Goal: Task Accomplishment & Management: Manage account settings

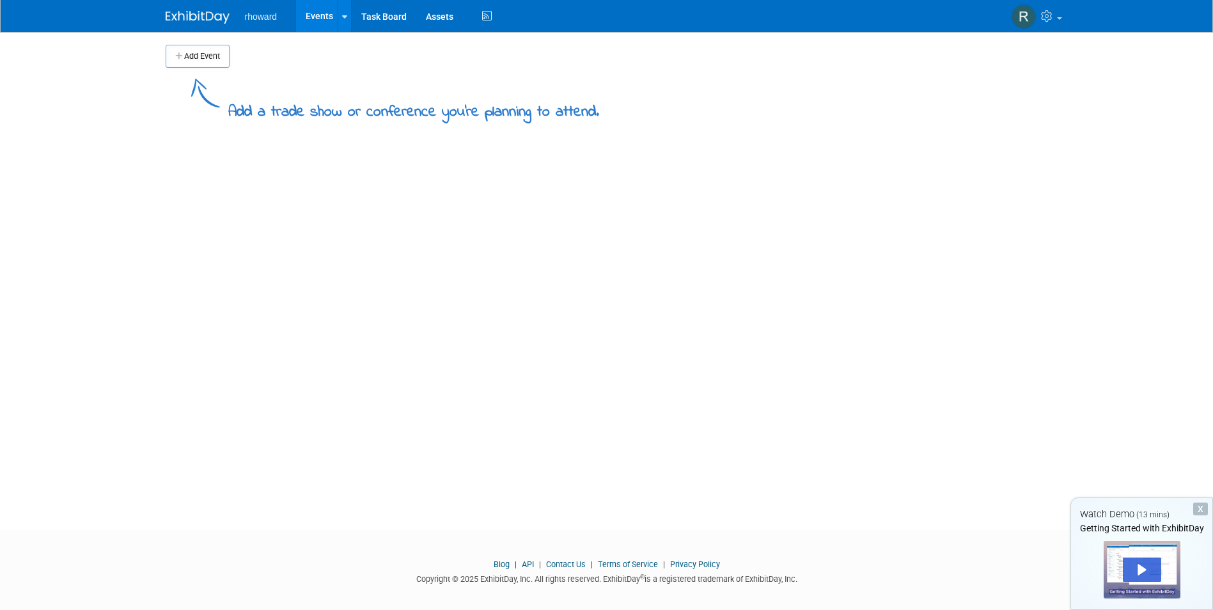
click at [210, 17] on img at bounding box center [198, 17] width 64 height 13
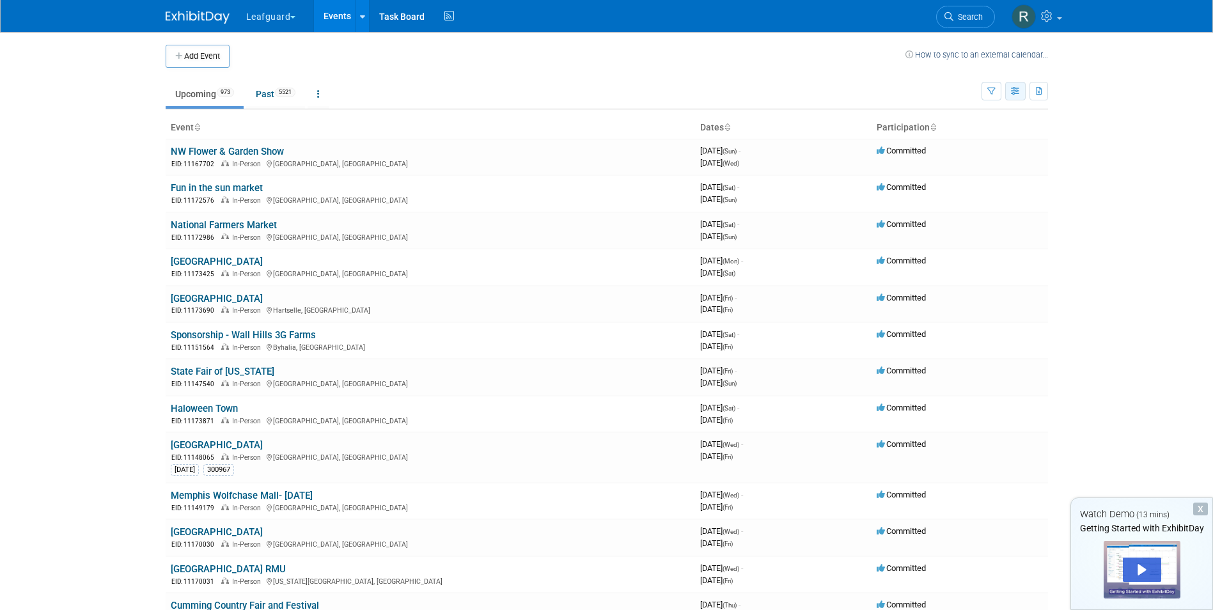
drag, startPoint x: 1014, startPoint y: 91, endPoint x: 1017, endPoint y: 97, distance: 6.6
click at [1017, 97] on button "button" at bounding box center [1015, 91] width 20 height 19
click at [957, 191] on link "Expert Grid" at bounding box center [961, 195] width 107 height 18
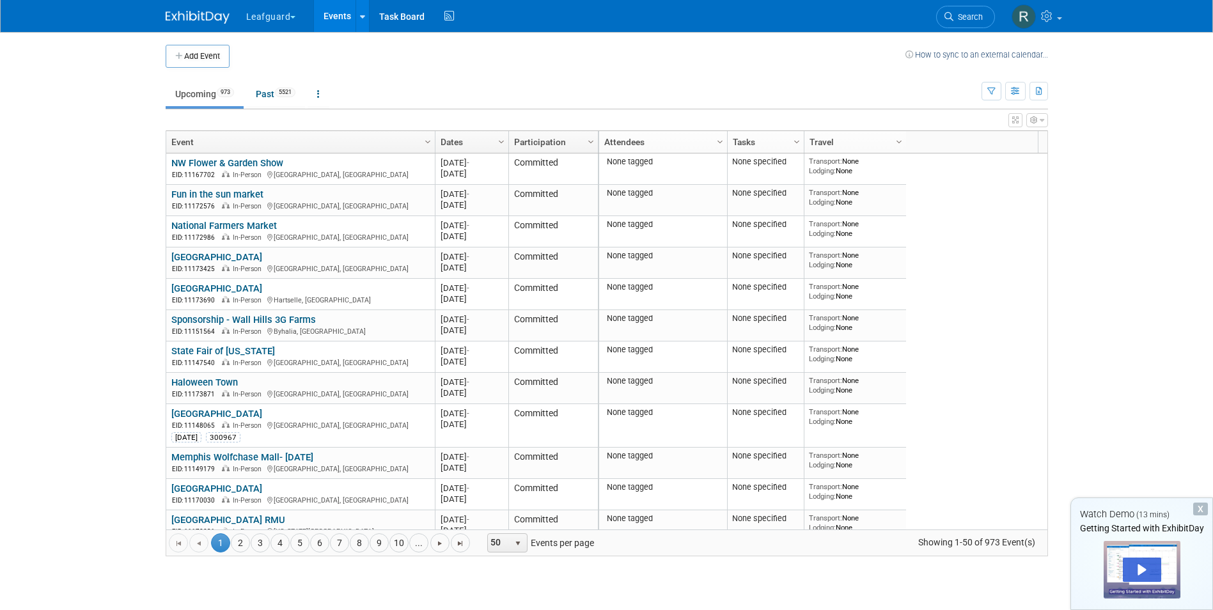
click at [1042, 121] on icon "button" at bounding box center [1042, 120] width 4 height 8
click at [945, 159] on link "Advanced Options" at bounding box center [955, 162] width 166 height 19
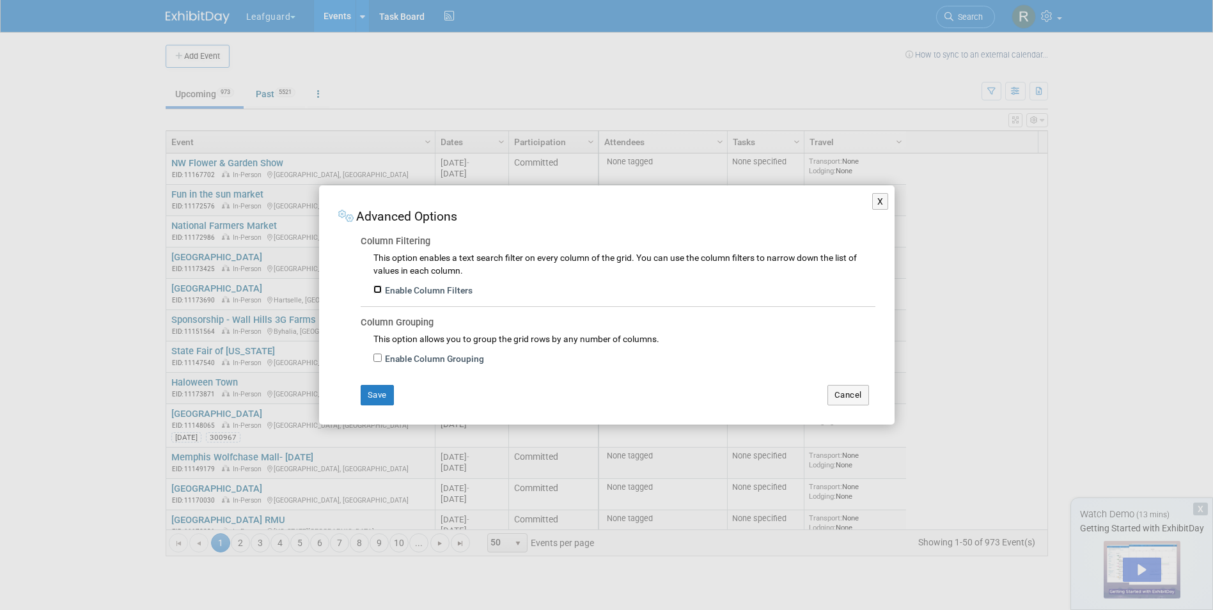
click at [379, 292] on input "Enable Column Filters" at bounding box center [377, 289] width 8 height 8
checkbox input "true"
click at [373, 391] on button "Save" at bounding box center [377, 395] width 33 height 20
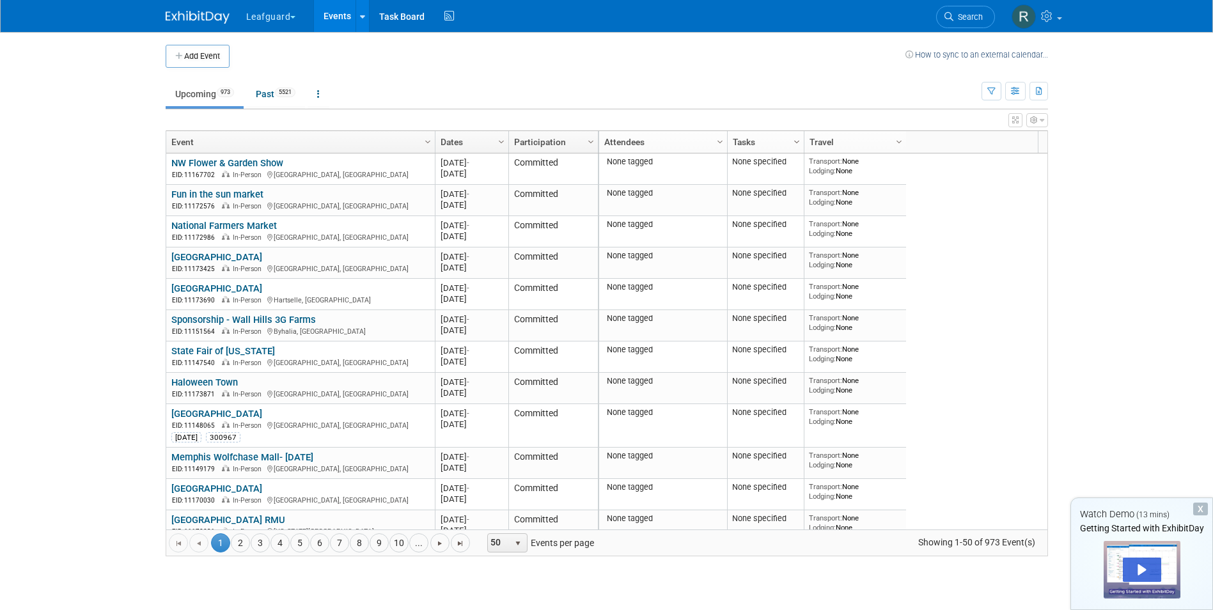
click at [795, 143] on span "Column Settings" at bounding box center [797, 142] width 10 height 10
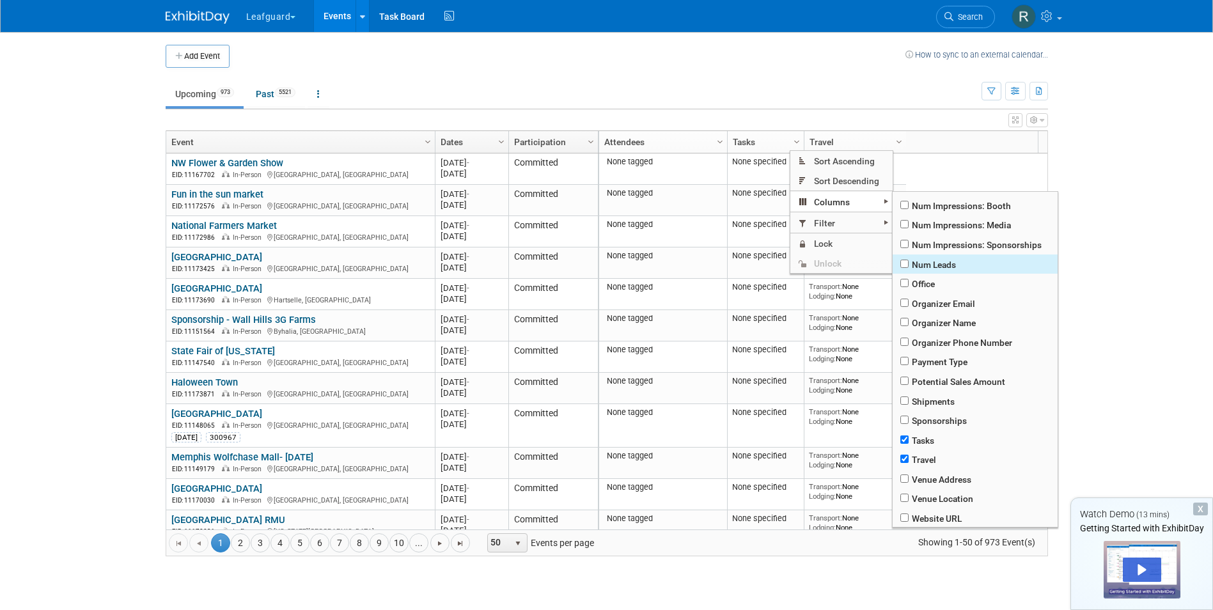
scroll to position [407, 0]
click at [905, 441] on input "checkbox" at bounding box center [904, 439] width 8 height 8
checkbox input "false"
checkbox input "true"
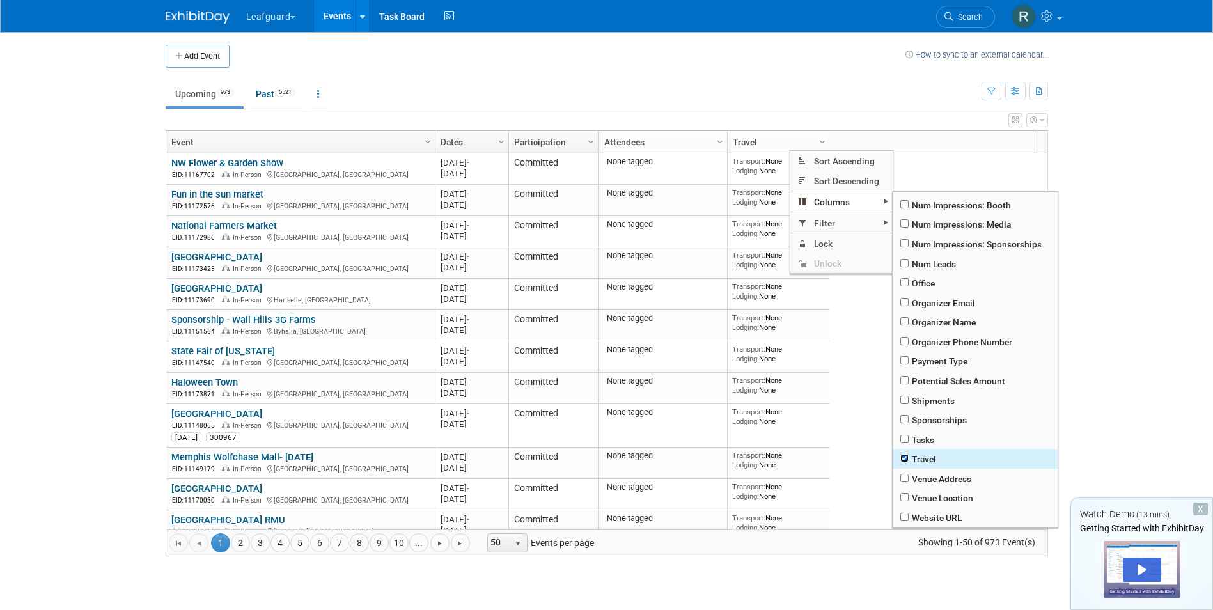
click at [904, 459] on input "checkbox" at bounding box center [904, 458] width 8 height 8
checkbox input "false"
checkbox input "true"
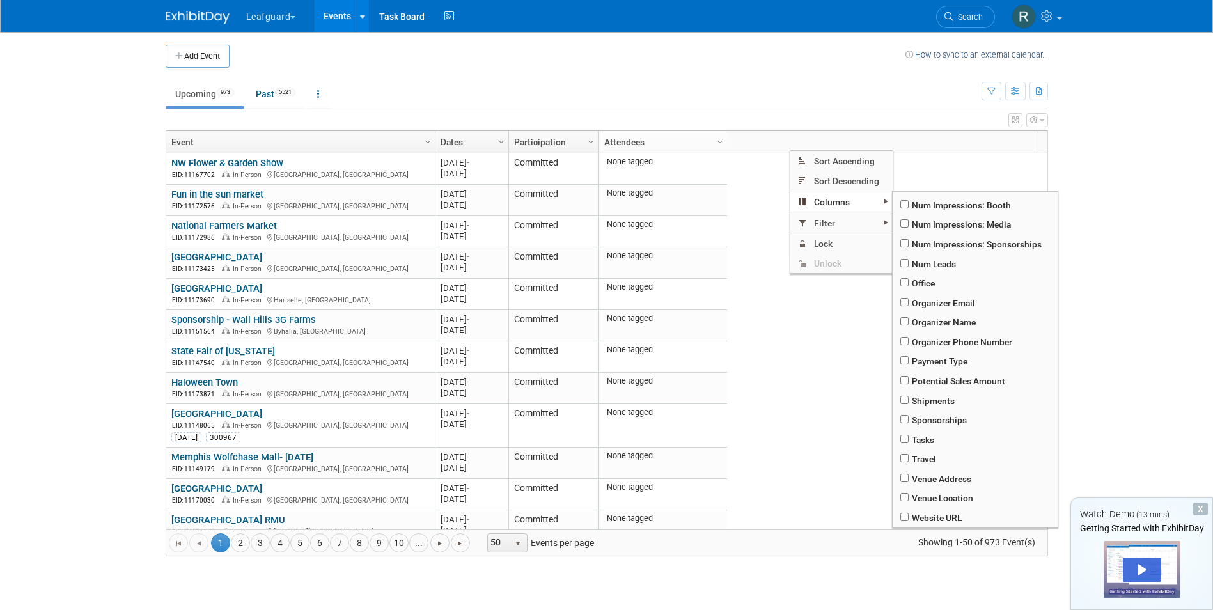
click at [1133, 312] on body "Leafguard Explore: My Workspaces 2 Go to Workspace: Leafguard rhoward Events Ad…" at bounding box center [606, 305] width 1213 height 610
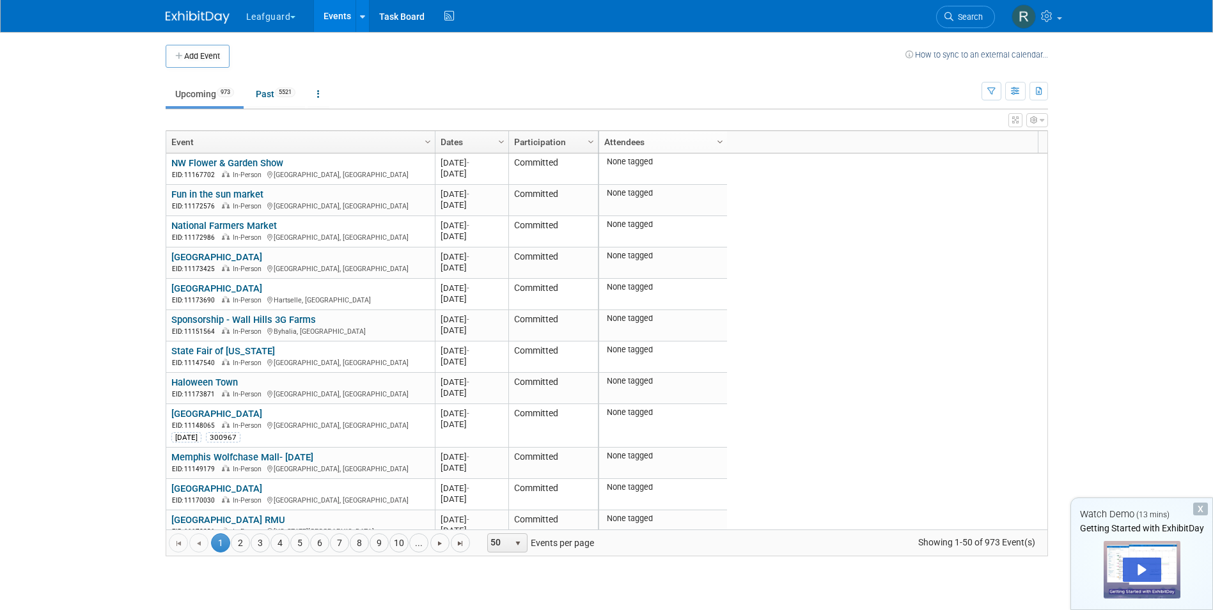
click at [717, 143] on span "Column Settings" at bounding box center [720, 142] width 10 height 10
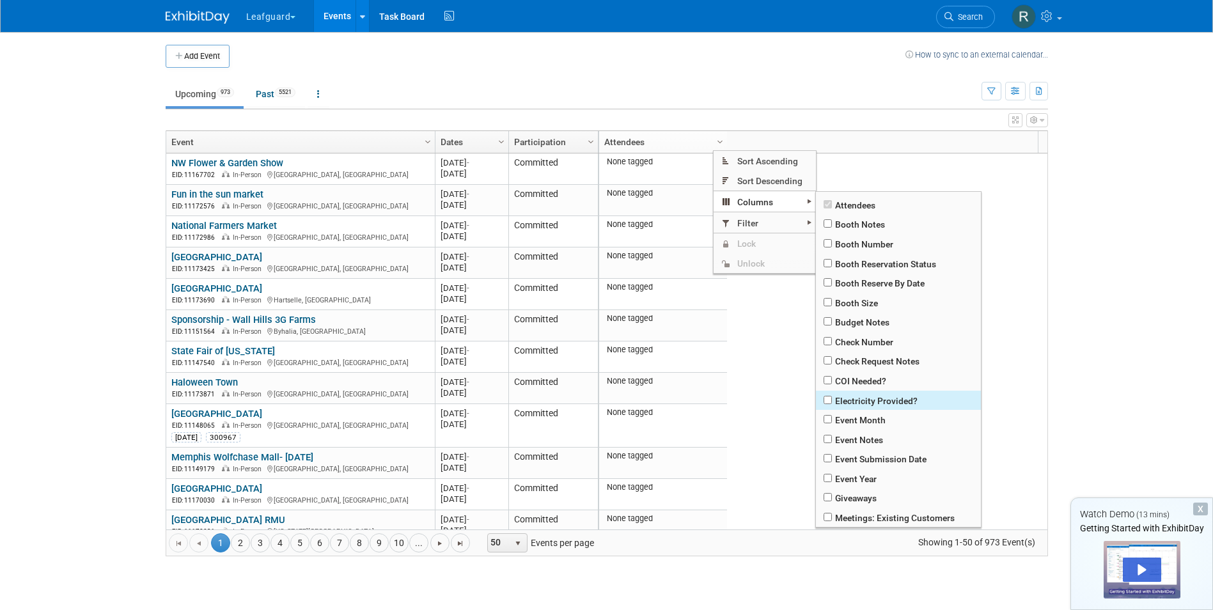
scroll to position [64, 0]
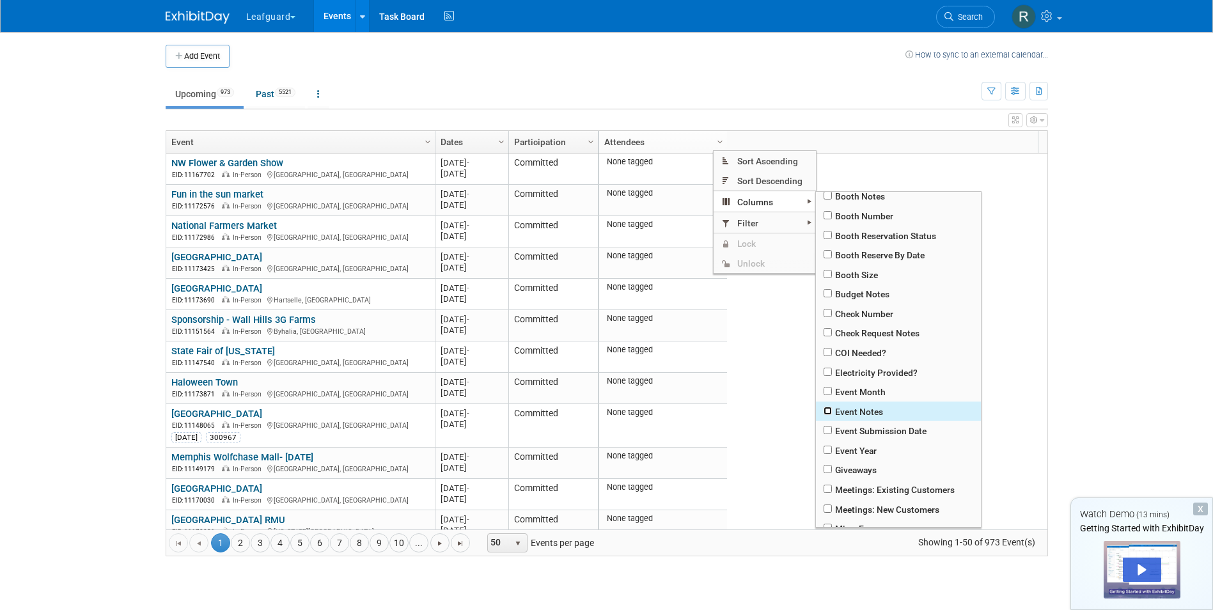
click at [827, 408] on input "checkbox" at bounding box center [828, 411] width 8 height 8
checkbox input "true"
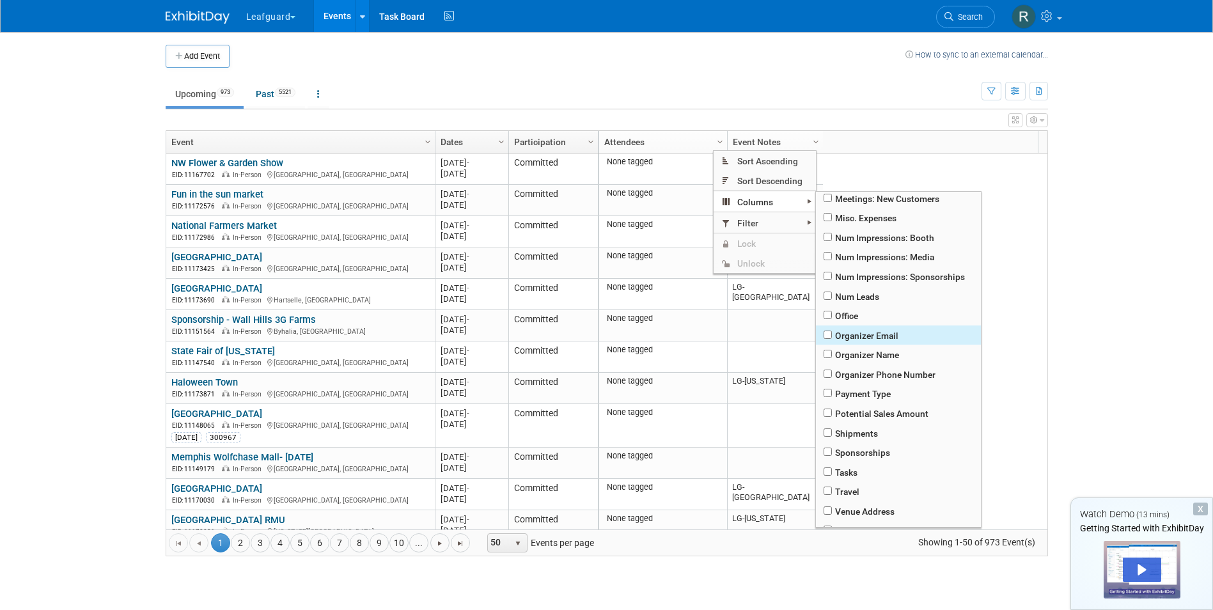
scroll to position [343, 0]
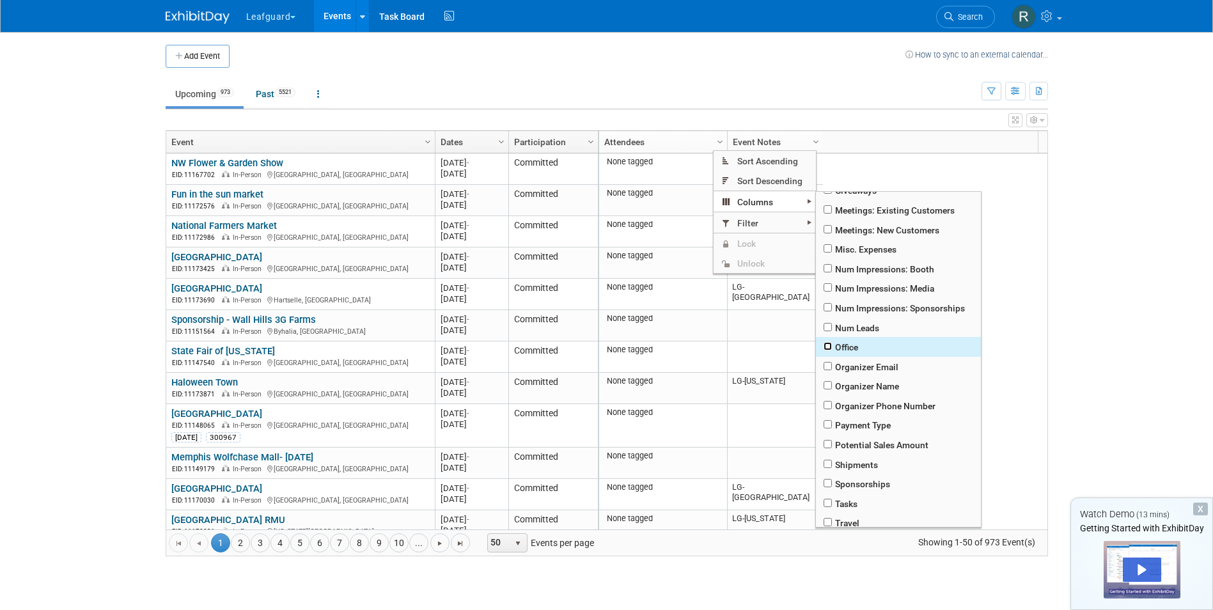
click at [827, 344] on input "checkbox" at bounding box center [828, 346] width 8 height 8
checkbox input "true"
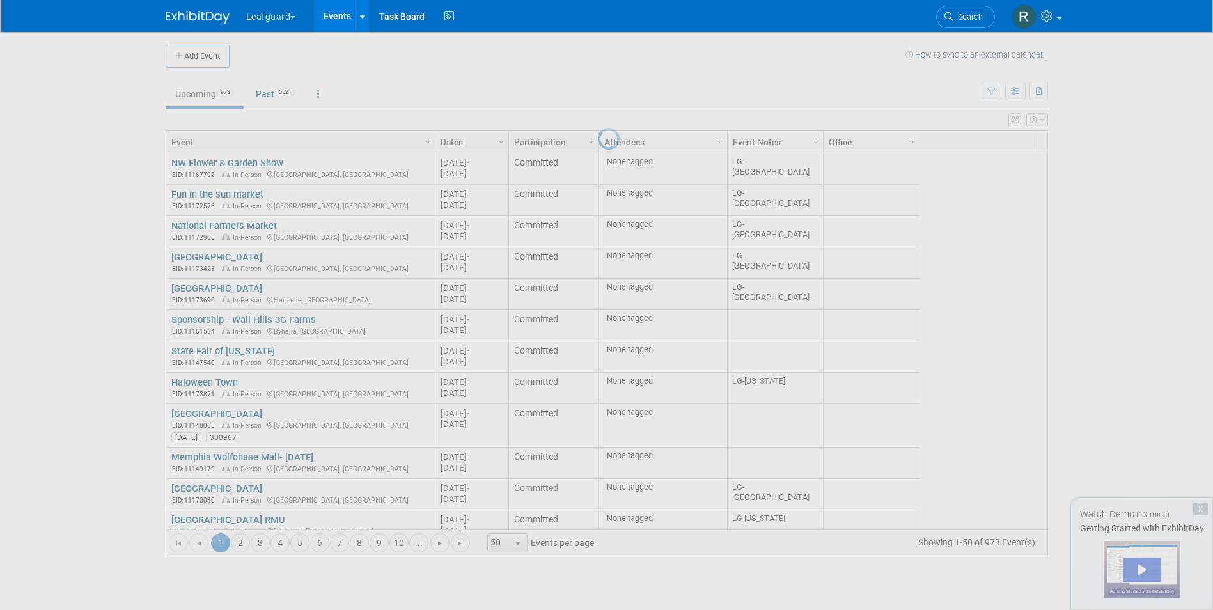
click at [616, 256] on div at bounding box center [607, 305] width 18 height 610
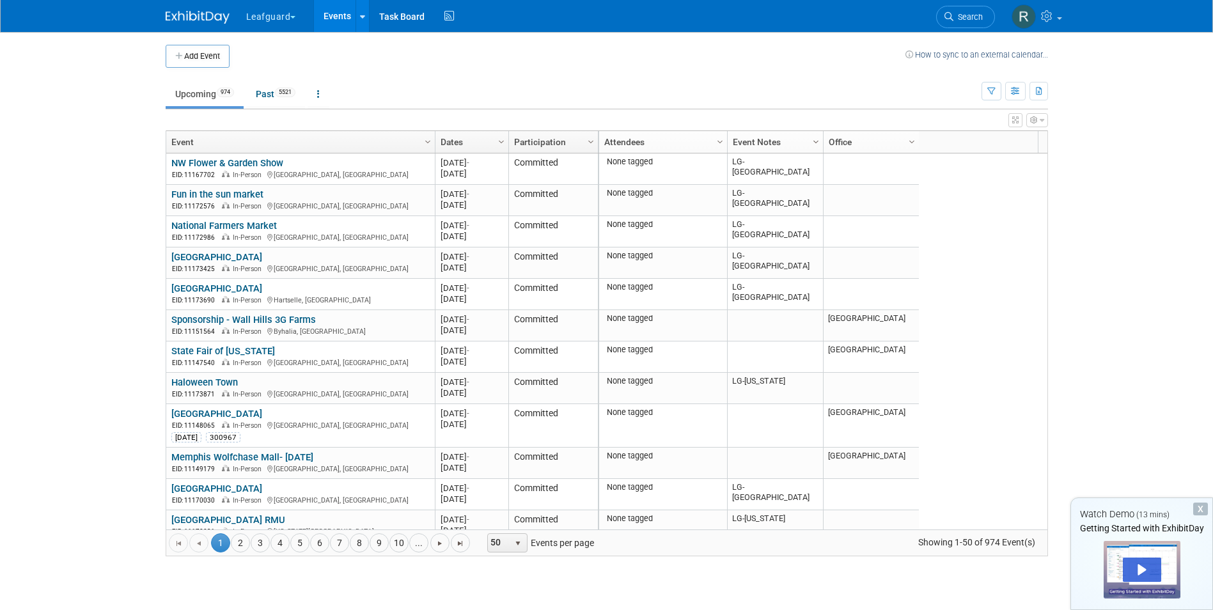
click at [817, 143] on span "Column Settings" at bounding box center [816, 142] width 10 height 10
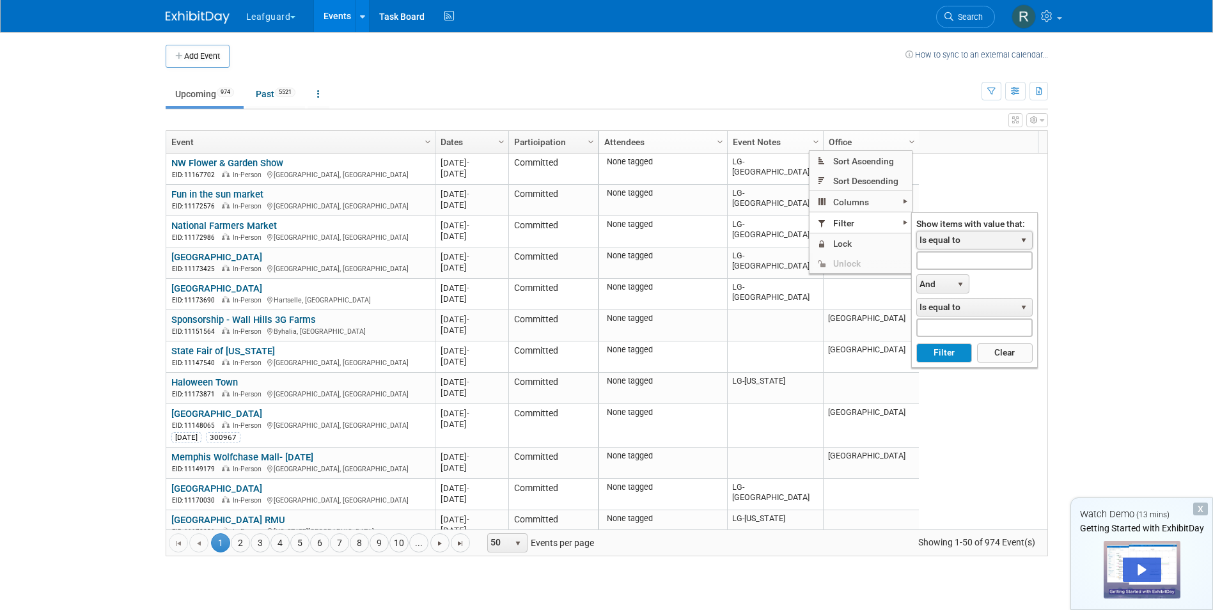
click at [1023, 240] on span "select" at bounding box center [1024, 240] width 10 height 10
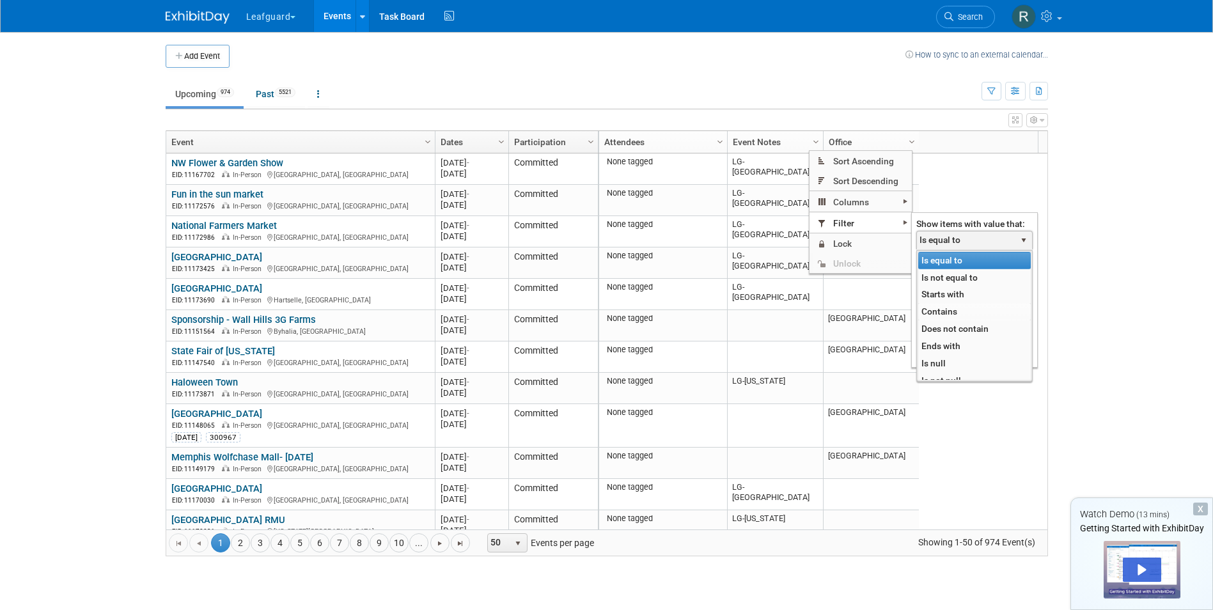
click at [941, 310] on li "Contains" at bounding box center [974, 311] width 113 height 17
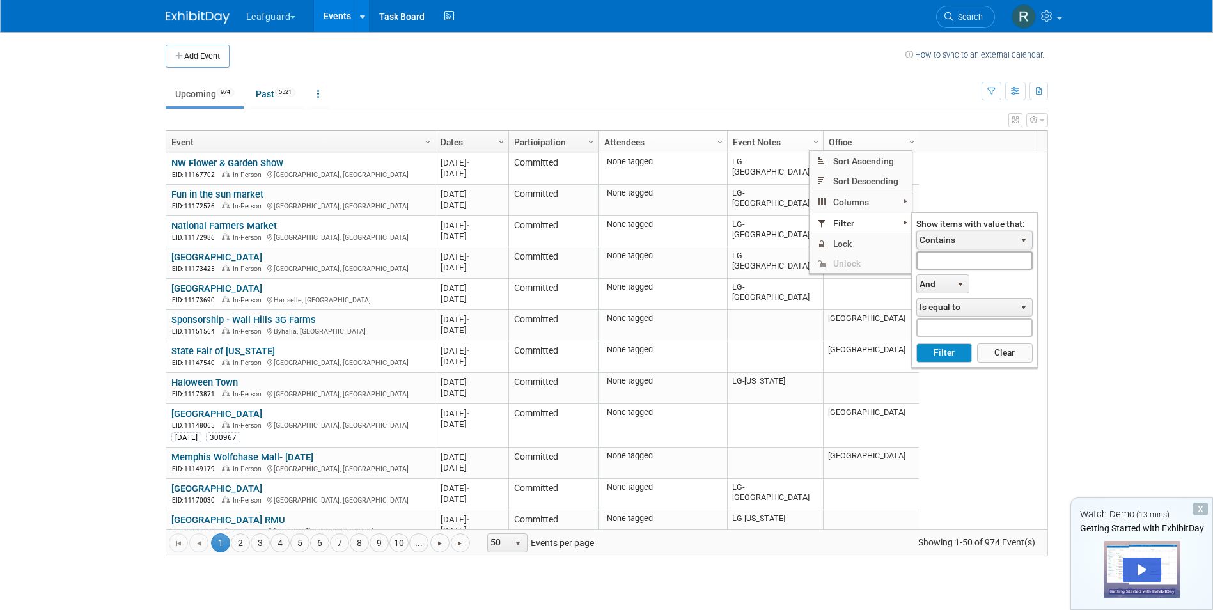
click at [996, 263] on input "text" at bounding box center [974, 260] width 116 height 19
click at [916, 343] on button "Filter" at bounding box center [944, 352] width 56 height 19
type input "LG-Roanoke"
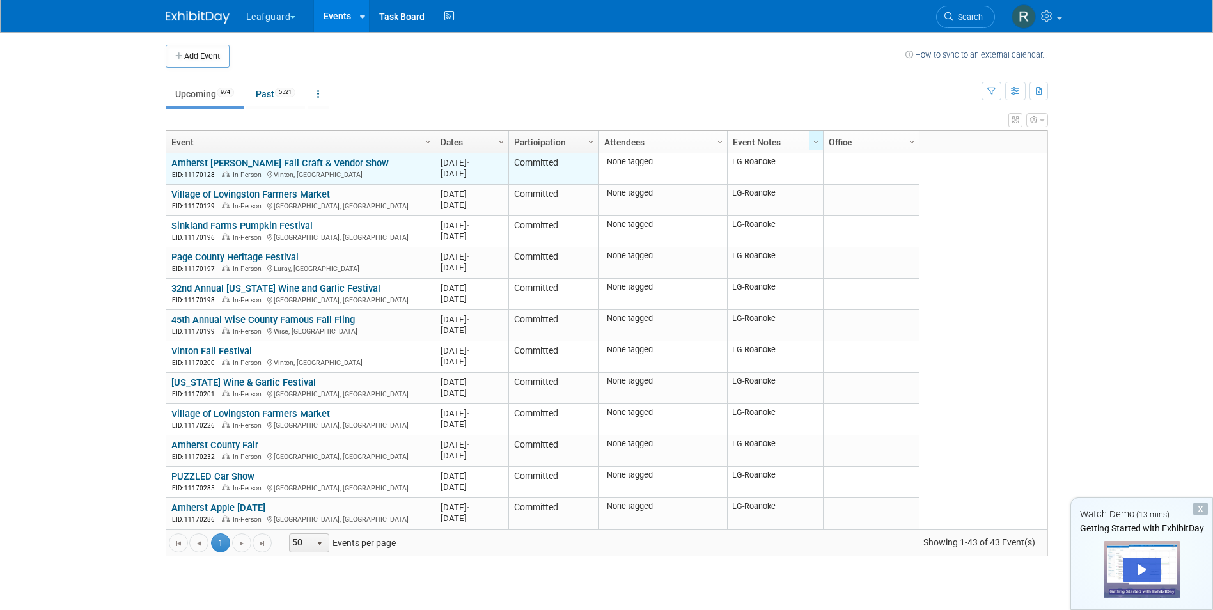
click at [272, 164] on link "Amherst [PERSON_NAME] Fall Craft & Vendor Show" at bounding box center [279, 163] width 217 height 12
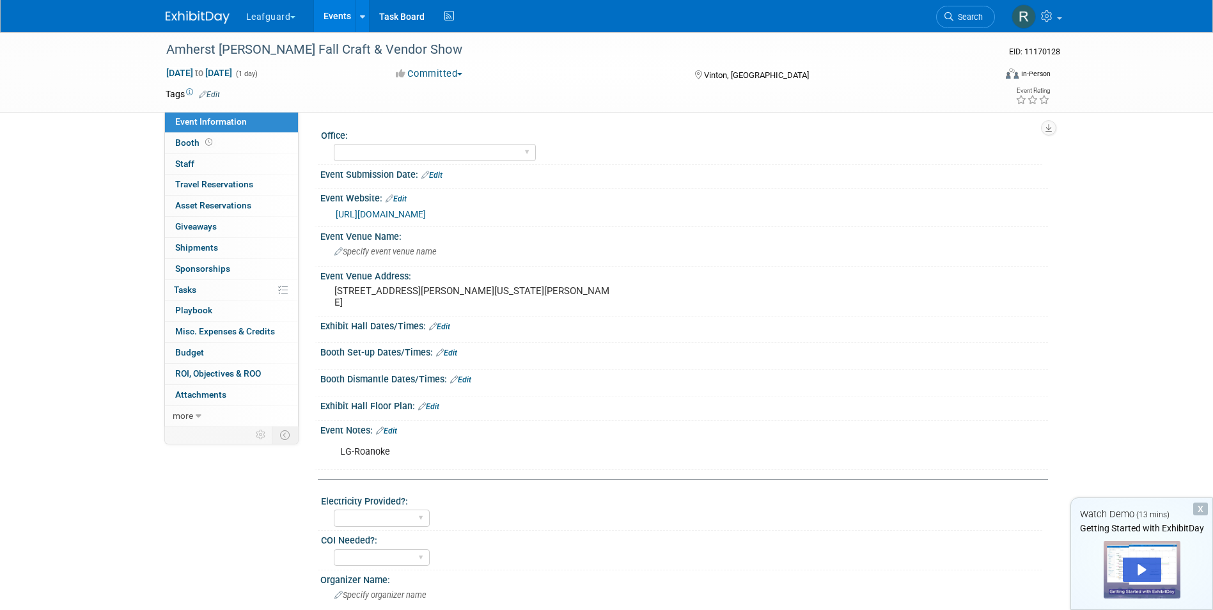
click at [462, 73] on span "button" at bounding box center [459, 74] width 5 height 3
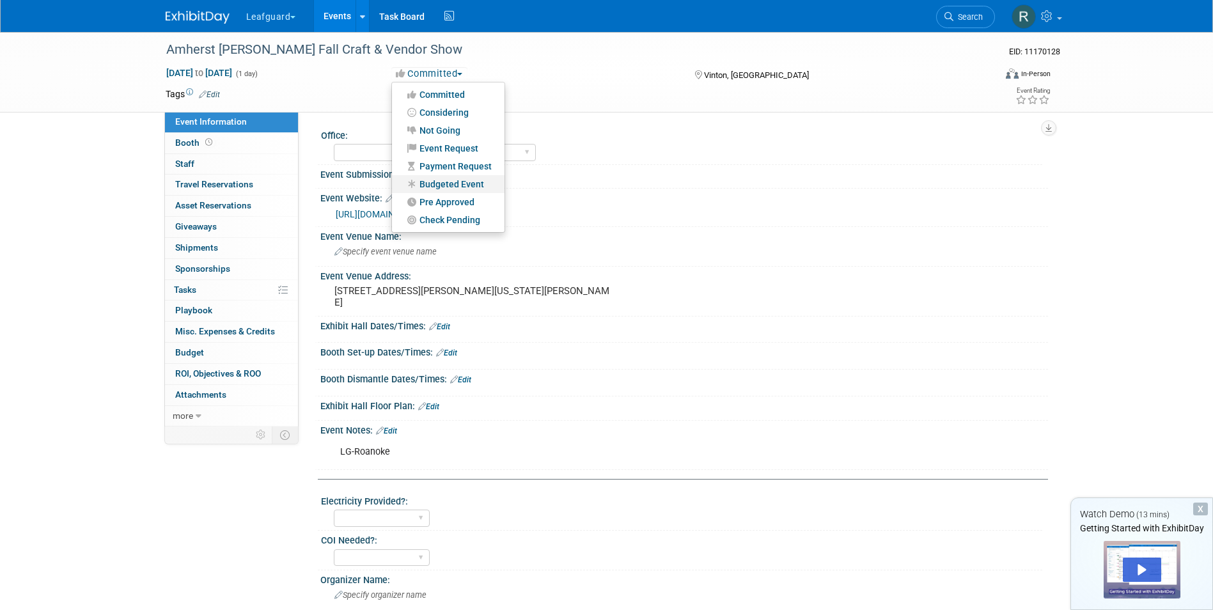
click at [449, 182] on link "Budgeted Event" at bounding box center [448, 184] width 113 height 18
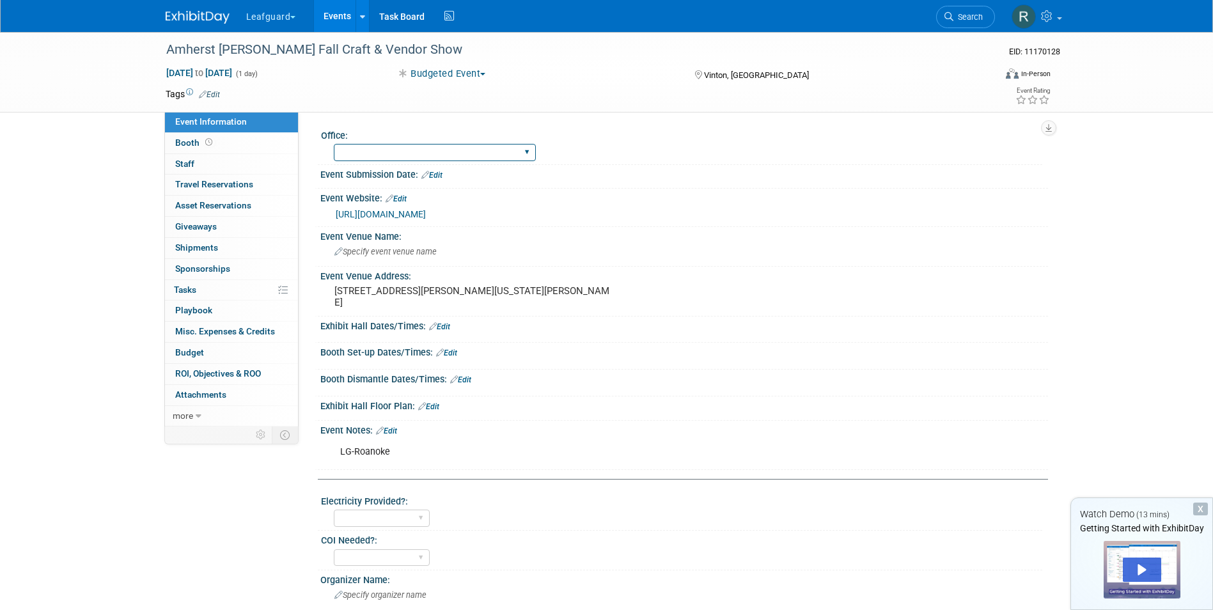
click at [428, 152] on select "[GEOGRAPHIC_DATA] [US_STATE] [GEOGRAPHIC_DATA] [GEOGRAPHIC_DATA] [GEOGRAPHIC_DA…" at bounding box center [435, 152] width 202 height 17
select select "Roanoke"
click at [334, 144] on select "[GEOGRAPHIC_DATA] [US_STATE] [GEOGRAPHIC_DATA] [GEOGRAPHIC_DATA] [GEOGRAPHIC_DA…" at bounding box center [435, 152] width 202 height 17
click at [182, 161] on span "Staff 0" at bounding box center [184, 164] width 19 height 10
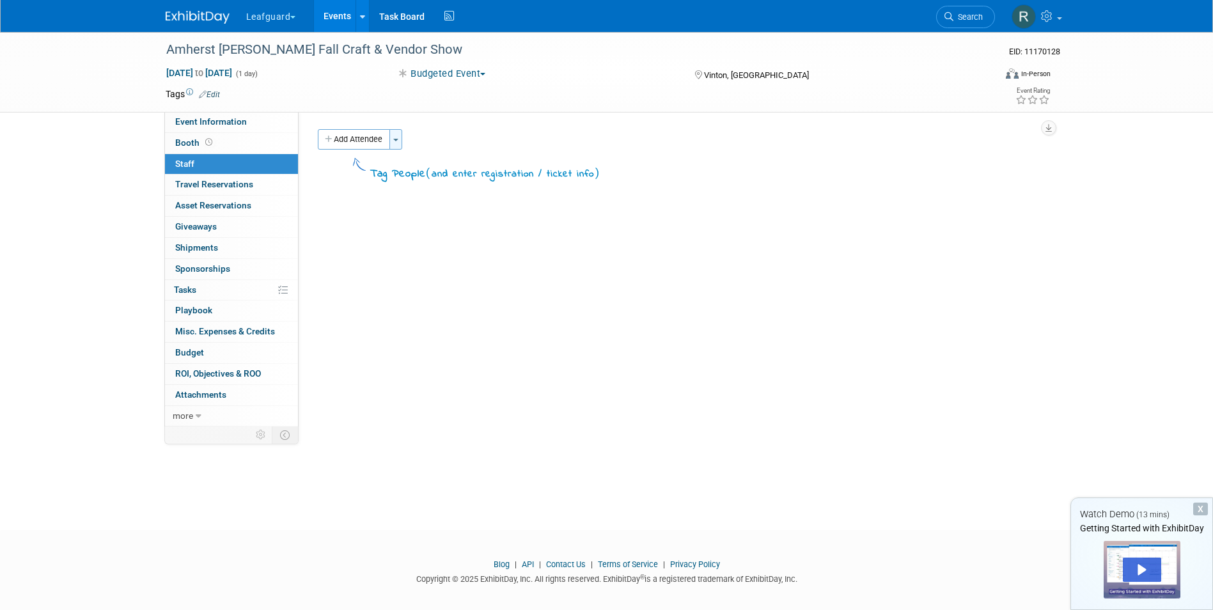
click at [398, 140] on span "button" at bounding box center [395, 140] width 5 height 3
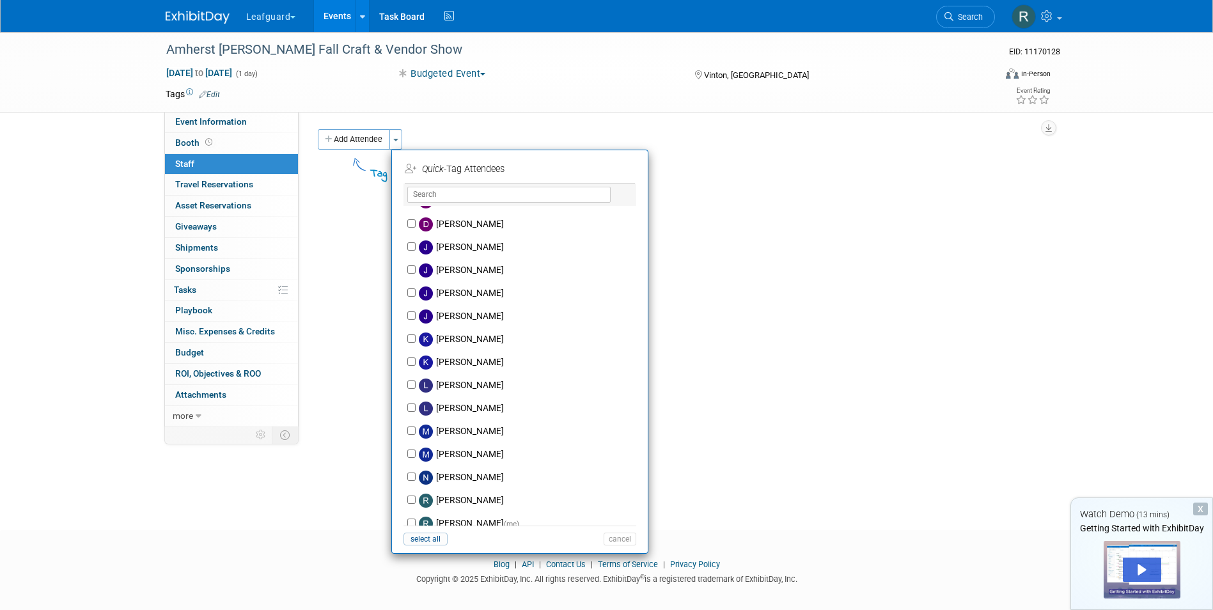
scroll to position [107, 0]
click at [411, 313] on input "[PERSON_NAME]" at bounding box center [411, 316] width 8 height 8
checkbox input "true"
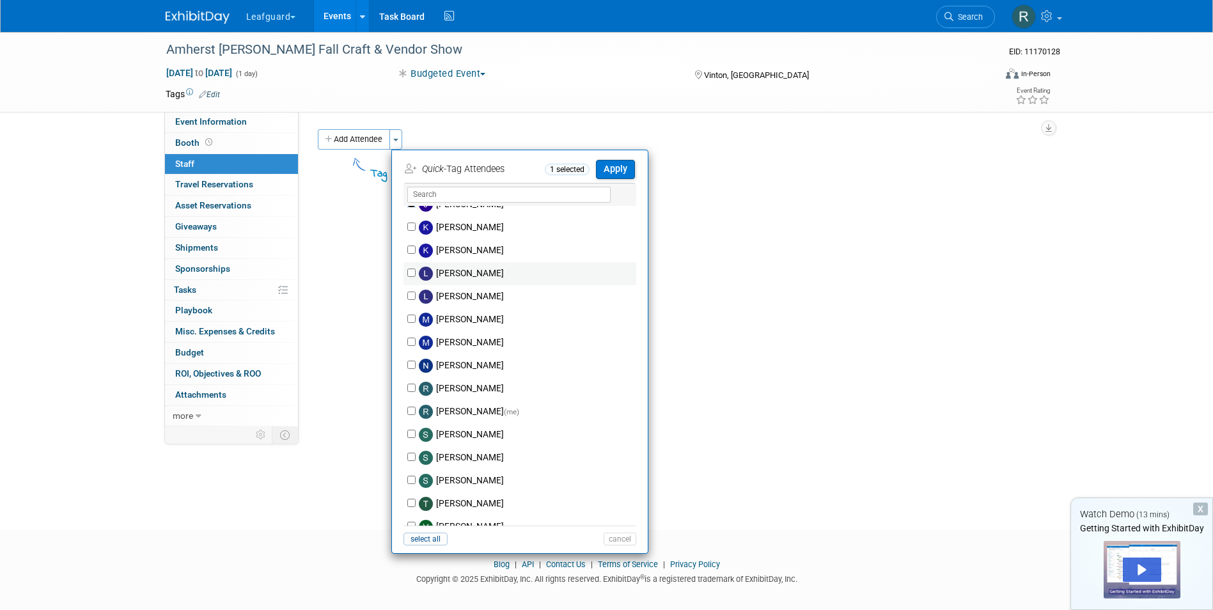
scroll to position [235, 0]
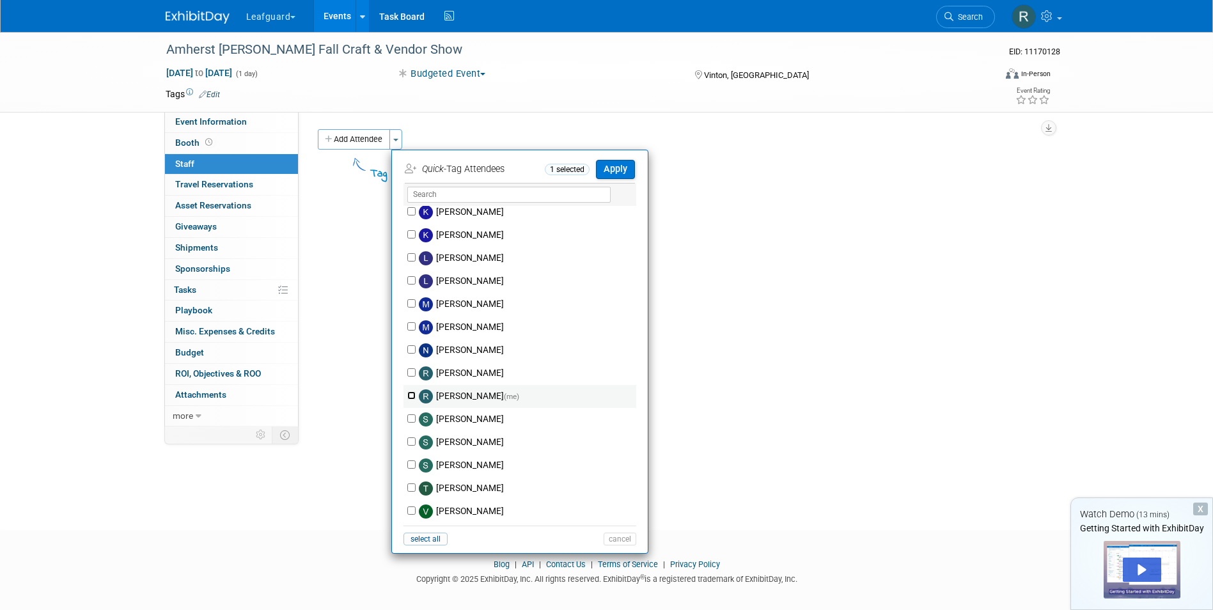
click at [411, 398] on input "[PERSON_NAME] (me)" at bounding box center [411, 395] width 8 height 8
checkbox input "true"
click at [616, 170] on button "Apply" at bounding box center [615, 169] width 39 height 19
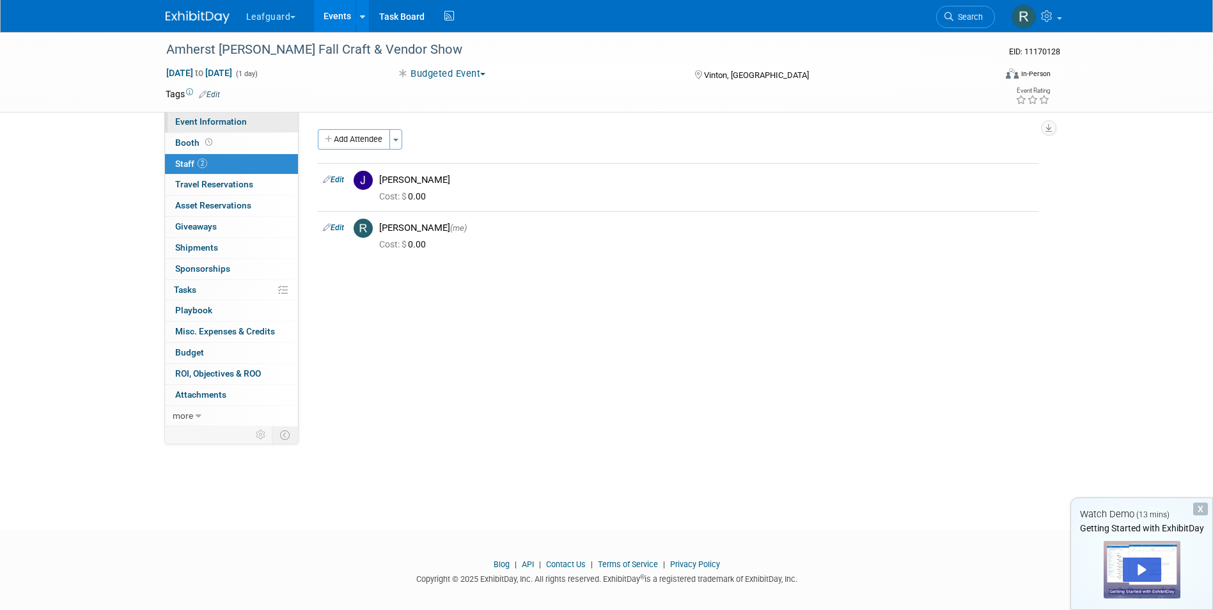
click at [213, 123] on span "Event Information" at bounding box center [211, 121] width 72 height 10
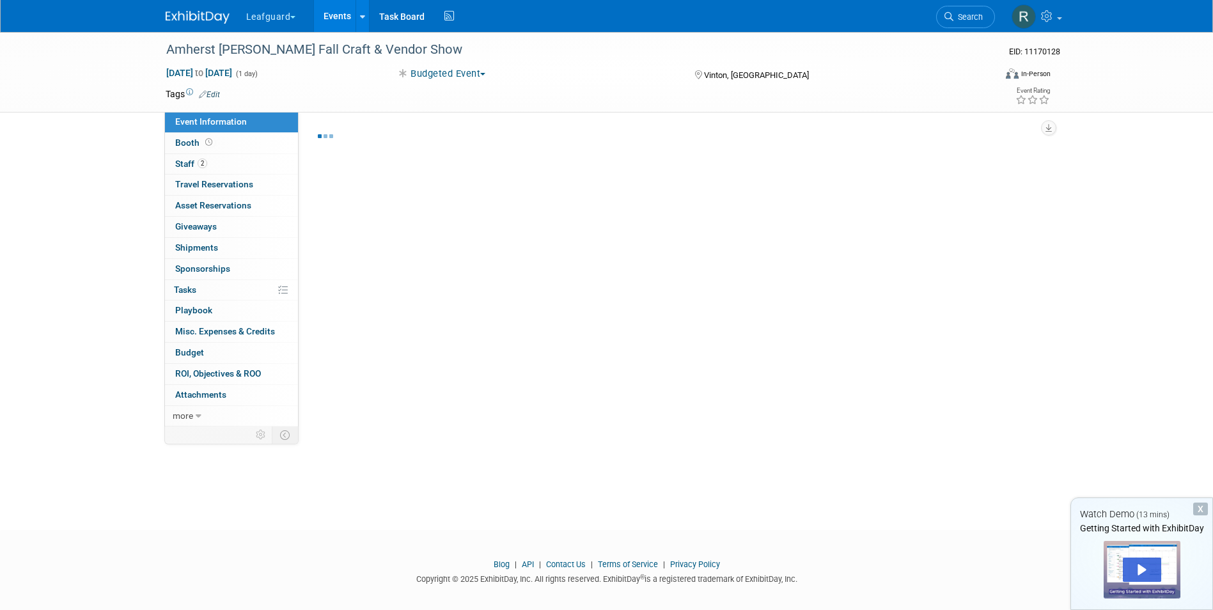
select select "Roanoke"
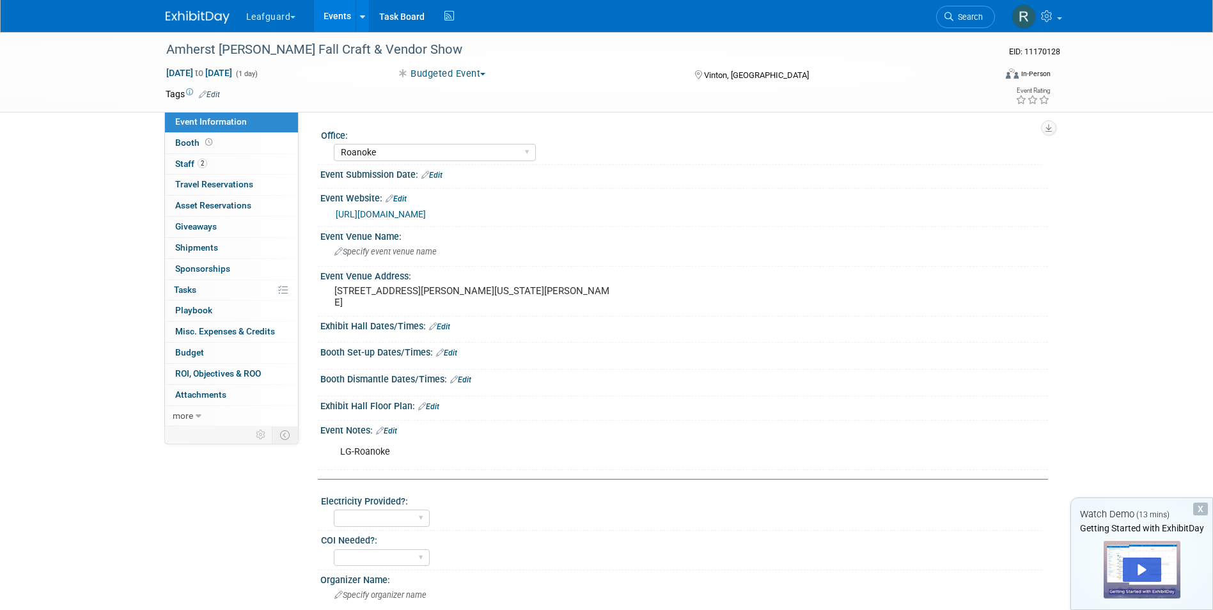
click at [217, 121] on span "Event Information" at bounding box center [211, 121] width 72 height 10
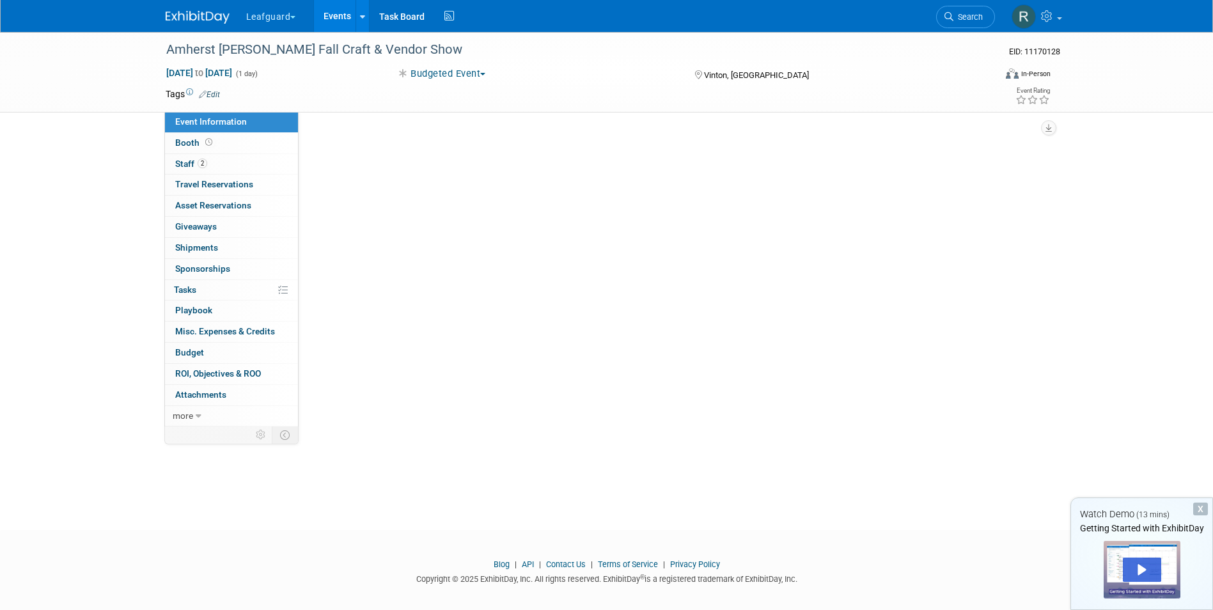
select select "Roanoke"
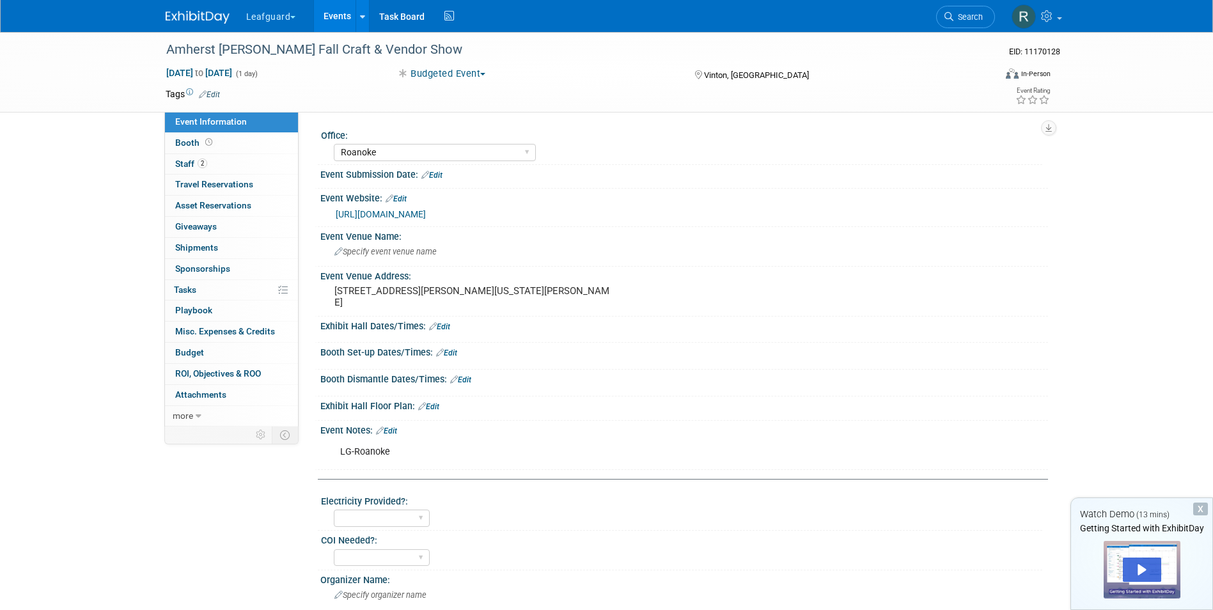
click at [340, 16] on link "Events" at bounding box center [337, 16] width 47 height 32
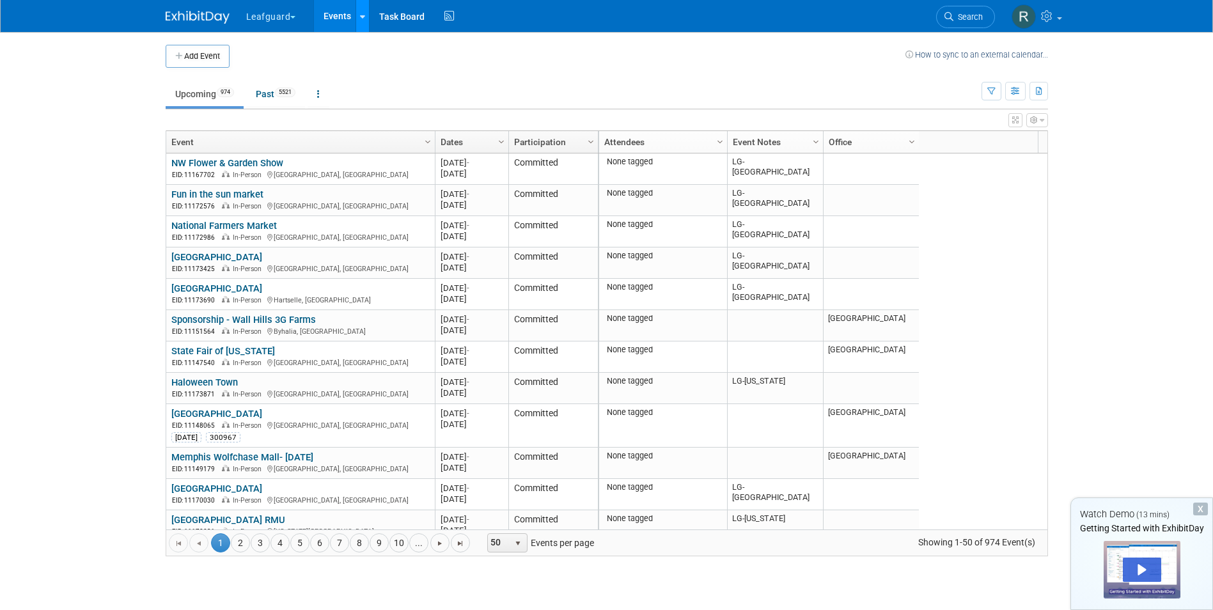
click at [365, 11] on div at bounding box center [362, 16] width 5 height 13
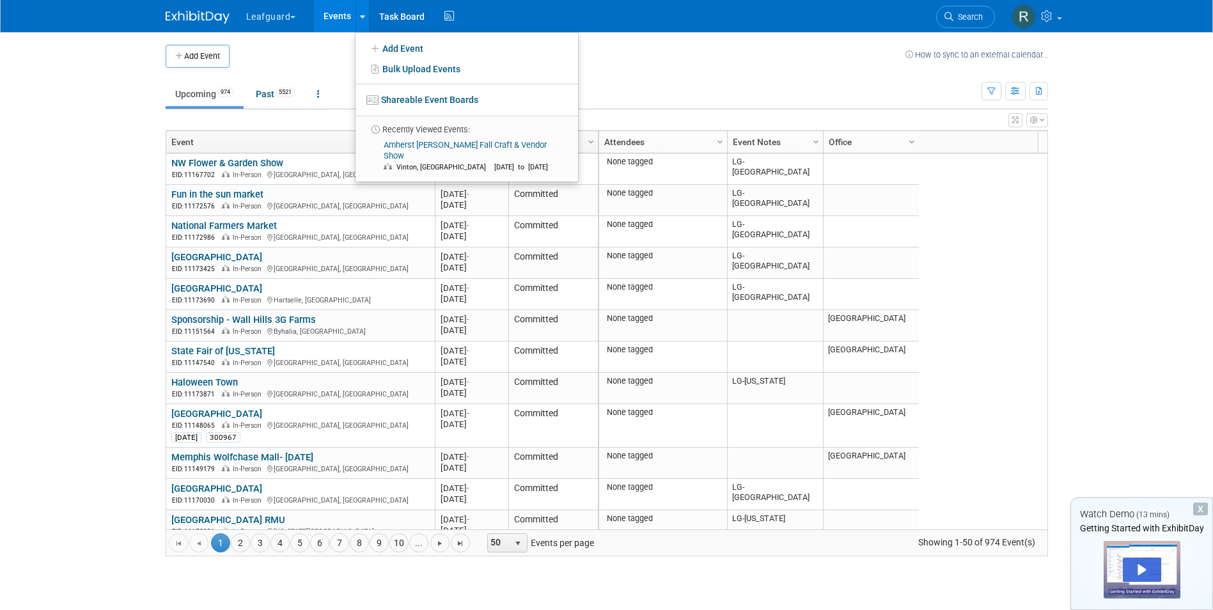
click at [634, 58] on td at bounding box center [568, 56] width 676 height 23
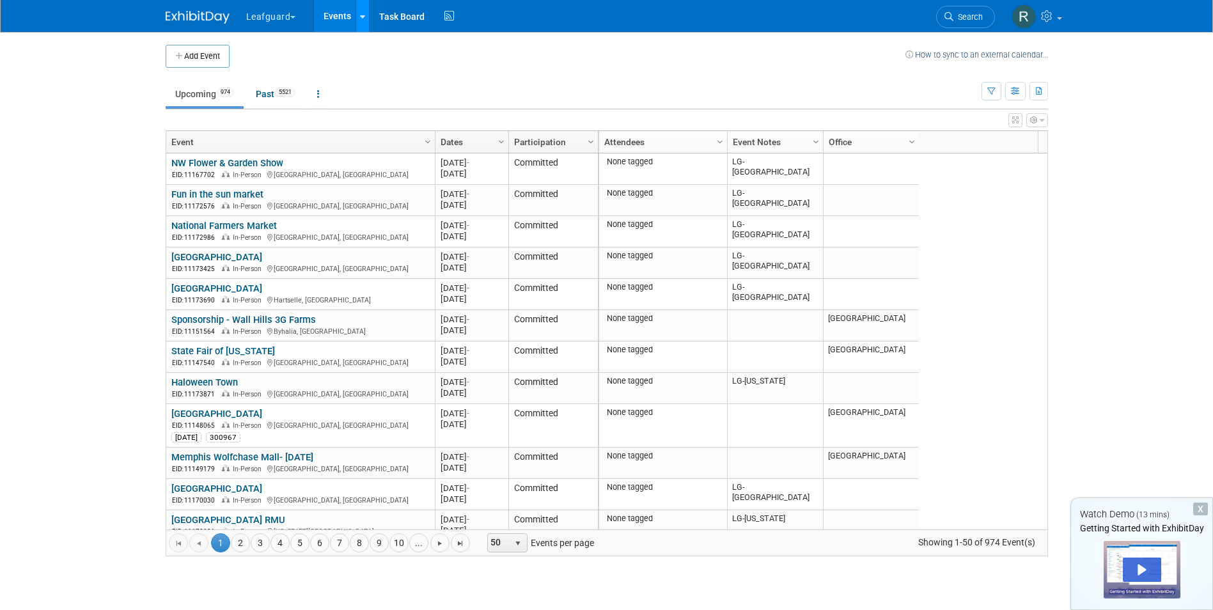
click at [363, 16] on icon at bounding box center [362, 17] width 5 height 8
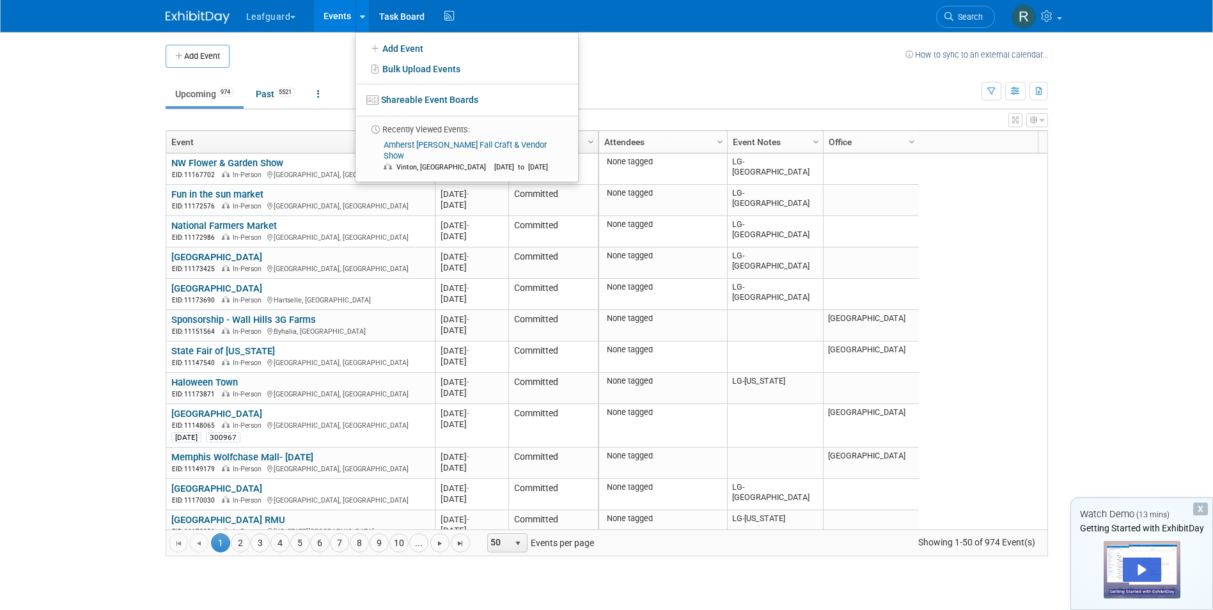
click at [332, 61] on td at bounding box center [568, 56] width 676 height 23
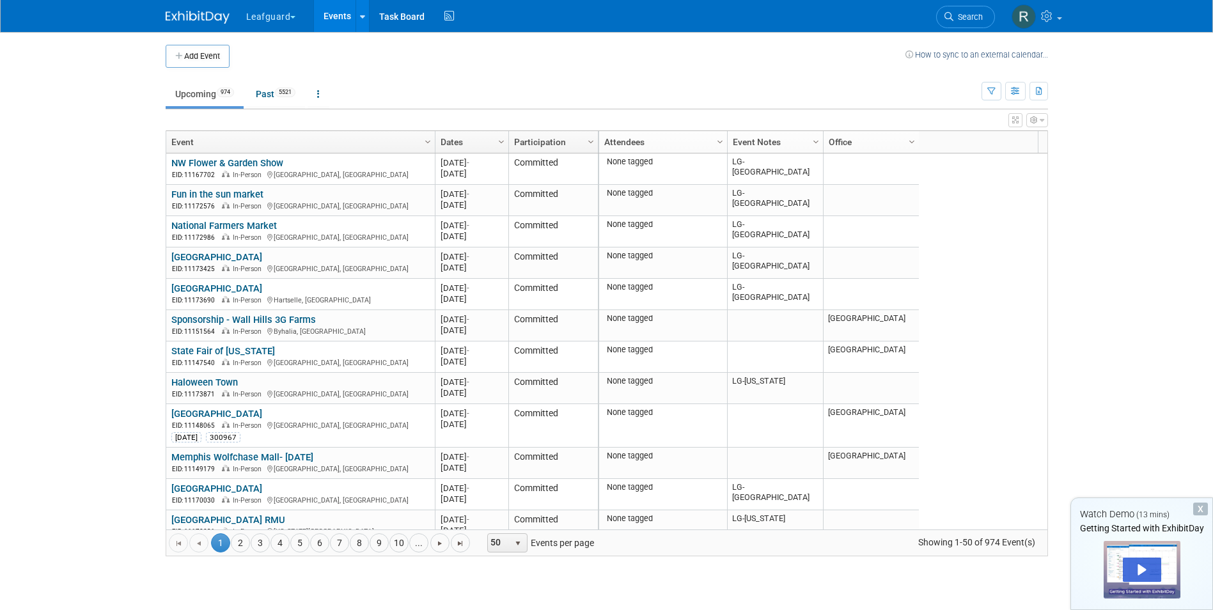
click at [328, 17] on link "Events" at bounding box center [337, 16] width 47 height 32
click at [365, 14] on icon at bounding box center [362, 17] width 5 height 8
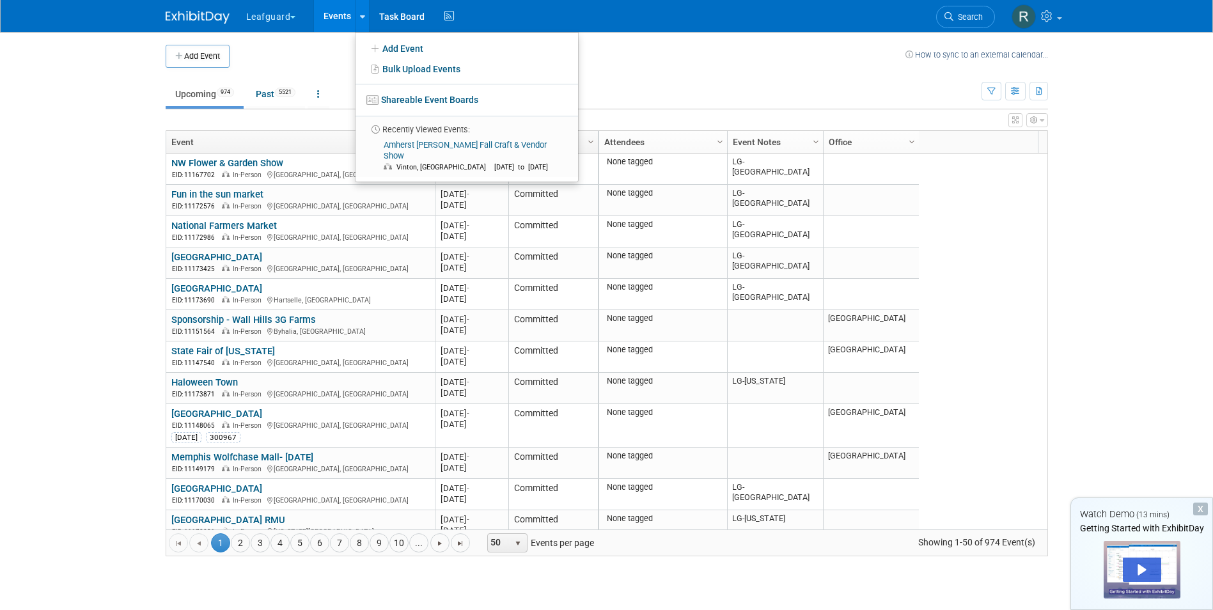
click at [331, 54] on td at bounding box center [568, 56] width 676 height 23
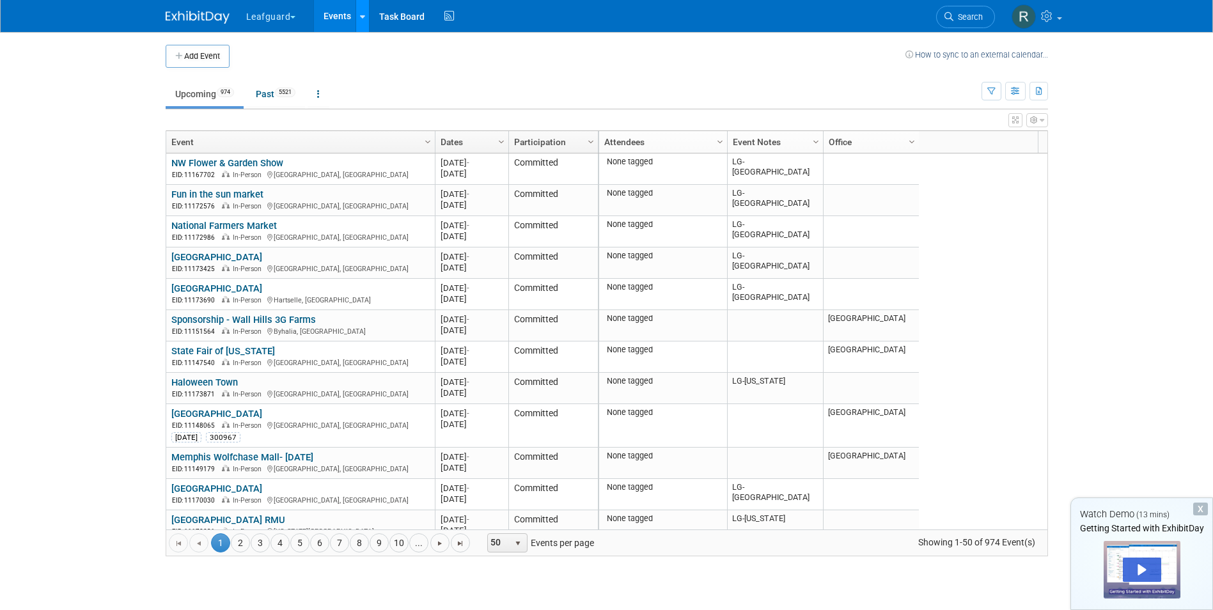
click at [361, 13] on icon at bounding box center [362, 17] width 5 height 8
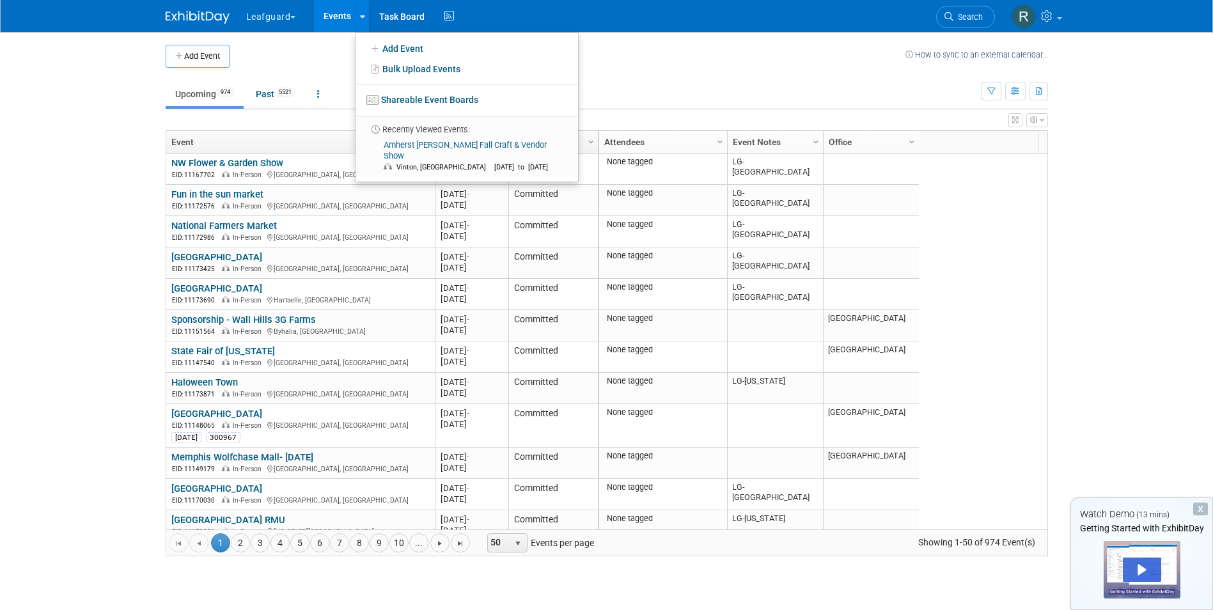
click at [332, 50] on td at bounding box center [568, 56] width 676 height 23
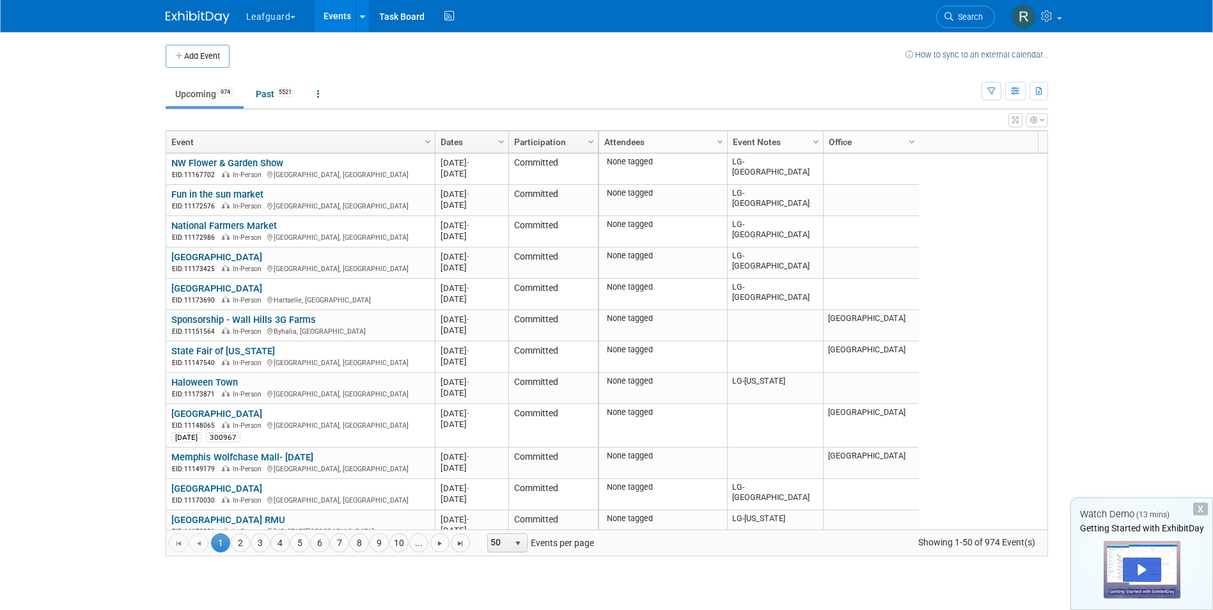
click at [813, 140] on span "Column Settings" at bounding box center [816, 142] width 10 height 10
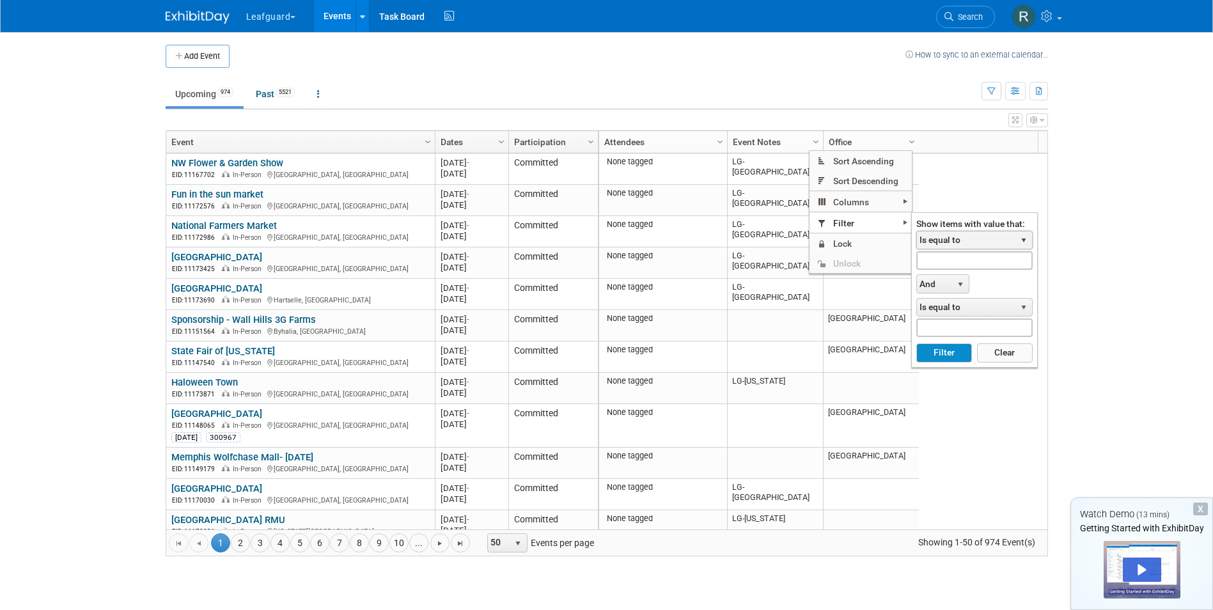
click at [1028, 241] on span "select" at bounding box center [1024, 240] width 10 height 10
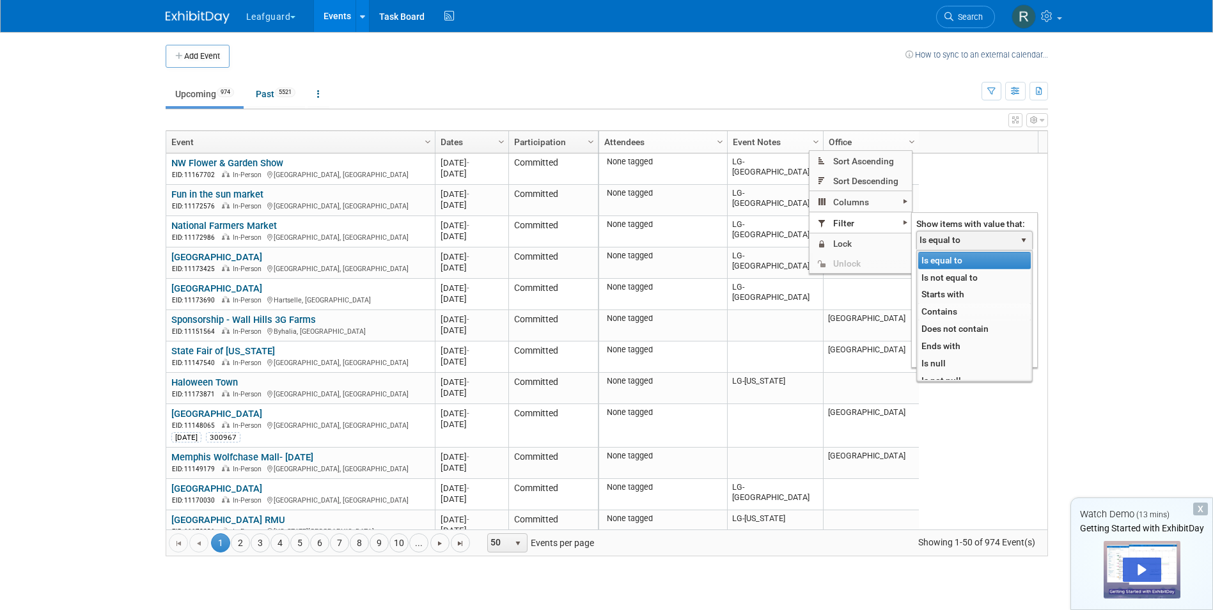
click at [946, 308] on li "Contains" at bounding box center [974, 311] width 113 height 17
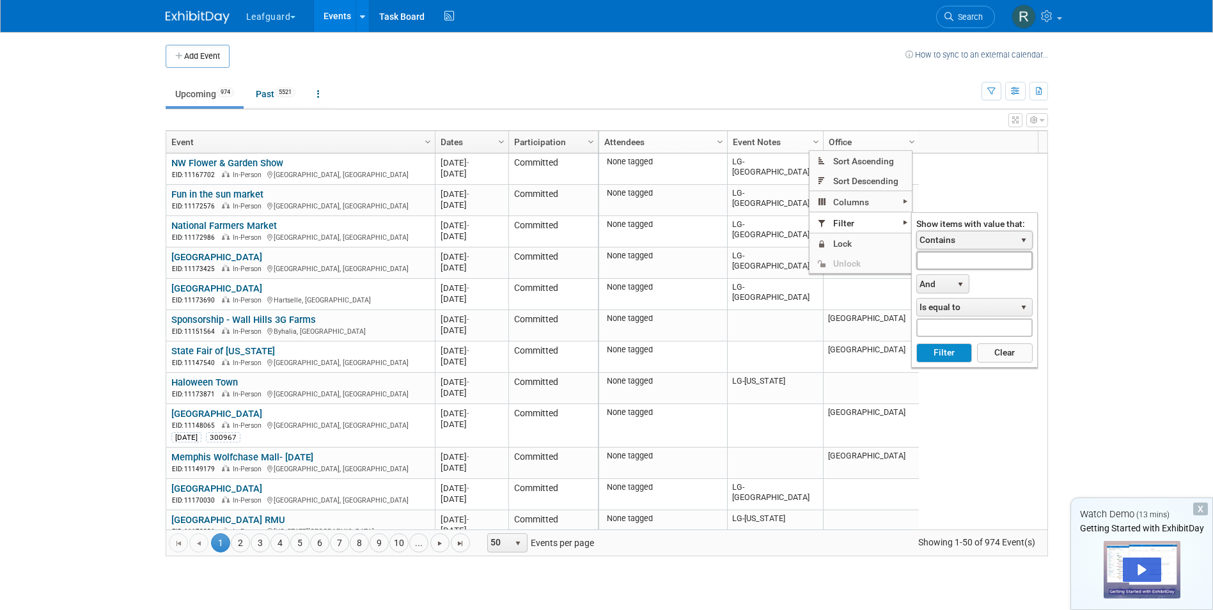
click at [970, 258] on input "text" at bounding box center [974, 260] width 116 height 19
click at [916, 343] on button "Filter" at bounding box center [944, 352] width 56 height 19
type input "LG-Roanoke"
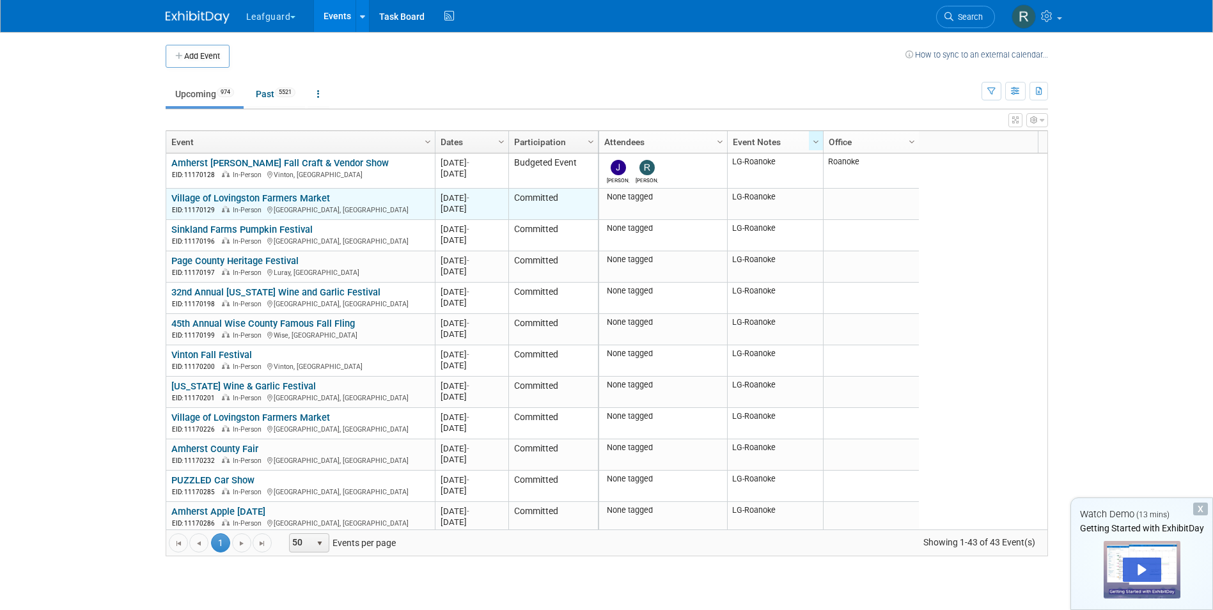
click at [269, 198] on link "Village of Lovingston Farmers Market" at bounding box center [250, 198] width 159 height 12
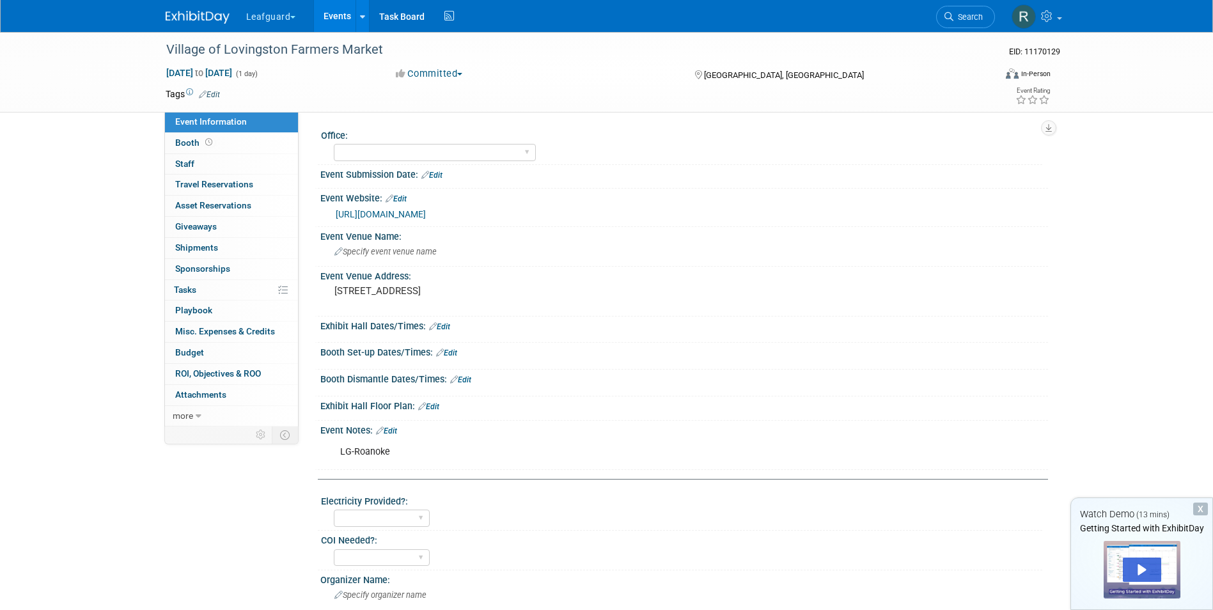
click at [463, 70] on button "Committed" at bounding box center [429, 73] width 76 height 13
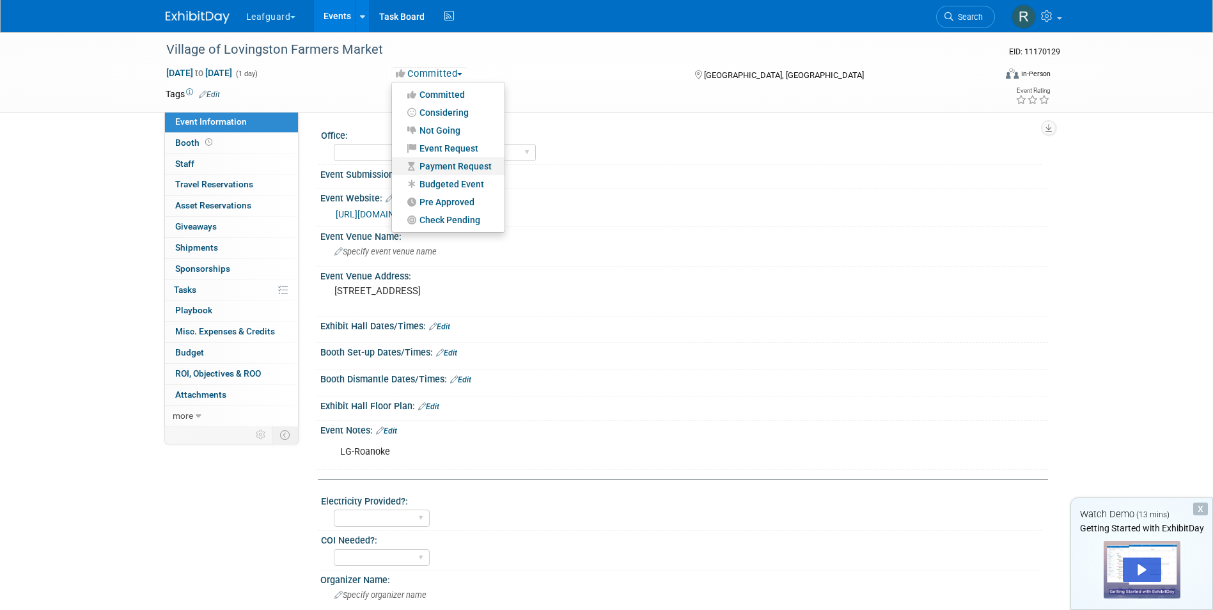
click at [455, 174] on link "Payment Request" at bounding box center [448, 166] width 113 height 18
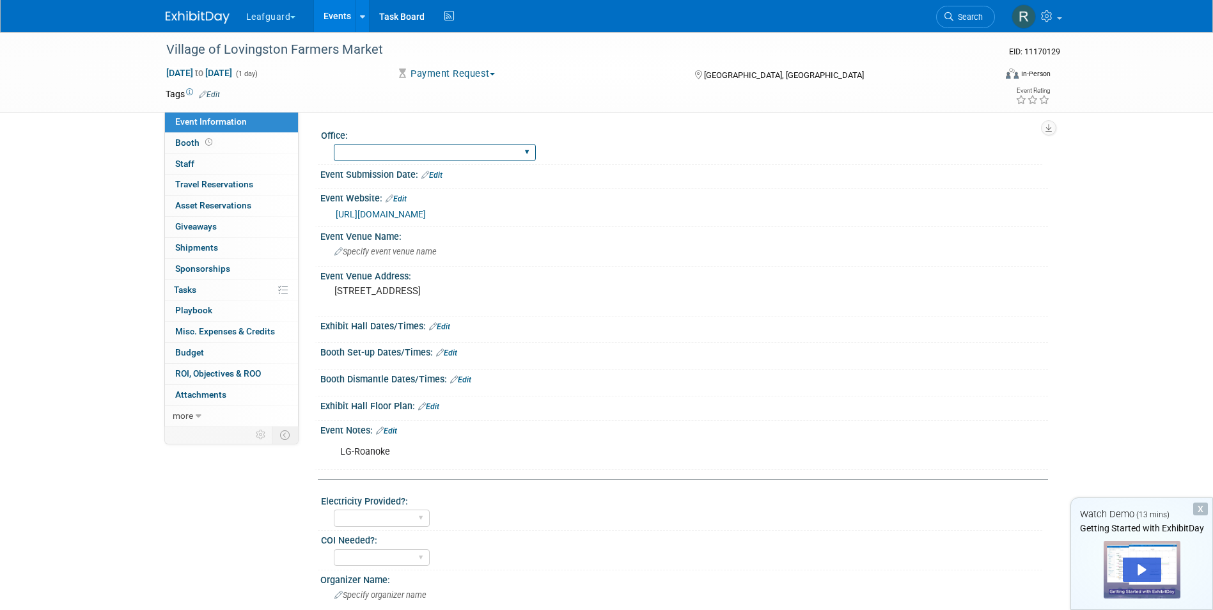
click at [429, 150] on select "Albany Arkansas Austin Birmingham Charlotte Chicago Cleveland Colorado Columbia…" at bounding box center [435, 152] width 202 height 17
select select "Roanoke"
click at [334, 144] on select "Albany Arkansas Austin Birmingham Charlotte Chicago Cleveland Colorado Columbia…" at bounding box center [435, 152] width 202 height 17
click at [189, 161] on span "Staff 0" at bounding box center [184, 164] width 19 height 10
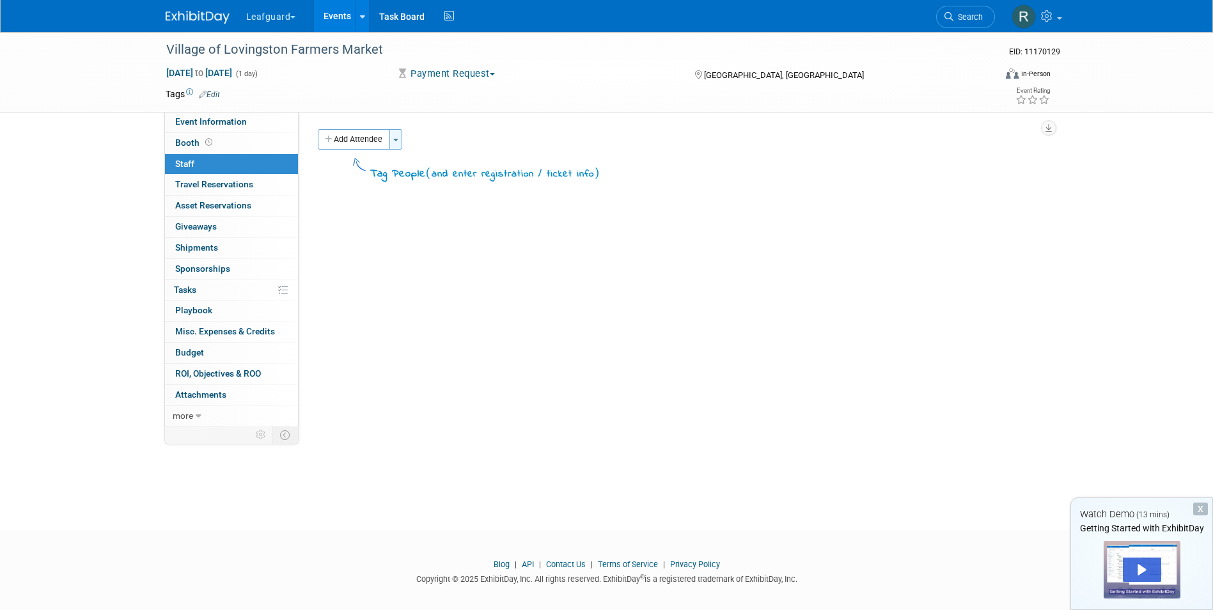
click at [400, 142] on button "Toggle Dropdown" at bounding box center [395, 139] width 13 height 20
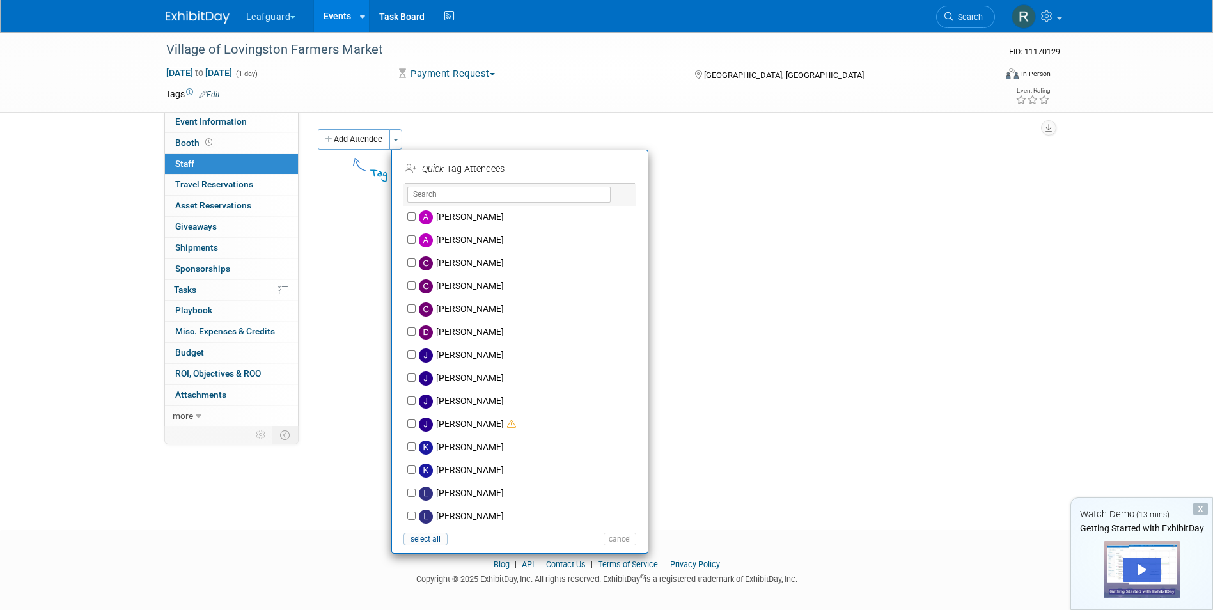
drag, startPoint x: 719, startPoint y: 237, endPoint x: 705, endPoint y: 234, distance: 15.1
click at [718, 239] on div "Office: Albany Arkansas Austin Birmingham Charlotte Chicago Cleveland Colorado …" at bounding box center [674, 269] width 750 height 315
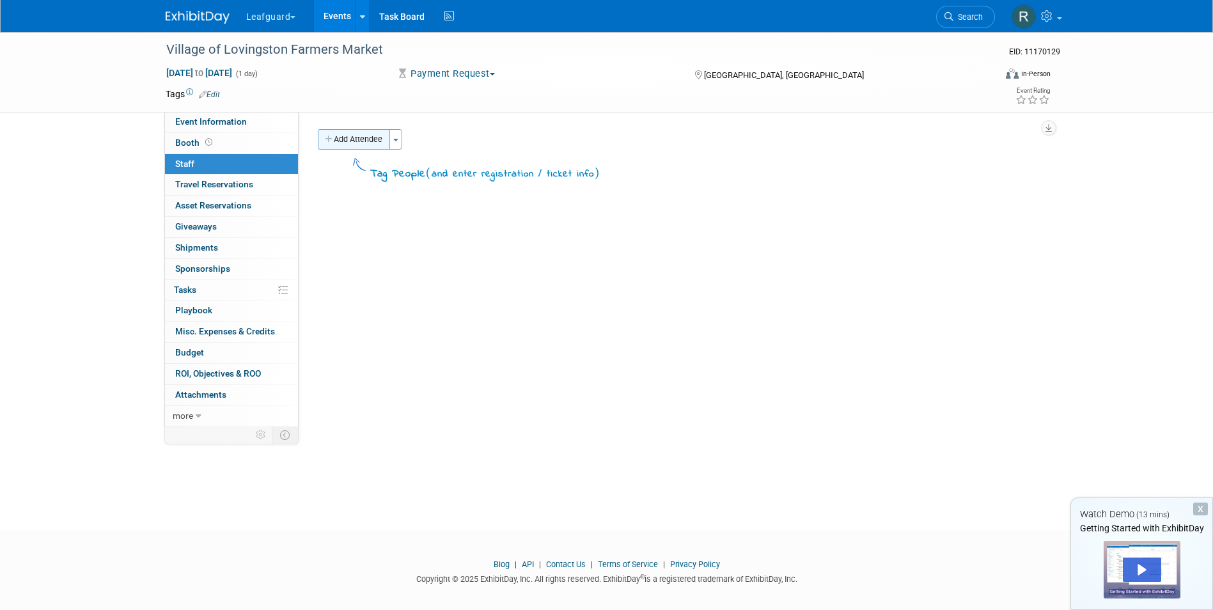
click at [345, 136] on button "Add Attendee" at bounding box center [354, 139] width 72 height 20
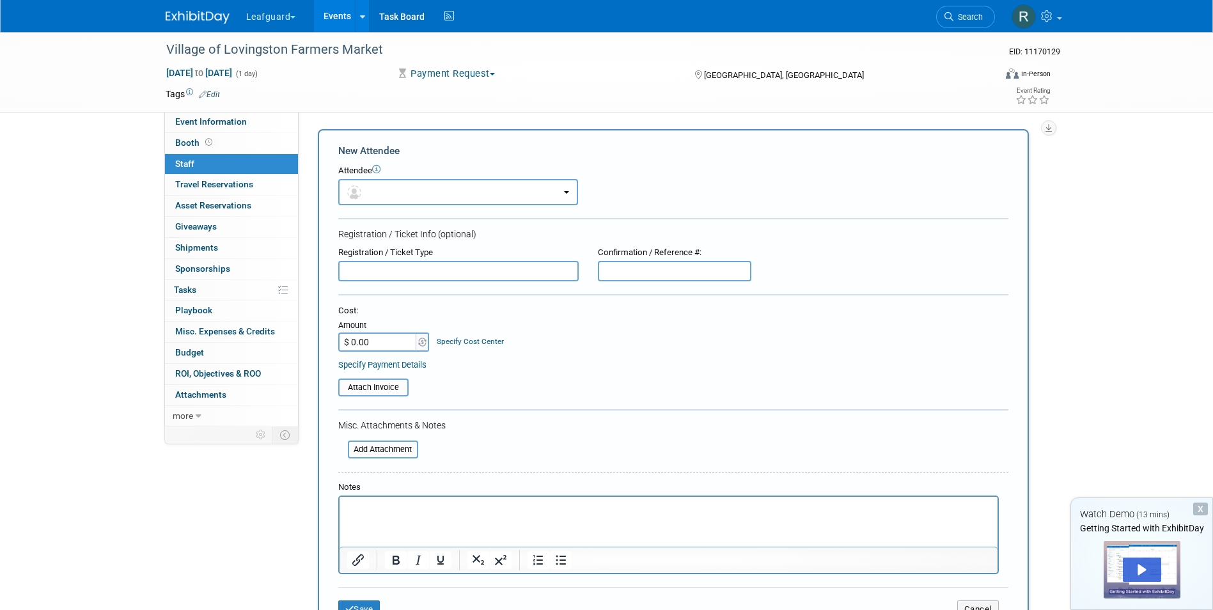
click at [182, 161] on span "Staff 0" at bounding box center [184, 164] width 19 height 10
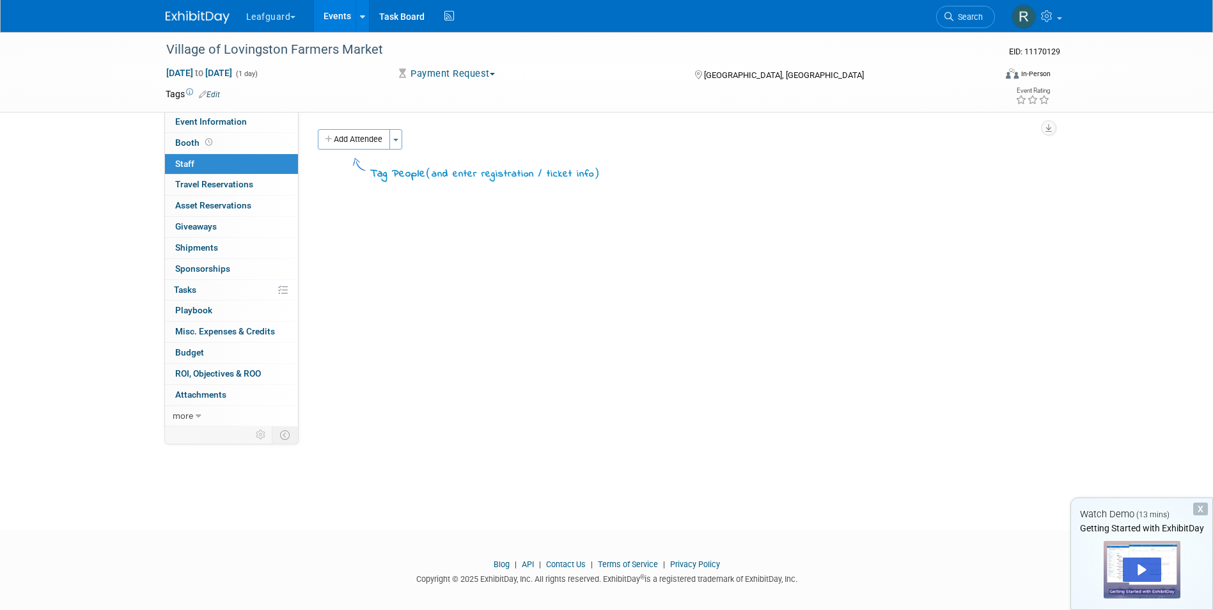
drag, startPoint x: 395, startPoint y: 141, endPoint x: 398, endPoint y: 161, distance: 19.4
click at [395, 142] on button "Toggle Dropdown" at bounding box center [395, 139] width 13 height 20
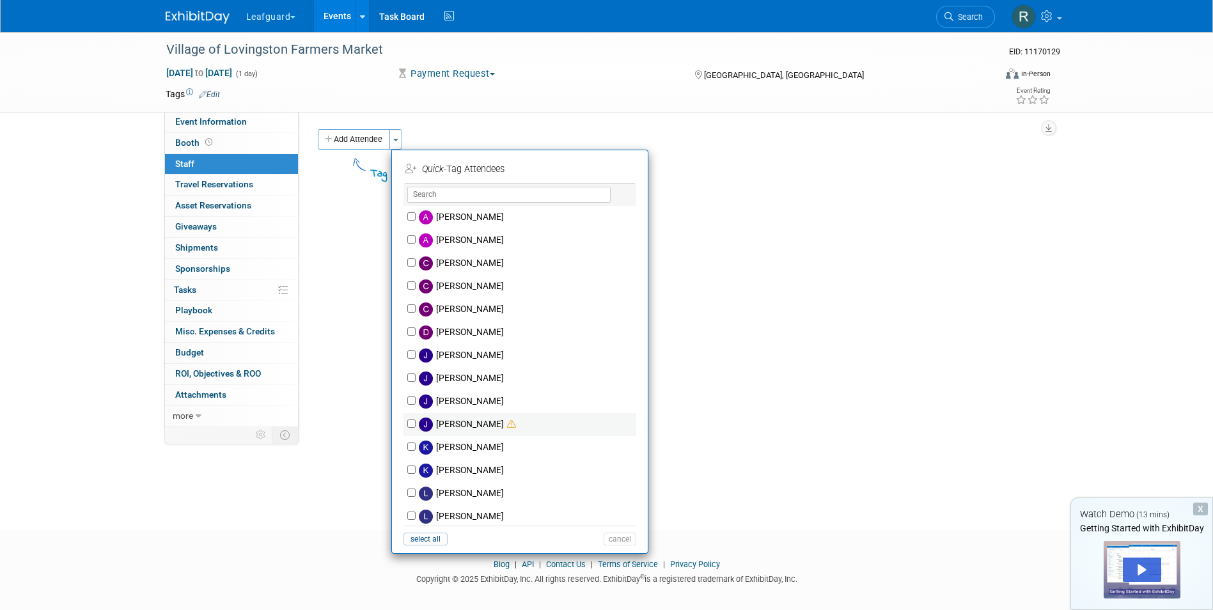
click at [459, 423] on label "Josh Smith" at bounding box center [528, 424] width 225 height 23
click at [416, 423] on input "Josh Smith" at bounding box center [411, 424] width 8 height 8
checkbox input "true"
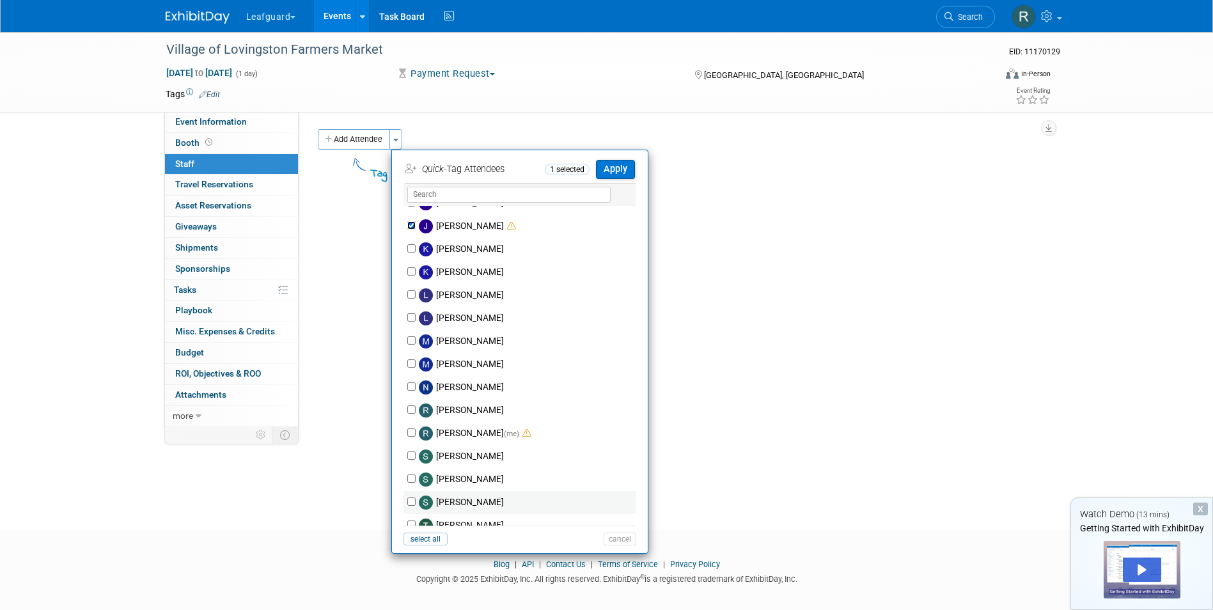
scroll to position [235, 0]
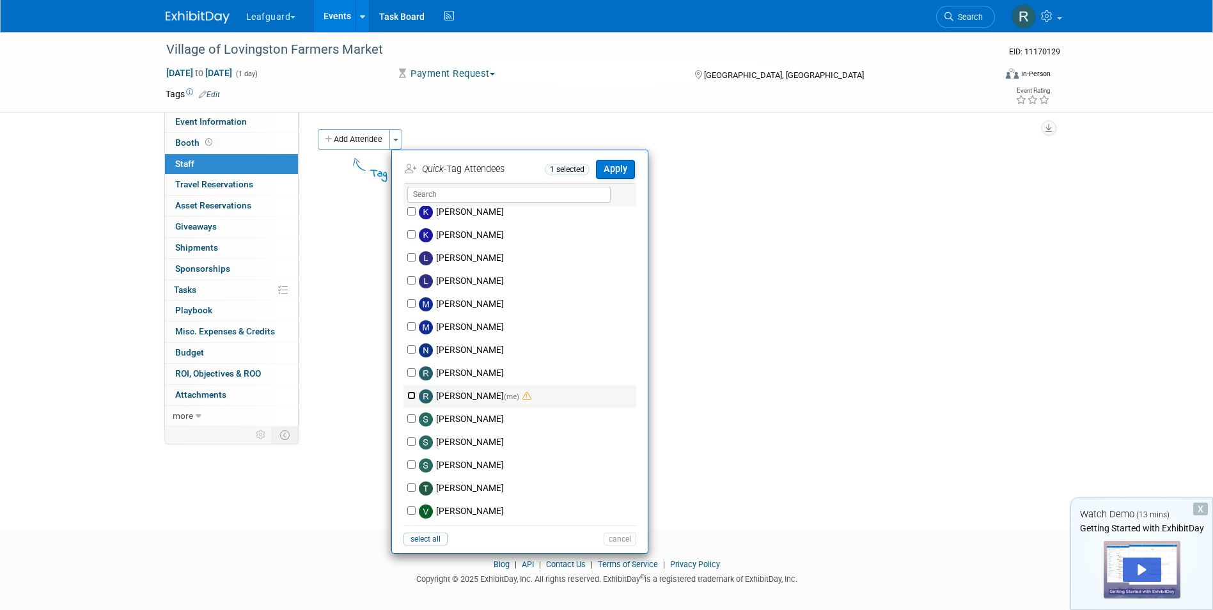
click at [412, 396] on input "Robert Howard (me)" at bounding box center [411, 395] width 8 height 8
checkbox input "true"
click at [623, 171] on button "Apply" at bounding box center [615, 169] width 39 height 19
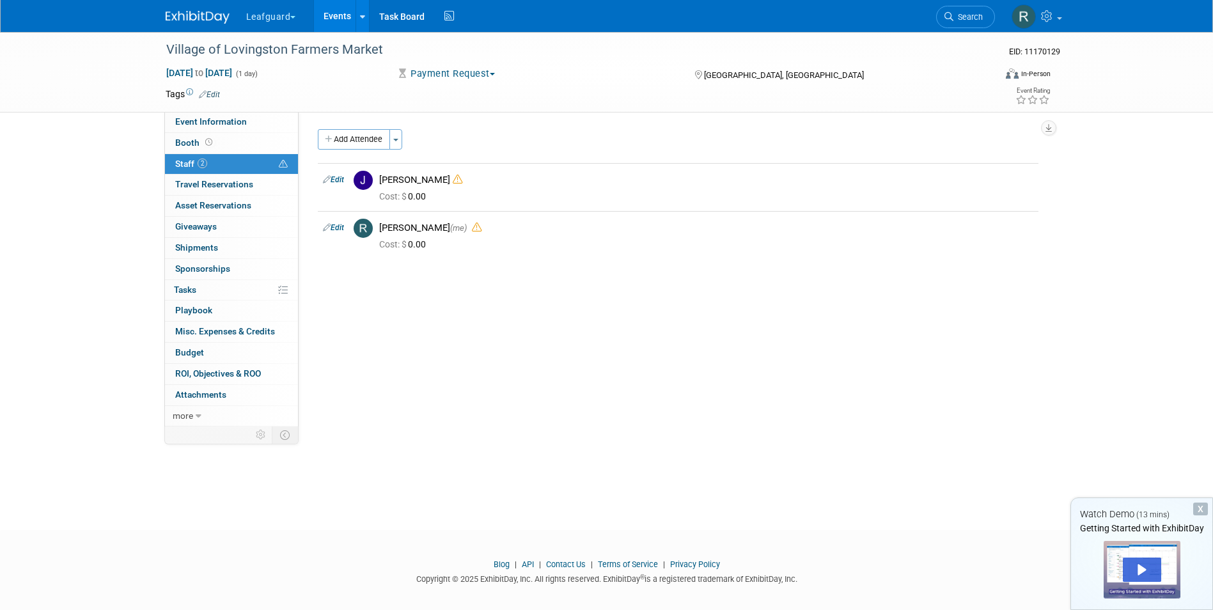
click at [343, 16] on link "Events" at bounding box center [337, 16] width 47 height 32
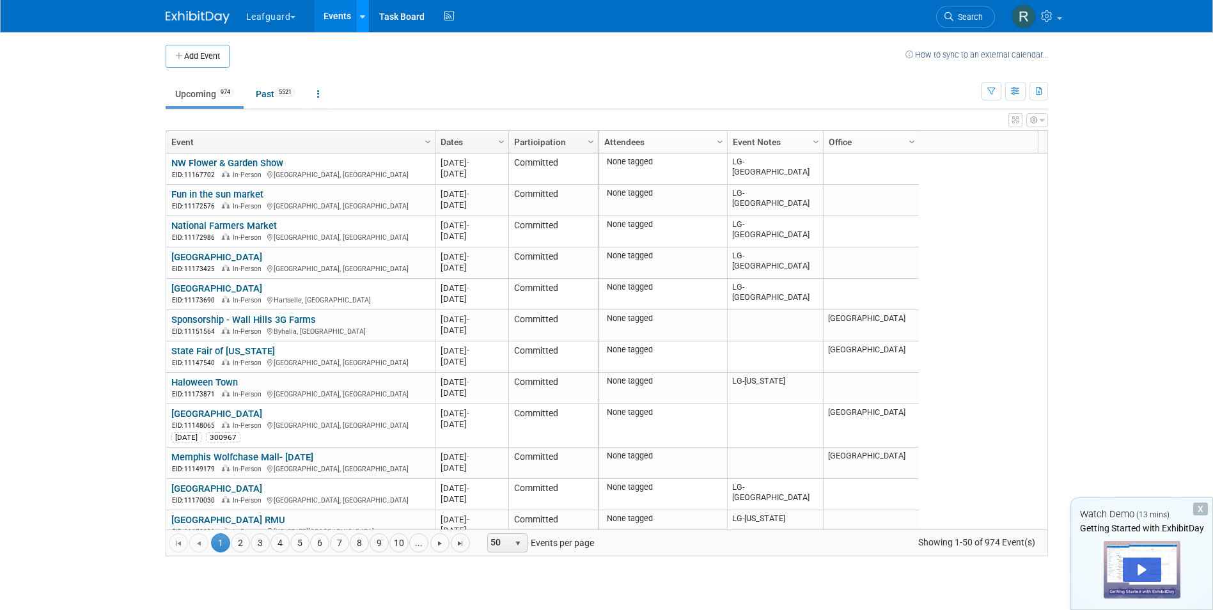
click at [366, 15] on link at bounding box center [362, 16] width 13 height 32
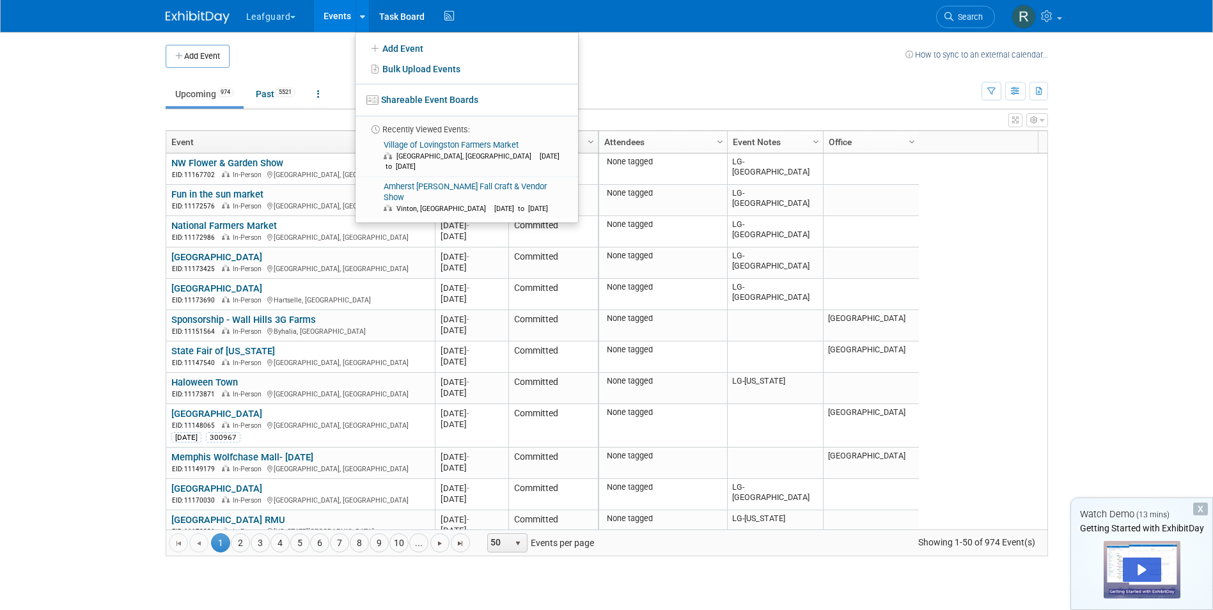
click at [332, 63] on td at bounding box center [568, 56] width 676 height 23
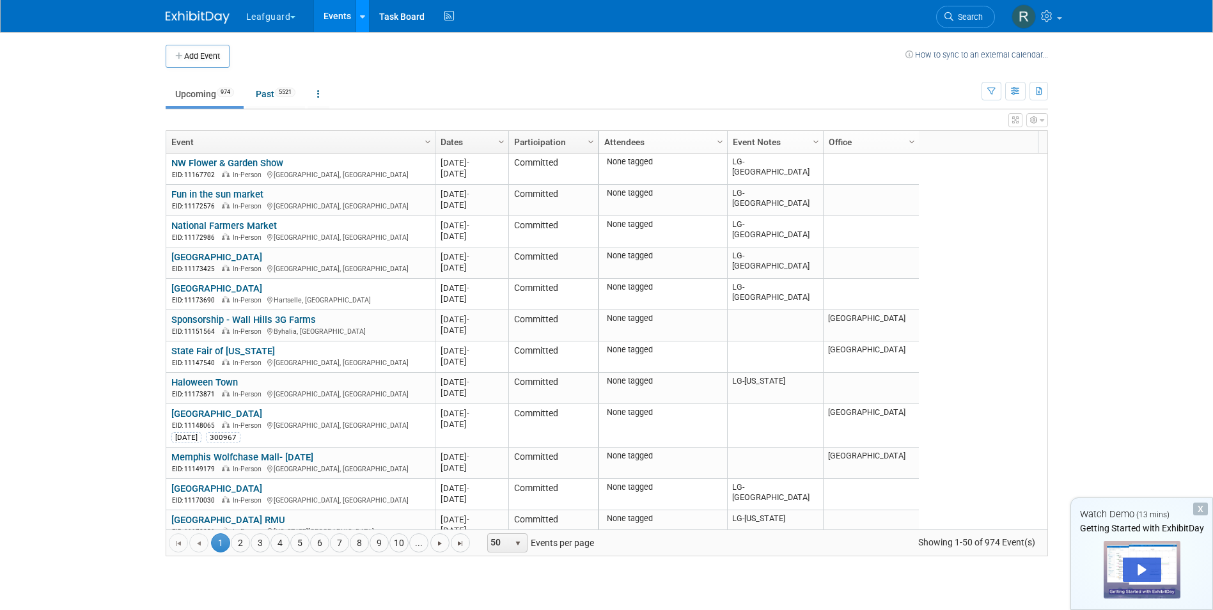
click at [365, 13] on icon at bounding box center [362, 17] width 5 height 8
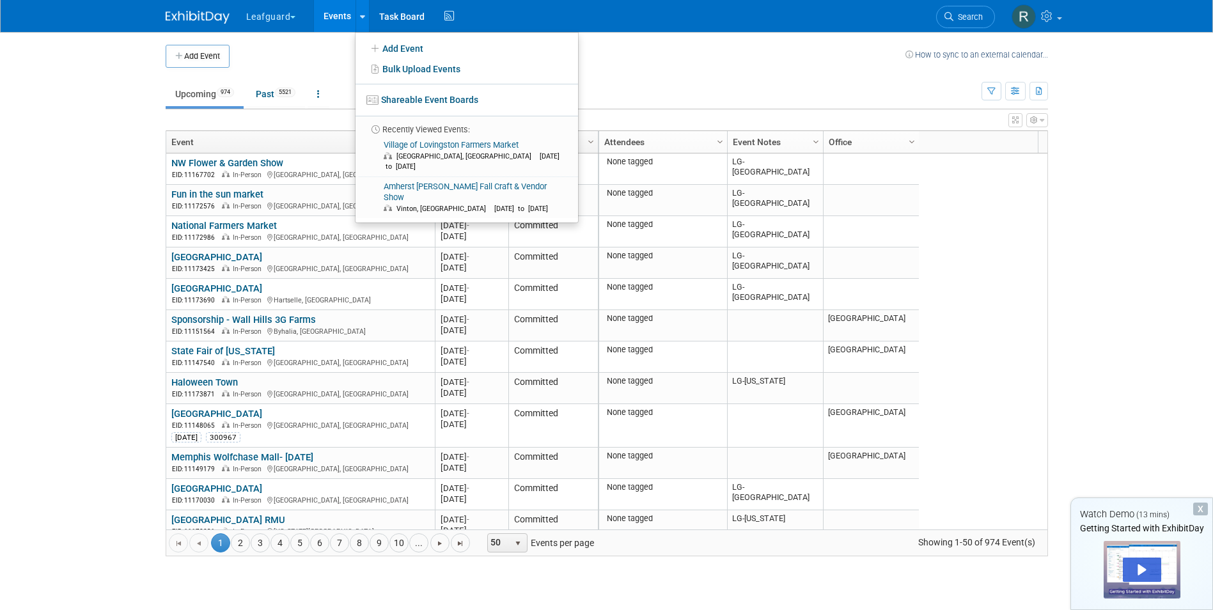
click at [306, 42] on div "Add Event How to sync to an external calendar..." at bounding box center [607, 50] width 883 height 36
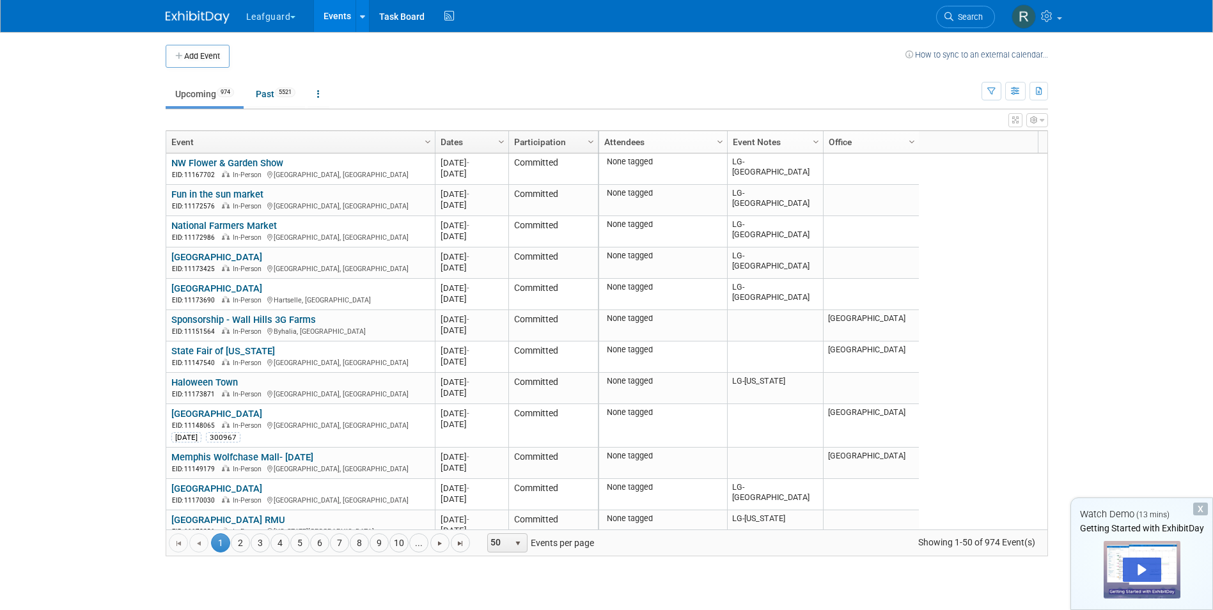
click at [325, 15] on link "Events" at bounding box center [337, 16] width 47 height 32
click at [368, 16] on link at bounding box center [362, 16] width 13 height 32
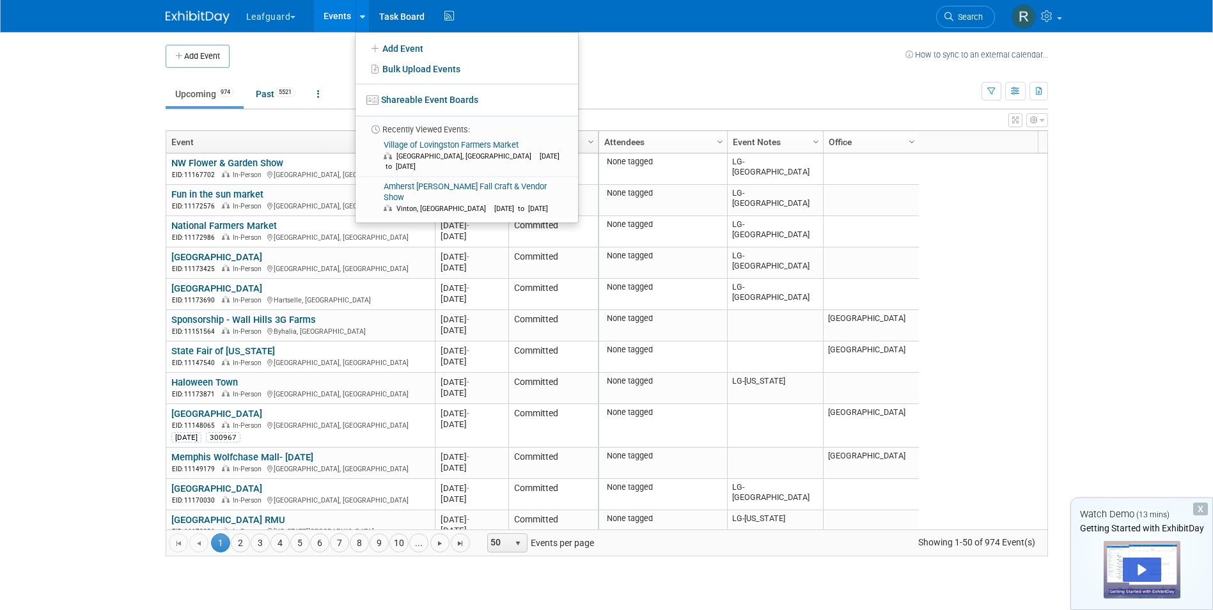
click at [720, 72] on td "Upcoming 974 Past 5521 All Events 6495 Past and Upcoming Grouped Annually Event…" at bounding box center [574, 89] width 816 height 42
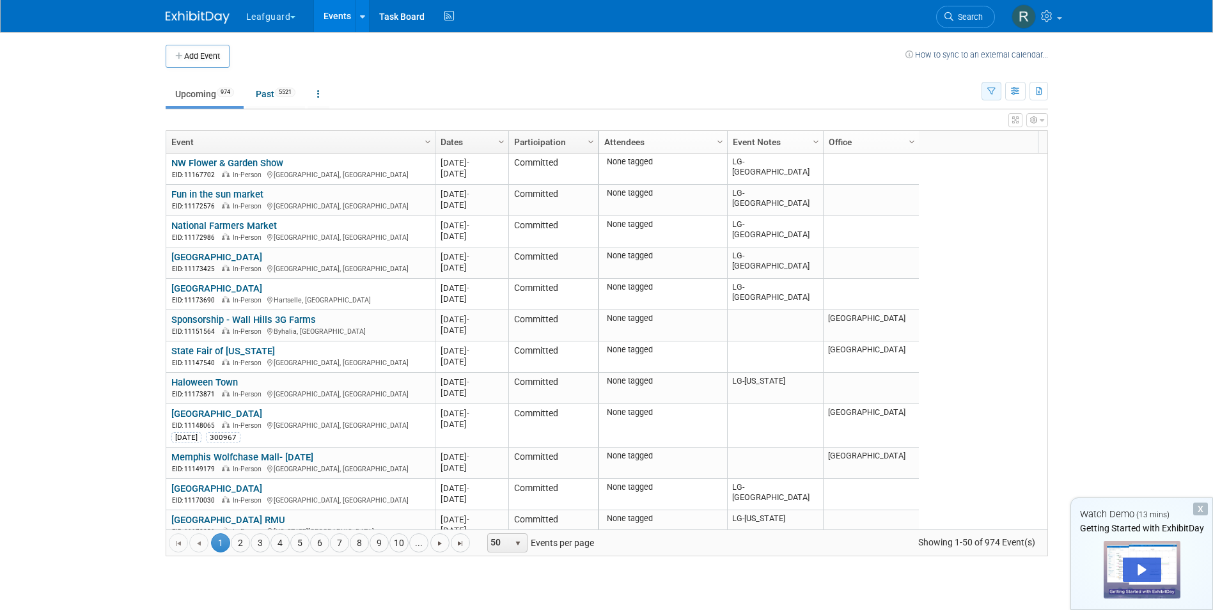
click at [996, 95] on button "button" at bounding box center [992, 91] width 20 height 19
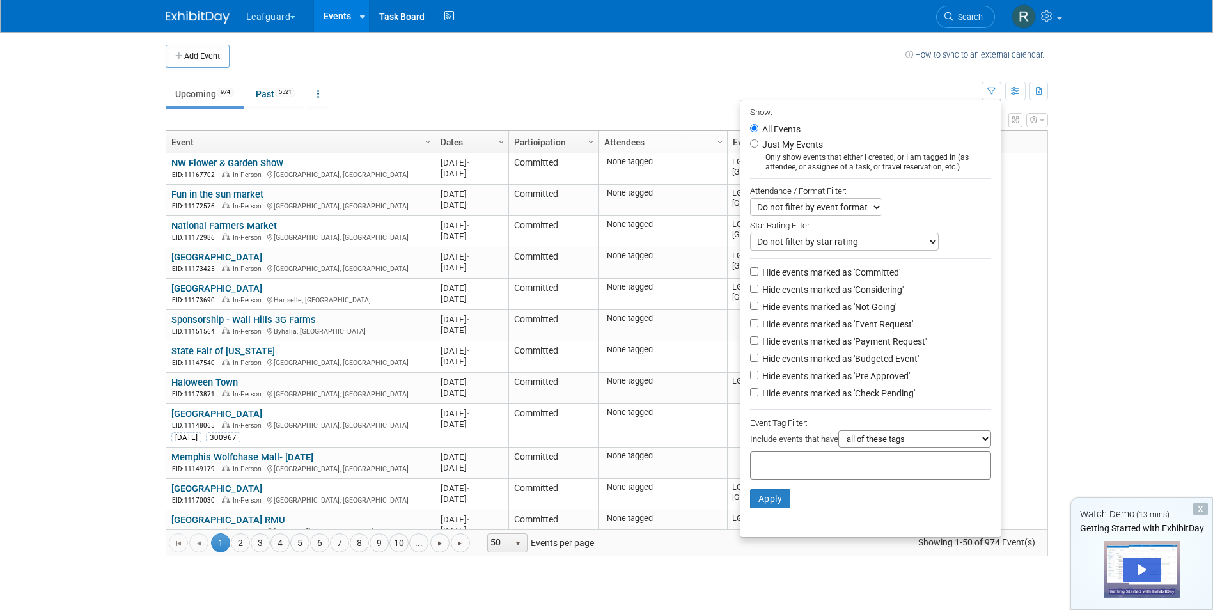
click at [1090, 113] on body "Leafguard Explore: My Workspaces 2 Go to Workspace: Leafguard rhoward Events Ad…" at bounding box center [606, 305] width 1213 height 610
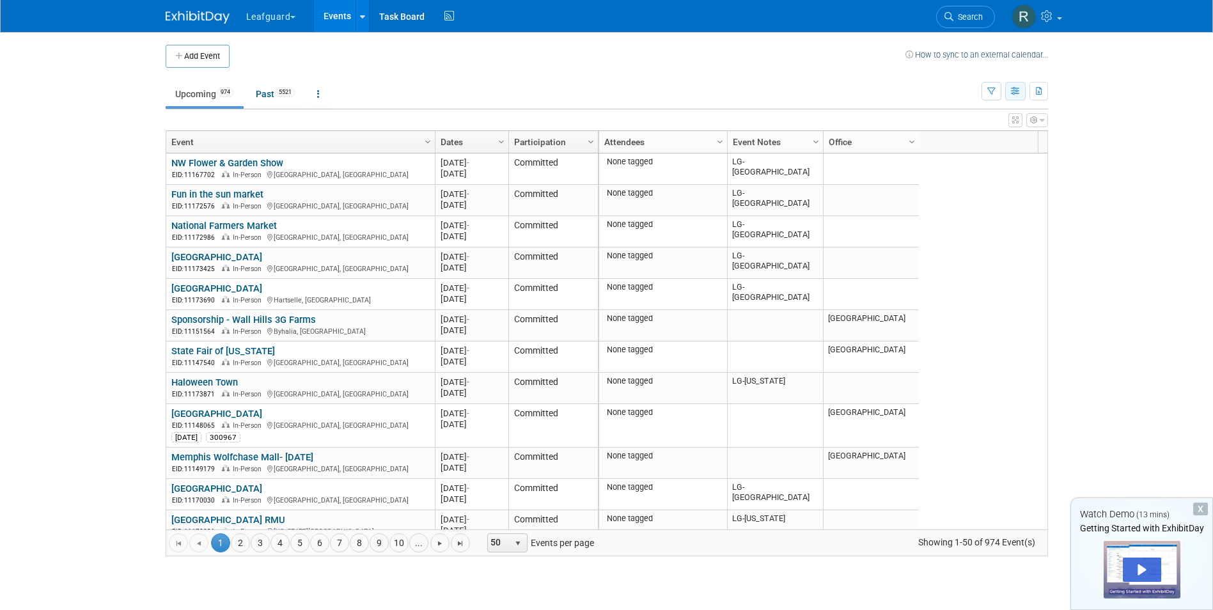
click at [1012, 90] on icon "button" at bounding box center [1016, 92] width 10 height 8
click at [1090, 107] on body "Leafguard Explore: My Workspaces 2 Go to Workspace: Leafguard rhoward Events Ad…" at bounding box center [606, 305] width 1213 height 610
click at [988, 90] on icon "button" at bounding box center [991, 92] width 8 height 8
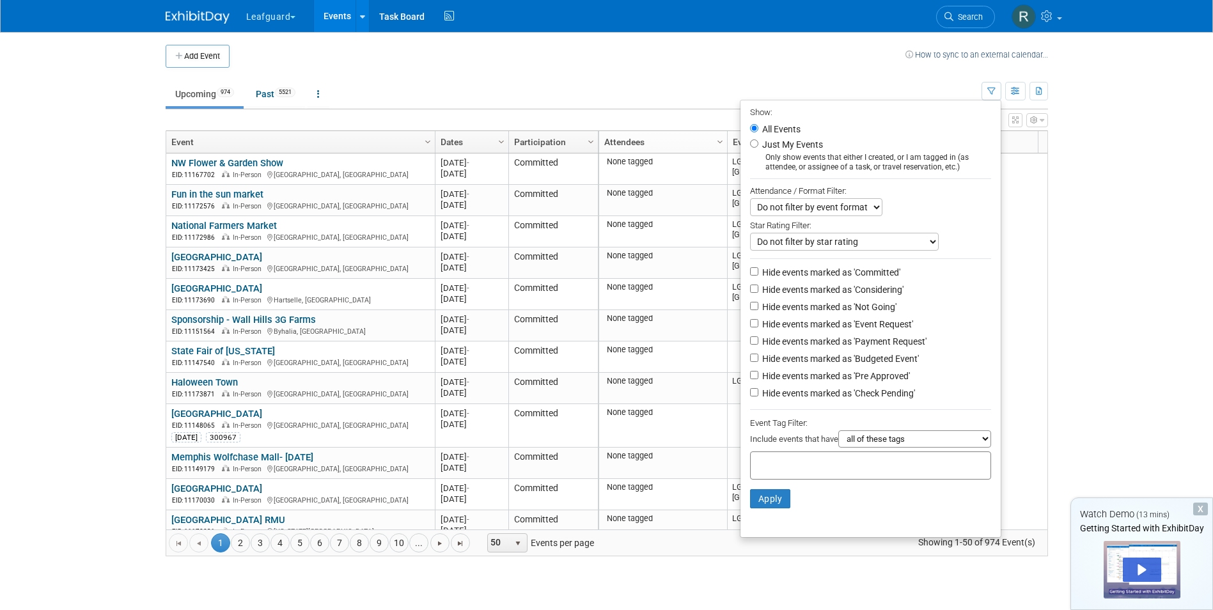
click at [860, 85] on ul "Upcoming 974 Past 5521 All Events 6495 Past and Upcoming Grouped Annually Event…" at bounding box center [574, 95] width 816 height 29
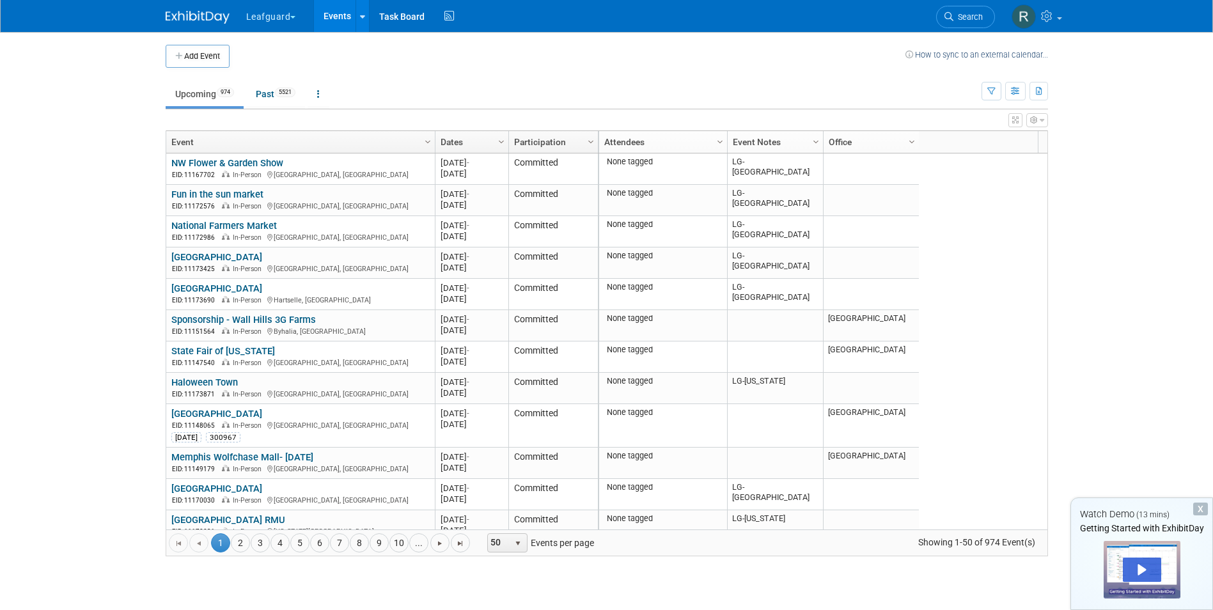
click at [819, 135] on link "Column Settings" at bounding box center [816, 140] width 14 height 19
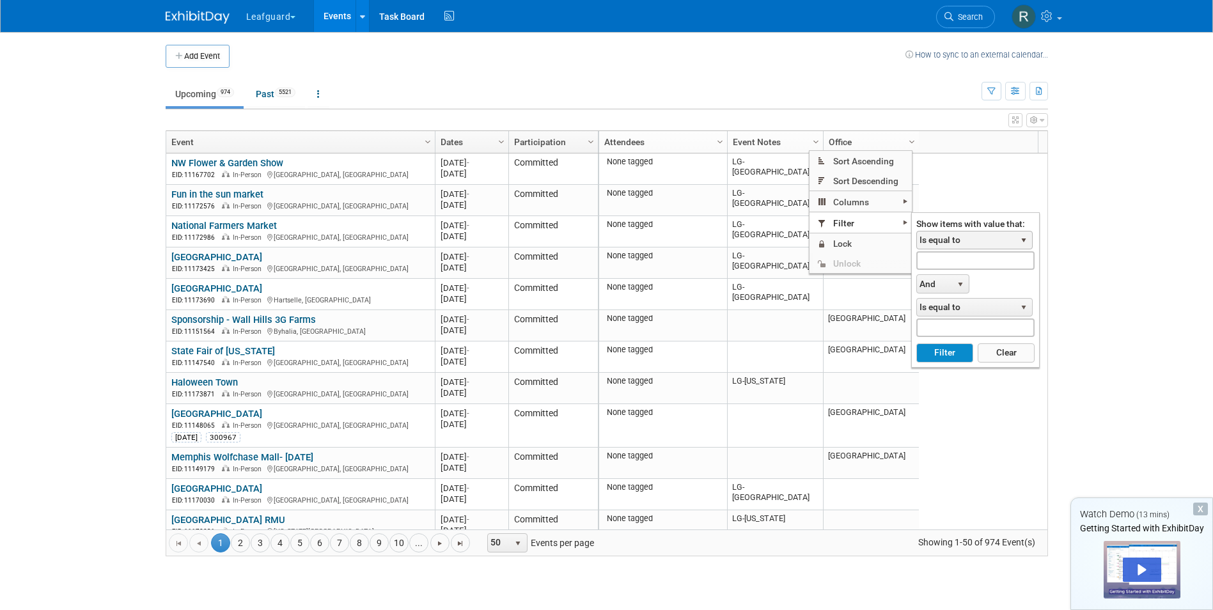
click at [1025, 239] on span "select" at bounding box center [1024, 240] width 10 height 10
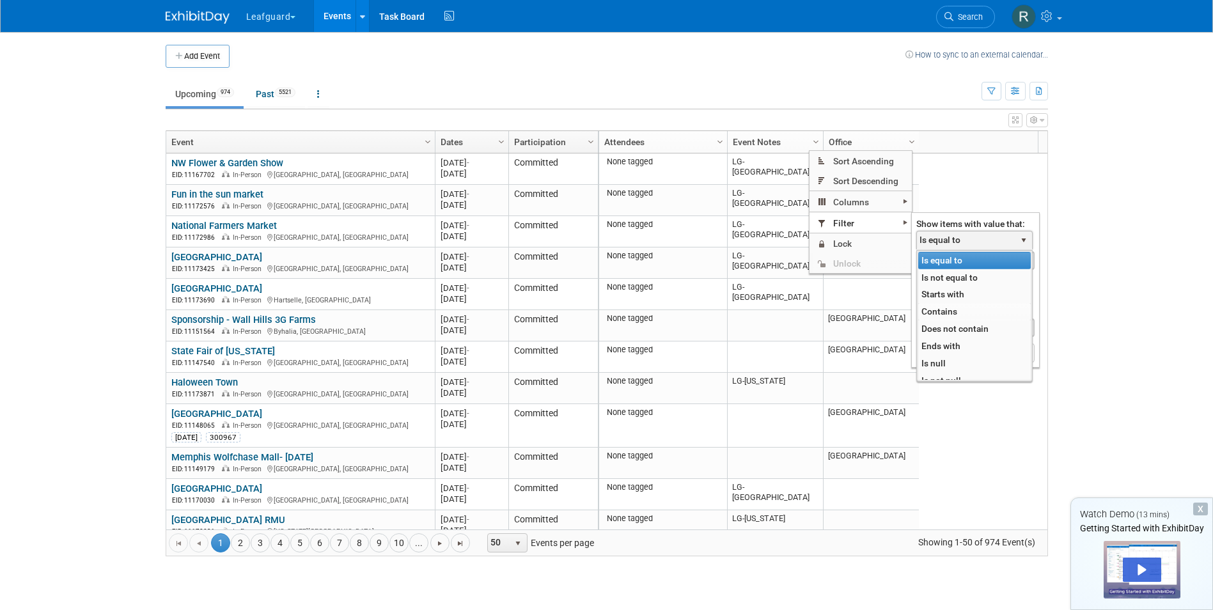
click at [946, 308] on li "Contains" at bounding box center [974, 311] width 113 height 17
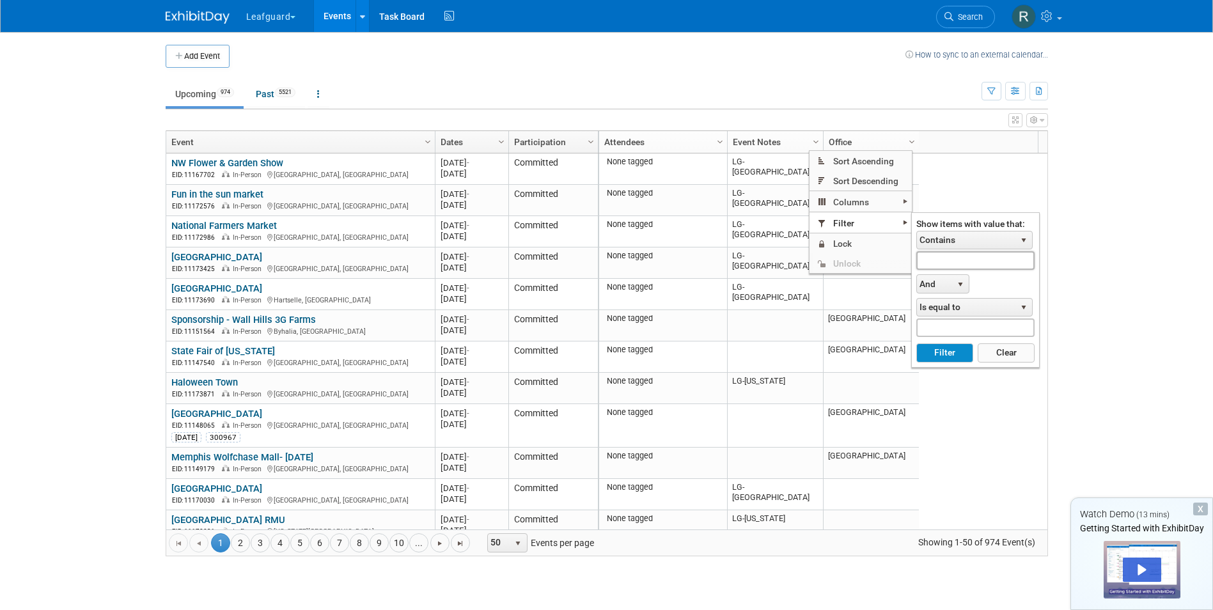
click at [980, 265] on input "text" at bounding box center [975, 260] width 118 height 19
click at [940, 354] on button "Filter" at bounding box center [944, 352] width 57 height 19
type input "LG-Roanoke"
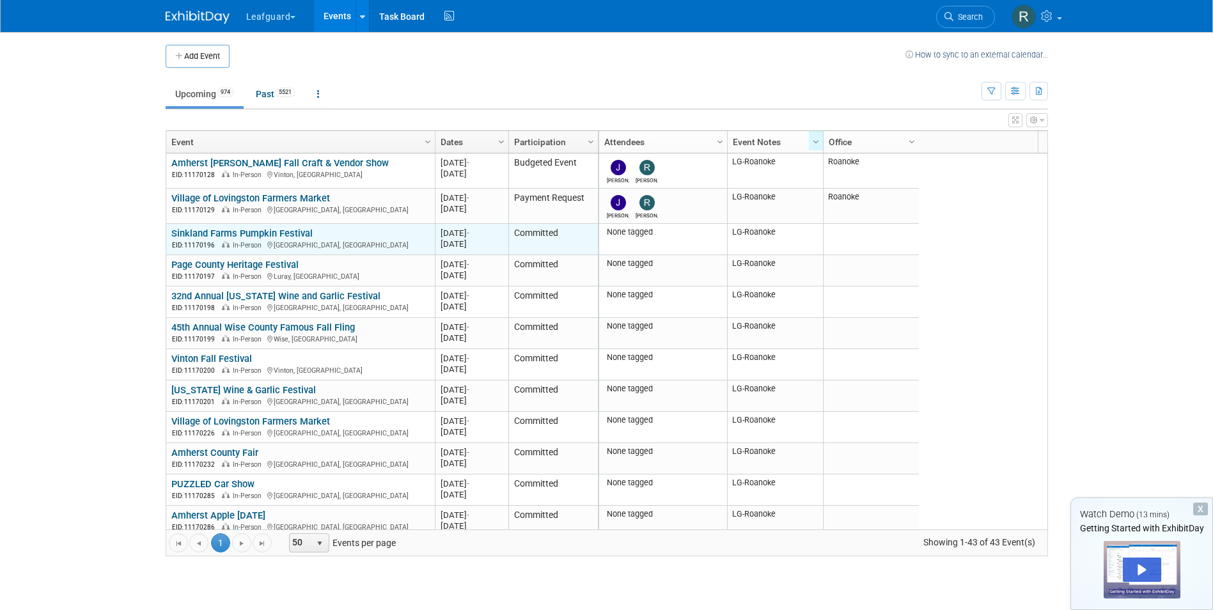
click at [283, 229] on link "Sinkland Farms Pumpkin Festival" at bounding box center [241, 234] width 141 height 12
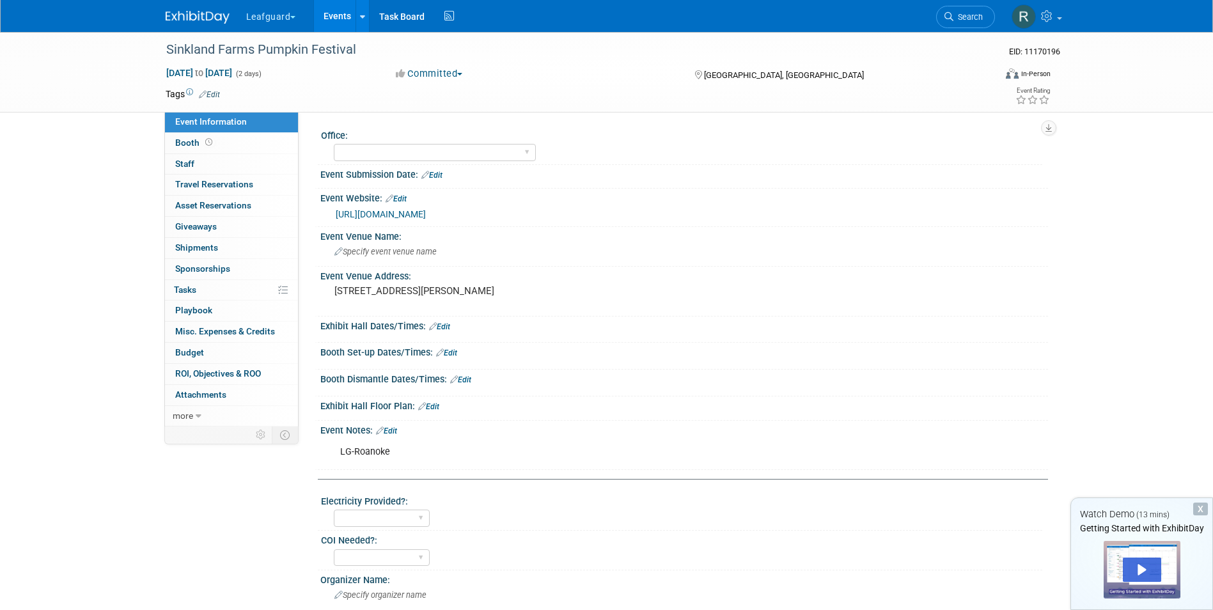
click at [467, 74] on button "Committed" at bounding box center [429, 73] width 76 height 13
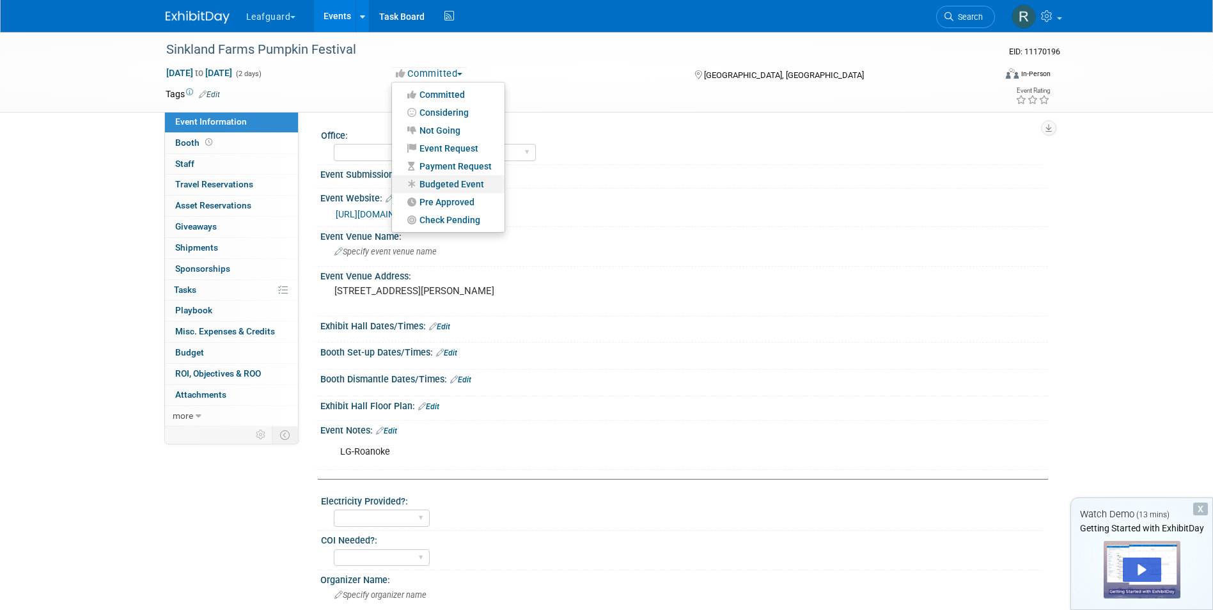
click at [472, 181] on link "Budgeted Event" at bounding box center [448, 184] width 113 height 18
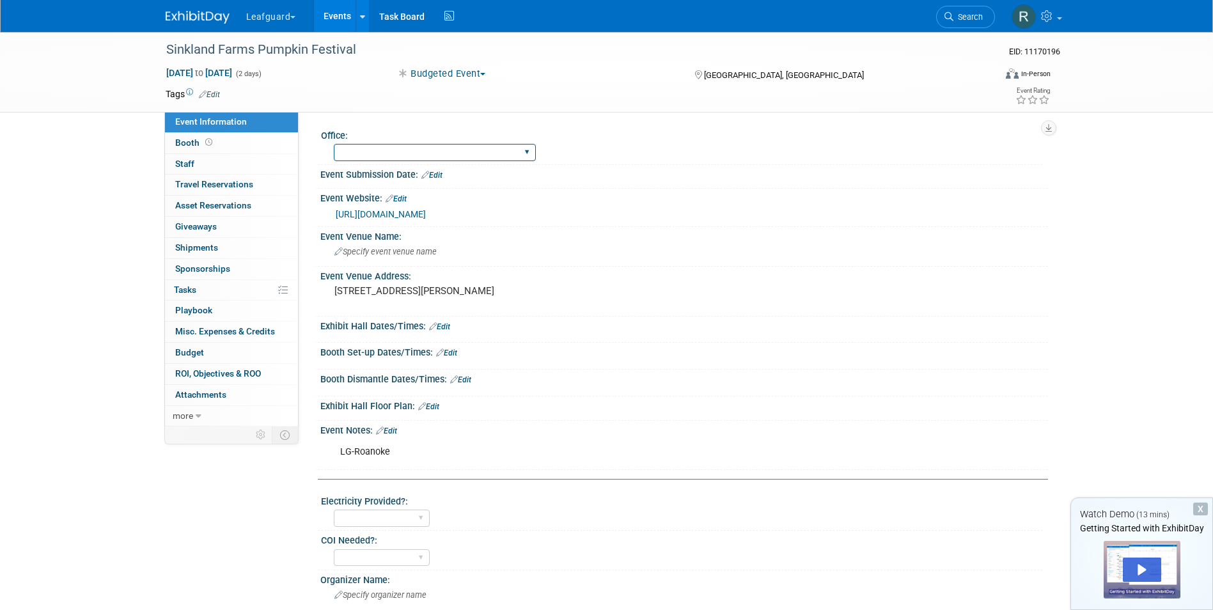
click at [433, 149] on select "[GEOGRAPHIC_DATA] [US_STATE] [GEOGRAPHIC_DATA] [GEOGRAPHIC_DATA] [GEOGRAPHIC_DA…" at bounding box center [435, 152] width 202 height 17
select select "Roanoke"
click at [334, 144] on select "[GEOGRAPHIC_DATA] [US_STATE] [GEOGRAPHIC_DATA] [GEOGRAPHIC_DATA] [GEOGRAPHIC_DA…" at bounding box center [435, 152] width 202 height 17
click at [177, 159] on span "Staff 0" at bounding box center [184, 164] width 19 height 10
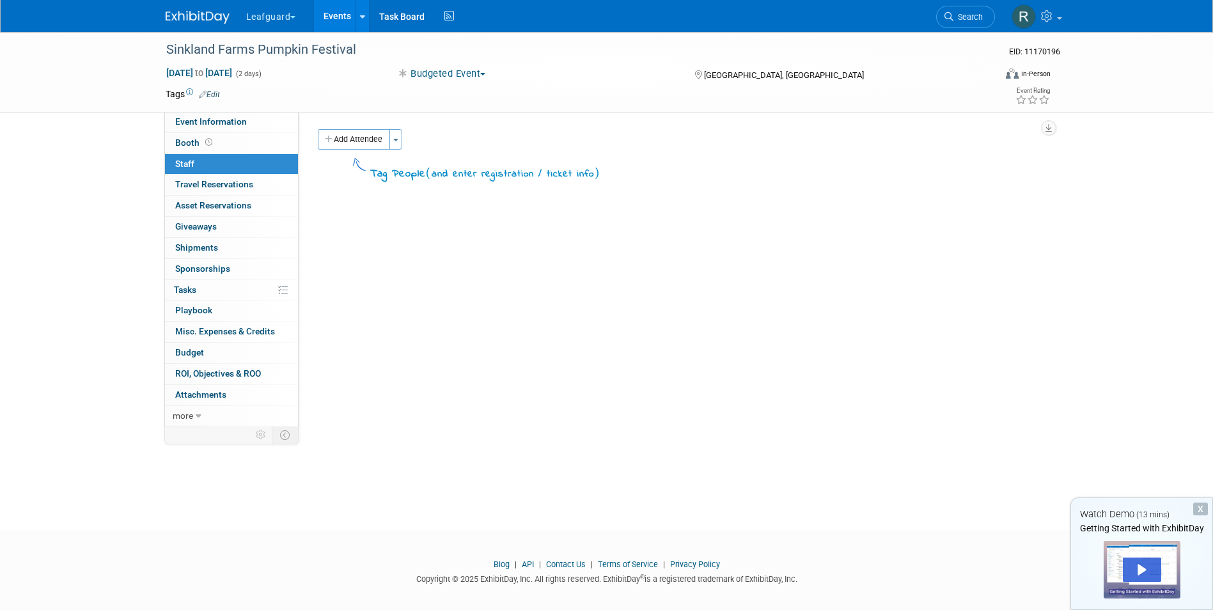
click at [177, 159] on span "Staff 0" at bounding box center [184, 164] width 19 height 10
click at [398, 137] on button "Toggle Dropdown" at bounding box center [395, 139] width 13 height 20
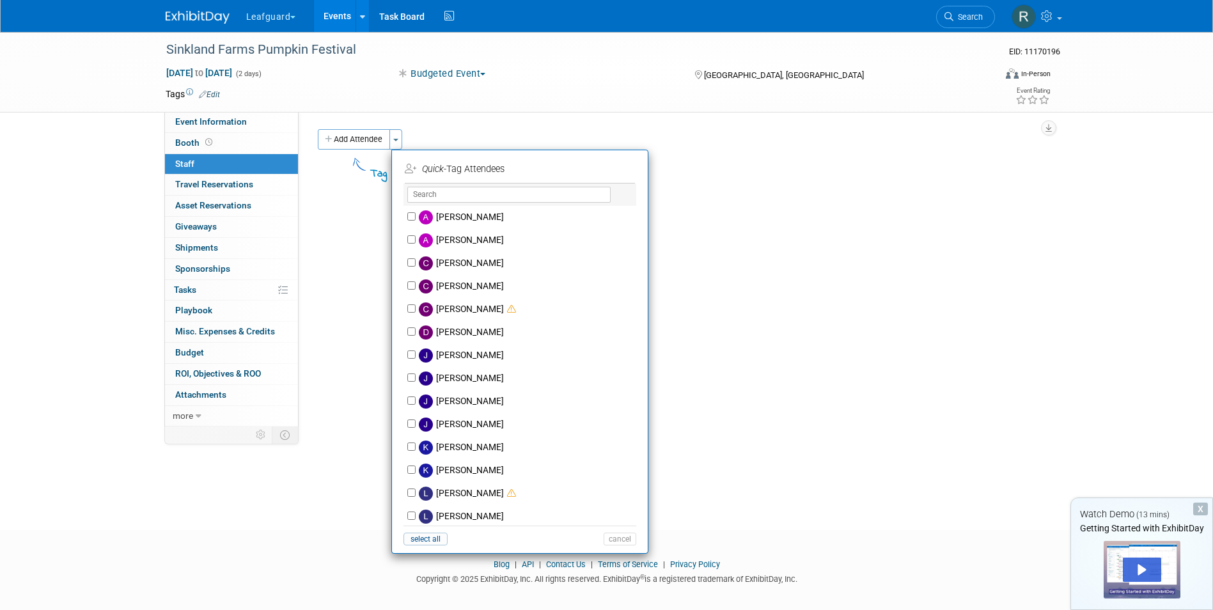
click at [761, 226] on div "Office: Albany Arkansas Austin Birmingham Charlotte Chicago Cleveland Colorado …" at bounding box center [674, 269] width 750 height 315
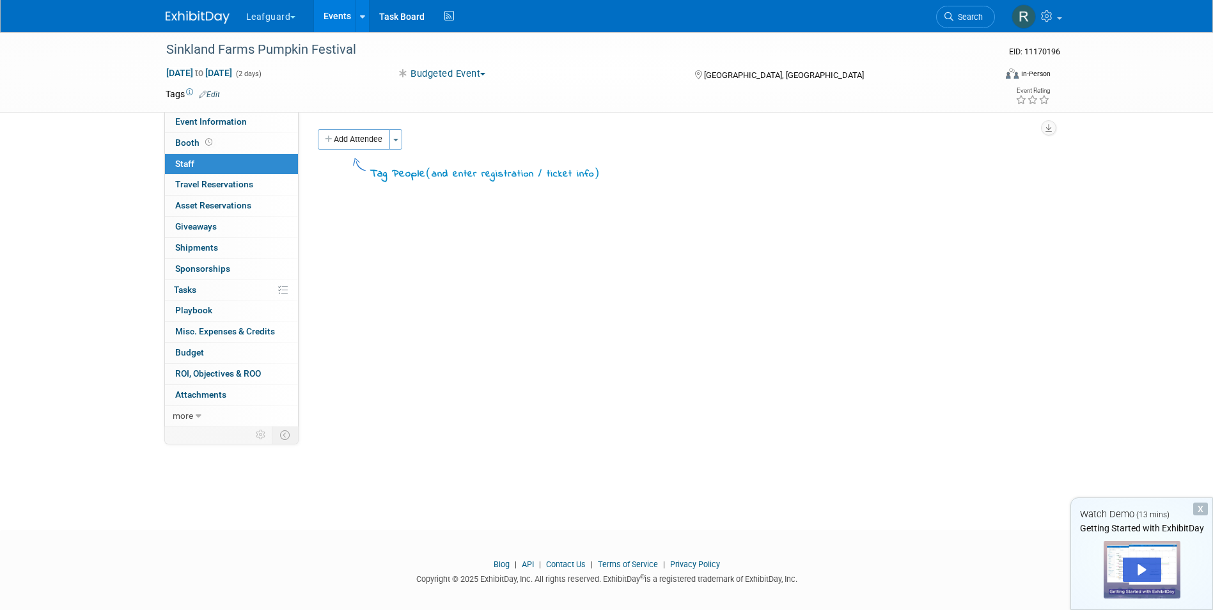
click at [402, 141] on button "Toggle Dropdown" at bounding box center [395, 139] width 13 height 20
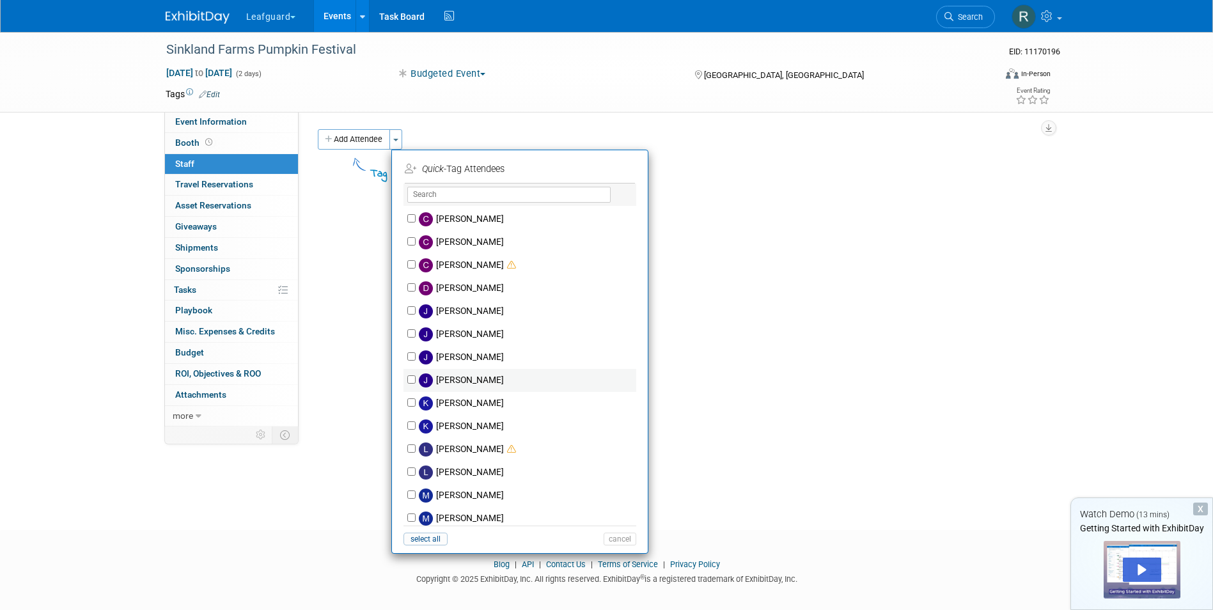
scroll to position [43, 0]
click at [412, 377] on input "Josh Smith" at bounding box center [411, 380] width 8 height 8
checkbox input "true"
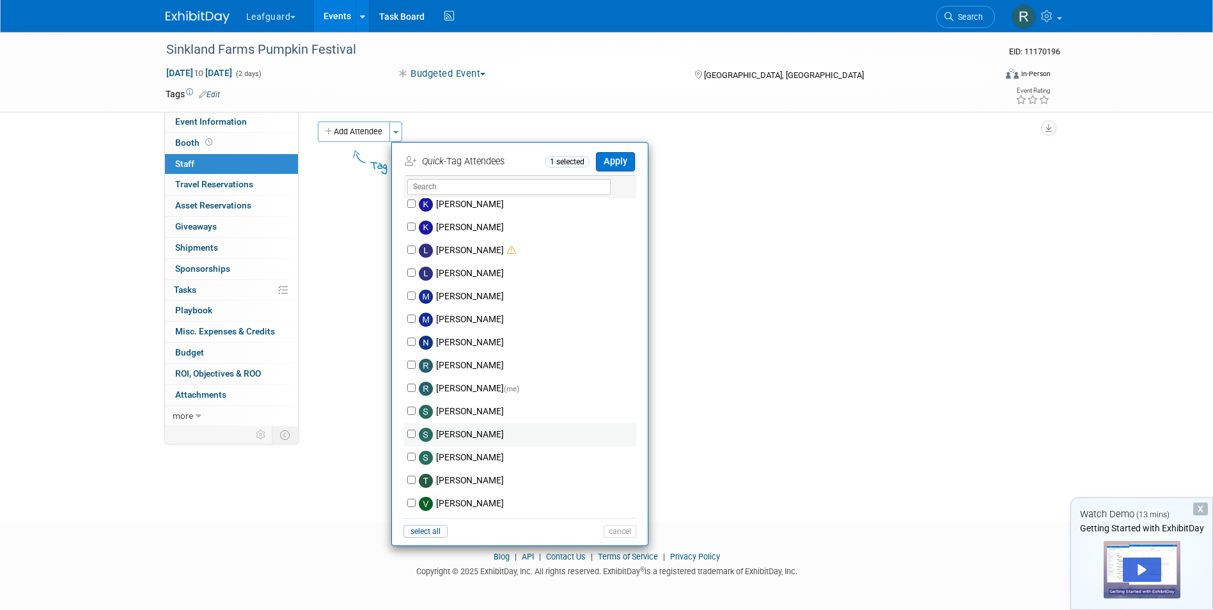
scroll to position [10, 0]
click at [411, 384] on input "Robert Howard (me)" at bounding box center [411, 386] width 8 height 8
checkbox input "true"
click at [611, 158] on button "Apply" at bounding box center [615, 159] width 39 height 19
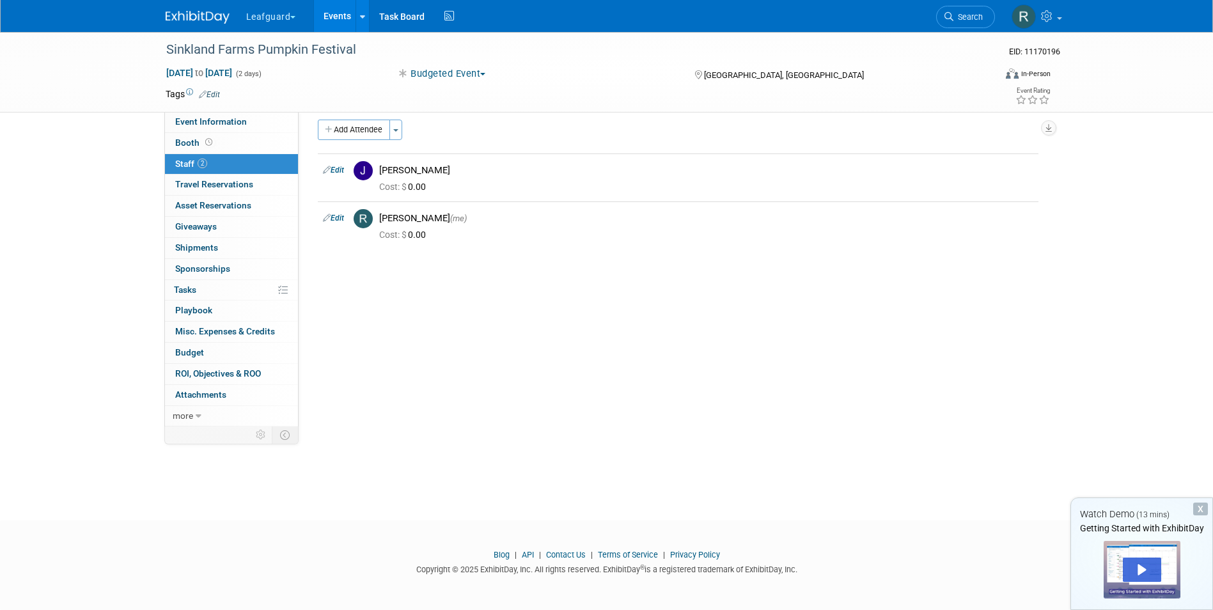
drag, startPoint x: 326, startPoint y: 13, endPoint x: 318, endPoint y: 13, distance: 7.7
click at [326, 13] on link "Events" at bounding box center [337, 16] width 47 height 32
click at [331, 15] on link "Events" at bounding box center [337, 16] width 47 height 32
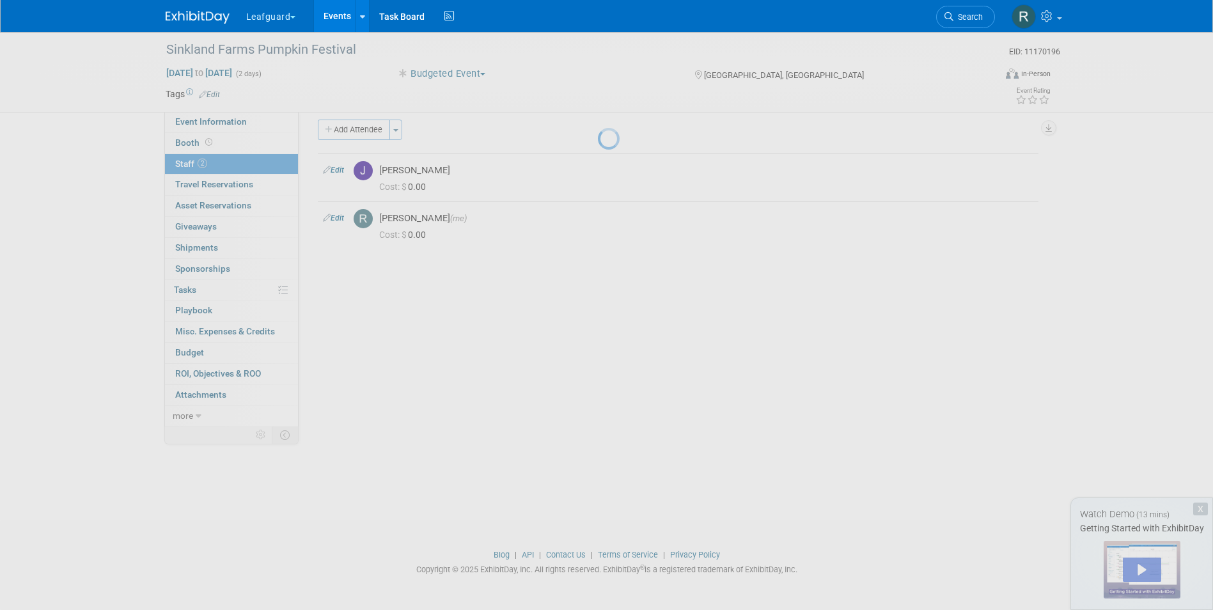
click at [342, 17] on link "Events" at bounding box center [337, 16] width 47 height 32
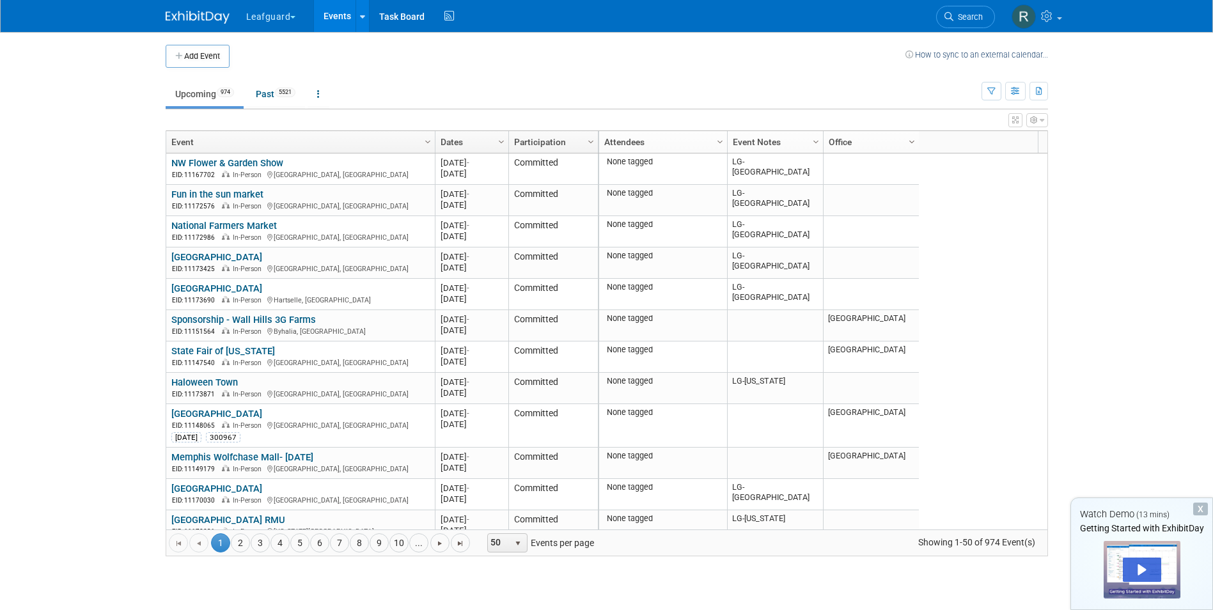
click at [911, 139] on span "Column Settings" at bounding box center [912, 142] width 10 height 10
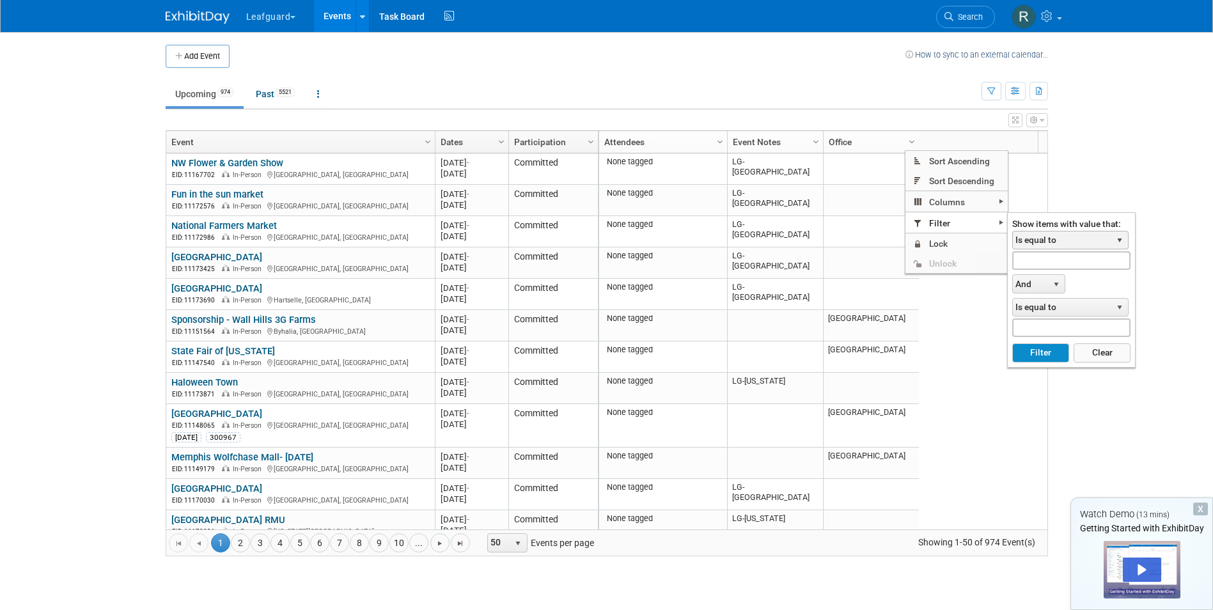
click at [1122, 242] on span "select" at bounding box center [1120, 240] width 10 height 10
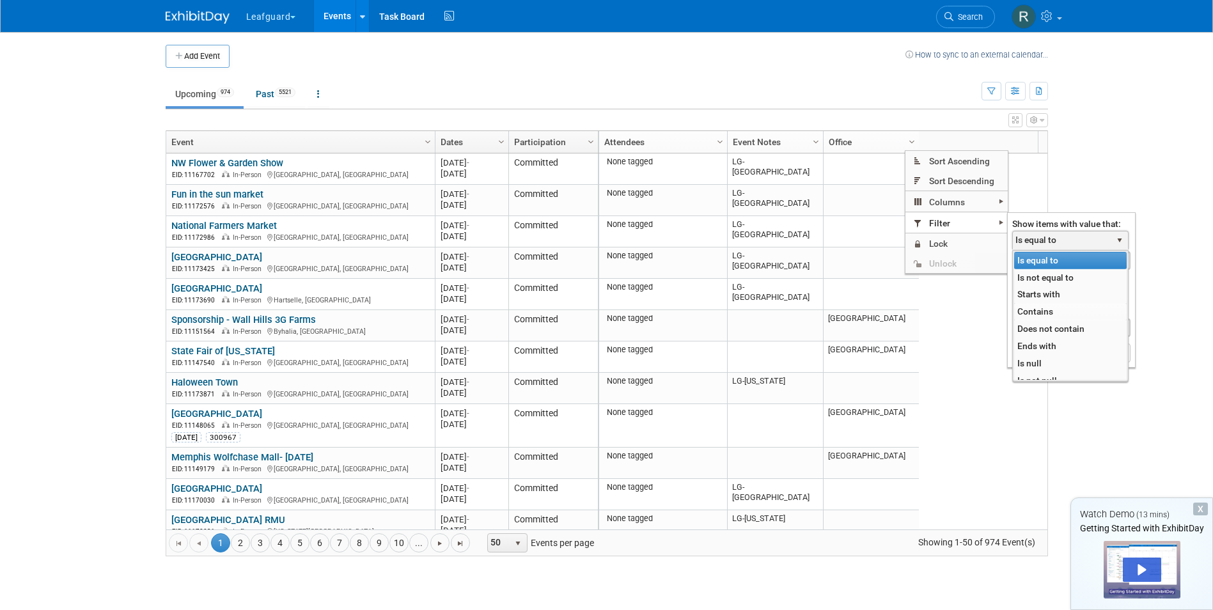
click at [1035, 310] on li "Contains" at bounding box center [1070, 311] width 113 height 17
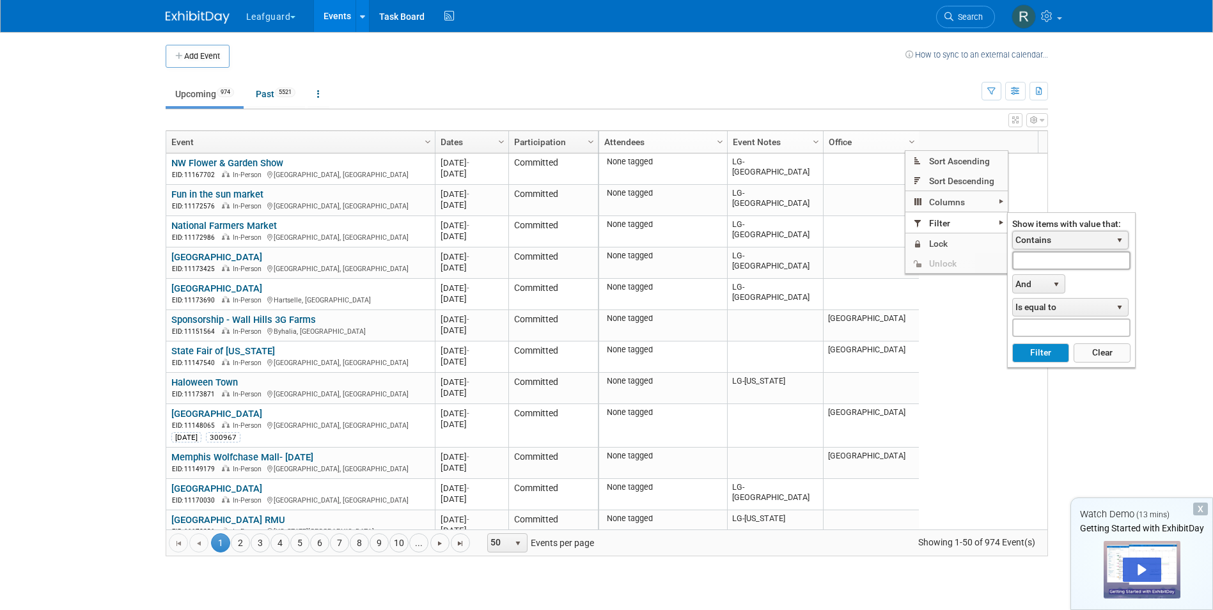
click at [1078, 266] on input "text" at bounding box center [1071, 260] width 118 height 19
click at [1032, 347] on button "Filter" at bounding box center [1040, 352] width 57 height 19
type input "LG-Roanoke"
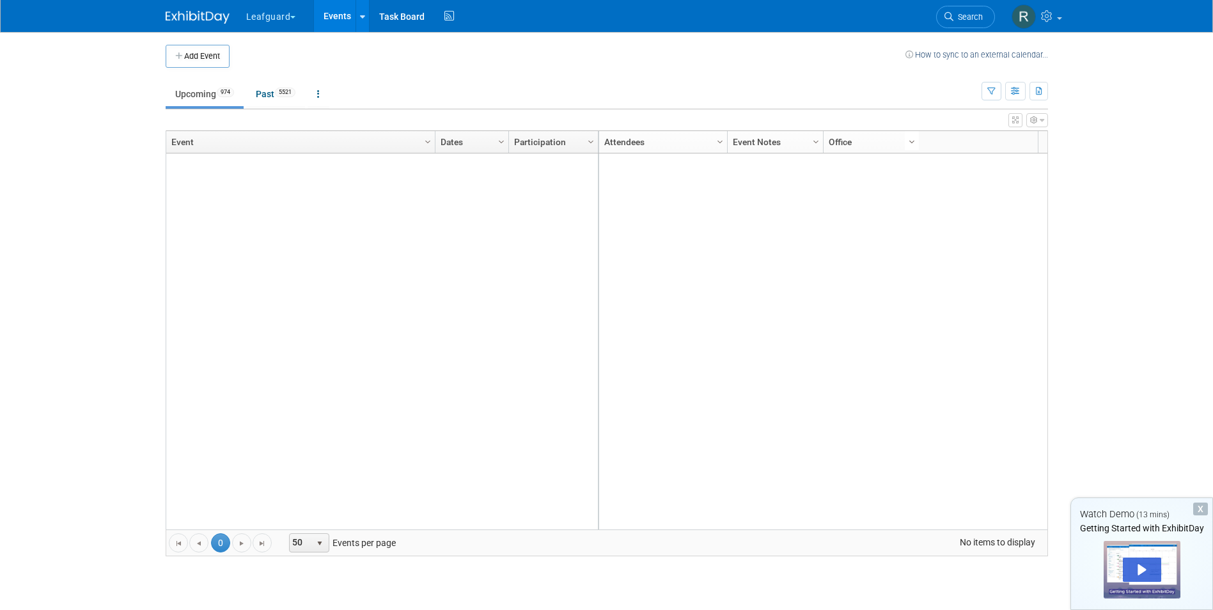
click at [913, 139] on span "Column Settings" at bounding box center [912, 142] width 10 height 10
checkbox input "true"
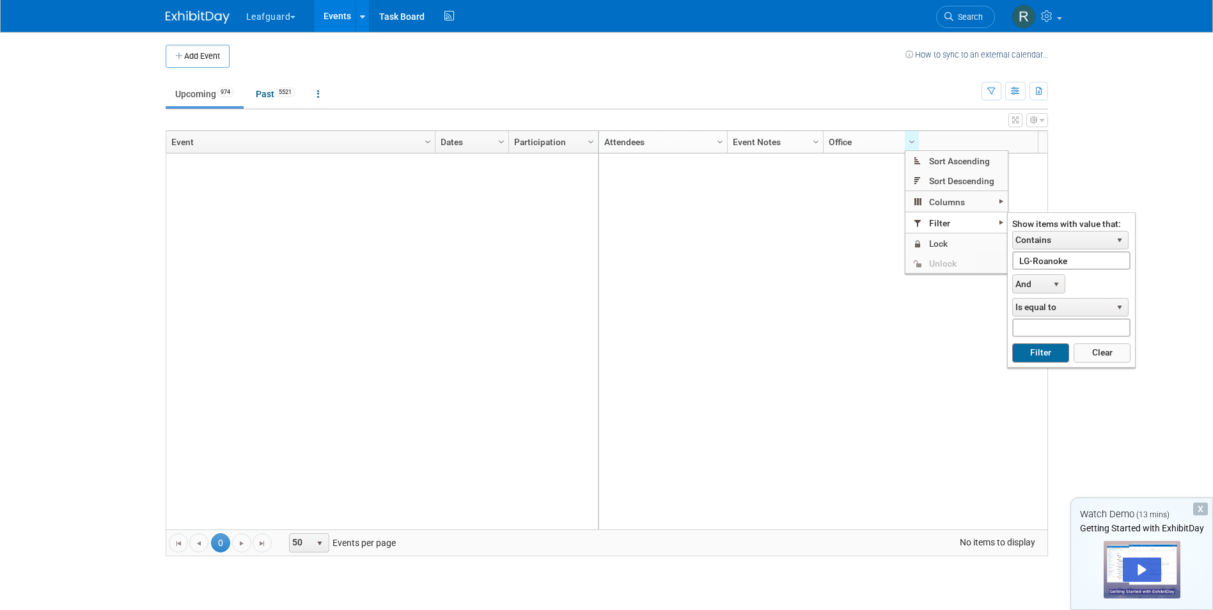
click at [1056, 349] on button "Filter" at bounding box center [1040, 352] width 57 height 19
type input "LG-Roanoke"
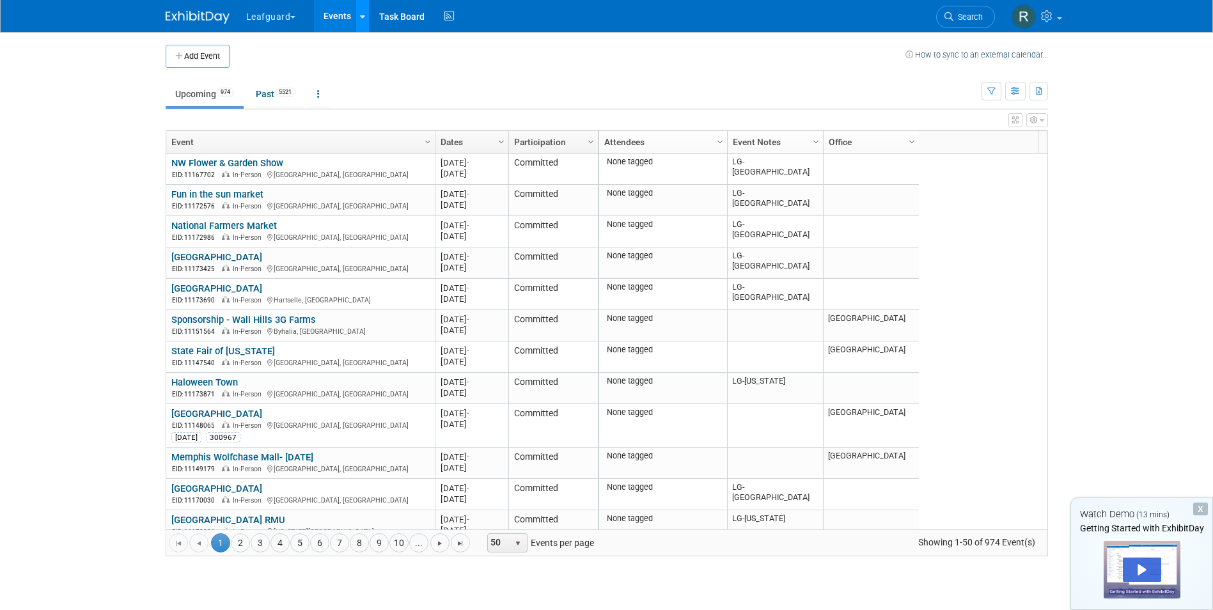
click at [364, 14] on icon at bounding box center [362, 17] width 5 height 8
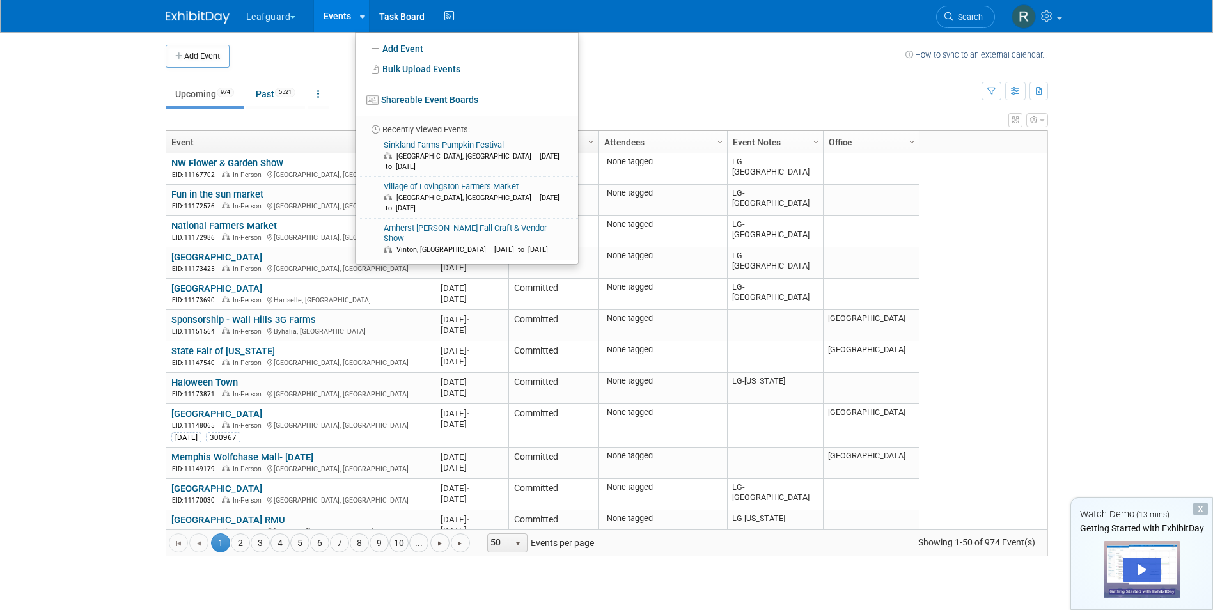
click at [342, 61] on td at bounding box center [568, 56] width 676 height 23
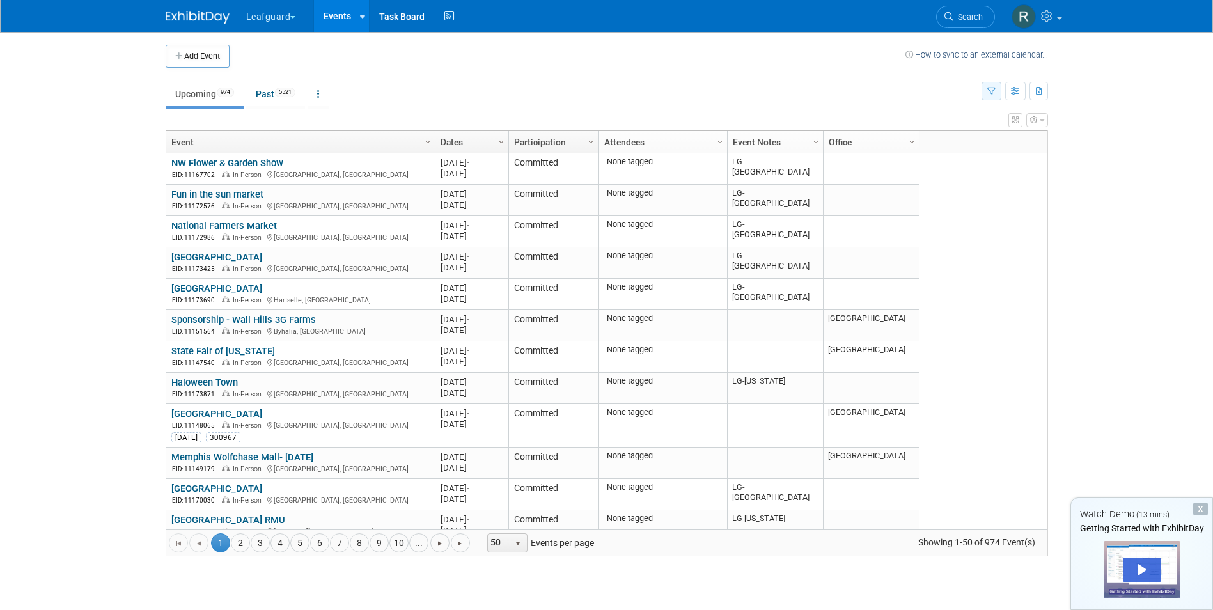
click at [985, 90] on button "button" at bounding box center [992, 91] width 20 height 19
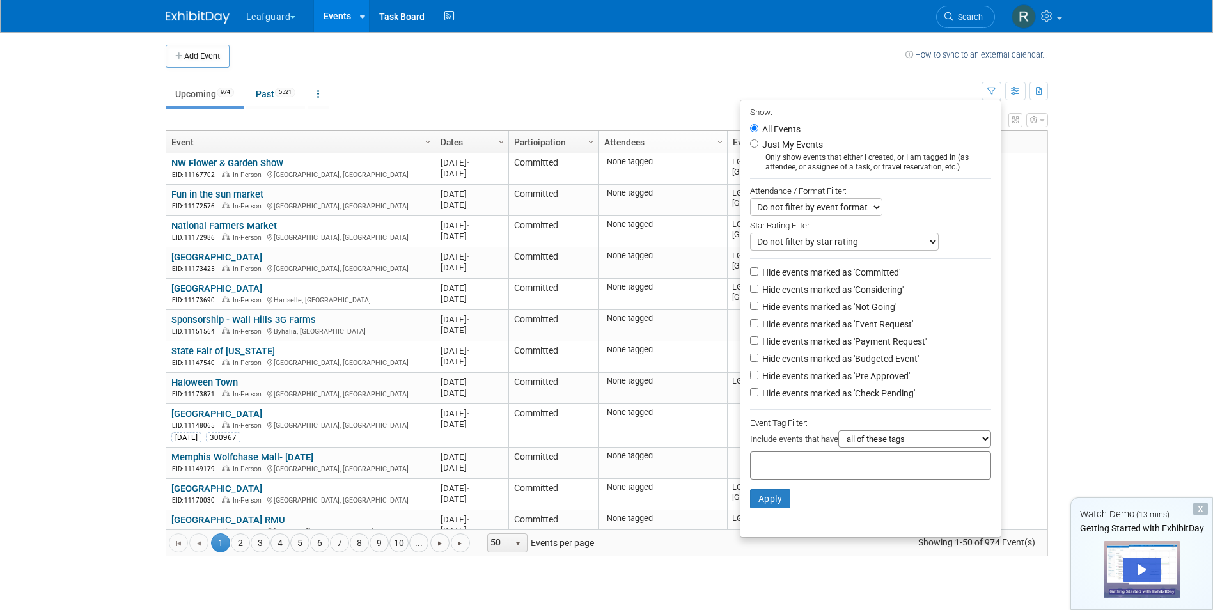
click at [1092, 125] on body "Leafguard Explore: My Workspaces 2 Go to Workspace: Leafguard rhoward Events Ad…" at bounding box center [606, 305] width 1213 height 610
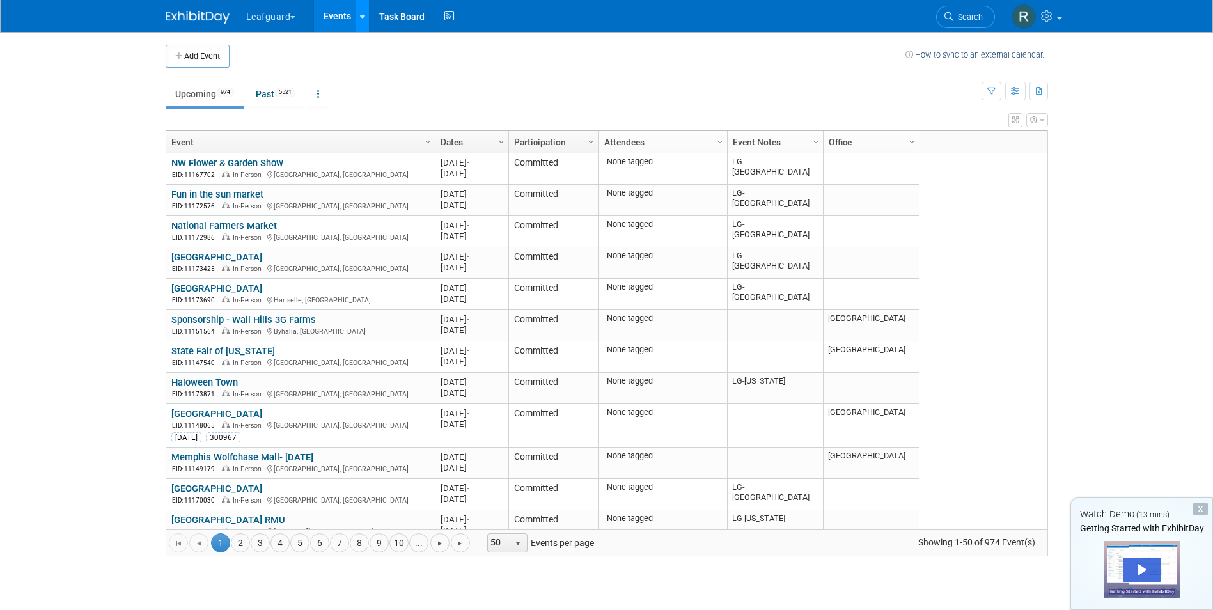
click at [363, 17] on icon at bounding box center [362, 17] width 5 height 8
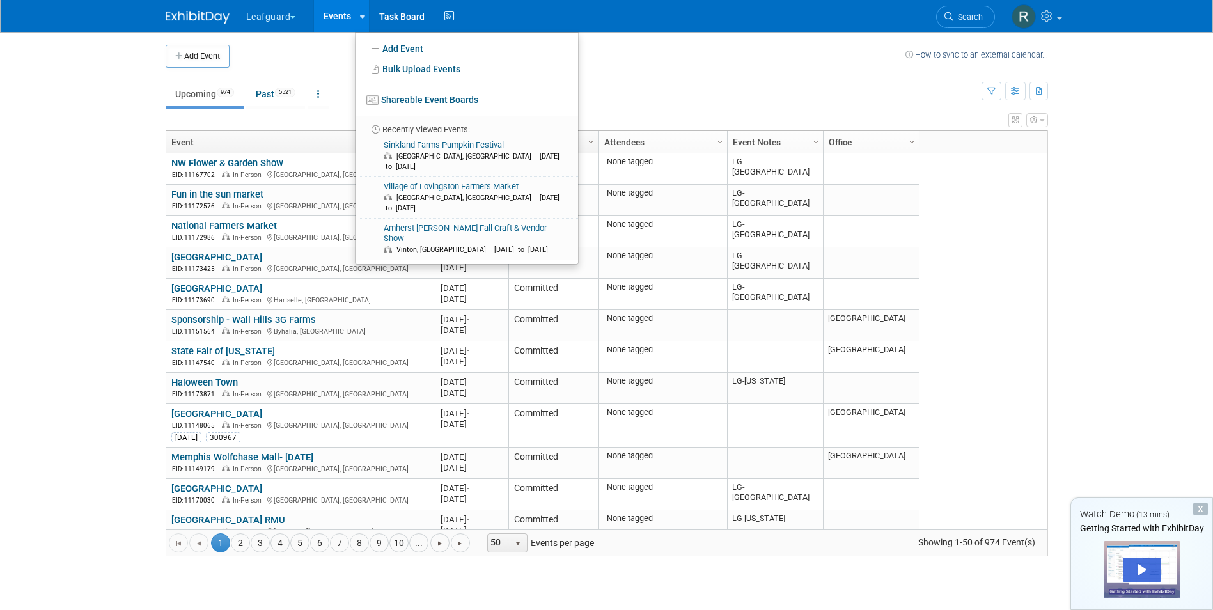
click at [331, 54] on td at bounding box center [568, 56] width 676 height 23
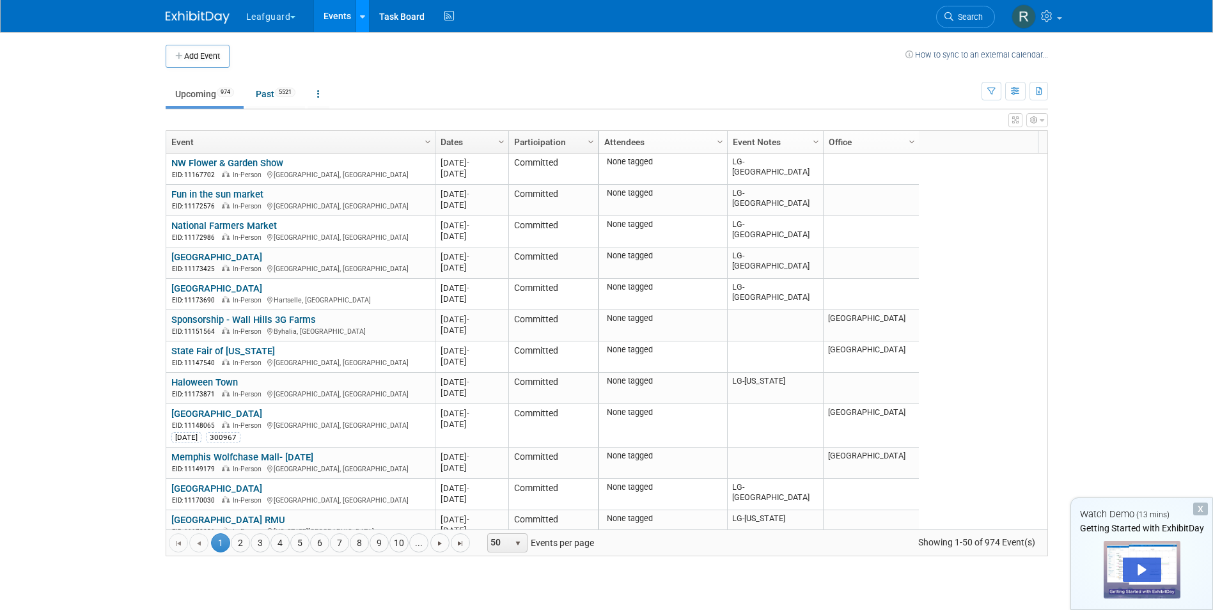
click at [359, 13] on link at bounding box center [362, 16] width 13 height 32
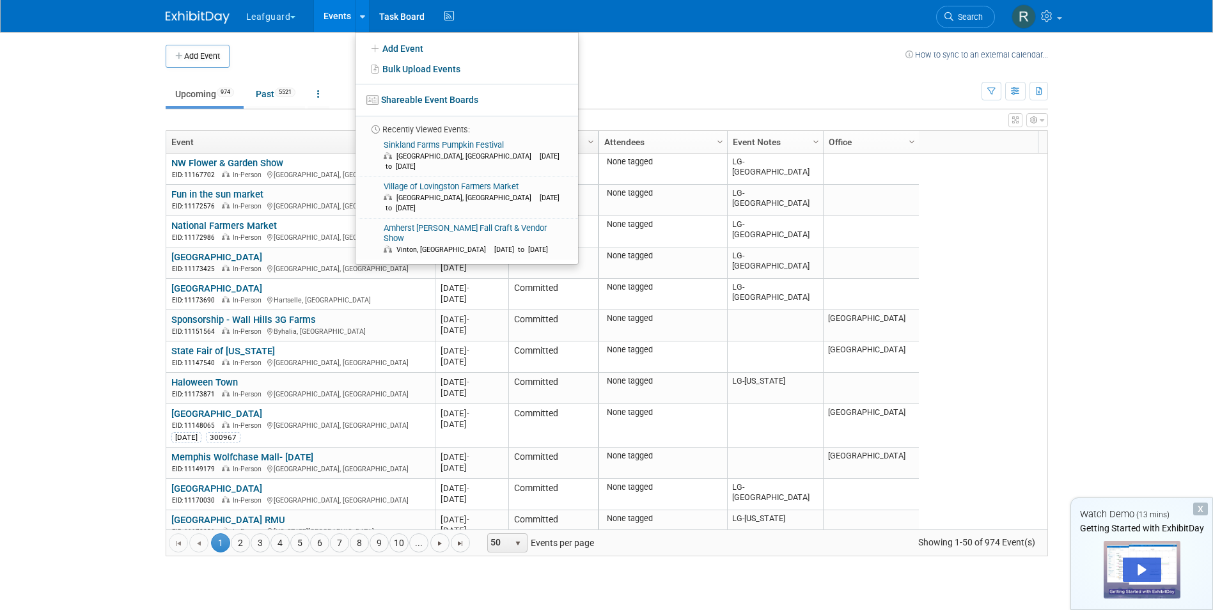
drag, startPoint x: 760, startPoint y: 65, endPoint x: 764, endPoint y: 54, distance: 11.5
click at [760, 65] on td at bounding box center [568, 56] width 676 height 23
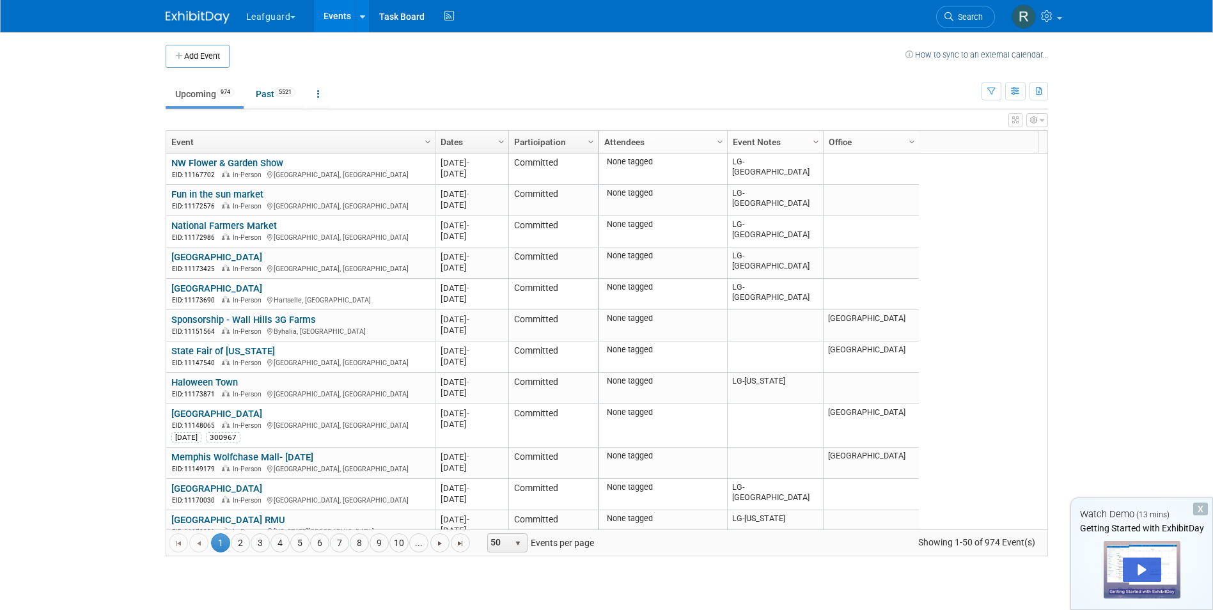
click at [817, 144] on span "Column Settings" at bounding box center [816, 142] width 10 height 10
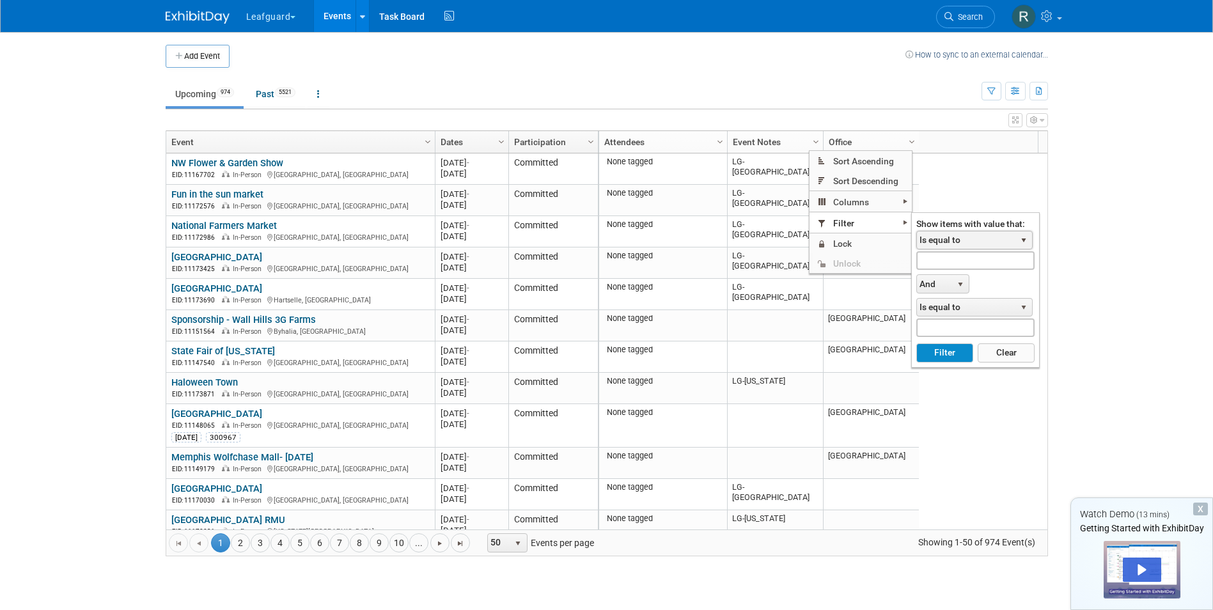
click at [1025, 238] on span "select" at bounding box center [1024, 240] width 10 height 10
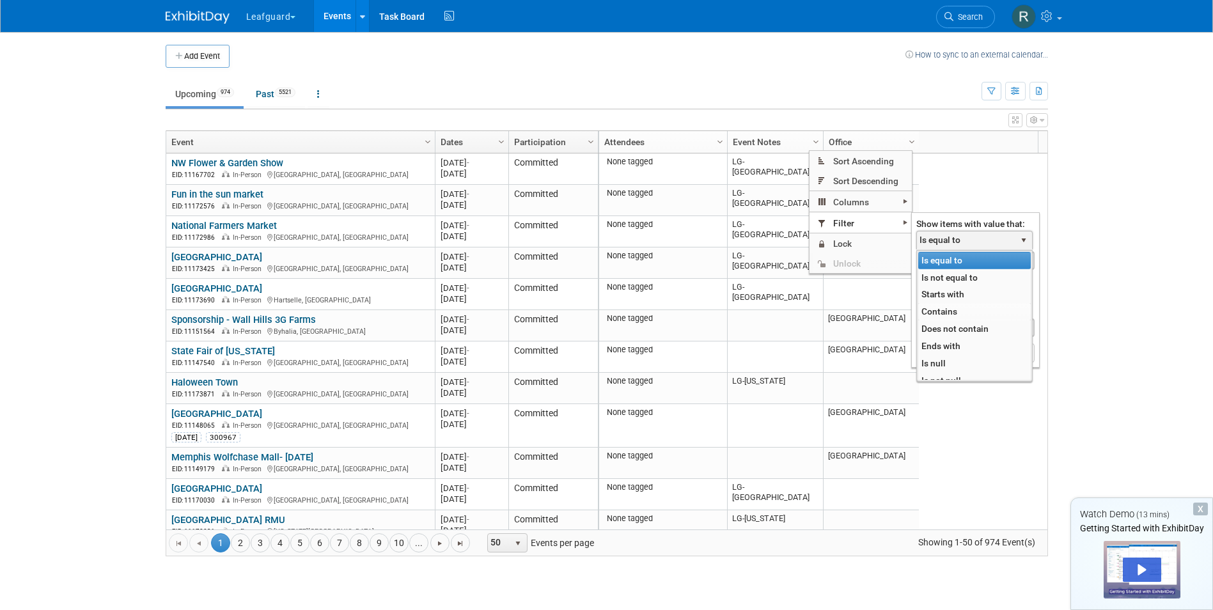
drag, startPoint x: 941, startPoint y: 312, endPoint x: 949, endPoint y: 308, distance: 8.6
click at [944, 312] on li "Contains" at bounding box center [974, 311] width 113 height 17
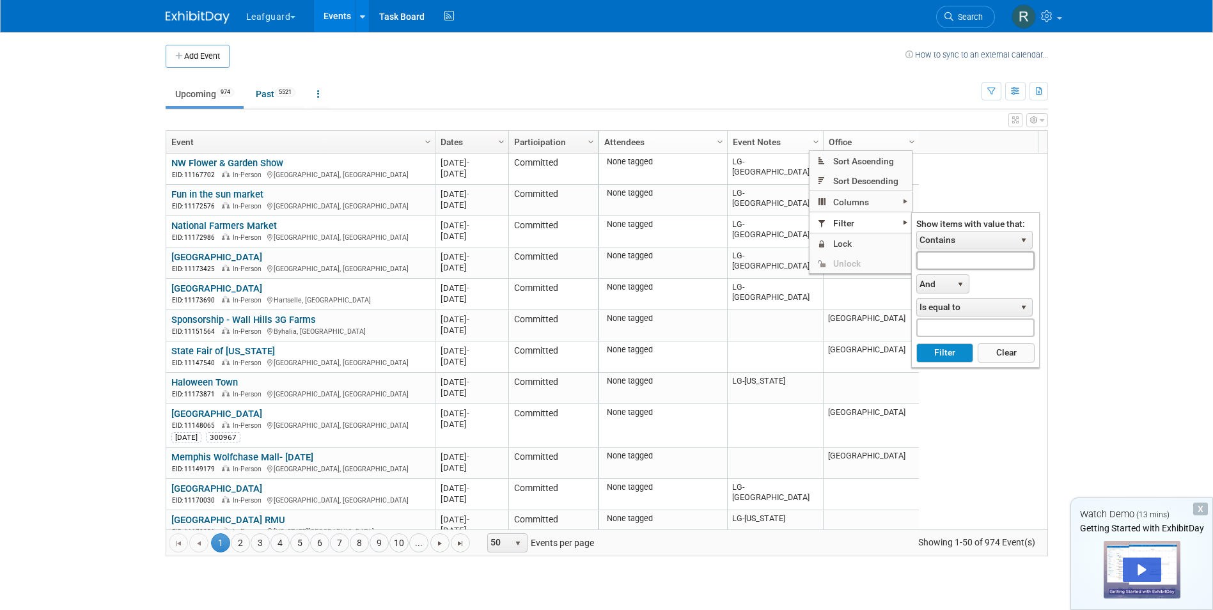
click at [996, 260] on input "text" at bounding box center [975, 260] width 118 height 19
click at [916, 343] on button "Filter" at bounding box center [944, 352] width 57 height 19
type input "LG-Roanoke"
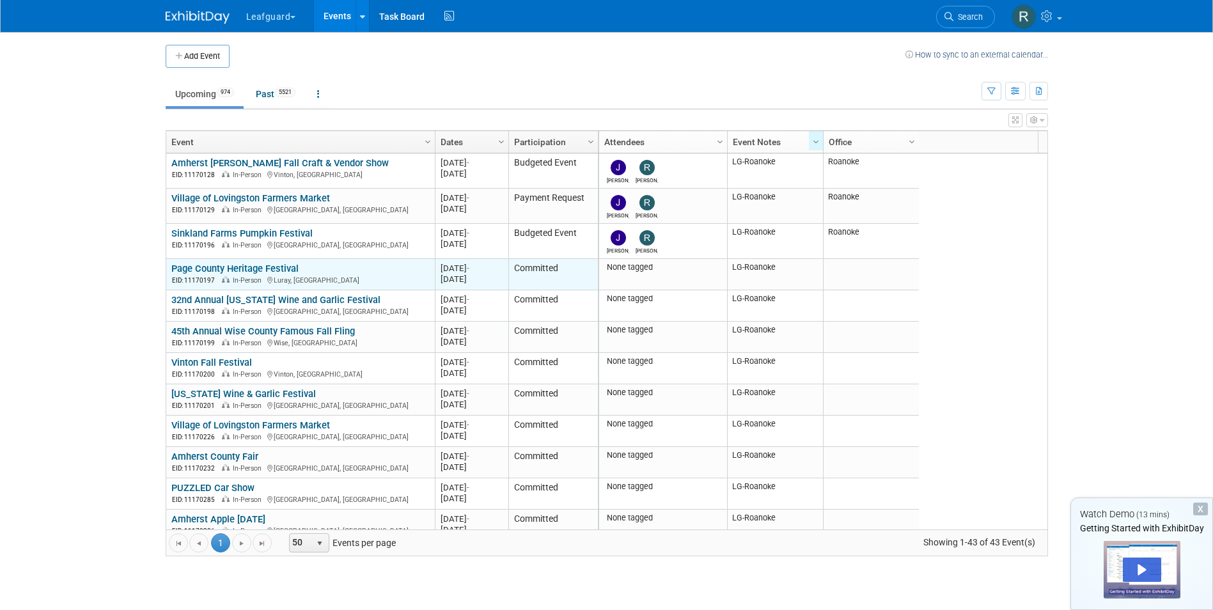
click at [228, 267] on link "Page County Heritage Festival" at bounding box center [234, 269] width 127 height 12
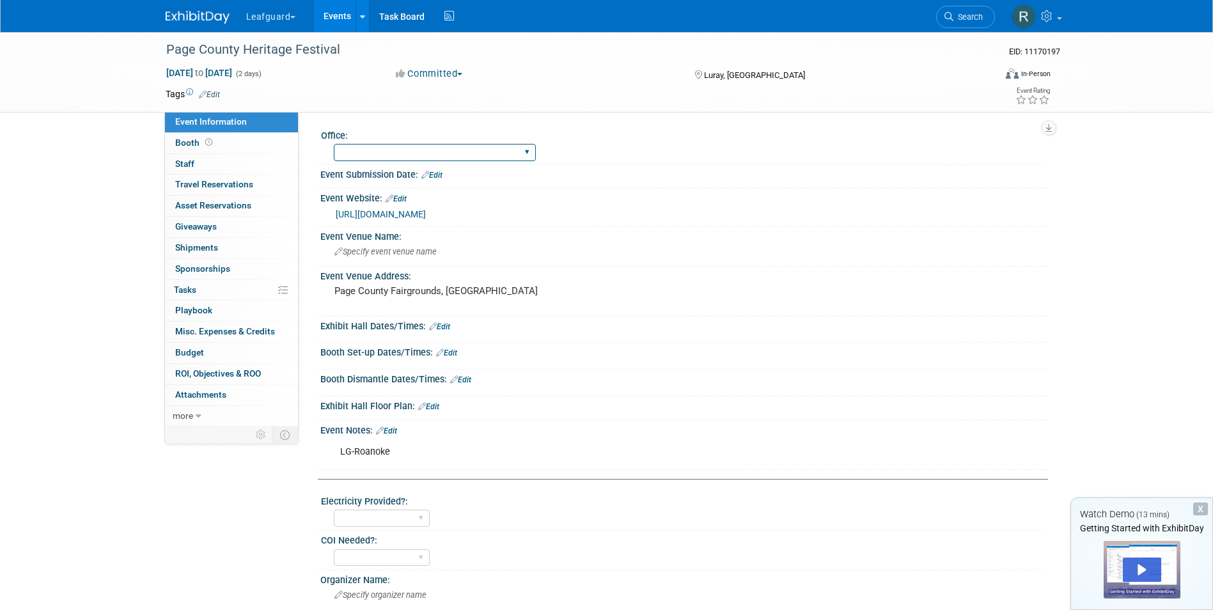
click at [439, 152] on select "Albany Arkansas Austin Birmingham Charlotte Chicago Cleveland Colorado Columbia…" at bounding box center [435, 152] width 202 height 17
drag, startPoint x: 573, startPoint y: 166, endPoint x: 572, endPoint y: 157, distance: 9.0
click at [572, 157] on div "Office: Albany Arkansas Austin Birmingham Charlotte Chicago Cleveland Colorado …" at bounding box center [678, 503] width 721 height 755
click at [462, 73] on span "button" at bounding box center [459, 74] width 5 height 3
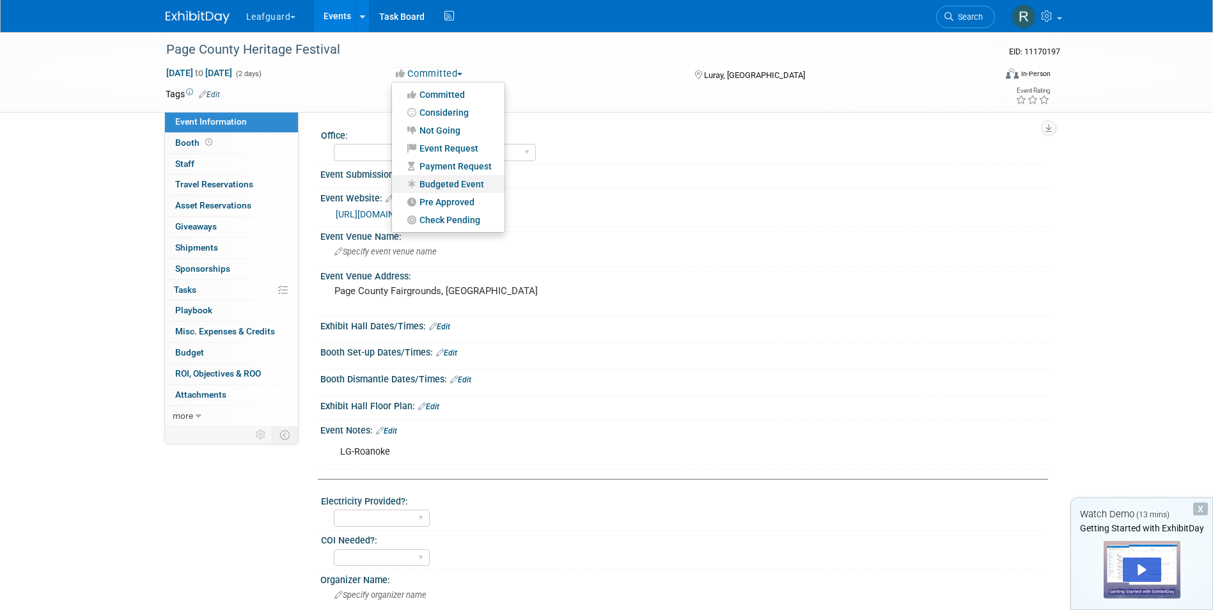
click at [456, 181] on link "Budgeted Event" at bounding box center [448, 184] width 113 height 18
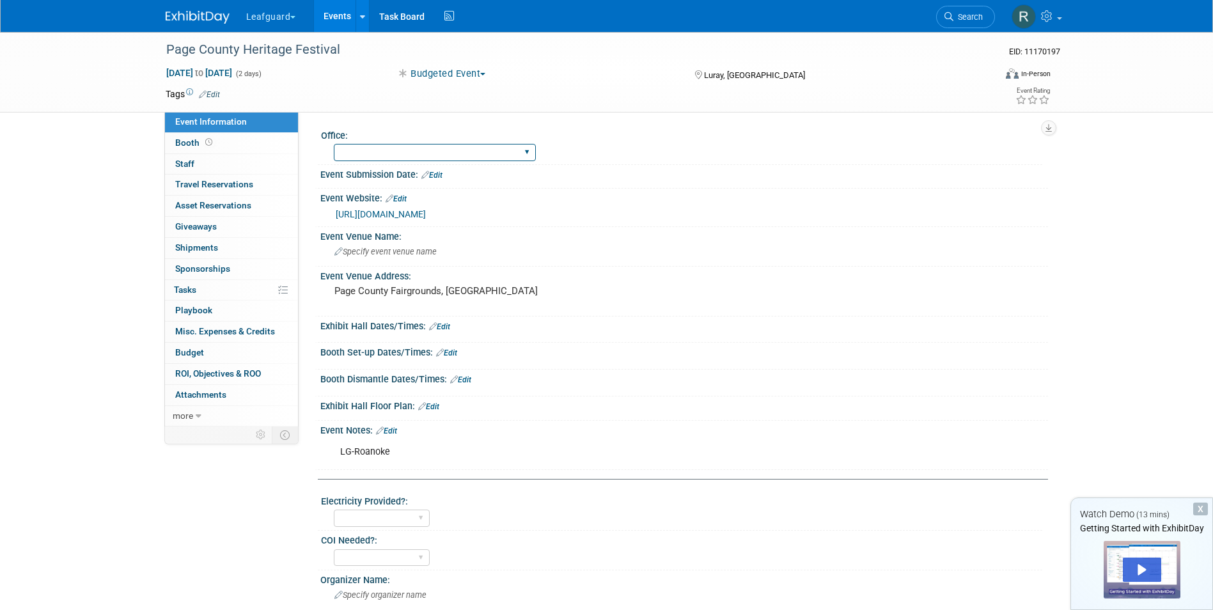
click at [434, 152] on select "Albany Arkansas Austin Birmingham Charlotte Chicago Cleveland Colorado Columbia…" at bounding box center [435, 152] width 202 height 17
select select "Roanoke"
click at [334, 144] on select "Albany Arkansas Austin Birmingham Charlotte Chicago Cleveland Colorado Columbia…" at bounding box center [435, 152] width 202 height 17
click at [203, 162] on link "0 Staff 0" at bounding box center [231, 164] width 133 height 20
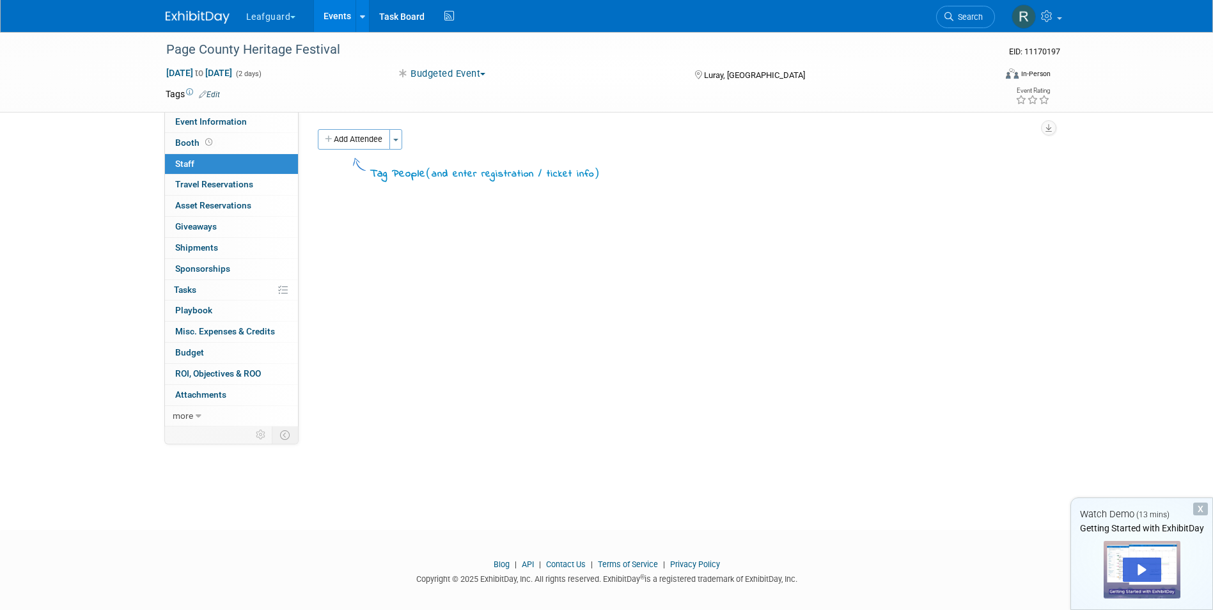
click at [402, 139] on button "Toggle Dropdown" at bounding box center [395, 139] width 13 height 20
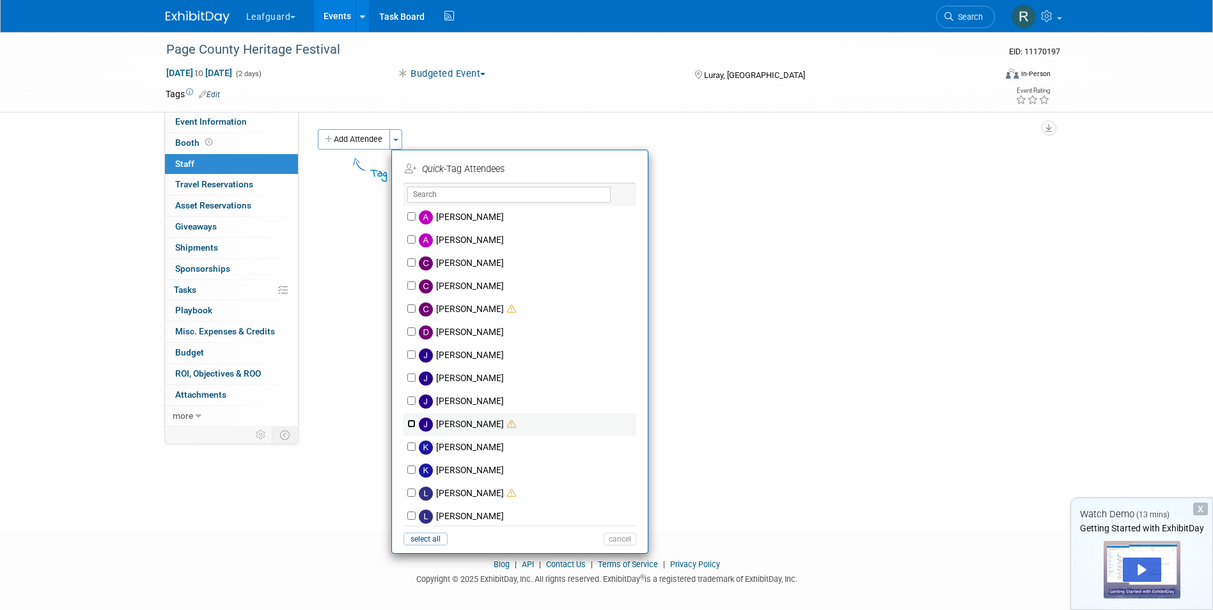
click at [414, 421] on input "Josh Smith" at bounding box center [411, 424] width 8 height 8
checkbox input "true"
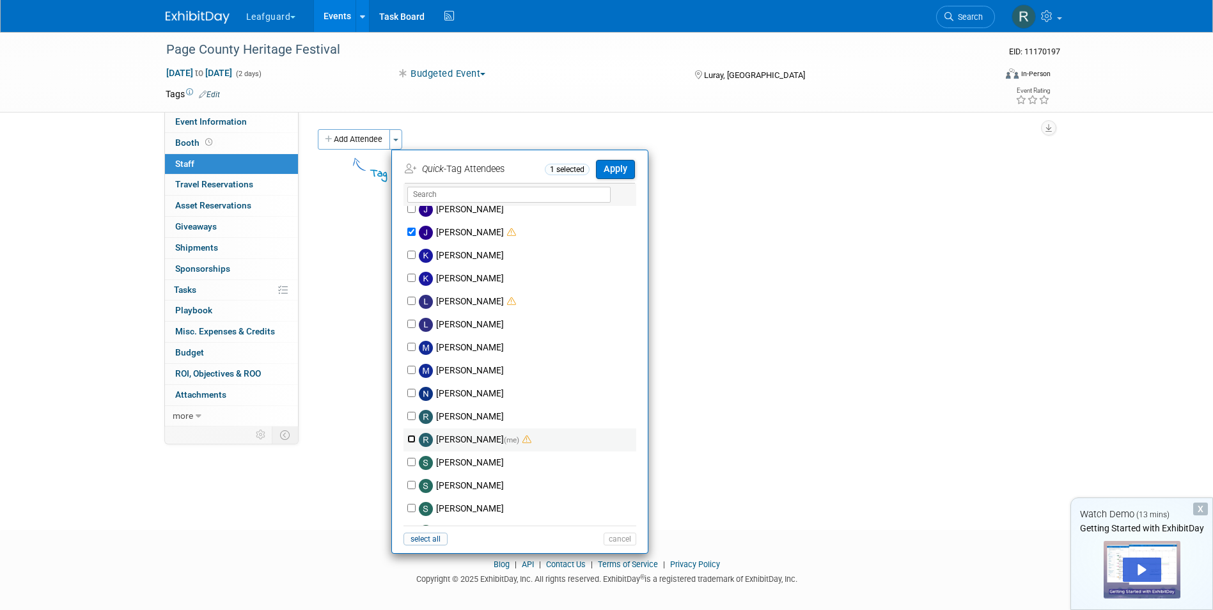
click at [412, 440] on input "Robert Howard (me)" at bounding box center [411, 439] width 8 height 8
checkbox input "true"
click at [618, 166] on button "Apply" at bounding box center [615, 169] width 39 height 19
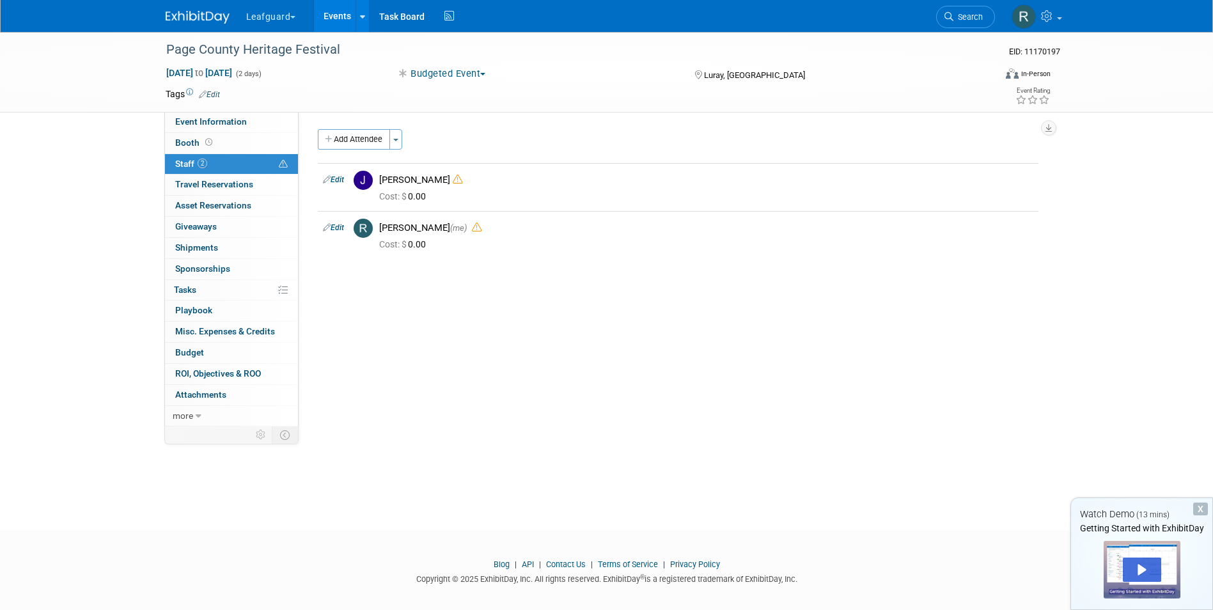
click at [719, 306] on div "Office: Albany Arkansas Austin Birmingham Charlotte Chicago Cleveland Colorado …" at bounding box center [674, 269] width 750 height 315
click at [340, 12] on link "Events" at bounding box center [337, 16] width 47 height 32
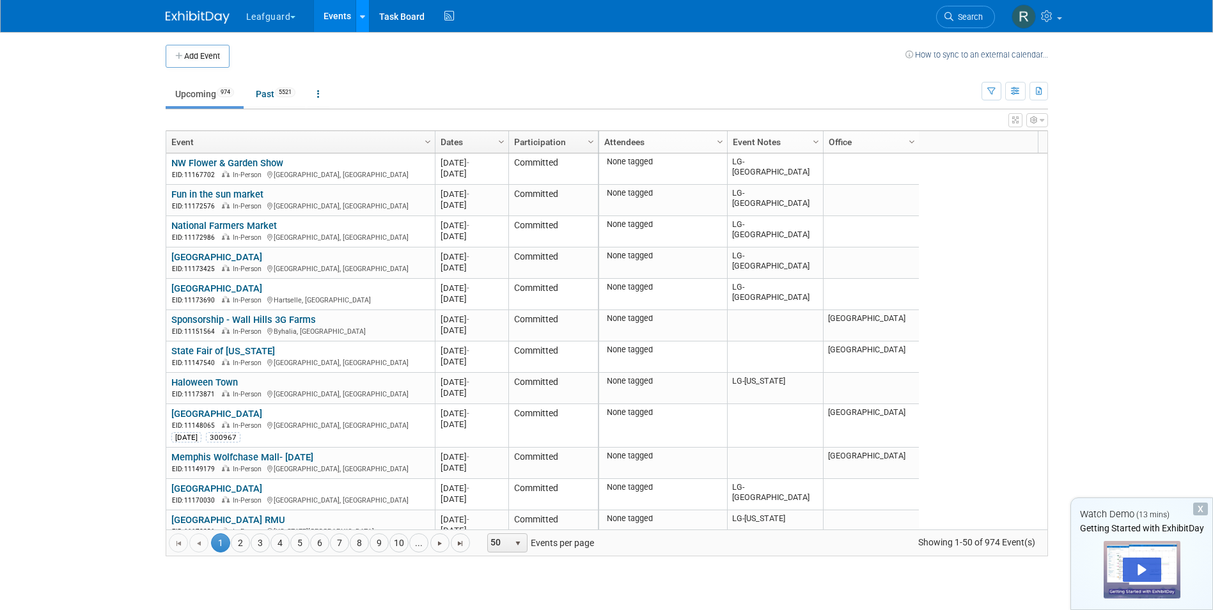
click at [367, 10] on link at bounding box center [362, 16] width 13 height 32
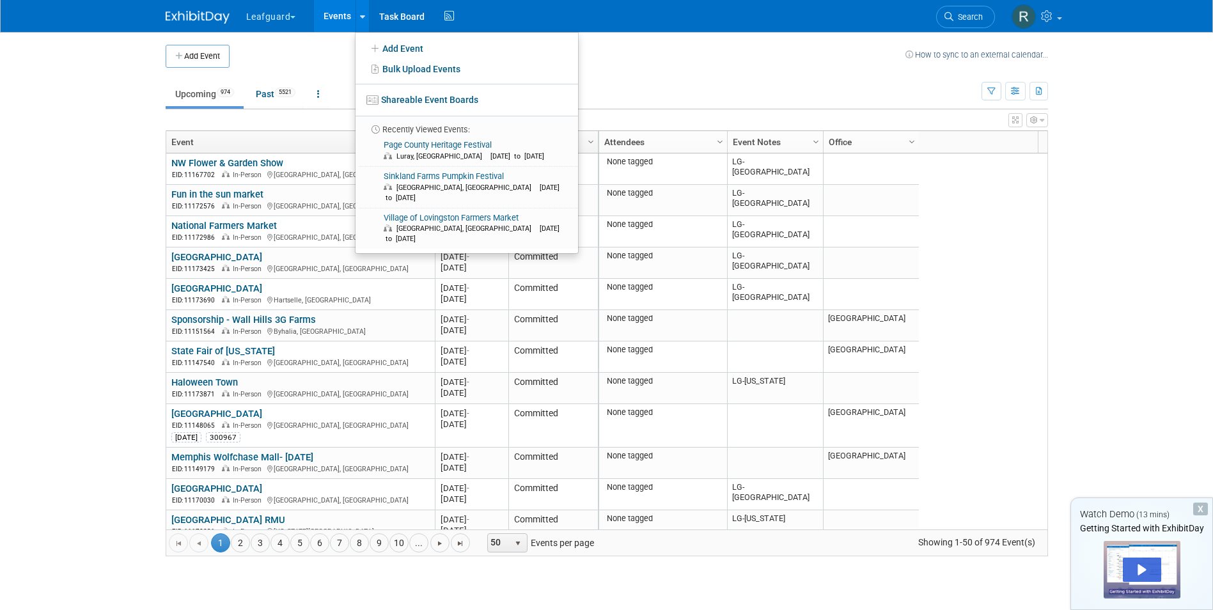
click at [330, 54] on td at bounding box center [568, 56] width 676 height 23
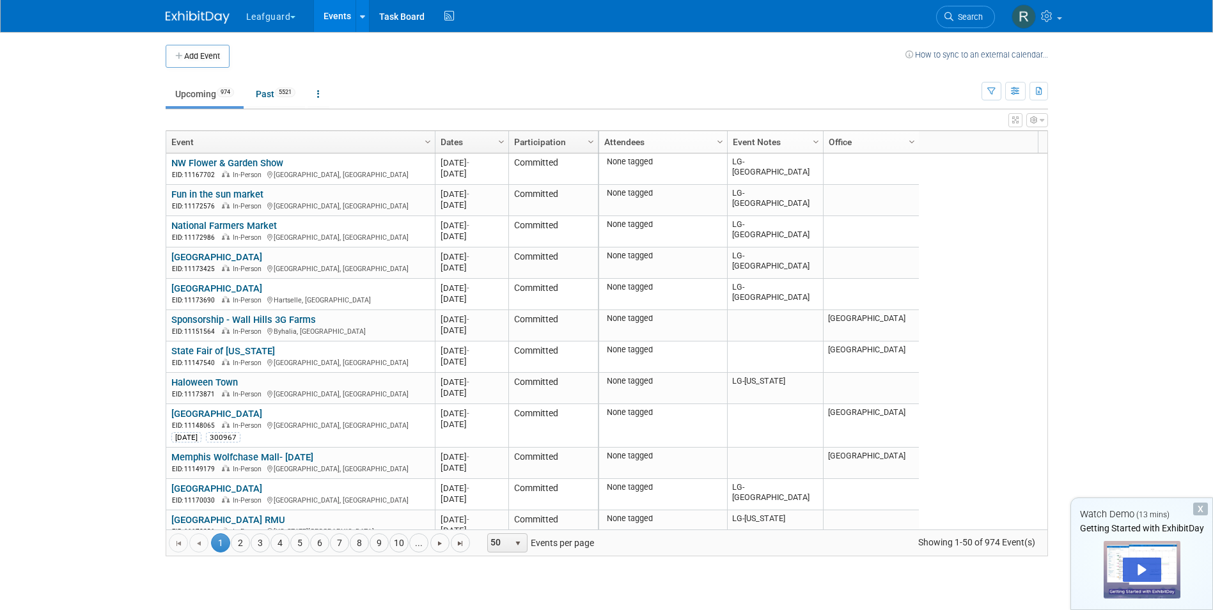
click at [329, 13] on link "Events" at bounding box center [337, 16] width 47 height 32
click at [359, 17] on link at bounding box center [362, 16] width 13 height 32
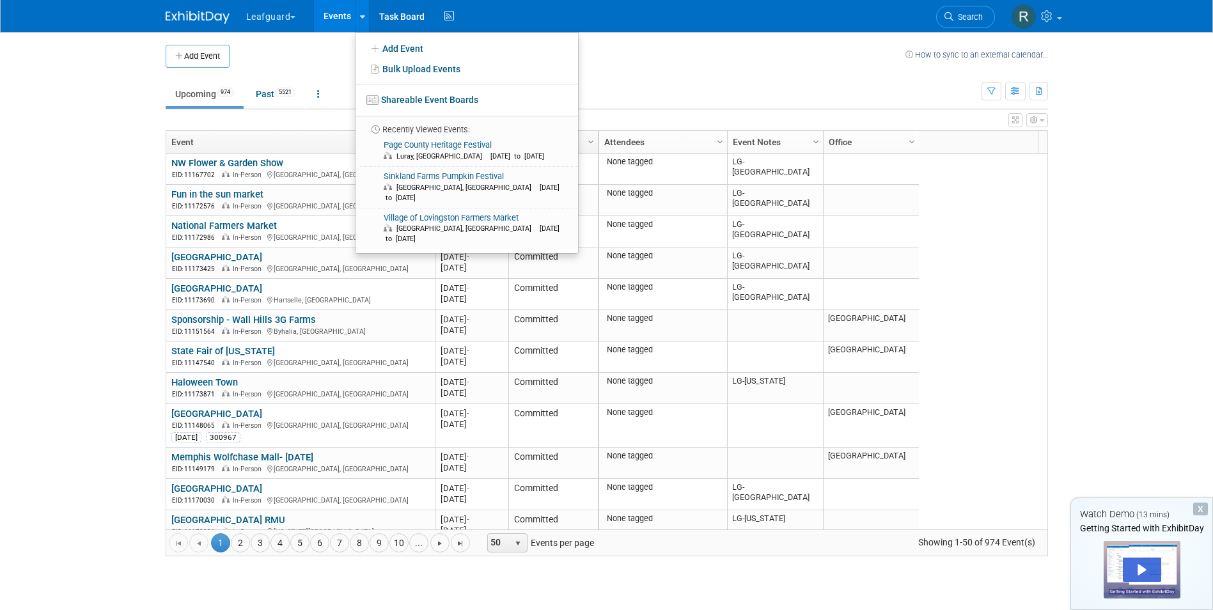
click at [720, 61] on td at bounding box center [568, 56] width 676 height 23
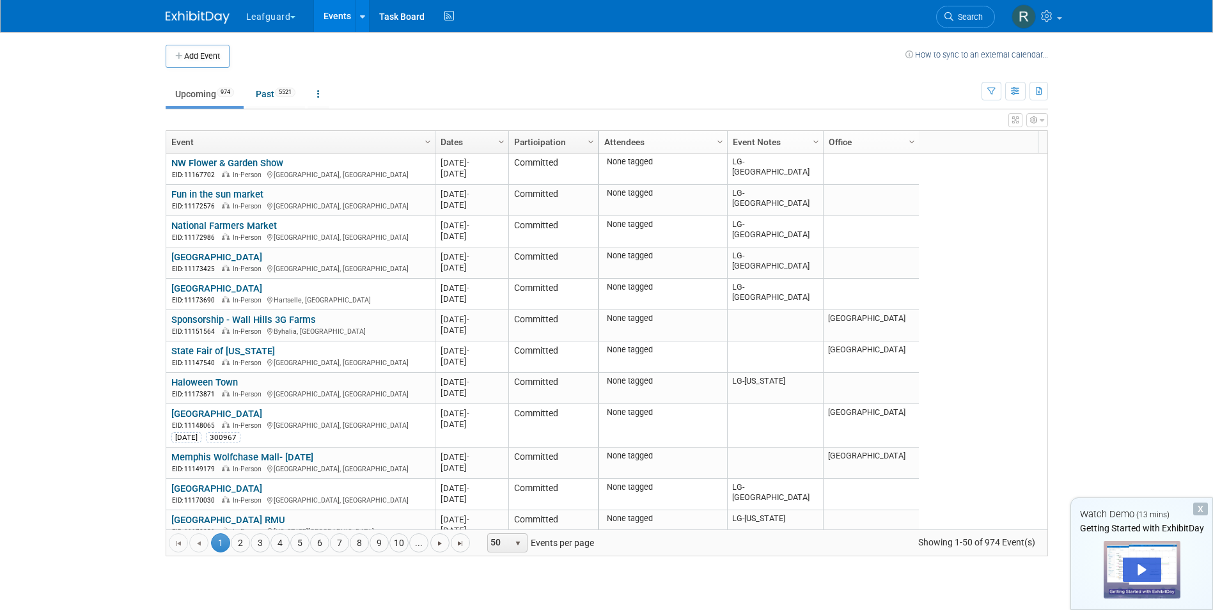
click at [297, 13] on button "Leafguard" at bounding box center [278, 14] width 67 height 28
click at [455, 61] on td at bounding box center [568, 56] width 676 height 23
click at [820, 141] on span "Column Settings" at bounding box center [816, 142] width 10 height 10
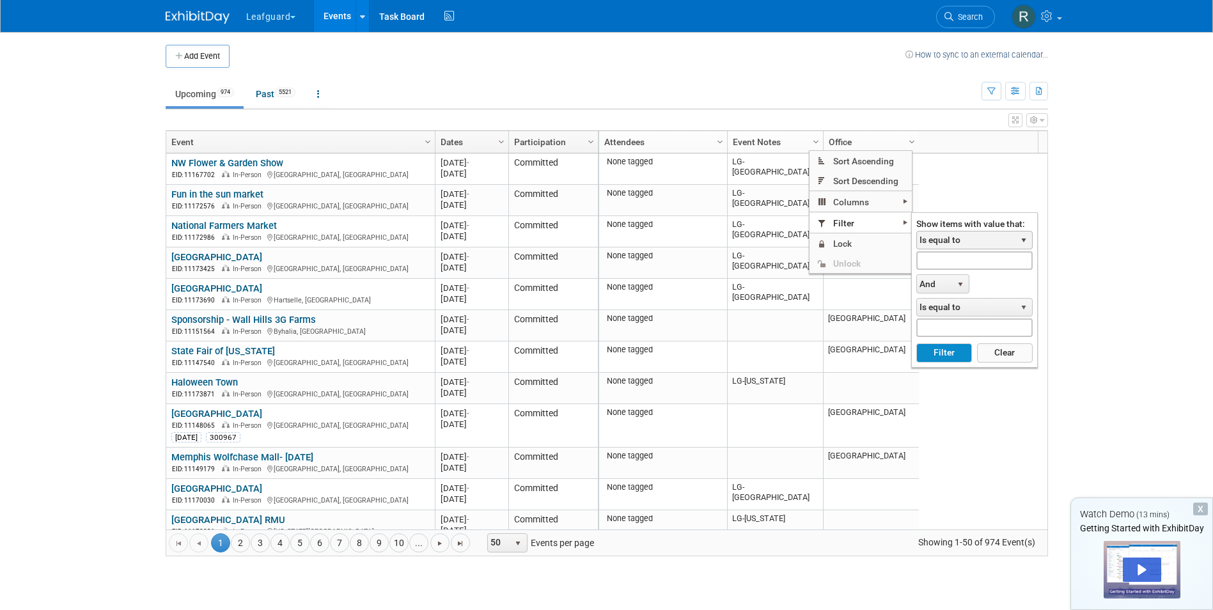
click at [1026, 241] on span "select" at bounding box center [1024, 240] width 10 height 10
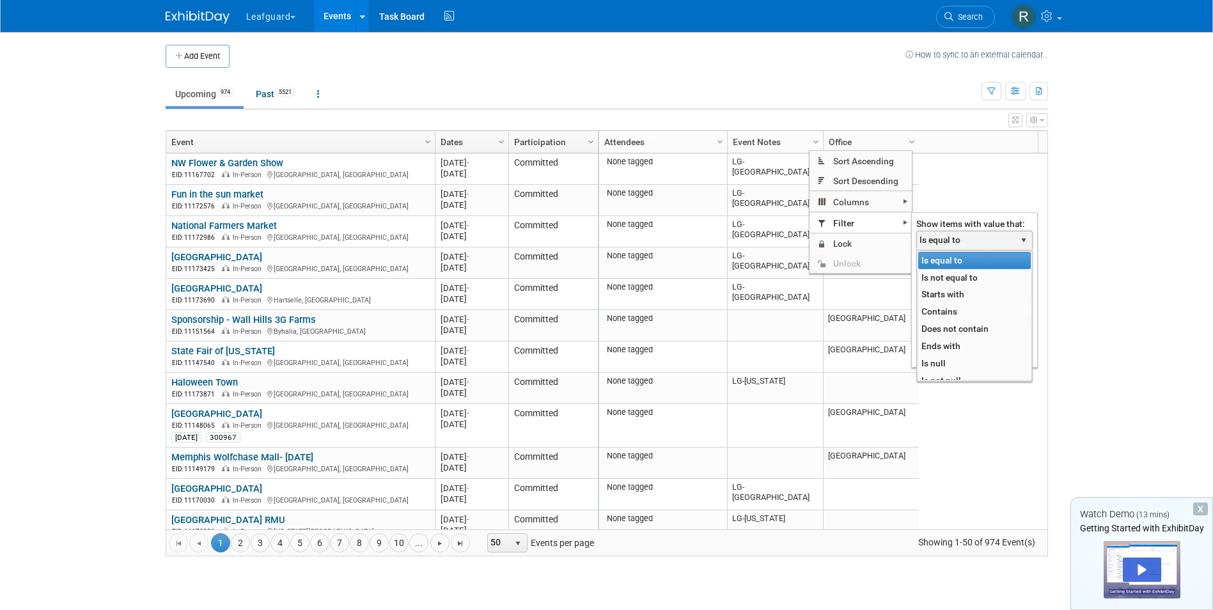
click at [954, 309] on li "Contains" at bounding box center [974, 311] width 113 height 17
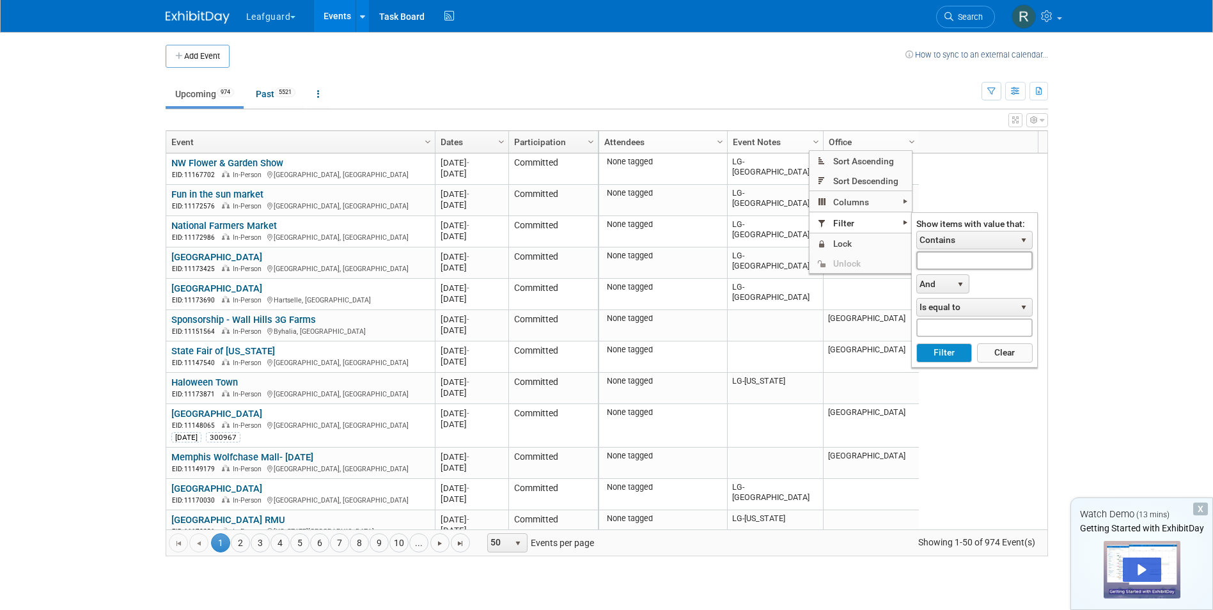
click at [970, 267] on input "text" at bounding box center [974, 260] width 116 height 19
click at [948, 353] on button "Filter" at bounding box center [944, 352] width 56 height 19
type input "LG-Roanoke"
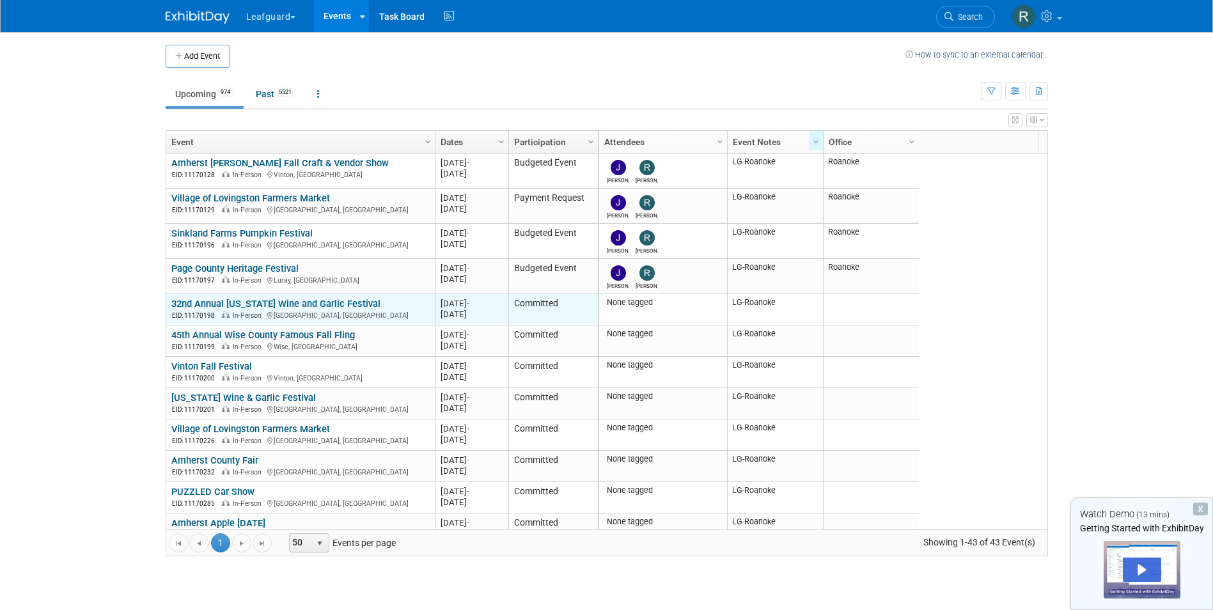
click at [244, 302] on link "32nd Annual [US_STATE] Wine and Garlic Festival" at bounding box center [275, 304] width 209 height 12
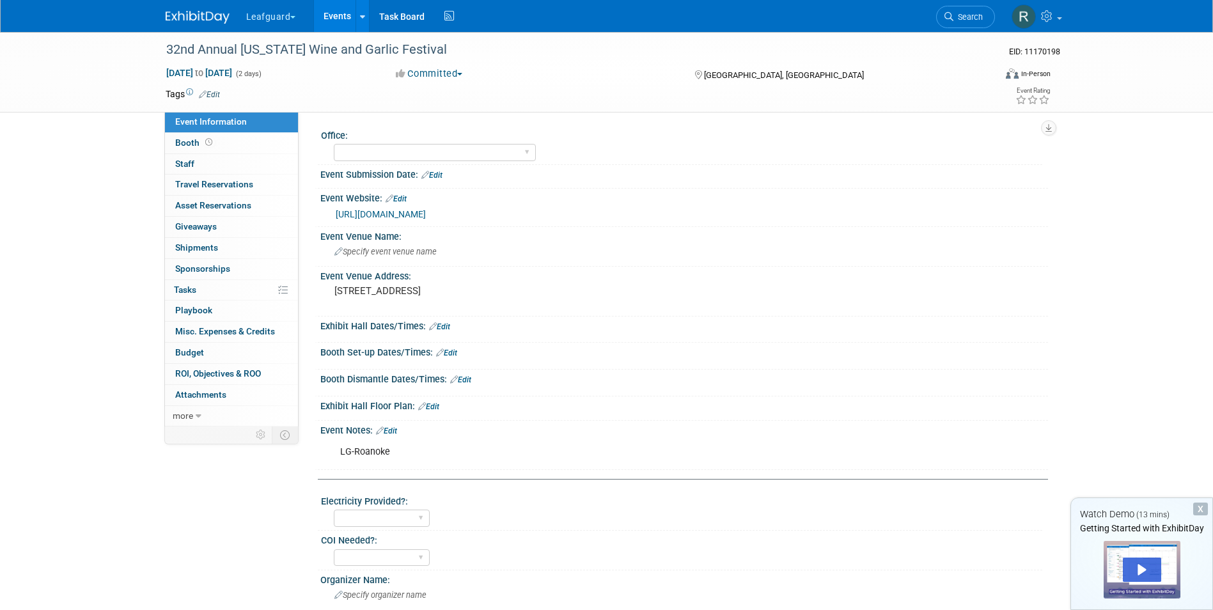
click at [461, 70] on button "Committed" at bounding box center [429, 73] width 76 height 13
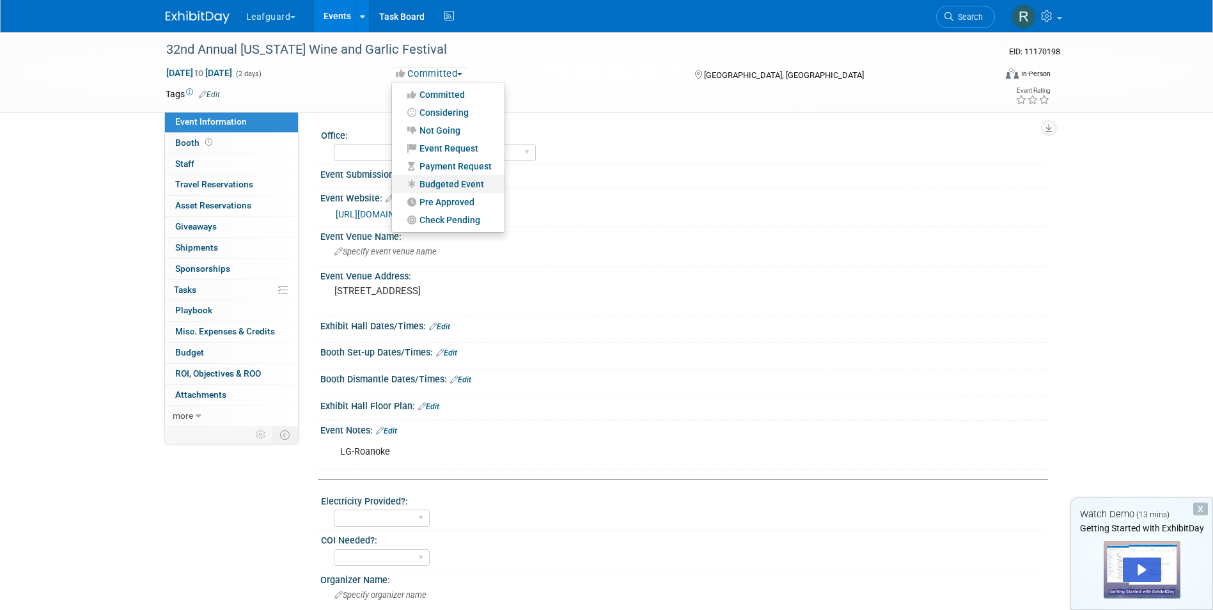
click at [459, 177] on link "Budgeted Event" at bounding box center [448, 184] width 113 height 18
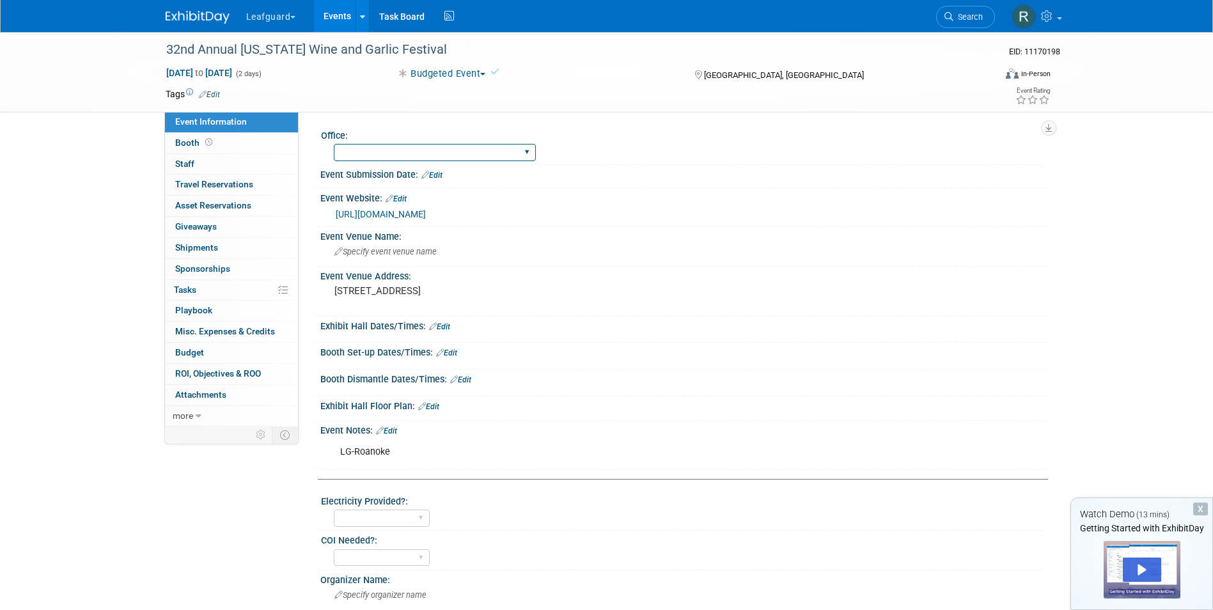
click at [436, 146] on select "Albany Arkansas Austin Birmingham Charlotte Chicago Cleveland Colorado Columbia…" at bounding box center [435, 152] width 202 height 17
select select "Roanoke"
click at [334, 144] on select "Albany Arkansas Austin Birmingham Charlotte Chicago Cleveland Colorado Columbia…" at bounding box center [435, 152] width 202 height 17
click at [203, 157] on link "0 Staff 0" at bounding box center [231, 164] width 133 height 20
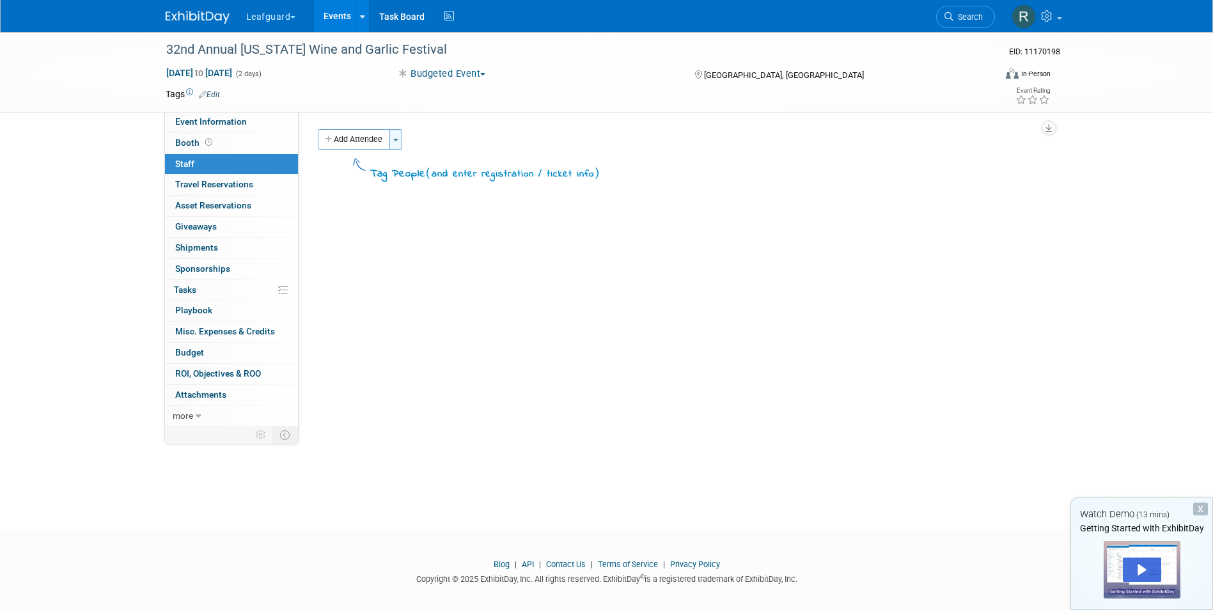
click at [399, 141] on button "Toggle Dropdown" at bounding box center [395, 139] width 13 height 20
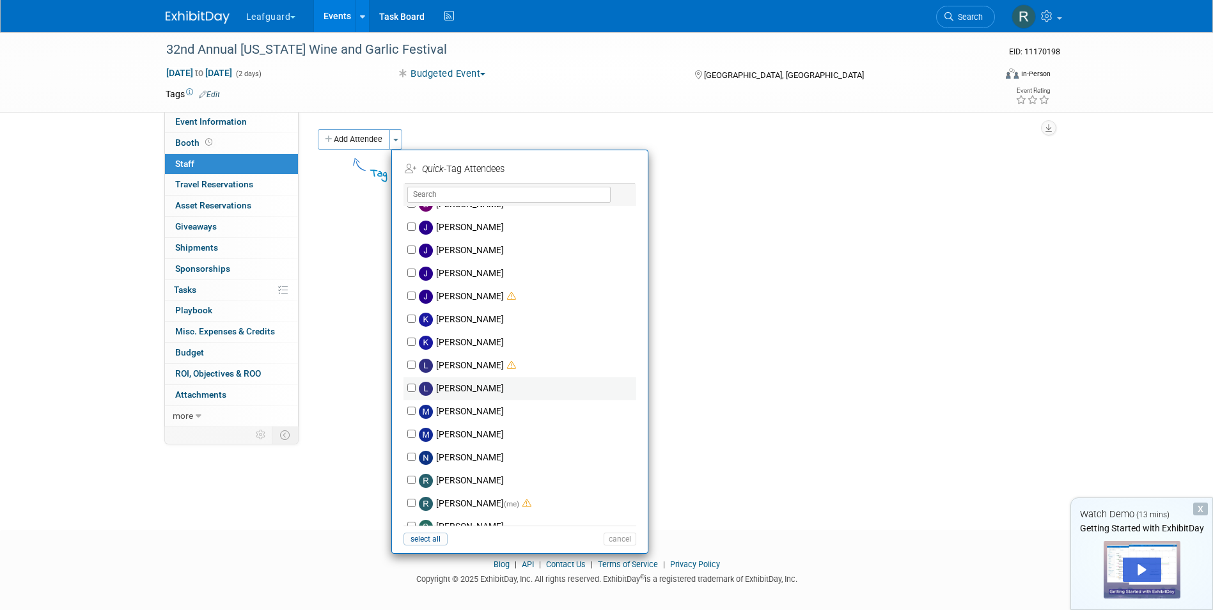
scroll to position [64, 0]
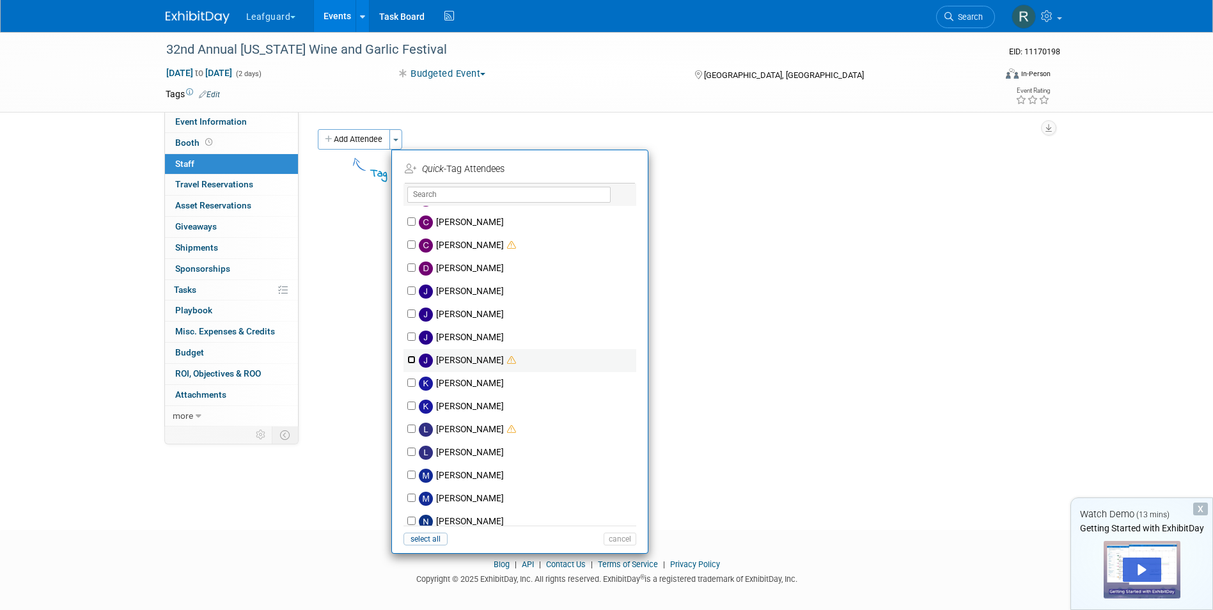
click at [409, 361] on input "Josh Smith" at bounding box center [411, 360] width 8 height 8
checkbox input "true"
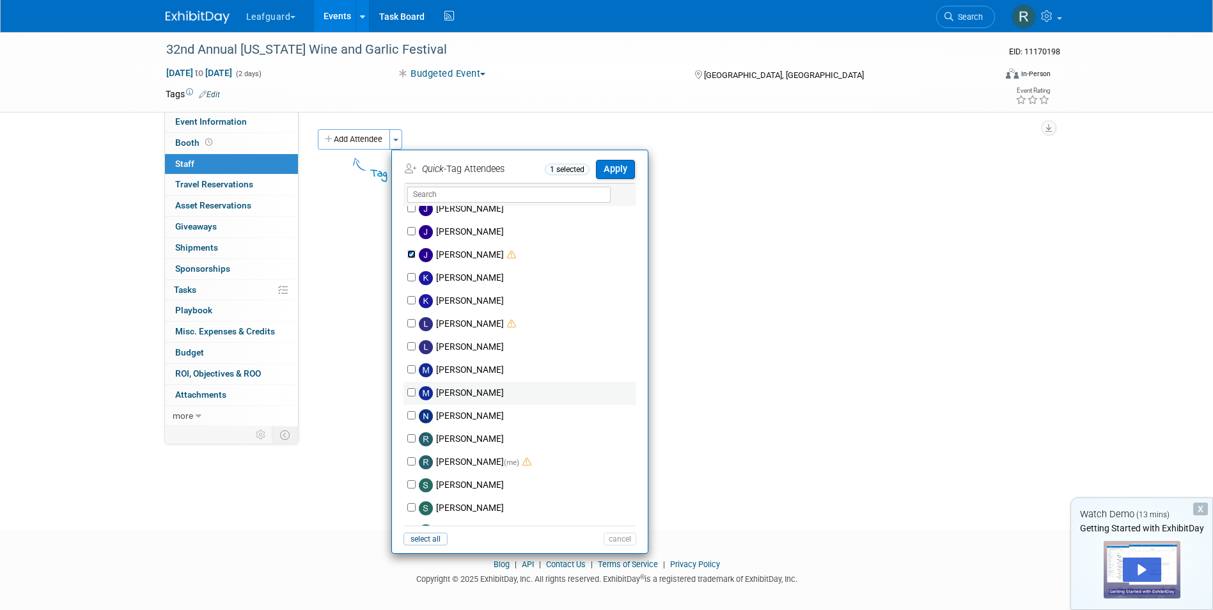
scroll to position [192, 0]
click at [409, 440] on input "Robert Howard (me)" at bounding box center [411, 439] width 8 height 8
checkbox input "true"
click at [623, 168] on button "Apply" at bounding box center [615, 169] width 39 height 19
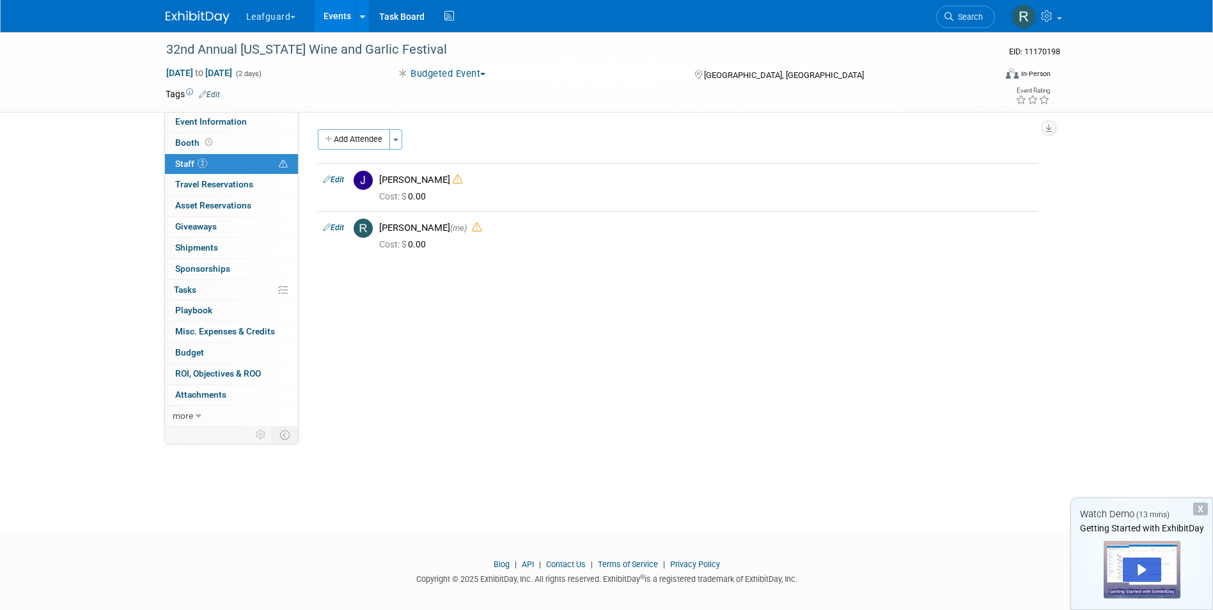
click at [959, 369] on div "Office: Albany Arkansas Austin Birmingham Charlotte Chicago Cleveland Colorado …" at bounding box center [674, 269] width 750 height 315
click at [324, 11] on link "Events" at bounding box center [337, 16] width 47 height 32
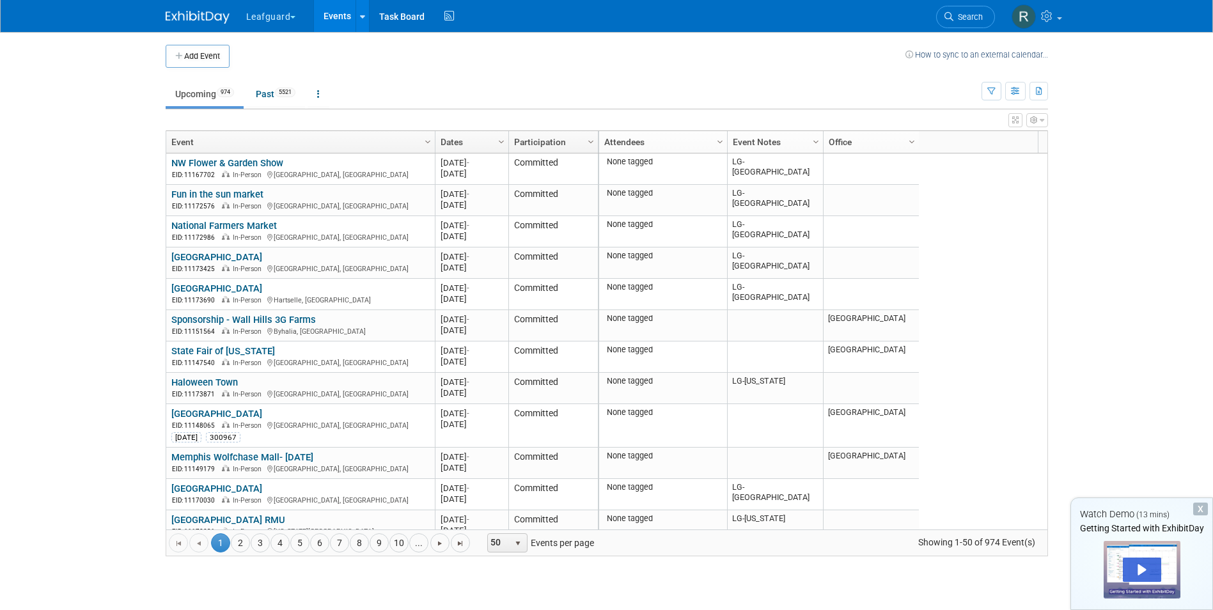
click at [339, 12] on link "Events" at bounding box center [337, 16] width 47 height 32
click at [817, 143] on span "Column Settings" at bounding box center [816, 142] width 10 height 10
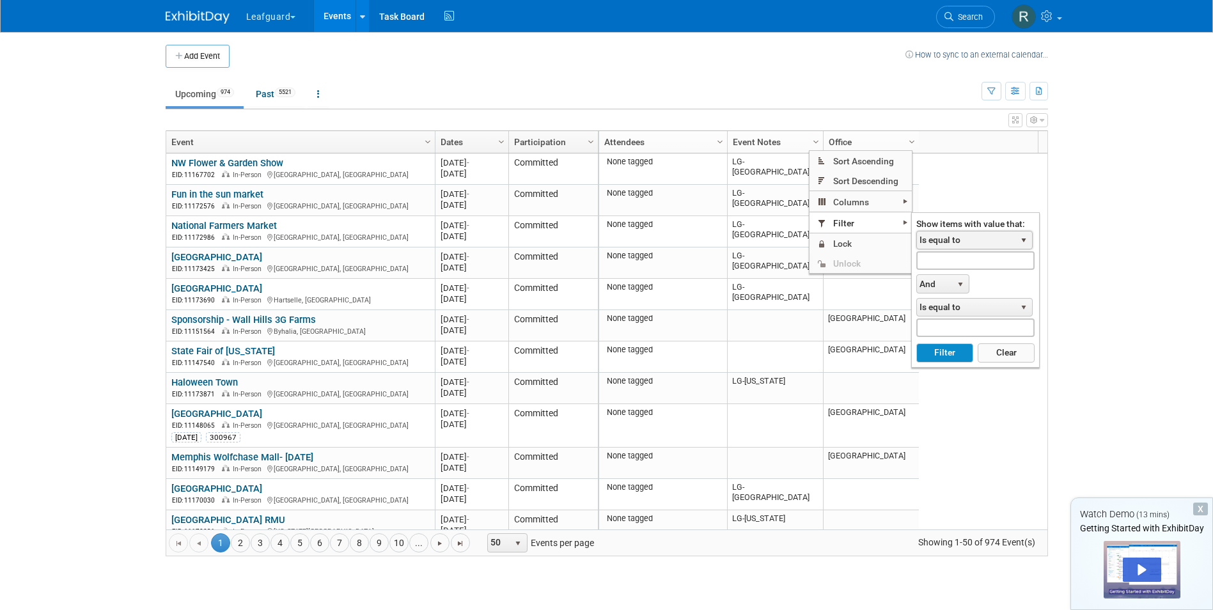
click at [1026, 235] on span "select" at bounding box center [1024, 240] width 10 height 10
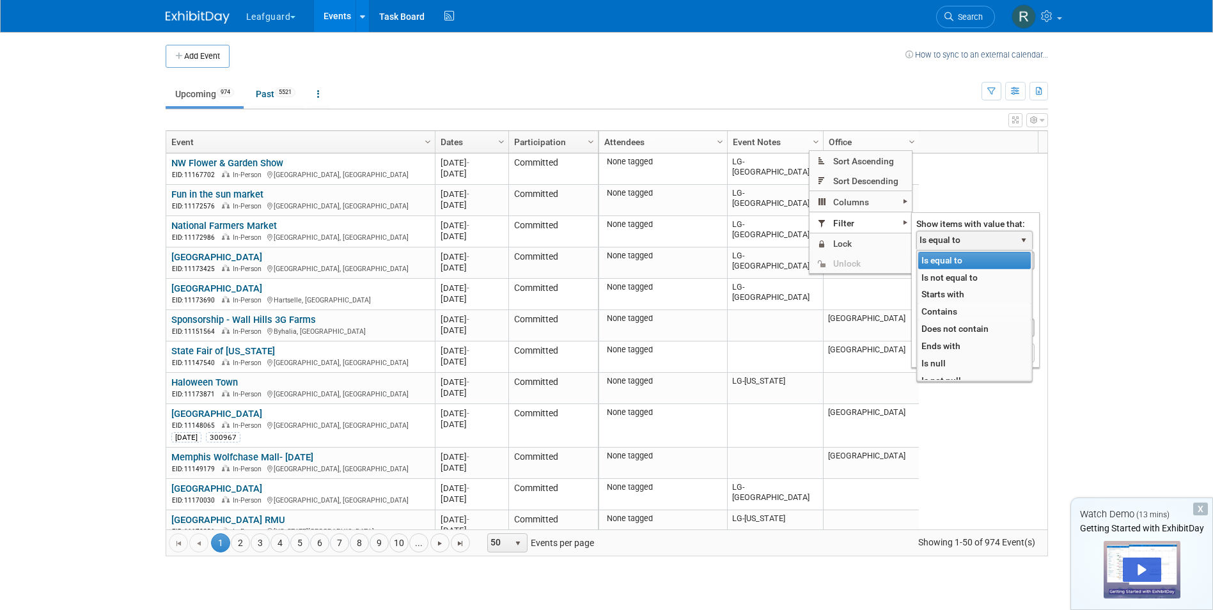
click at [923, 310] on li "Contains" at bounding box center [974, 311] width 113 height 17
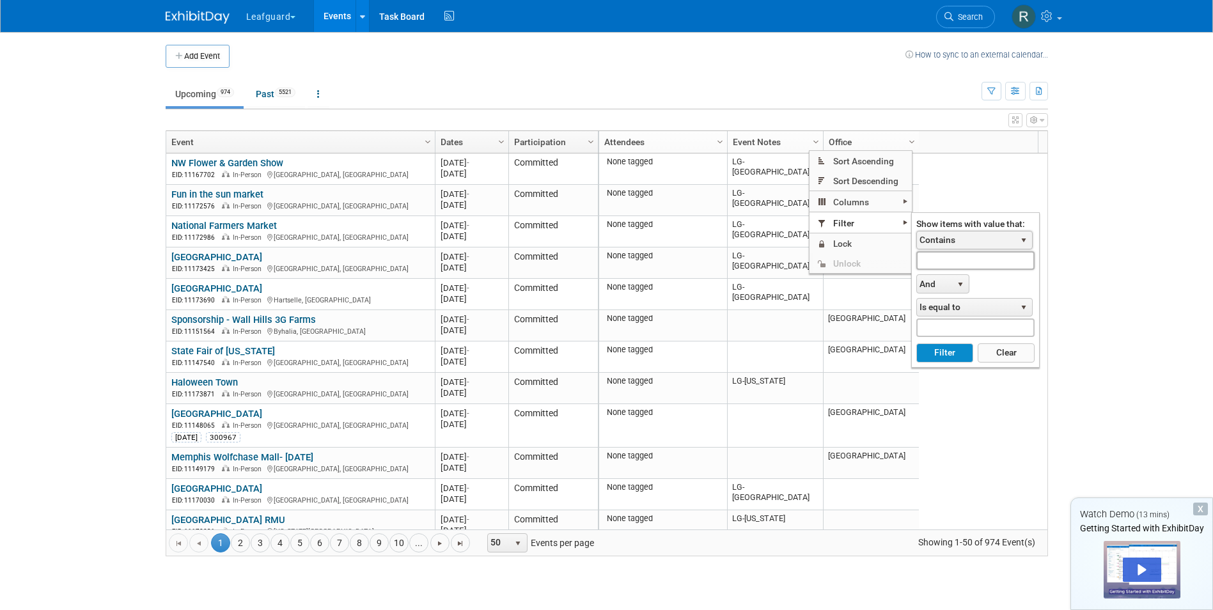
click at [937, 262] on input "text" at bounding box center [975, 260] width 118 height 19
click at [941, 350] on button "Filter" at bounding box center [944, 352] width 57 height 19
type input "LG-Roanoke"
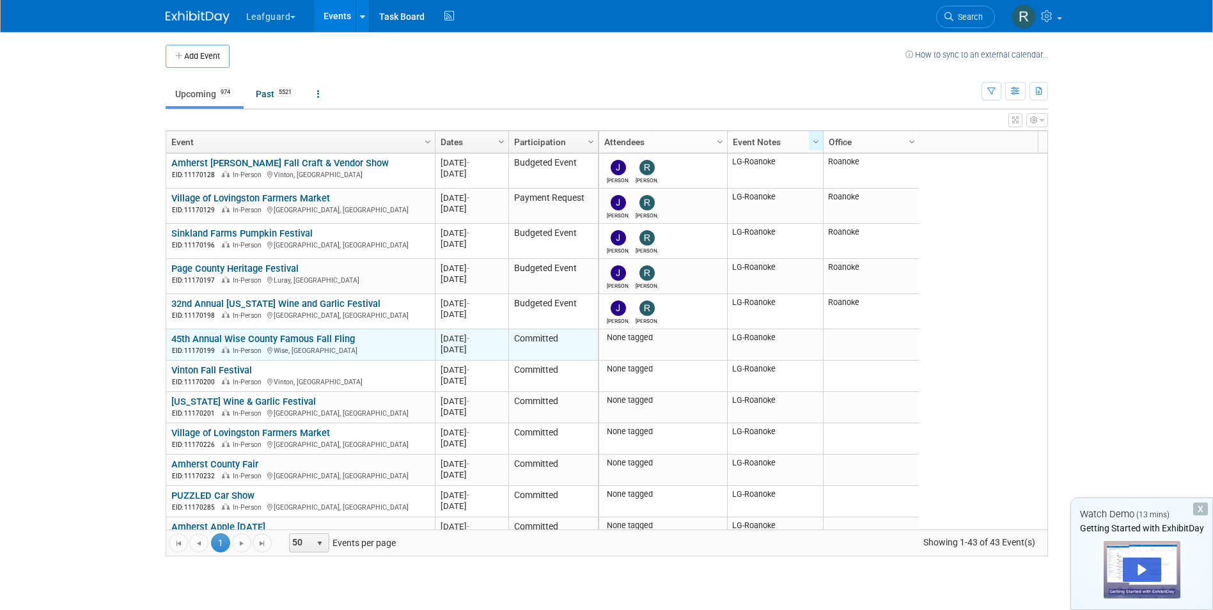
click at [304, 335] on link "45th Annual Wise County Famous Fall Fling" at bounding box center [263, 339] width 184 height 12
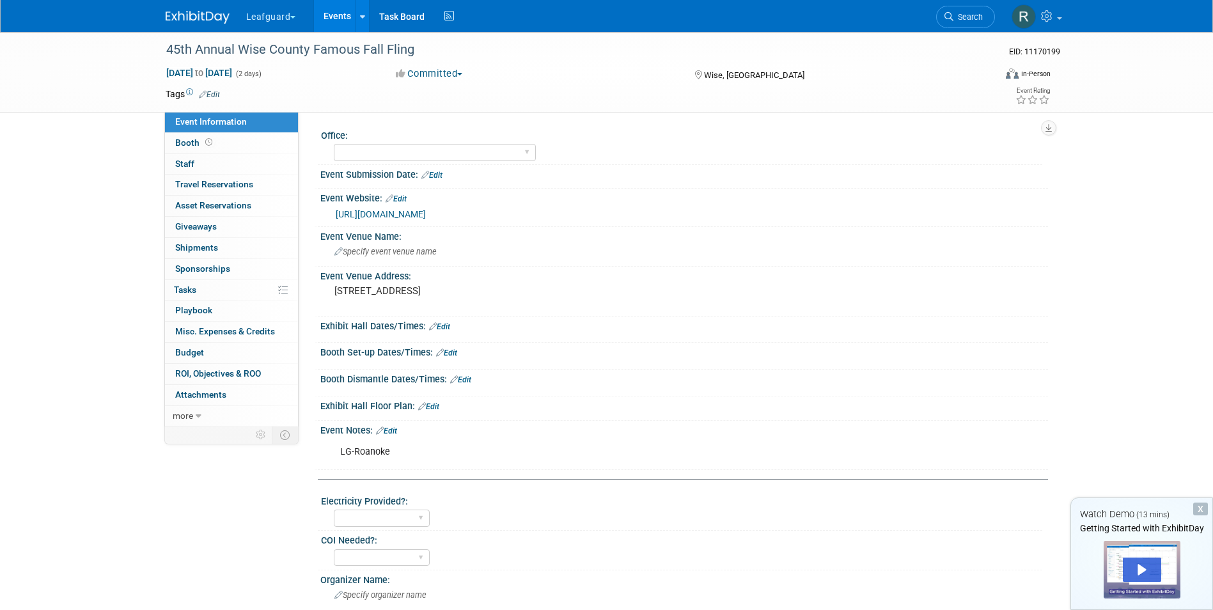
click at [465, 72] on button "Committed" at bounding box center [429, 73] width 76 height 13
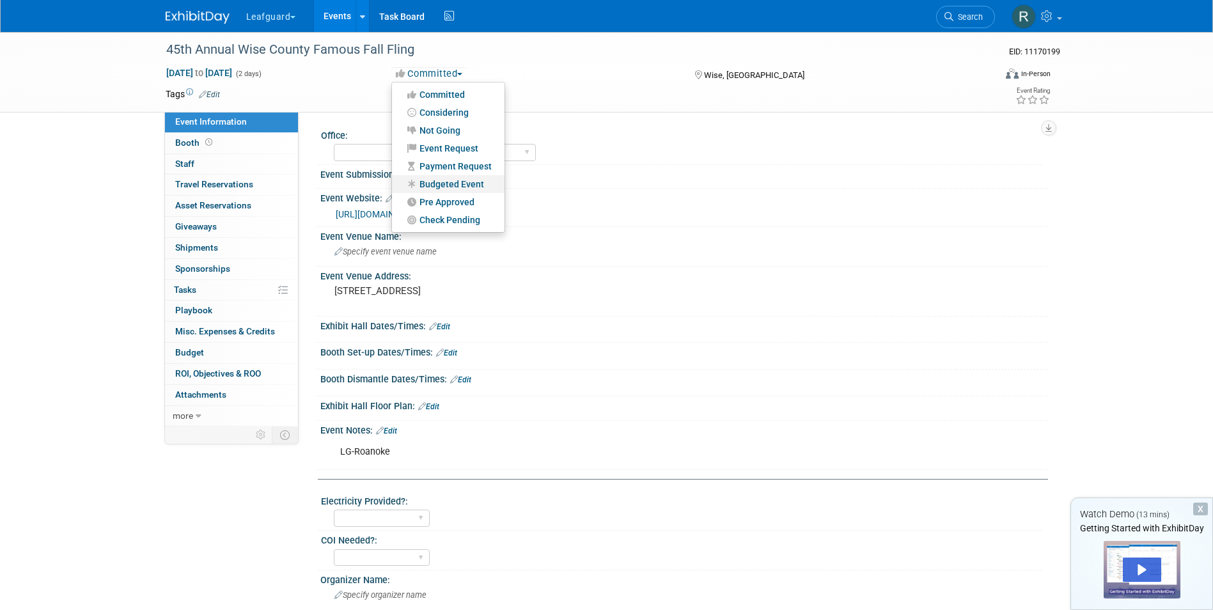
click at [456, 184] on link "Budgeted Event" at bounding box center [448, 184] width 113 height 18
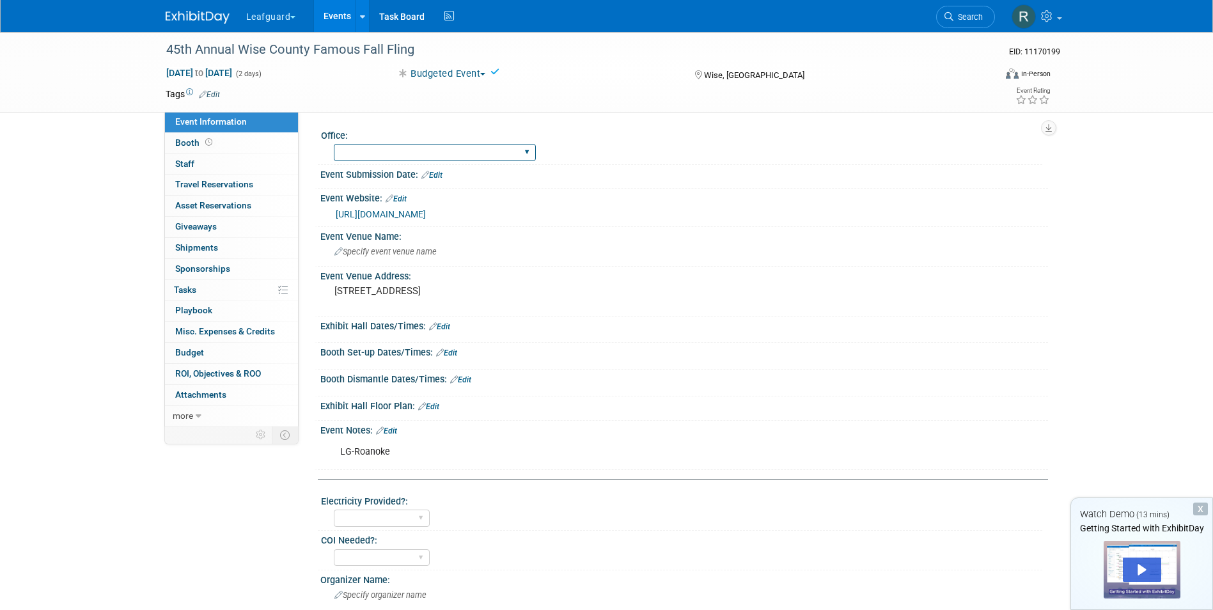
click at [429, 153] on select "[GEOGRAPHIC_DATA] [US_STATE] [GEOGRAPHIC_DATA] [GEOGRAPHIC_DATA] [GEOGRAPHIC_DA…" at bounding box center [435, 152] width 202 height 17
select select "Roanoke"
click at [334, 144] on select "[GEOGRAPHIC_DATA] [US_STATE] [GEOGRAPHIC_DATA] [GEOGRAPHIC_DATA] [GEOGRAPHIC_DA…" at bounding box center [435, 152] width 202 height 17
click at [185, 162] on span "Staff 0" at bounding box center [184, 164] width 19 height 10
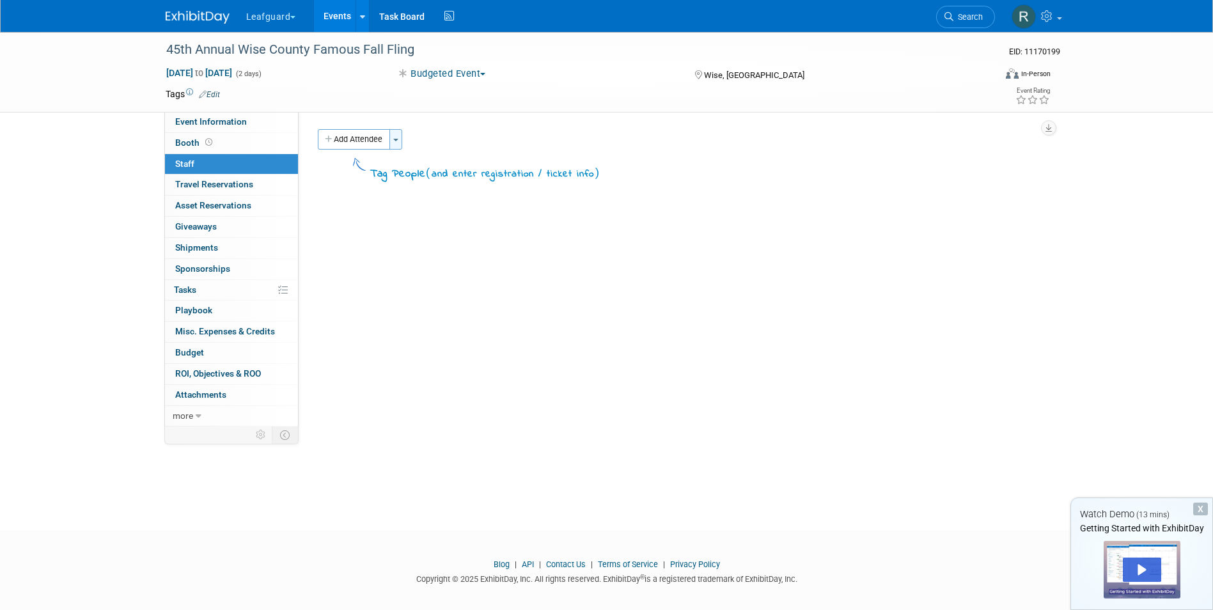
click at [396, 141] on button "Toggle Dropdown" at bounding box center [395, 139] width 13 height 20
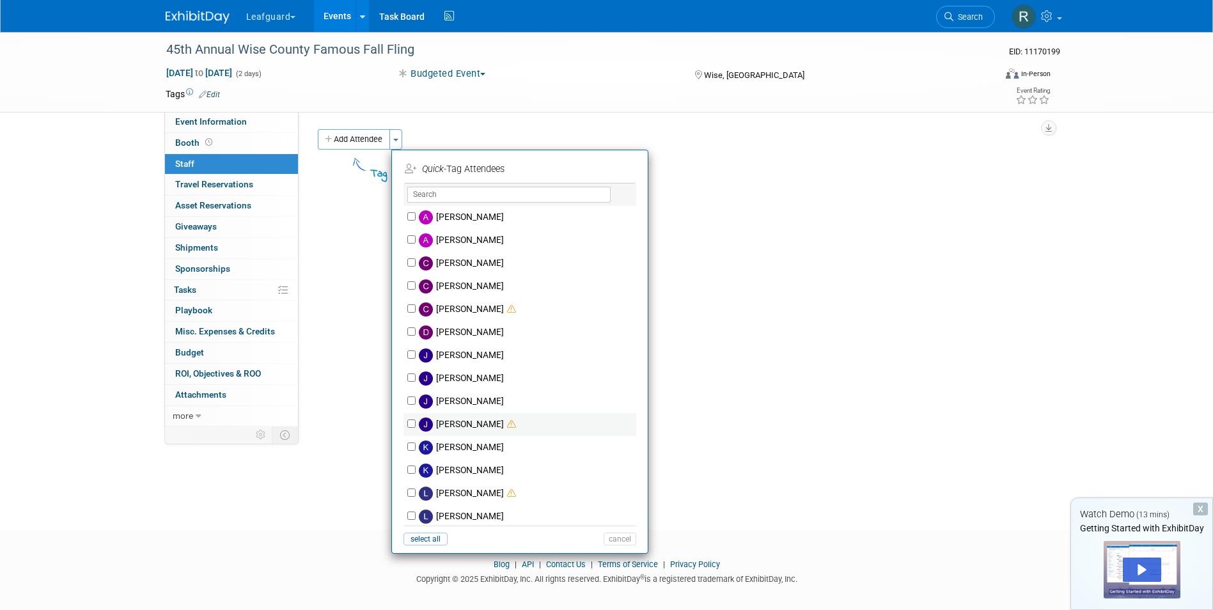
drag, startPoint x: 416, startPoint y: 421, endPoint x: 407, endPoint y: 417, distance: 10.6
click at [416, 423] on label "[PERSON_NAME]" at bounding box center [528, 424] width 225 height 23
click at [415, 423] on input "[PERSON_NAME]" at bounding box center [411, 424] width 8 height 8
checkbox input "true"
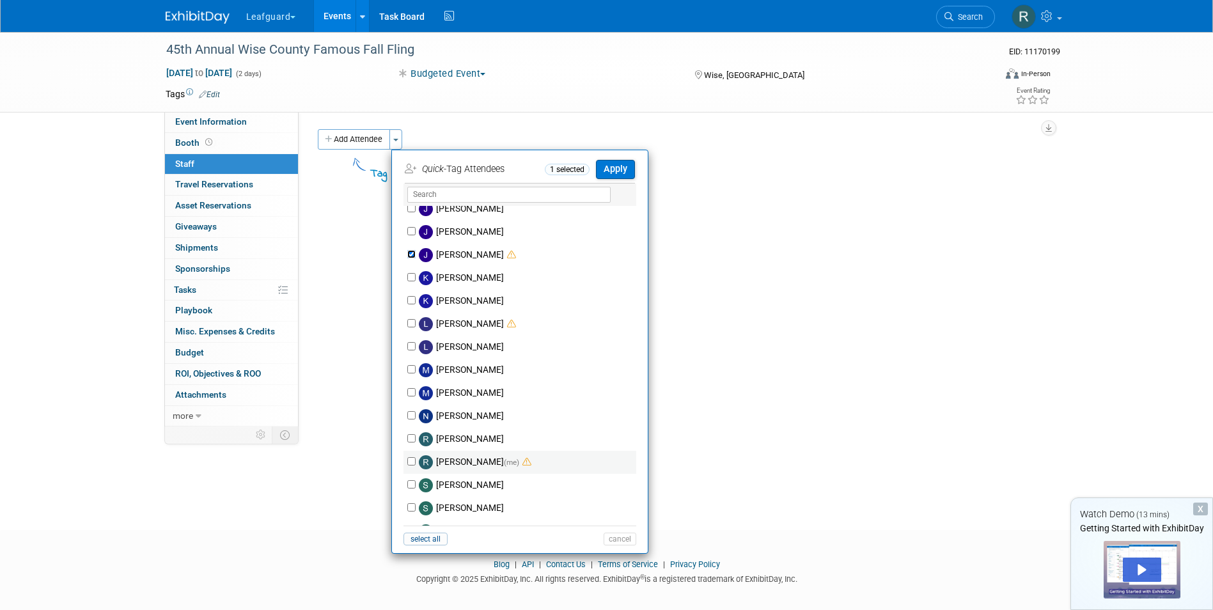
scroll to position [192, 0]
click at [407, 437] on input "[PERSON_NAME] (me)" at bounding box center [411, 439] width 8 height 8
checkbox input "true"
click at [613, 167] on button "Apply" at bounding box center [615, 169] width 39 height 19
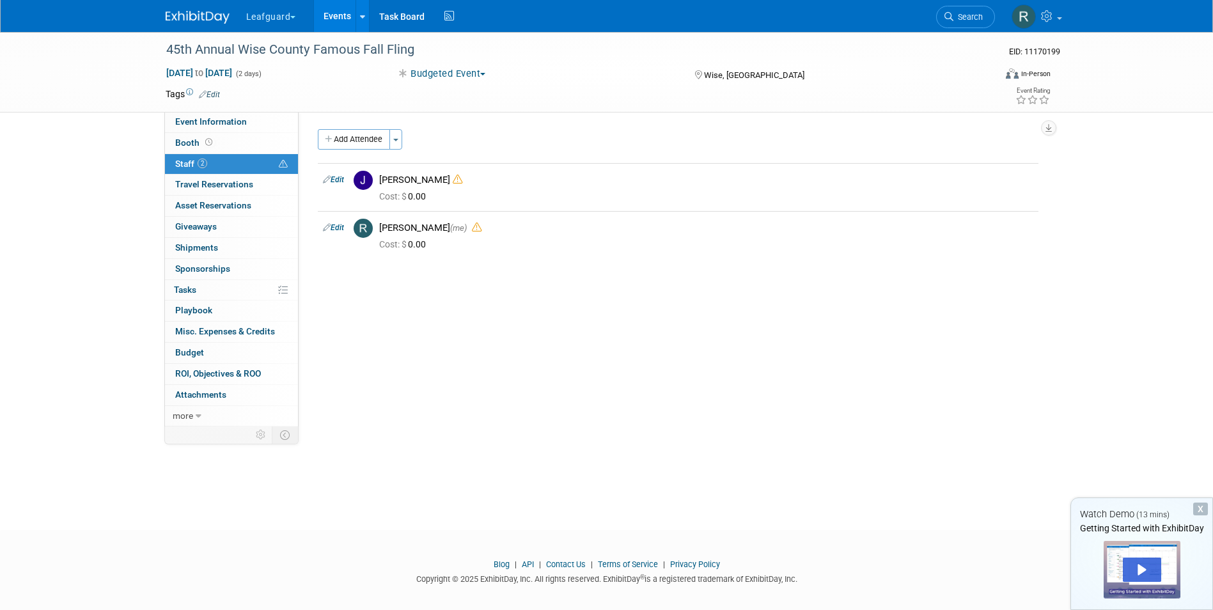
click at [338, 11] on link "Events" at bounding box center [337, 16] width 47 height 32
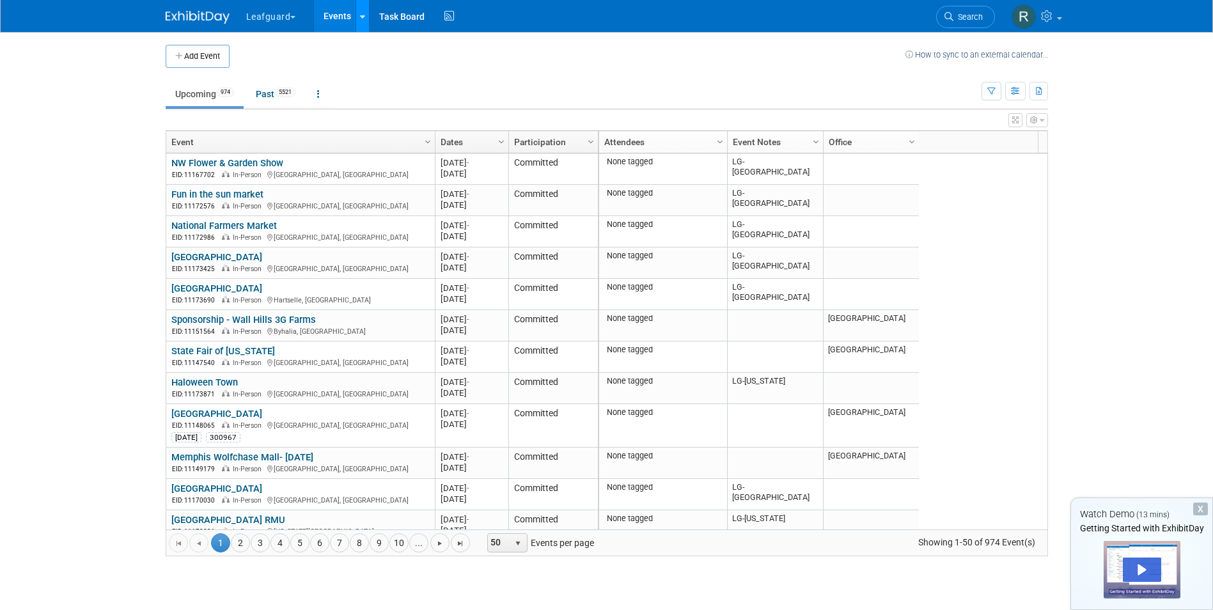
click at [366, 12] on link at bounding box center [362, 16] width 13 height 32
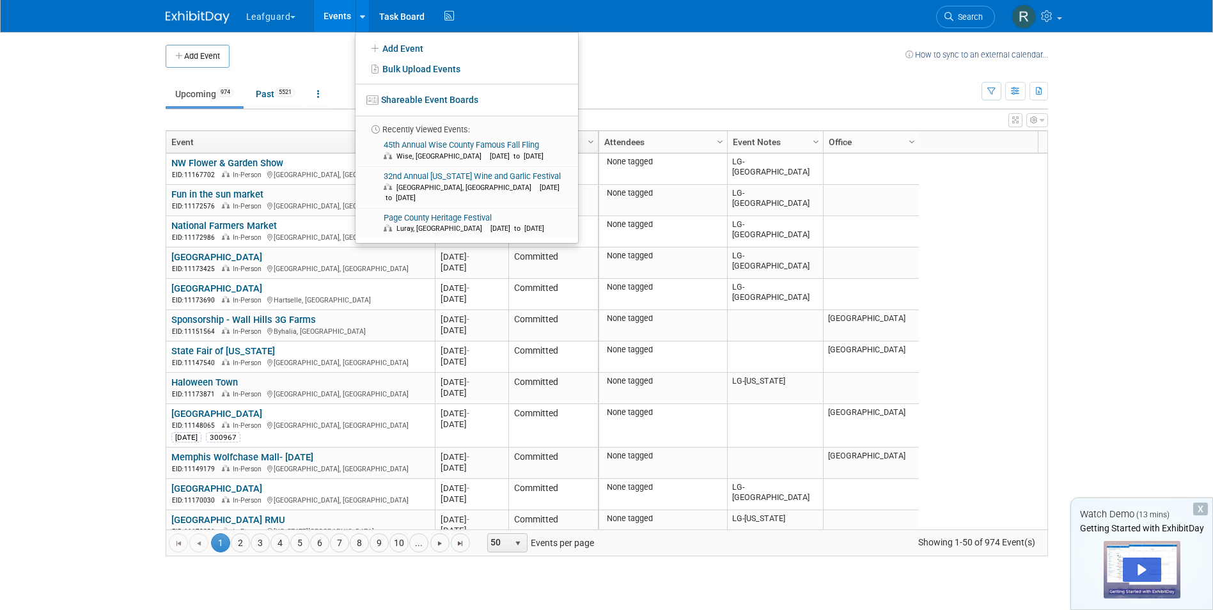
click at [322, 49] on td at bounding box center [568, 56] width 676 height 23
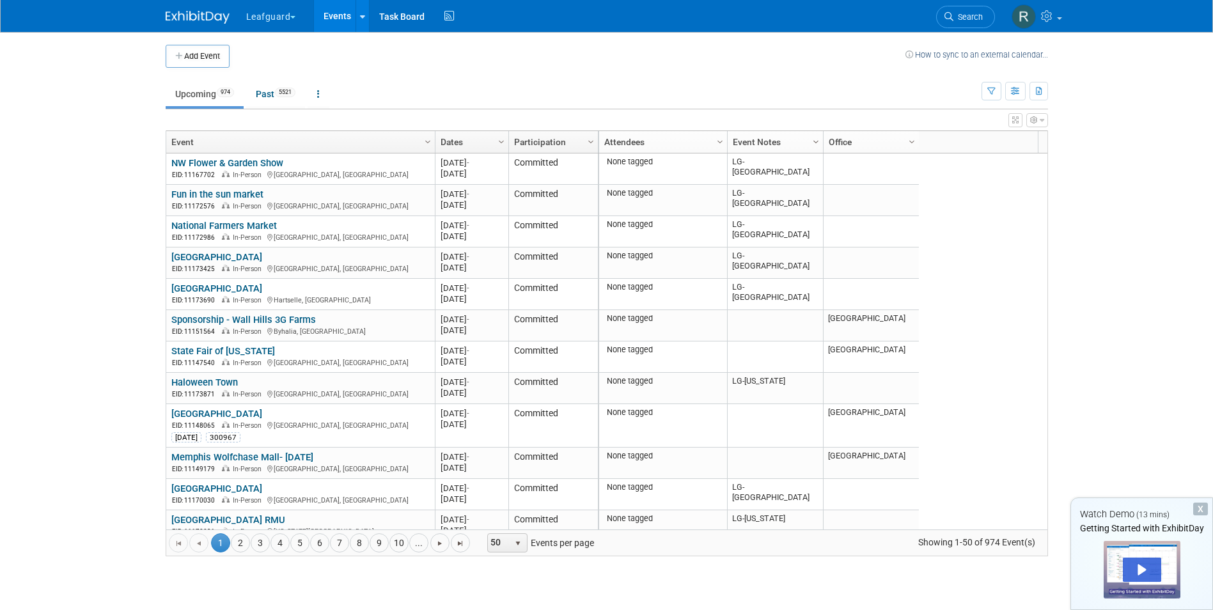
click at [815, 142] on span "Column Settings" at bounding box center [816, 142] width 10 height 10
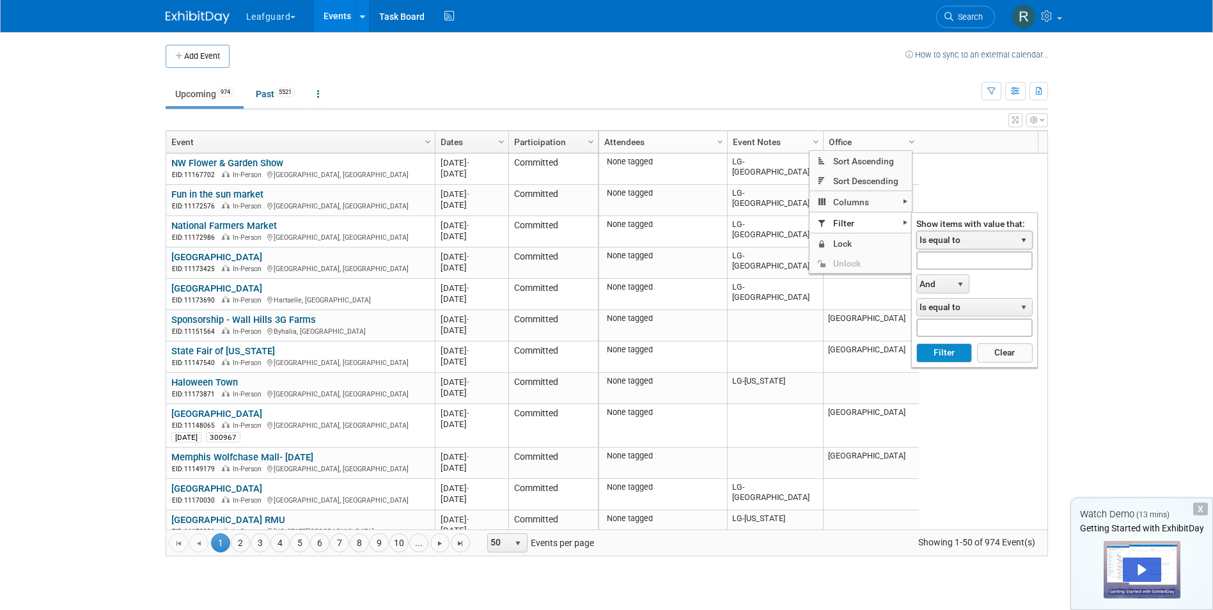
click at [1028, 240] on span "select" at bounding box center [1024, 240] width 10 height 10
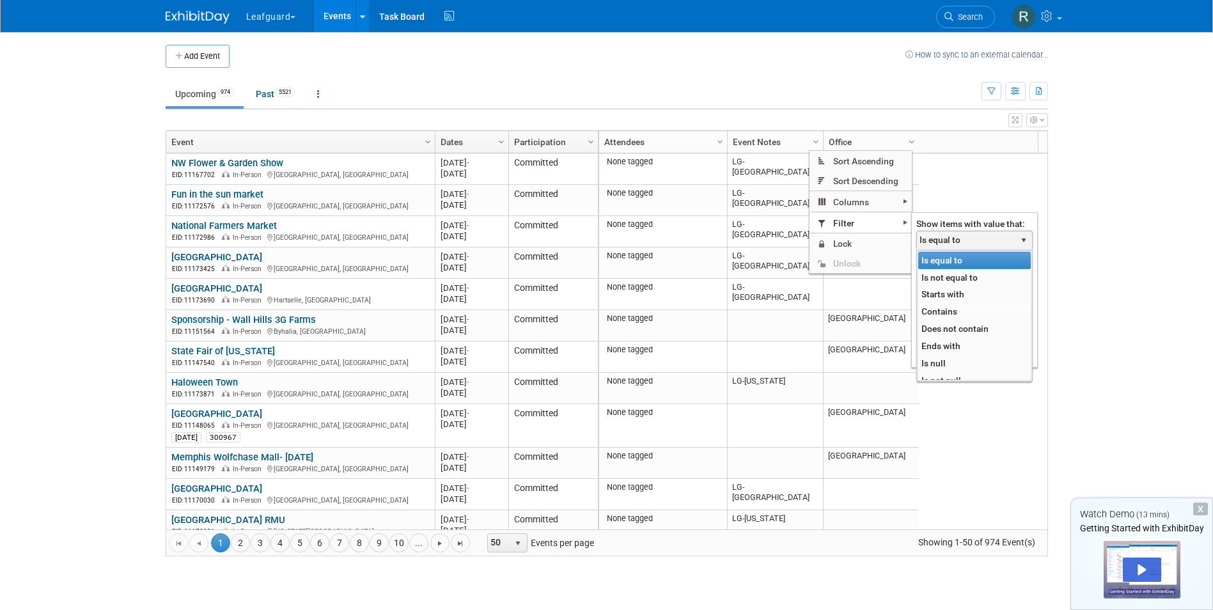
click at [948, 307] on li "Contains" at bounding box center [974, 311] width 113 height 17
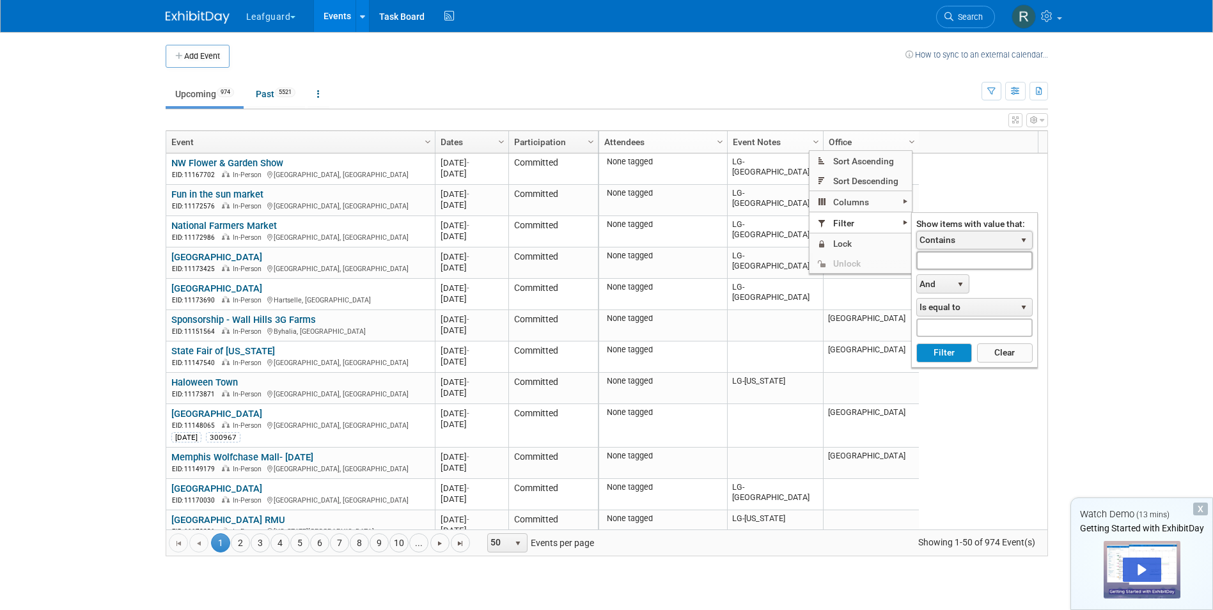
click at [952, 260] on input "text" at bounding box center [974, 260] width 116 height 19
type input "LG-Roanoke"
click at [952, 356] on button "Filter" at bounding box center [944, 352] width 56 height 19
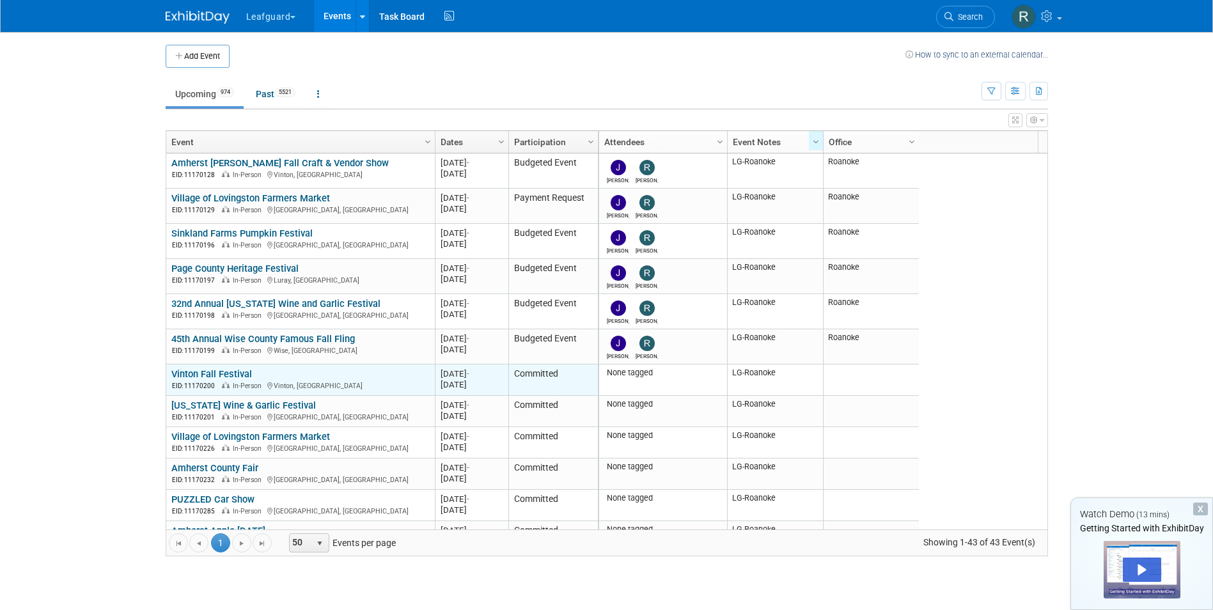
click at [221, 365] on td "Vinton Fall Festival Vinton Fall Festival EID: 11170200 In-Person Vinton, VA" at bounding box center [300, 380] width 269 height 31
click at [226, 372] on link "Vinton Fall Festival" at bounding box center [211, 374] width 81 height 12
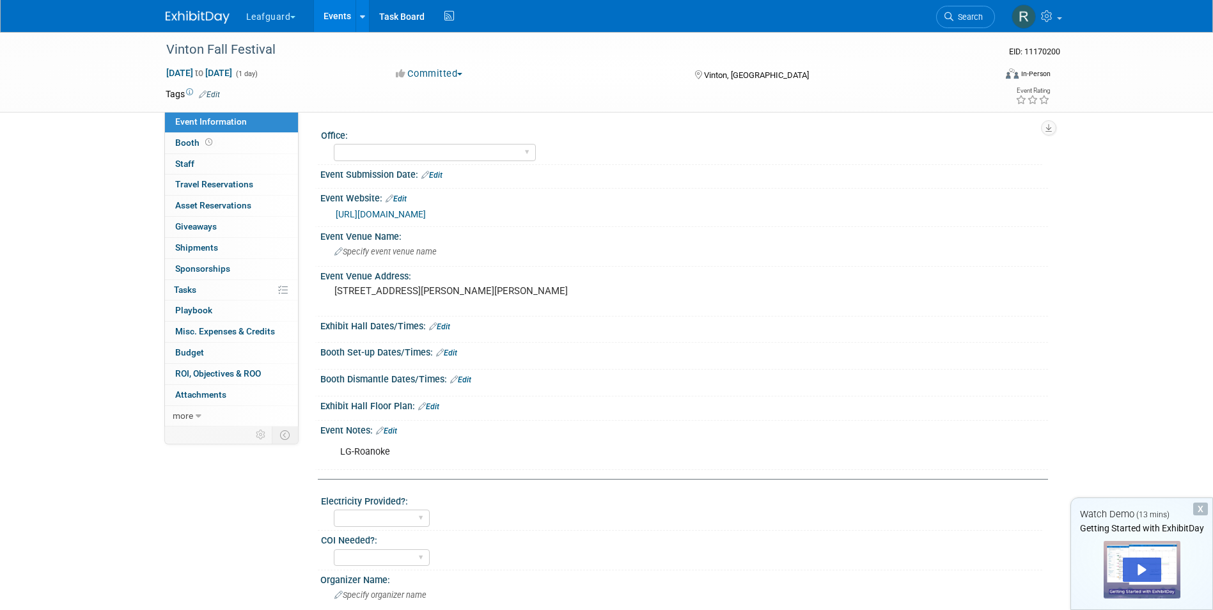
click at [460, 73] on button "Committed" at bounding box center [429, 73] width 76 height 13
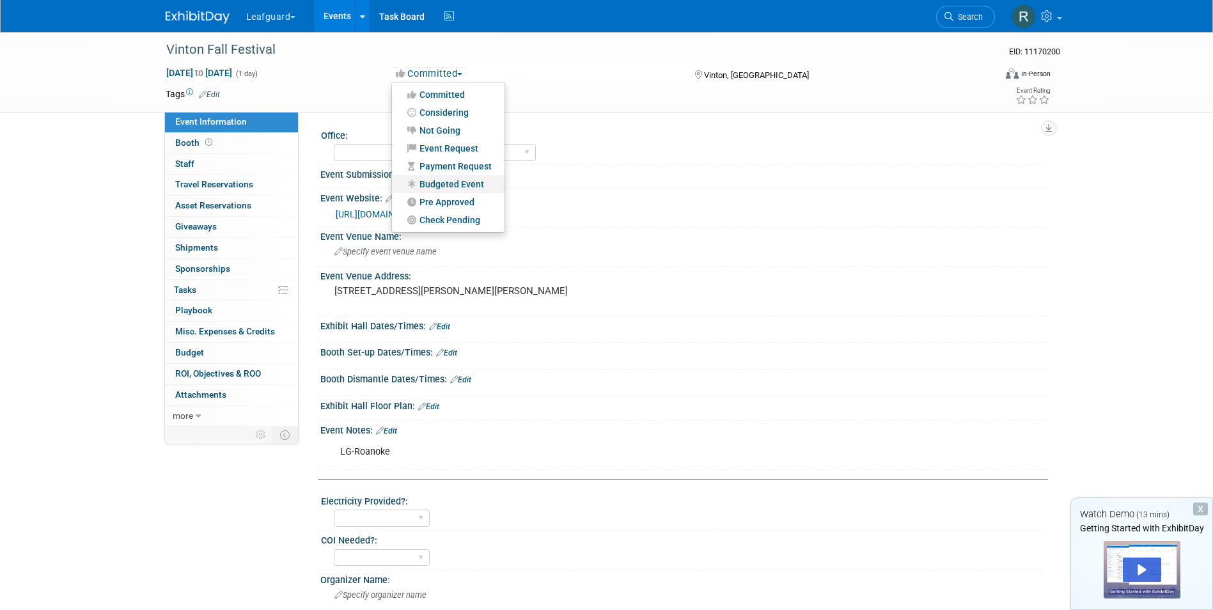
click at [459, 182] on link "Budgeted Event" at bounding box center [448, 184] width 113 height 18
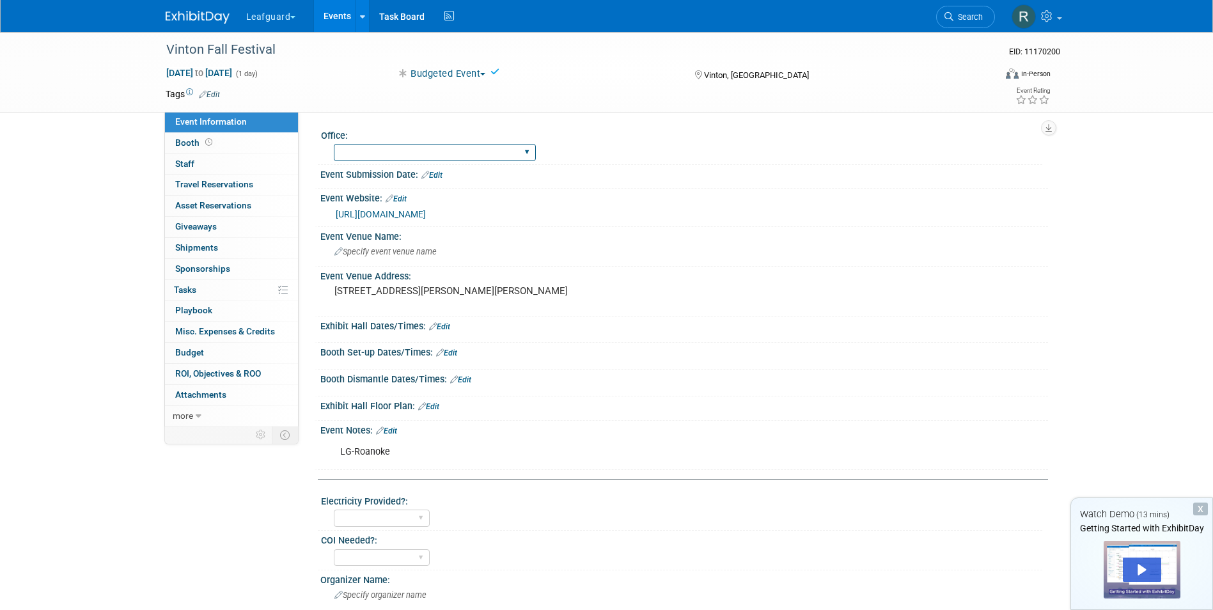
click at [435, 150] on select "[GEOGRAPHIC_DATA] [US_STATE] [GEOGRAPHIC_DATA] [GEOGRAPHIC_DATA] [GEOGRAPHIC_DA…" at bounding box center [435, 152] width 202 height 17
select select "Roanoke"
click at [334, 144] on select "Albany Arkansas Austin Birmingham Charlotte Chicago Cleveland Colorado Columbia…" at bounding box center [435, 152] width 202 height 17
click at [192, 162] on span "Staff 0" at bounding box center [184, 164] width 19 height 10
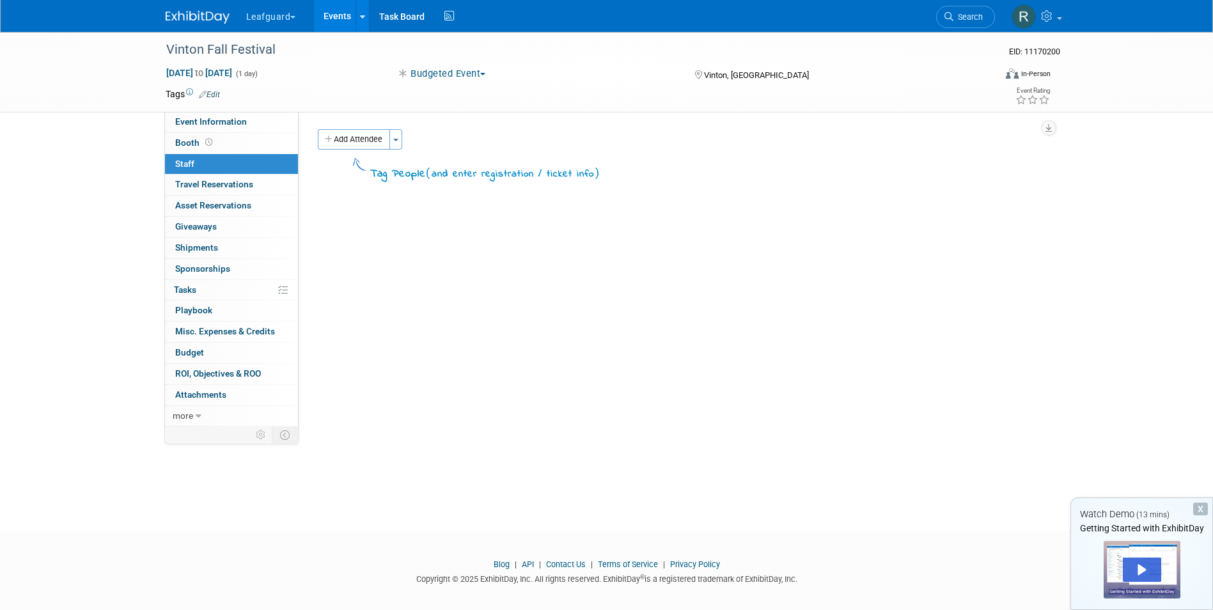
click at [336, 13] on link "Events" at bounding box center [337, 16] width 47 height 32
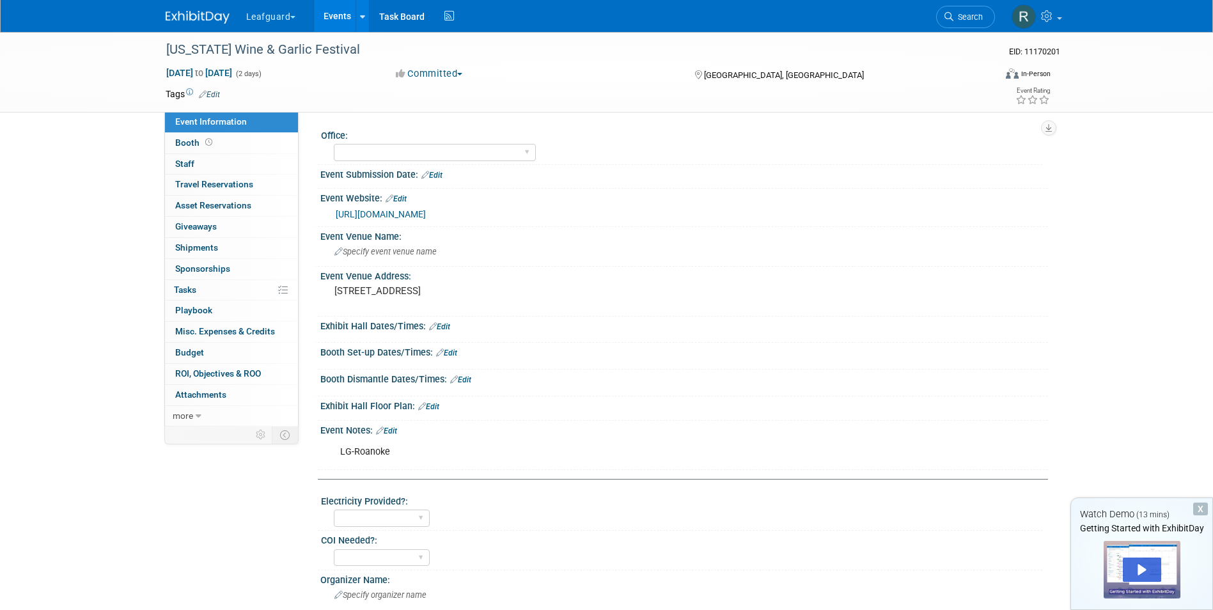
click at [460, 74] on button "Committed" at bounding box center [429, 73] width 76 height 13
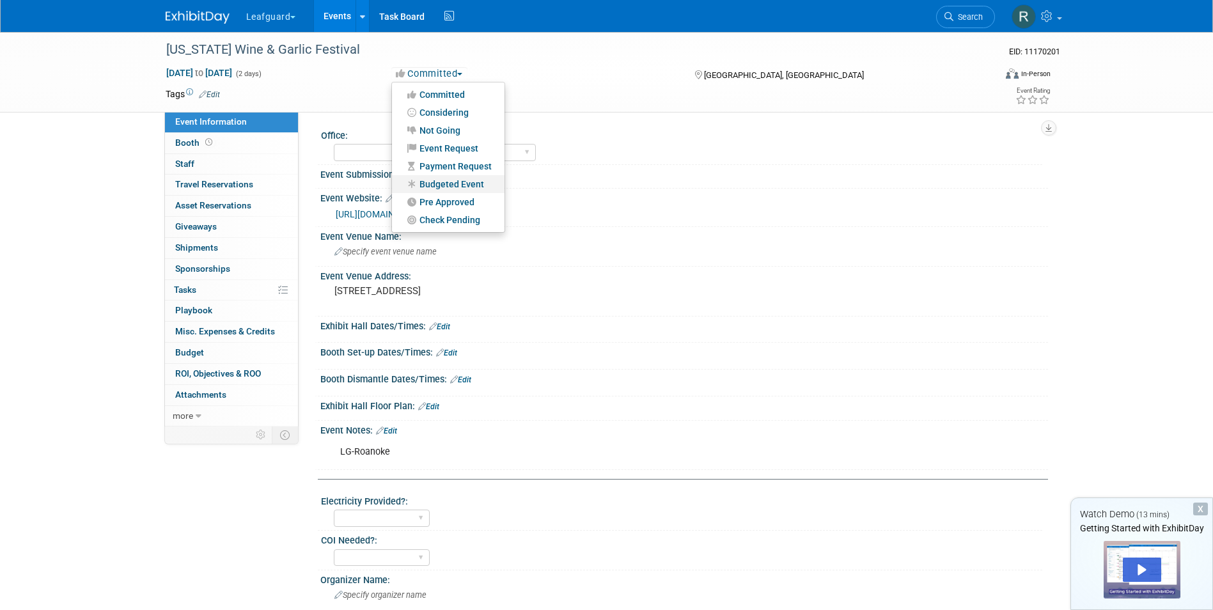
click at [436, 180] on link "Budgeted Event" at bounding box center [448, 184] width 113 height 18
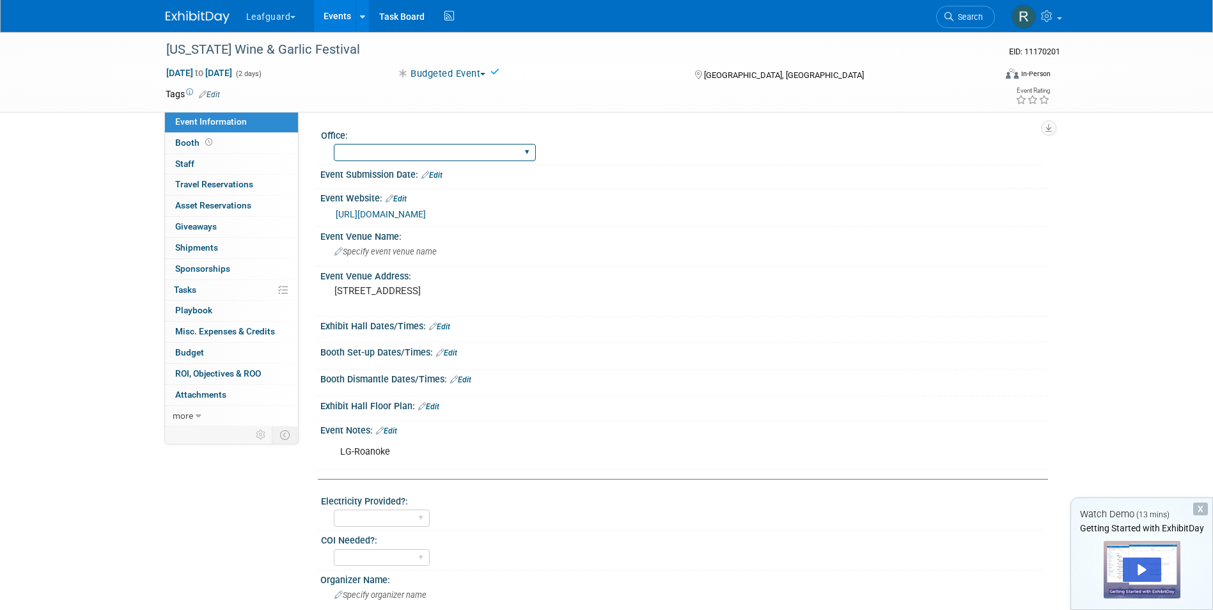
click at [433, 153] on select "[GEOGRAPHIC_DATA] [US_STATE] [GEOGRAPHIC_DATA] [GEOGRAPHIC_DATA] [GEOGRAPHIC_DA…" at bounding box center [435, 152] width 202 height 17
select select "Roanoke"
click at [334, 144] on select "[GEOGRAPHIC_DATA] [US_STATE] [GEOGRAPHIC_DATA] [GEOGRAPHIC_DATA] [GEOGRAPHIC_DA…" at bounding box center [435, 152] width 202 height 17
click at [180, 159] on span "Staff 0" at bounding box center [184, 164] width 19 height 10
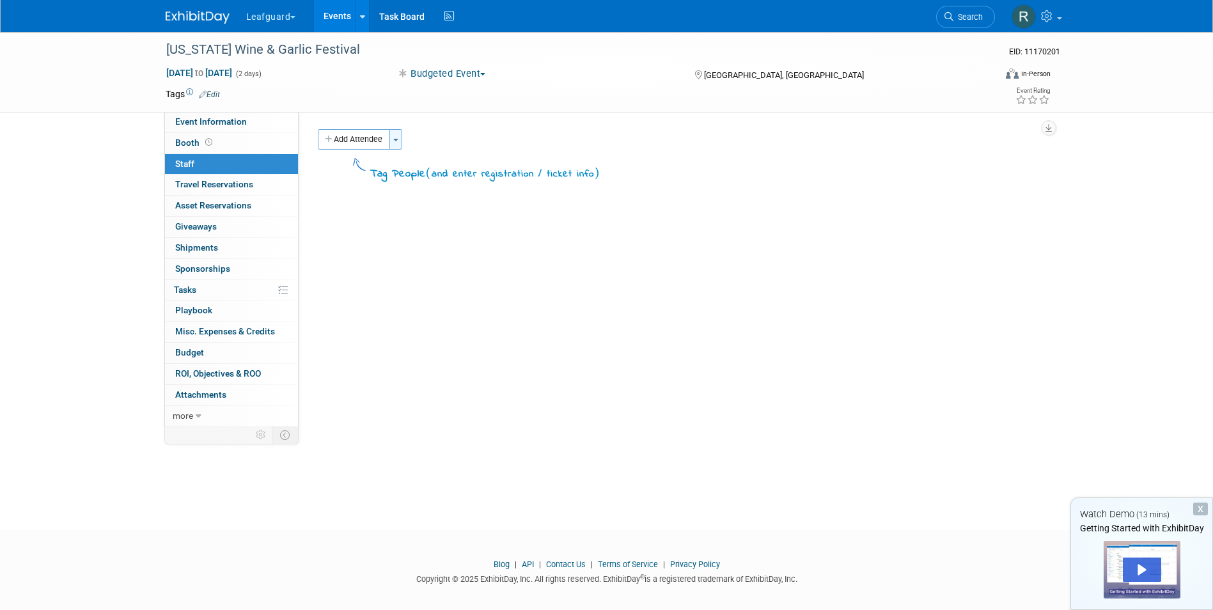
click at [394, 139] on button "Toggle Dropdown" at bounding box center [395, 139] width 13 height 20
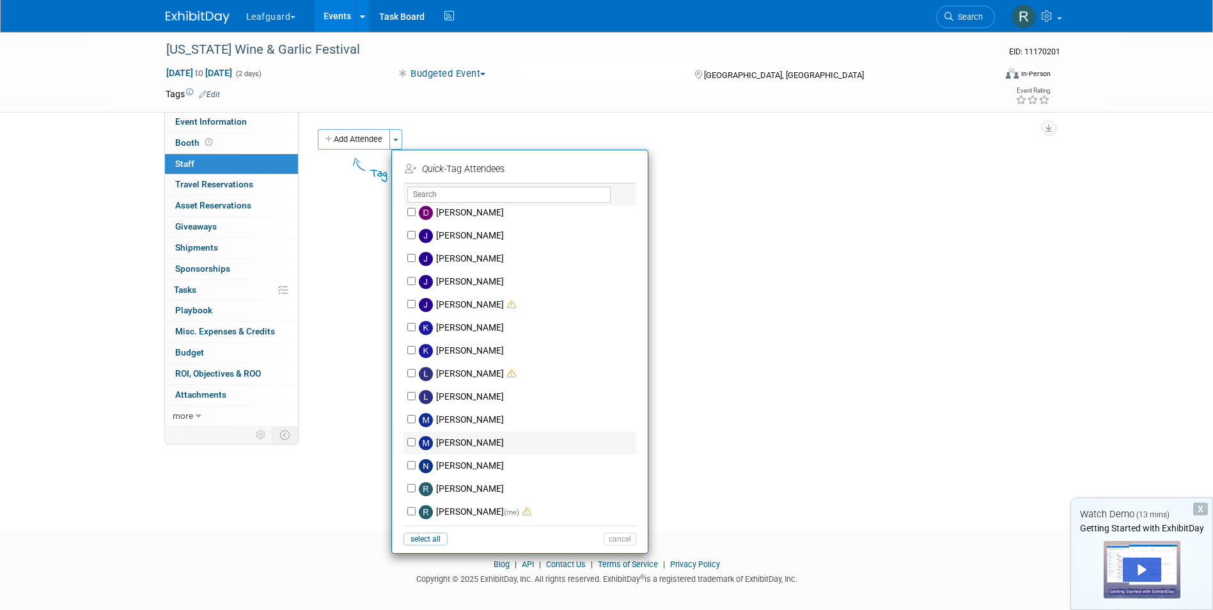
scroll to position [128, 0]
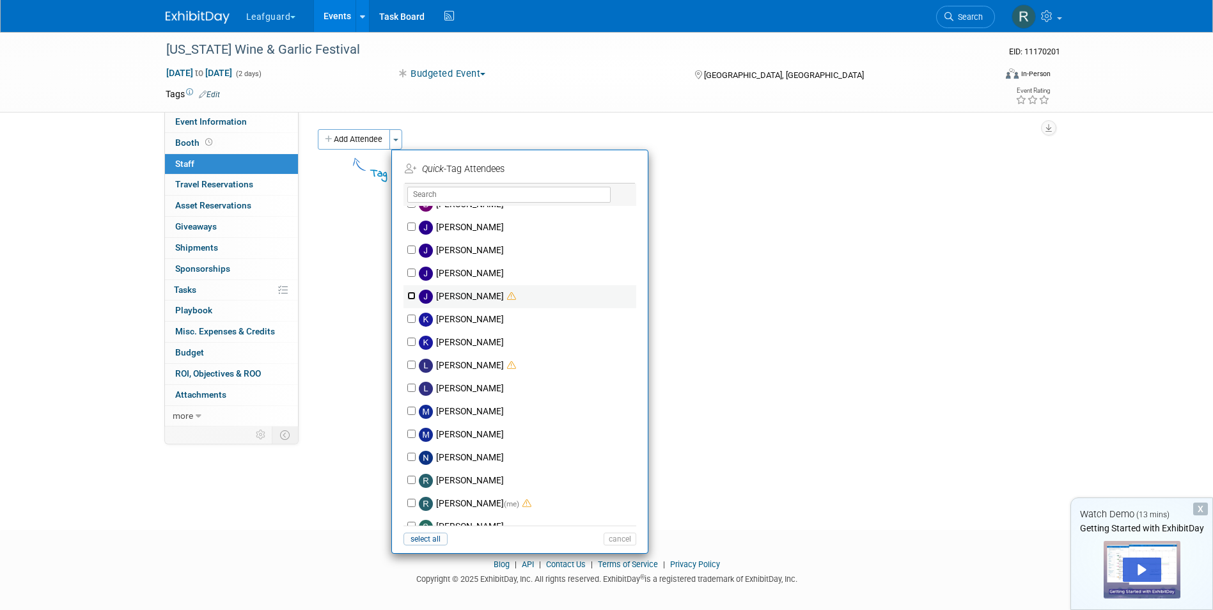
click at [411, 294] on input "[PERSON_NAME]" at bounding box center [411, 296] width 8 height 8
checkbox input "true"
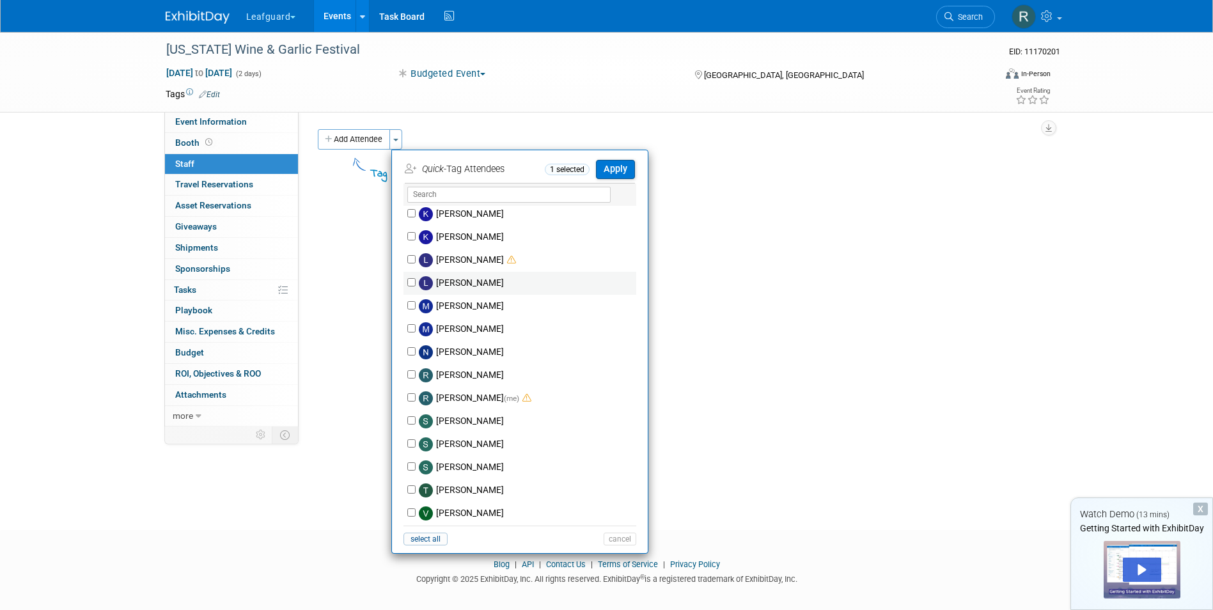
scroll to position [235, 0]
click at [409, 391] on input "[PERSON_NAME] (me)" at bounding box center [411, 395] width 8 height 8
checkbox input "true"
click at [619, 166] on button "Apply" at bounding box center [615, 169] width 39 height 19
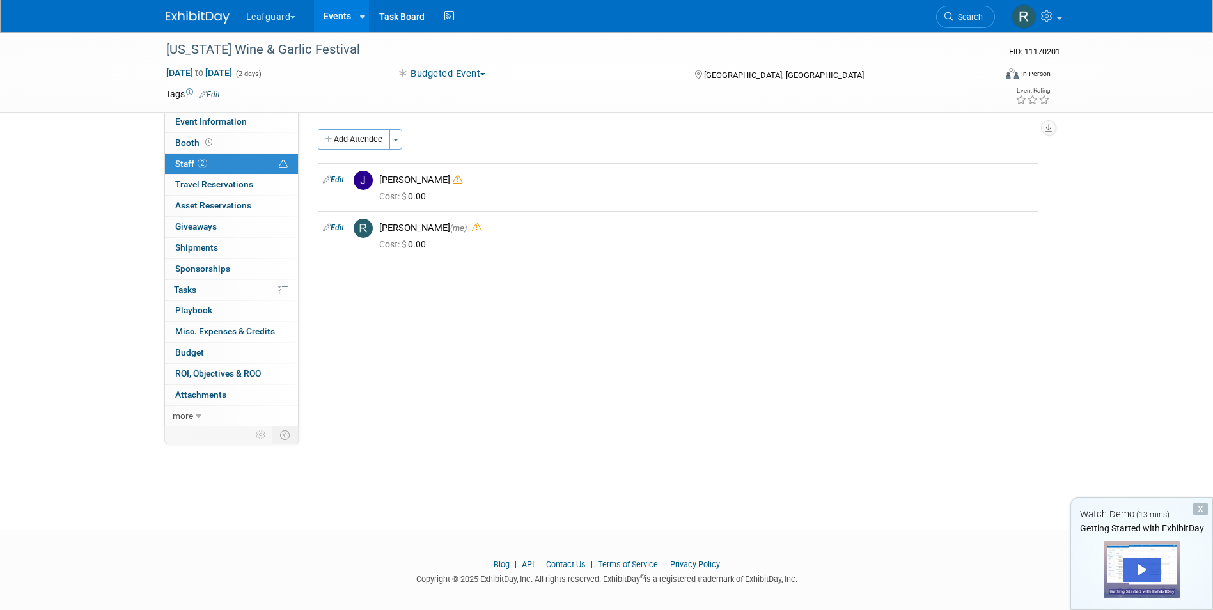
click at [345, 13] on link "Events" at bounding box center [337, 16] width 47 height 32
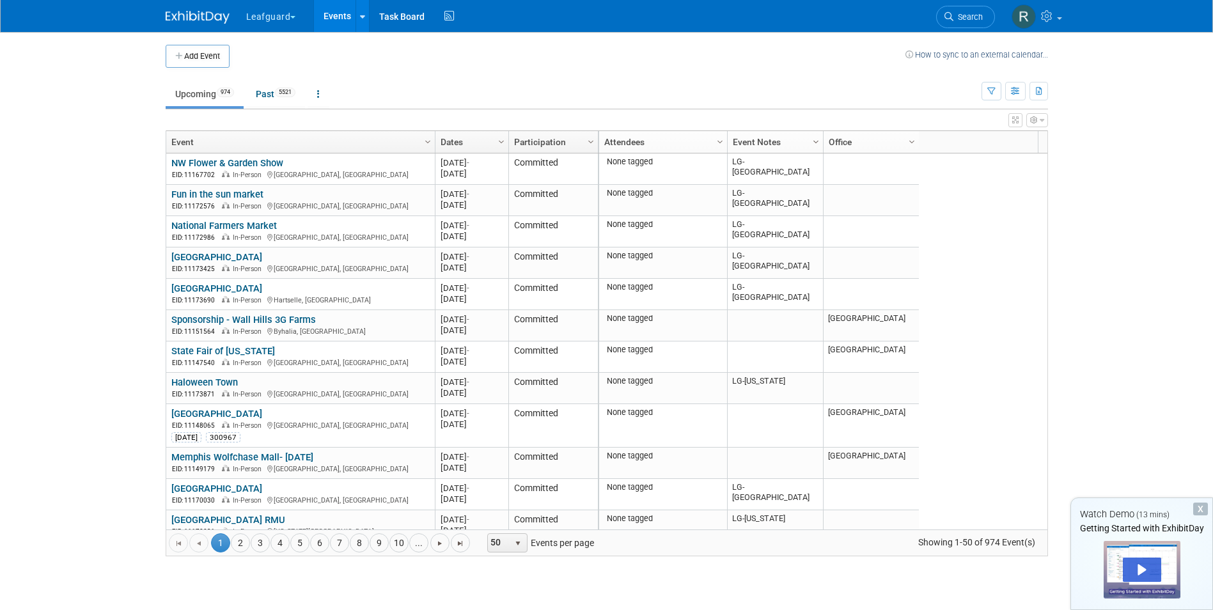
click at [818, 139] on span "Column Settings" at bounding box center [816, 142] width 10 height 10
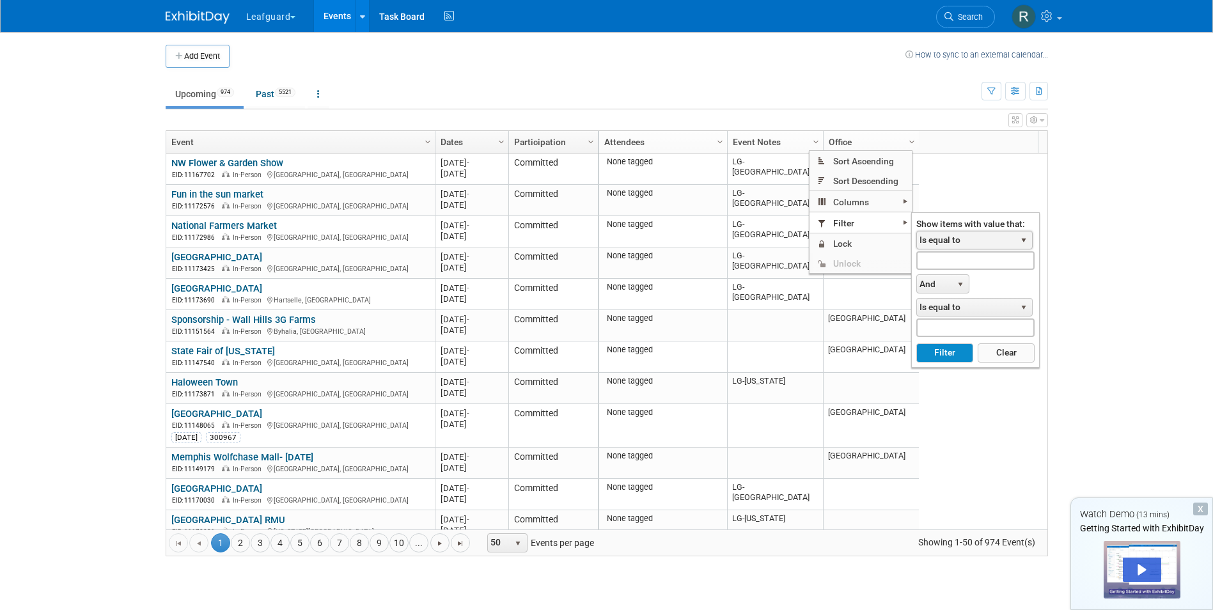
click at [1024, 240] on span "select" at bounding box center [1024, 240] width 10 height 10
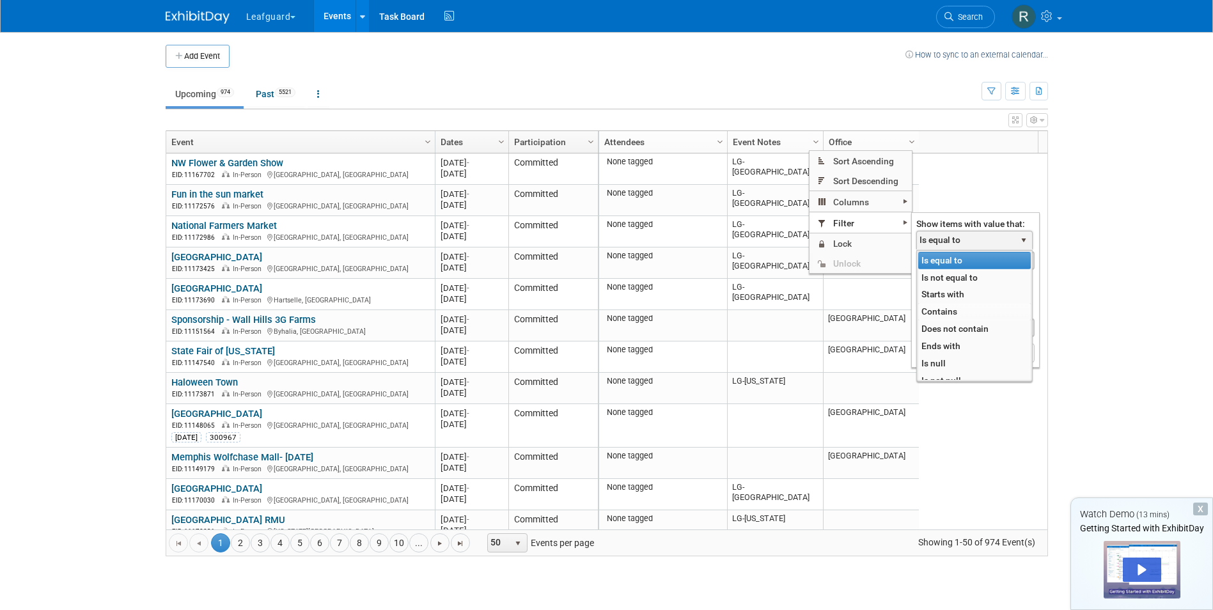
click at [947, 310] on li "Contains" at bounding box center [974, 311] width 113 height 17
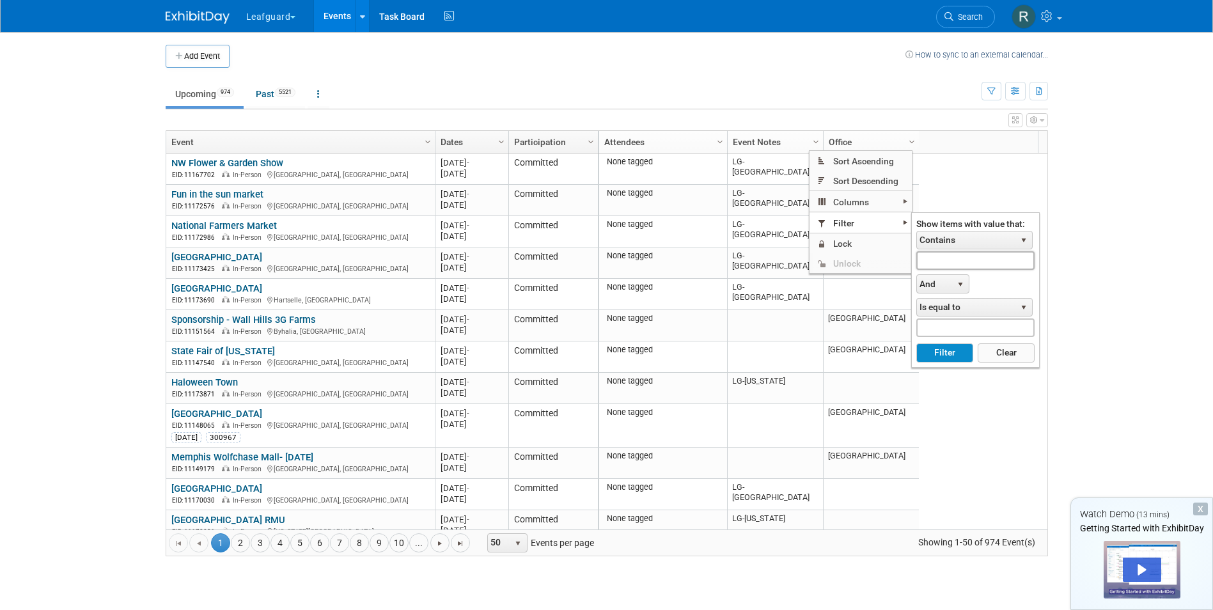
click at [964, 255] on input "text" at bounding box center [975, 260] width 118 height 19
click at [947, 350] on button "Filter" at bounding box center [944, 352] width 57 height 19
type input "LG-Roanoke"
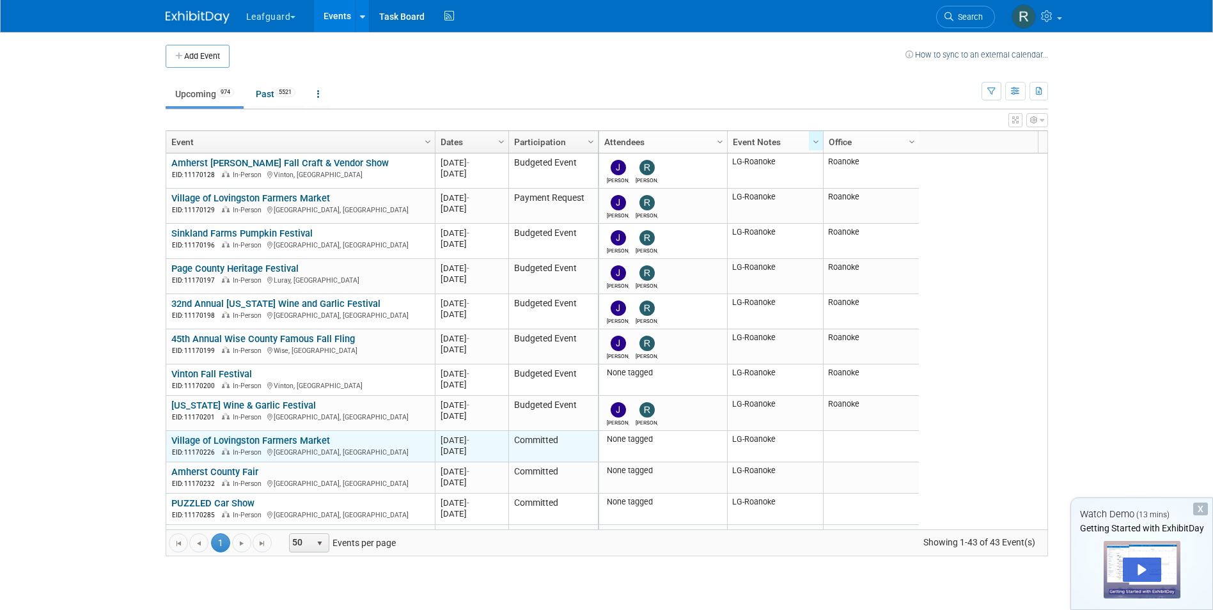
click at [230, 440] on link "Village of Lovingston Farmers Market" at bounding box center [250, 441] width 159 height 12
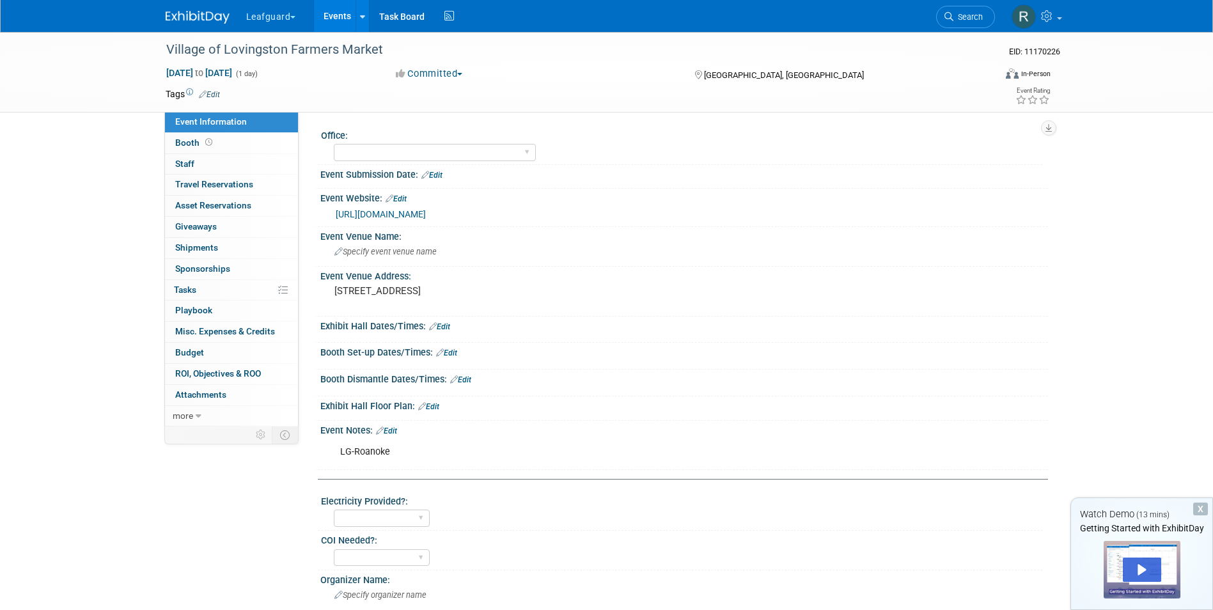
click at [462, 74] on span "button" at bounding box center [459, 74] width 5 height 3
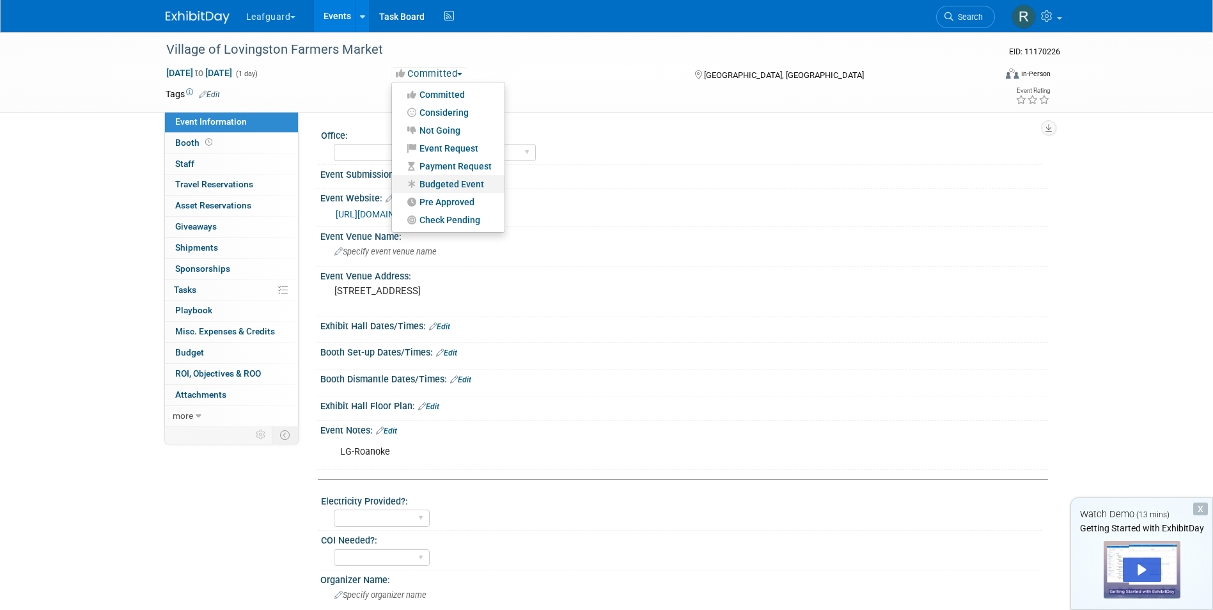
click at [458, 177] on link "Budgeted Event" at bounding box center [448, 184] width 113 height 18
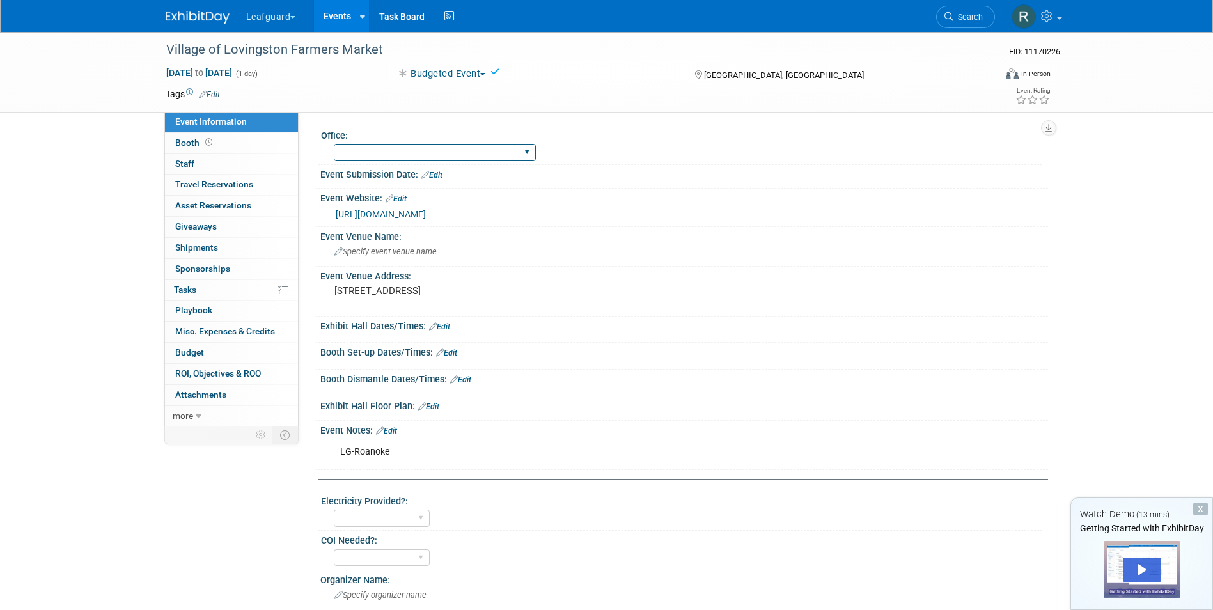
click at [434, 150] on select "[GEOGRAPHIC_DATA] [US_STATE] [GEOGRAPHIC_DATA] [GEOGRAPHIC_DATA] [GEOGRAPHIC_DA…" at bounding box center [435, 152] width 202 height 17
select select "Roanoke"
click at [334, 144] on select "[GEOGRAPHIC_DATA] [US_STATE] [GEOGRAPHIC_DATA] [GEOGRAPHIC_DATA] [GEOGRAPHIC_DA…" at bounding box center [435, 152] width 202 height 17
click at [191, 157] on link "0 Staff 0" at bounding box center [231, 164] width 133 height 20
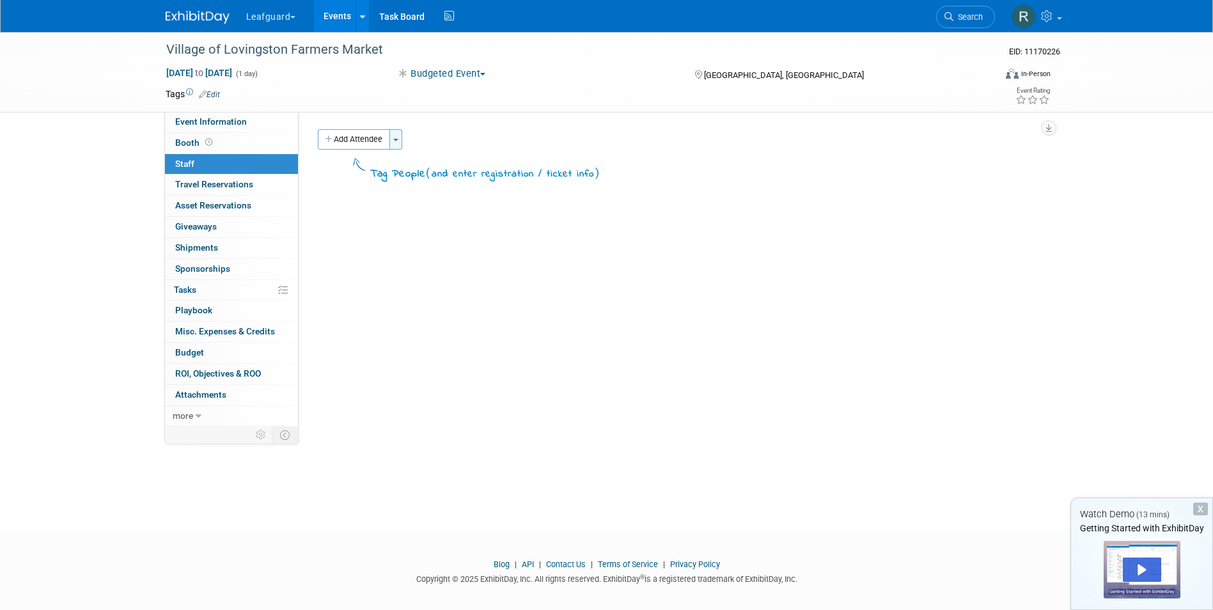
click at [402, 137] on button "Toggle Dropdown" at bounding box center [395, 139] width 13 height 20
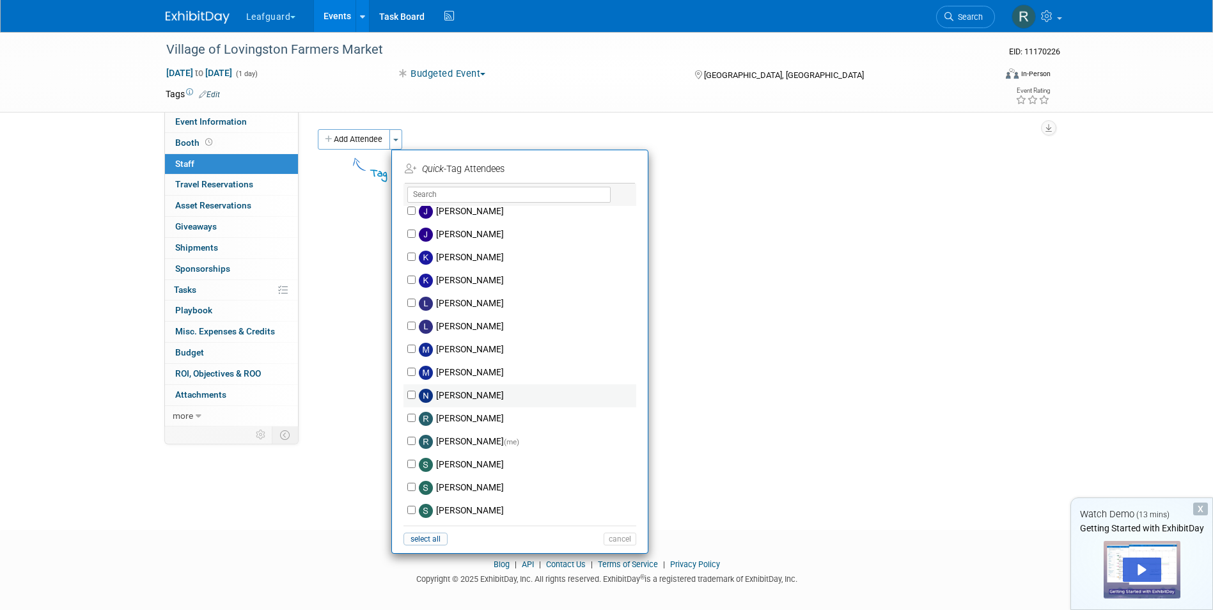
scroll to position [192, 0]
click at [411, 441] on input "[PERSON_NAME] (me)" at bounding box center [411, 439] width 8 height 8
checkbox input "true"
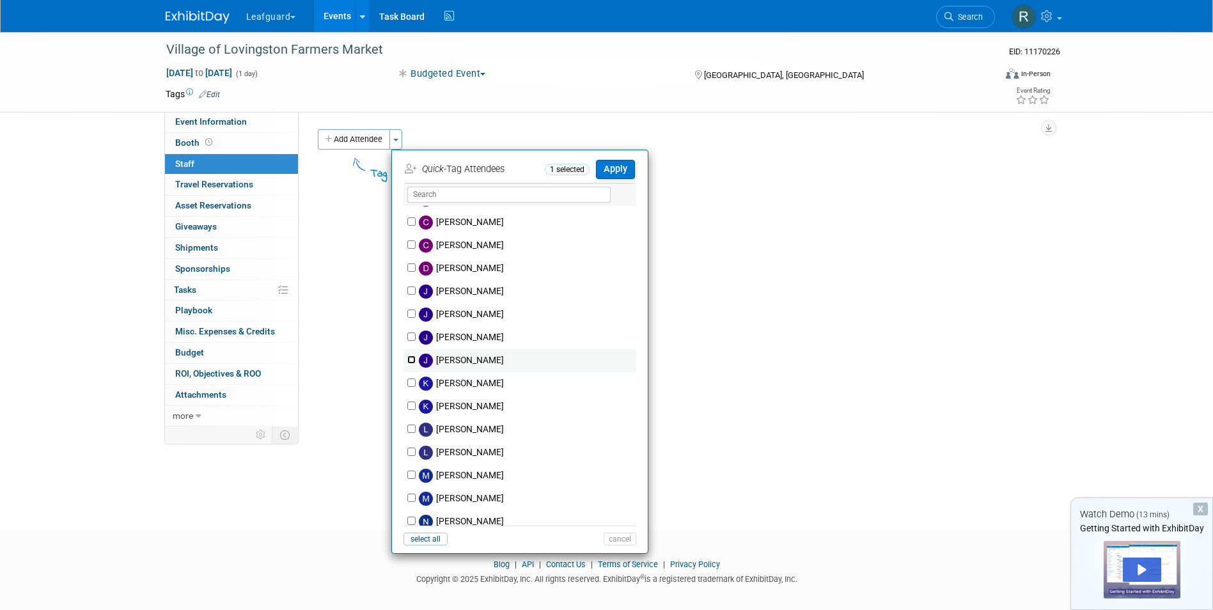
click at [412, 358] on input "Josh Smith" at bounding box center [411, 360] width 8 height 8
checkbox input "true"
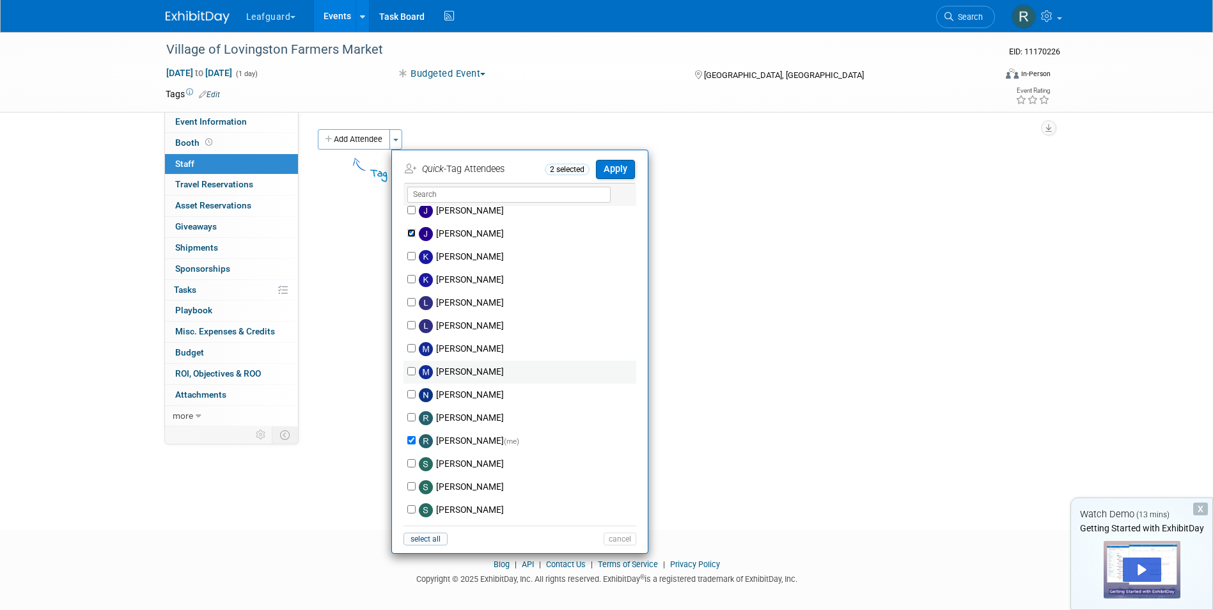
scroll to position [192, 0]
click at [618, 168] on button "Apply" at bounding box center [615, 169] width 39 height 19
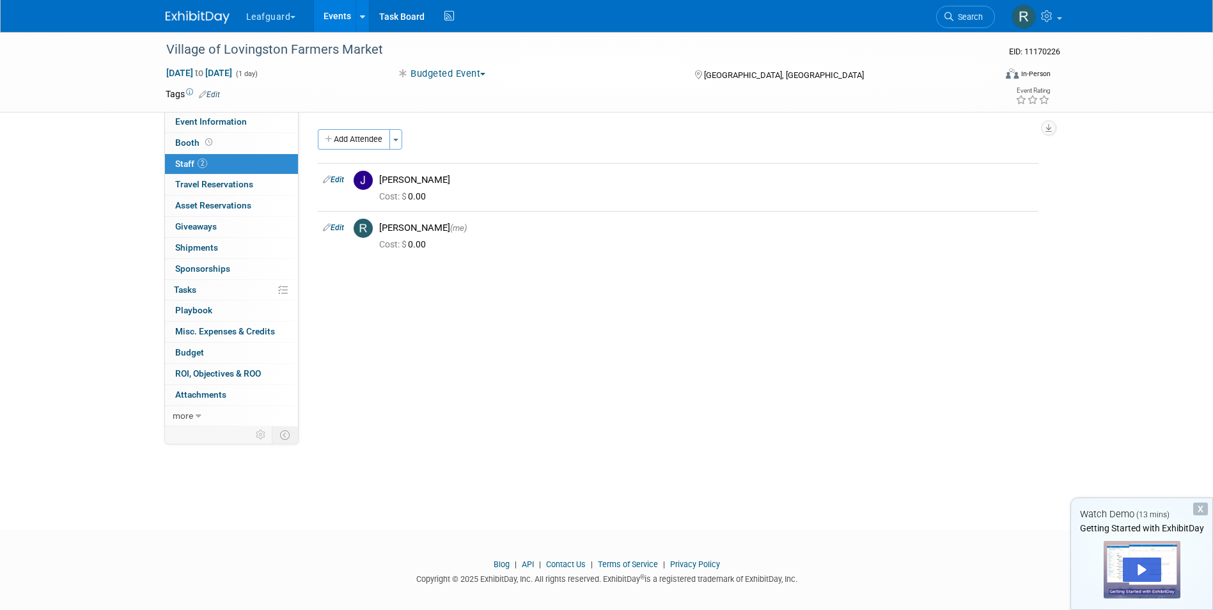
click at [329, 14] on link "Events" at bounding box center [337, 16] width 47 height 32
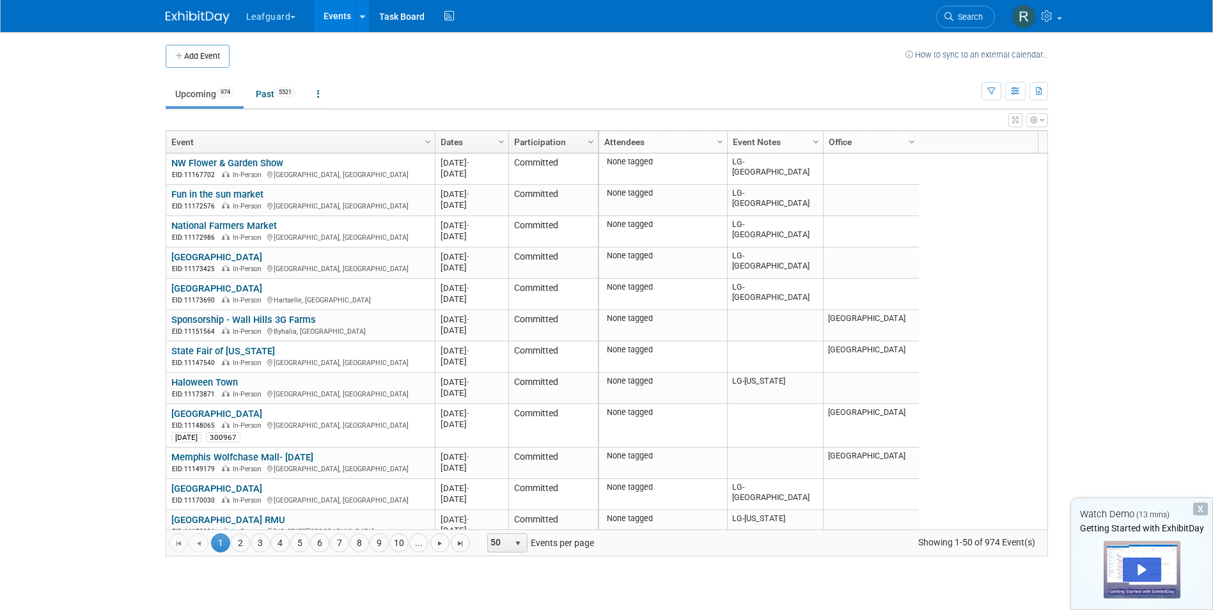
click at [817, 137] on span "Column Settings" at bounding box center [816, 142] width 10 height 10
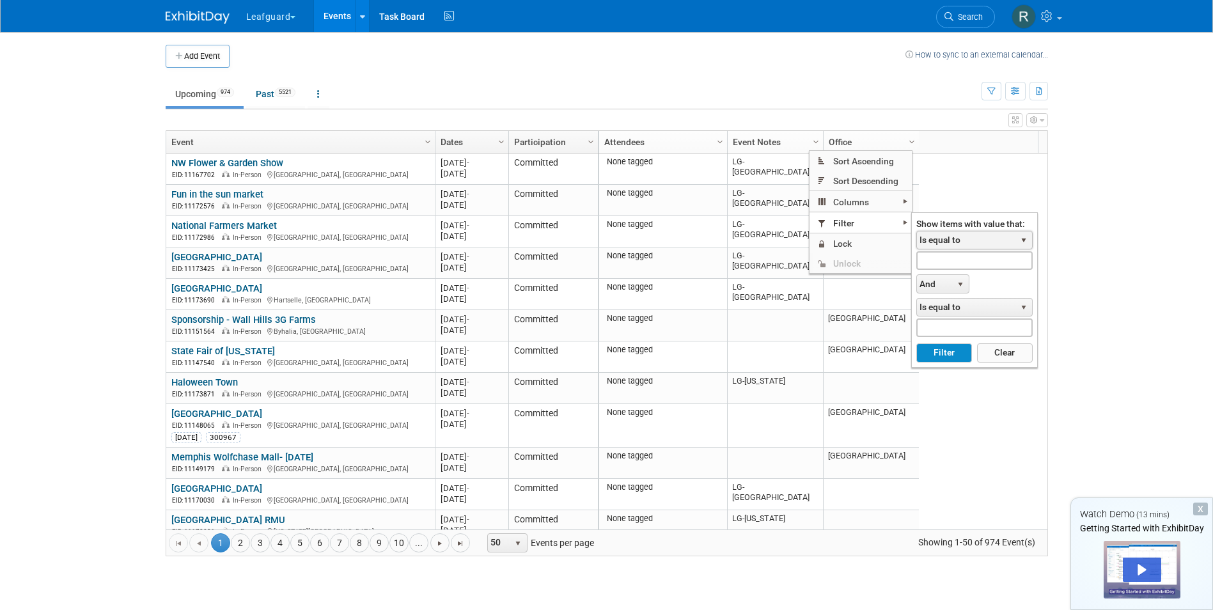
click at [1030, 244] on span "select" at bounding box center [1024, 241] width 17 height 18
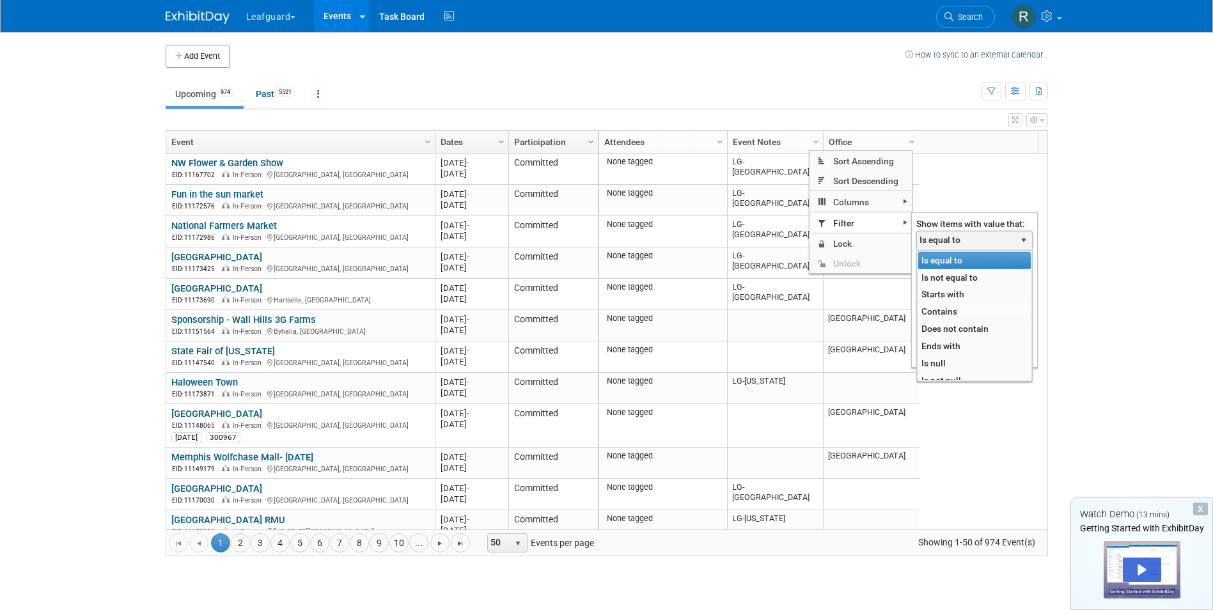
click at [955, 310] on li "Contains" at bounding box center [974, 311] width 113 height 17
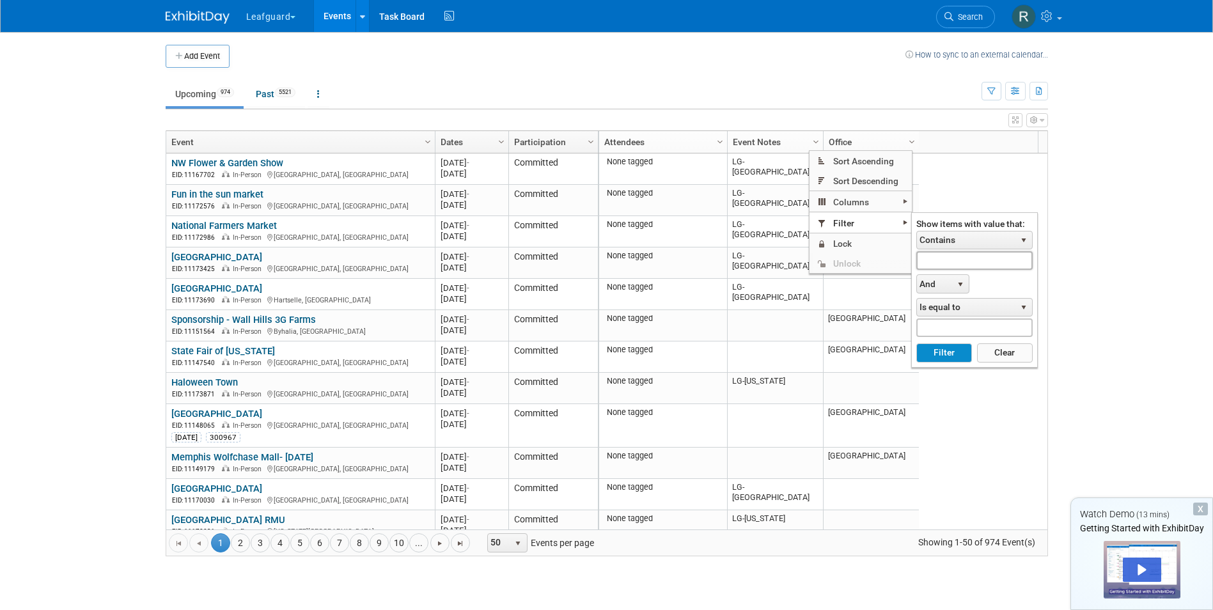
click at [964, 263] on input "text" at bounding box center [974, 260] width 116 height 19
click at [944, 349] on button "Filter" at bounding box center [944, 352] width 56 height 19
type input "LG-Roanoke"
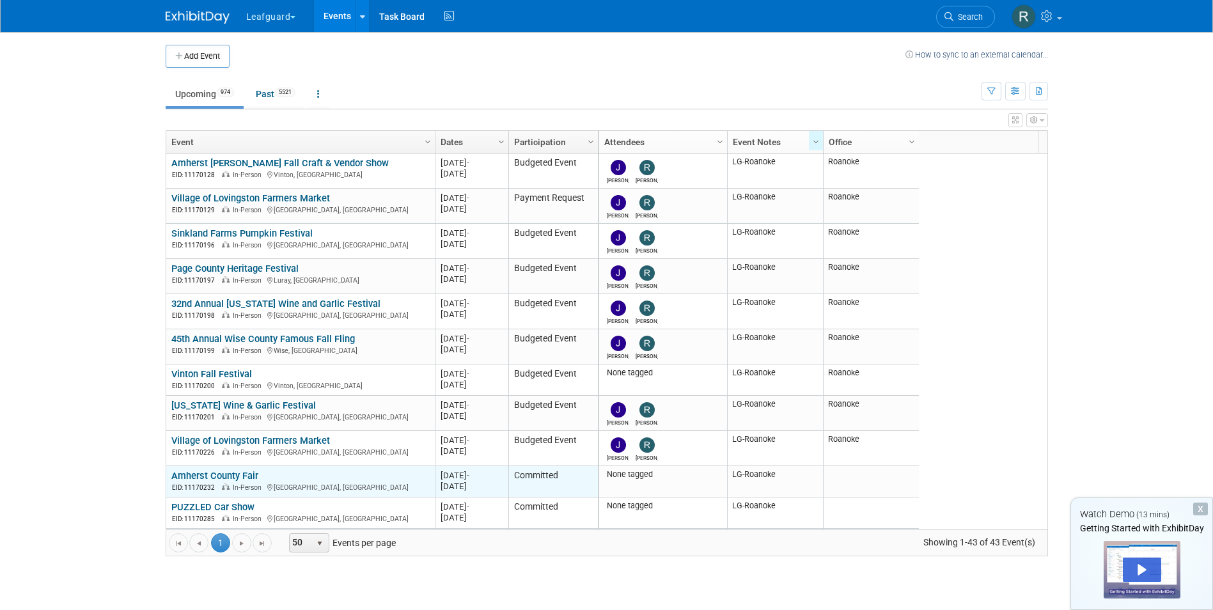
click at [196, 475] on link "Amherst County Fair" at bounding box center [214, 476] width 87 height 12
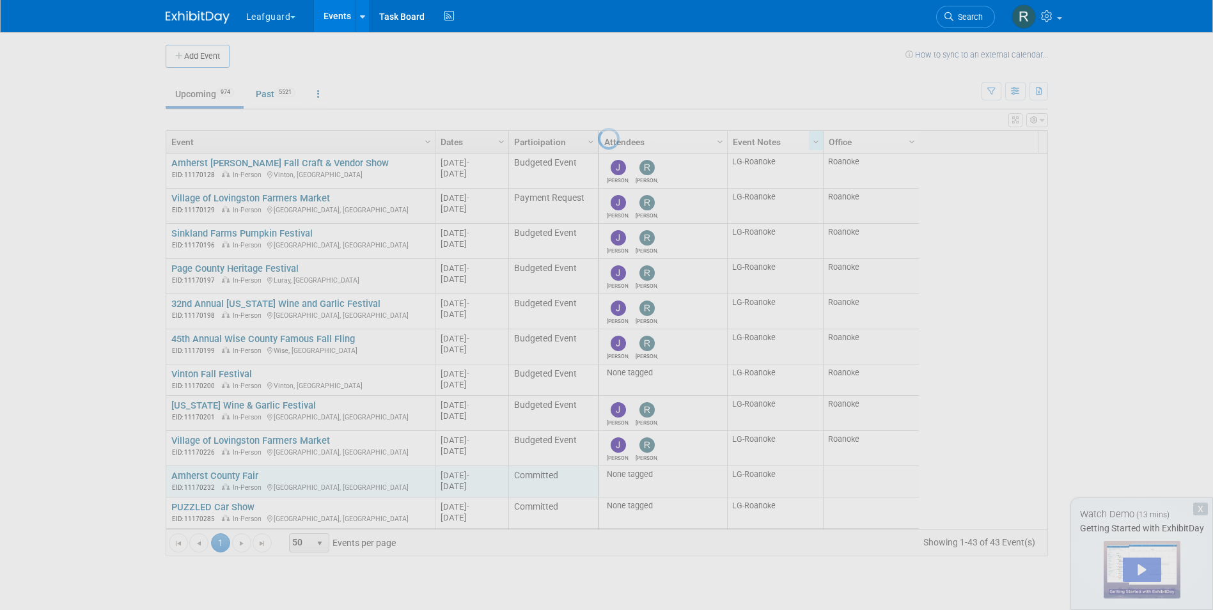
click at [598, 475] on div at bounding box center [607, 305] width 18 height 610
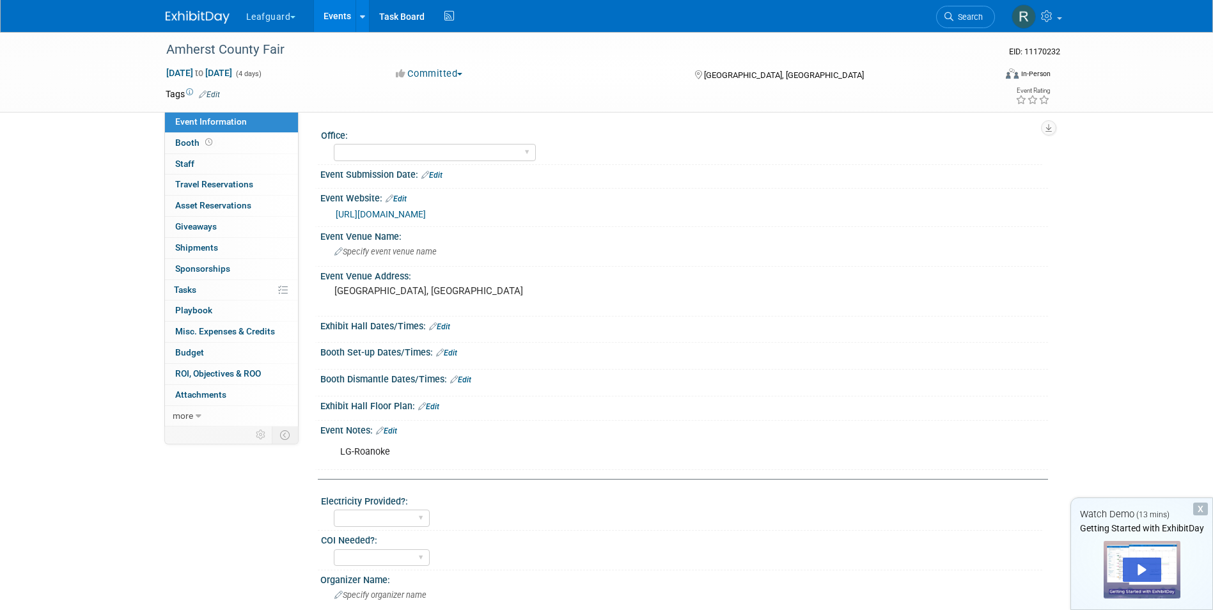
click at [459, 73] on button "Committed" at bounding box center [429, 73] width 76 height 13
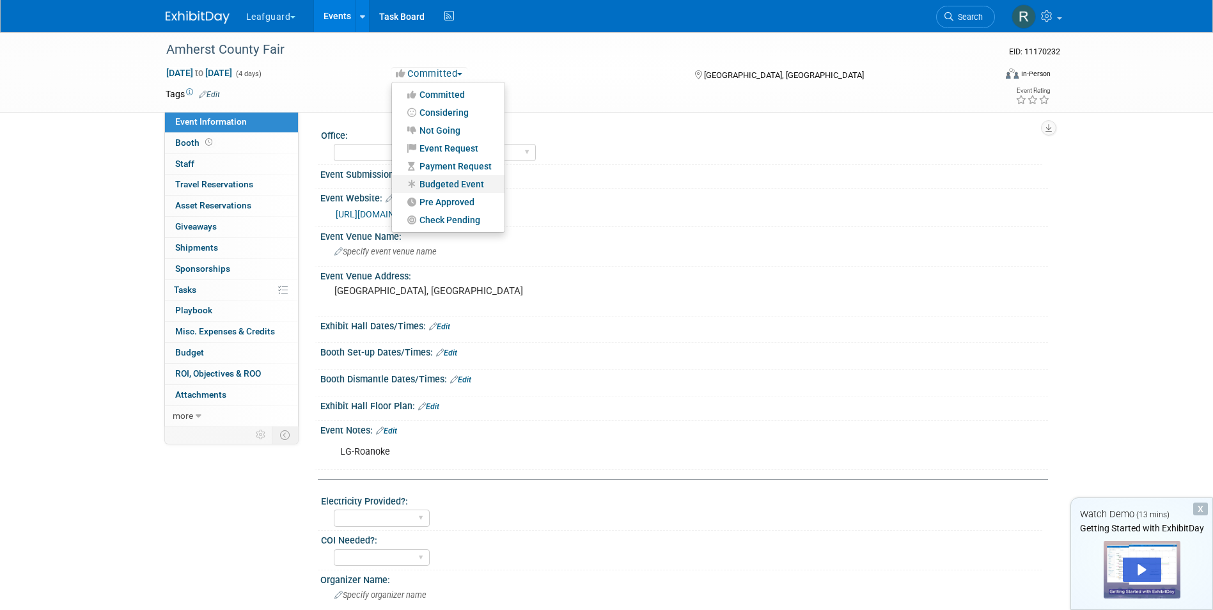
click at [456, 180] on link "Budgeted Event" at bounding box center [448, 184] width 113 height 18
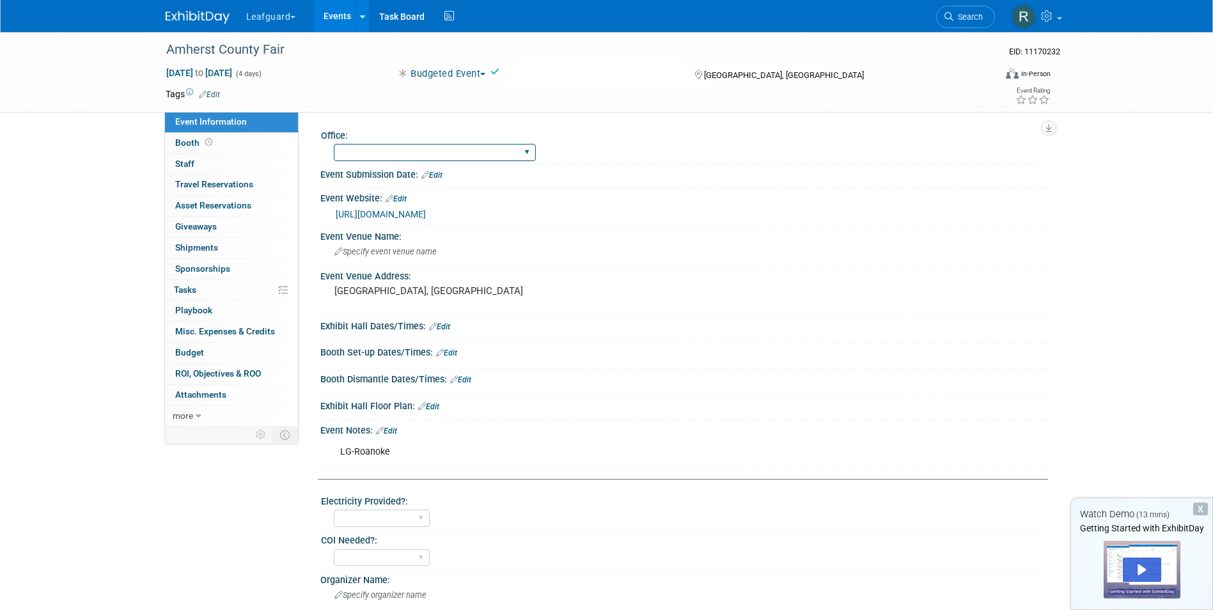
click at [434, 153] on select "[GEOGRAPHIC_DATA] [US_STATE] [GEOGRAPHIC_DATA] [GEOGRAPHIC_DATA] [GEOGRAPHIC_DA…" at bounding box center [435, 152] width 202 height 17
select select "Roanoke"
click at [334, 144] on select "Albany Arkansas Austin Birmingham Charlotte Chicago Cleveland Colorado Columbia…" at bounding box center [435, 152] width 202 height 17
click at [188, 163] on span "Staff 0" at bounding box center [184, 164] width 19 height 10
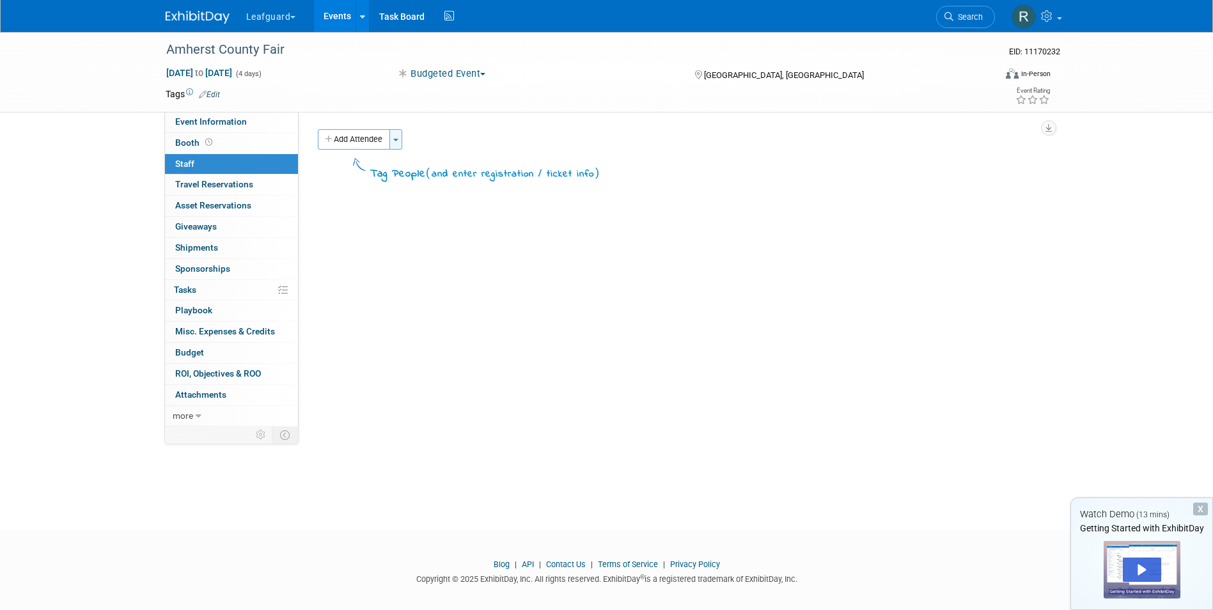
click at [400, 137] on button "Toggle Dropdown" at bounding box center [395, 139] width 13 height 20
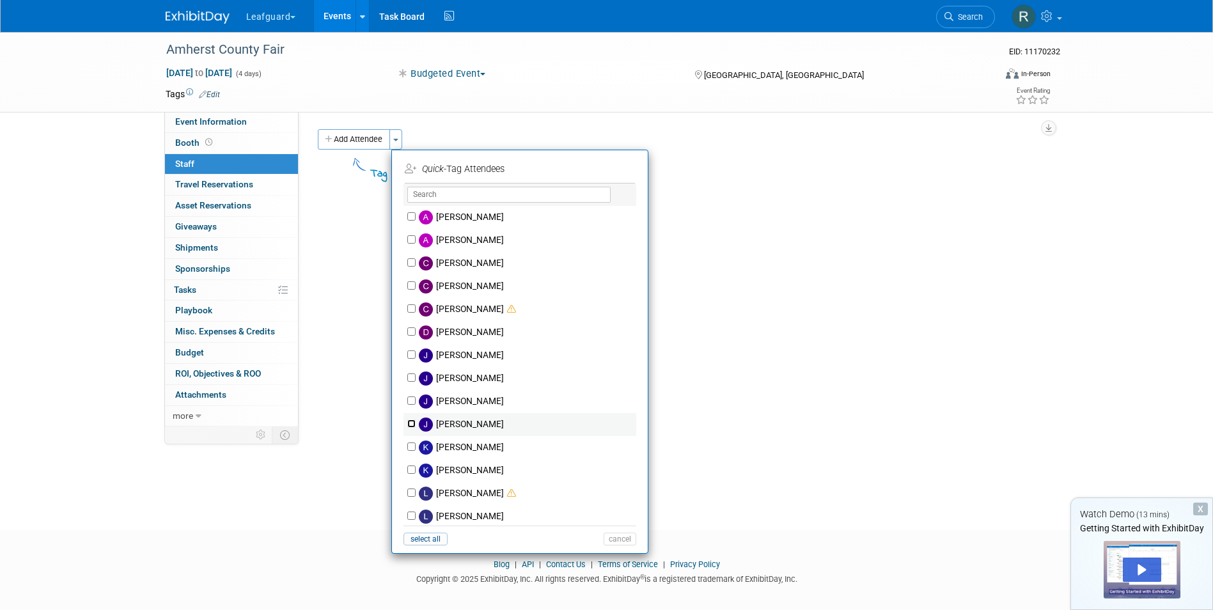
click at [408, 421] on input "Josh Smith" at bounding box center [411, 424] width 8 height 8
checkbox input "true"
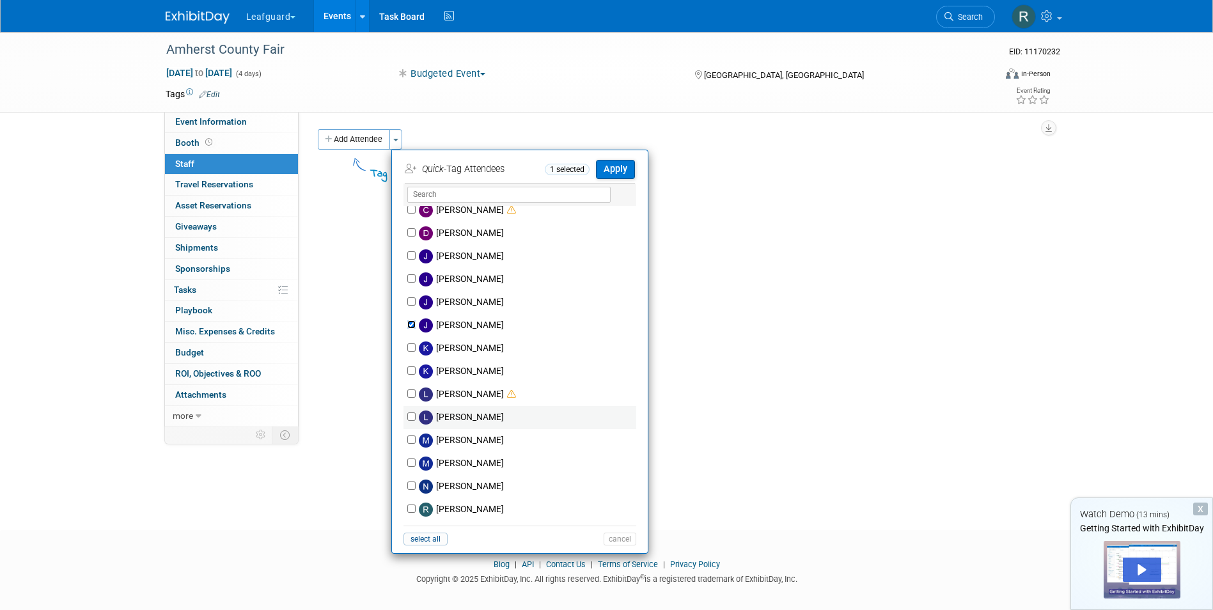
scroll to position [128, 0]
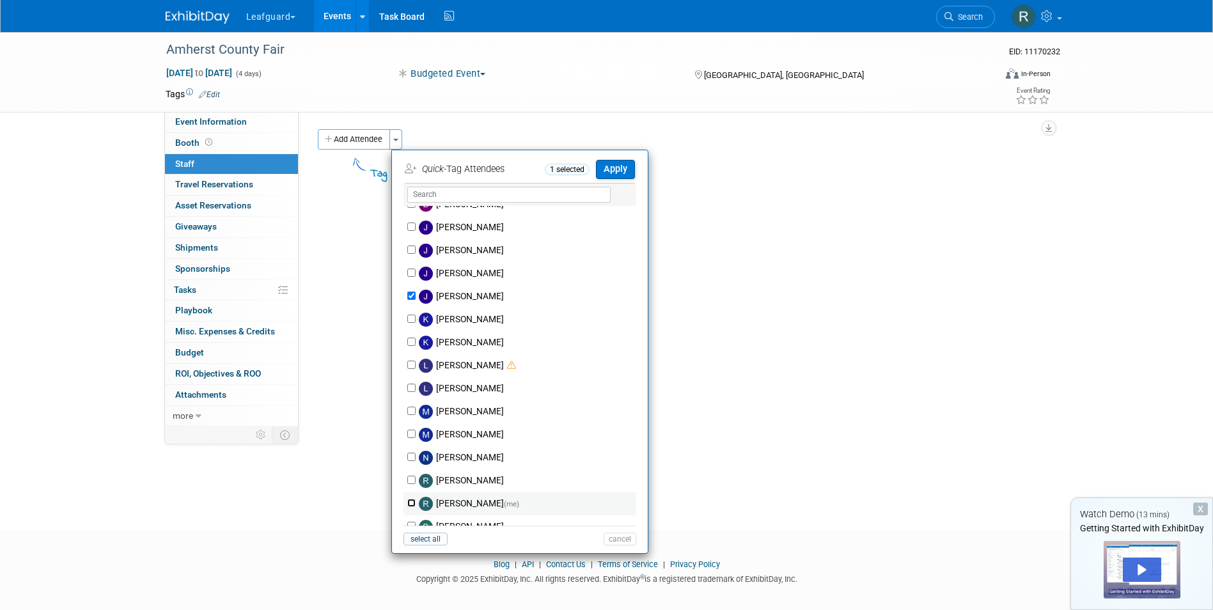
click at [413, 504] on input "[PERSON_NAME] (me)" at bounding box center [411, 503] width 8 height 8
checkbox input "true"
click at [616, 170] on button "Apply" at bounding box center [615, 169] width 39 height 19
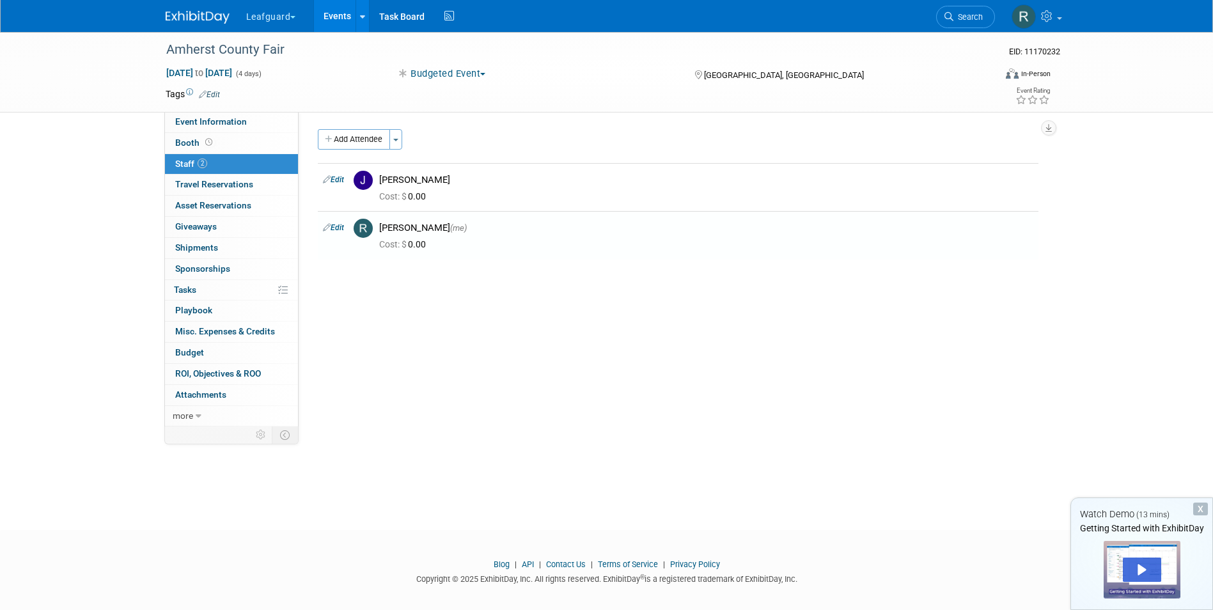
click at [334, 11] on link "Events" at bounding box center [337, 16] width 47 height 32
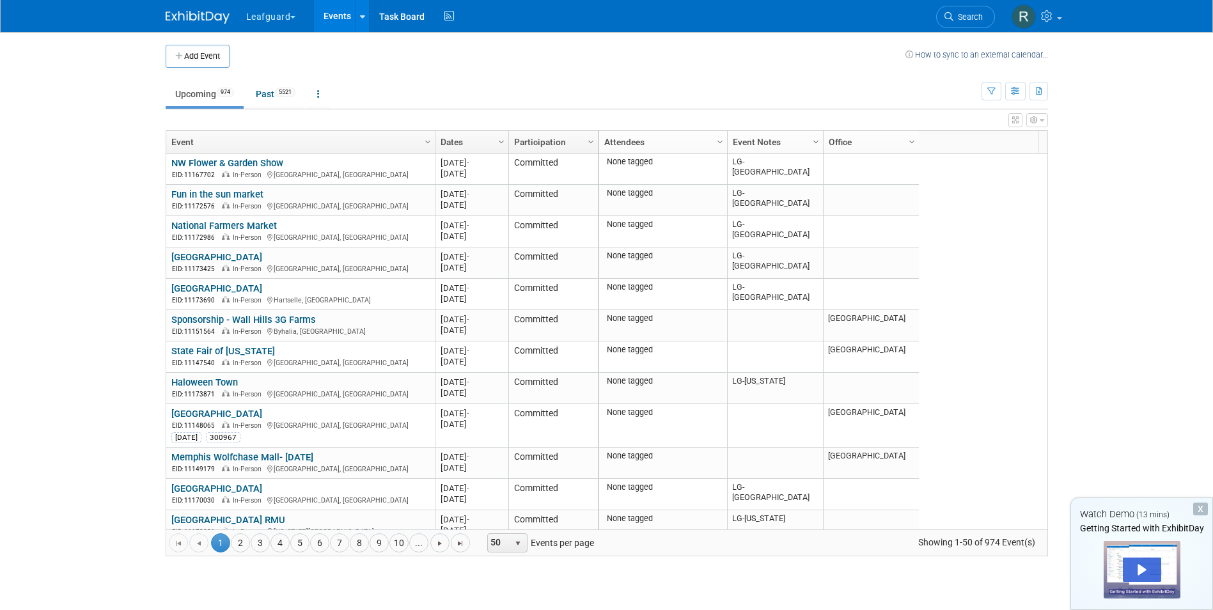
click at [819, 141] on span "Column Settings" at bounding box center [816, 142] width 10 height 10
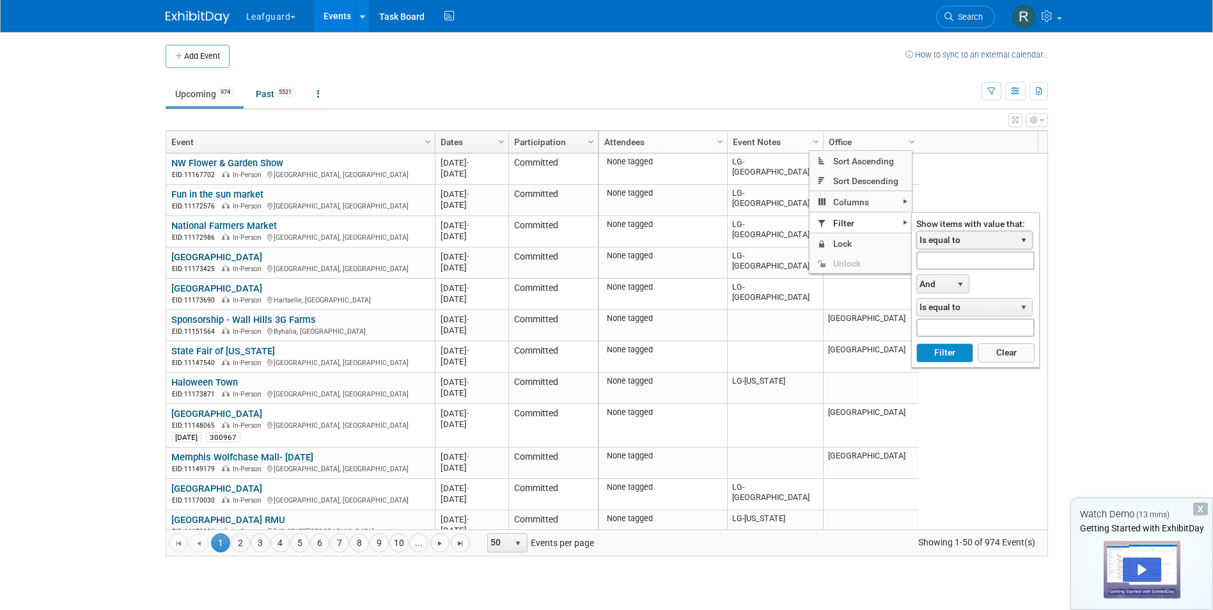
click at [1025, 241] on span "select" at bounding box center [1024, 240] width 10 height 10
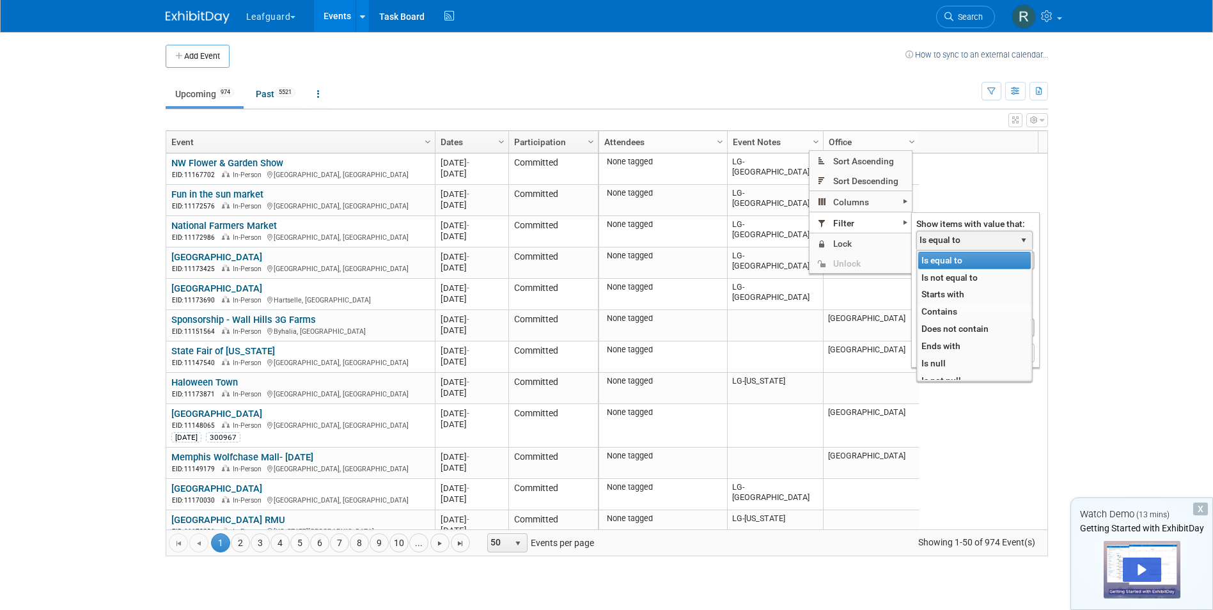
click at [949, 308] on li "Contains" at bounding box center [974, 311] width 113 height 17
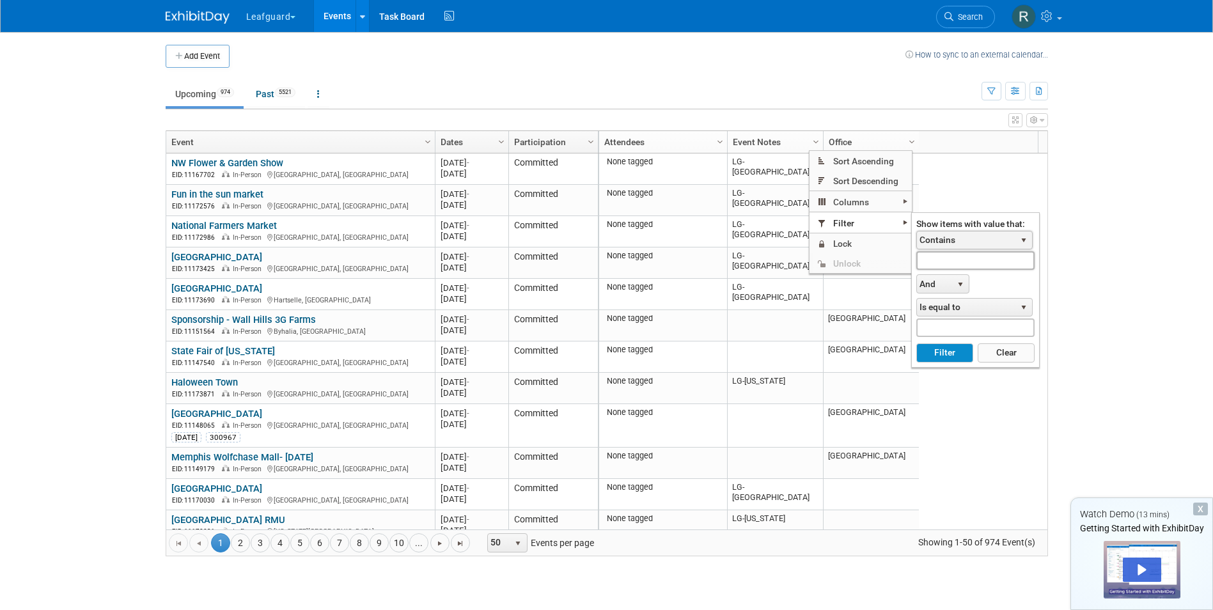
click at [964, 261] on input "text" at bounding box center [975, 260] width 118 height 19
click at [926, 348] on button "Filter" at bounding box center [944, 352] width 57 height 19
type input "LG-Roanoke"
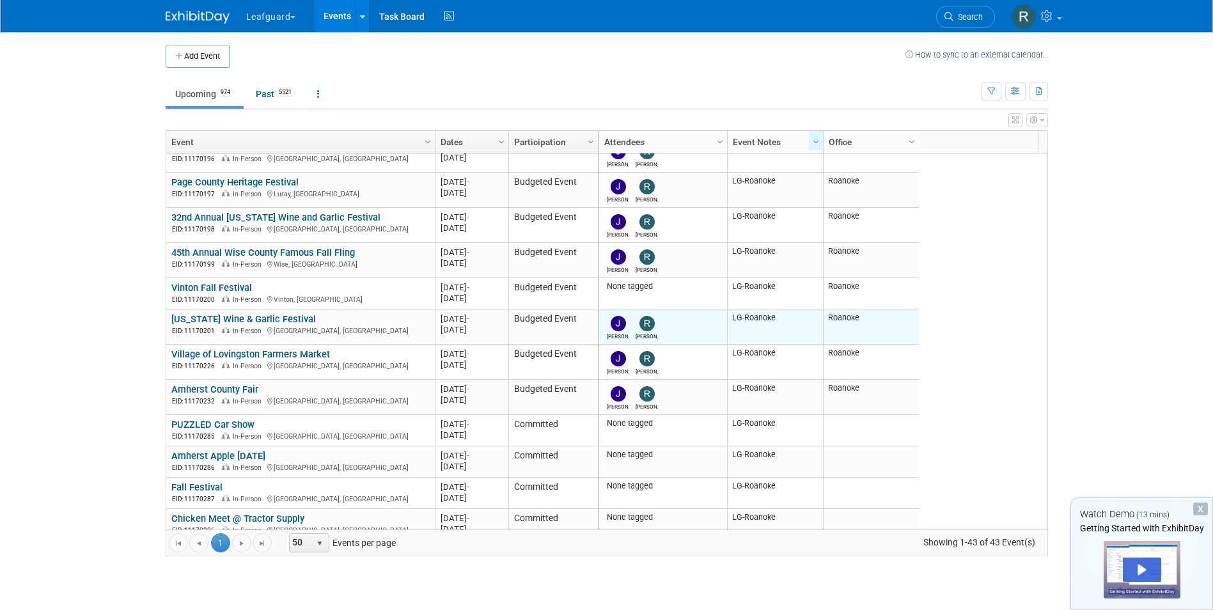
scroll to position [128, 0]
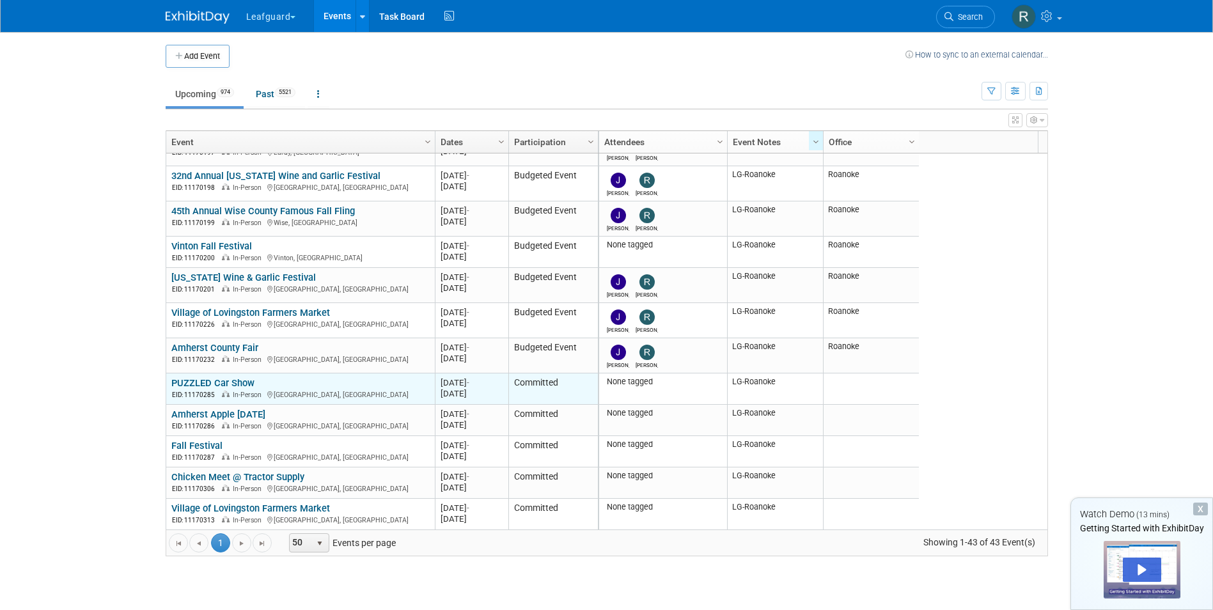
click at [185, 383] on link "PUZZLED Car Show" at bounding box center [212, 383] width 83 height 12
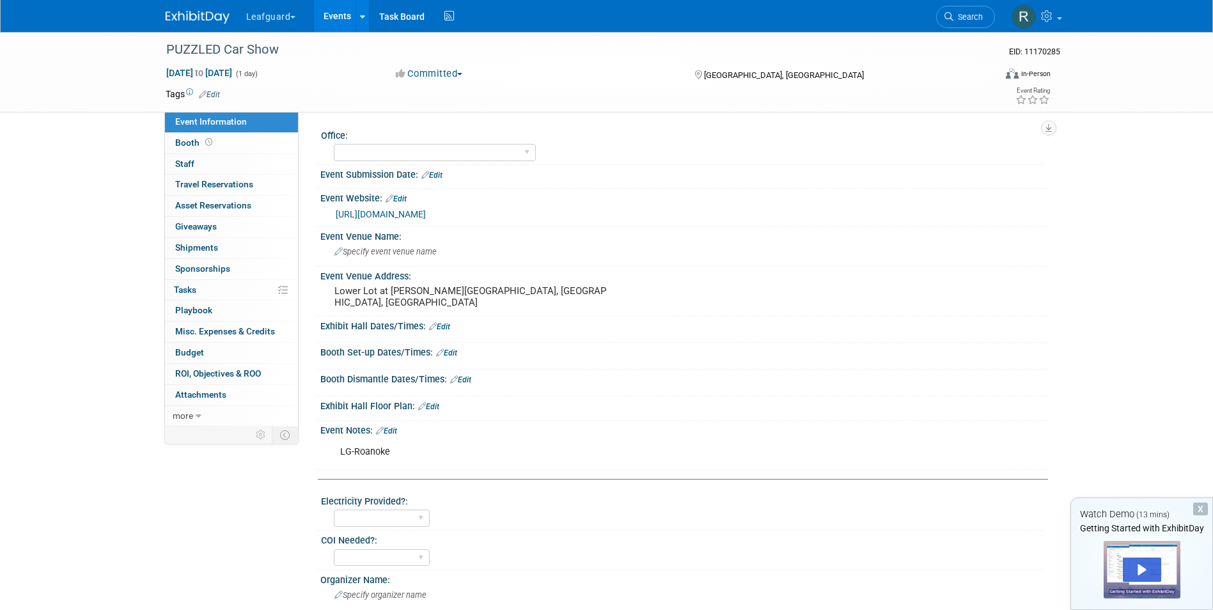
click at [462, 70] on button "Committed" at bounding box center [429, 73] width 76 height 13
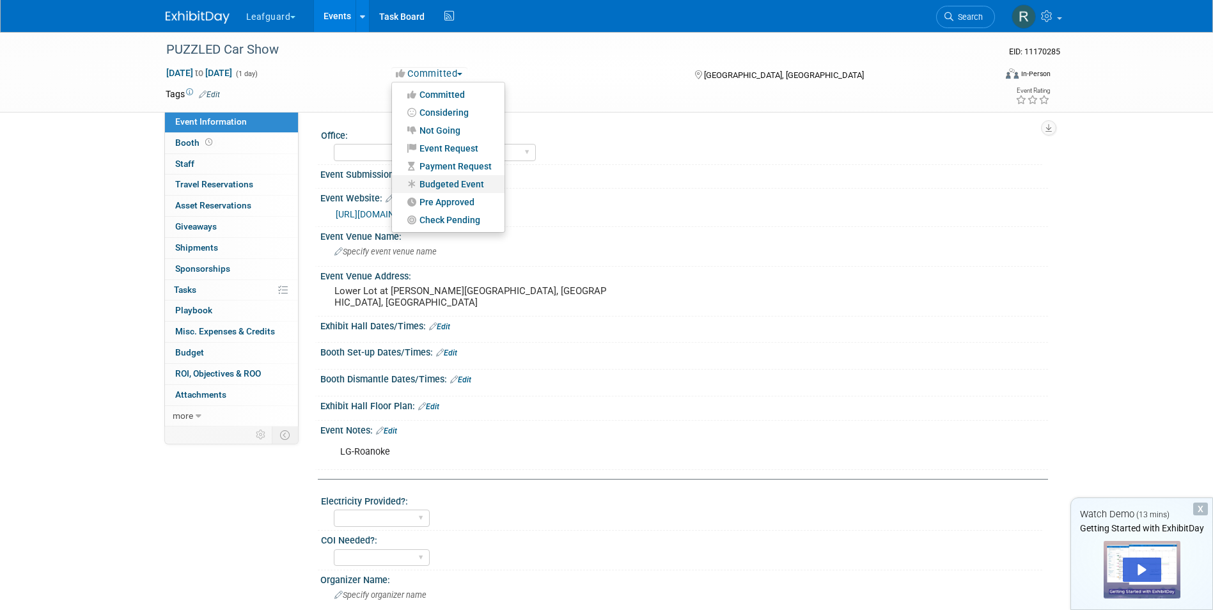
click at [459, 182] on link "Budgeted Event" at bounding box center [448, 184] width 113 height 18
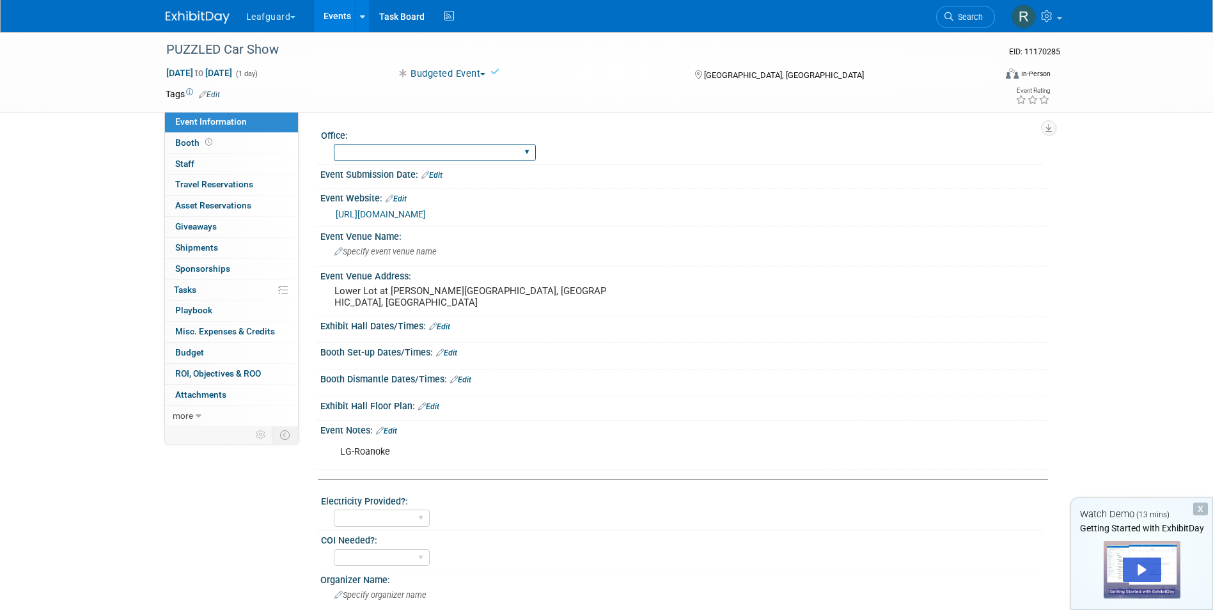
click at [434, 151] on select "[GEOGRAPHIC_DATA] [US_STATE] [GEOGRAPHIC_DATA] [GEOGRAPHIC_DATA] [GEOGRAPHIC_DA…" at bounding box center [435, 152] width 202 height 17
select select "Roanoke"
click at [334, 144] on select "[GEOGRAPHIC_DATA] [US_STATE] [GEOGRAPHIC_DATA] [GEOGRAPHIC_DATA] [GEOGRAPHIC_DA…" at bounding box center [435, 152] width 202 height 17
click at [208, 159] on link "0 Staff 0" at bounding box center [231, 164] width 133 height 20
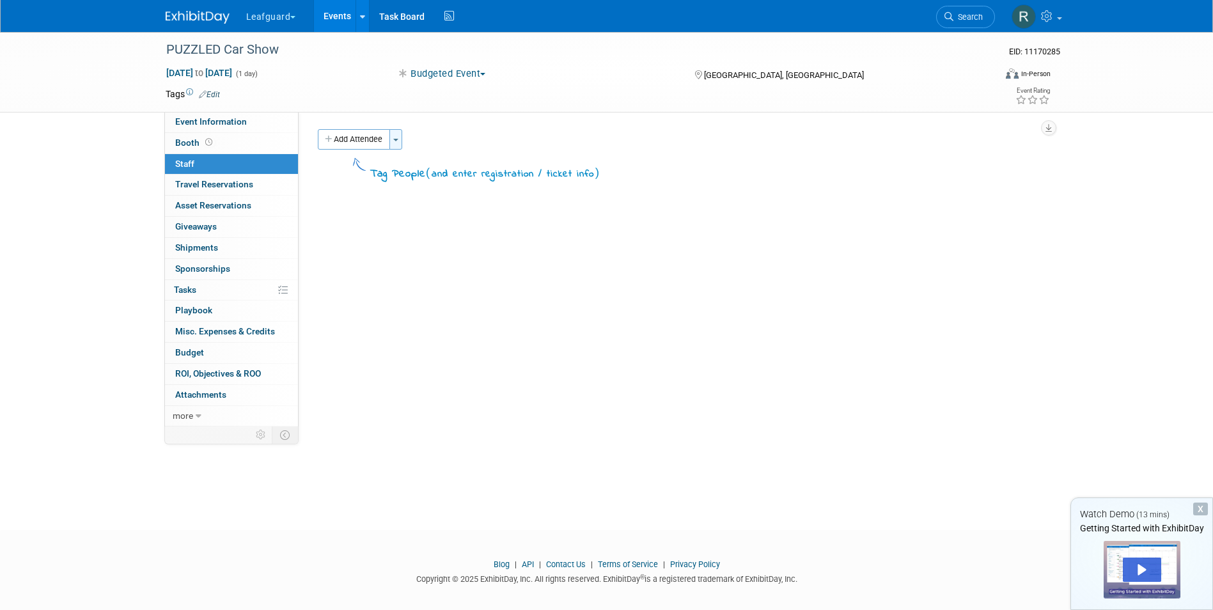
click at [402, 139] on button "Toggle Dropdown" at bounding box center [395, 139] width 13 height 20
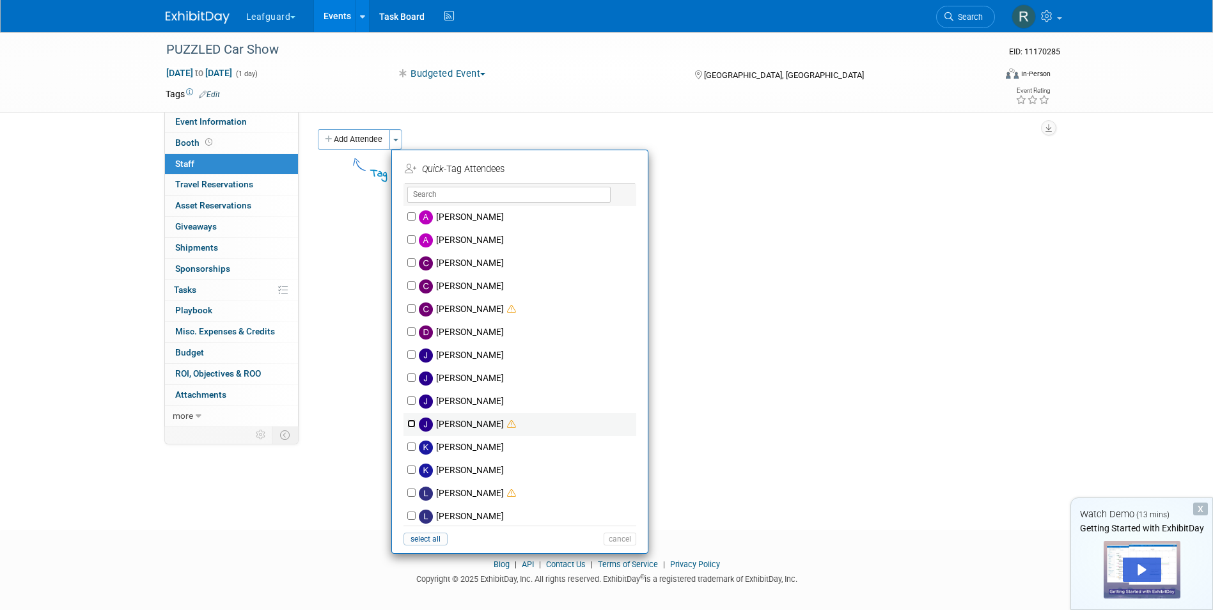
click at [413, 422] on input "[PERSON_NAME]" at bounding box center [411, 424] width 8 height 8
checkbox input "true"
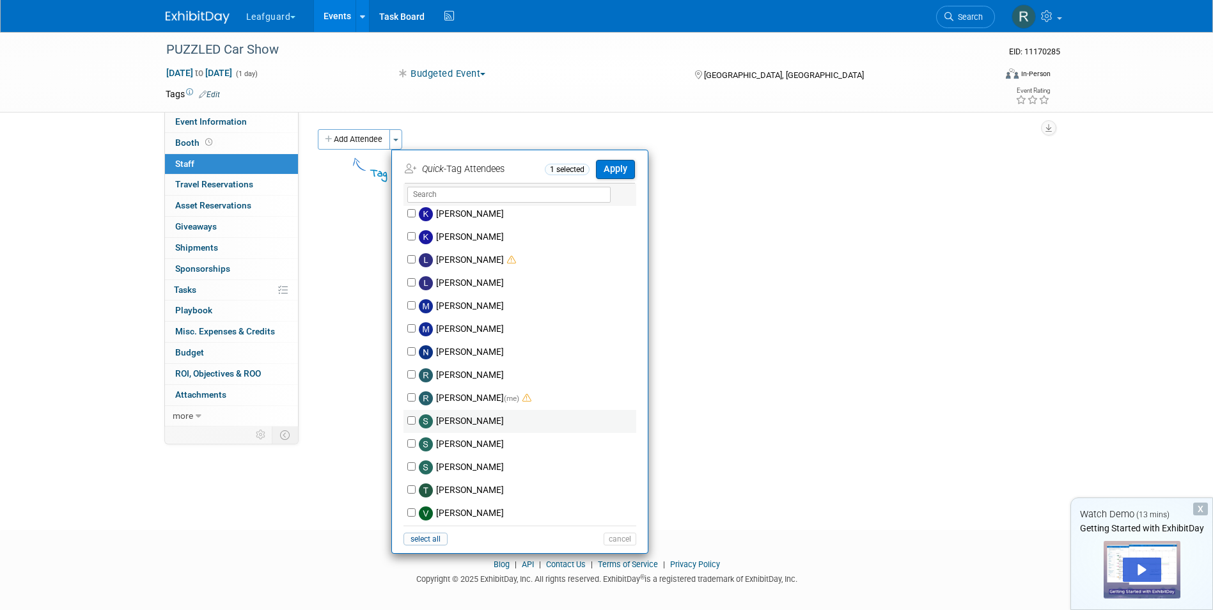
scroll to position [235, 0]
click at [410, 395] on input "[PERSON_NAME] (me)" at bounding box center [411, 395] width 8 height 8
checkbox input "true"
click at [613, 175] on button "Apply" at bounding box center [615, 169] width 39 height 19
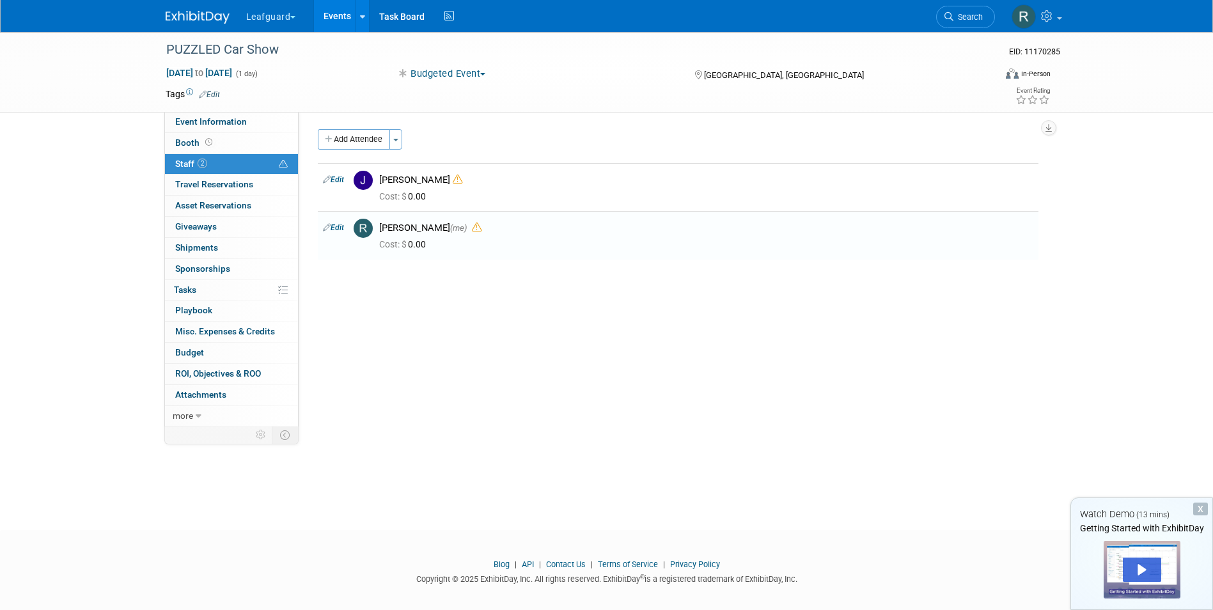
click at [331, 12] on link "Events" at bounding box center [337, 16] width 47 height 32
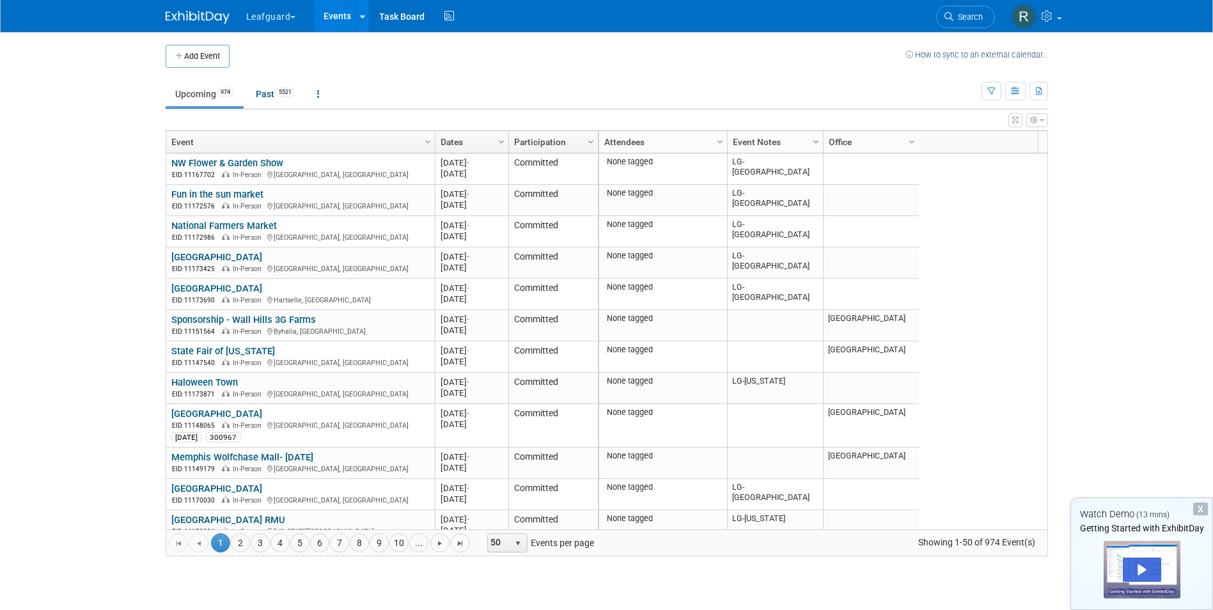
click at [819, 139] on span "Column Settings" at bounding box center [816, 142] width 10 height 10
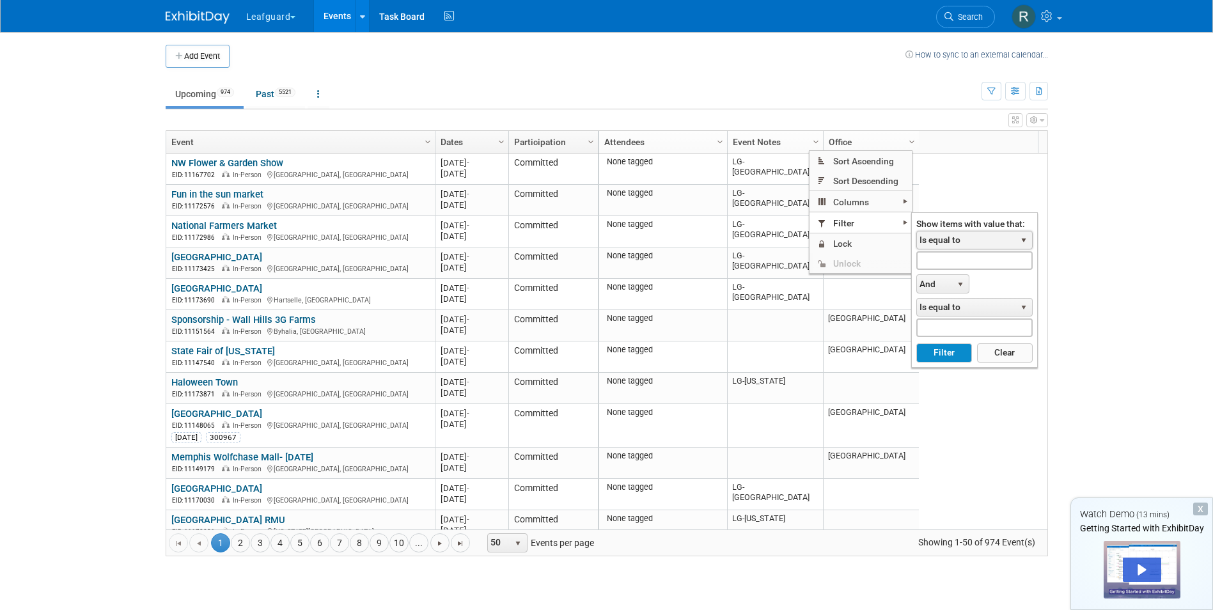
click at [1025, 239] on span "select" at bounding box center [1024, 240] width 10 height 10
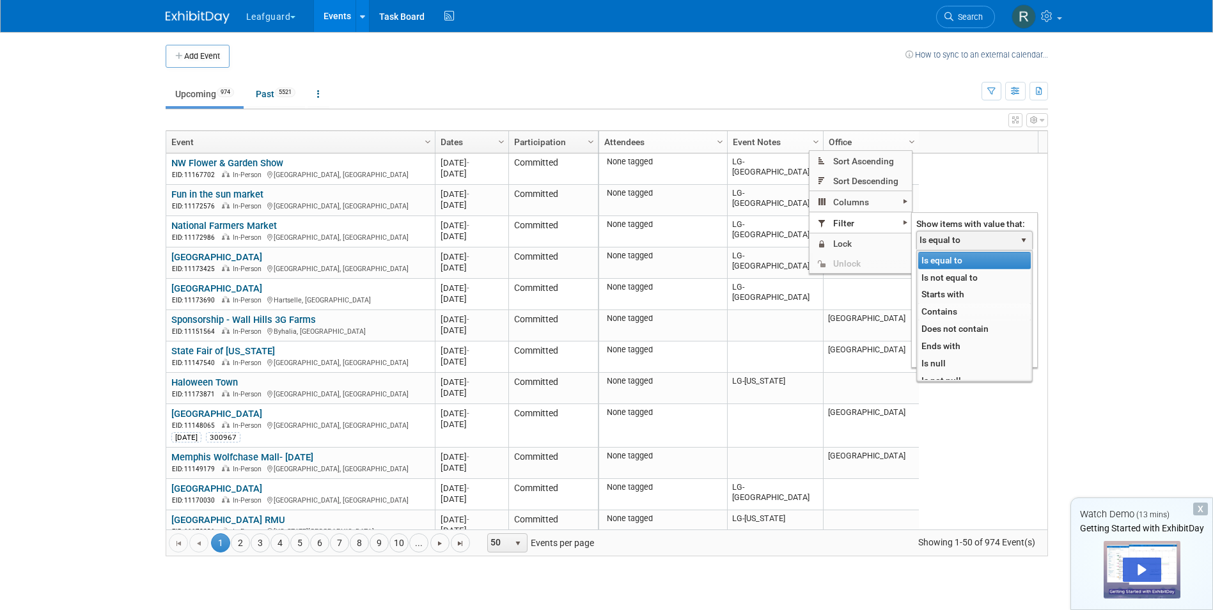
click at [956, 315] on li "Contains" at bounding box center [974, 311] width 113 height 17
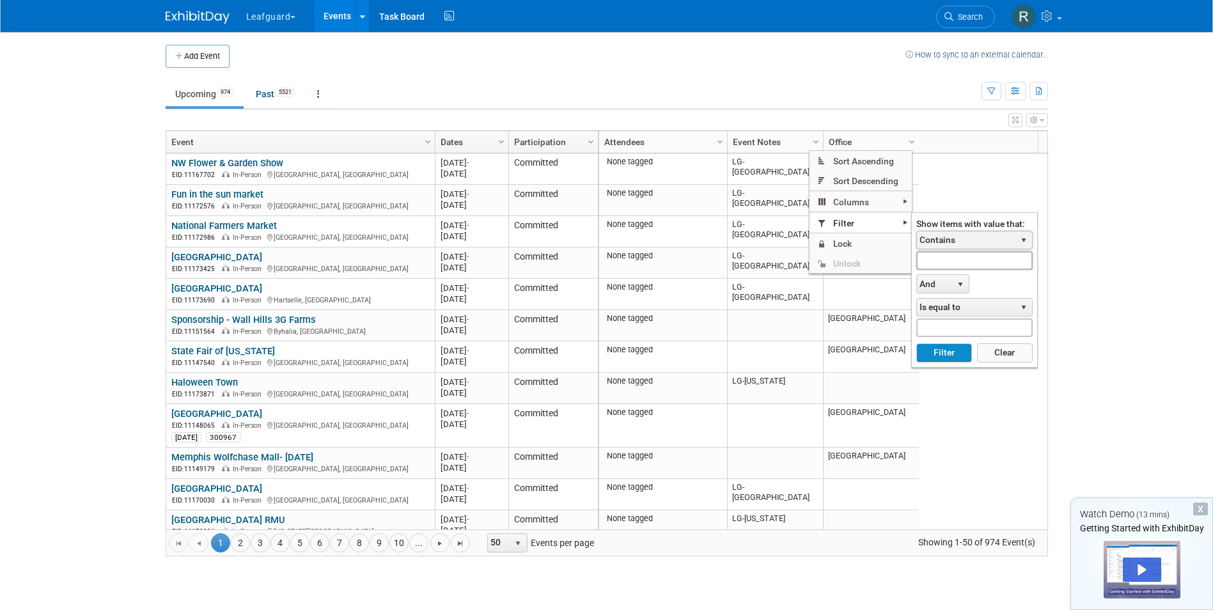
click at [957, 263] on input "text" at bounding box center [974, 260] width 116 height 19
click at [937, 349] on button "Filter" at bounding box center [944, 352] width 56 height 19
type input "LG-Roanoke"
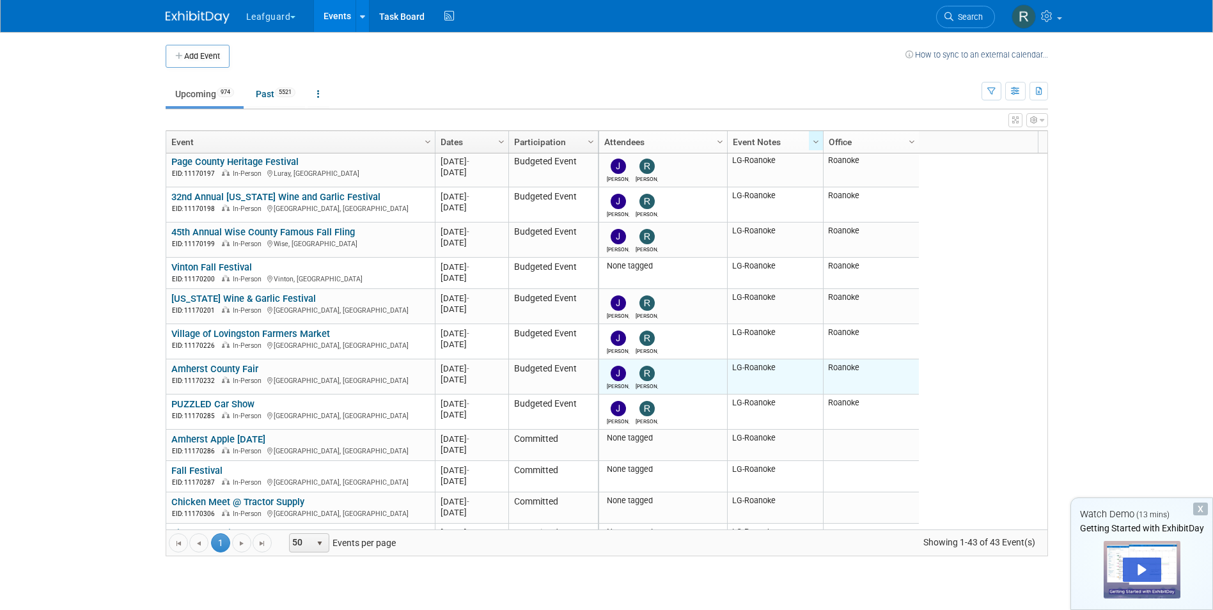
scroll to position [192, 0]
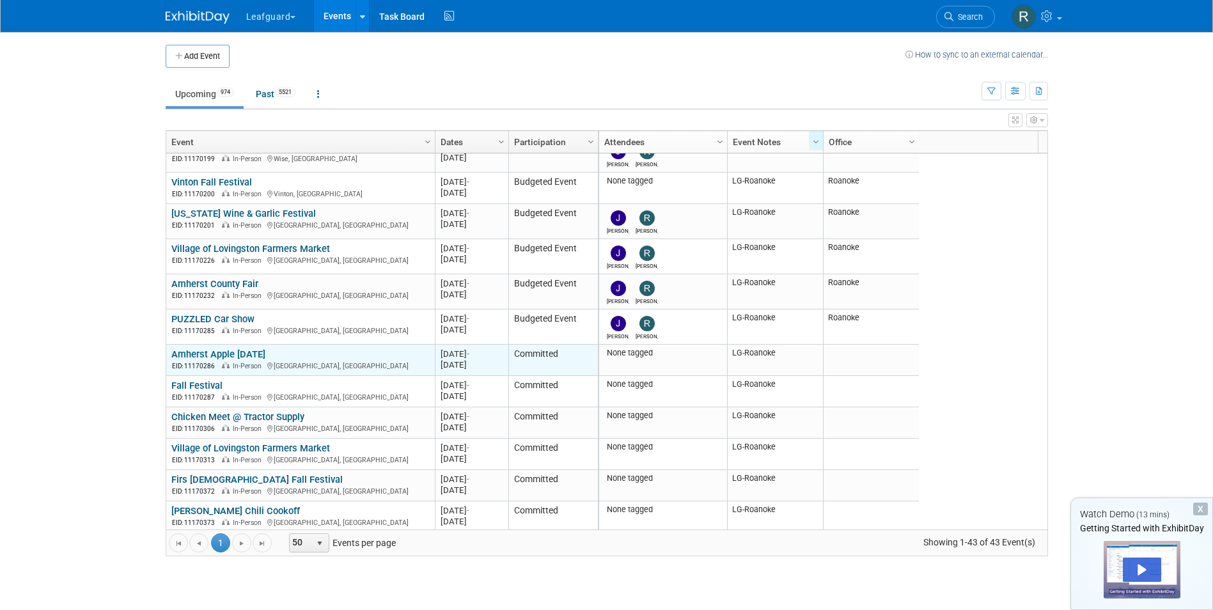
click at [255, 349] on link "Amherst Apple [DATE]" at bounding box center [218, 355] width 94 height 12
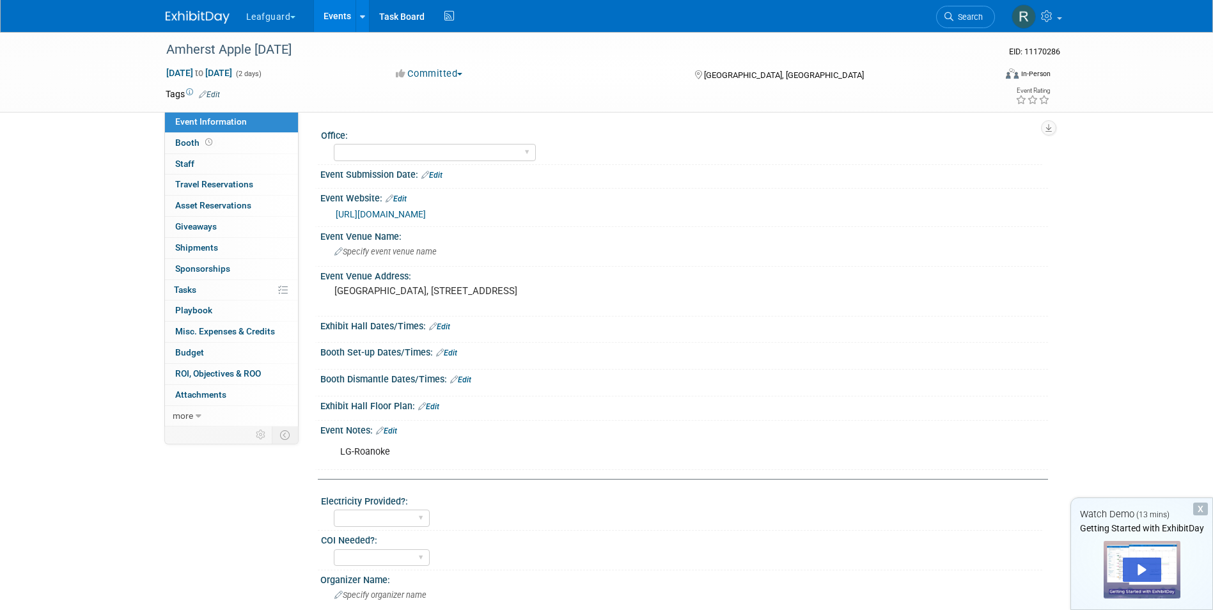
click at [464, 69] on button "Committed" at bounding box center [429, 73] width 76 height 13
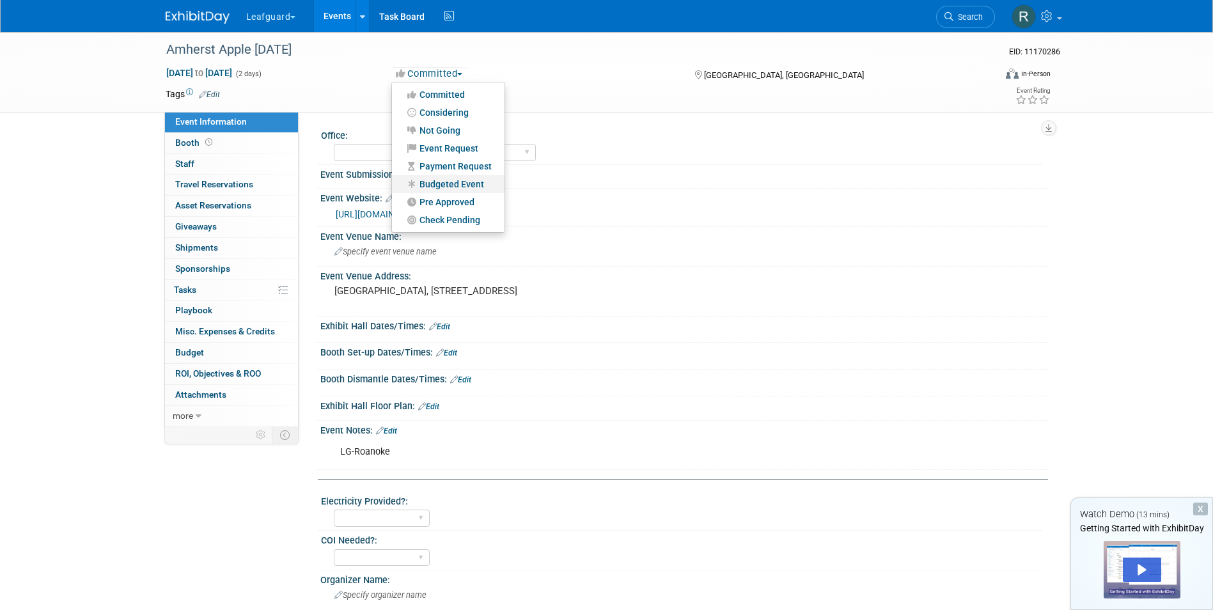
click at [451, 178] on link "Budgeted Event" at bounding box center [448, 184] width 113 height 18
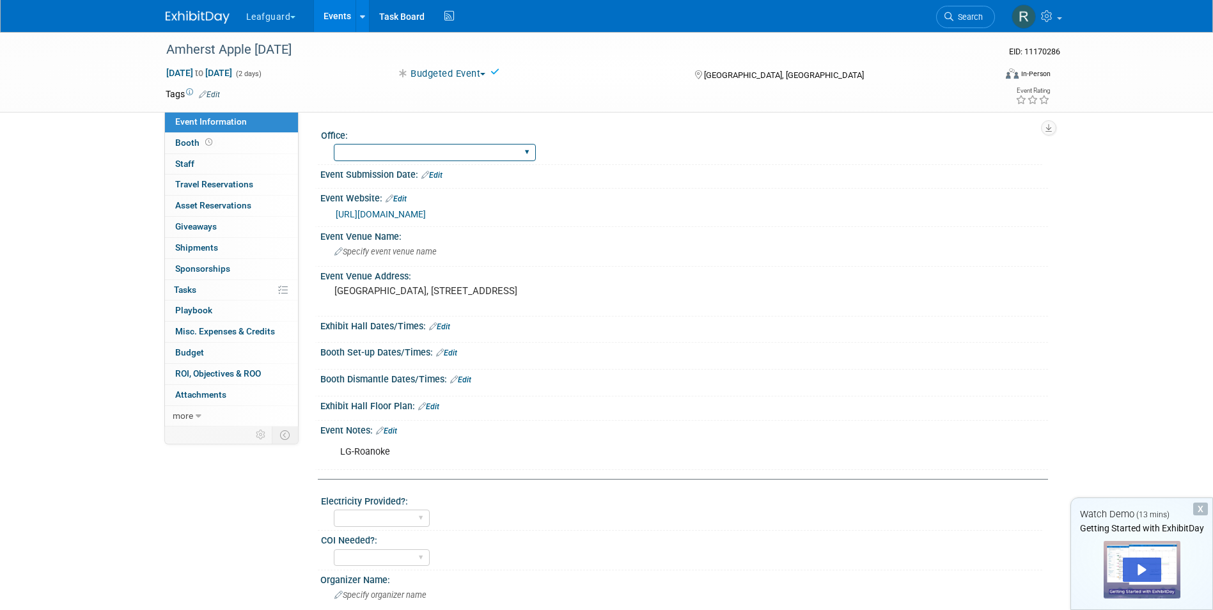
click at [429, 153] on select "[GEOGRAPHIC_DATA] [US_STATE] [GEOGRAPHIC_DATA] [GEOGRAPHIC_DATA] [GEOGRAPHIC_DA…" at bounding box center [435, 152] width 202 height 17
select select "Roanoke"
click at [334, 144] on select "Albany Arkansas Austin Birmingham Charlotte Chicago Cleveland Colorado Columbia…" at bounding box center [435, 152] width 202 height 17
click at [221, 164] on link "0 Staff 0" at bounding box center [231, 164] width 133 height 20
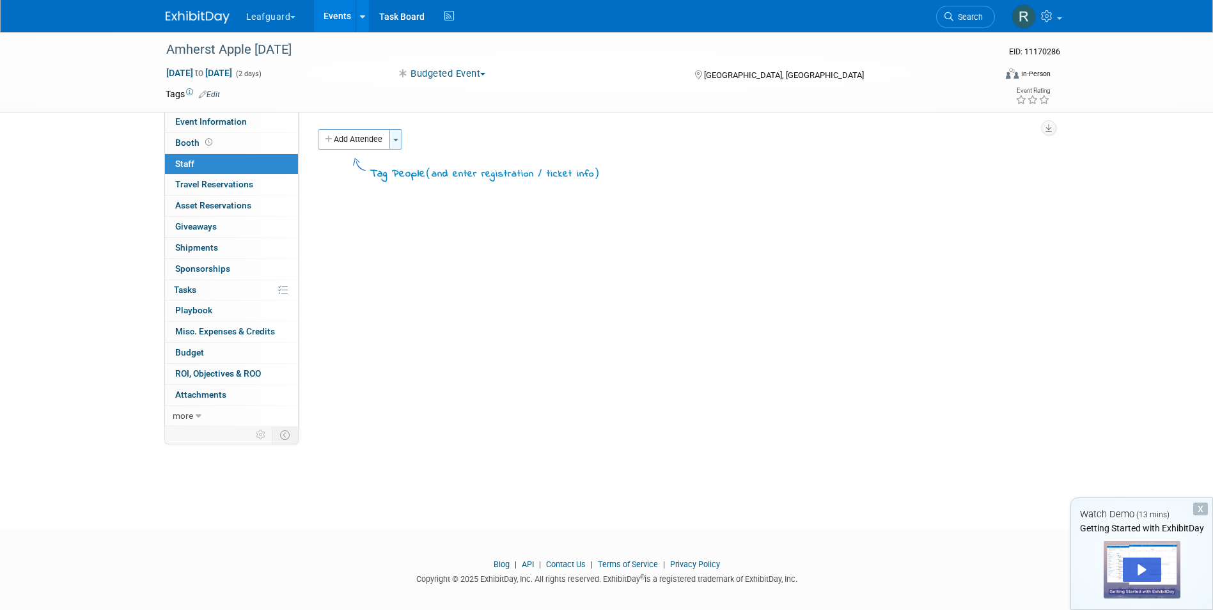
click at [394, 142] on button "Toggle Dropdown" at bounding box center [395, 139] width 13 height 20
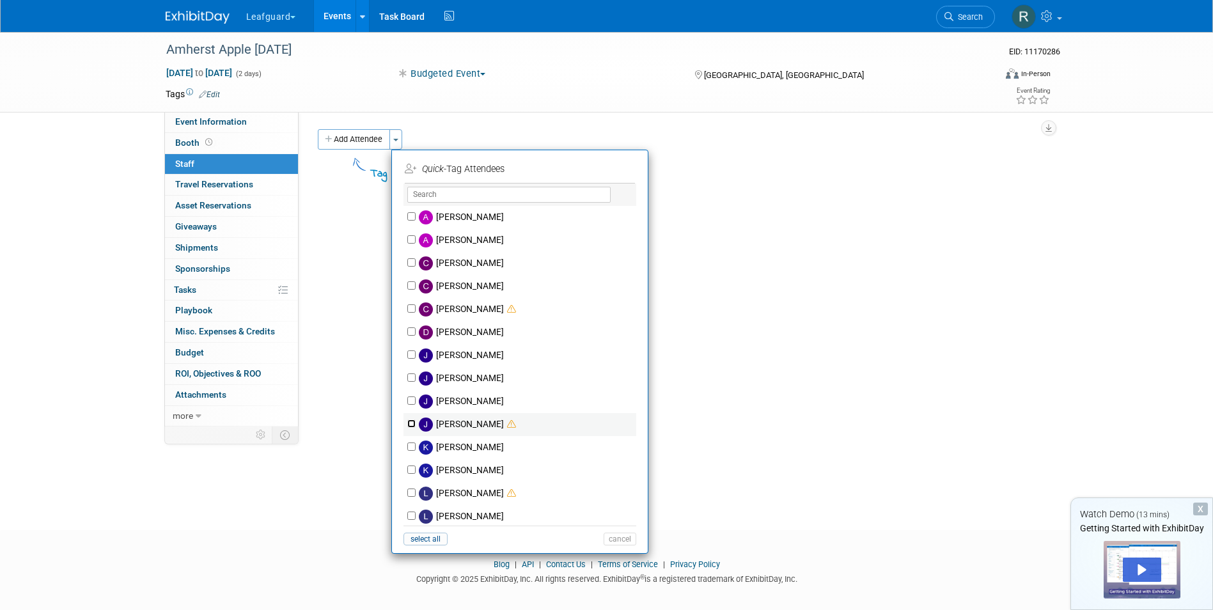
click at [412, 425] on input "Josh Smith" at bounding box center [411, 424] width 8 height 8
checkbox input "true"
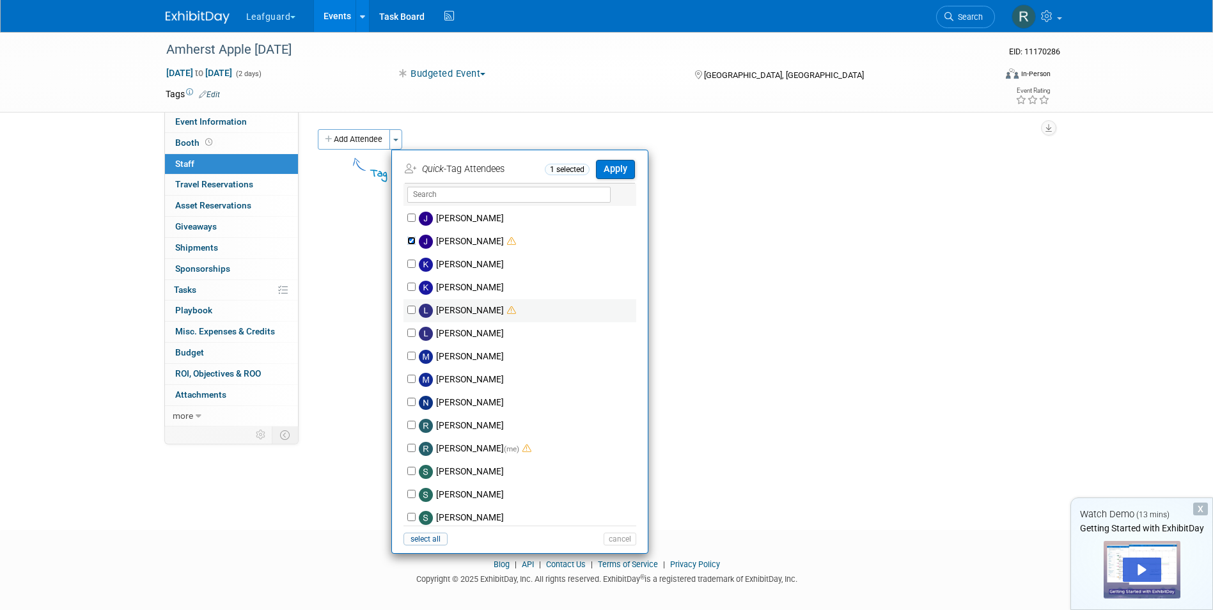
scroll to position [192, 0]
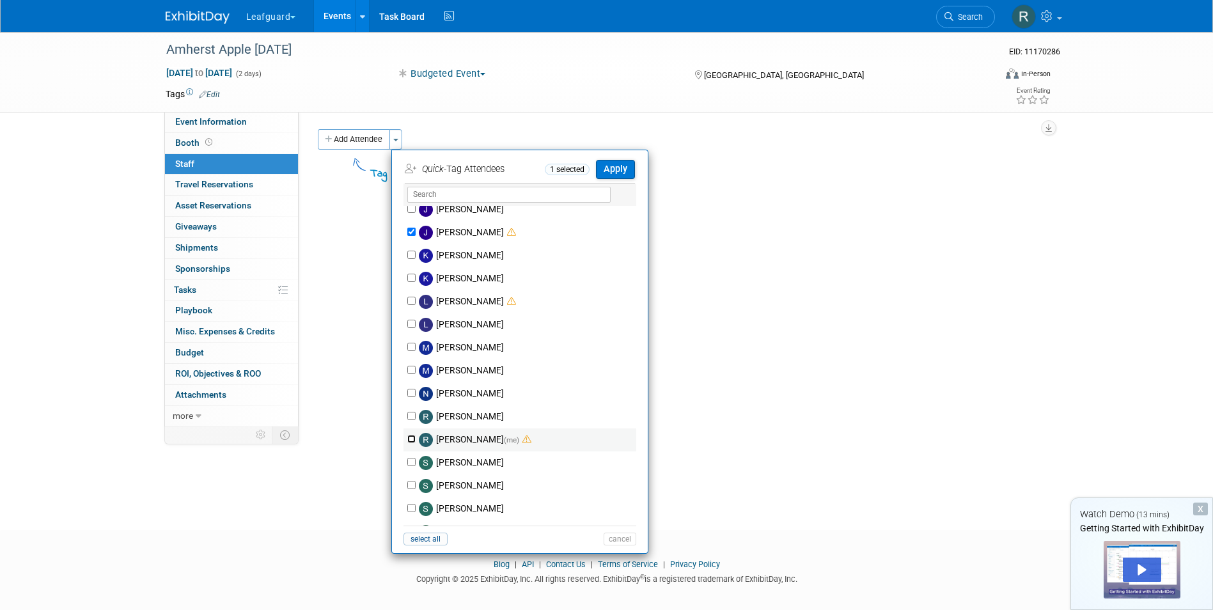
click at [410, 438] on input "Robert Howard (me)" at bounding box center [411, 439] width 8 height 8
checkbox input "true"
click at [618, 169] on button "Apply" at bounding box center [615, 169] width 39 height 19
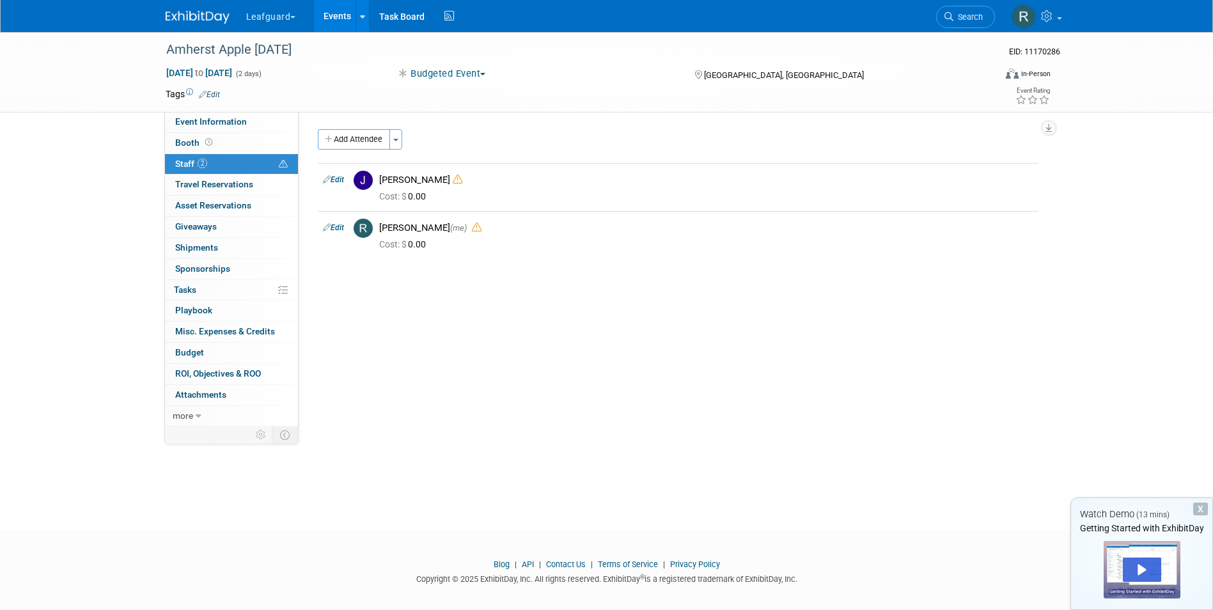
click at [332, 6] on link "Events" at bounding box center [337, 16] width 47 height 32
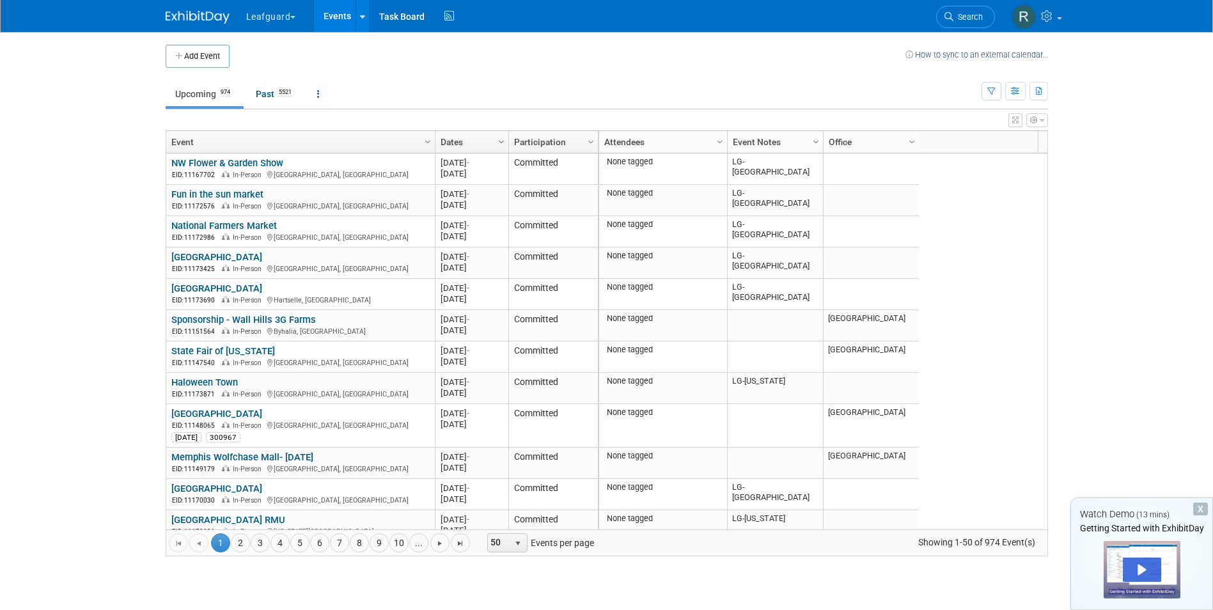
click at [819, 139] on span "Column Settings" at bounding box center [816, 142] width 10 height 10
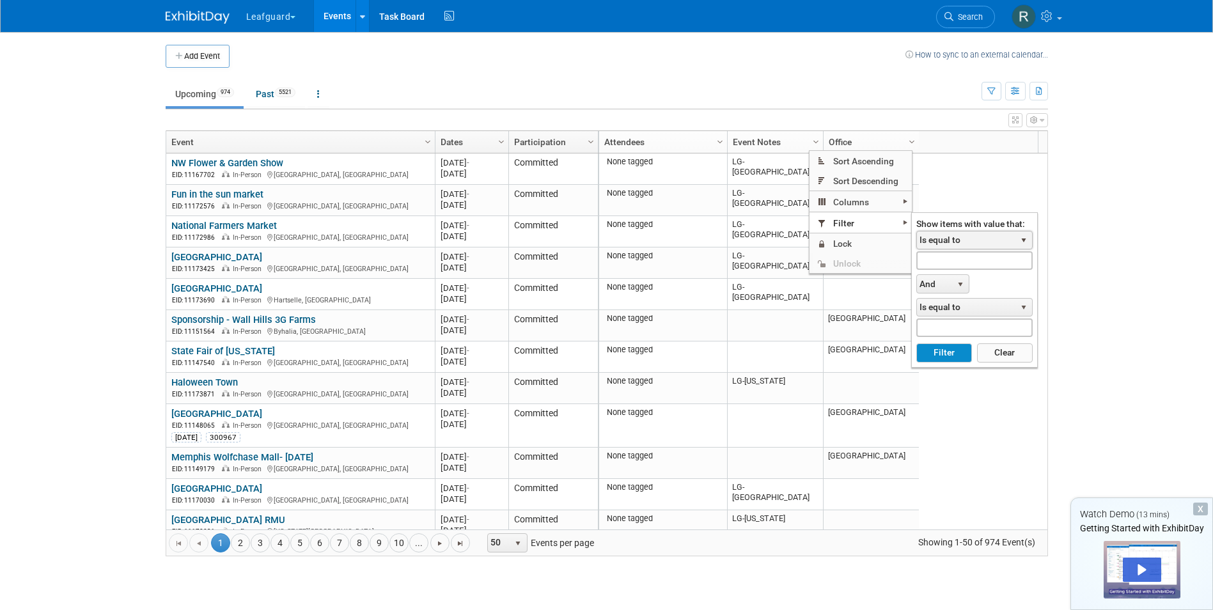
click at [1024, 237] on span "select" at bounding box center [1024, 240] width 10 height 10
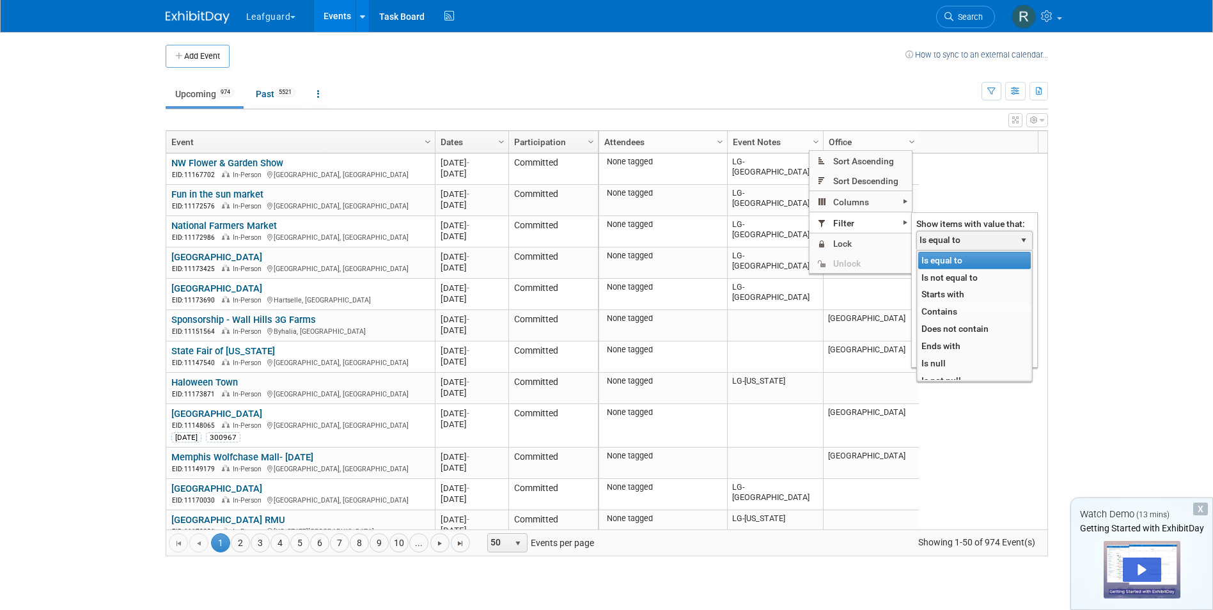
click at [948, 314] on li "Contains" at bounding box center [974, 311] width 113 height 17
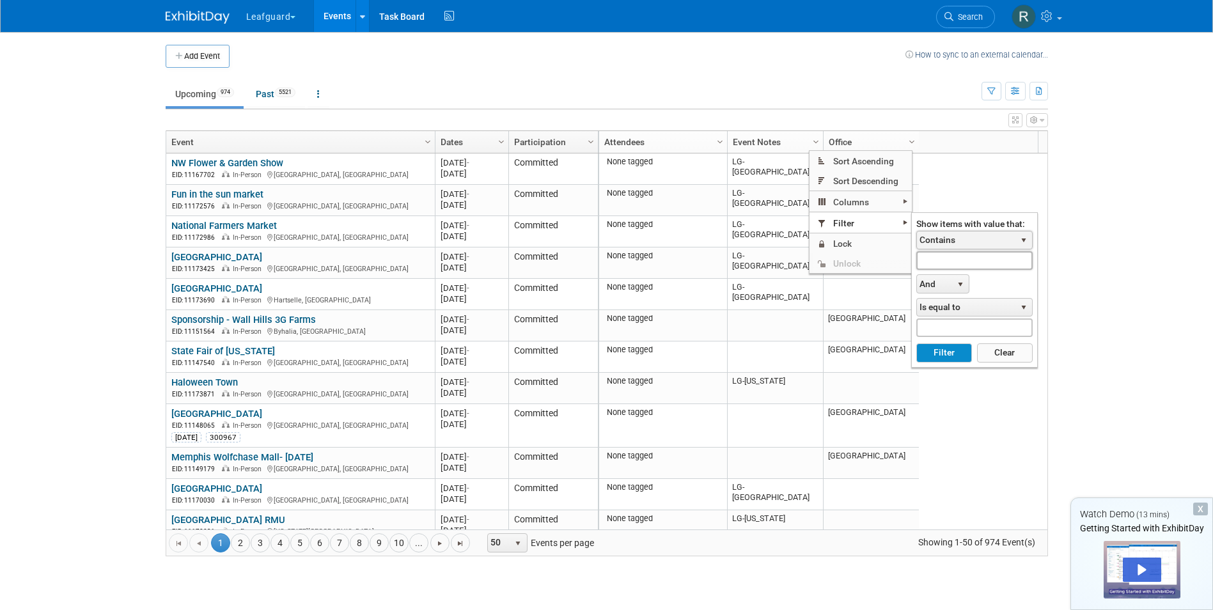
click at [1007, 258] on input "text" at bounding box center [974, 260] width 116 height 19
click at [945, 351] on button "Filter" at bounding box center [944, 352] width 56 height 19
type input "LG-Roanoke"
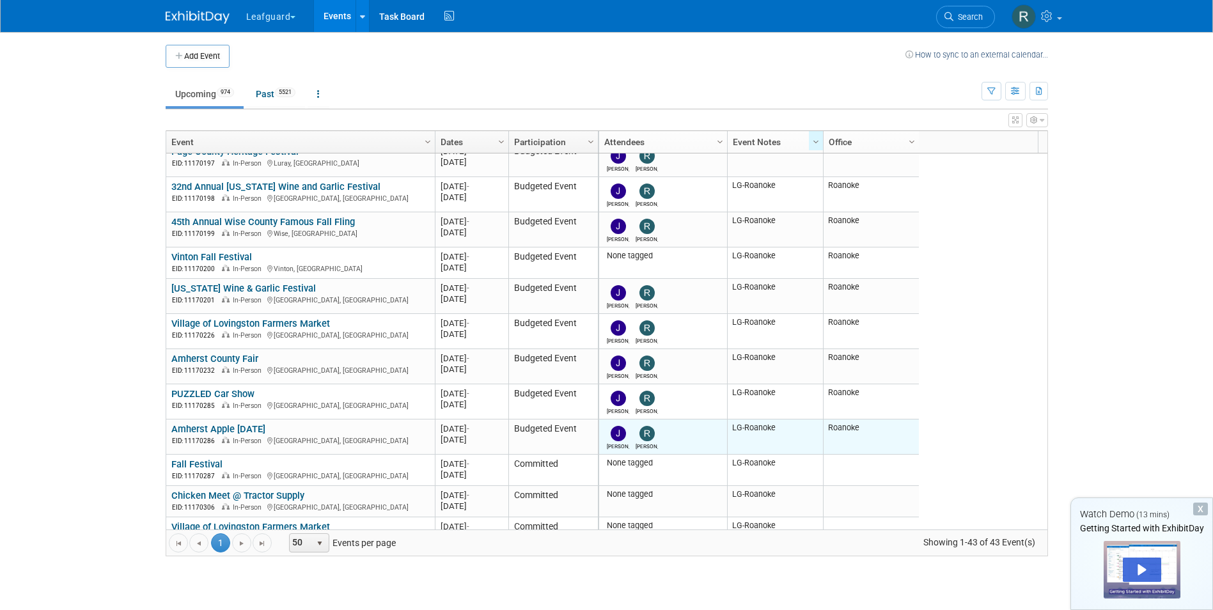
scroll to position [128, 0]
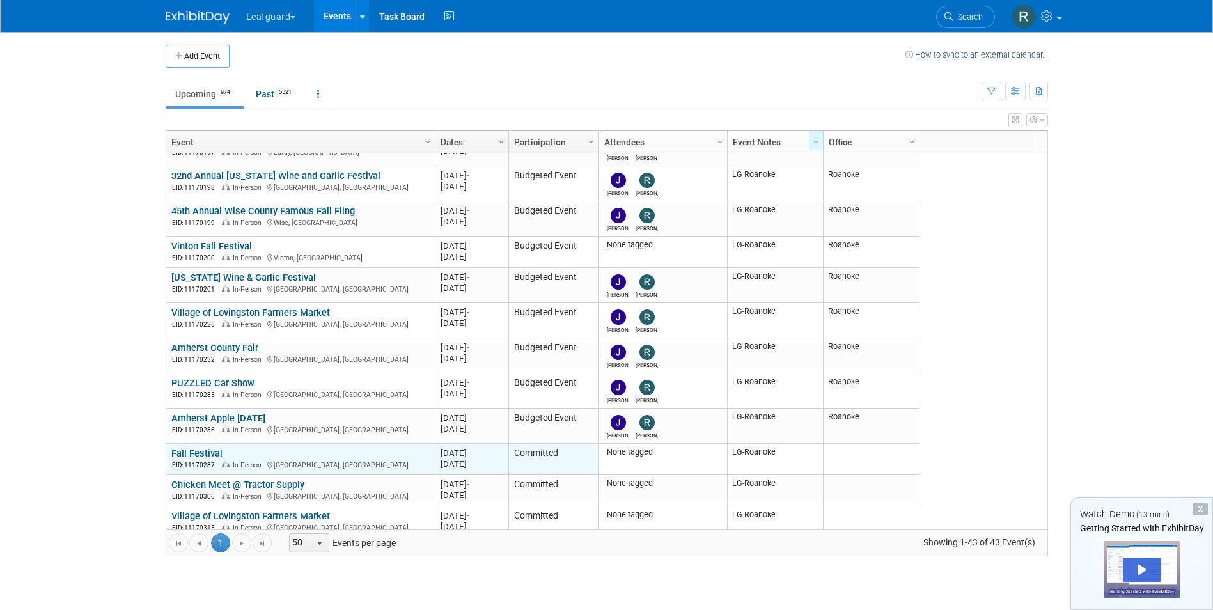
click at [183, 451] on link "Fall Festival" at bounding box center [196, 454] width 51 height 12
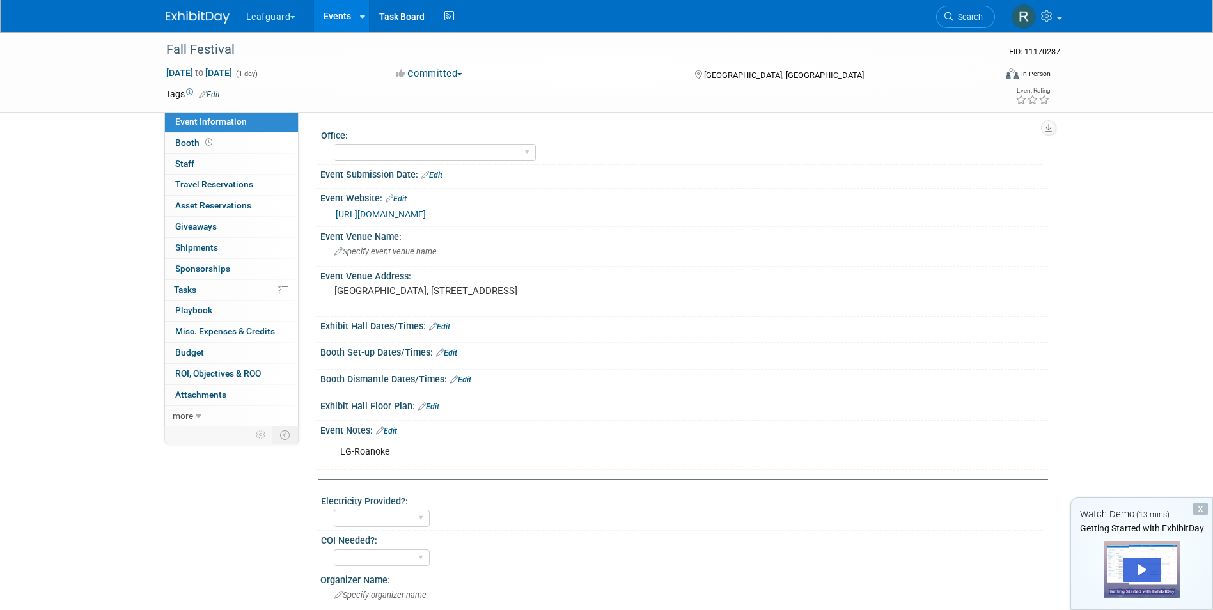
click at [458, 72] on button "Committed" at bounding box center [429, 73] width 76 height 13
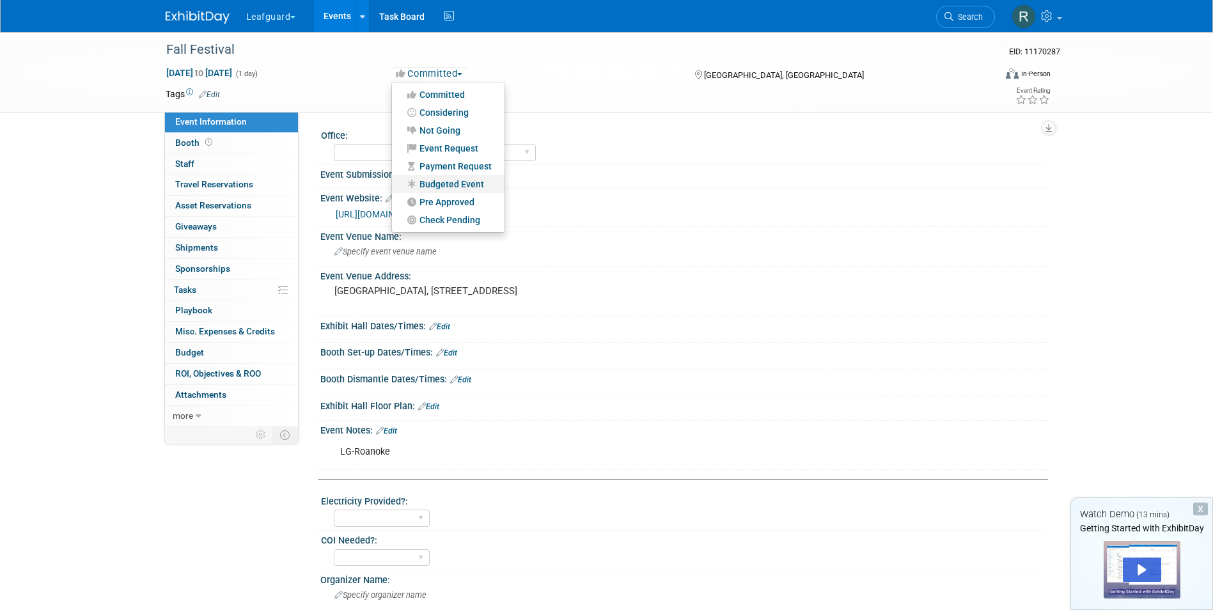
click at [454, 179] on link "Budgeted Event" at bounding box center [448, 184] width 113 height 18
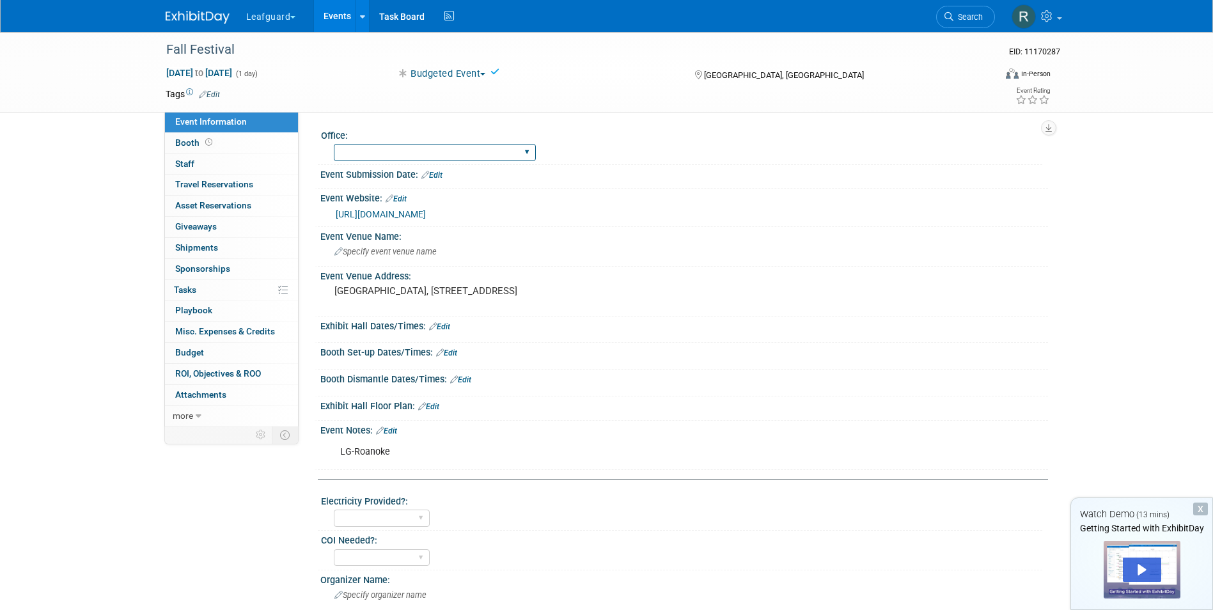
click at [432, 147] on select "[GEOGRAPHIC_DATA] [US_STATE] [GEOGRAPHIC_DATA] [GEOGRAPHIC_DATA] [GEOGRAPHIC_DA…" at bounding box center [435, 152] width 202 height 17
select select "Roanoke"
click at [334, 144] on select "[GEOGRAPHIC_DATA] [US_STATE] [GEOGRAPHIC_DATA] [GEOGRAPHIC_DATA] [GEOGRAPHIC_DA…" at bounding box center [435, 152] width 202 height 17
click at [192, 166] on span "Staff 0" at bounding box center [184, 164] width 19 height 10
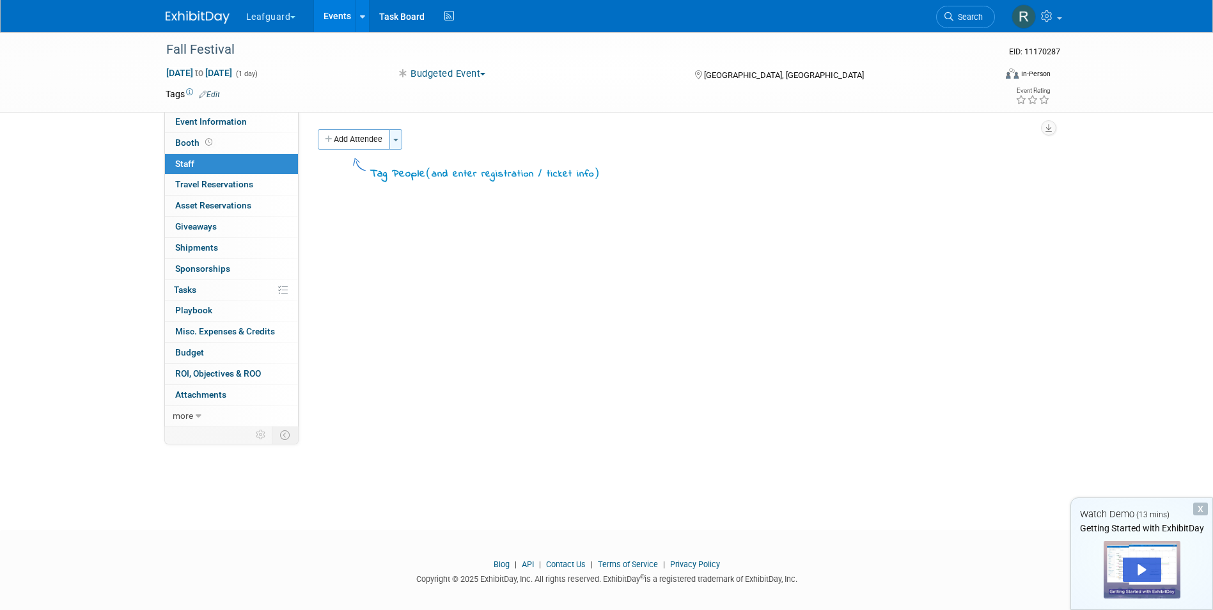
click at [398, 139] on span "button" at bounding box center [395, 140] width 5 height 3
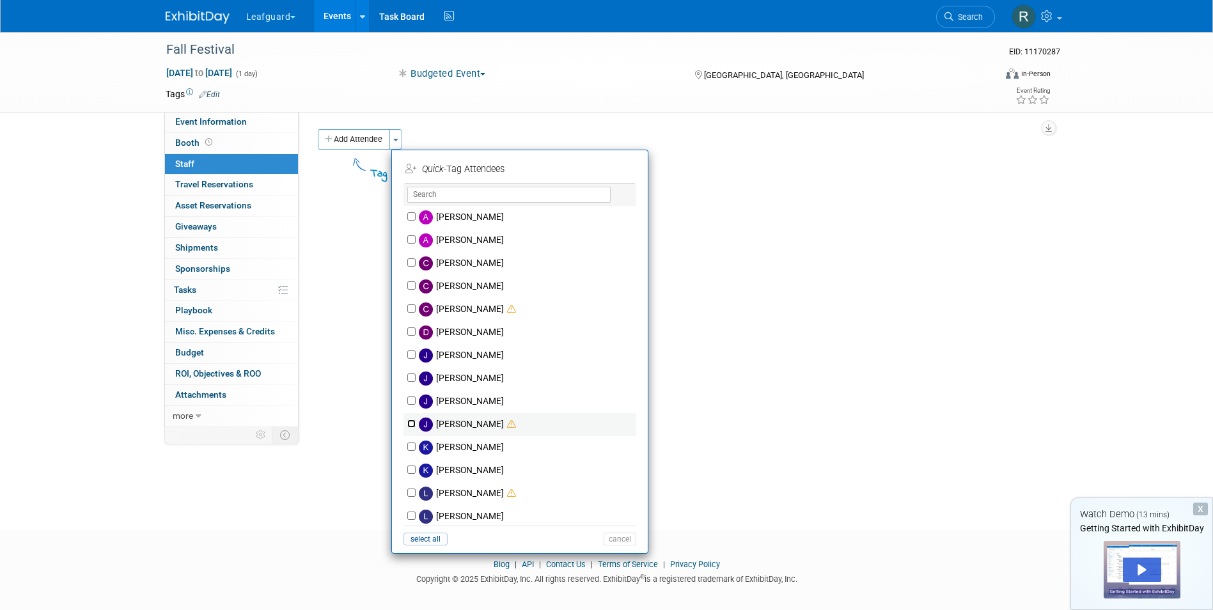
click at [409, 421] on input "Josh Smith" at bounding box center [411, 424] width 8 height 8
checkbox input "true"
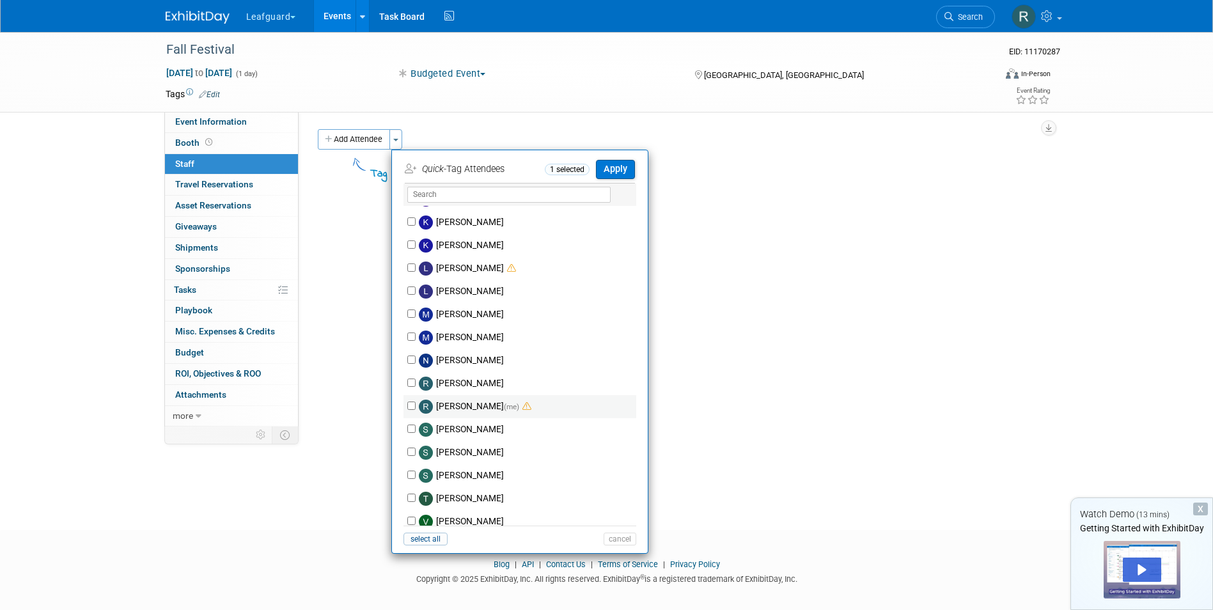
scroll to position [235, 0]
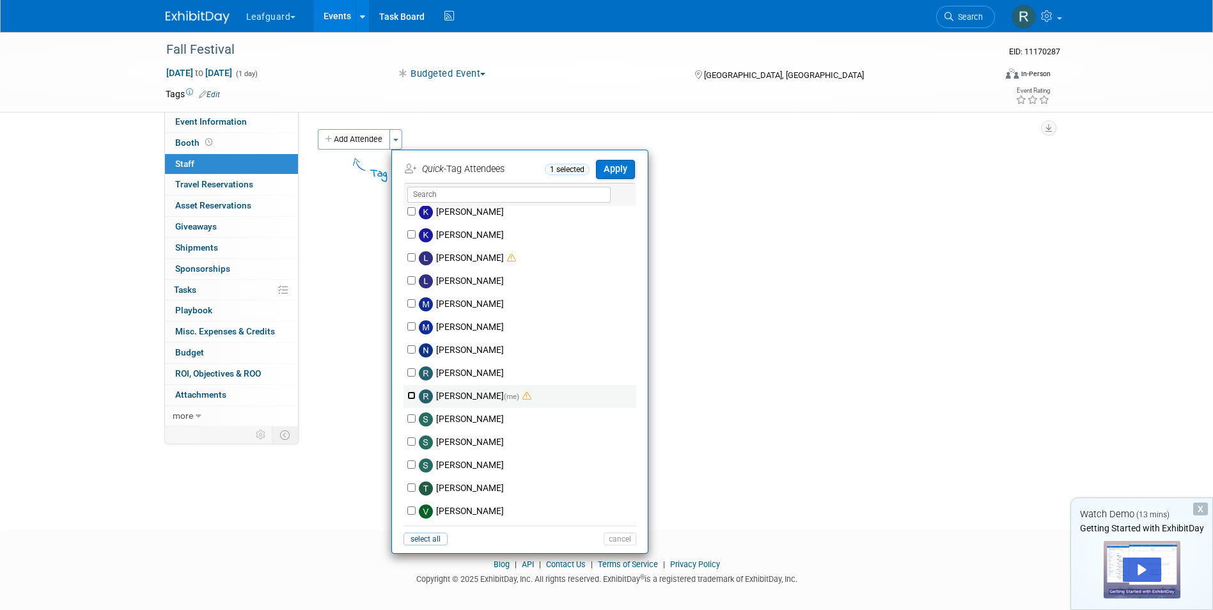
click at [410, 393] on input "Robert Howard (me)" at bounding box center [411, 395] width 8 height 8
checkbox input "true"
click at [608, 169] on button "Apply" at bounding box center [615, 169] width 39 height 19
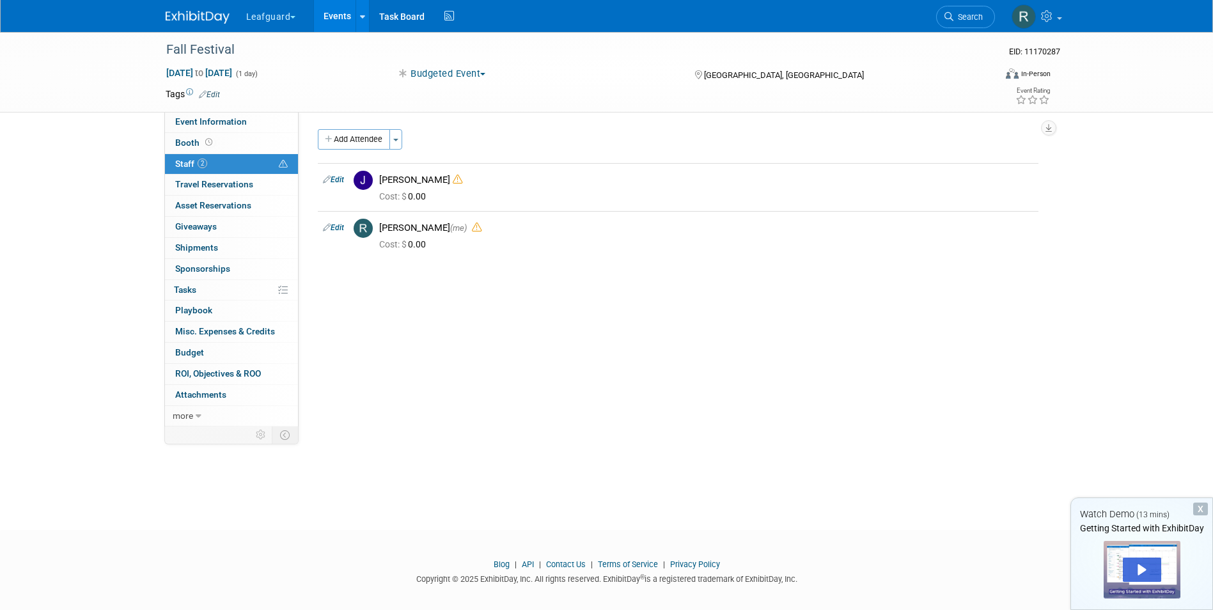
click at [340, 14] on link "Events" at bounding box center [337, 16] width 47 height 32
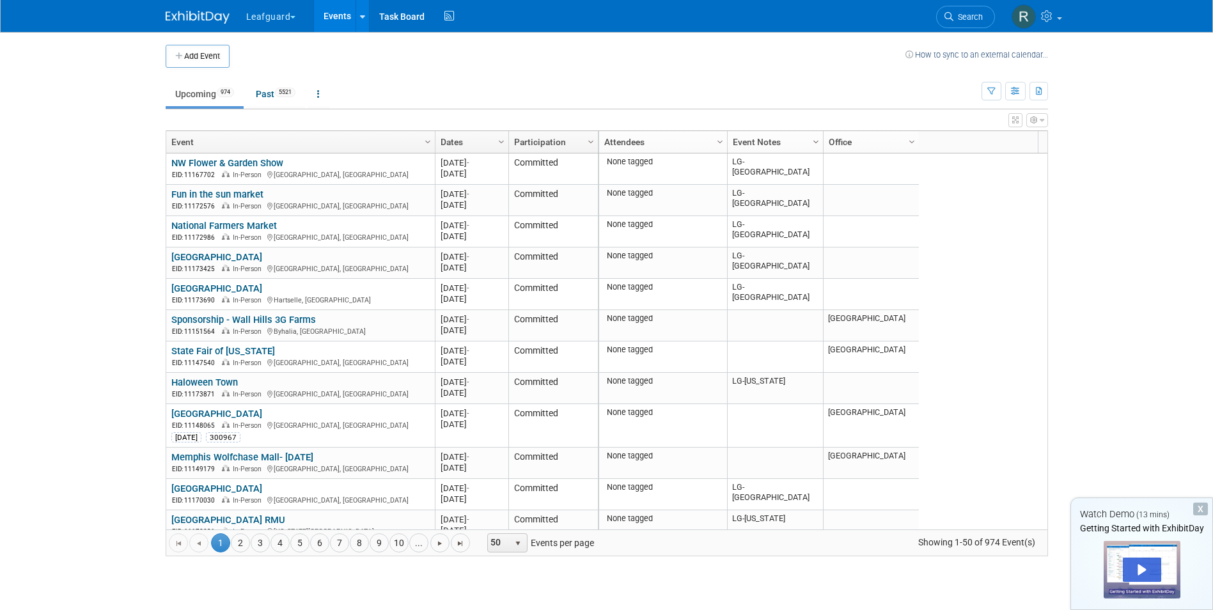
click at [814, 138] on span "Column Settings" at bounding box center [816, 142] width 10 height 10
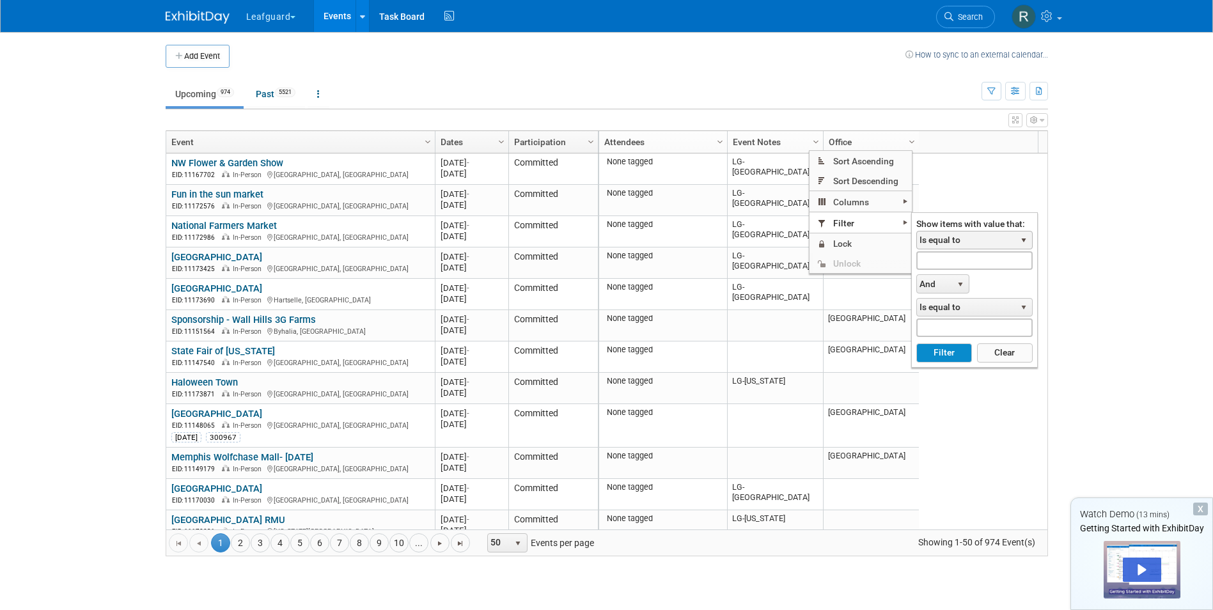
click at [1019, 242] on span "select" at bounding box center [1024, 240] width 10 height 10
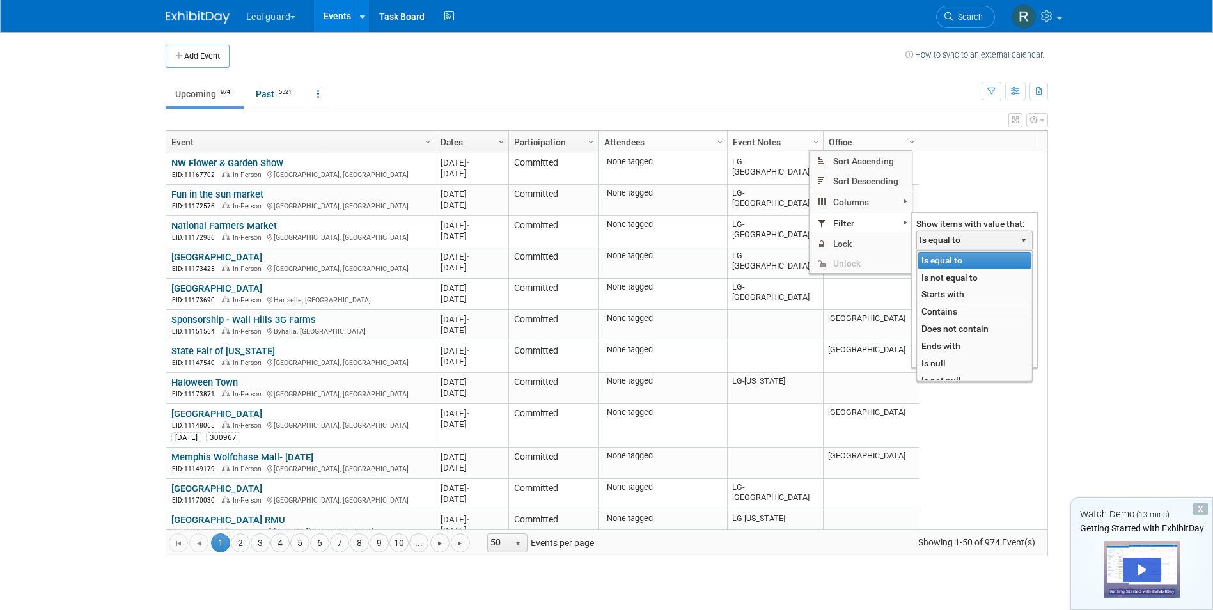
click at [950, 309] on li "Contains" at bounding box center [974, 311] width 113 height 17
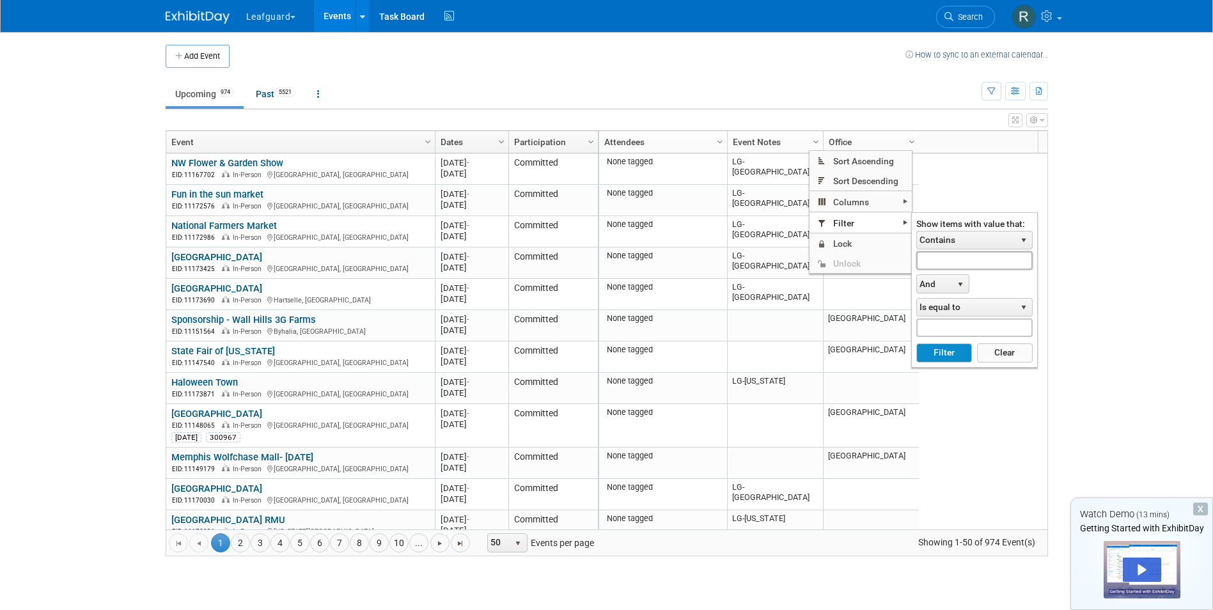
click at [950, 260] on input "text" at bounding box center [974, 260] width 116 height 19
click at [947, 353] on button "Filter" at bounding box center [944, 352] width 56 height 19
type input "LG-Roanoke"
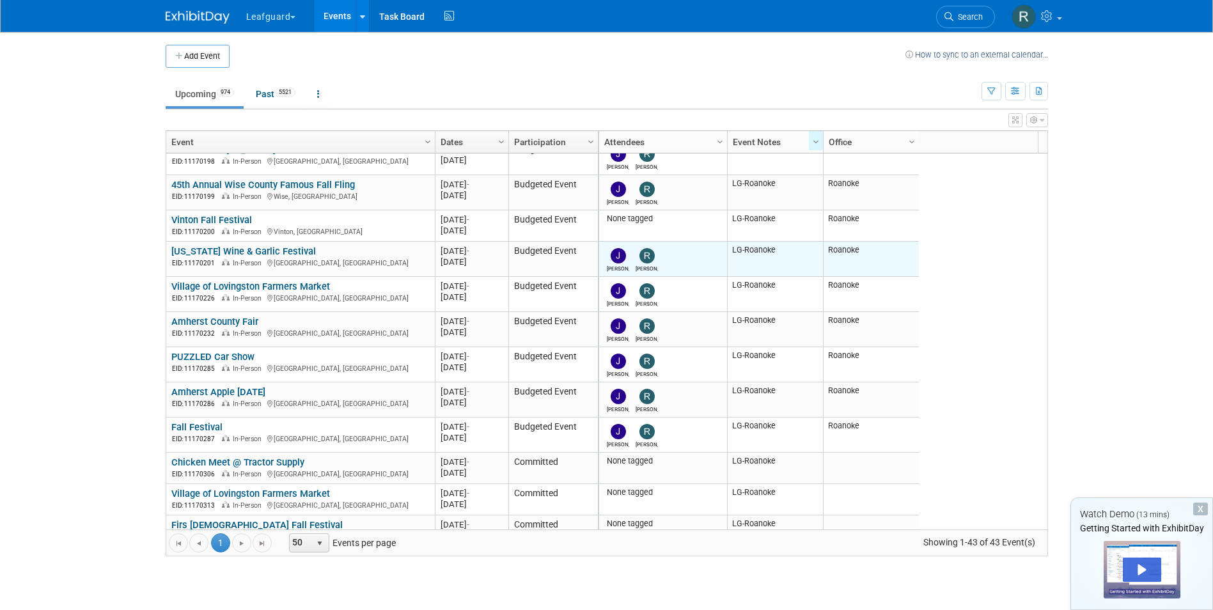
scroll to position [256, 0]
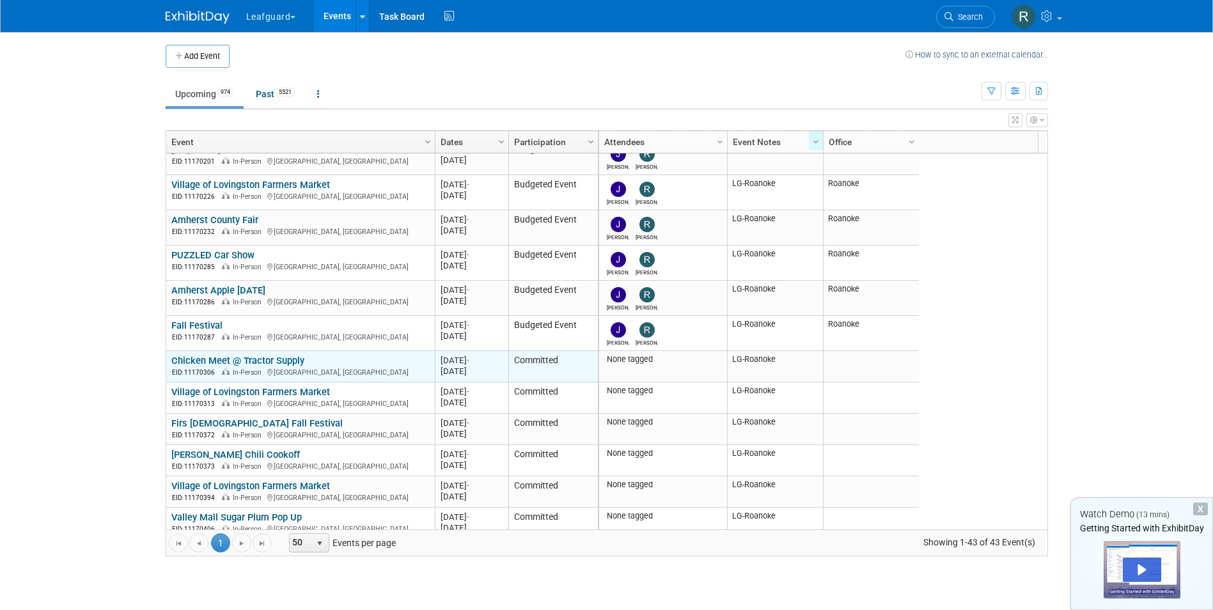
click at [279, 360] on link "Chicken Meet @ Tractor Supply" at bounding box center [237, 361] width 133 height 12
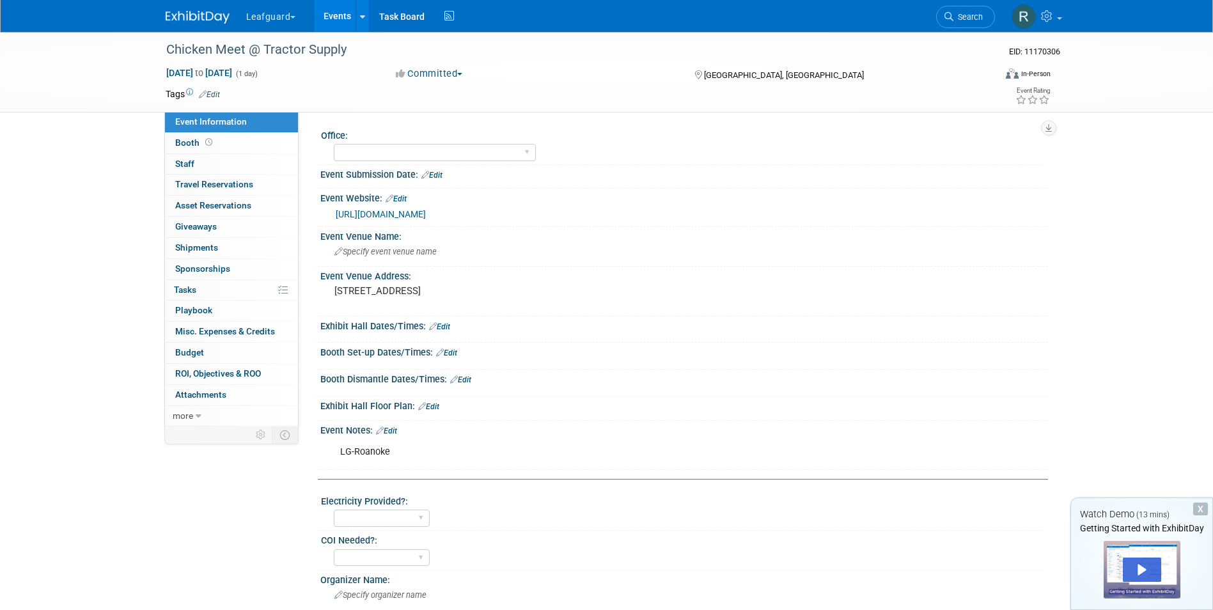
click at [467, 74] on button "Committed" at bounding box center [429, 73] width 76 height 13
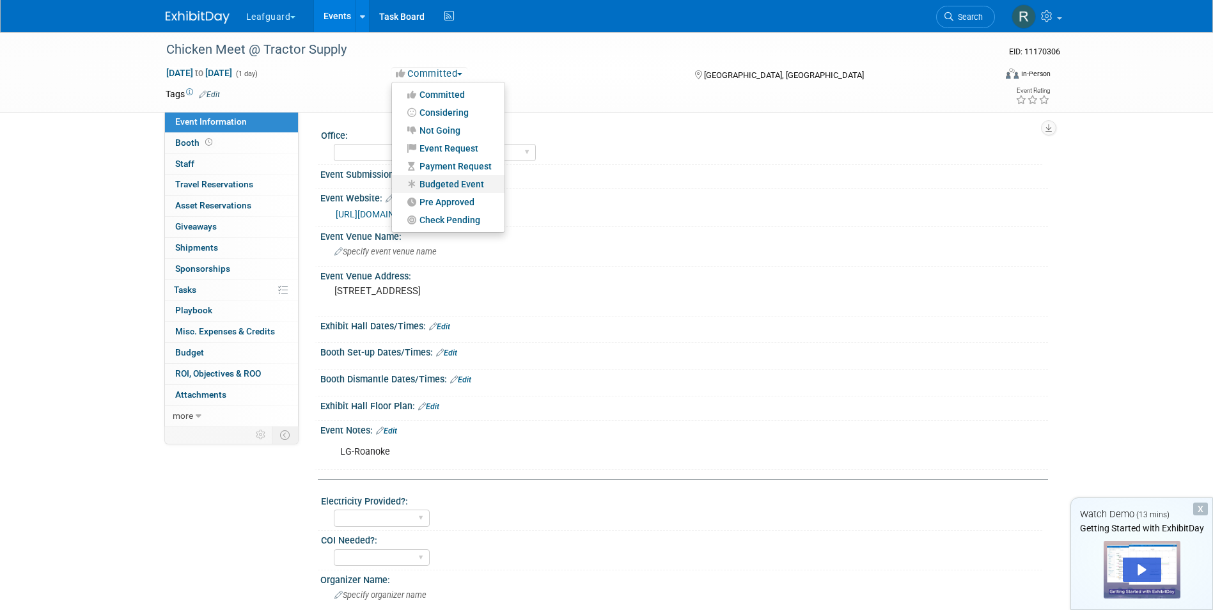
click at [453, 178] on link "Budgeted Event" at bounding box center [448, 184] width 113 height 18
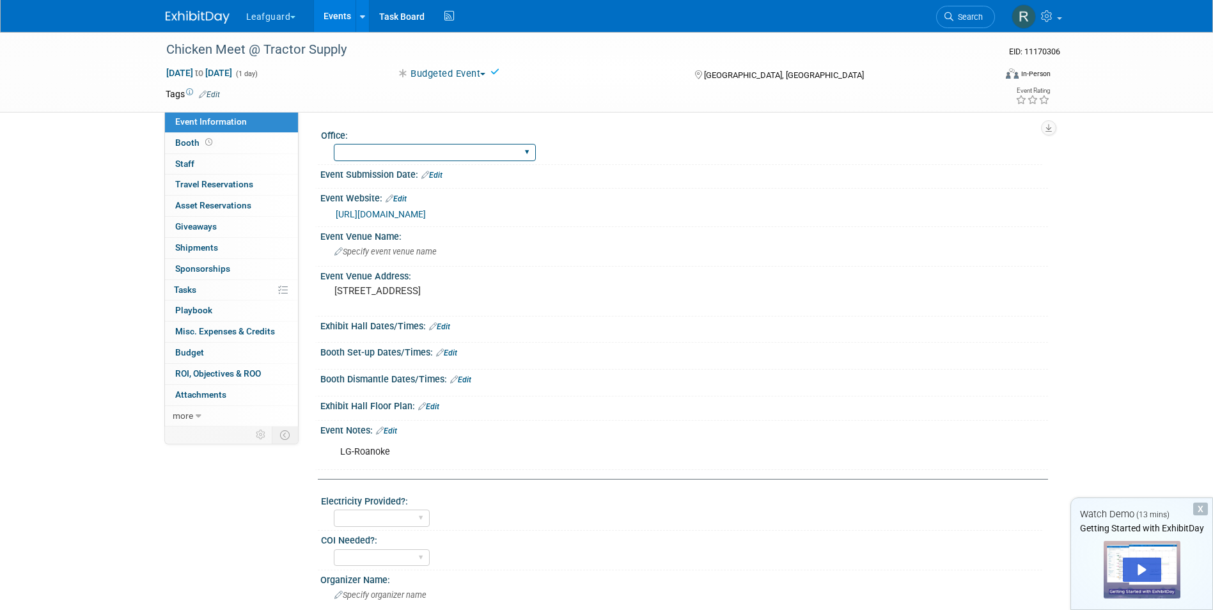
click at [432, 148] on select "[GEOGRAPHIC_DATA] [US_STATE] [GEOGRAPHIC_DATA] [GEOGRAPHIC_DATA] [GEOGRAPHIC_DA…" at bounding box center [435, 152] width 202 height 17
select select "Roanoke"
click at [334, 144] on select "[GEOGRAPHIC_DATA] [US_STATE] [GEOGRAPHIC_DATA] [GEOGRAPHIC_DATA] [GEOGRAPHIC_DA…" at bounding box center [435, 152] width 202 height 17
click at [203, 162] on link "0 Staff 0" at bounding box center [231, 164] width 133 height 20
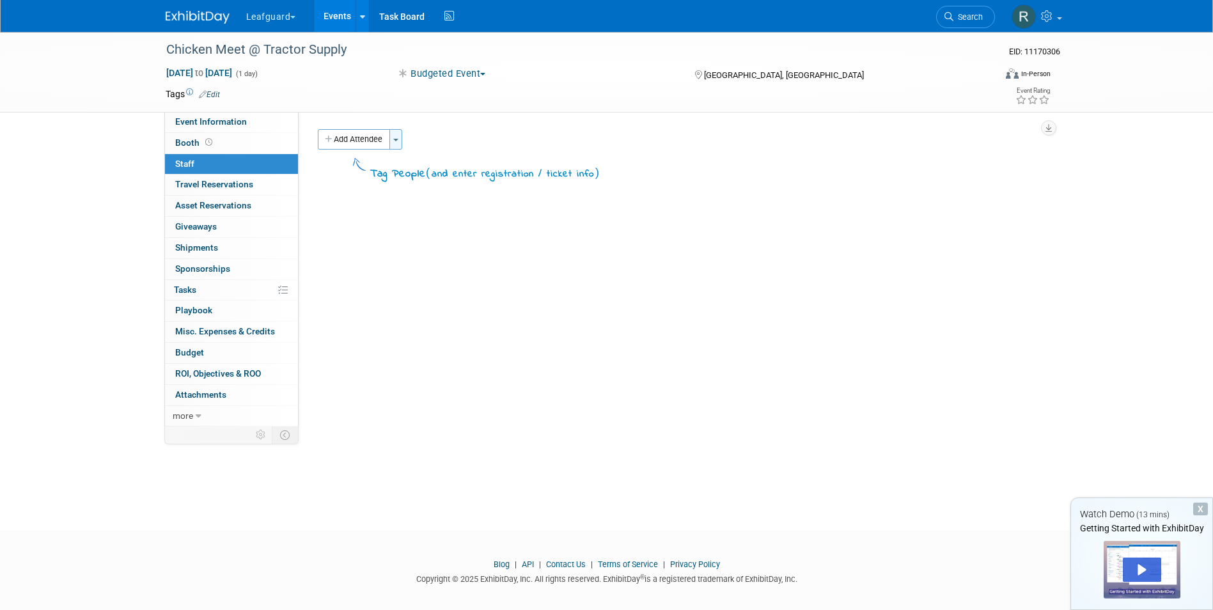
click at [398, 139] on span "button" at bounding box center [395, 140] width 5 height 3
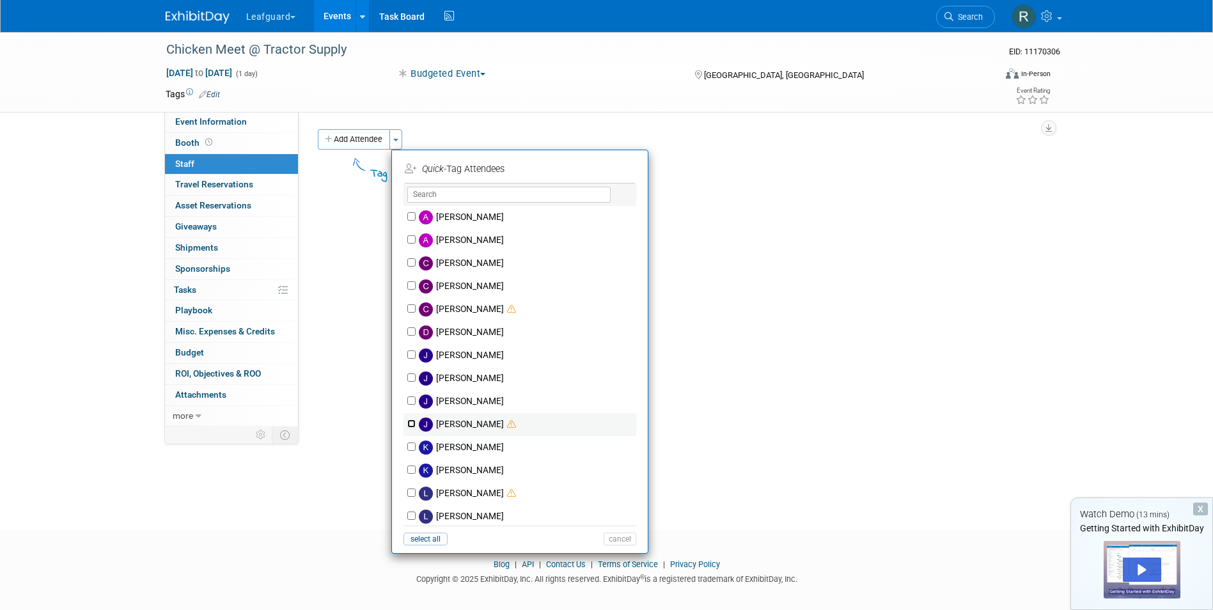
click at [409, 424] on input "[PERSON_NAME]" at bounding box center [411, 424] width 8 height 8
checkbox input "true"
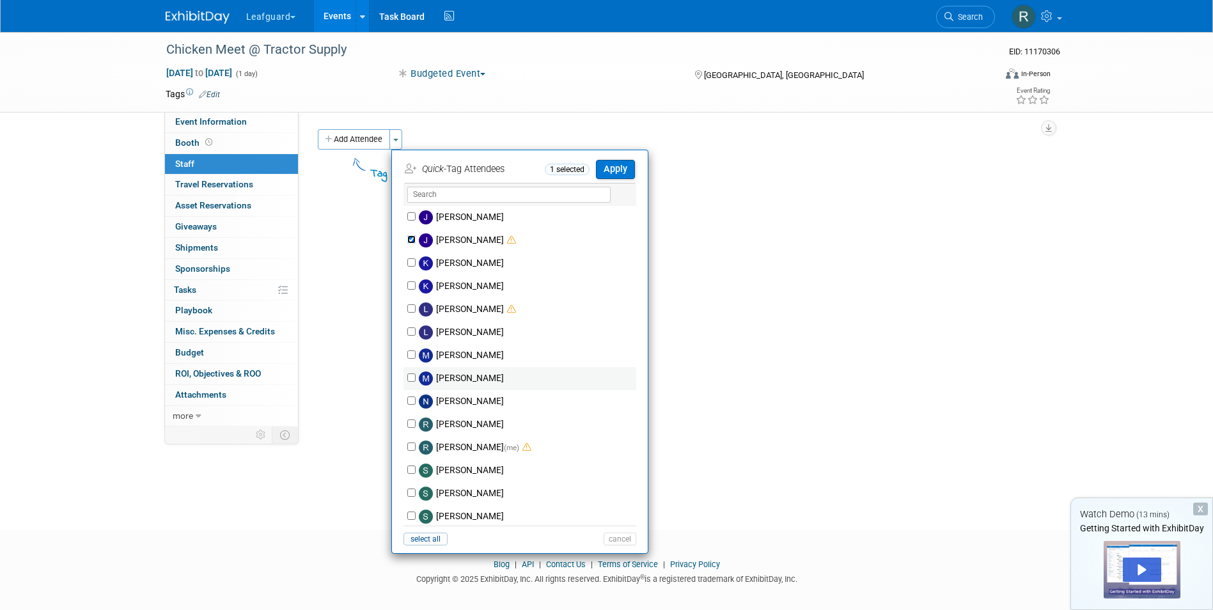
scroll to position [192, 0]
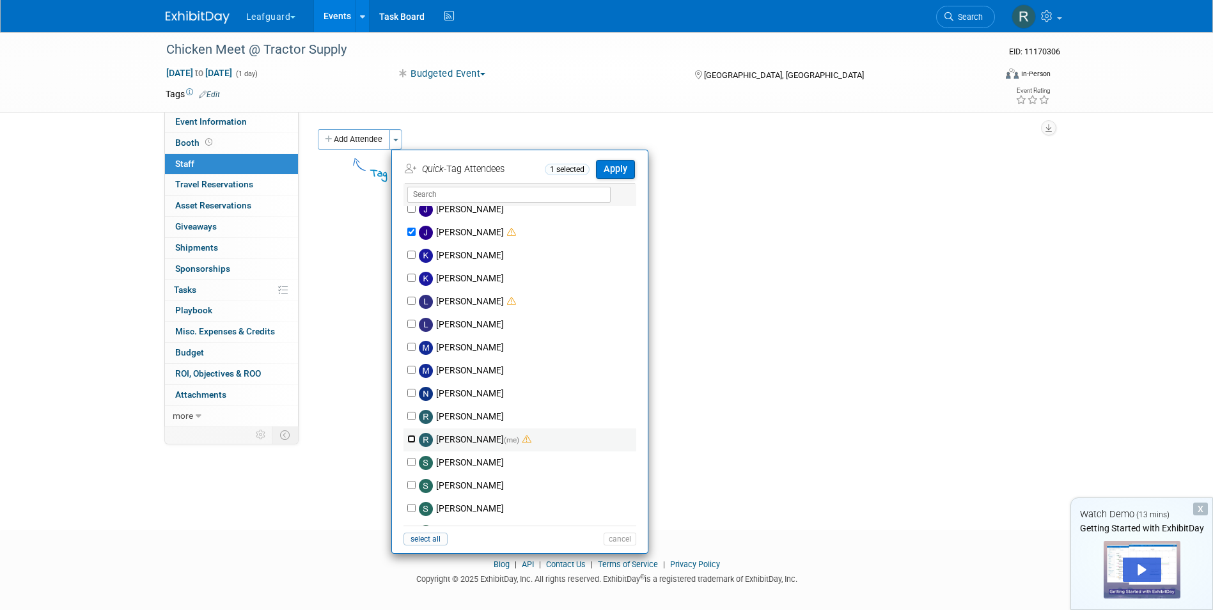
click at [408, 439] on input "Robert Howard (me)" at bounding box center [411, 439] width 8 height 8
checkbox input "true"
click at [607, 168] on button "Apply" at bounding box center [615, 169] width 39 height 19
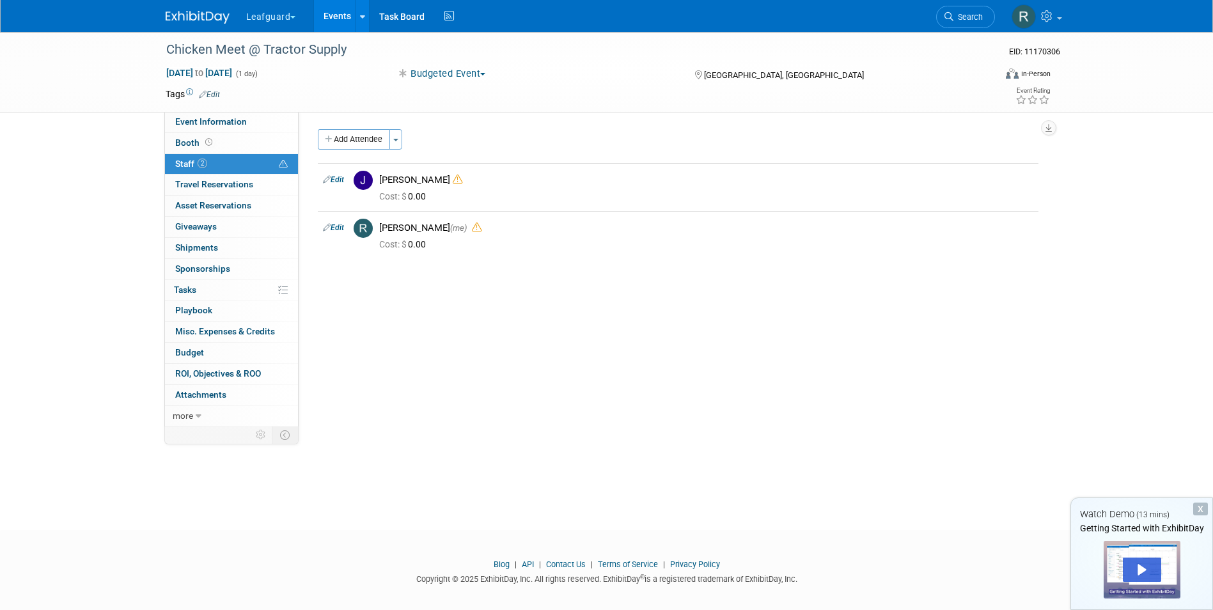
click at [340, 9] on link "Events" at bounding box center [337, 16] width 47 height 32
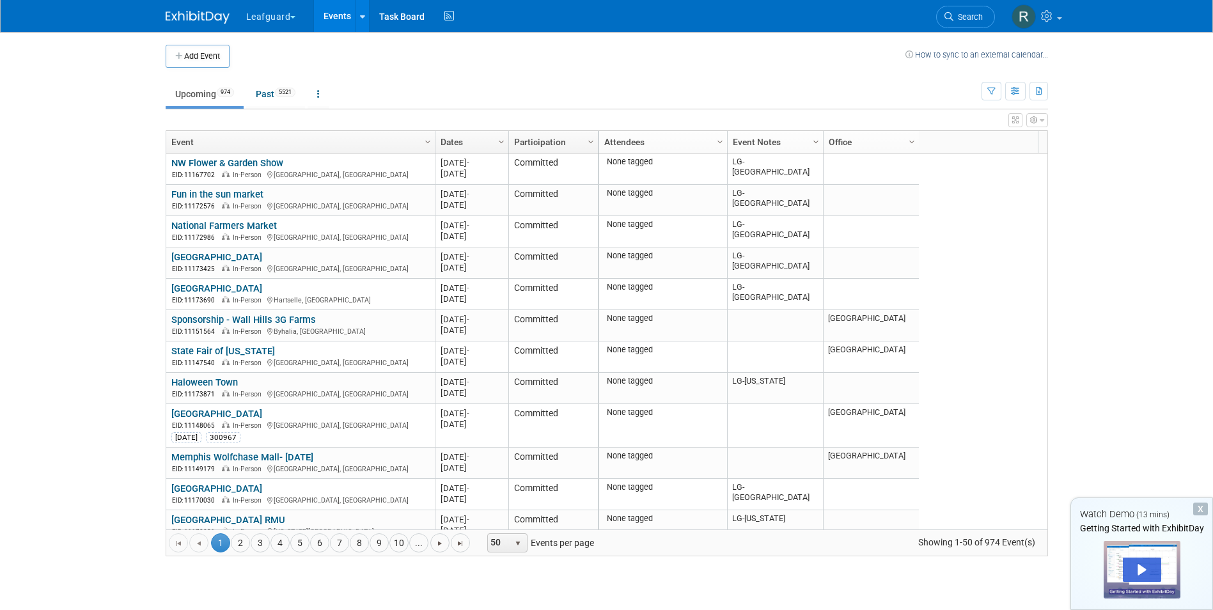
click at [814, 137] on span "Column Settings" at bounding box center [816, 142] width 10 height 10
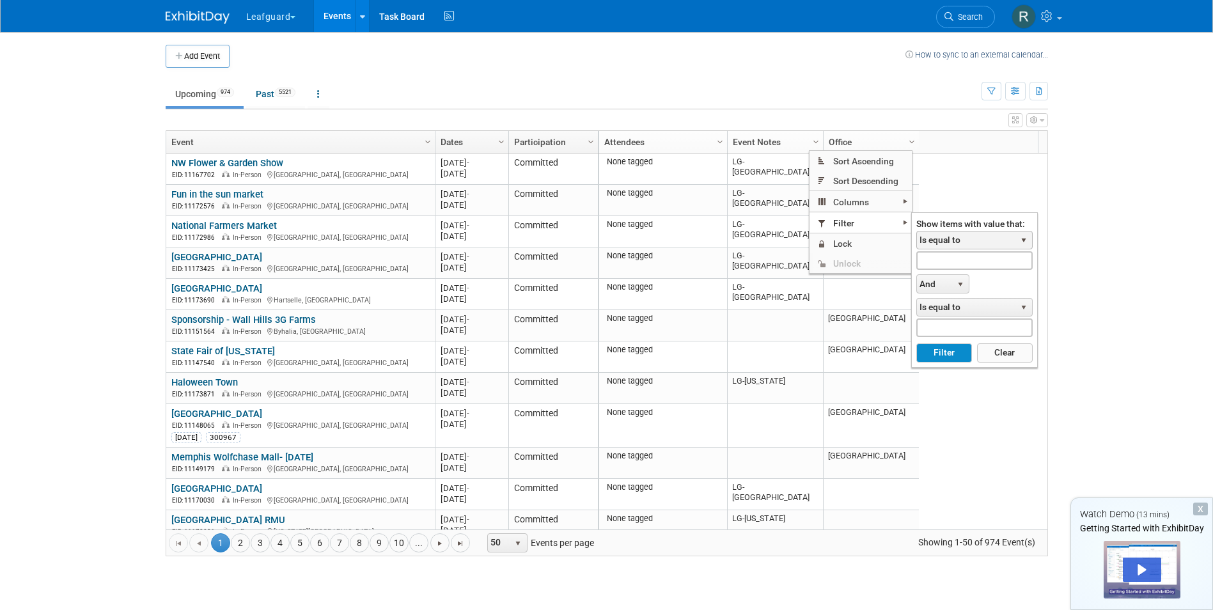
click at [1026, 242] on span "select" at bounding box center [1024, 240] width 10 height 10
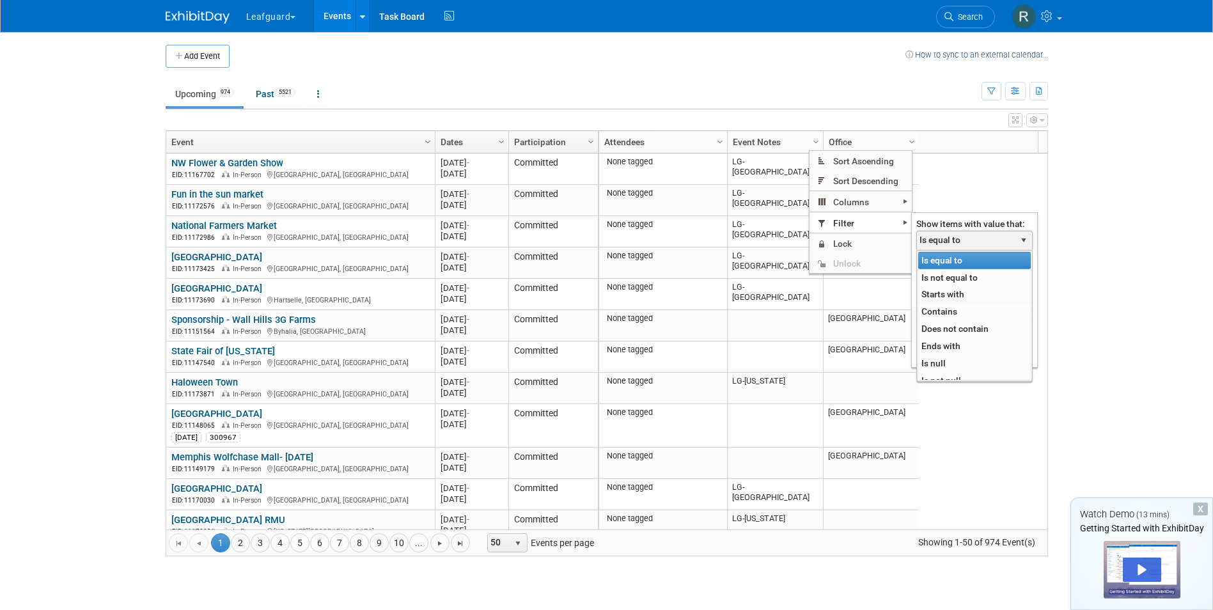
click at [950, 314] on li "Contains" at bounding box center [974, 311] width 113 height 17
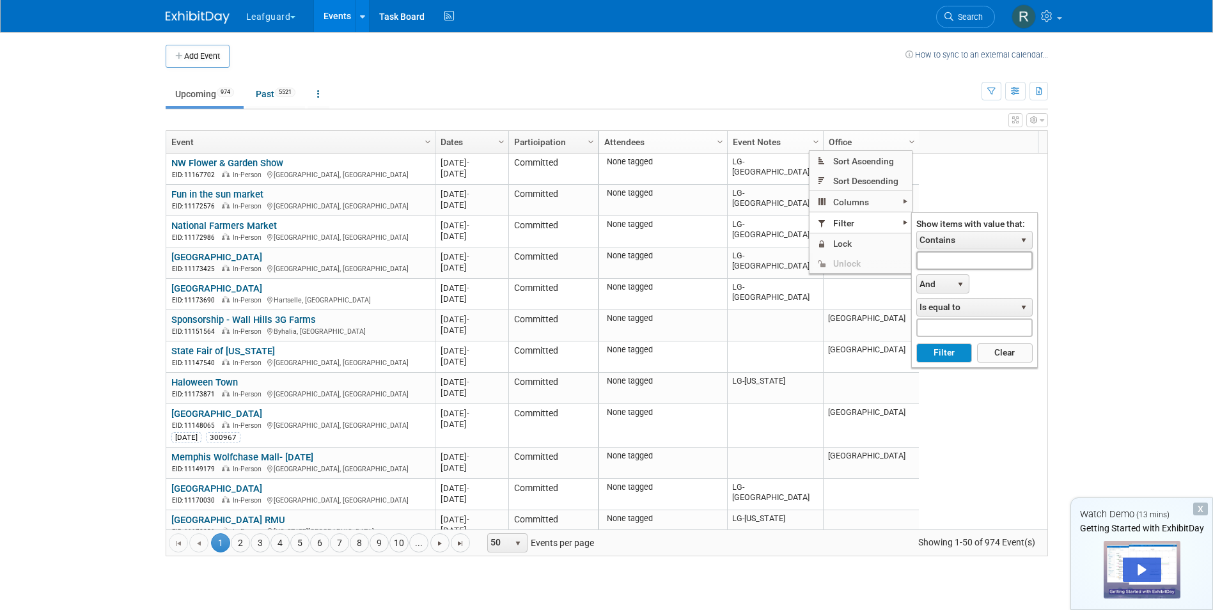
click at [968, 262] on input "text" at bounding box center [974, 260] width 116 height 19
click at [948, 349] on button "Filter" at bounding box center [944, 352] width 56 height 19
type input "LG-Roanoke"
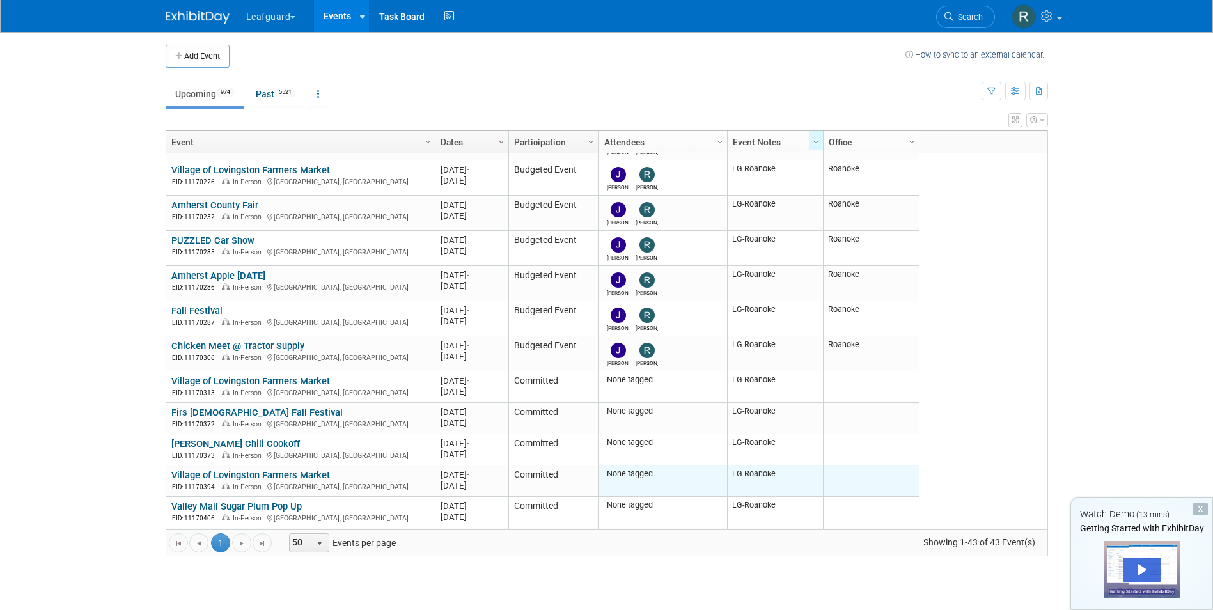
scroll to position [281, 0]
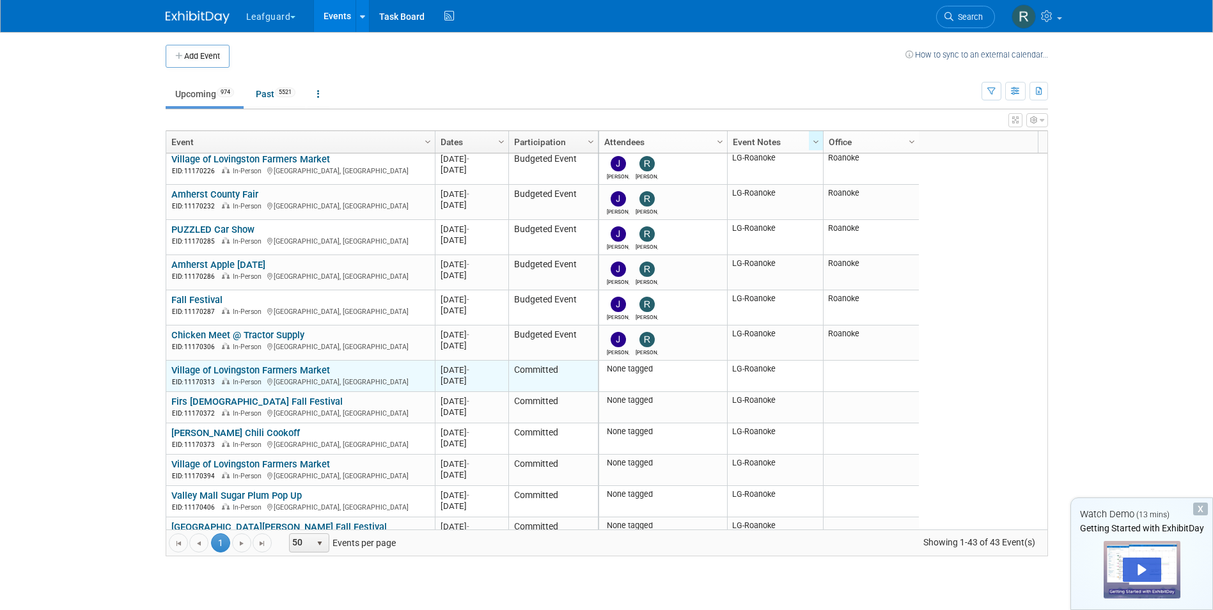
click at [250, 366] on link "Village of Lovingston Farmers Market" at bounding box center [250, 371] width 159 height 12
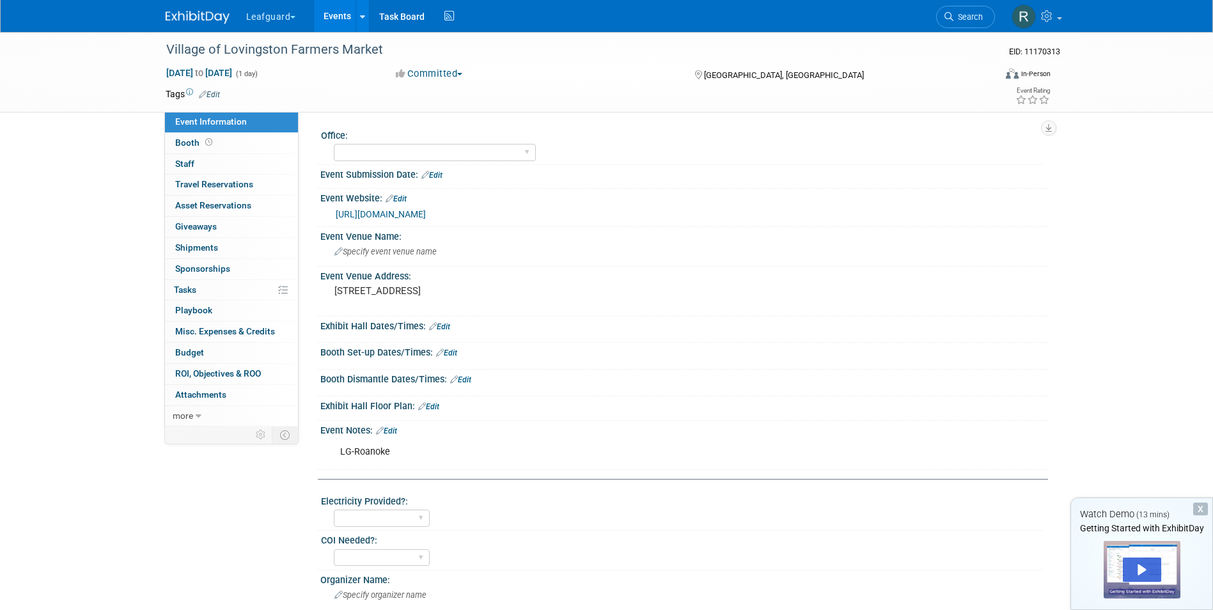
click at [462, 73] on span "button" at bounding box center [459, 74] width 5 height 3
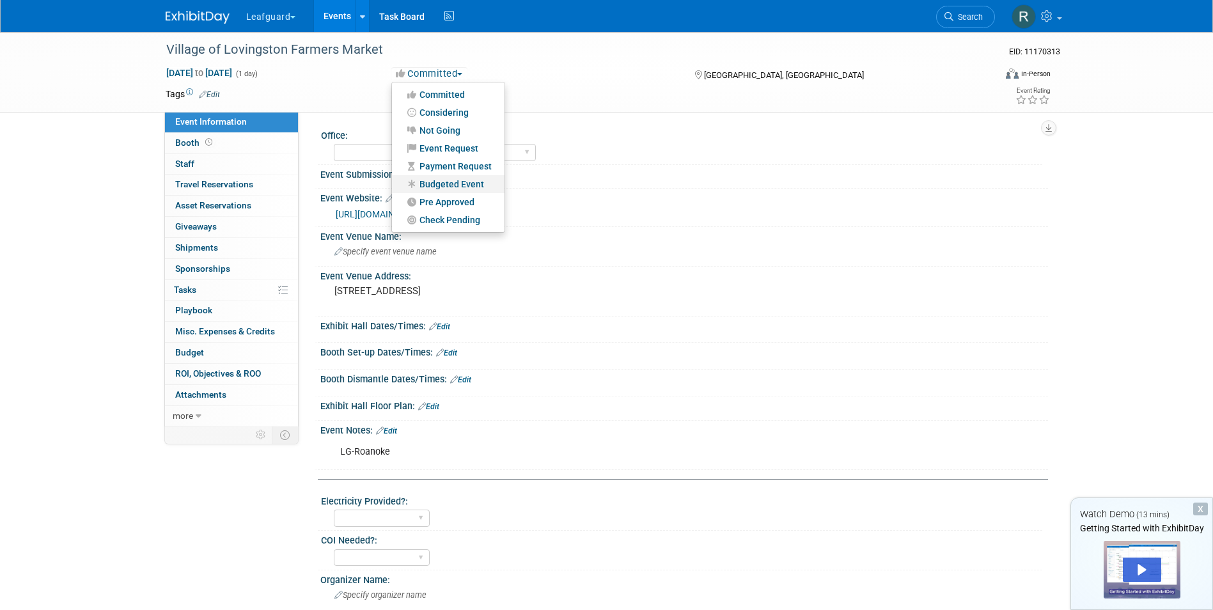
click at [448, 181] on link "Budgeted Event" at bounding box center [448, 184] width 113 height 18
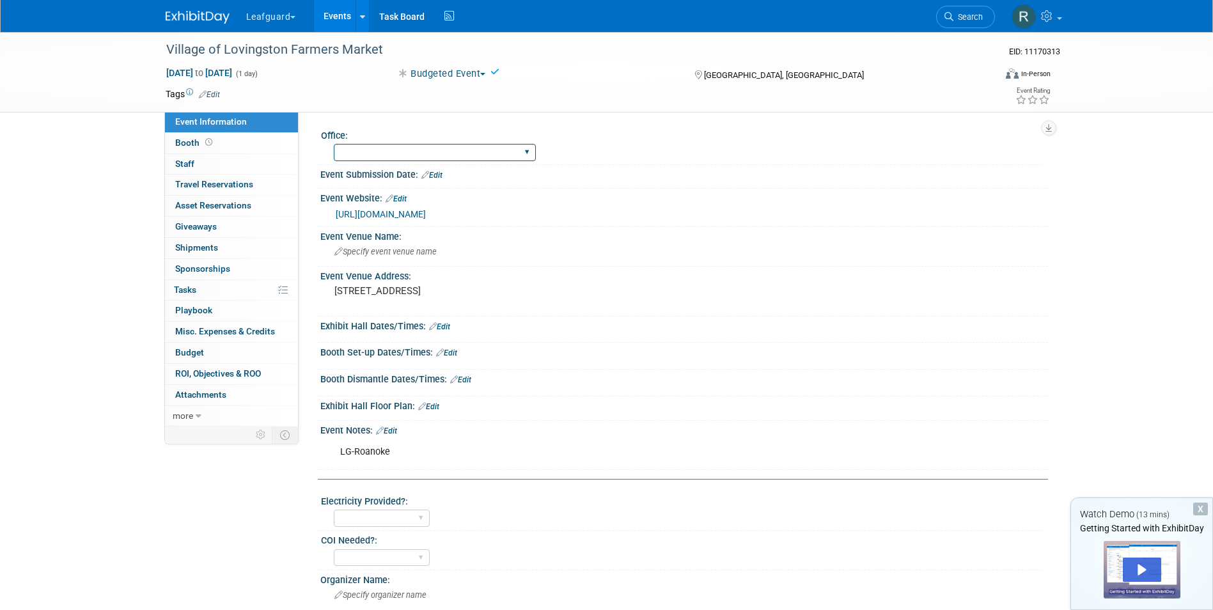
click at [428, 150] on select "Albany Arkansas Austin Birmingham Charlotte Chicago Cleveland Colorado Columbia…" at bounding box center [435, 152] width 202 height 17
select select "Roanoke"
click at [334, 144] on select "Albany Arkansas Austin Birmingham Charlotte Chicago Cleveland Colorado Columbia…" at bounding box center [435, 152] width 202 height 17
click at [191, 162] on span "Staff 0" at bounding box center [184, 164] width 19 height 10
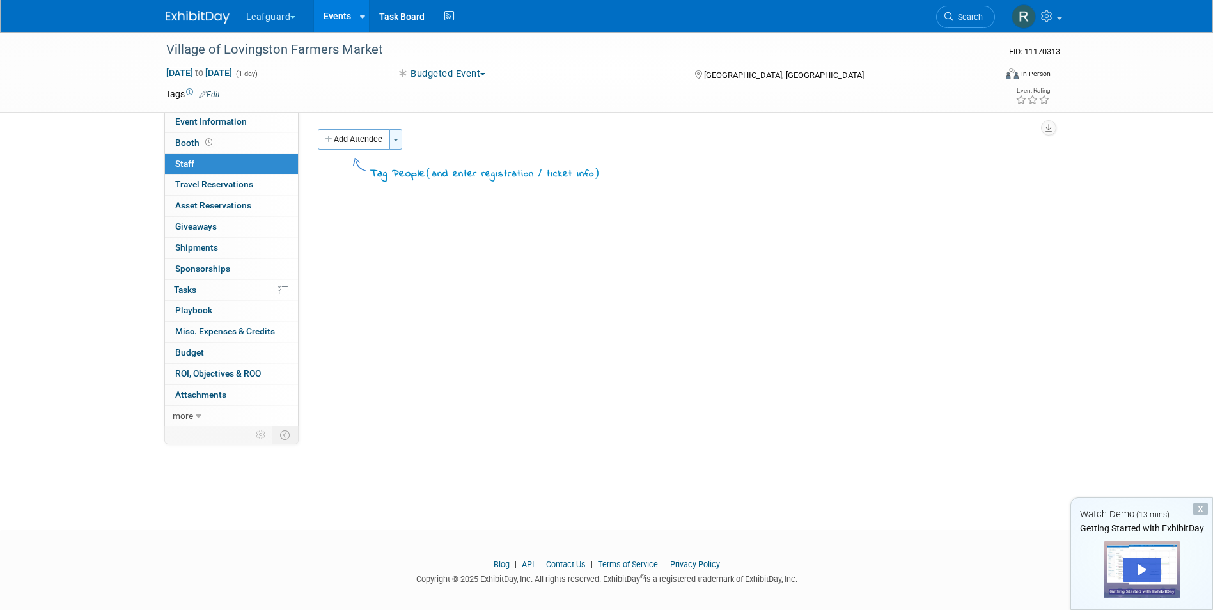
click at [400, 143] on button "Toggle Dropdown" at bounding box center [395, 139] width 13 height 20
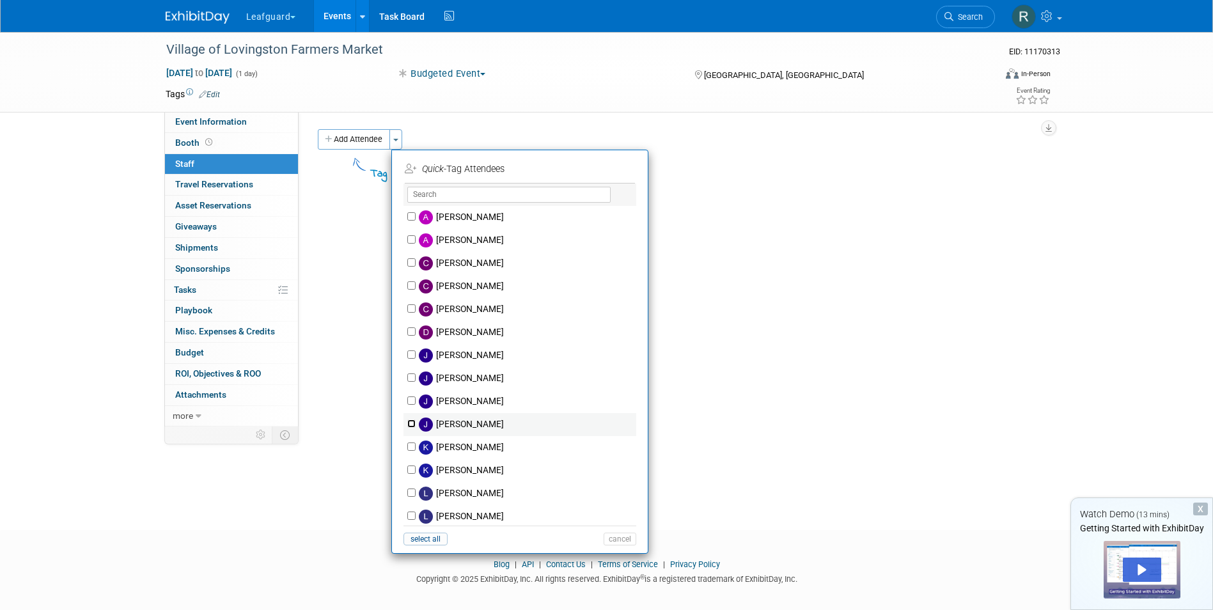
click at [414, 424] on input "Josh Smith" at bounding box center [411, 424] width 8 height 8
checkbox input "true"
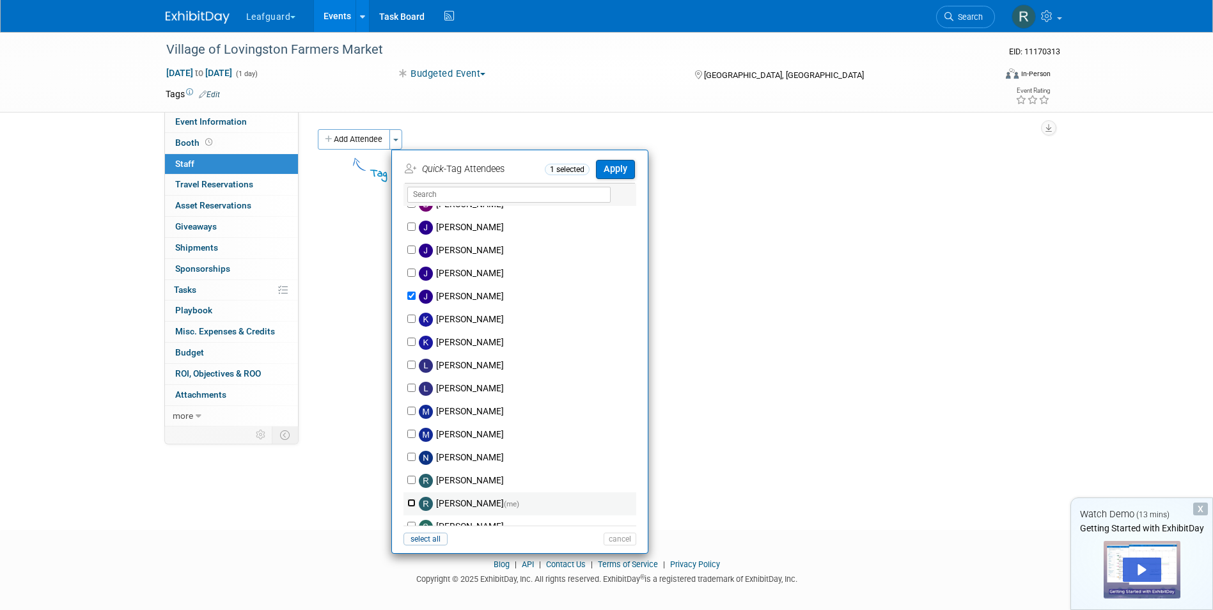
click at [411, 503] on input "Robert Howard (me)" at bounding box center [411, 503] width 8 height 8
checkbox input "true"
click at [624, 171] on button "Apply" at bounding box center [615, 169] width 39 height 19
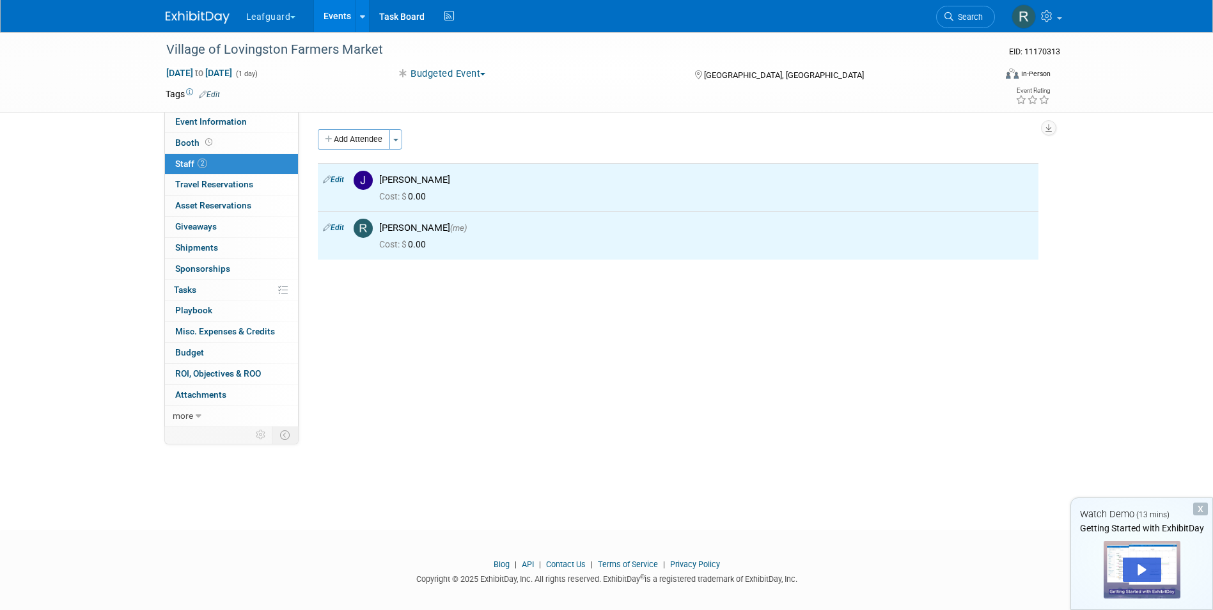
click at [331, 13] on link "Events" at bounding box center [337, 16] width 47 height 32
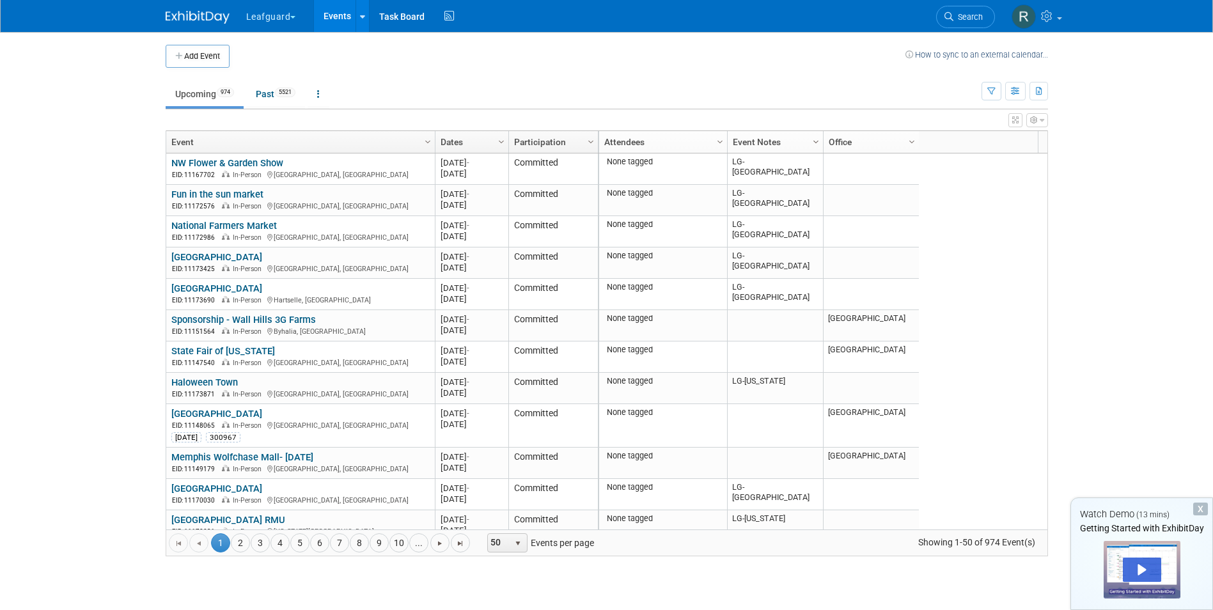
click at [817, 141] on span "Column Settings" at bounding box center [816, 142] width 10 height 10
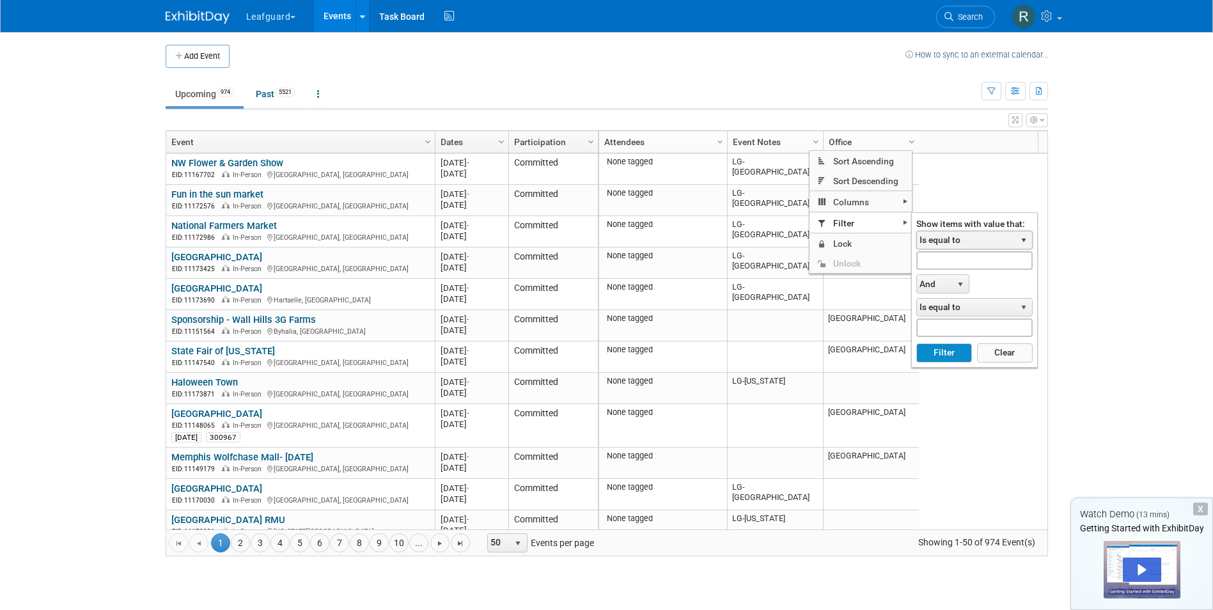
click at [1029, 236] on span "select" at bounding box center [1024, 241] width 17 height 18
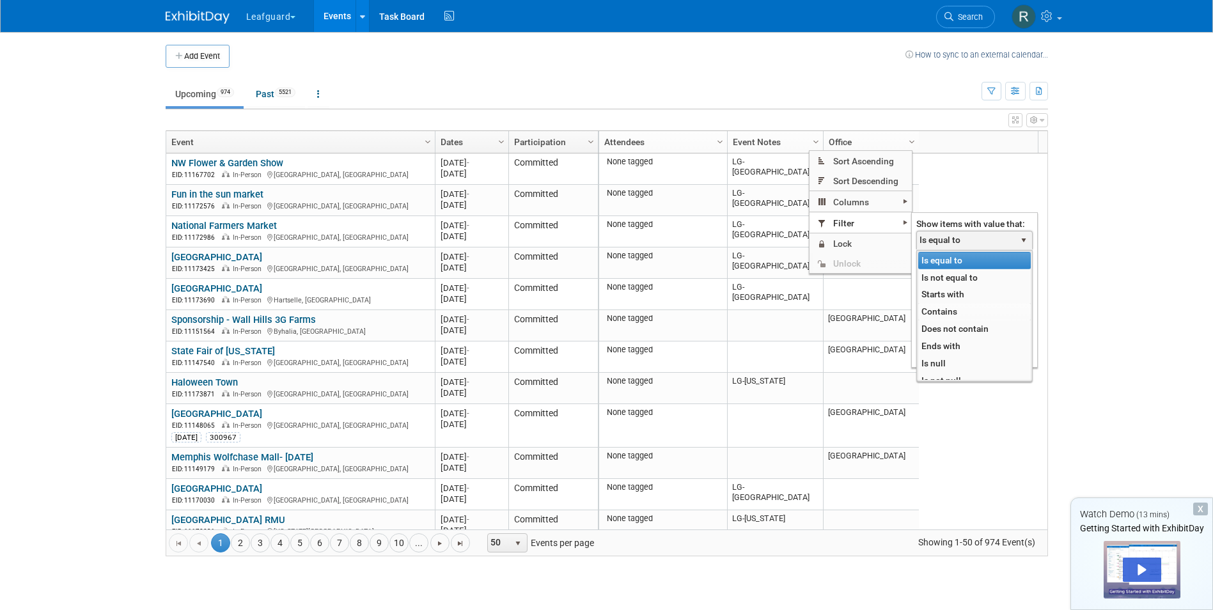
click at [925, 313] on li "Contains" at bounding box center [974, 311] width 113 height 17
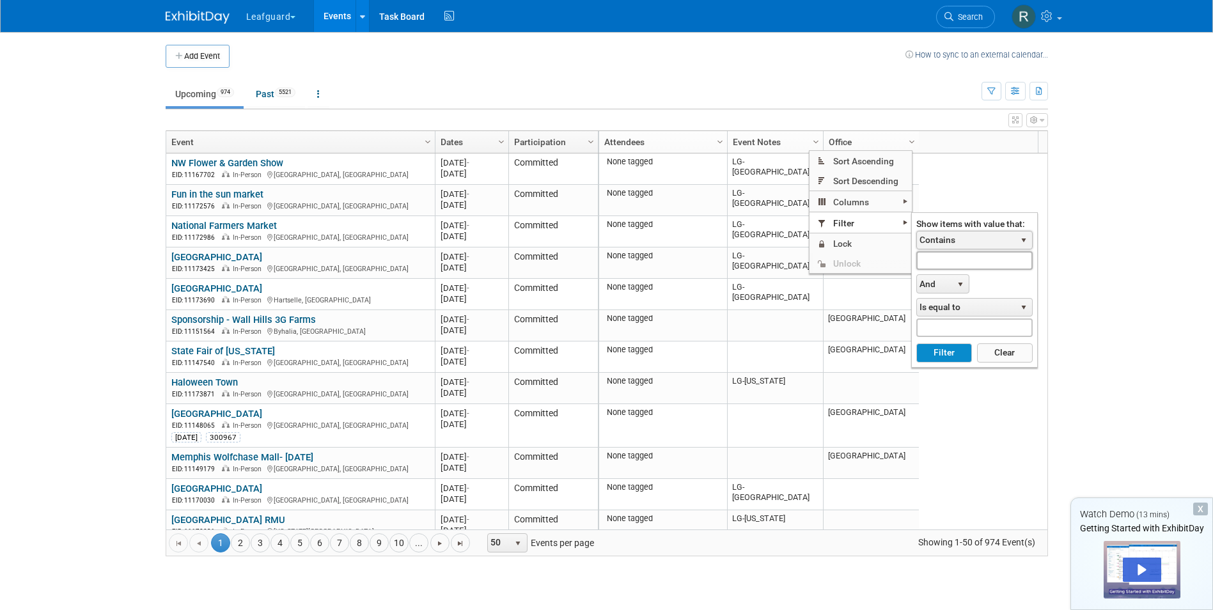
click at [928, 263] on input "text" at bounding box center [974, 260] width 116 height 19
click at [956, 345] on button "Filter" at bounding box center [944, 352] width 56 height 19
type input "LG-Roanoke"
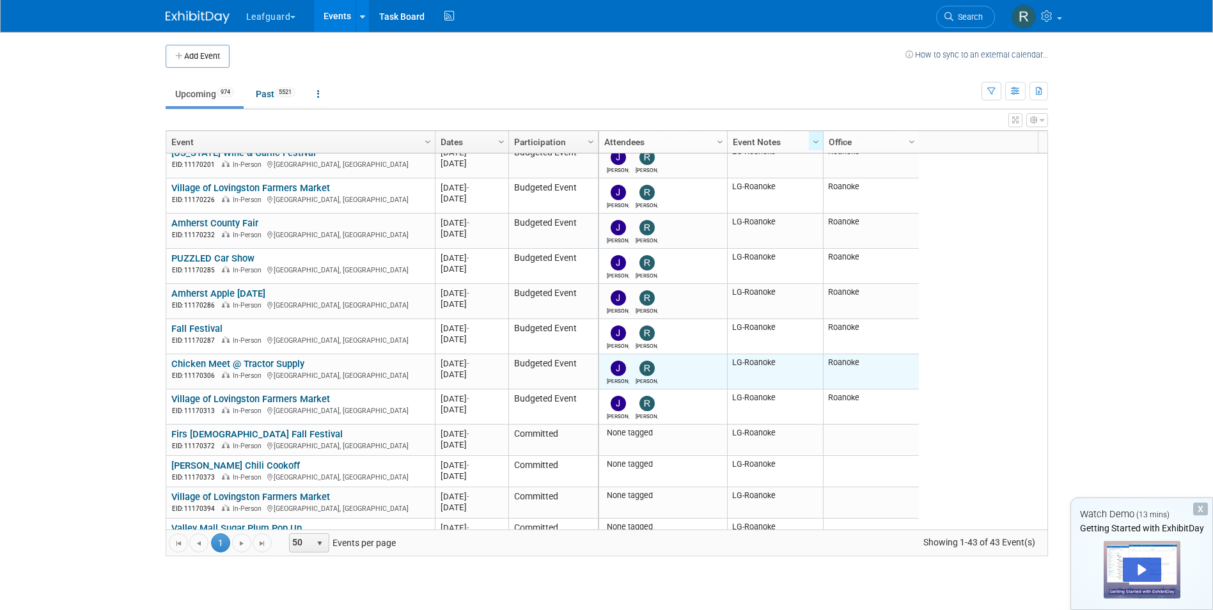
scroll to position [256, 0]
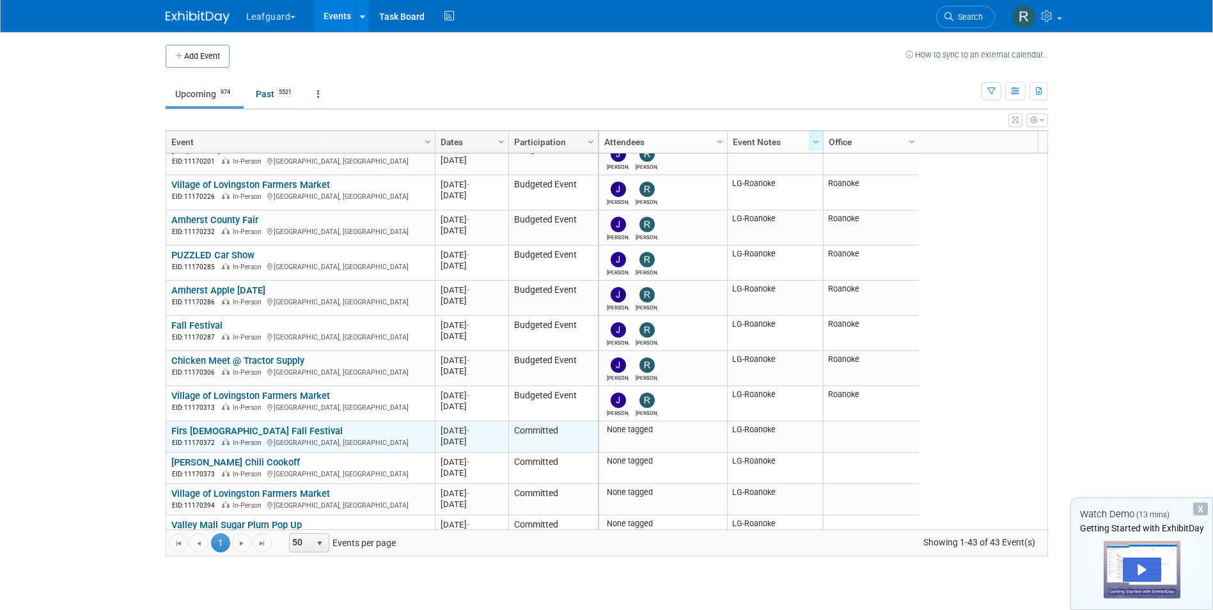
click at [240, 428] on link "Firs [DEMOGRAPHIC_DATA] Fall Festival" at bounding box center [256, 431] width 171 height 12
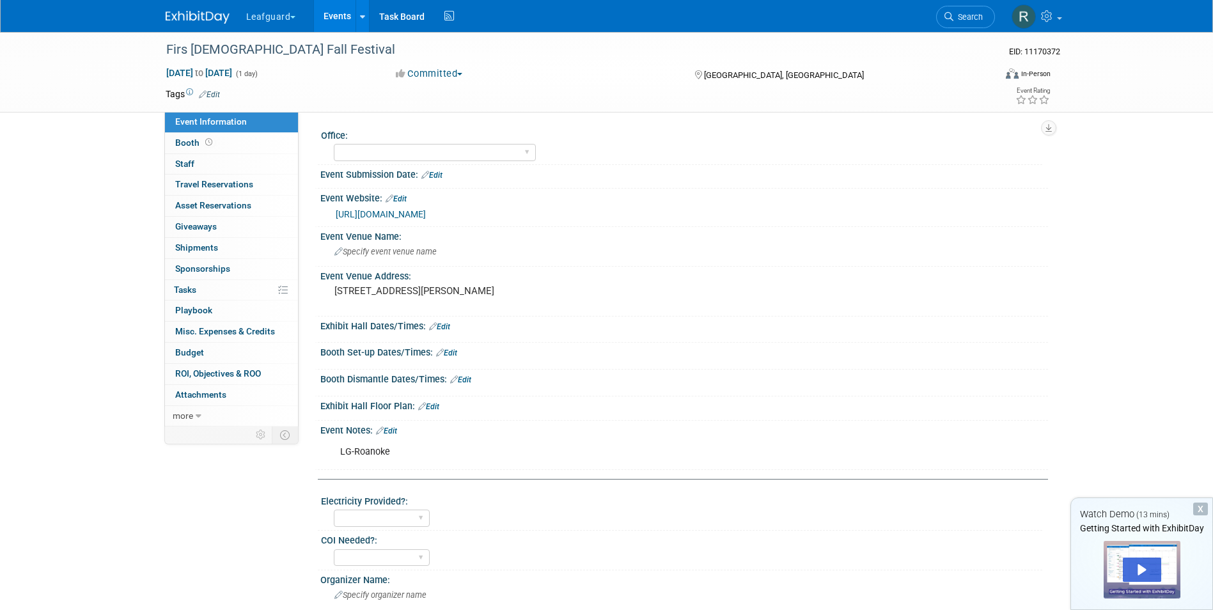
click at [461, 73] on button "Committed" at bounding box center [429, 73] width 76 height 13
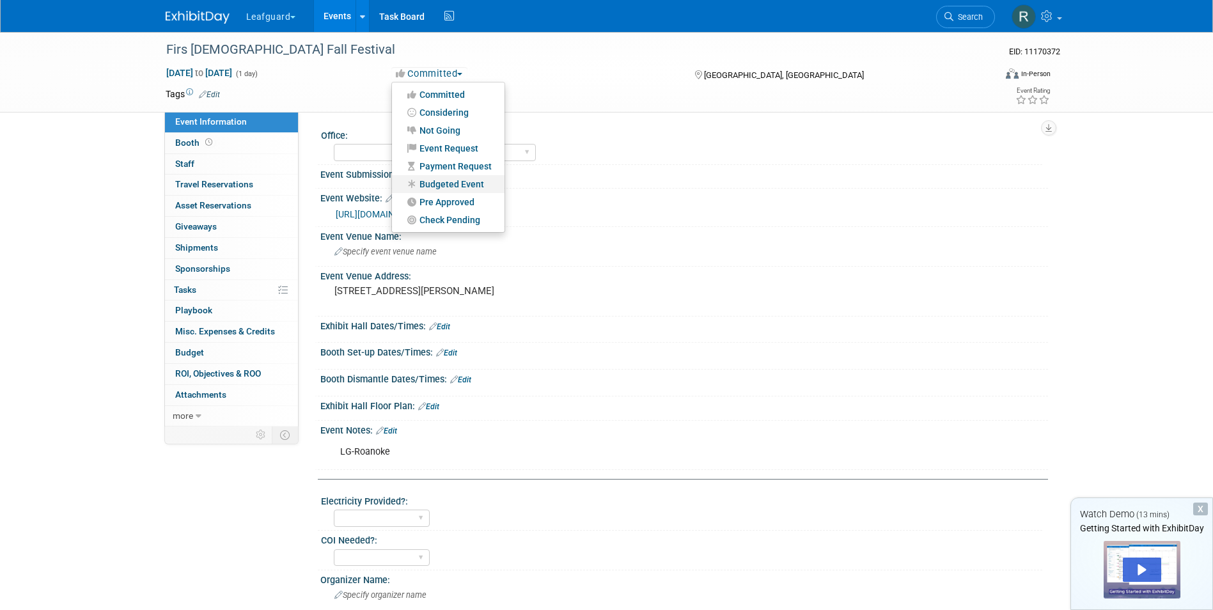
click at [452, 184] on link "Budgeted Event" at bounding box center [448, 184] width 113 height 18
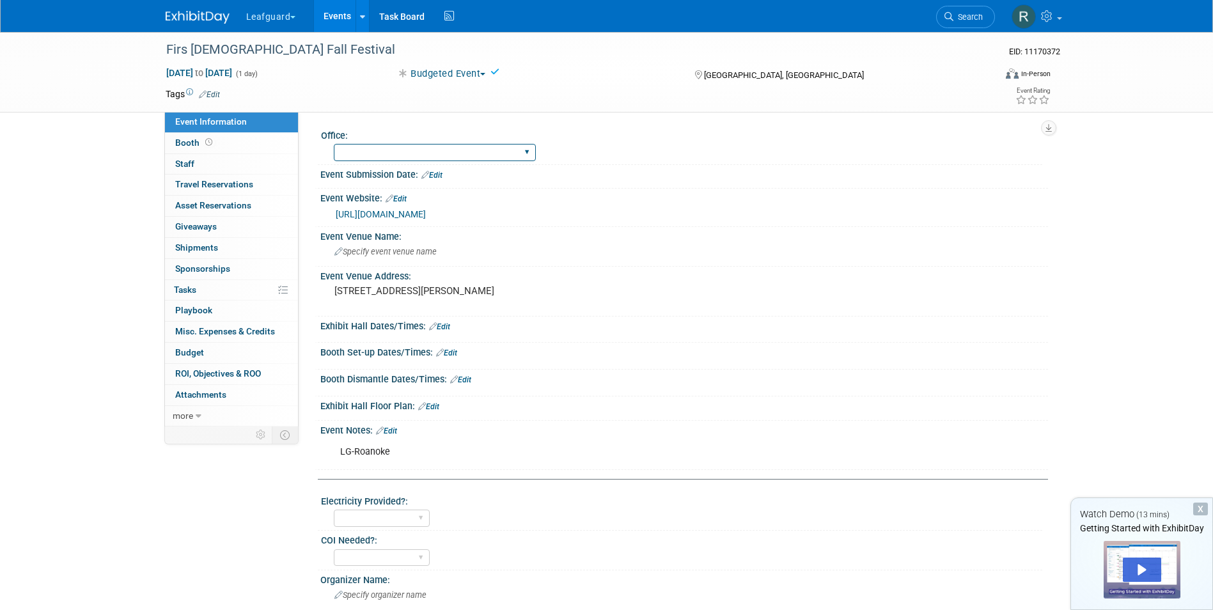
click at [434, 151] on select "[GEOGRAPHIC_DATA] [US_STATE] [GEOGRAPHIC_DATA] [GEOGRAPHIC_DATA] [GEOGRAPHIC_DA…" at bounding box center [435, 152] width 202 height 17
select select "Roanoke"
click at [334, 144] on select "Albany Arkansas Austin Birmingham Charlotte Chicago Cleveland Colorado Columbia…" at bounding box center [435, 152] width 202 height 17
click at [189, 160] on span "Staff 0" at bounding box center [184, 164] width 19 height 10
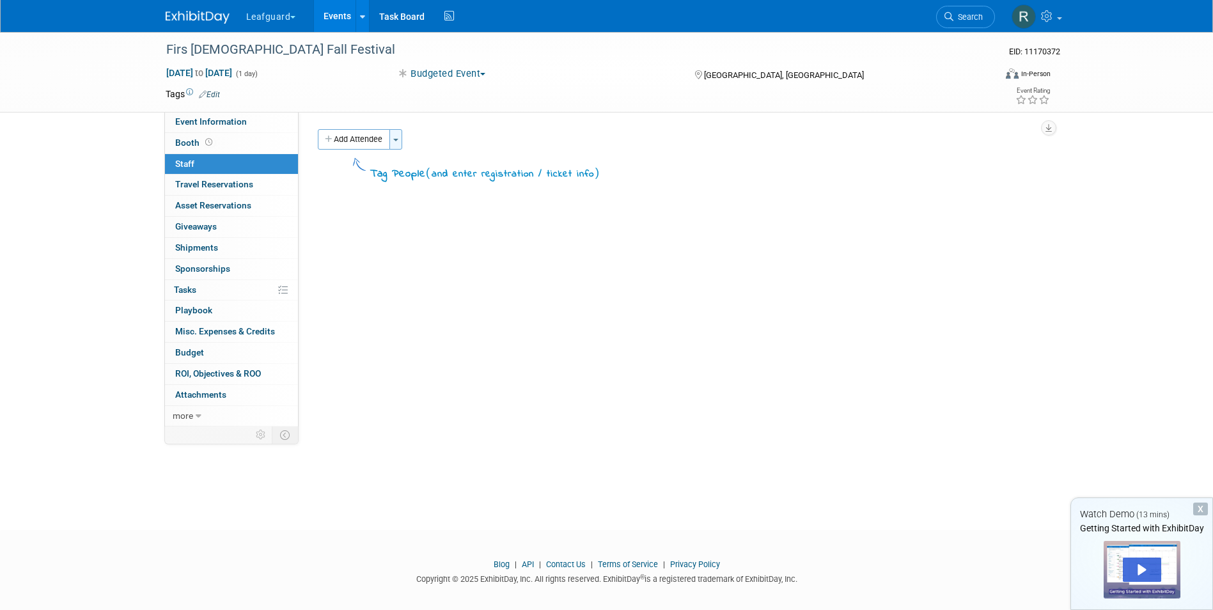
click at [402, 136] on button "Toggle Dropdown" at bounding box center [395, 139] width 13 height 20
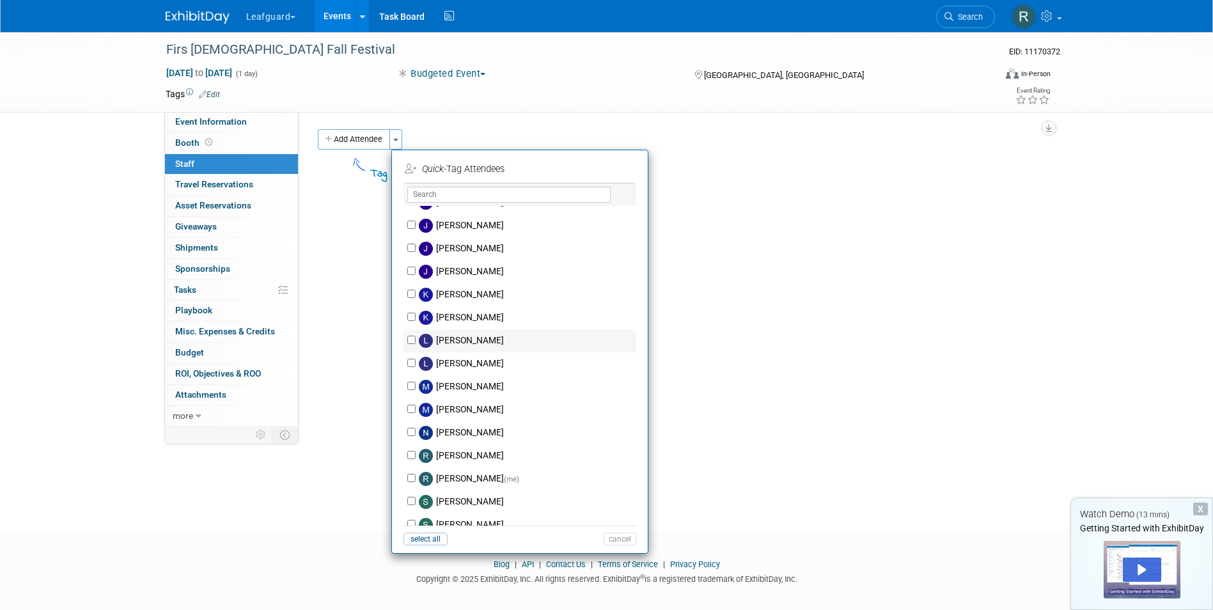
scroll to position [192, 0]
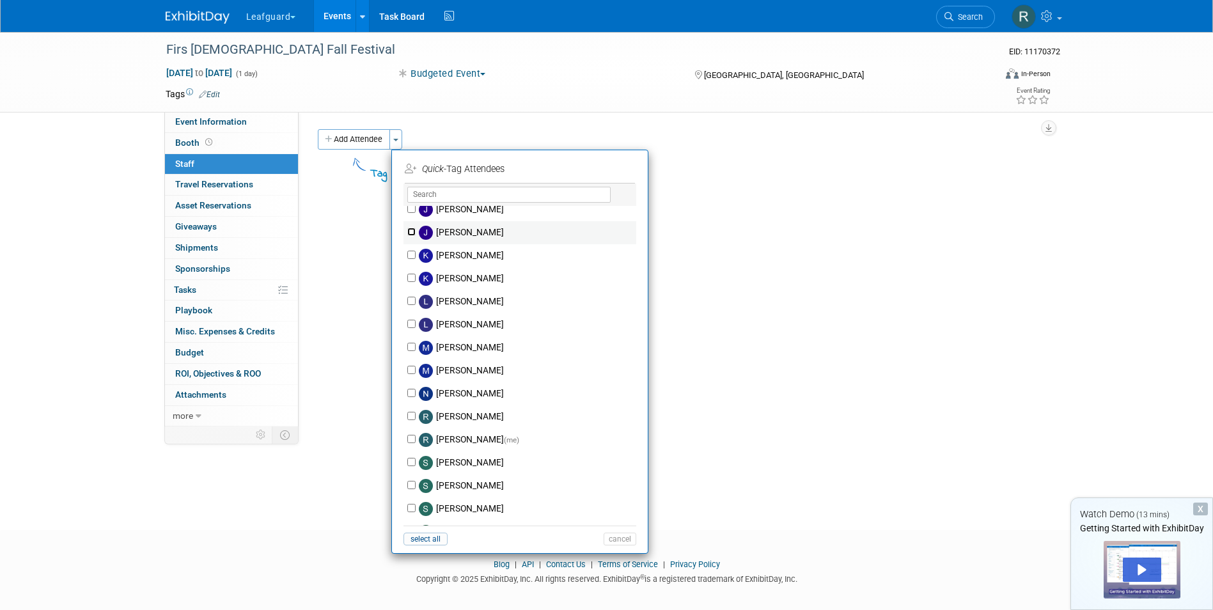
click at [412, 232] on input "Josh Smith" at bounding box center [411, 232] width 8 height 8
checkbox input "true"
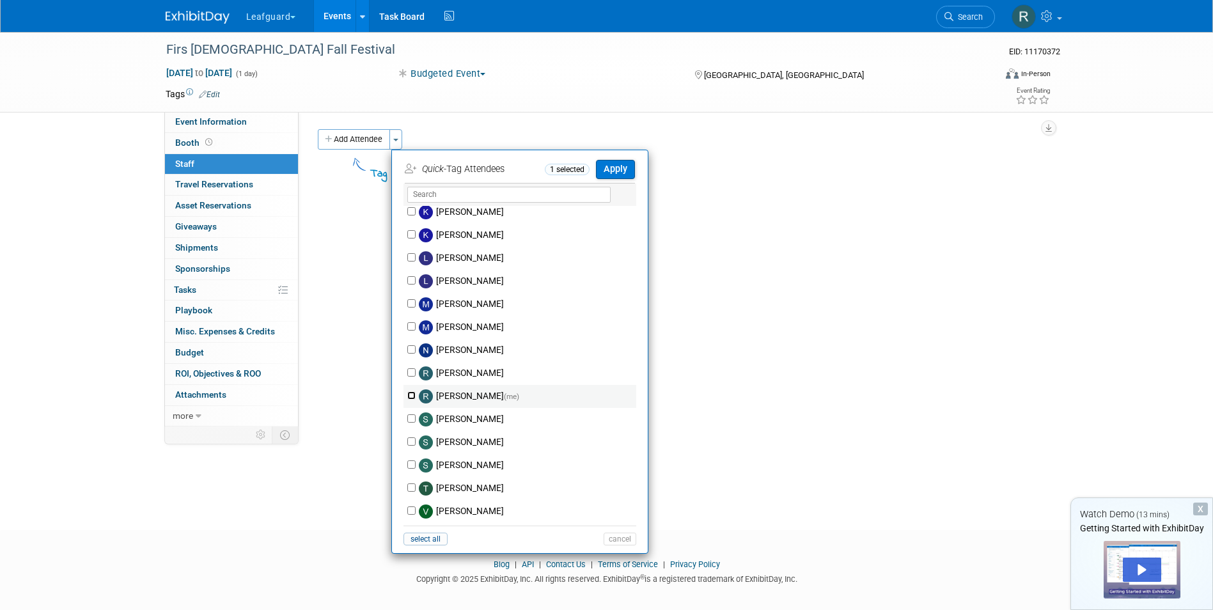
click at [410, 395] on input "Robert Howard (me)" at bounding box center [411, 395] width 8 height 8
checkbox input "true"
click at [608, 164] on button "Apply" at bounding box center [615, 169] width 39 height 19
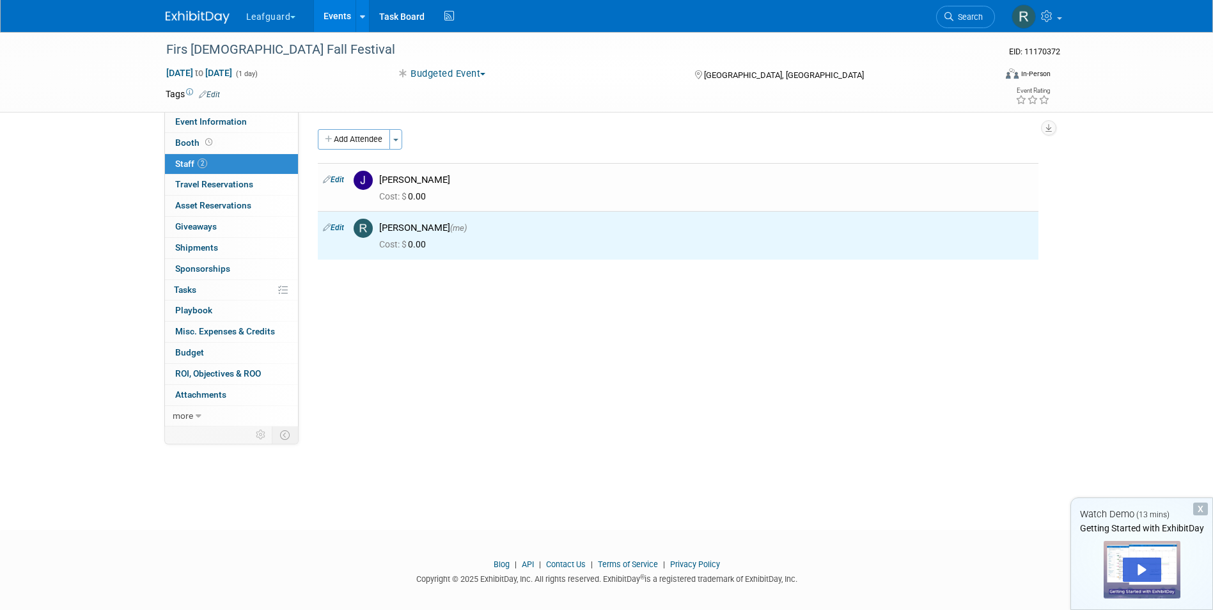
click at [330, 13] on link "Events" at bounding box center [337, 16] width 47 height 32
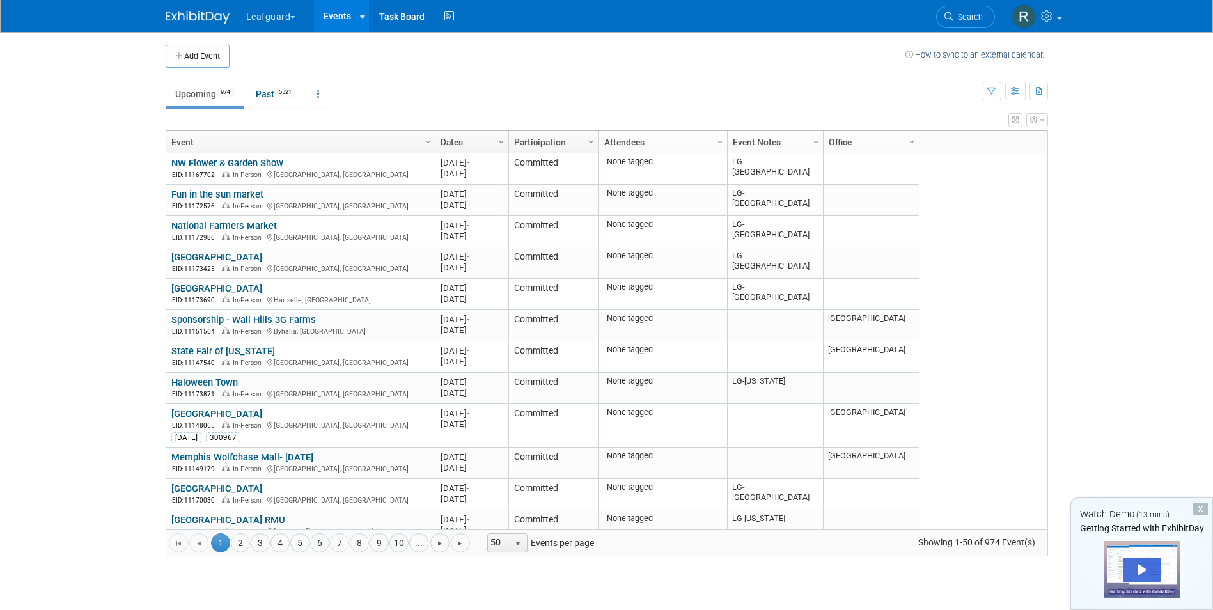
click at [817, 144] on span "Column Settings" at bounding box center [816, 142] width 10 height 10
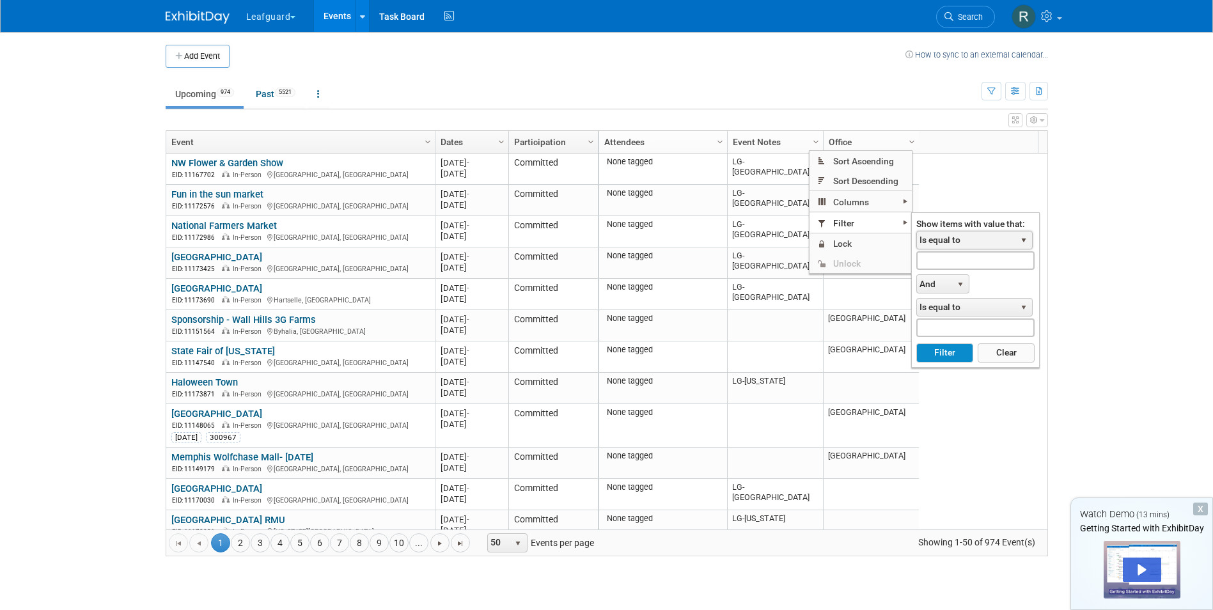
click at [1025, 237] on span "select" at bounding box center [1024, 240] width 10 height 10
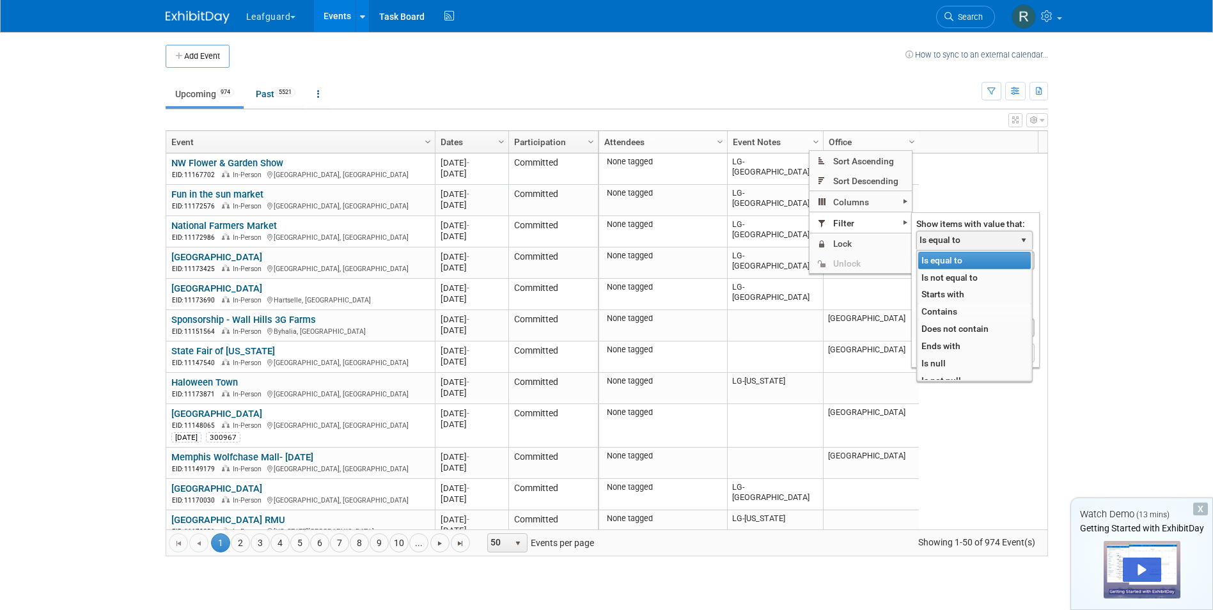
click at [951, 308] on li "Contains" at bounding box center [974, 311] width 113 height 17
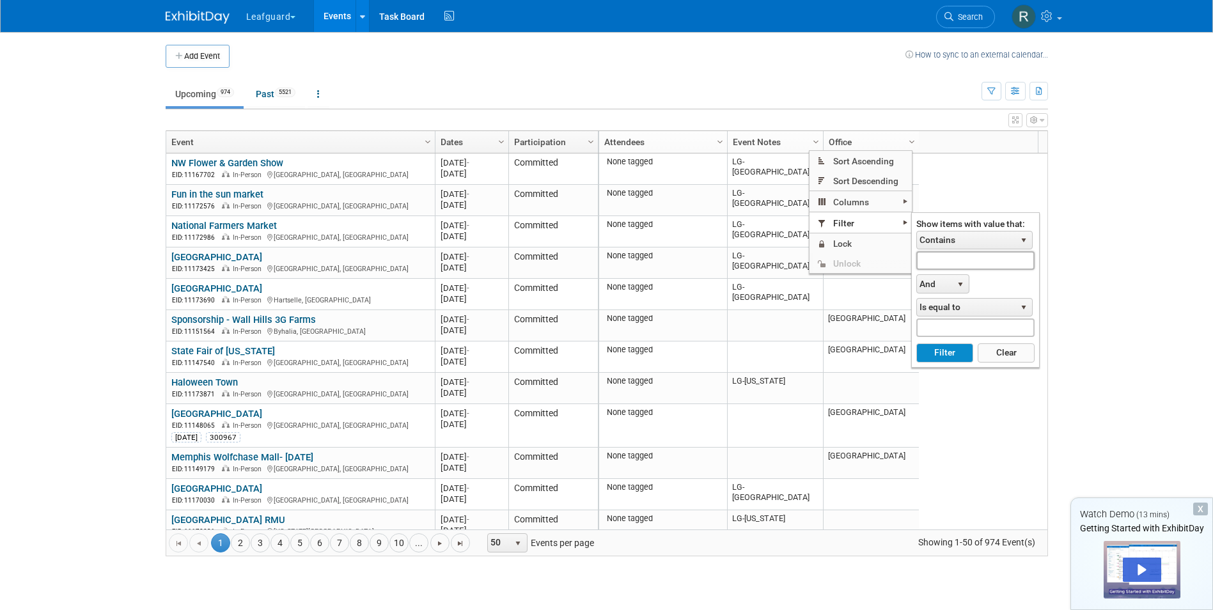
click at [1006, 262] on input "text" at bounding box center [975, 260] width 118 height 19
click at [942, 352] on button "Filter" at bounding box center [944, 352] width 57 height 19
type input "LG-Roanoke"
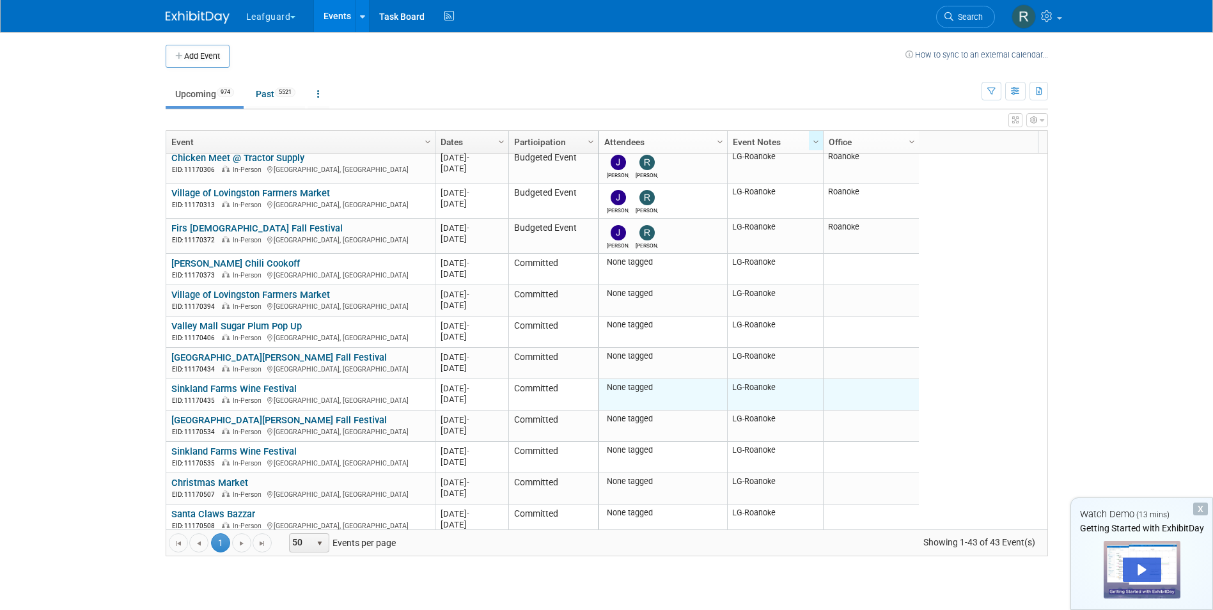
scroll to position [435, 0]
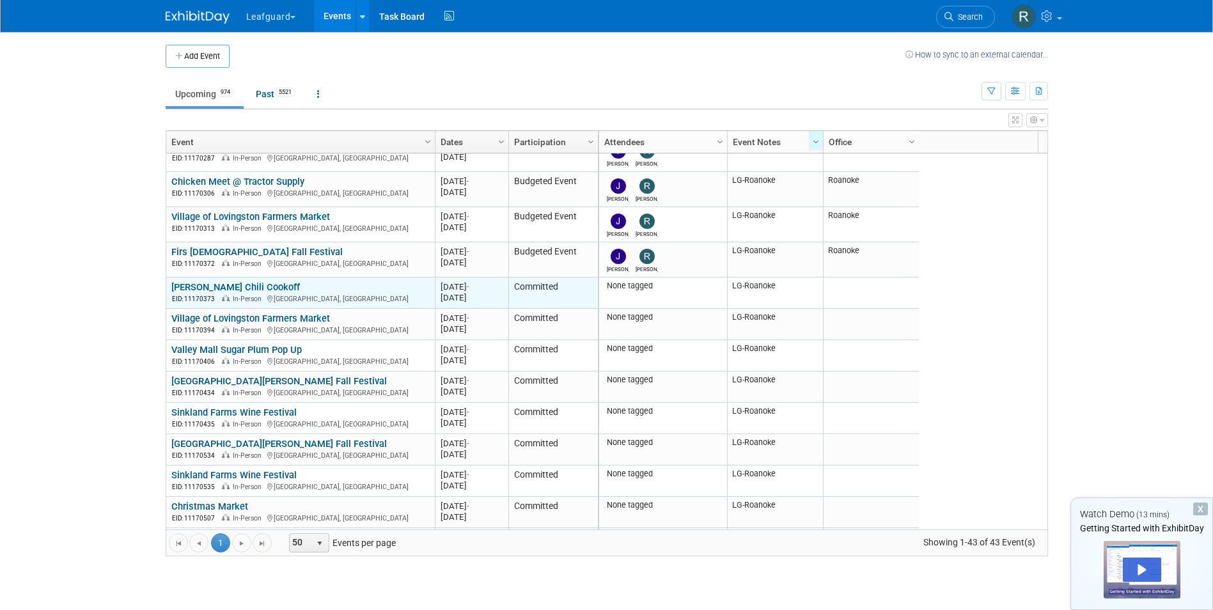
click at [248, 286] on link "[PERSON_NAME] Chili Cookoff" at bounding box center [235, 287] width 129 height 12
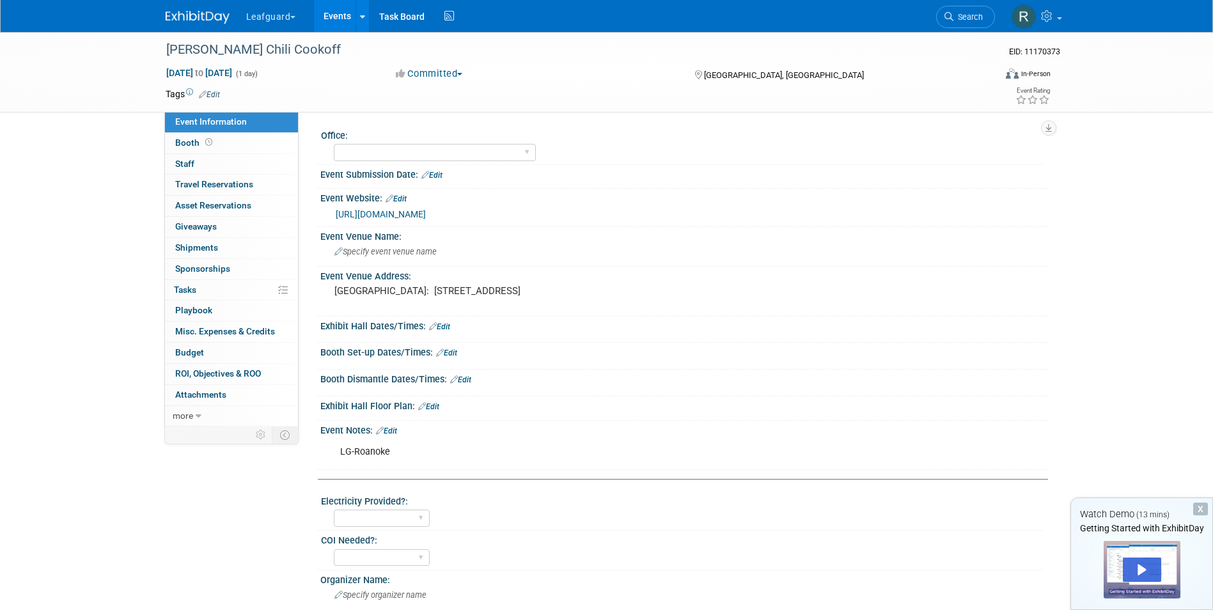
click at [461, 70] on button "Committed" at bounding box center [429, 73] width 76 height 13
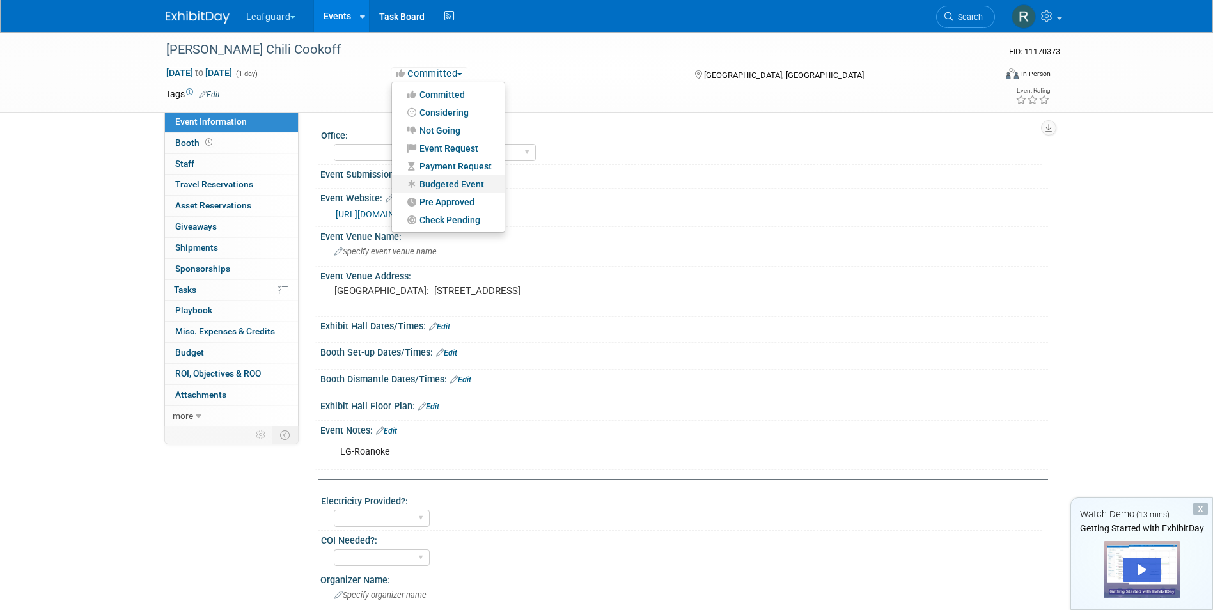
click at [457, 182] on link "Budgeted Event" at bounding box center [448, 184] width 113 height 18
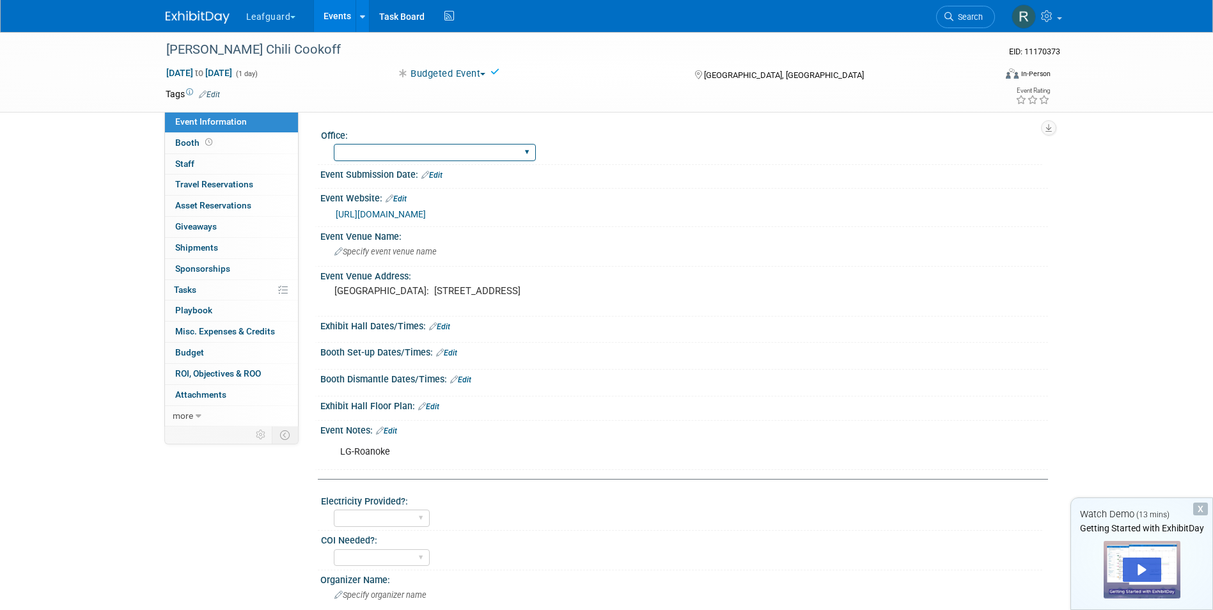
click at [435, 150] on select "Albany Arkansas Austin Birmingham Charlotte Chicago Cleveland Colorado Columbia…" at bounding box center [435, 152] width 202 height 17
select select "Roanoke"
click at [334, 144] on select "Albany Arkansas Austin Birmingham Charlotte Chicago Cleveland Colorado Columbia…" at bounding box center [435, 152] width 202 height 17
click at [188, 160] on span "Staff 0" at bounding box center [184, 164] width 19 height 10
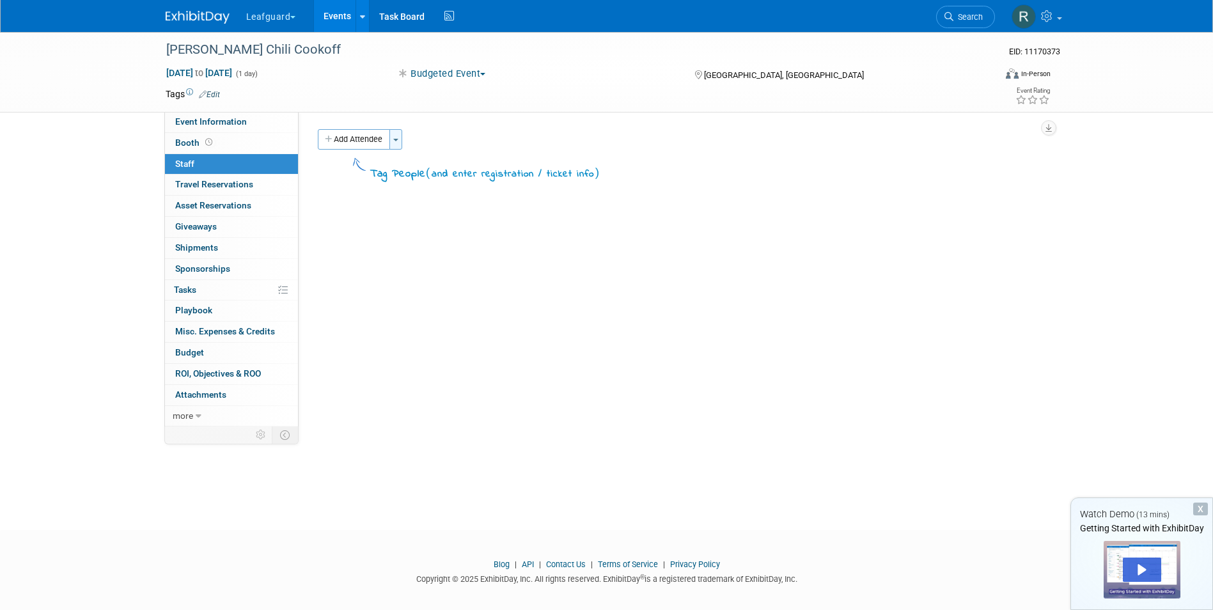
click at [398, 139] on span "button" at bounding box center [395, 140] width 5 height 3
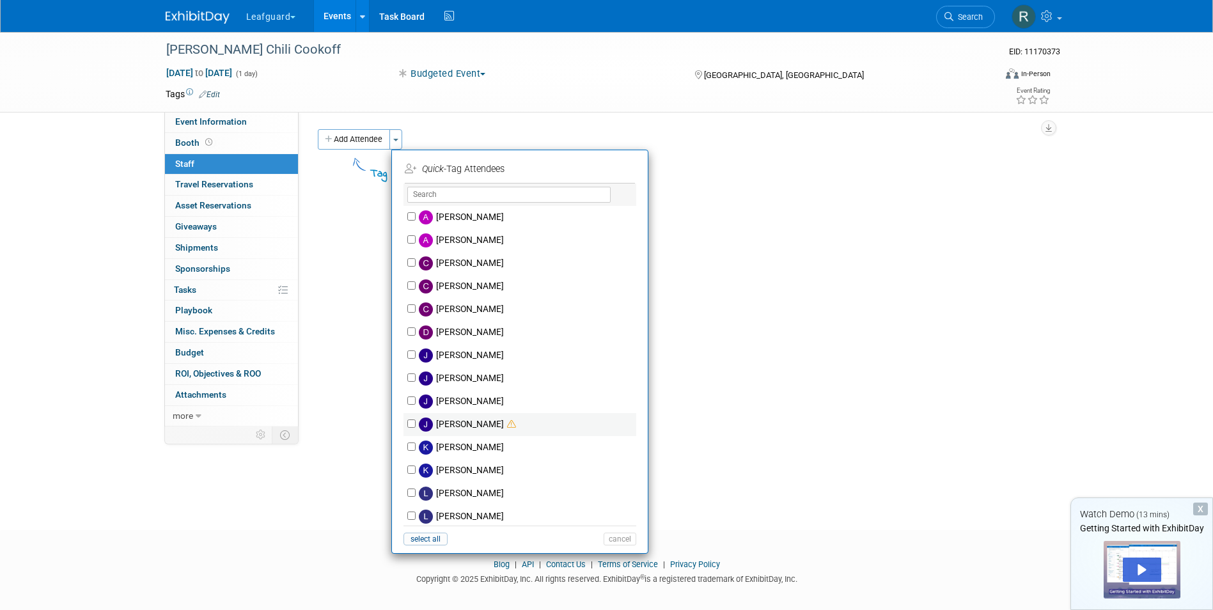
click at [416, 421] on label "Josh Smith" at bounding box center [528, 424] width 225 height 23
click at [416, 421] on input "Josh Smith" at bounding box center [411, 424] width 8 height 8
checkbox input "true"
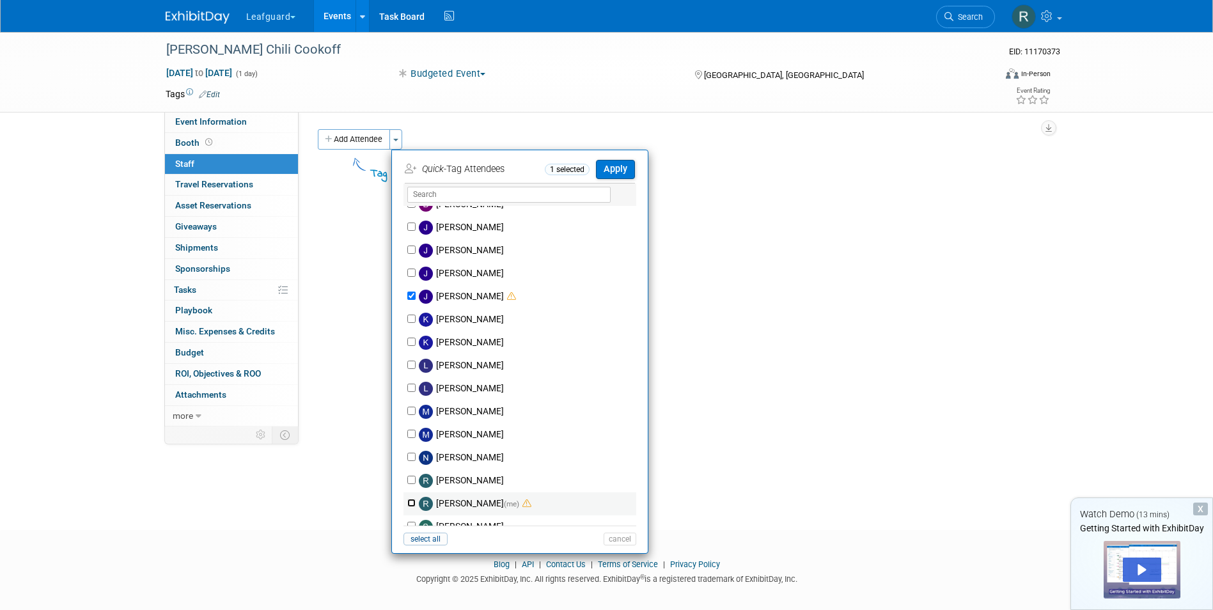
click at [412, 501] on input "Robert Howard (me)" at bounding box center [411, 503] width 8 height 8
checkbox input "true"
click at [617, 166] on button "Apply" at bounding box center [615, 169] width 39 height 19
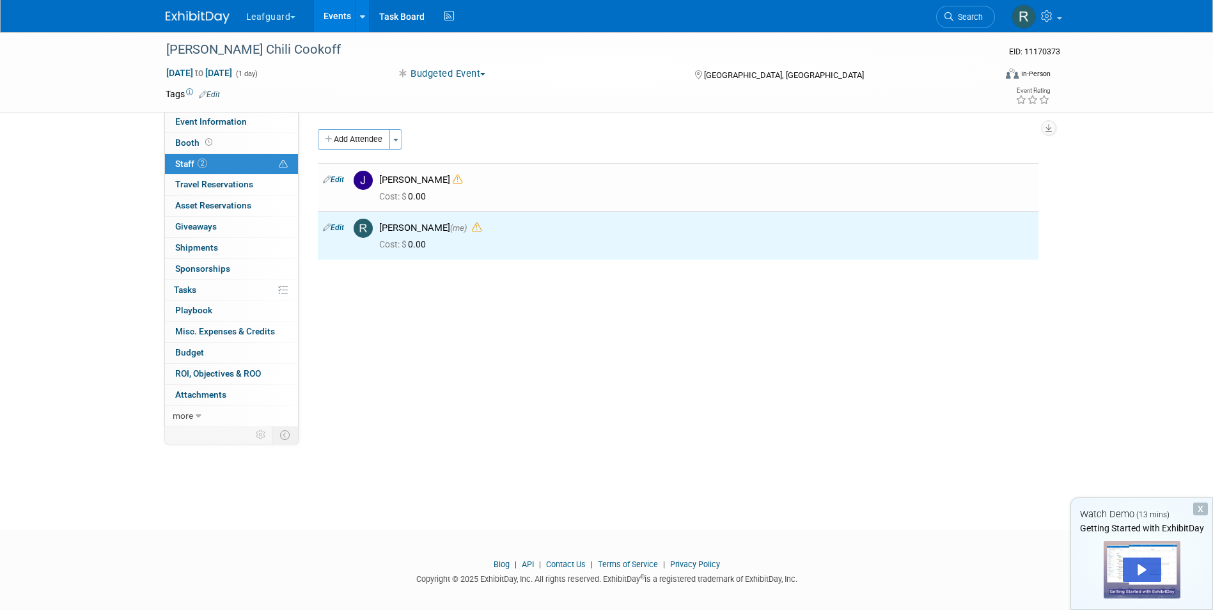
click at [335, 10] on link "Events" at bounding box center [337, 16] width 47 height 32
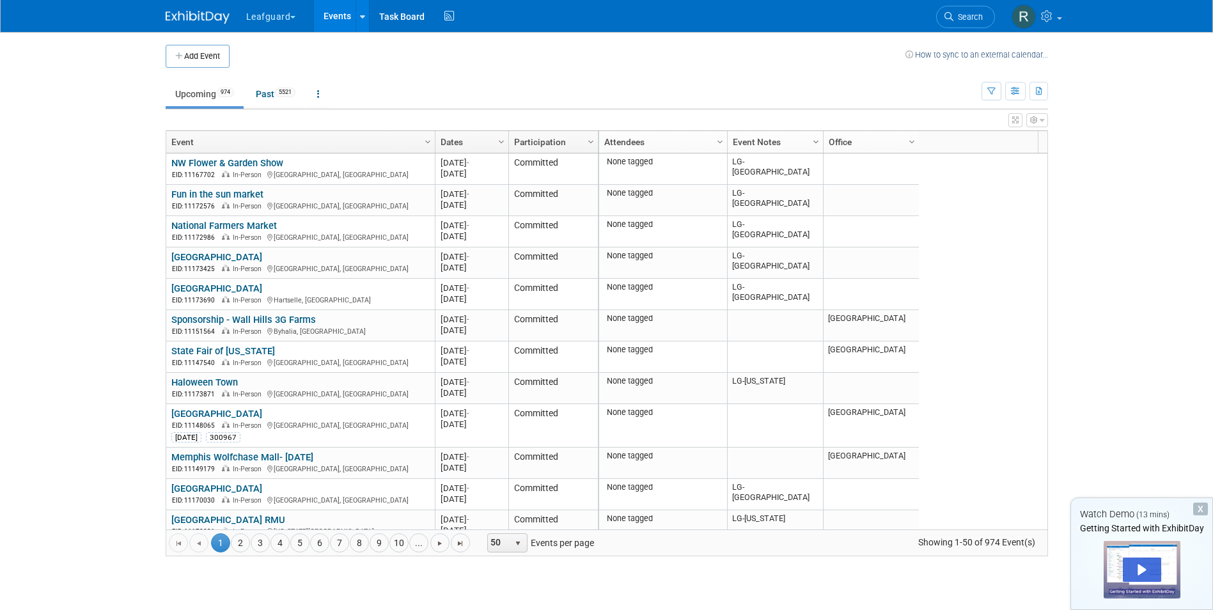
click at [817, 143] on span "Column Settings" at bounding box center [816, 142] width 10 height 10
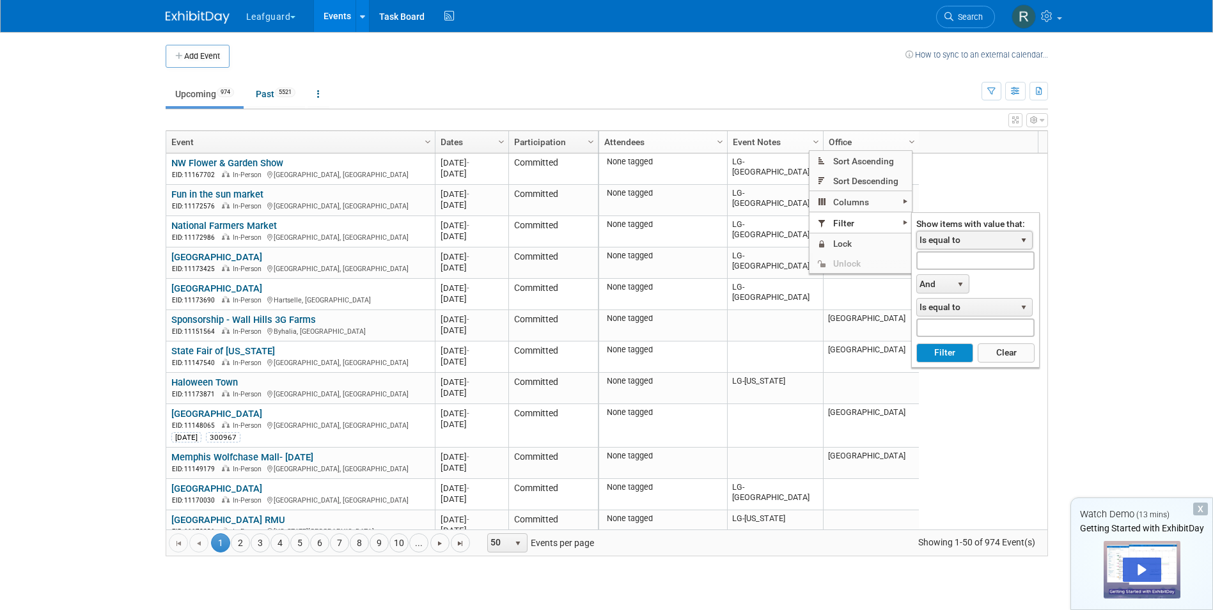
click at [1025, 239] on span "select" at bounding box center [1024, 240] width 10 height 10
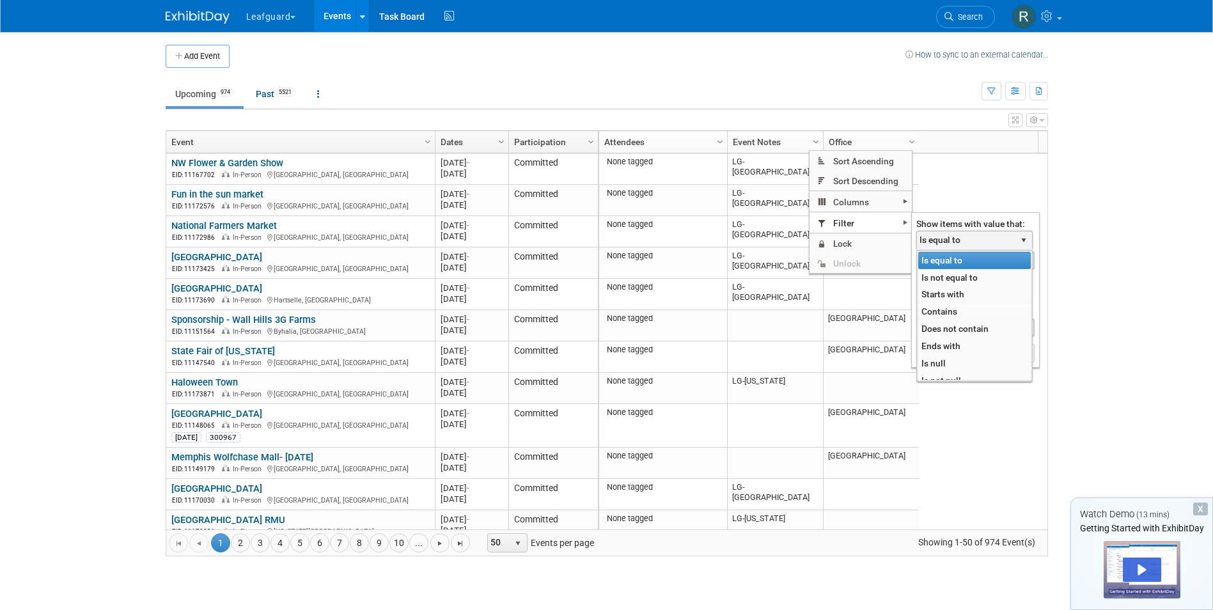
click at [961, 311] on li "Contains" at bounding box center [974, 311] width 113 height 17
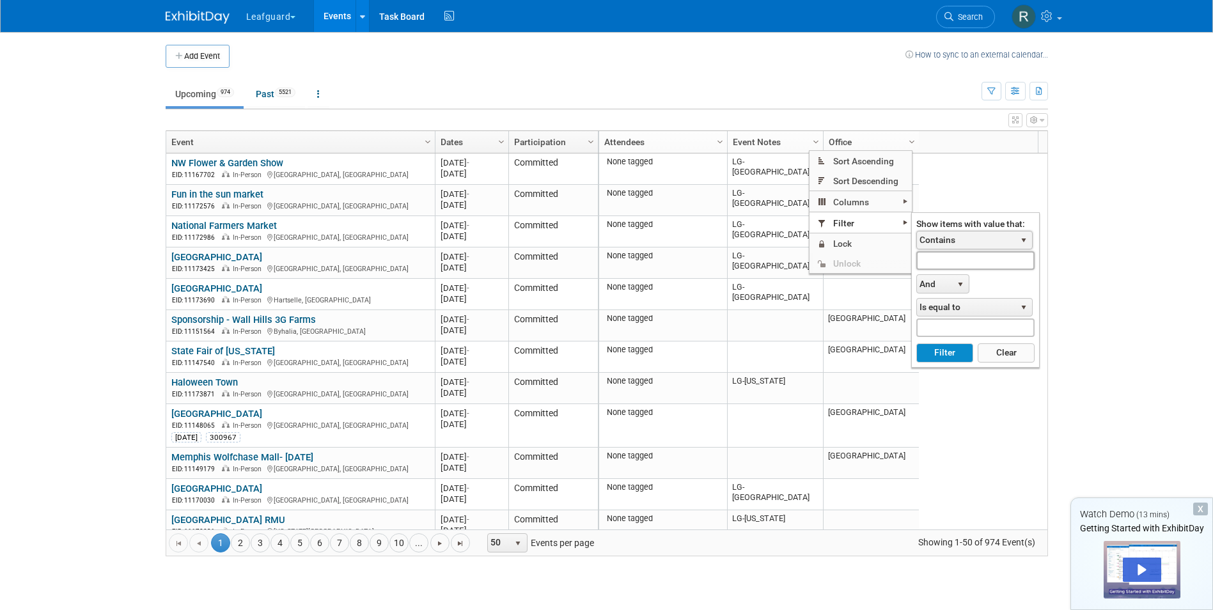
click at [977, 263] on input "text" at bounding box center [975, 260] width 118 height 19
click at [937, 352] on button "Filter" at bounding box center [944, 352] width 57 height 19
type input "LG-Roanoke"
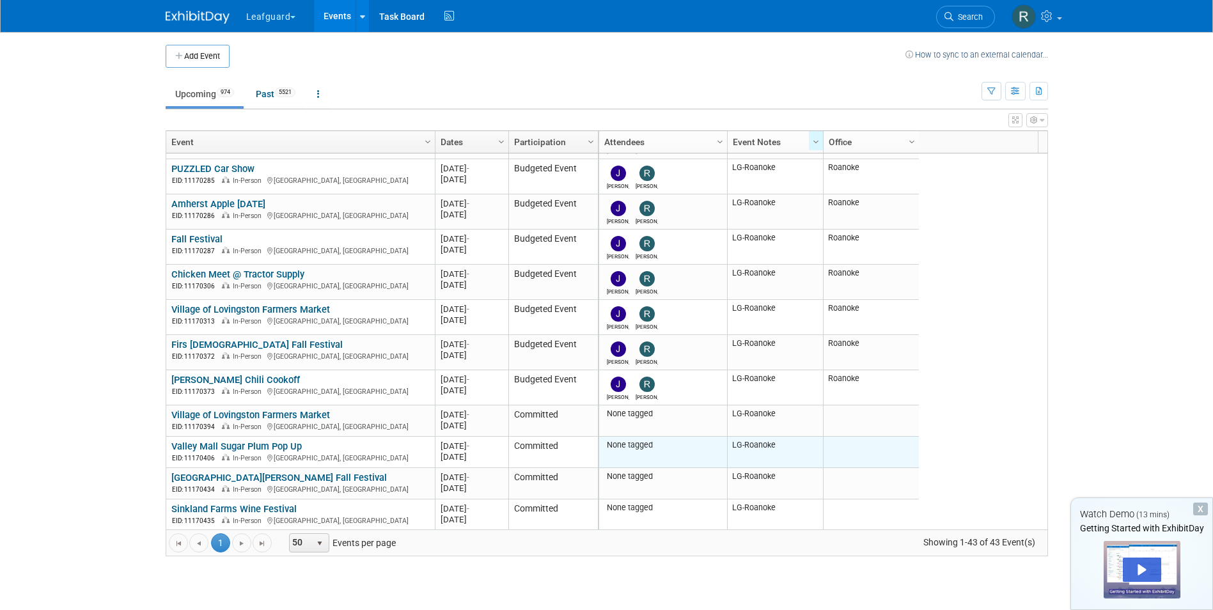
scroll to position [371, 0]
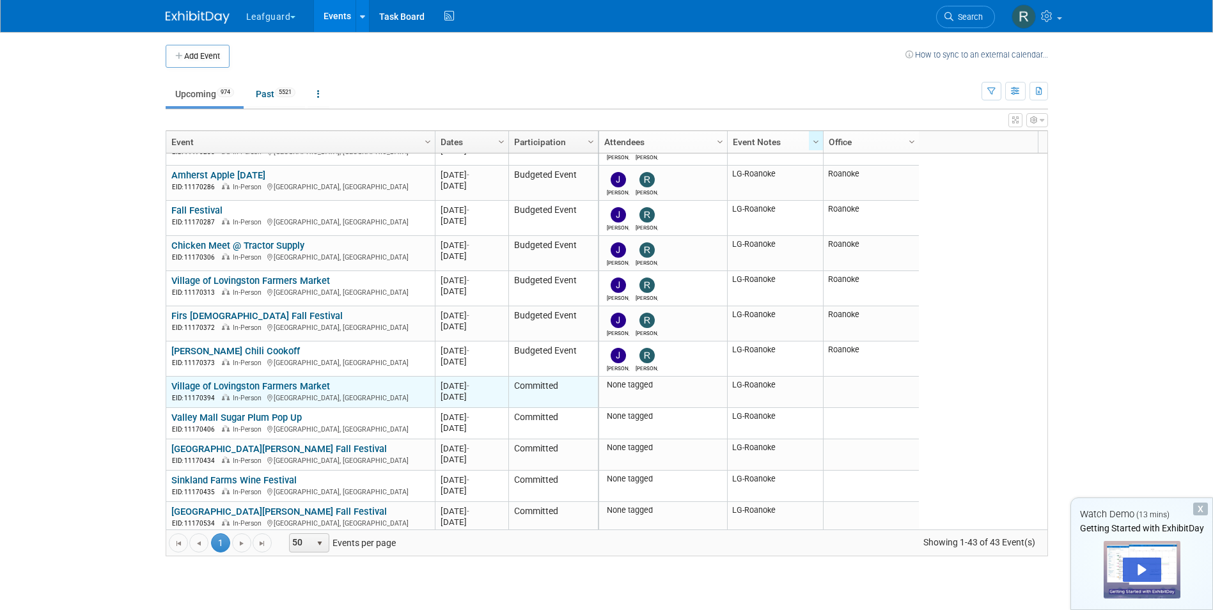
click at [272, 382] on link "Village of Lovingston Farmers Market" at bounding box center [250, 387] width 159 height 12
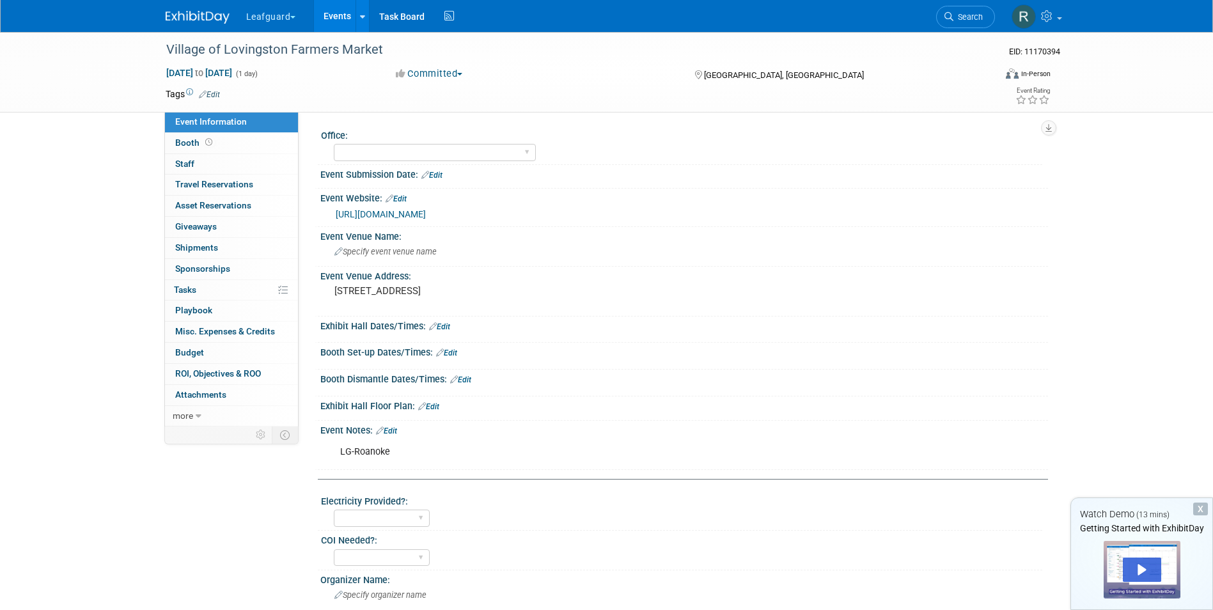
click at [462, 75] on span "button" at bounding box center [459, 74] width 5 height 3
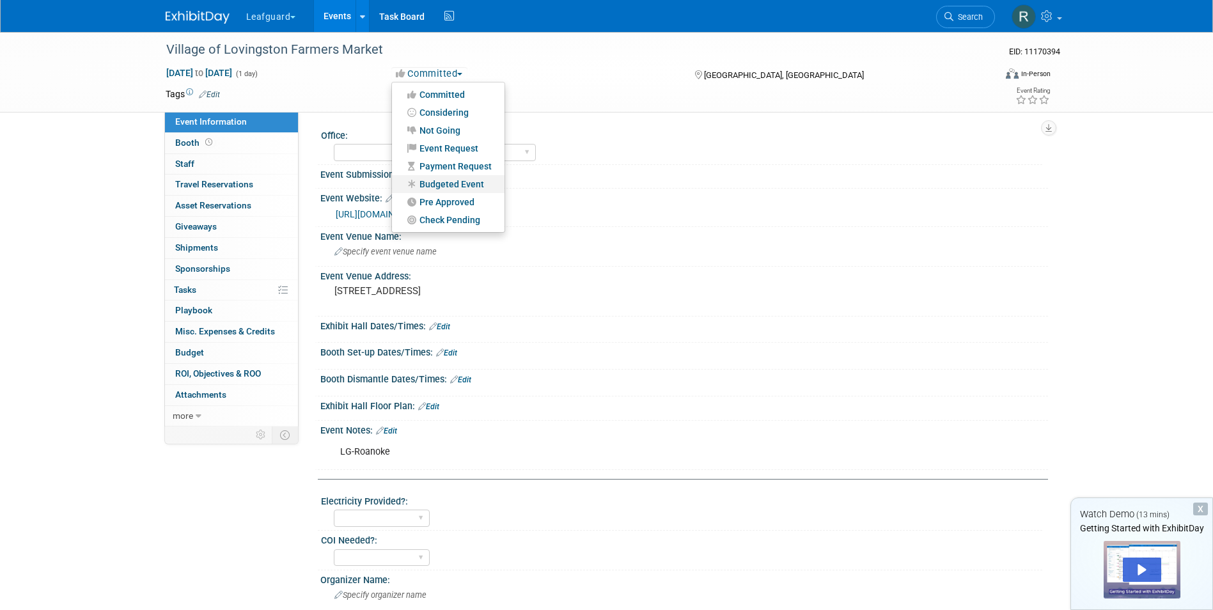
click at [461, 181] on link "Budgeted Event" at bounding box center [448, 184] width 113 height 18
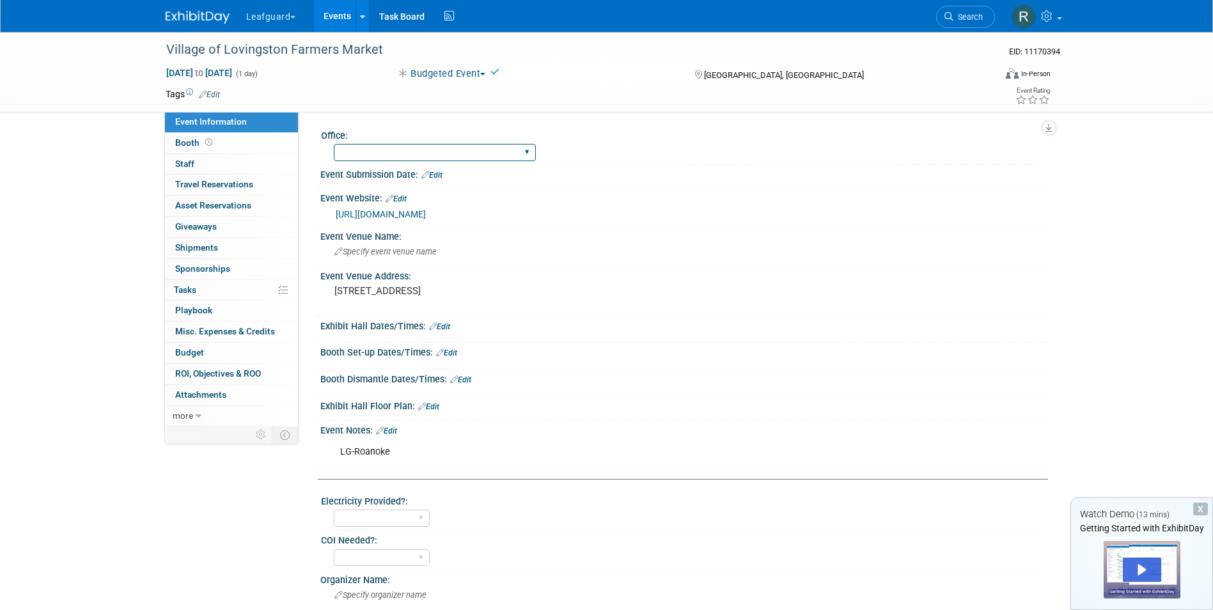
click at [433, 154] on select "Albany Arkansas Austin Birmingham Charlotte Chicago Cleveland Colorado Columbia…" at bounding box center [435, 152] width 202 height 17
select select "Roanoke"
click at [334, 144] on select "Albany Arkansas Austin Birmingham Charlotte Chicago Cleveland Colorado Columbia…" at bounding box center [435, 152] width 202 height 17
click at [193, 165] on span "Staff 0" at bounding box center [184, 164] width 19 height 10
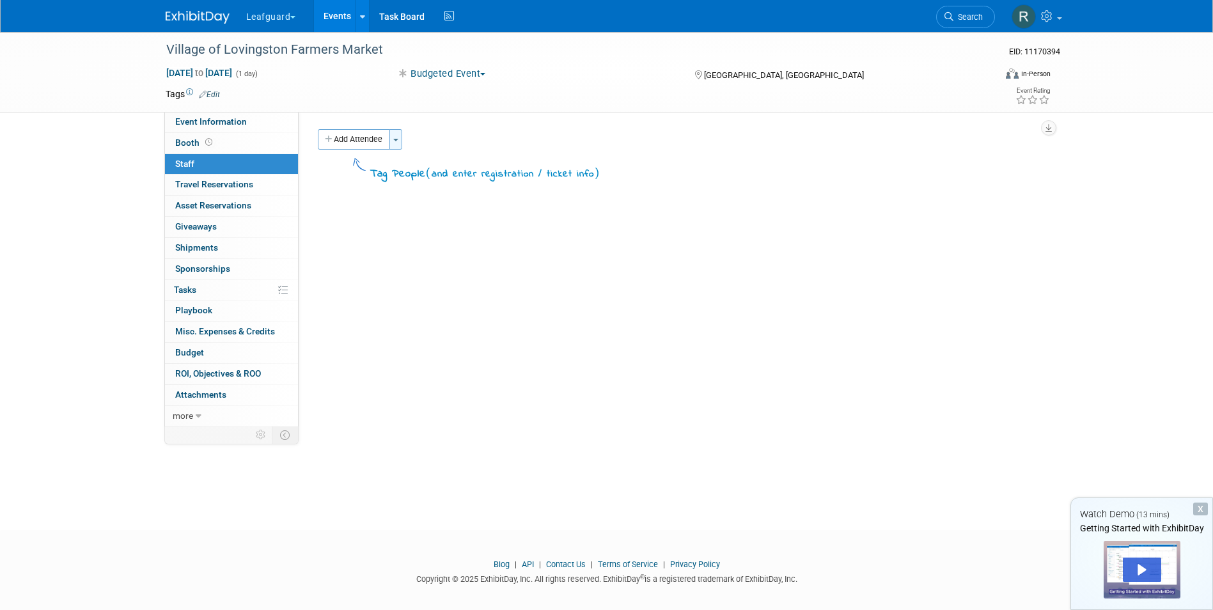
click at [396, 141] on span "button" at bounding box center [395, 140] width 5 height 3
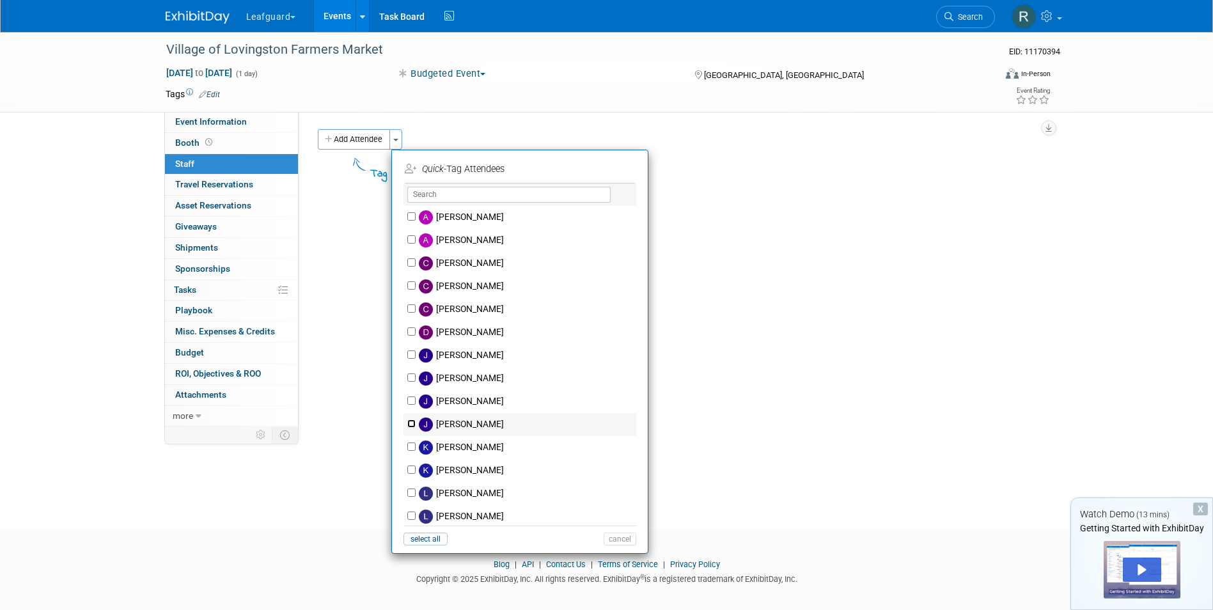
click at [410, 423] on input "[PERSON_NAME]" at bounding box center [411, 424] width 8 height 8
checkbox input "true"
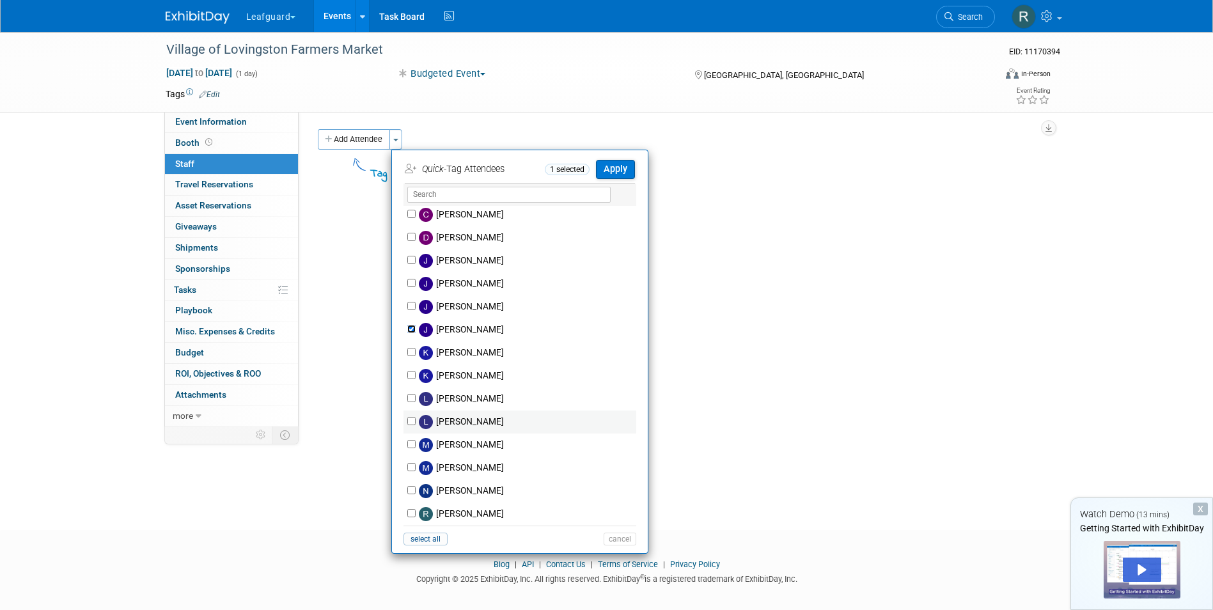
scroll to position [128, 0]
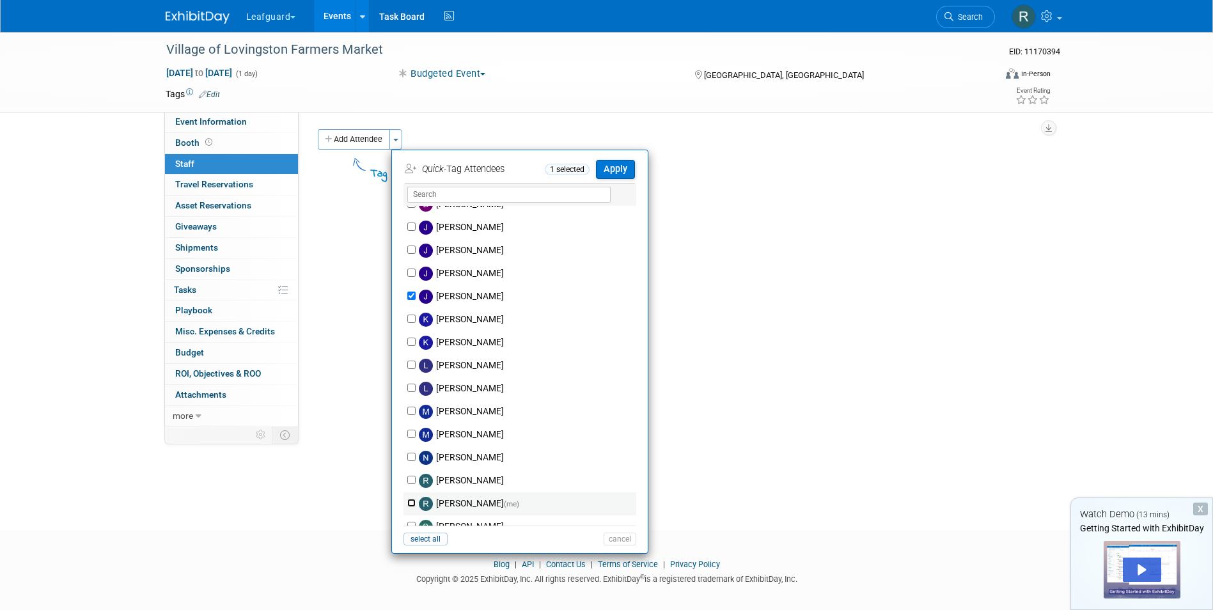
click at [408, 503] on input "Robert Howard (me)" at bounding box center [411, 503] width 8 height 8
checkbox input "true"
click at [609, 169] on button "Apply" at bounding box center [615, 169] width 39 height 19
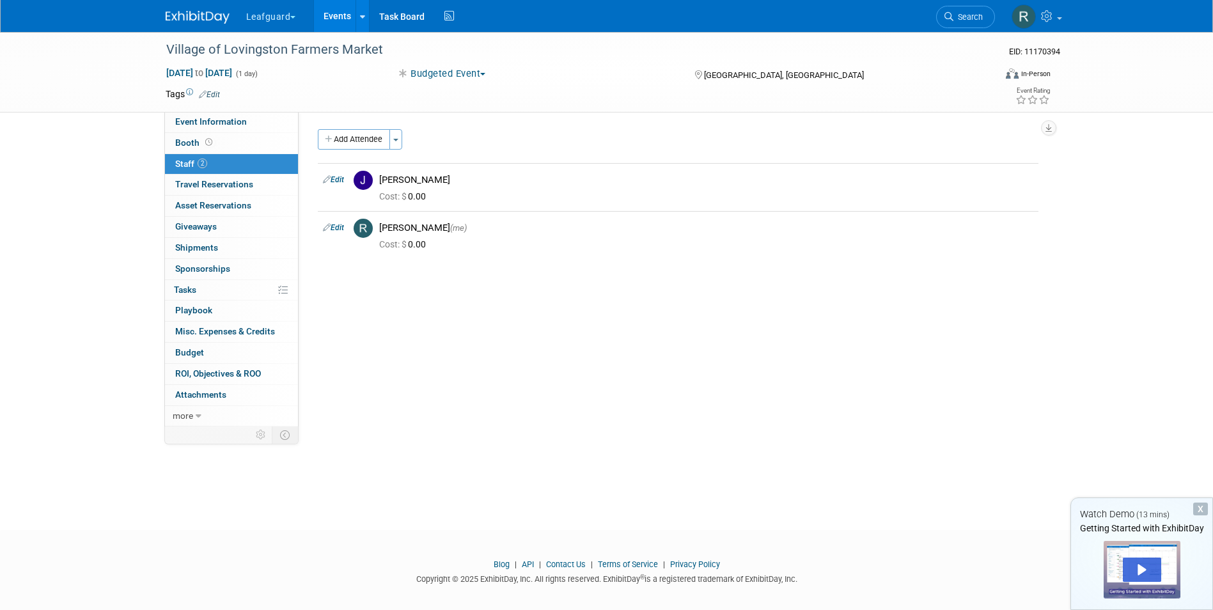
click at [338, 13] on link "Events" at bounding box center [337, 16] width 47 height 32
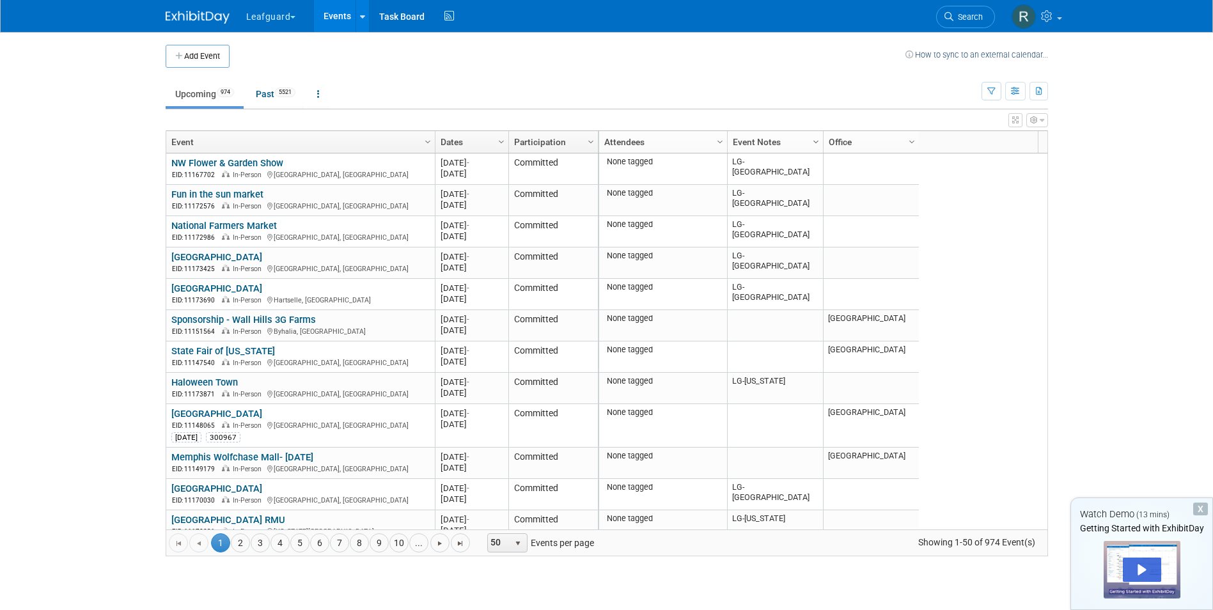
click at [817, 140] on span "Column Settings" at bounding box center [816, 142] width 10 height 10
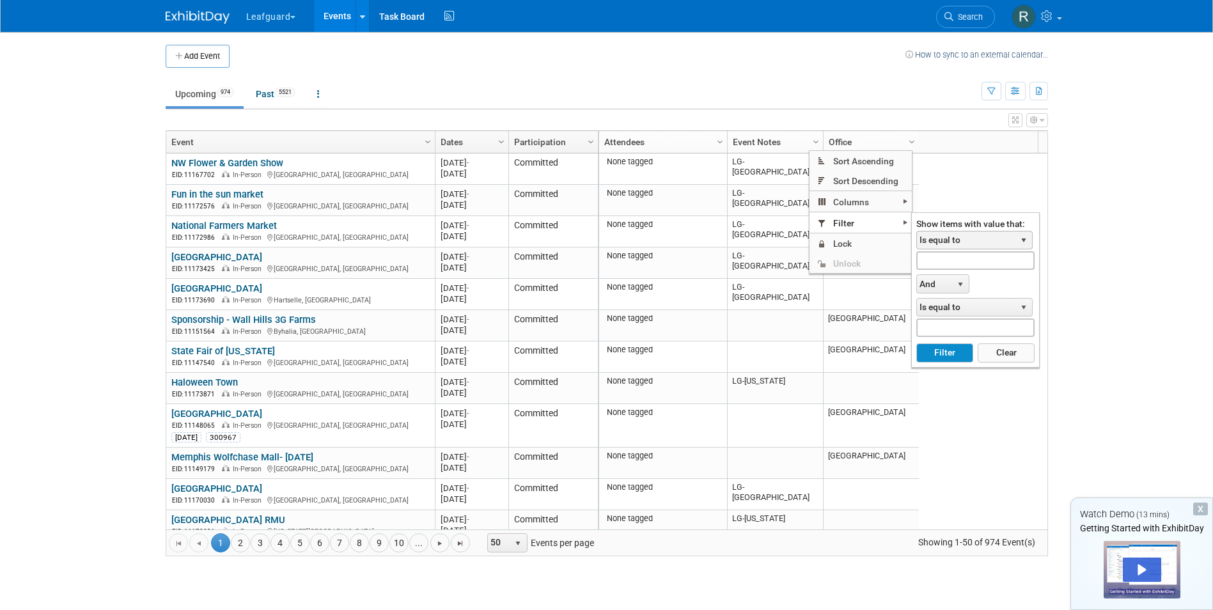
click at [1026, 236] on span "select" at bounding box center [1024, 240] width 10 height 10
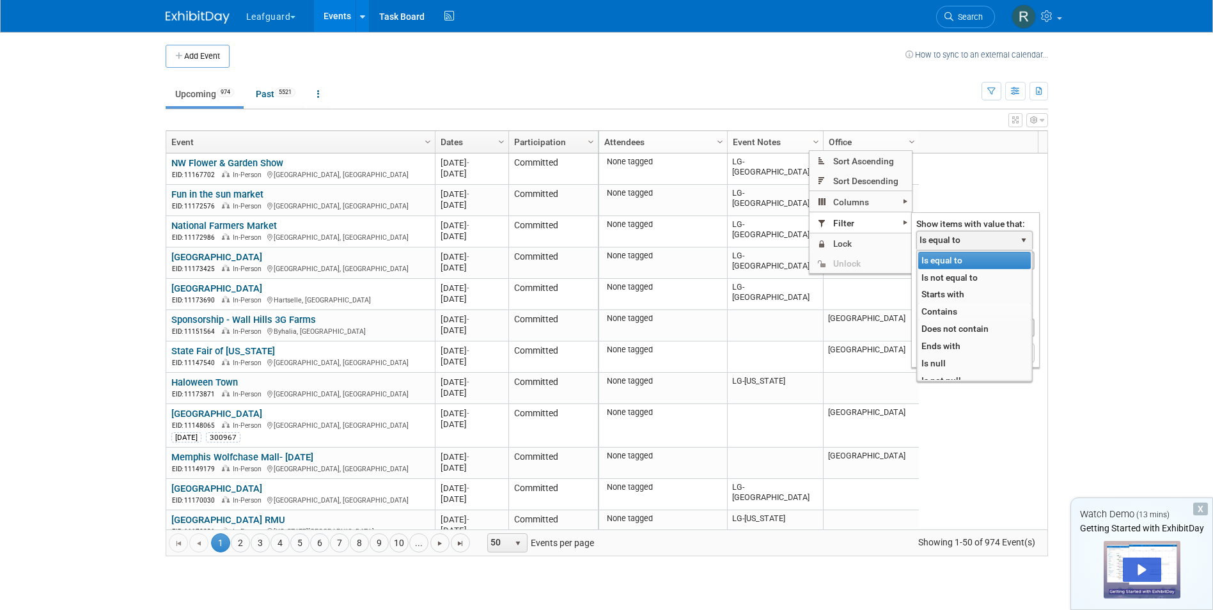
click at [952, 312] on li "Contains" at bounding box center [974, 311] width 113 height 17
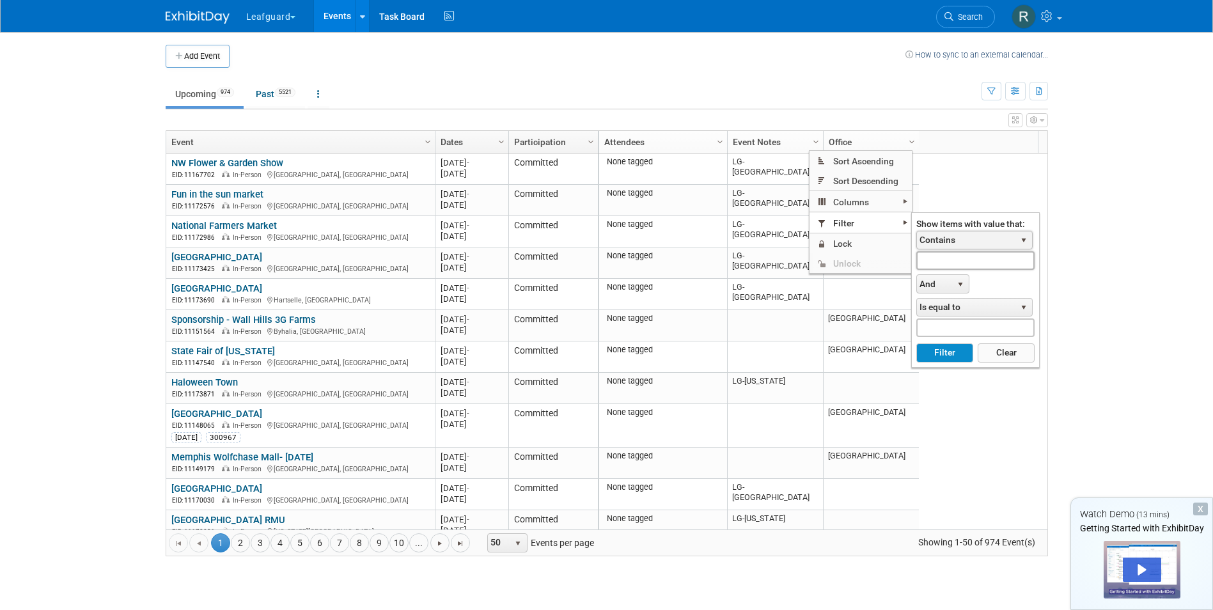
click at [954, 258] on input "text" at bounding box center [975, 260] width 118 height 19
click at [948, 350] on button "Filter" at bounding box center [944, 352] width 57 height 19
type input "LG-Roanoke"
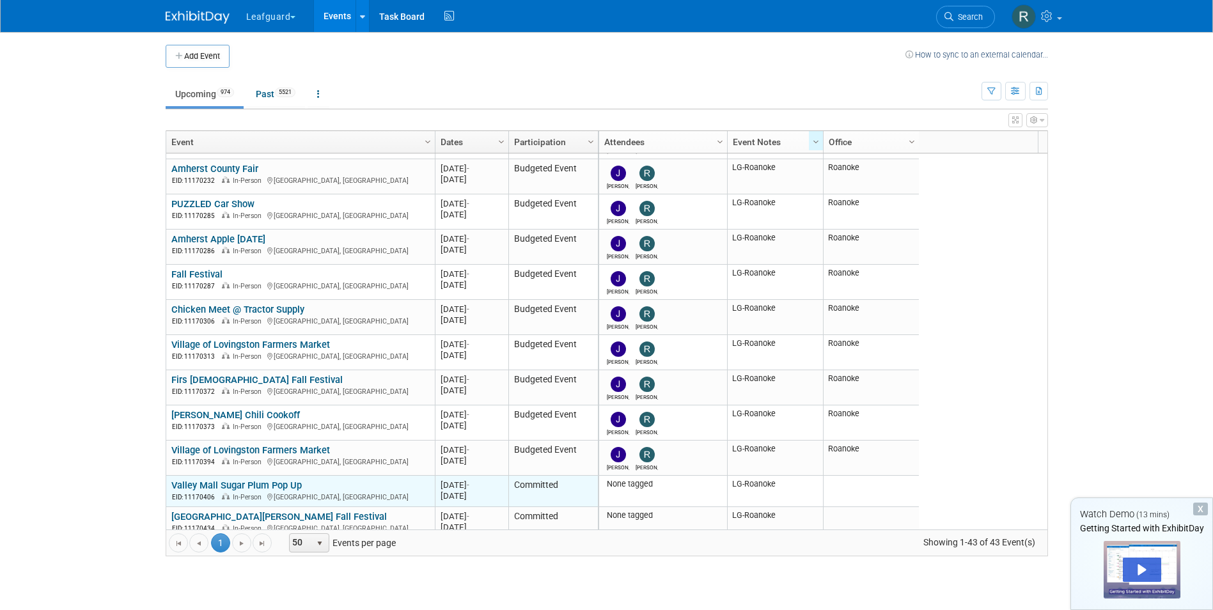
scroll to position [384, 0]
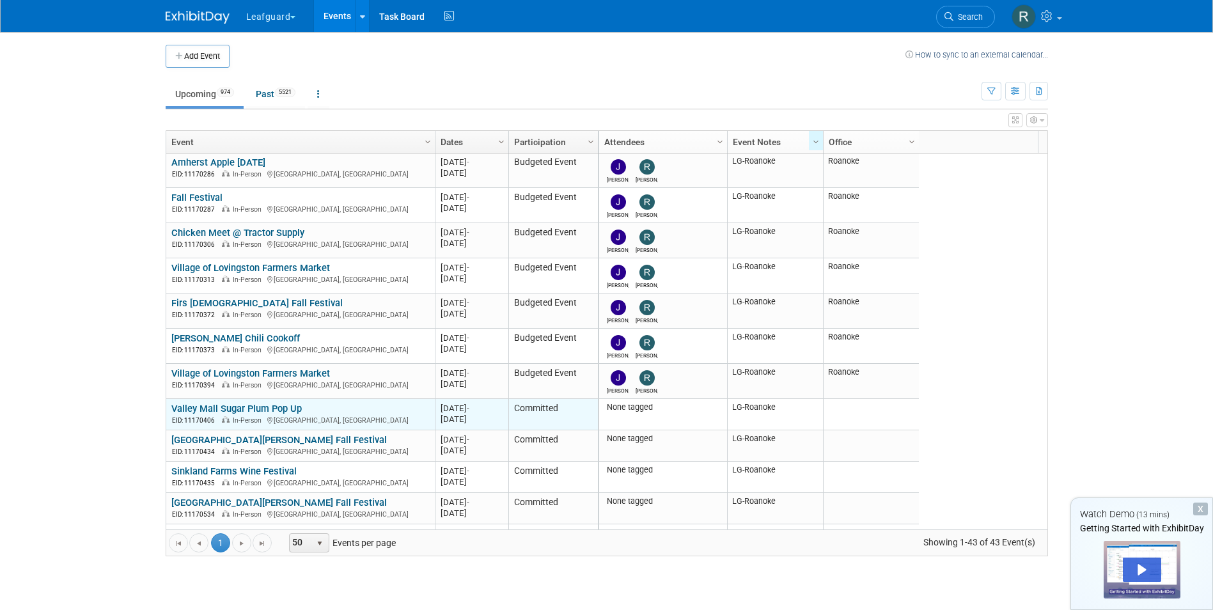
click at [246, 407] on link "Valley Mall Sugar Plum Pop Up" at bounding box center [236, 409] width 130 height 12
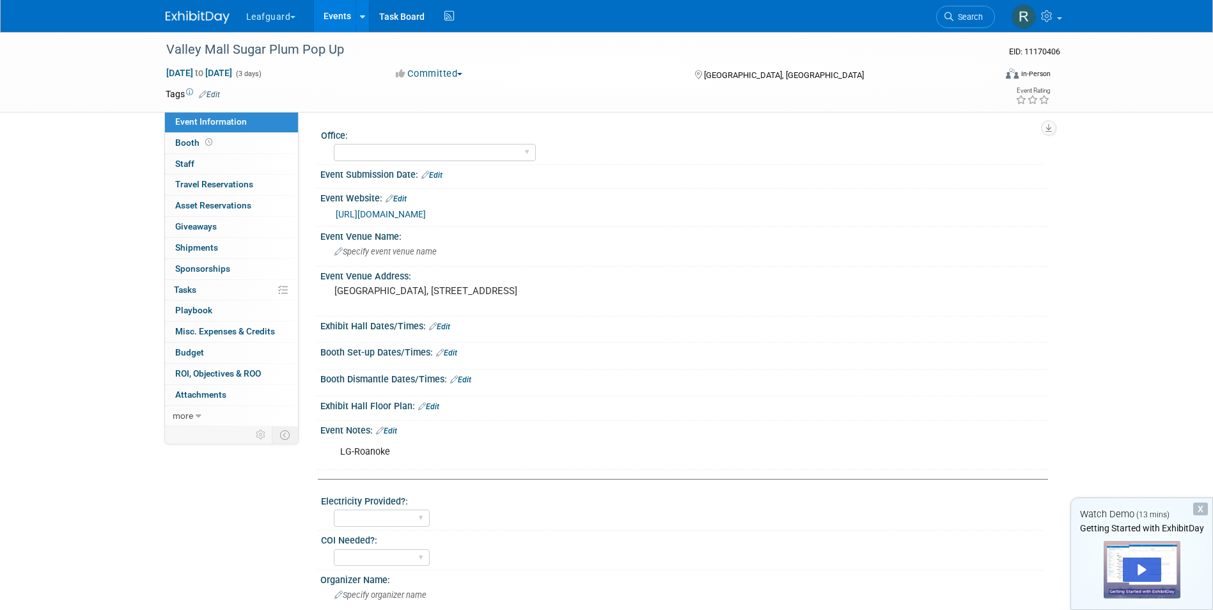
click at [460, 73] on button "Committed" at bounding box center [429, 73] width 76 height 13
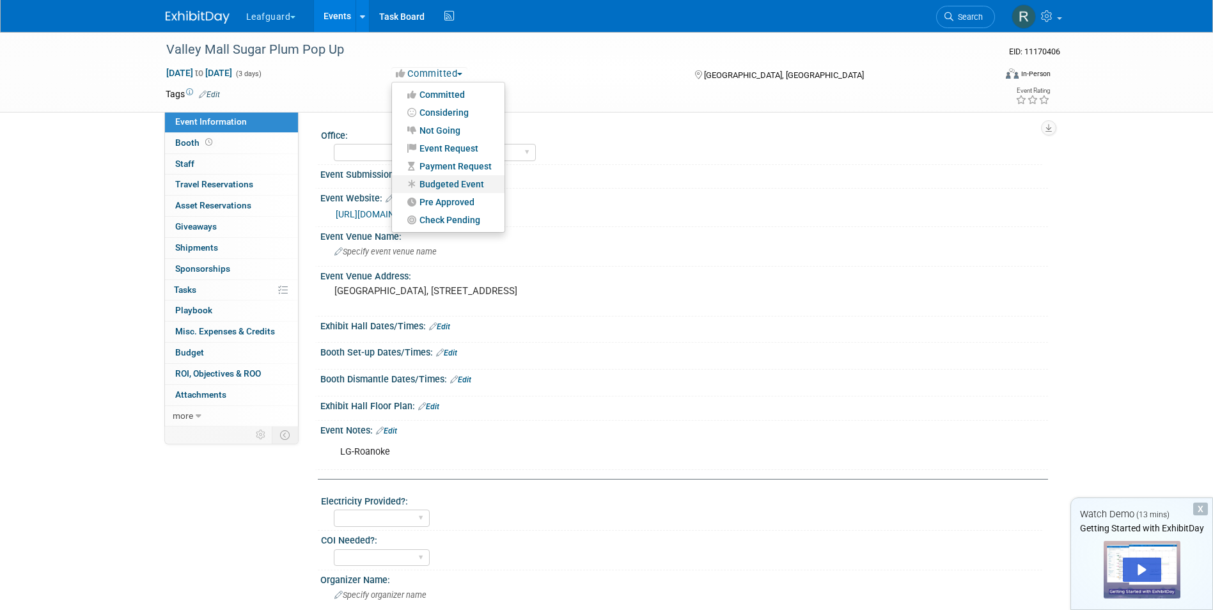
click at [458, 178] on link "Budgeted Event" at bounding box center [448, 184] width 113 height 18
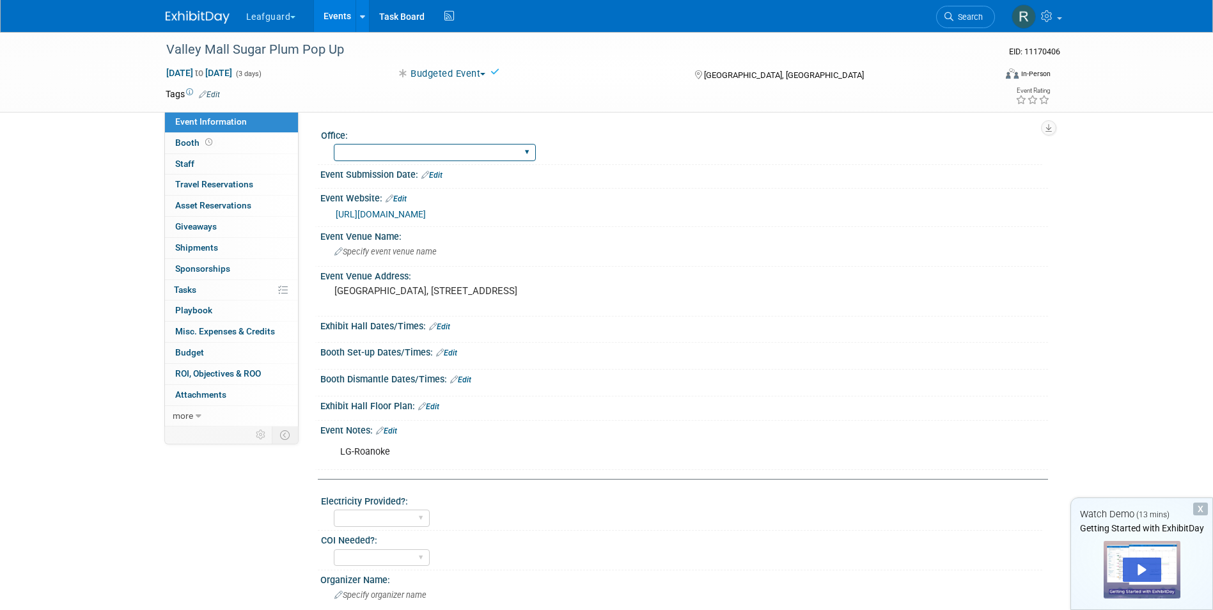
click at [430, 152] on select "[GEOGRAPHIC_DATA] [US_STATE] [GEOGRAPHIC_DATA] [GEOGRAPHIC_DATA] [GEOGRAPHIC_DA…" at bounding box center [435, 152] width 202 height 17
select select "Roanoke"
click at [334, 144] on select "[GEOGRAPHIC_DATA] [US_STATE] [GEOGRAPHIC_DATA] [GEOGRAPHIC_DATA] [GEOGRAPHIC_DA…" at bounding box center [435, 152] width 202 height 17
click at [198, 158] on link "0 Staff 0" at bounding box center [231, 164] width 133 height 20
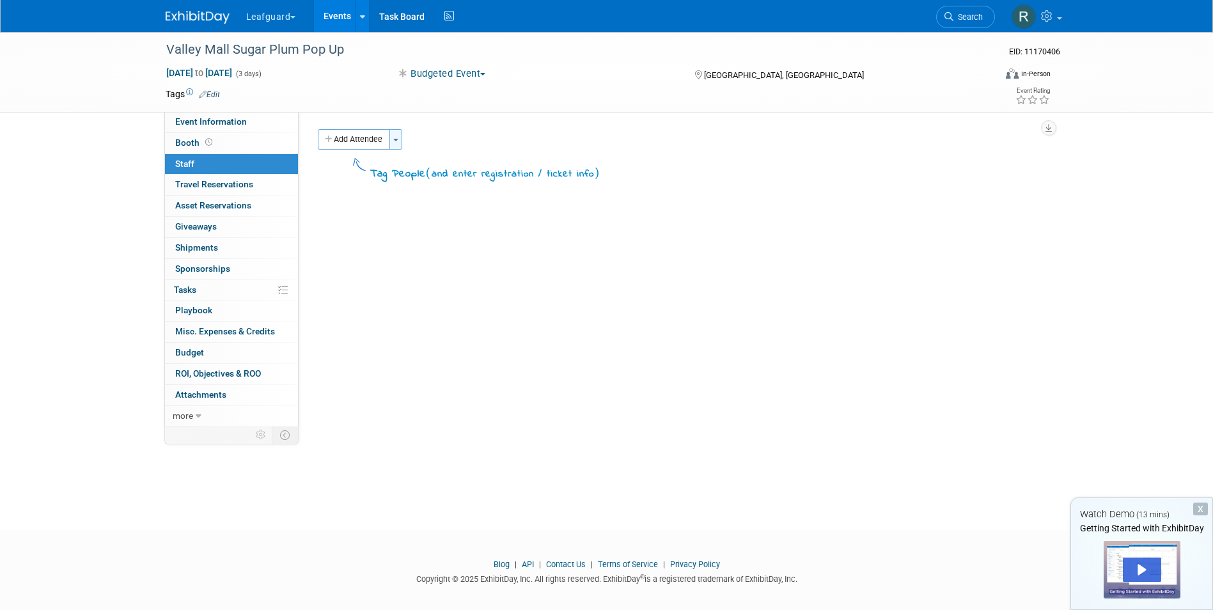
click at [395, 140] on span "button" at bounding box center [395, 140] width 5 height 3
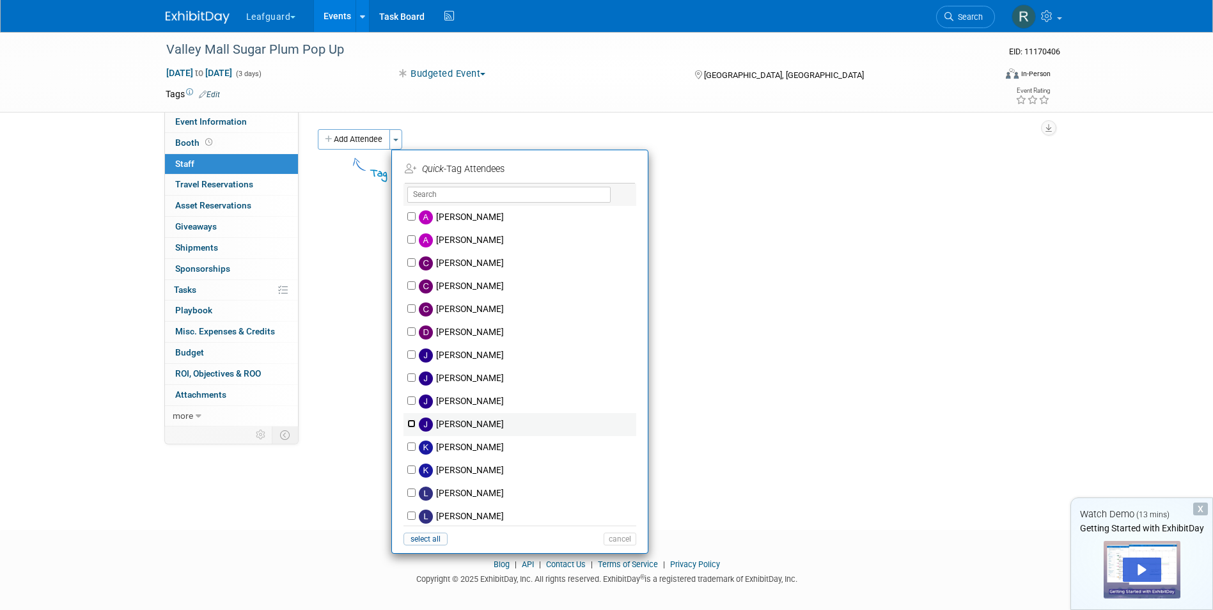
click at [414, 423] on input "Josh Smith" at bounding box center [411, 424] width 8 height 8
checkbox input "true"
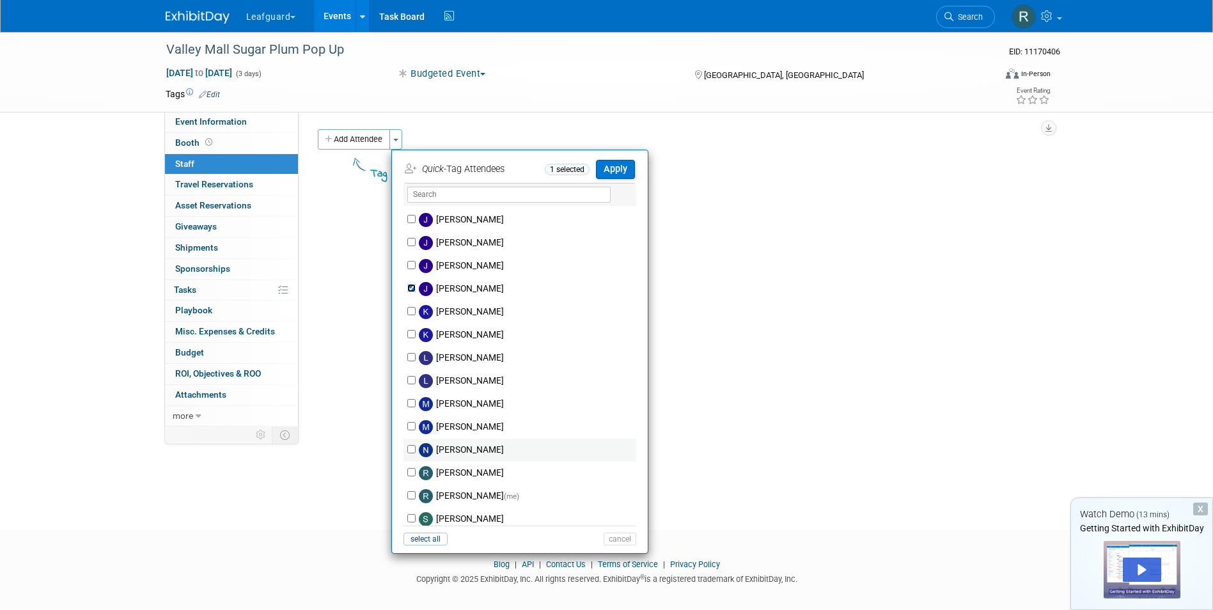
scroll to position [192, 0]
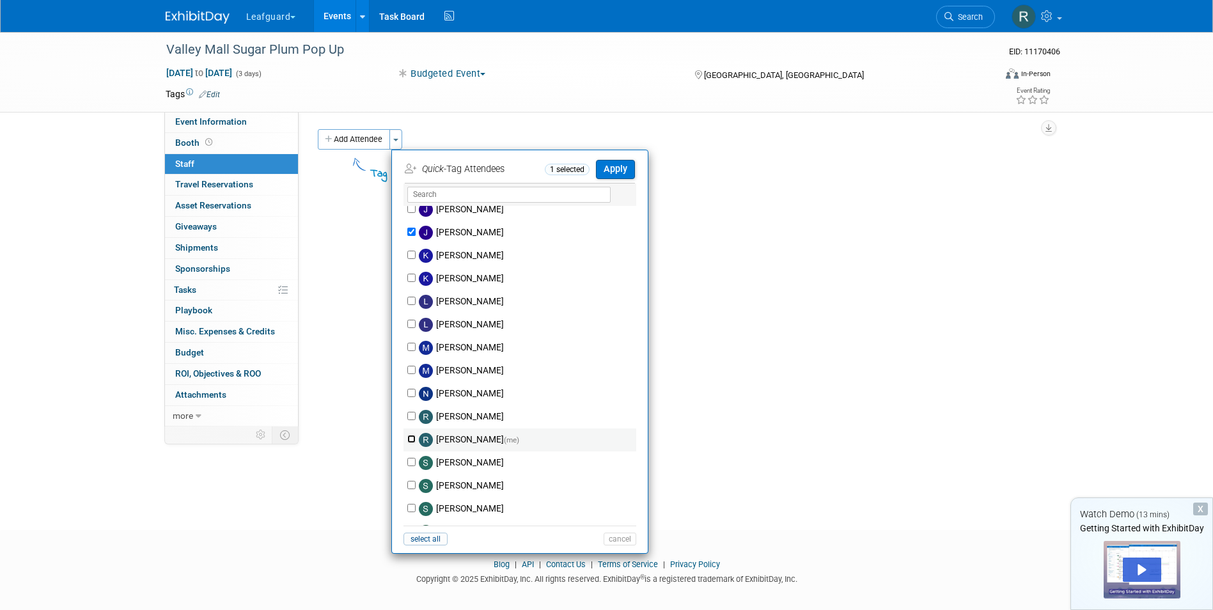
click at [409, 437] on input "[PERSON_NAME] (me)" at bounding box center [411, 439] width 8 height 8
checkbox input "true"
drag, startPoint x: 610, startPoint y: 164, endPoint x: 604, endPoint y: 165, distance: 6.4
click at [609, 164] on button "Apply" at bounding box center [615, 169] width 39 height 19
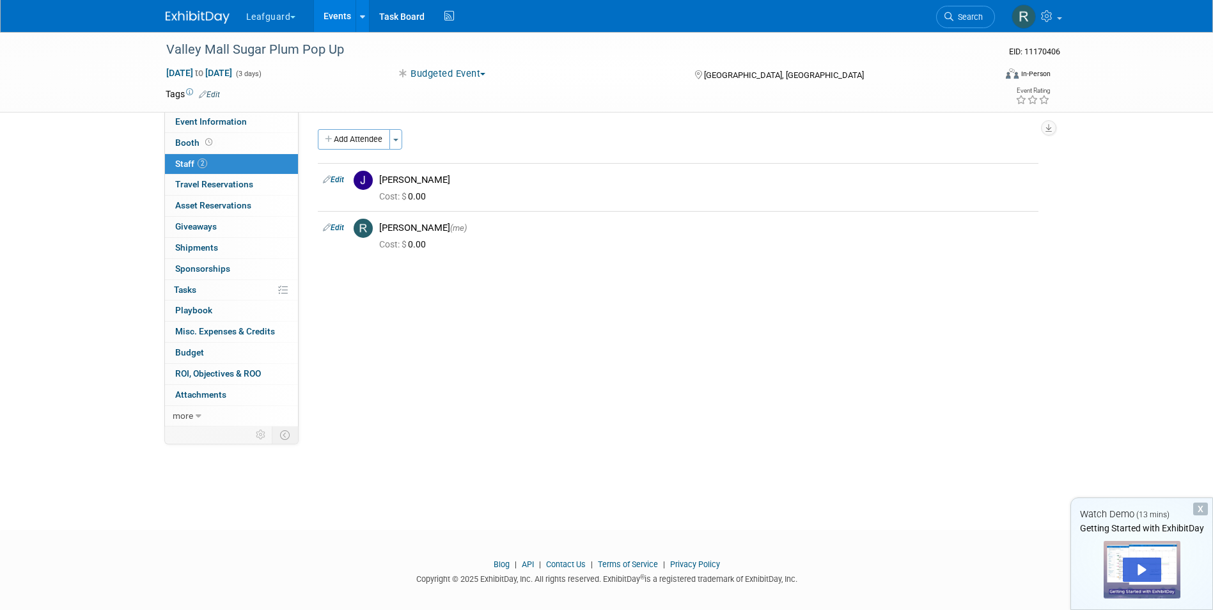
click at [336, 14] on link "Events" at bounding box center [337, 16] width 47 height 32
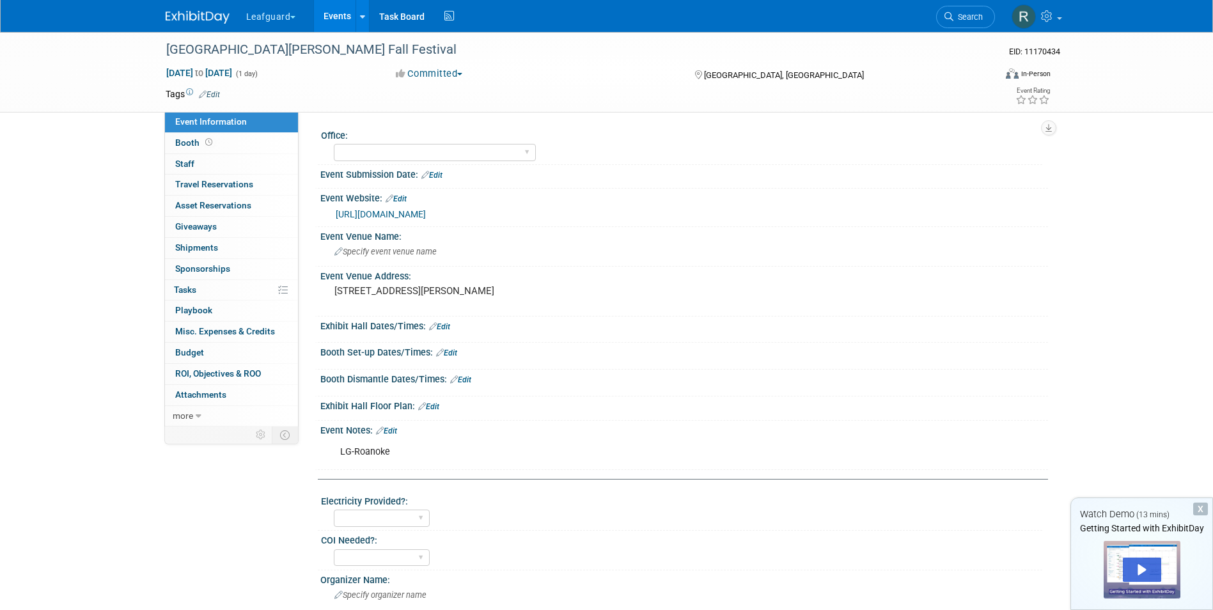
click at [460, 74] on button "Committed" at bounding box center [429, 73] width 76 height 13
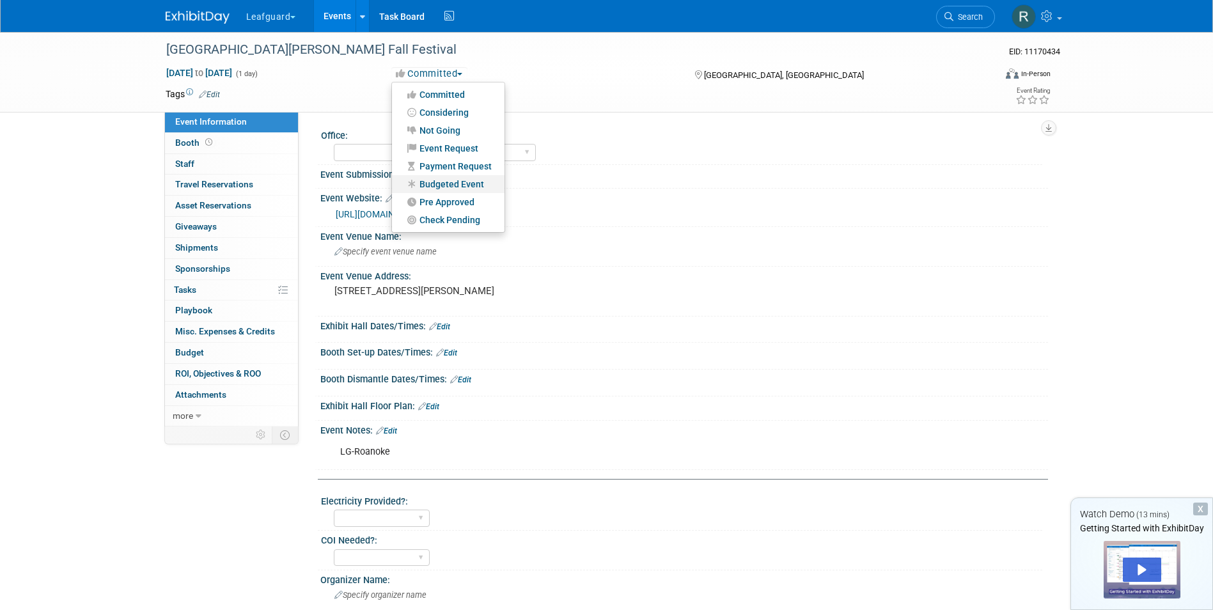
click at [444, 184] on link "Budgeted Event" at bounding box center [448, 184] width 113 height 18
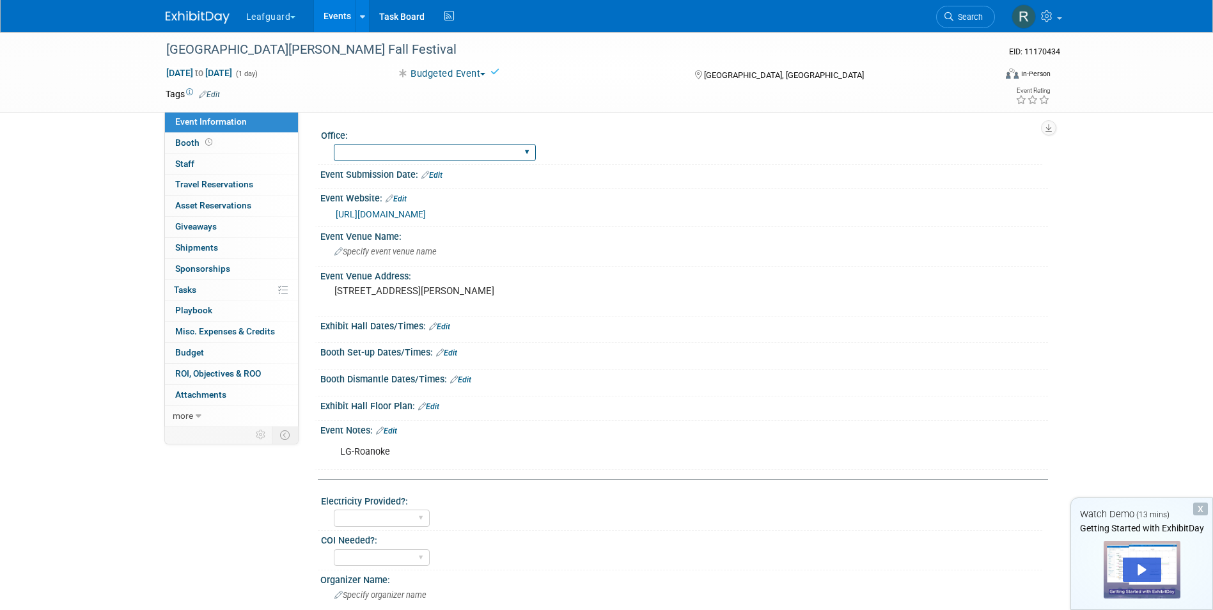
click at [434, 151] on select "[GEOGRAPHIC_DATA] [US_STATE] [GEOGRAPHIC_DATA] [GEOGRAPHIC_DATA] [GEOGRAPHIC_DA…" at bounding box center [435, 152] width 202 height 17
select select "Roanoke"
click at [334, 144] on select "[GEOGRAPHIC_DATA] [US_STATE] [GEOGRAPHIC_DATA] [GEOGRAPHIC_DATA] [GEOGRAPHIC_DA…" at bounding box center [435, 152] width 202 height 17
click at [187, 164] on span "Staff 0" at bounding box center [184, 164] width 19 height 10
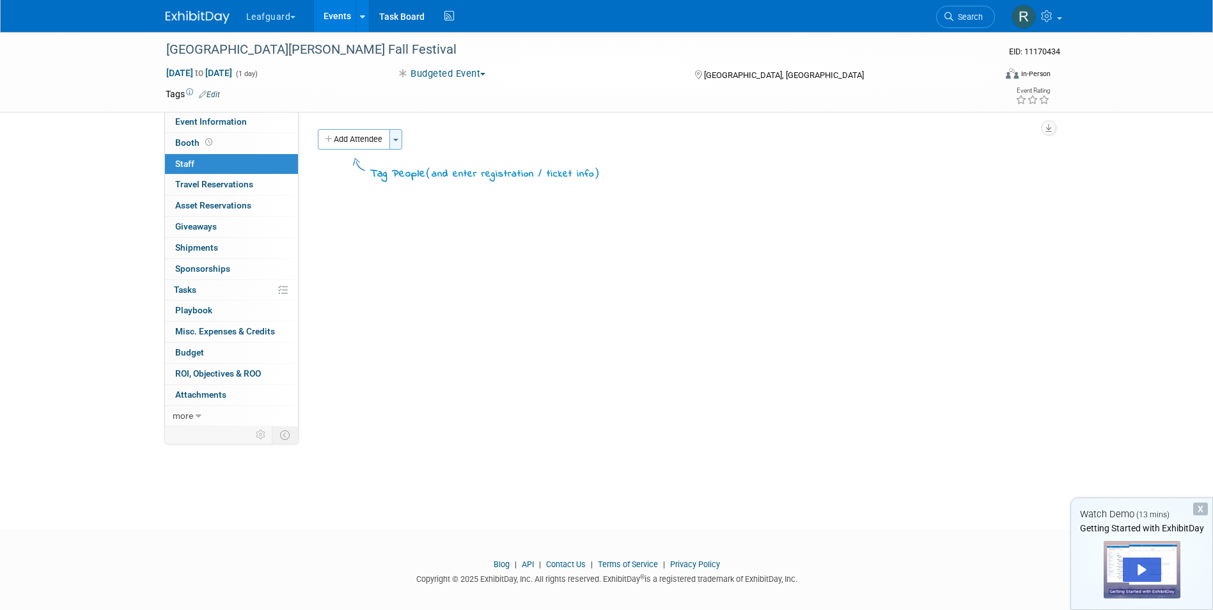
click at [397, 139] on span "button" at bounding box center [395, 140] width 5 height 3
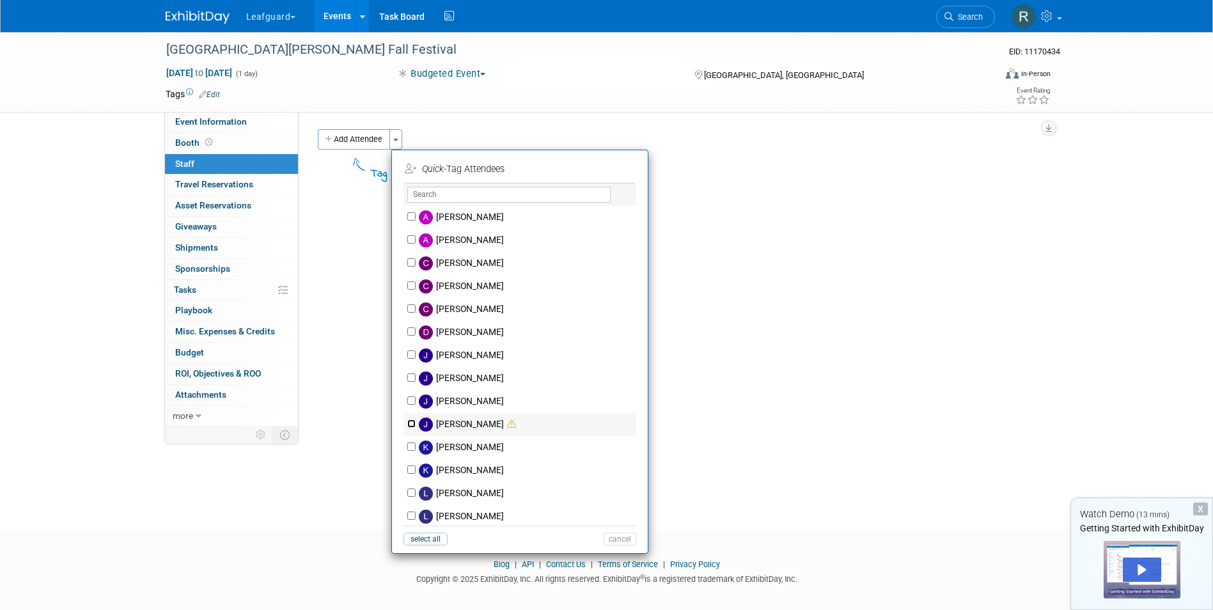
click at [410, 422] on input "[PERSON_NAME]" at bounding box center [411, 424] width 8 height 8
checkbox input "true"
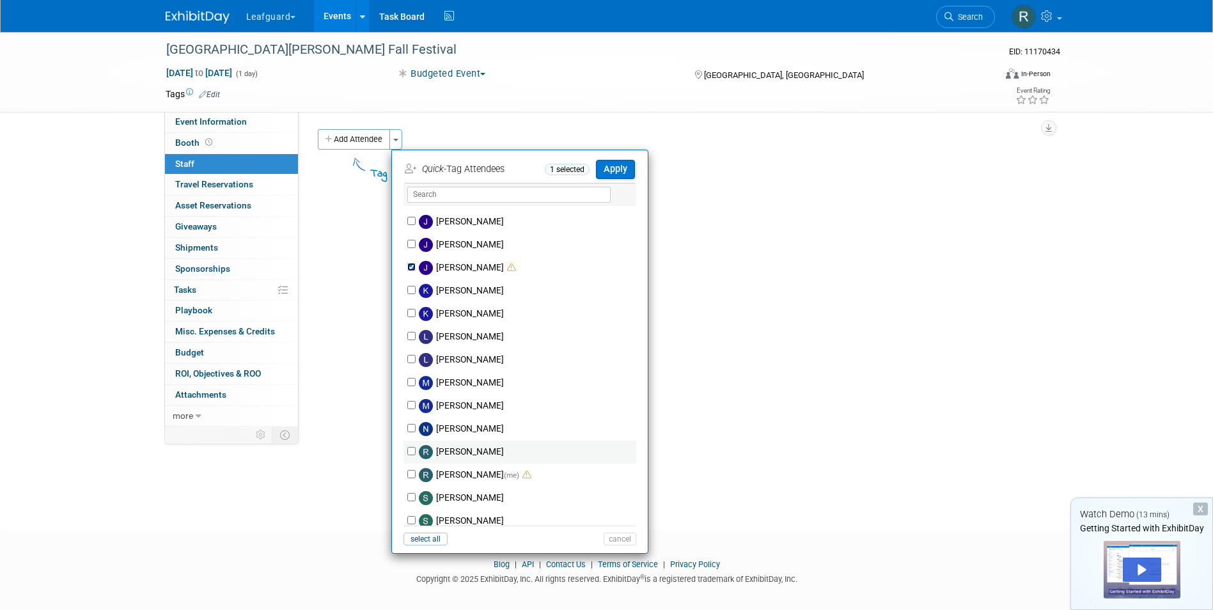
scroll to position [192, 0]
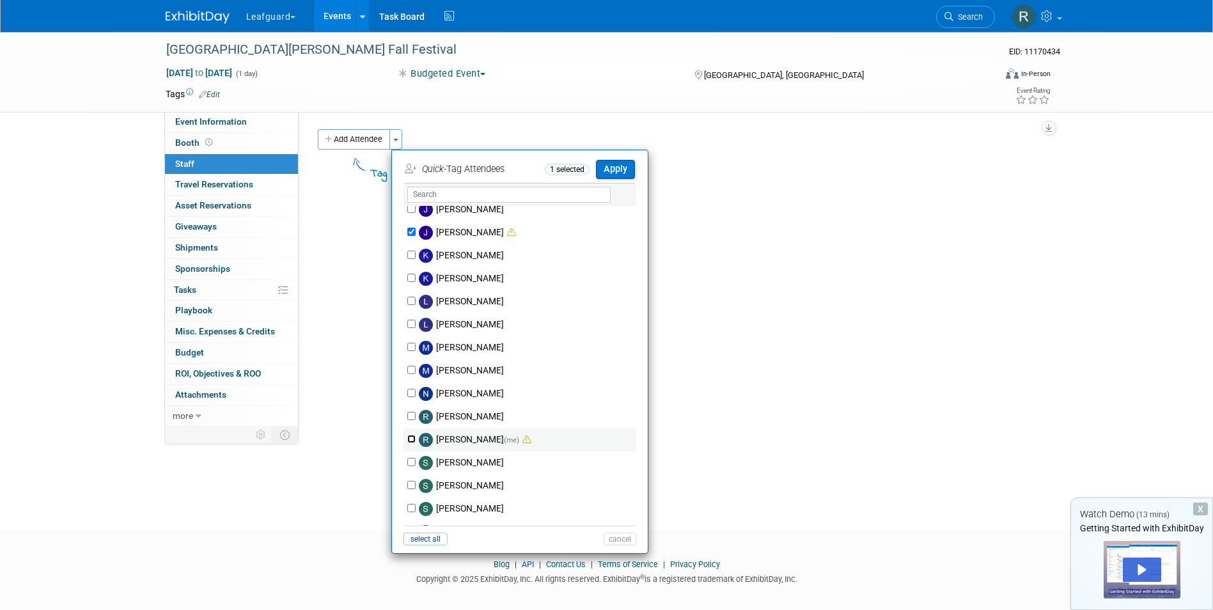
click at [409, 439] on input "[PERSON_NAME] (me)" at bounding box center [411, 439] width 8 height 8
checkbox input "true"
click at [616, 168] on button "Apply" at bounding box center [615, 169] width 39 height 19
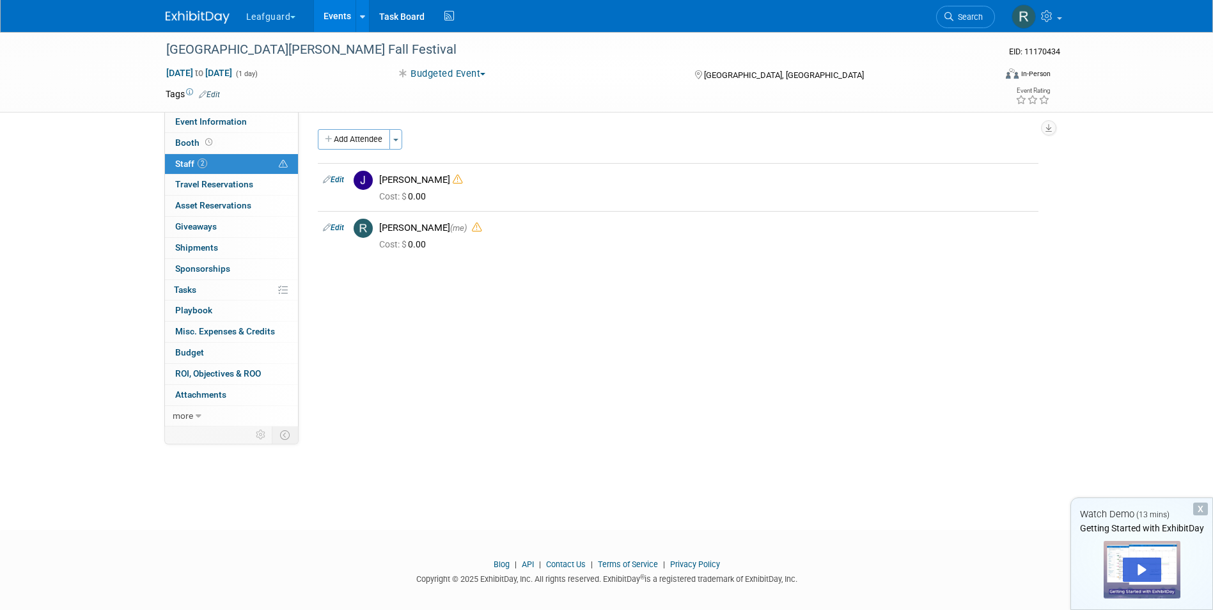
click at [343, 13] on link "Events" at bounding box center [337, 16] width 47 height 32
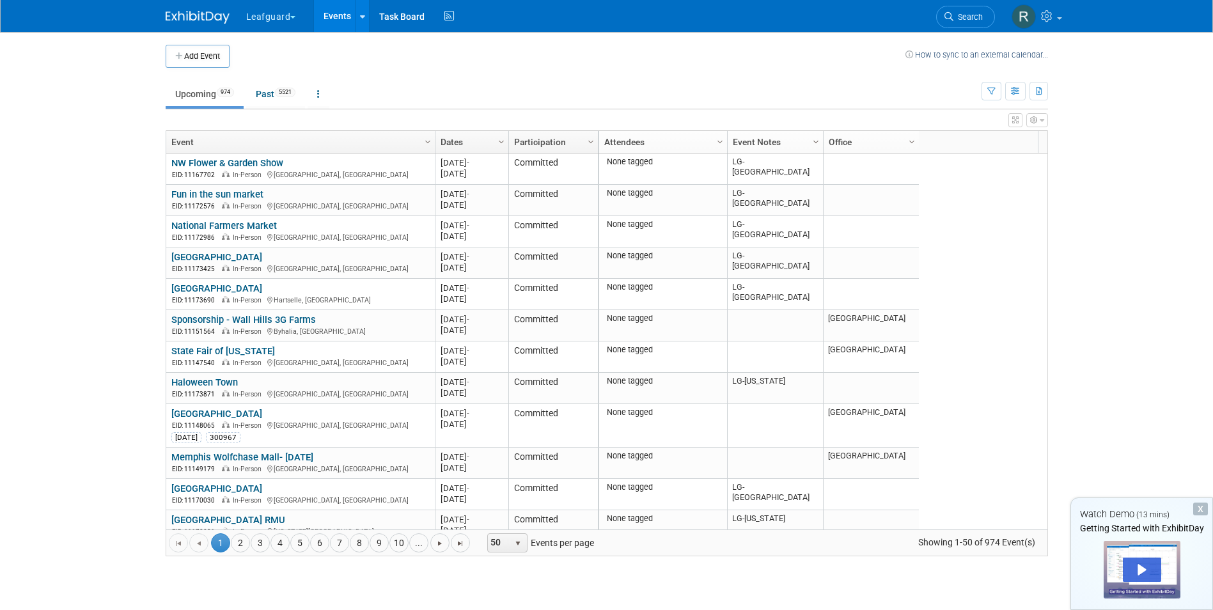
click at [815, 143] on span "Column Settings" at bounding box center [816, 142] width 10 height 10
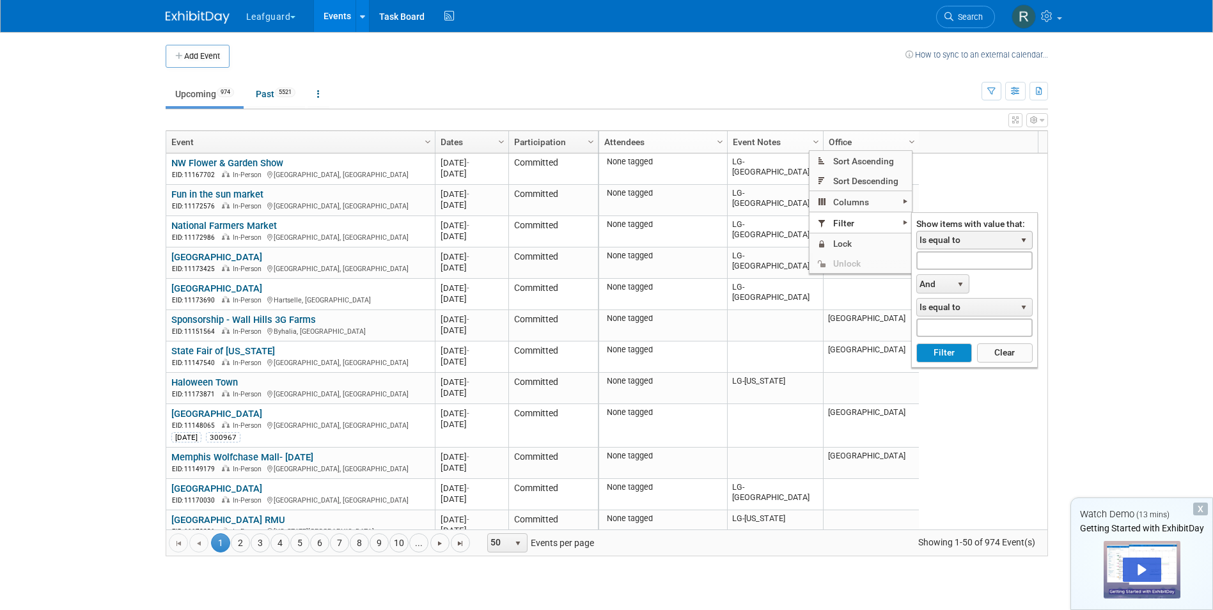
click at [1020, 236] on span "select" at bounding box center [1024, 240] width 10 height 10
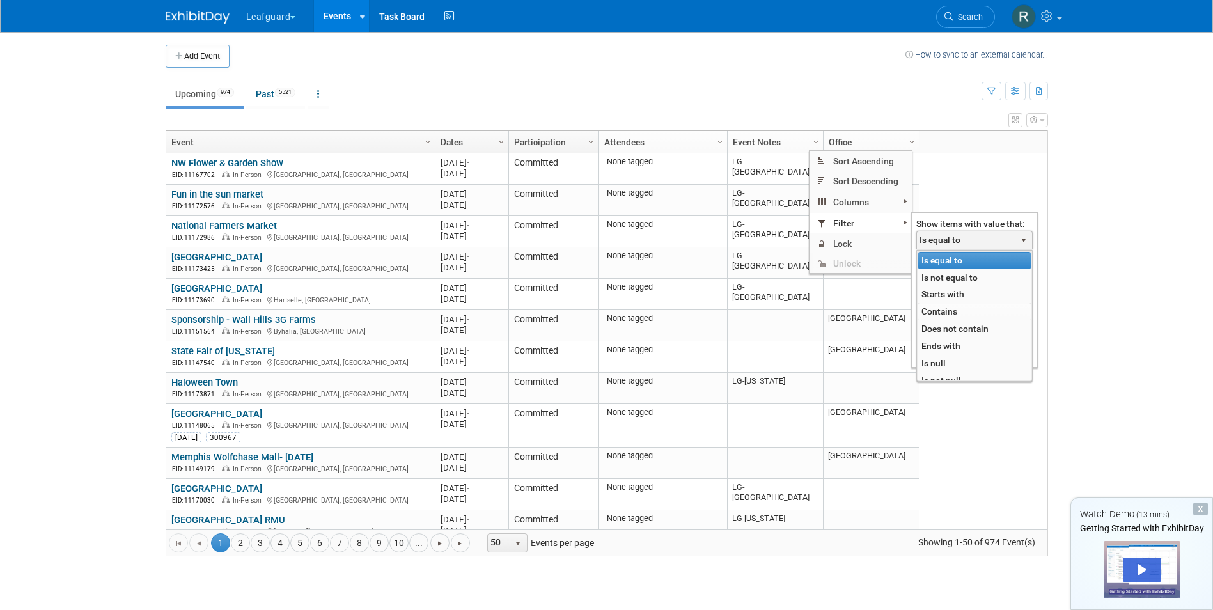
click at [942, 310] on li "Contains" at bounding box center [974, 311] width 113 height 17
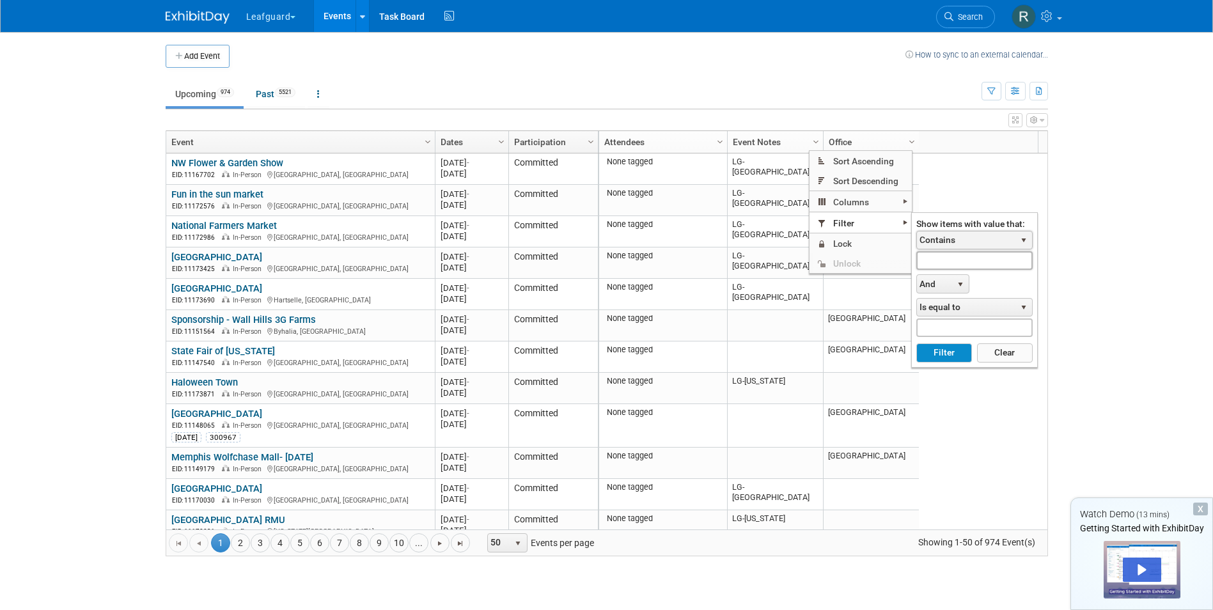
click at [951, 263] on input "text" at bounding box center [974, 260] width 116 height 19
click at [952, 350] on button "Filter" at bounding box center [944, 352] width 56 height 19
type input "LG-Roanoke"
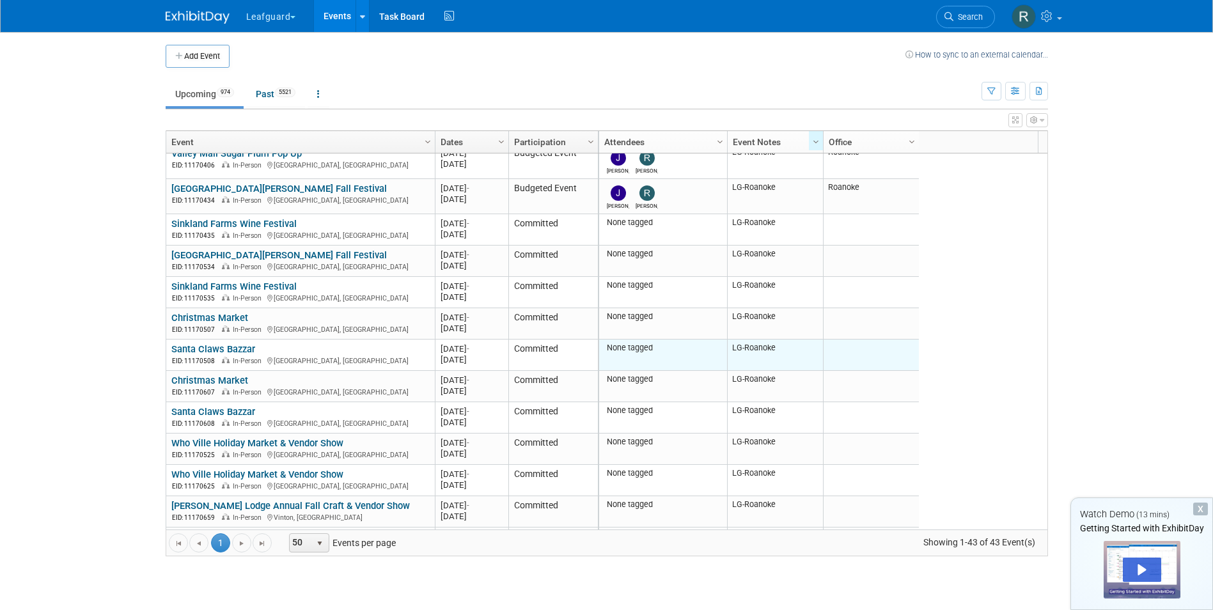
scroll to position [640, 0]
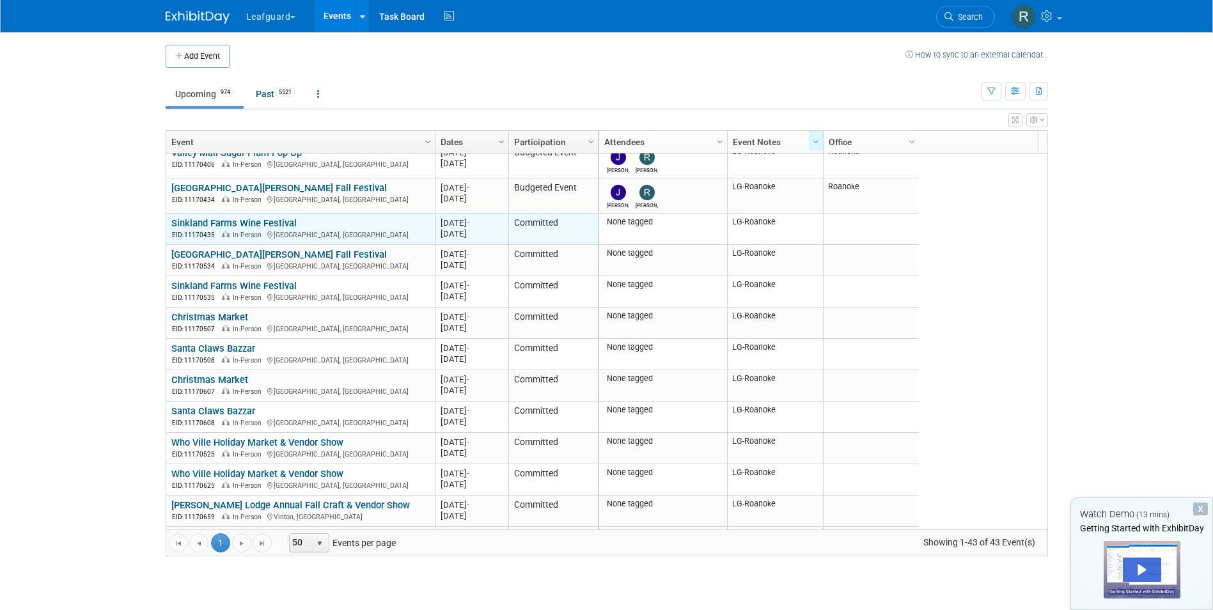
click at [200, 219] on link "Sinkland Farms Wine Festival" at bounding box center [233, 223] width 125 height 12
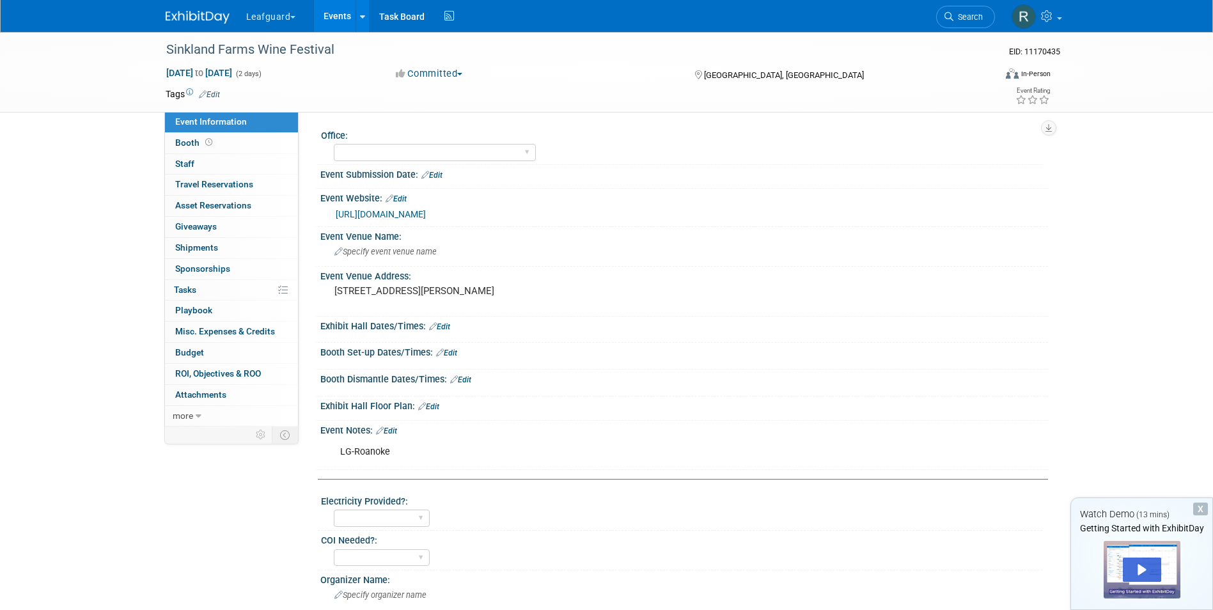
click at [460, 71] on button "Committed" at bounding box center [429, 73] width 76 height 13
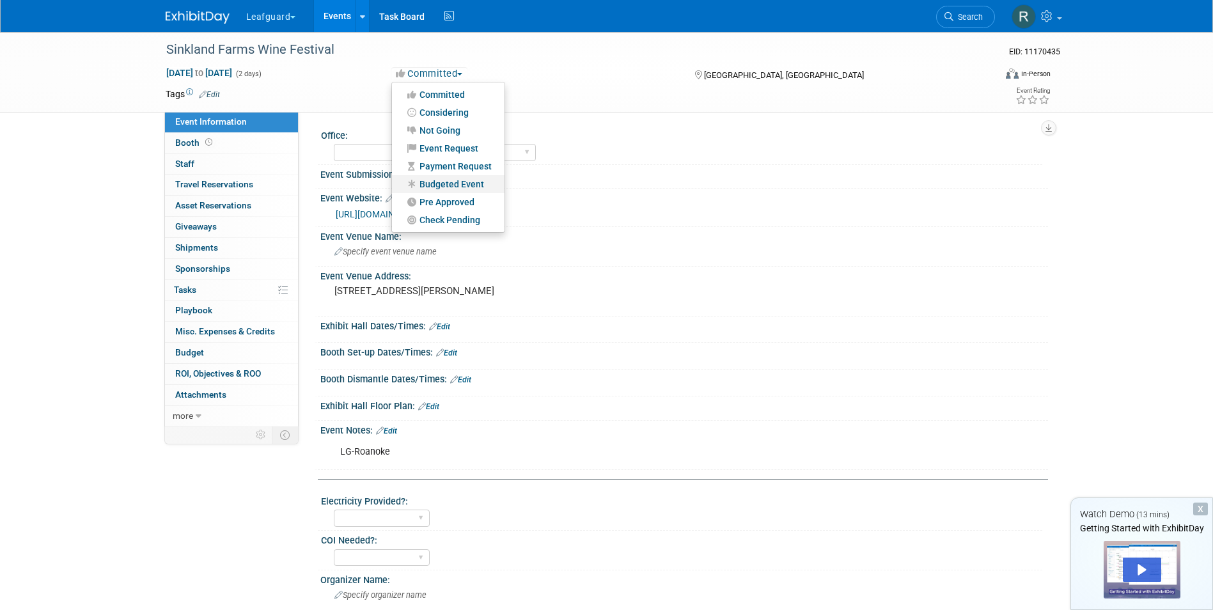
click at [445, 180] on link "Budgeted Event" at bounding box center [448, 184] width 113 height 18
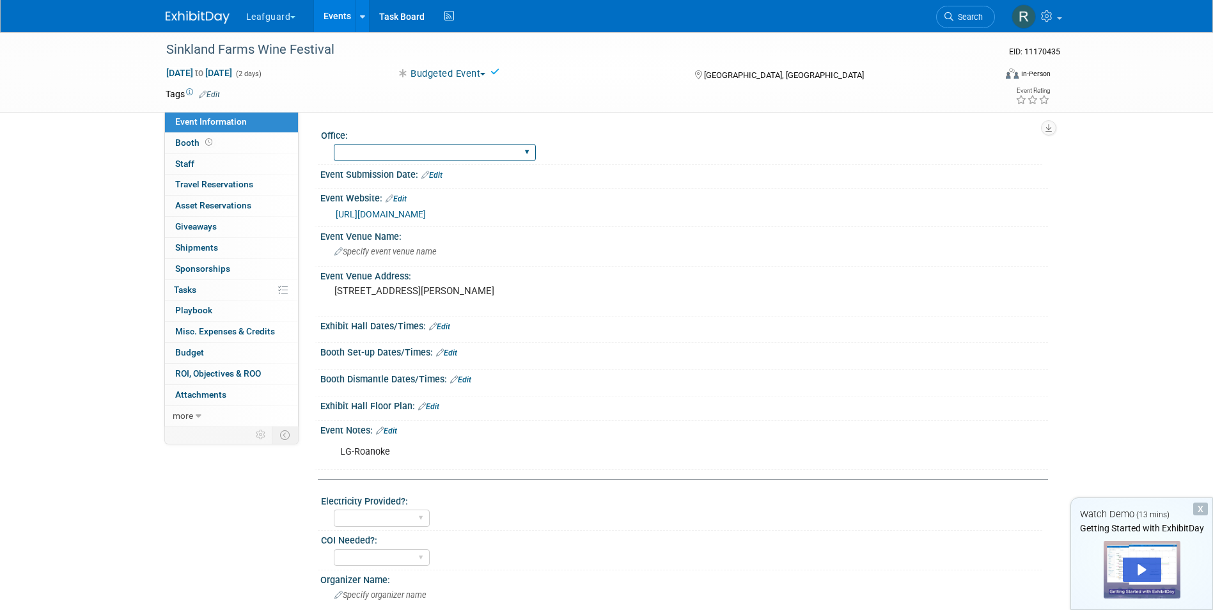
click at [428, 153] on select "[GEOGRAPHIC_DATA] [US_STATE] [GEOGRAPHIC_DATA] [GEOGRAPHIC_DATA] [GEOGRAPHIC_DA…" at bounding box center [435, 152] width 202 height 17
select select "Roanoke"
click at [334, 144] on select "[GEOGRAPHIC_DATA] [US_STATE] [GEOGRAPHIC_DATA] [GEOGRAPHIC_DATA] [GEOGRAPHIC_DA…" at bounding box center [435, 152] width 202 height 17
click at [191, 157] on link "0 Staff 0" at bounding box center [231, 164] width 133 height 20
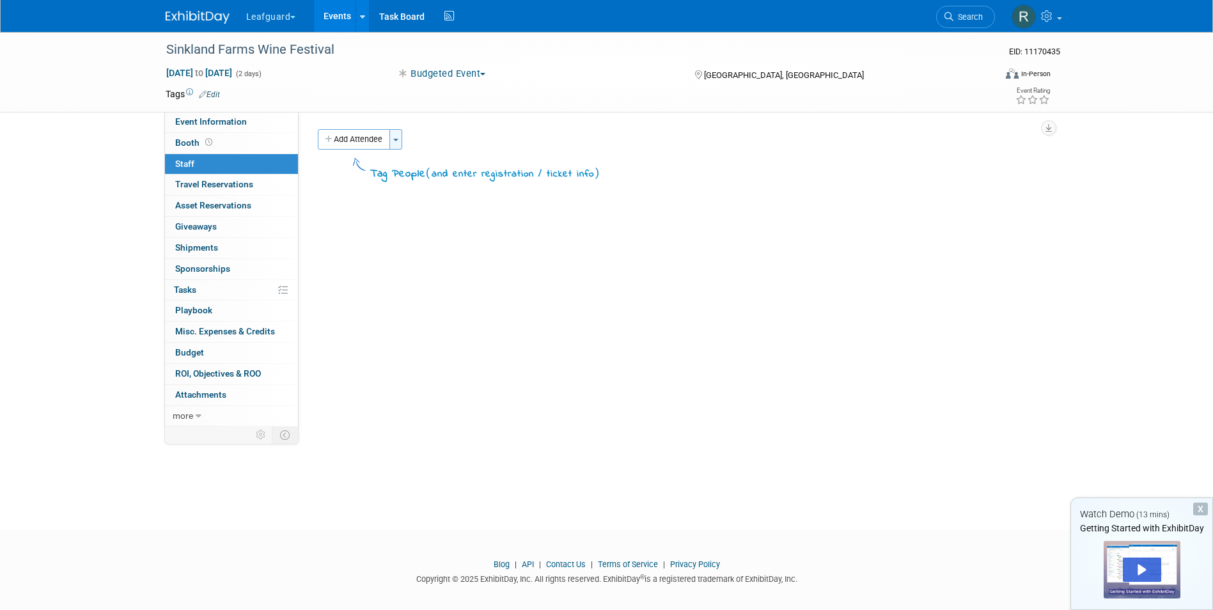
click at [394, 138] on button "Toggle Dropdown" at bounding box center [395, 139] width 13 height 20
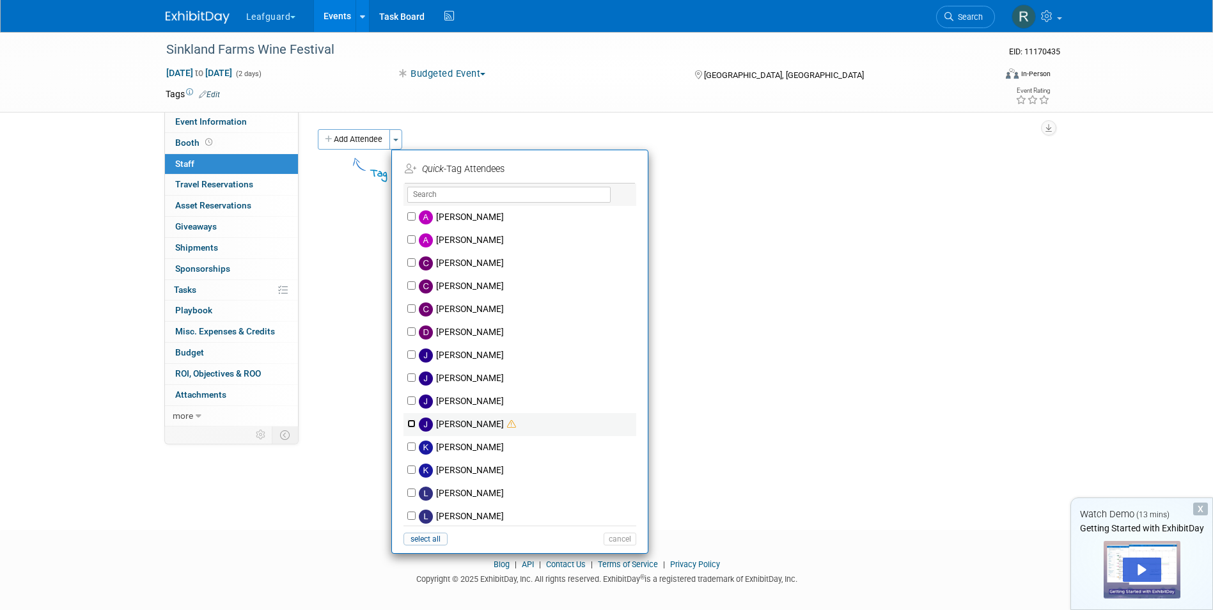
click at [412, 423] on input "Josh Smith" at bounding box center [411, 424] width 8 height 8
checkbox input "true"
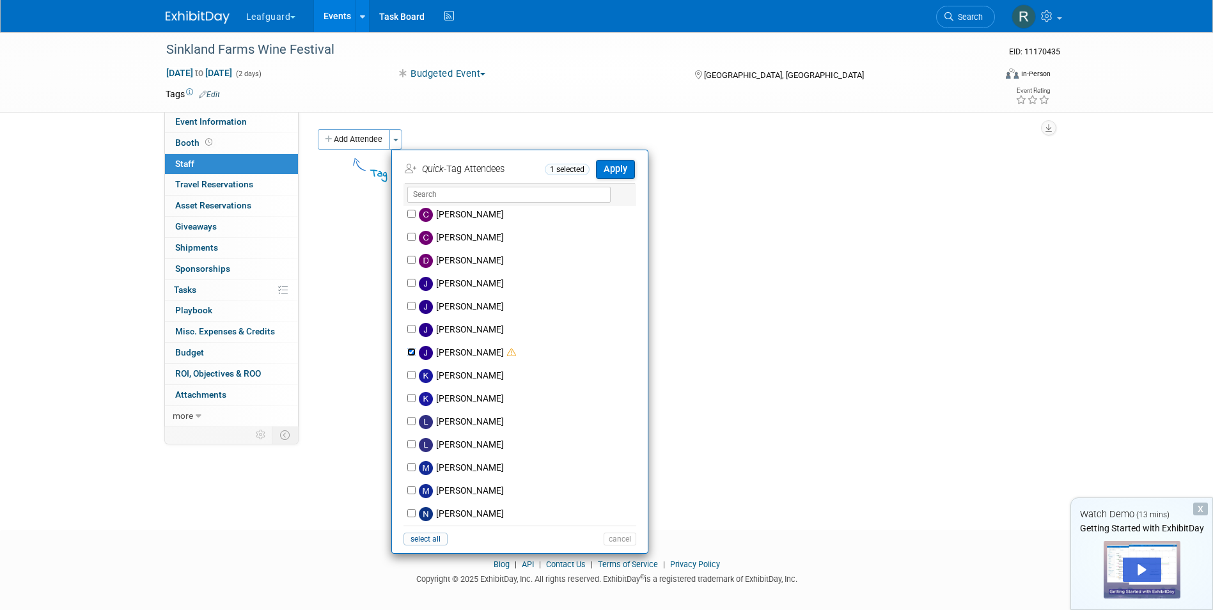
scroll to position [235, 0]
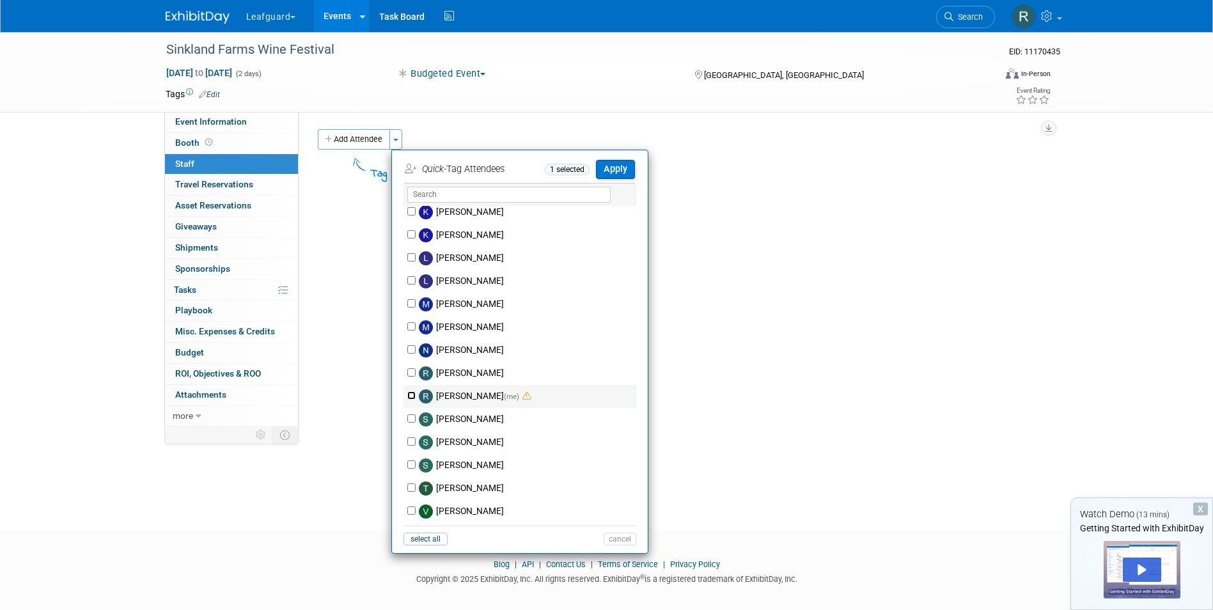
click at [412, 395] on input "Robert Howard (me)" at bounding box center [411, 395] width 8 height 8
checkbox input "true"
click at [613, 164] on button "Apply" at bounding box center [615, 169] width 39 height 19
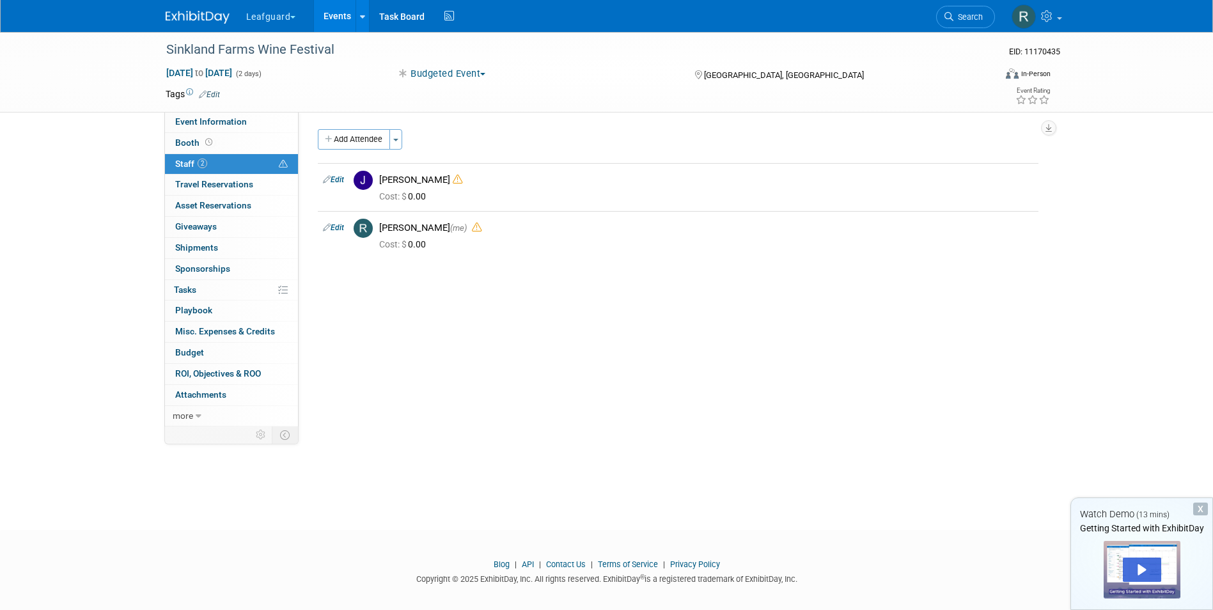
click at [336, 8] on link "Events" at bounding box center [337, 16] width 47 height 32
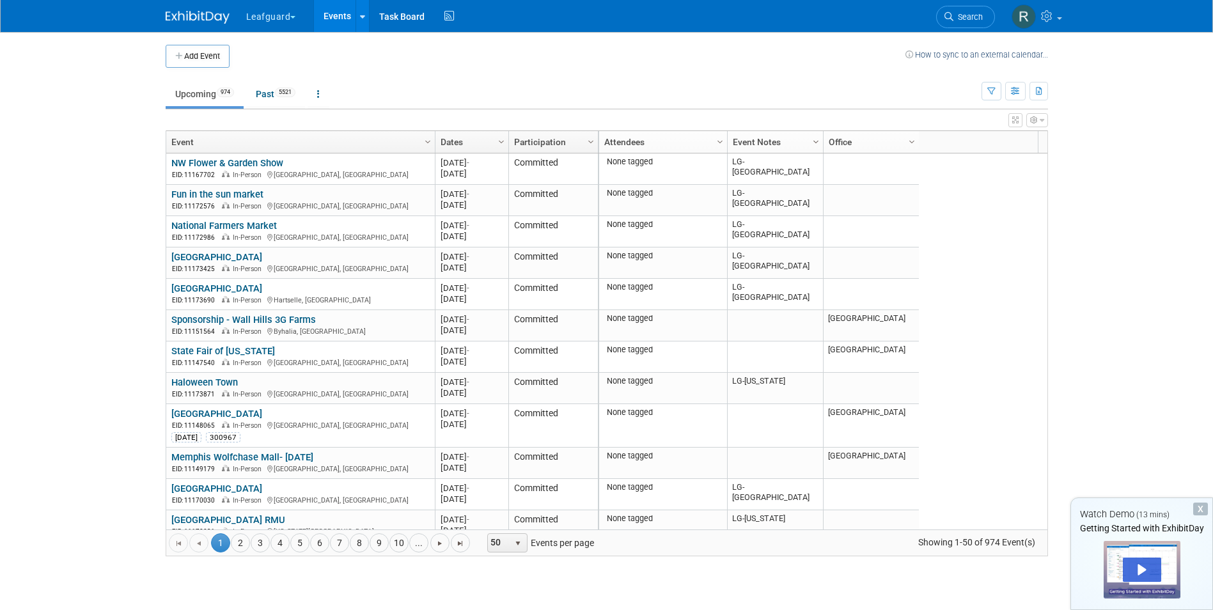
click at [814, 144] on span "Column Settings" at bounding box center [816, 142] width 10 height 10
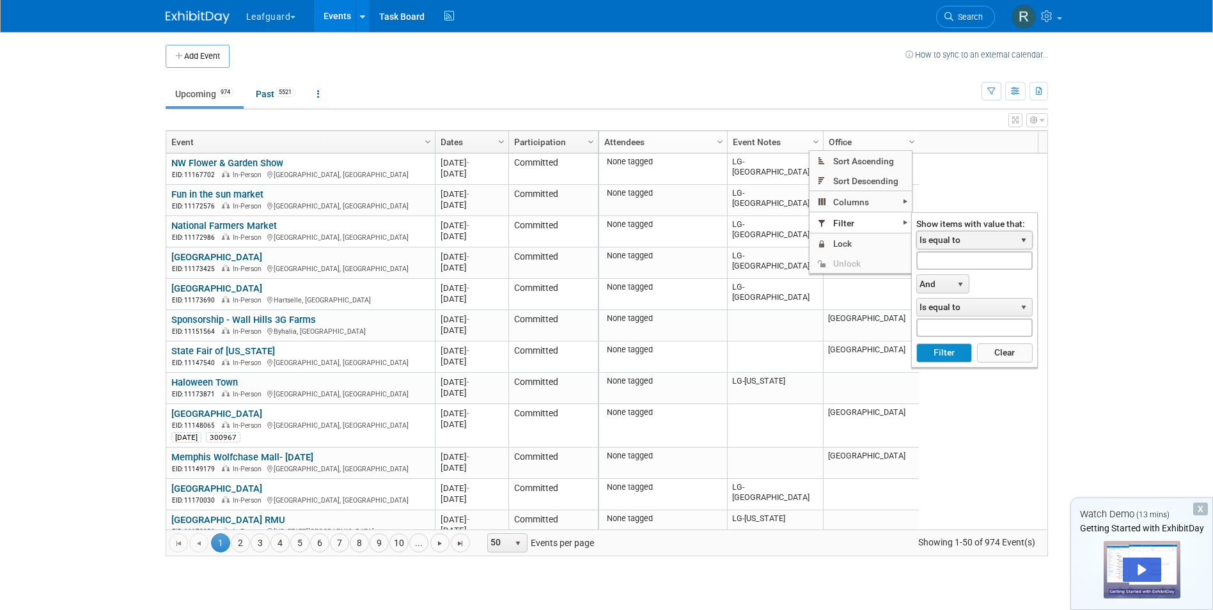
click at [1025, 239] on span "select" at bounding box center [1024, 240] width 10 height 10
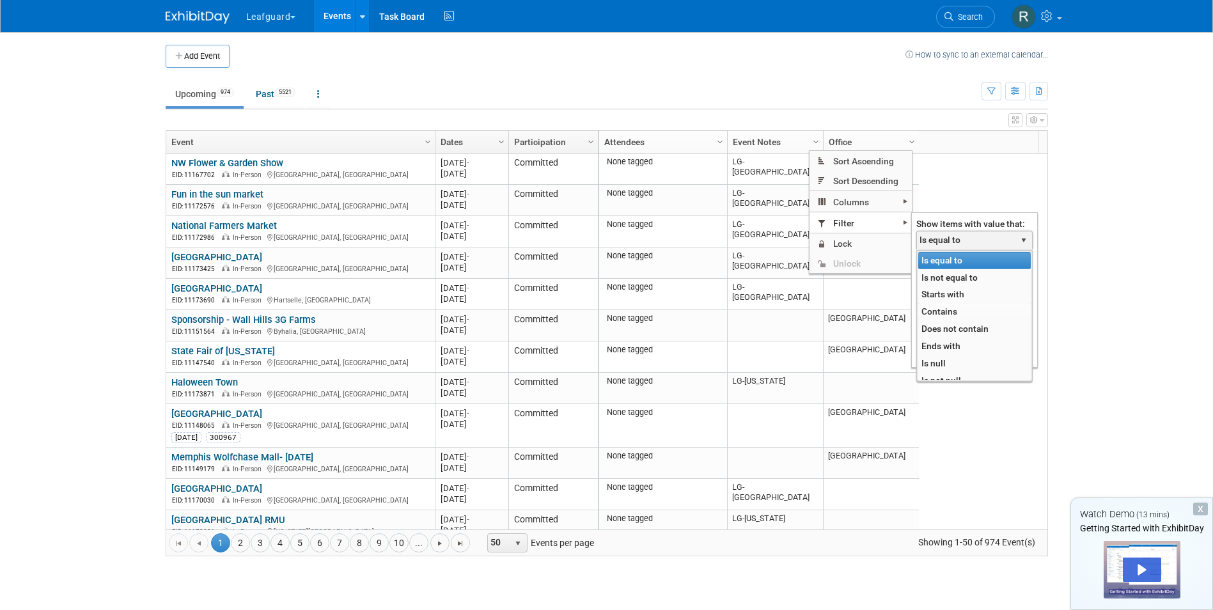
click at [938, 310] on li "Contains" at bounding box center [974, 311] width 113 height 17
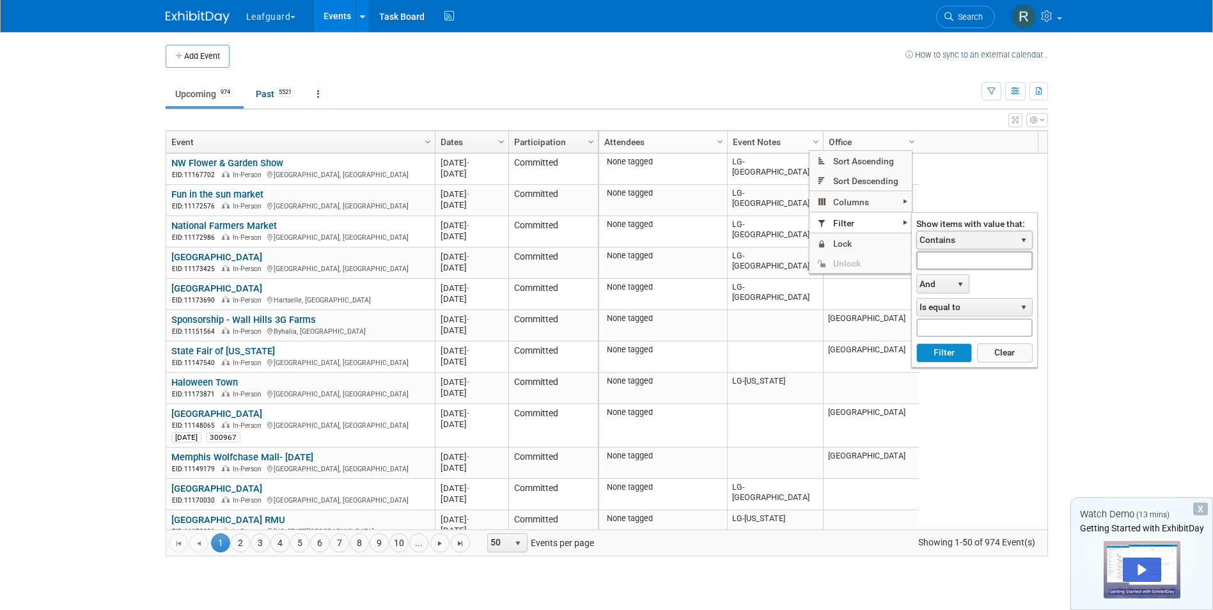
click at [966, 258] on input "text" at bounding box center [974, 260] width 116 height 19
click at [945, 350] on button "Filter" at bounding box center [944, 352] width 56 height 19
type input "LG-Roanoke"
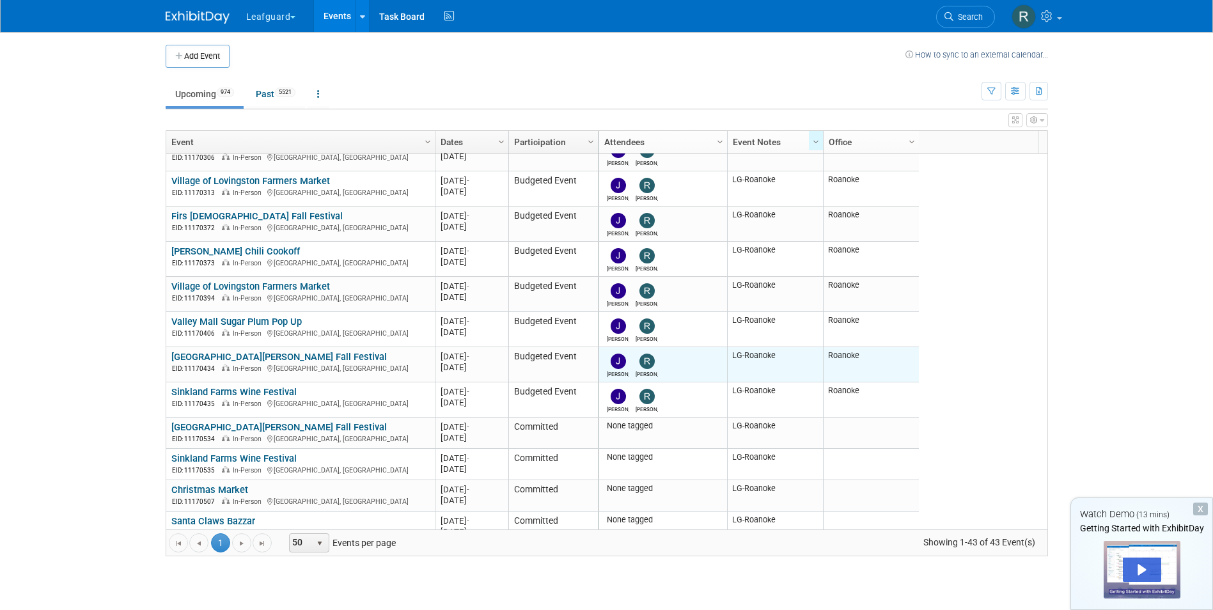
scroll to position [512, 0]
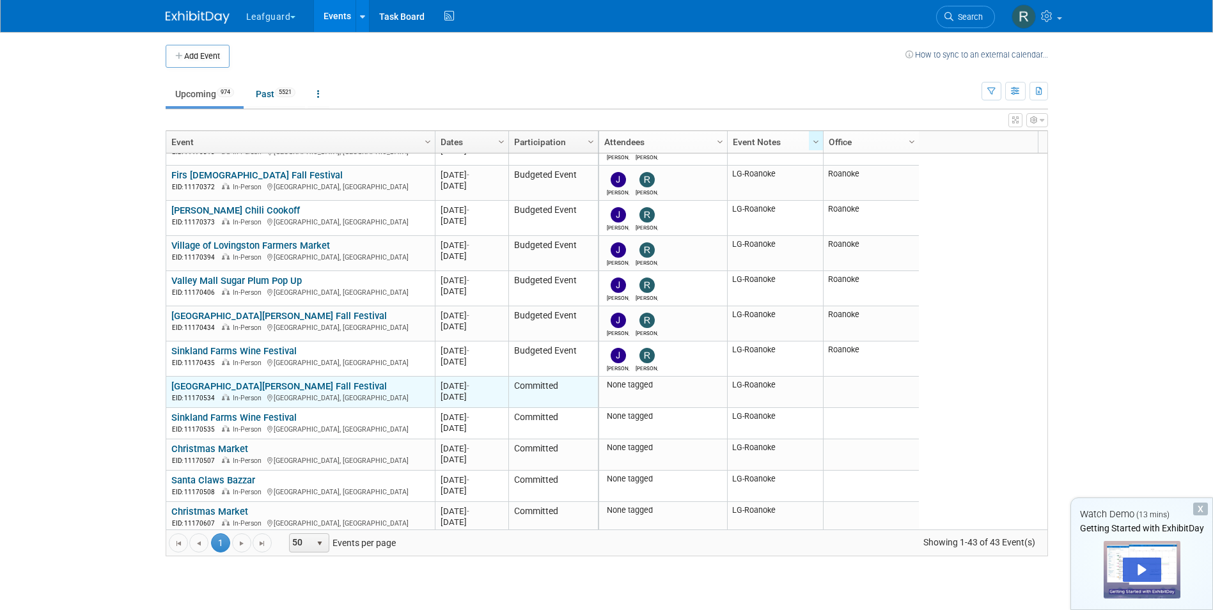
click at [295, 381] on link "[GEOGRAPHIC_DATA][PERSON_NAME] Fall Festival" at bounding box center [279, 387] width 216 height 12
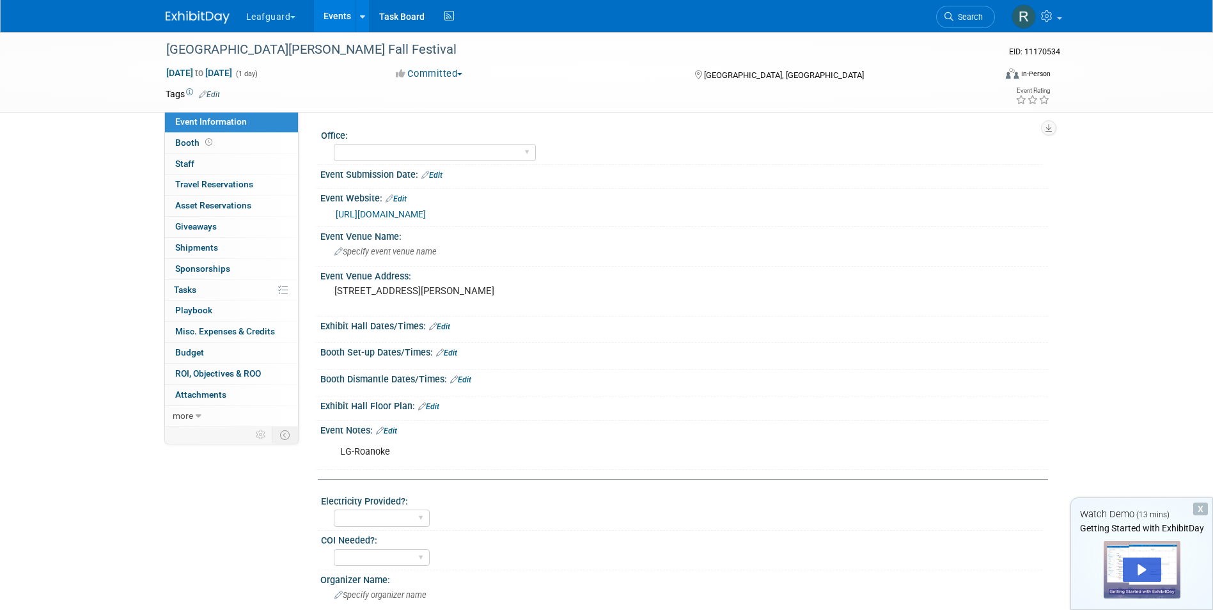
click at [460, 72] on button "Committed" at bounding box center [429, 73] width 76 height 13
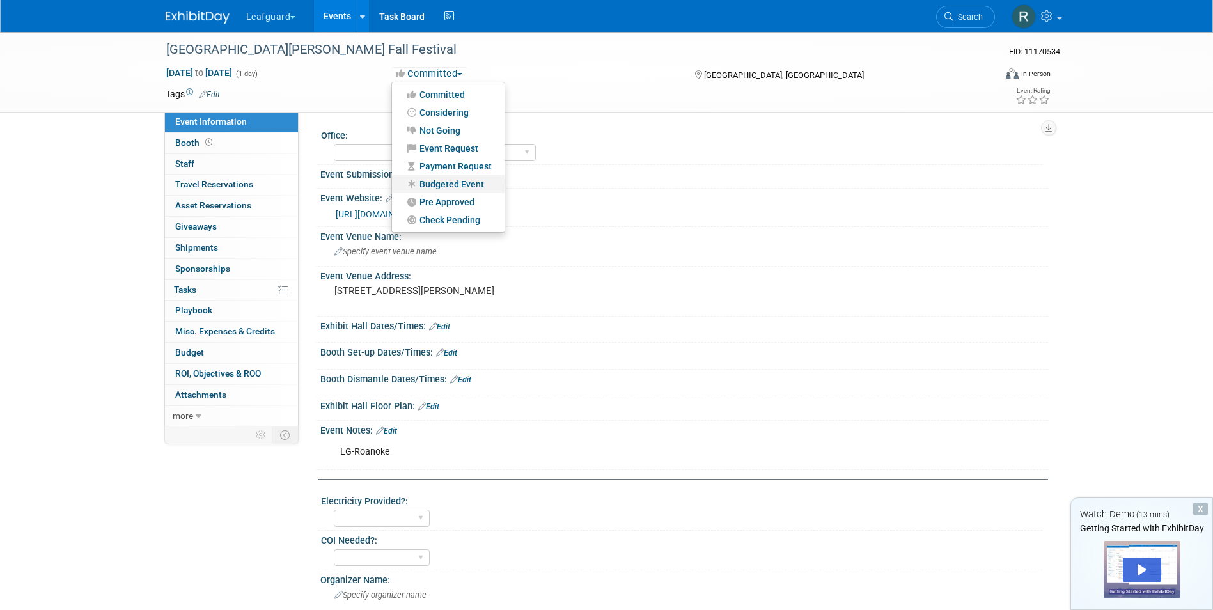
click at [453, 185] on link "Budgeted Event" at bounding box center [448, 184] width 113 height 18
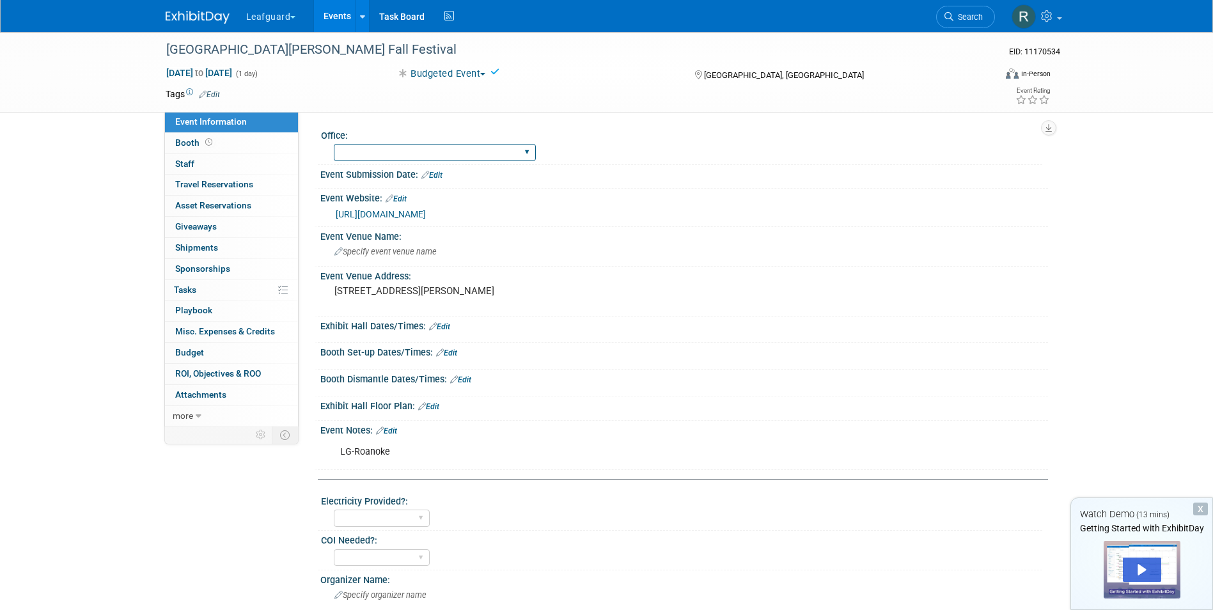
click at [436, 152] on select "[GEOGRAPHIC_DATA] [US_STATE] [GEOGRAPHIC_DATA] [GEOGRAPHIC_DATA] [GEOGRAPHIC_DA…" at bounding box center [435, 152] width 202 height 17
select select "Roanoke"
click at [334, 144] on select "[GEOGRAPHIC_DATA] [US_STATE] [GEOGRAPHIC_DATA] [GEOGRAPHIC_DATA] [GEOGRAPHIC_DA…" at bounding box center [435, 152] width 202 height 17
click at [194, 162] on span "Staff 0" at bounding box center [184, 164] width 19 height 10
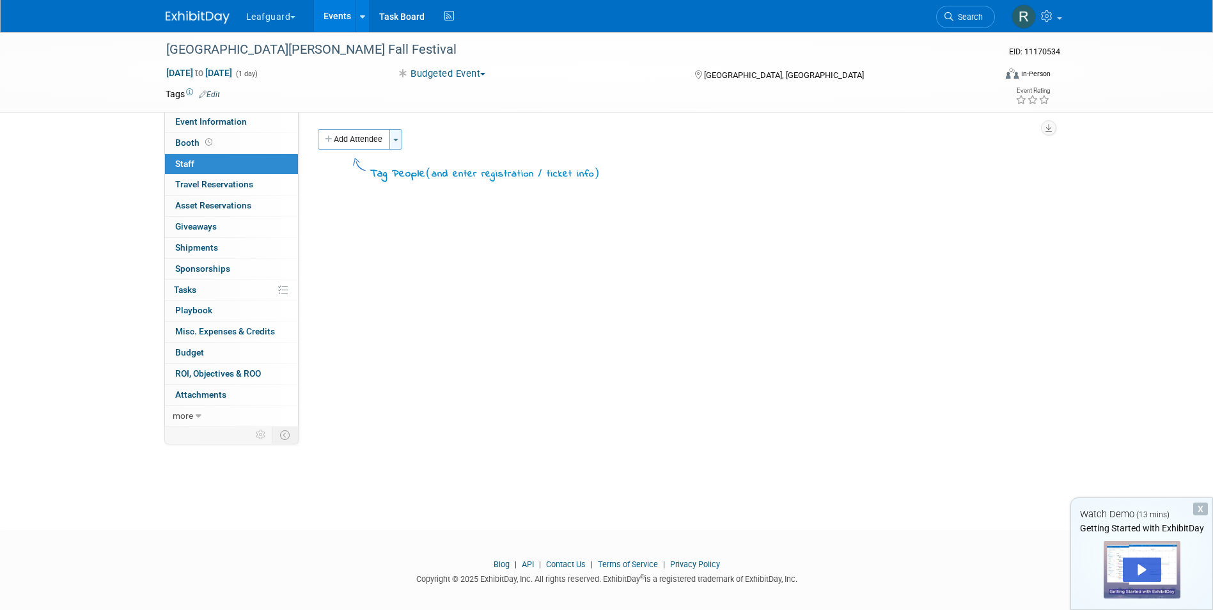
click at [398, 140] on span "button" at bounding box center [395, 140] width 5 height 3
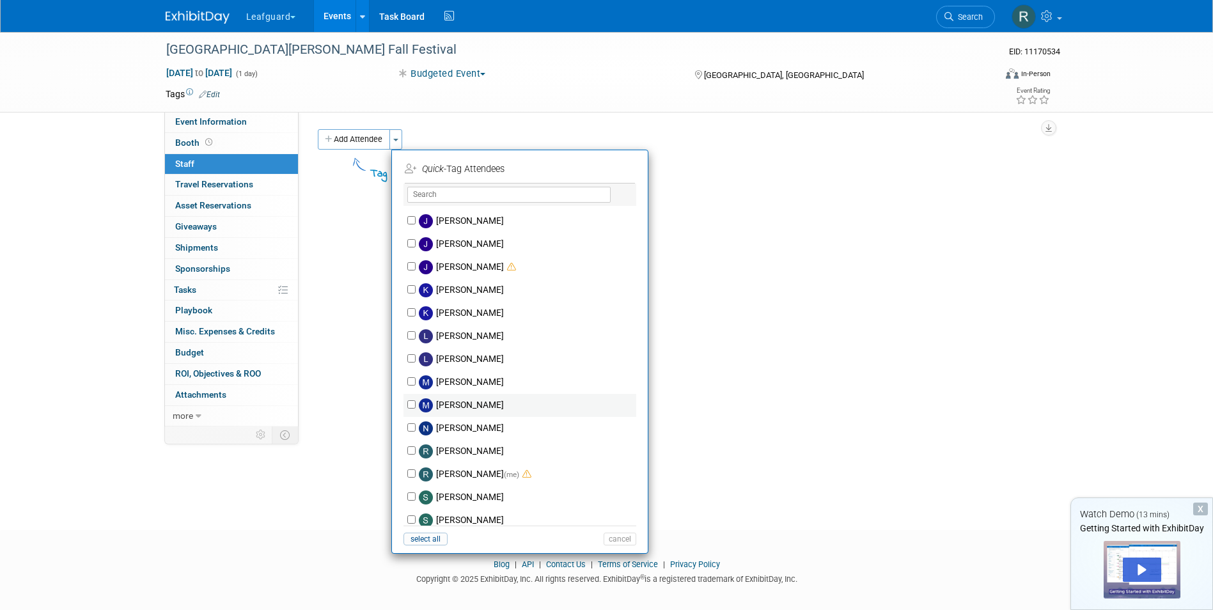
scroll to position [128, 0]
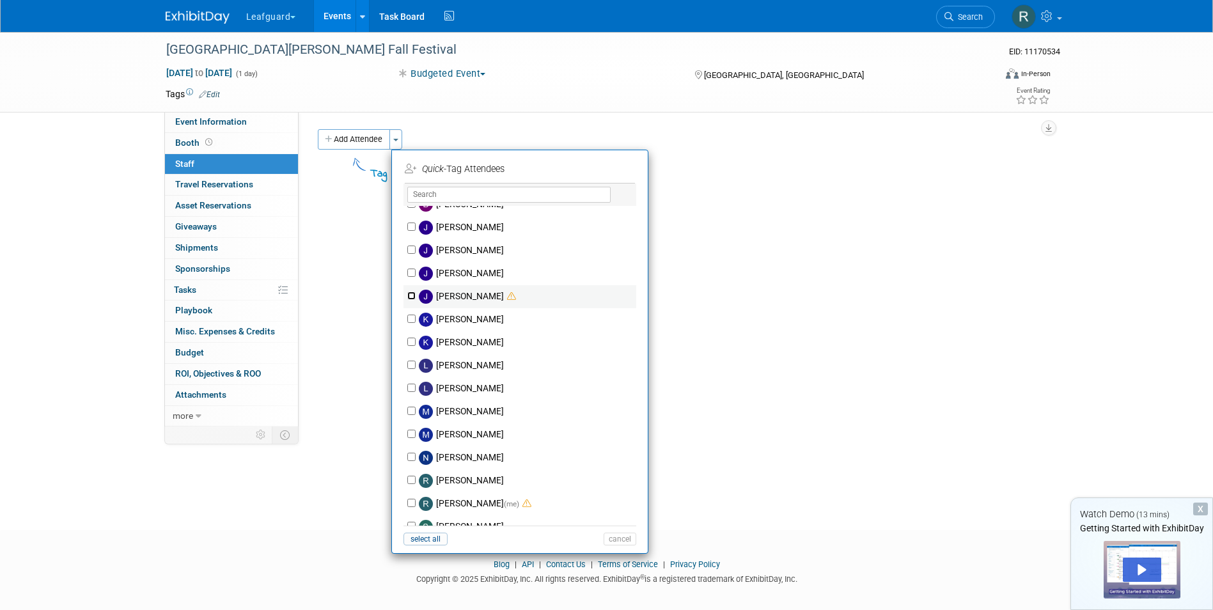
click at [407, 295] on input "[PERSON_NAME]" at bounding box center [411, 296] width 8 height 8
checkbox input "true"
click at [412, 503] on input "[PERSON_NAME] (me)" at bounding box center [411, 503] width 8 height 8
checkbox input "true"
click at [608, 170] on button "Apply" at bounding box center [615, 169] width 39 height 19
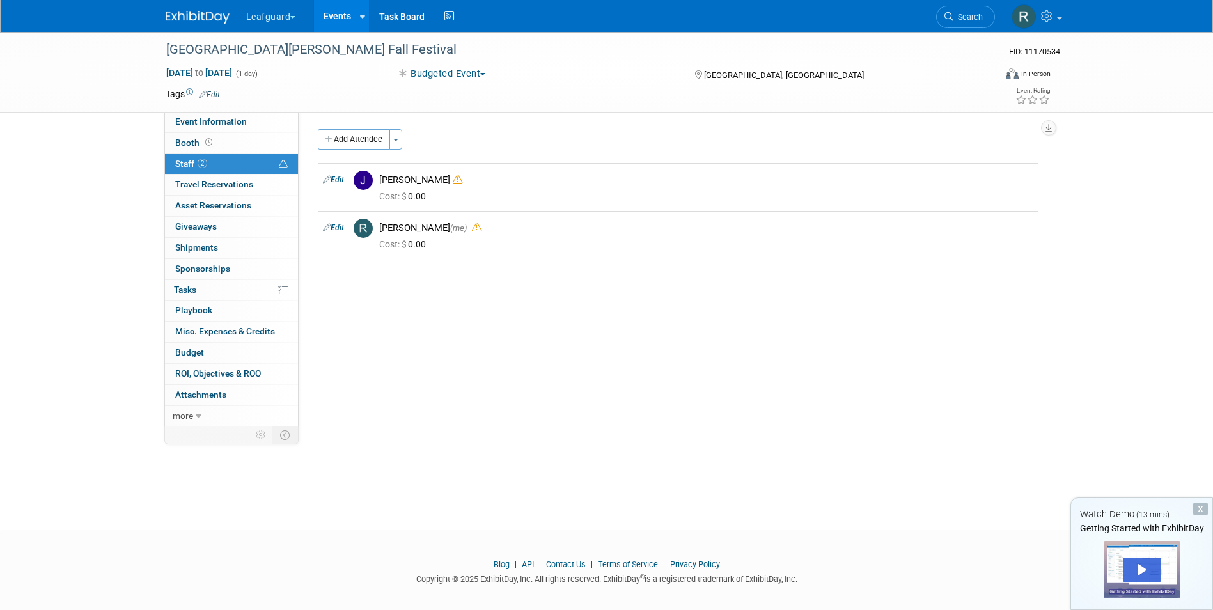
click at [342, 12] on link "Events" at bounding box center [337, 16] width 47 height 32
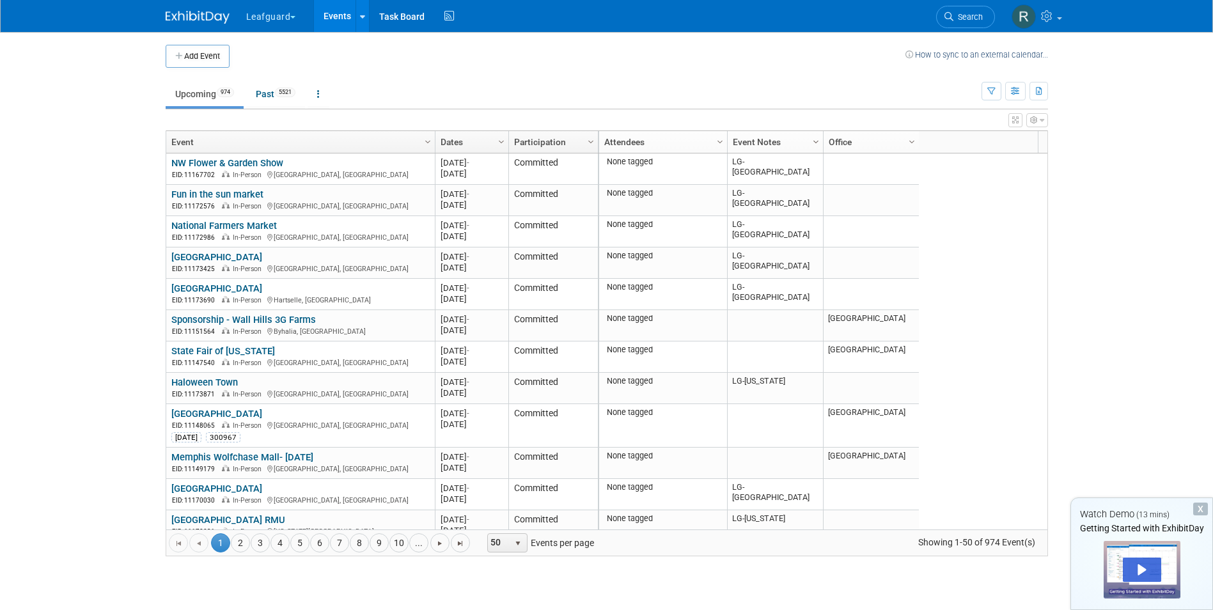
click at [814, 140] on span "Column Settings" at bounding box center [816, 142] width 10 height 10
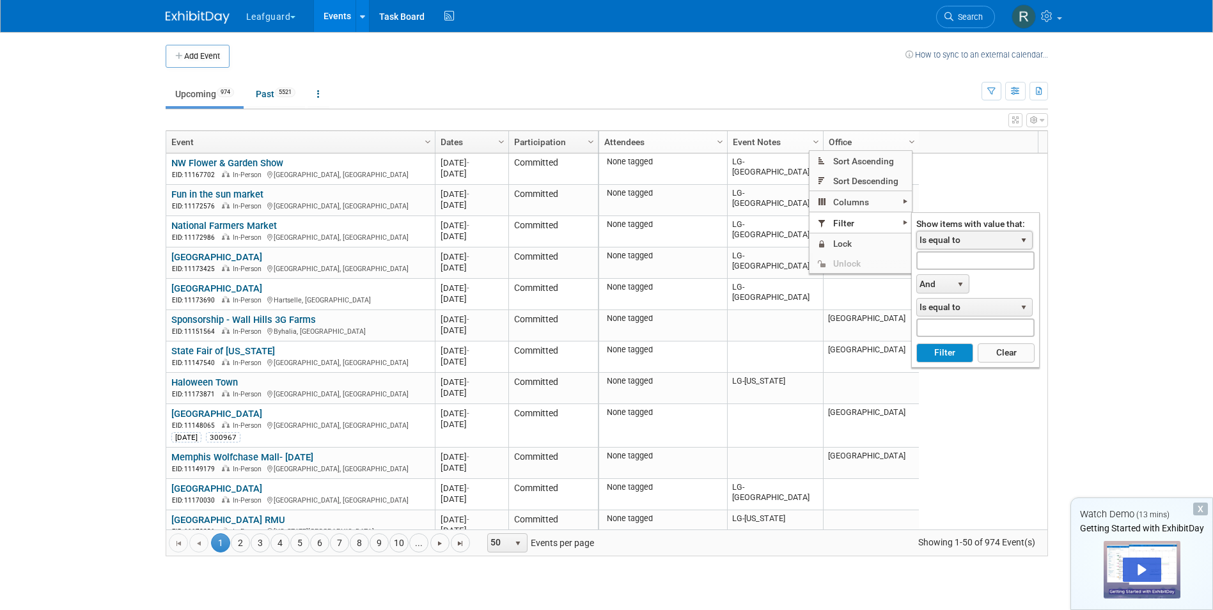
click at [1028, 239] on span "select" at bounding box center [1024, 240] width 10 height 10
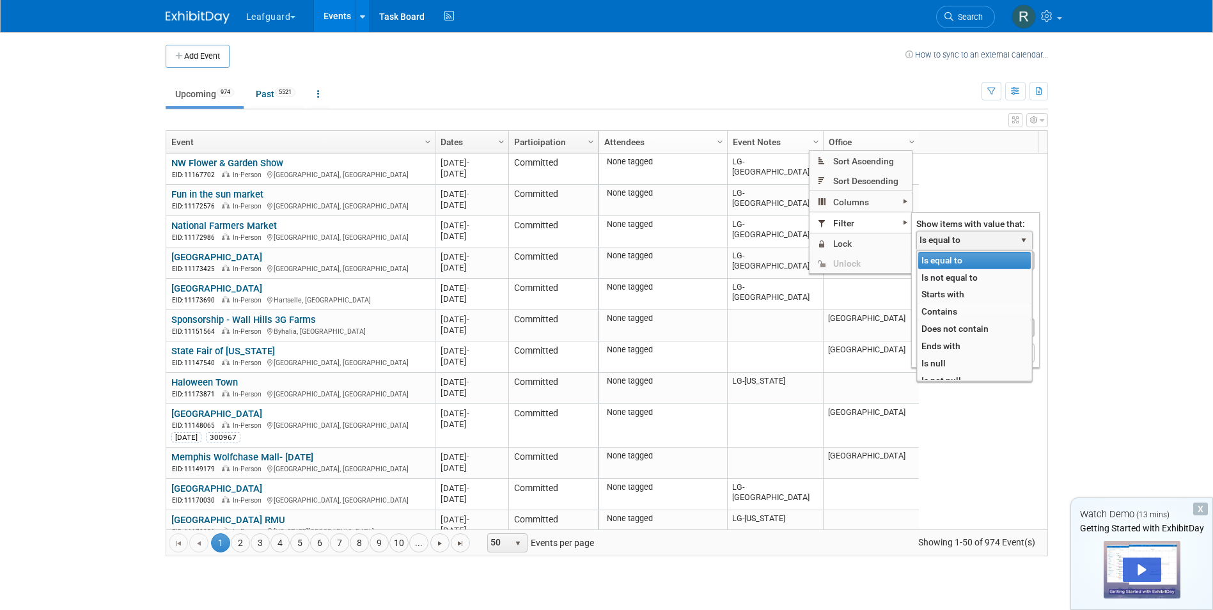
click at [943, 310] on li "Contains" at bounding box center [974, 311] width 113 height 17
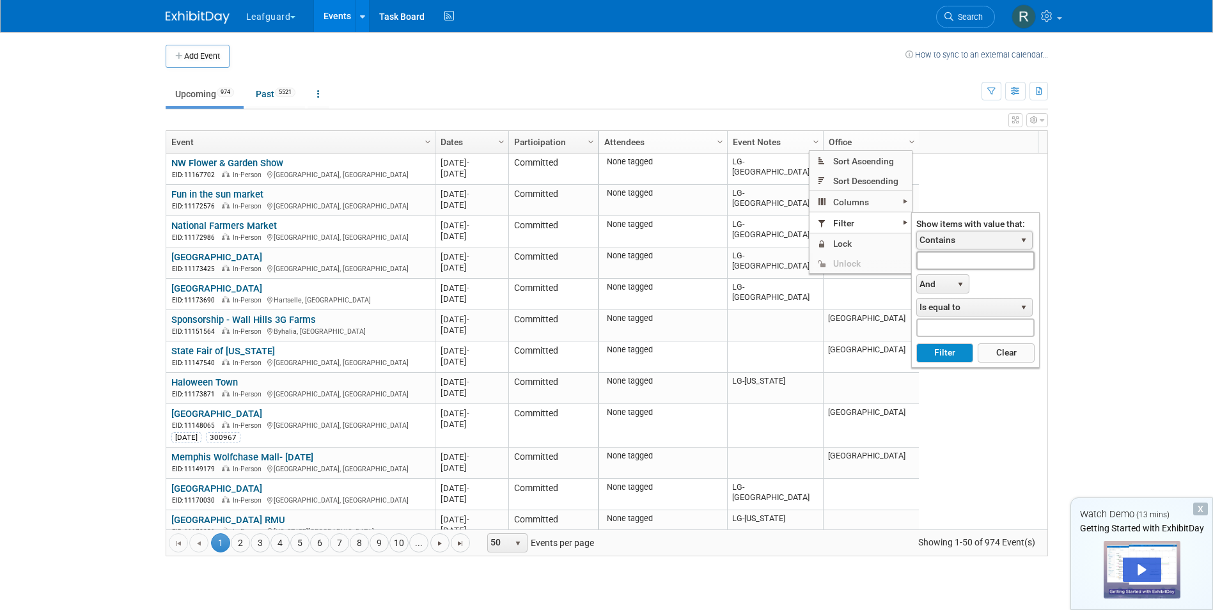
drag, startPoint x: 929, startPoint y: 265, endPoint x: 936, endPoint y: 260, distance: 9.1
click at [929, 265] on input "text" at bounding box center [975, 260] width 118 height 19
click at [944, 350] on button "Filter" at bounding box center [944, 352] width 57 height 19
type input "LG-Roanoke"
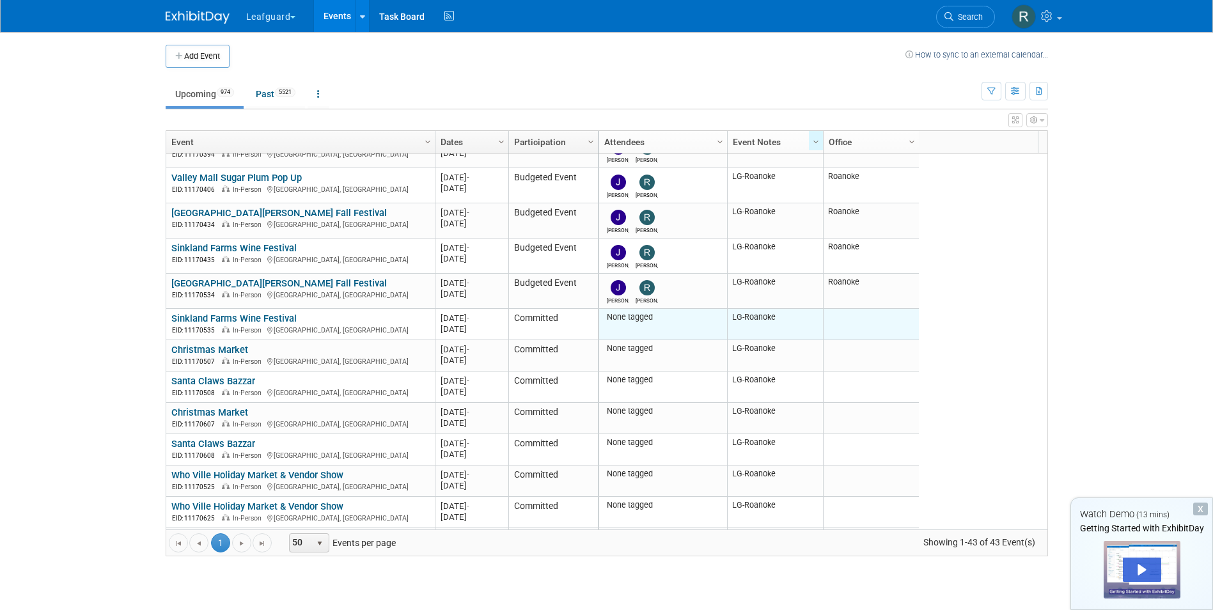
scroll to position [640, 0]
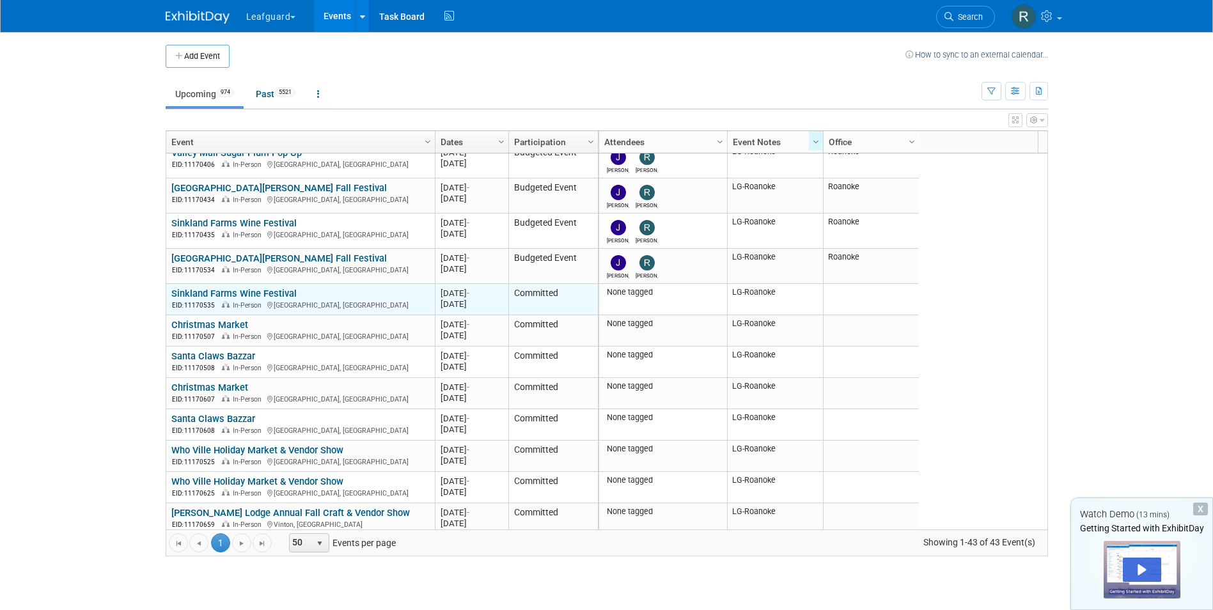
click at [197, 291] on link "Sinkland Farms Wine Festival" at bounding box center [233, 294] width 125 height 12
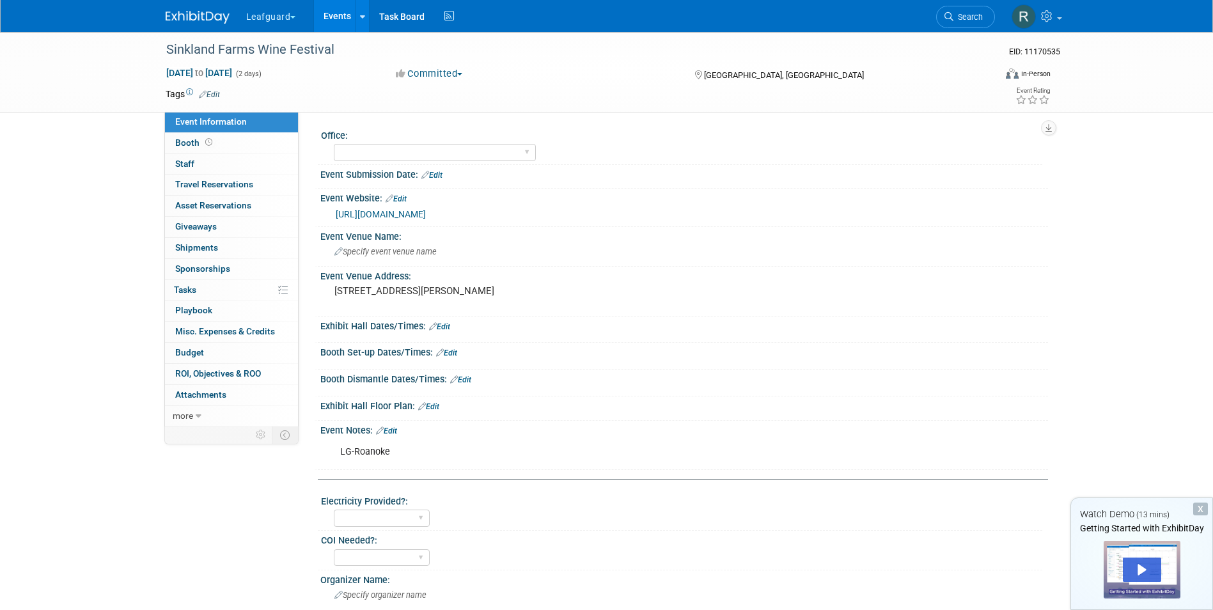
click at [462, 73] on span "button" at bounding box center [459, 74] width 5 height 3
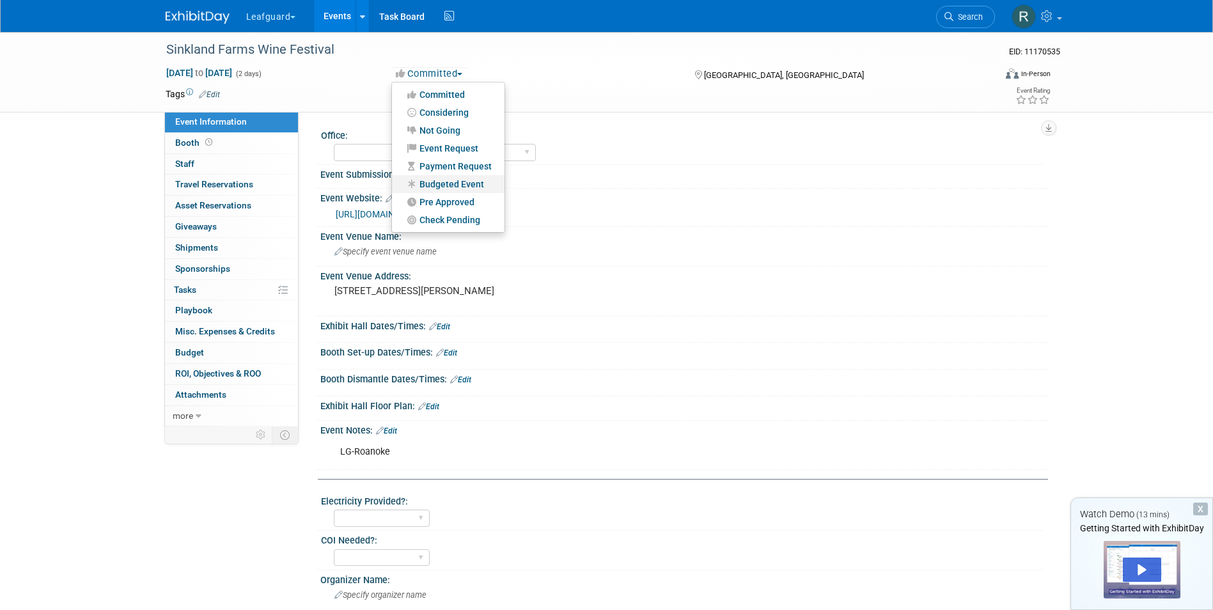
click at [448, 180] on link "Budgeted Event" at bounding box center [448, 184] width 113 height 18
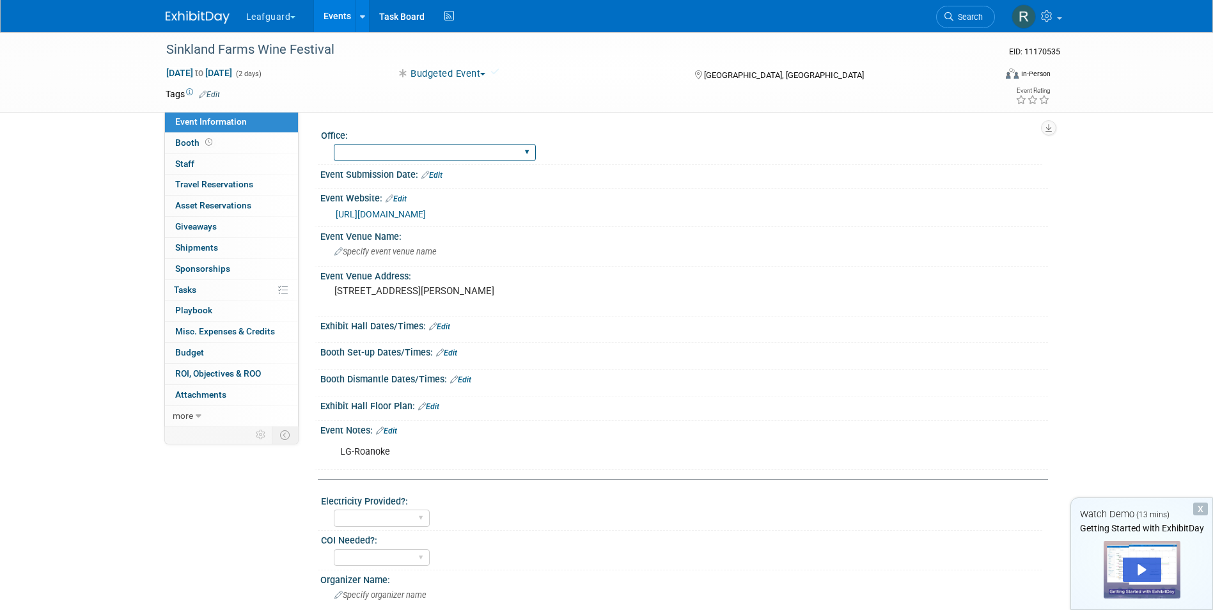
click at [434, 152] on select "[GEOGRAPHIC_DATA] [US_STATE] [GEOGRAPHIC_DATA] [GEOGRAPHIC_DATA] [GEOGRAPHIC_DA…" at bounding box center [435, 152] width 202 height 17
select select "Roanoke"
click at [334, 144] on select "[GEOGRAPHIC_DATA] [US_STATE] [GEOGRAPHIC_DATA] [GEOGRAPHIC_DATA] [GEOGRAPHIC_DA…" at bounding box center [435, 152] width 202 height 17
click at [174, 159] on link "0 Staff 0" at bounding box center [231, 164] width 133 height 20
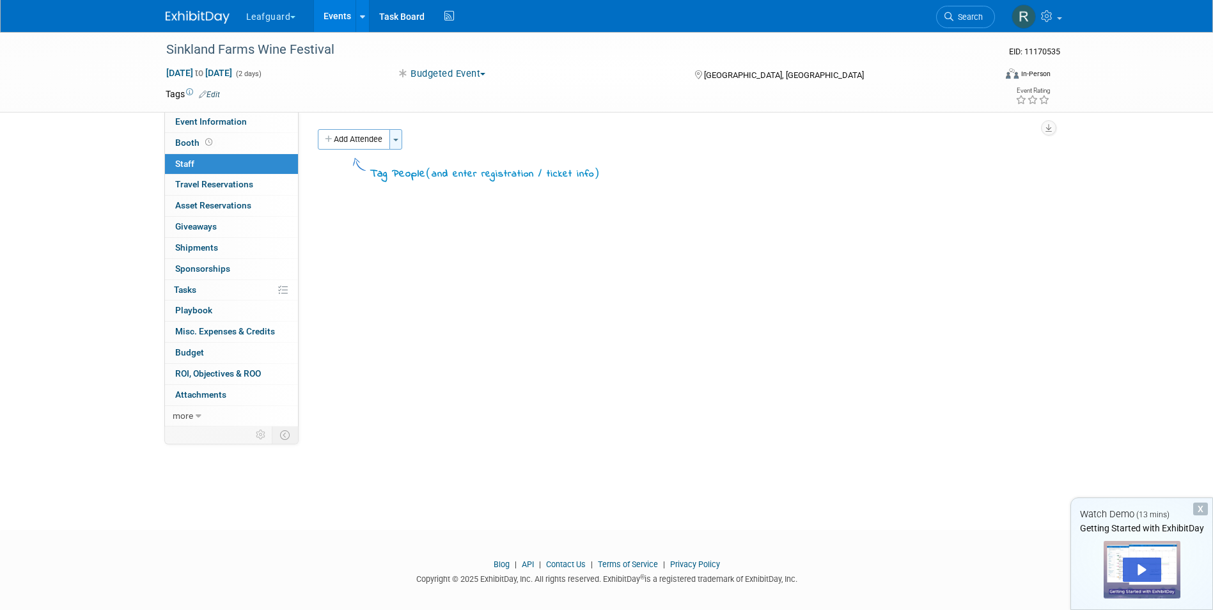
click at [402, 141] on button "Toggle Dropdown" at bounding box center [395, 139] width 13 height 20
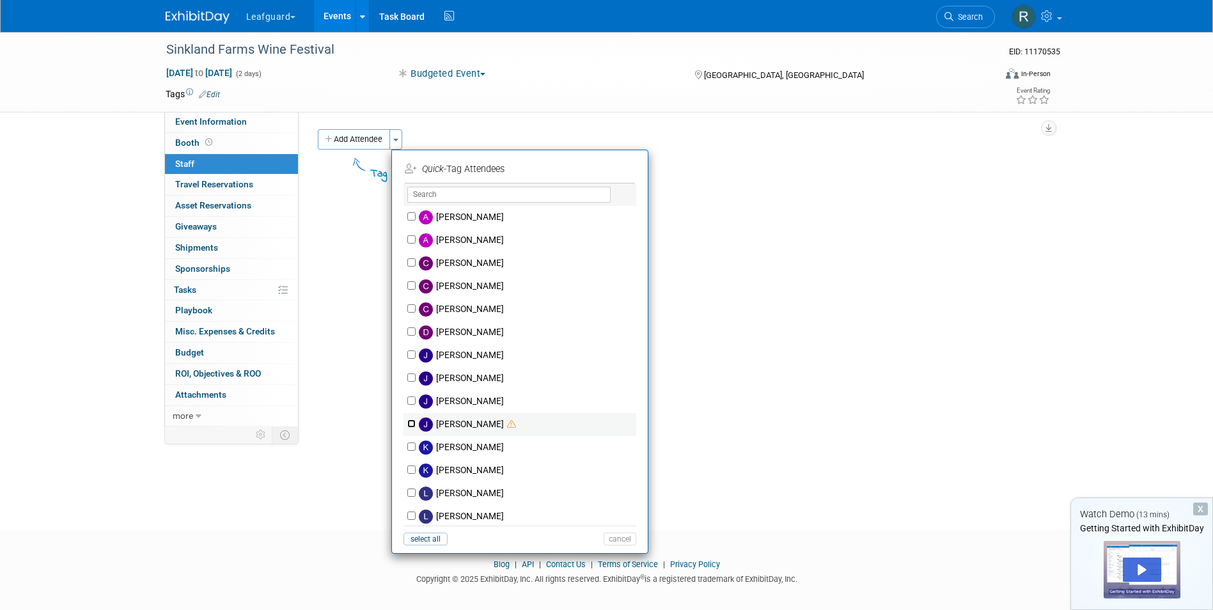
click at [408, 421] on input "[PERSON_NAME]" at bounding box center [411, 424] width 8 height 8
checkbox input "true"
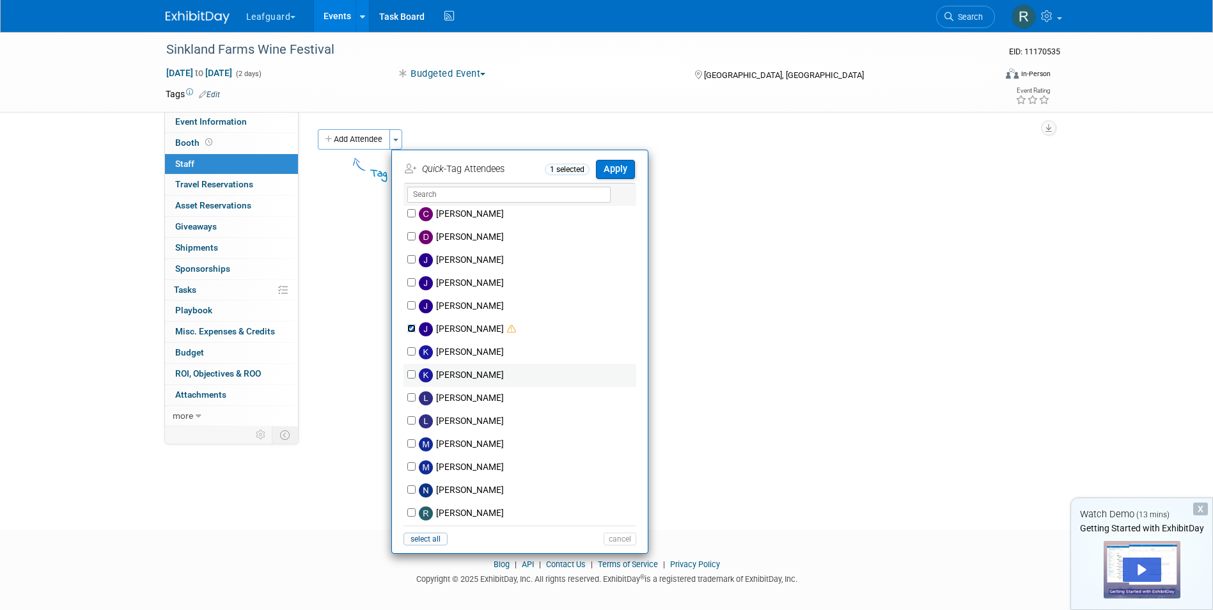
scroll to position [128, 0]
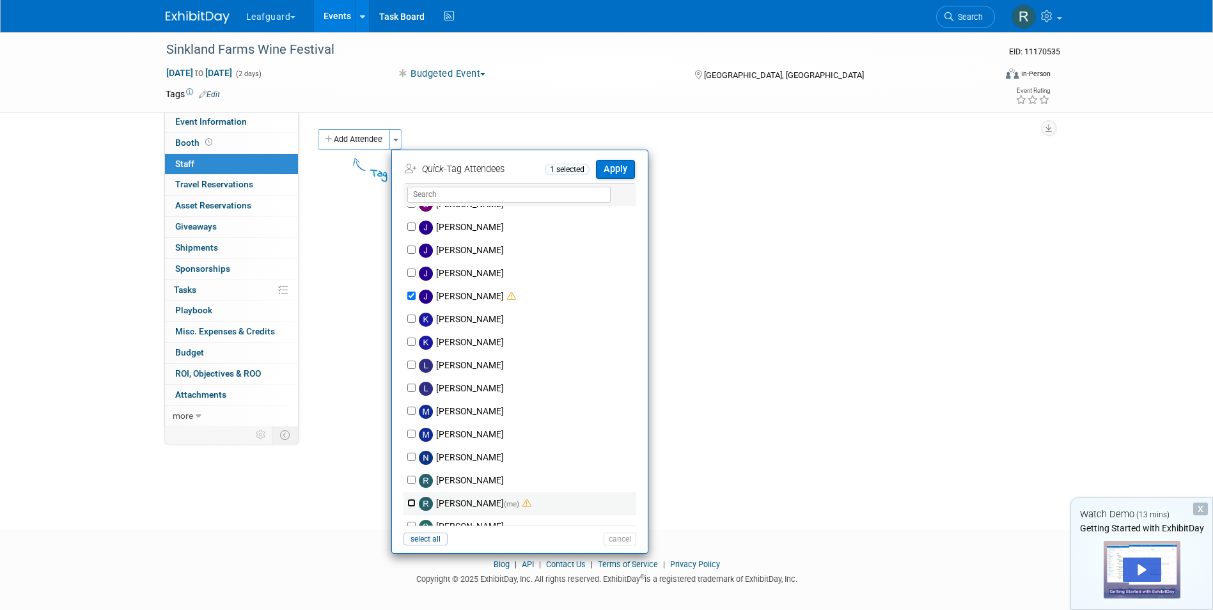
click at [412, 503] on input "[PERSON_NAME] (me)" at bounding box center [411, 503] width 8 height 8
checkbox input "true"
click at [623, 166] on button "Apply" at bounding box center [615, 169] width 39 height 19
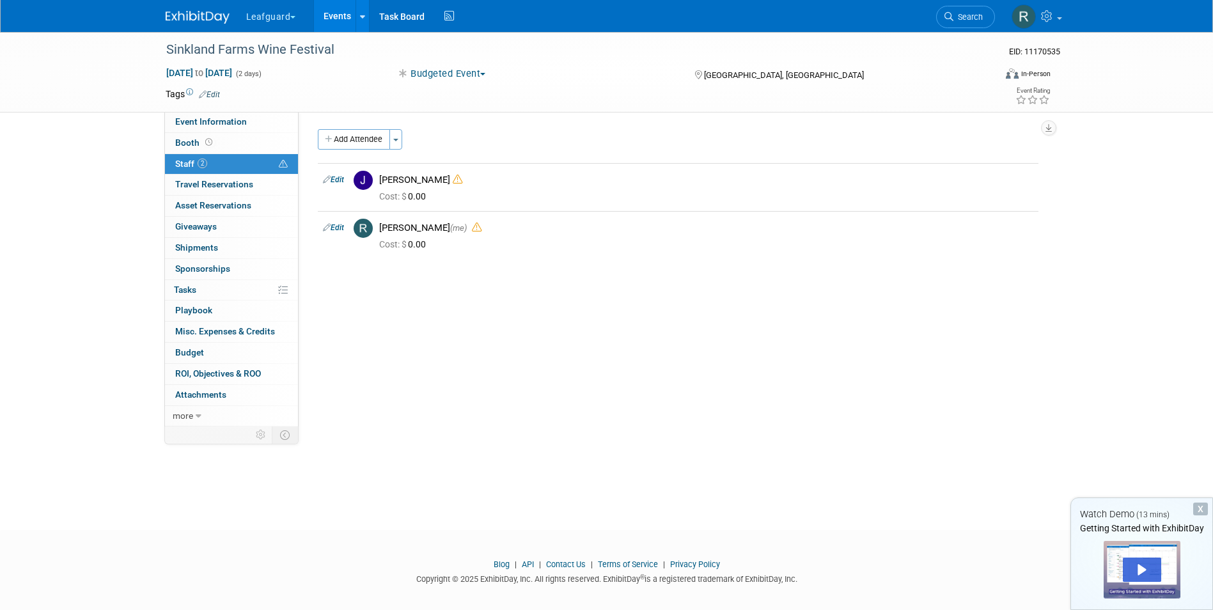
click at [333, 10] on link "Events" at bounding box center [337, 16] width 47 height 32
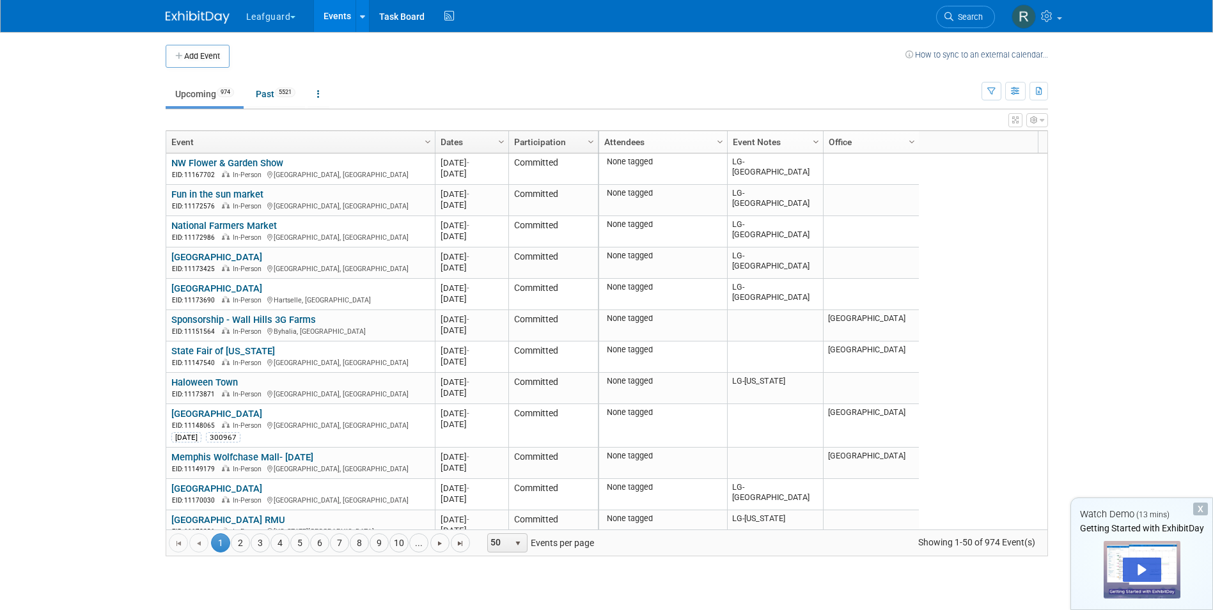
click at [817, 139] on span "Column Settings" at bounding box center [816, 142] width 10 height 10
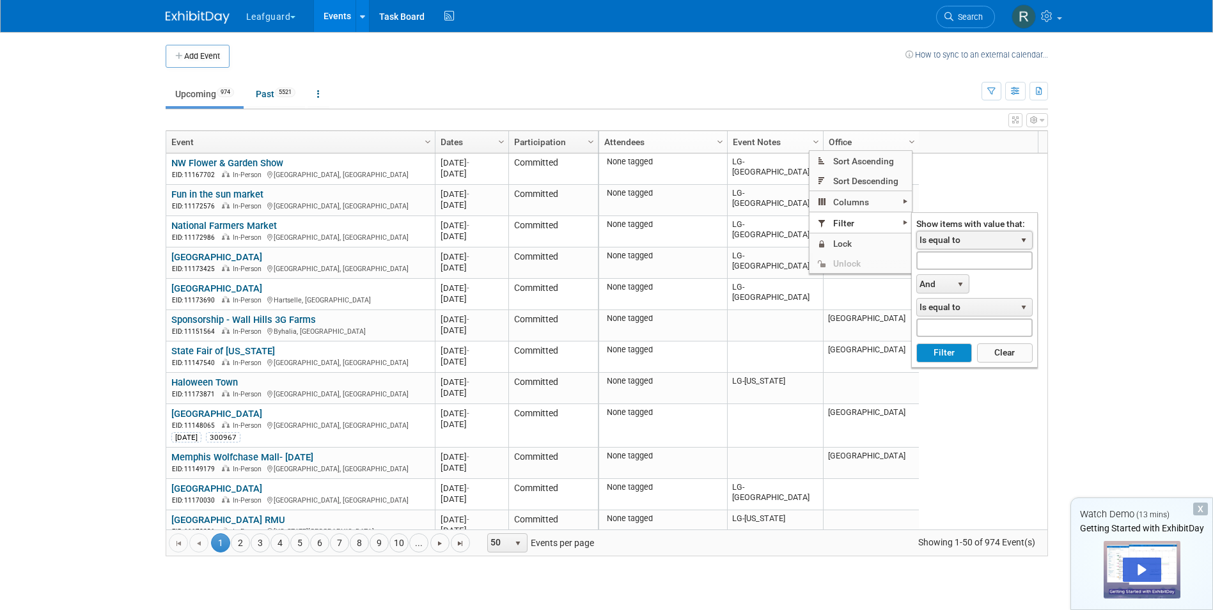
click at [1027, 240] on span "select" at bounding box center [1024, 240] width 10 height 10
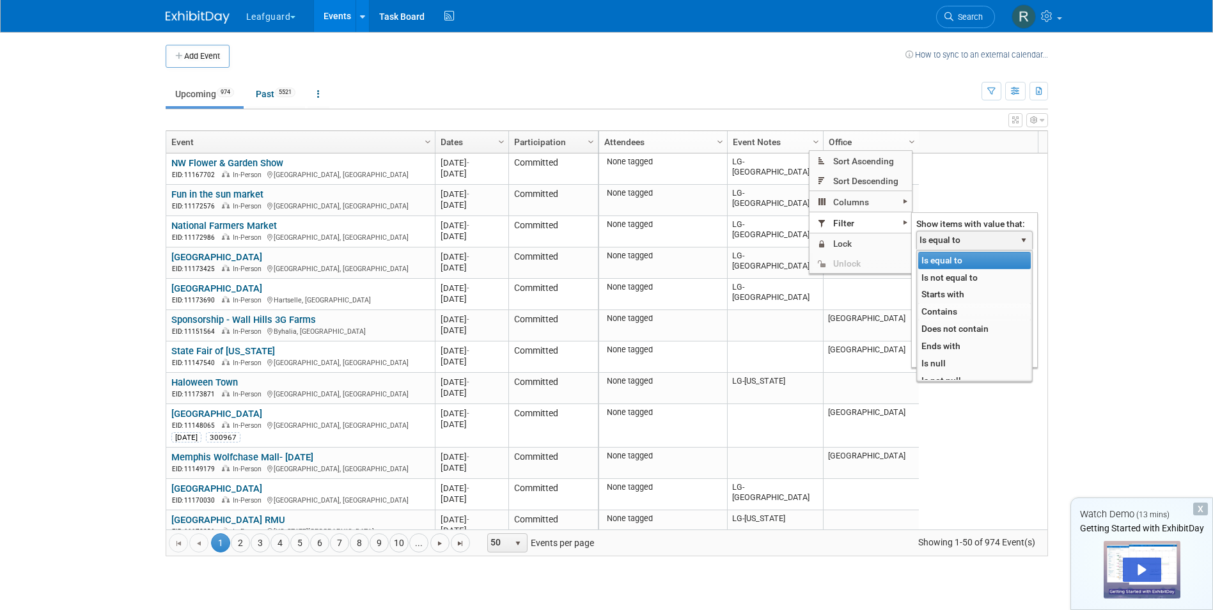
click at [948, 311] on li "Contains" at bounding box center [974, 311] width 113 height 17
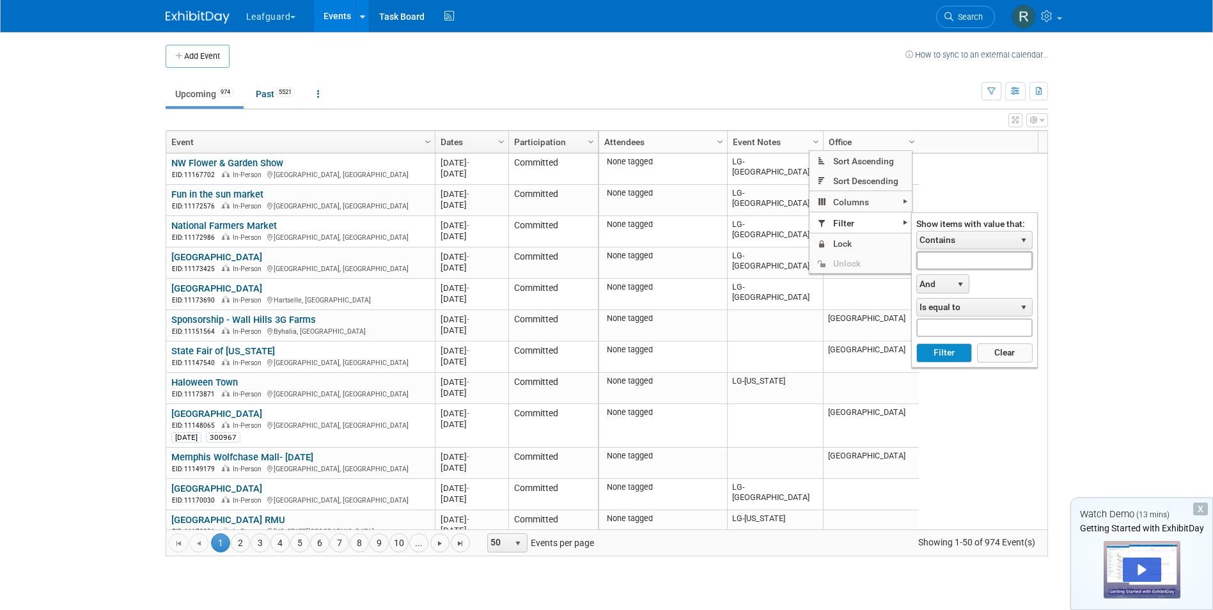
click at [943, 257] on input "text" at bounding box center [974, 260] width 116 height 19
type input "LG-Roanoke"
click at [950, 347] on button "Filter" at bounding box center [944, 352] width 56 height 19
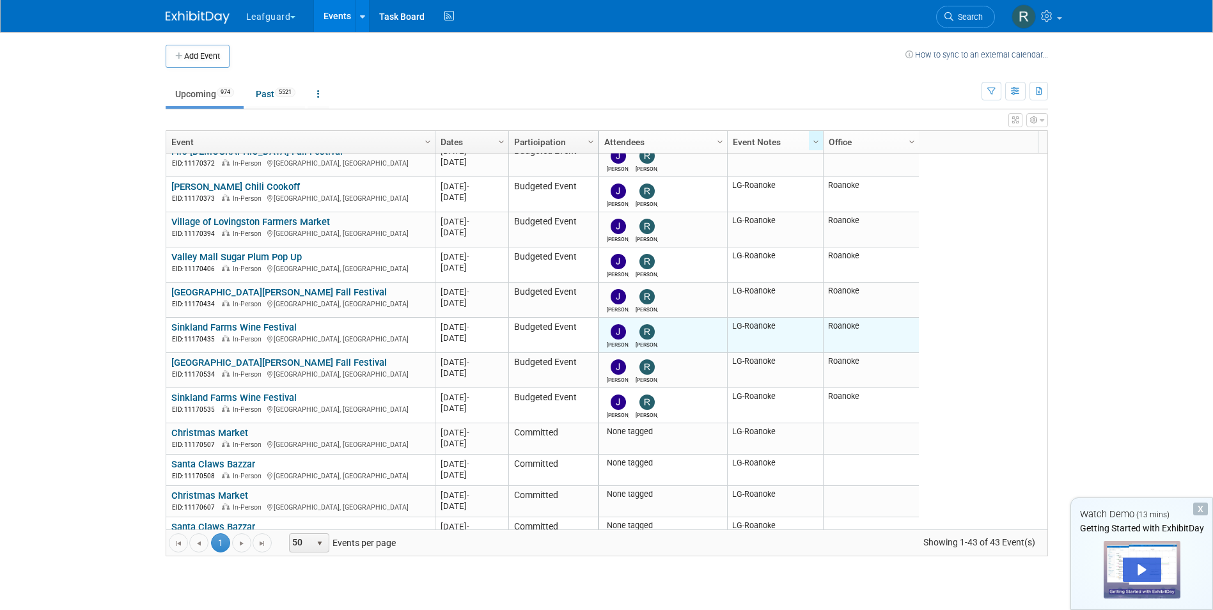
scroll to position [576, 0]
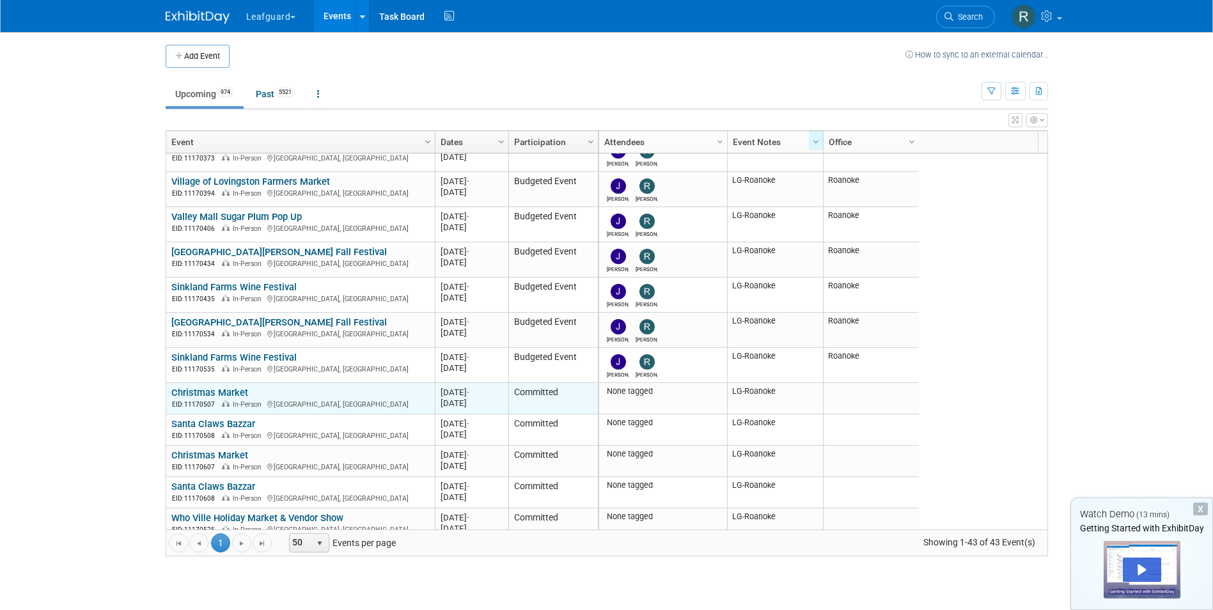
click at [218, 390] on link "Christmas Market" at bounding box center [209, 393] width 77 height 12
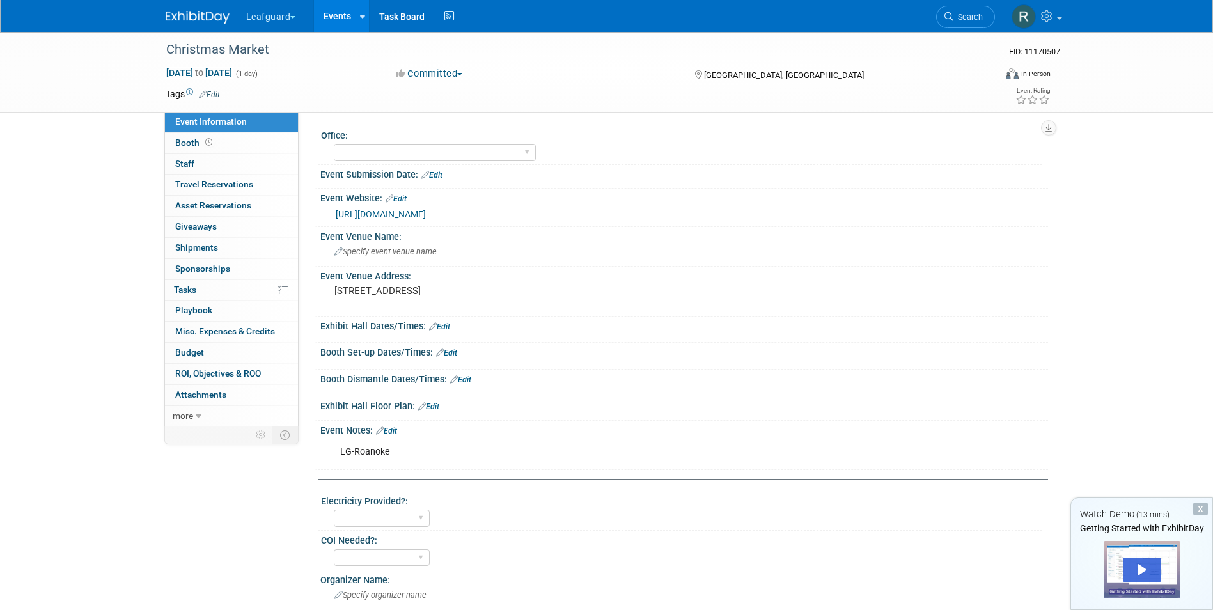
click at [460, 77] on button "Committed" at bounding box center [429, 73] width 76 height 13
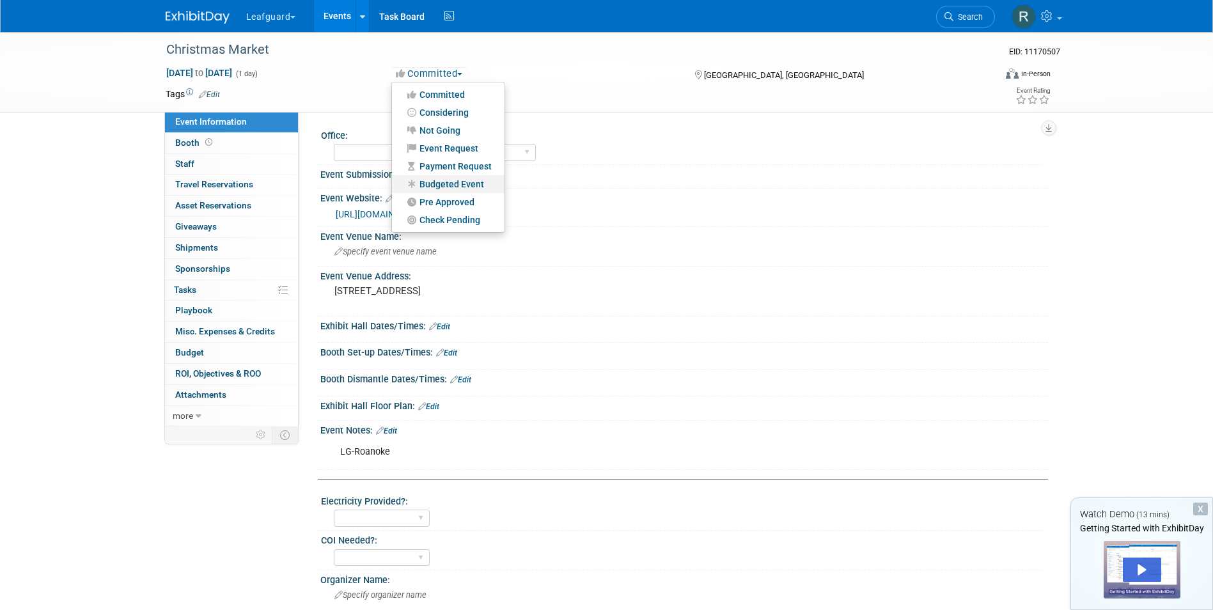
click at [453, 182] on link "Budgeted Event" at bounding box center [448, 184] width 113 height 18
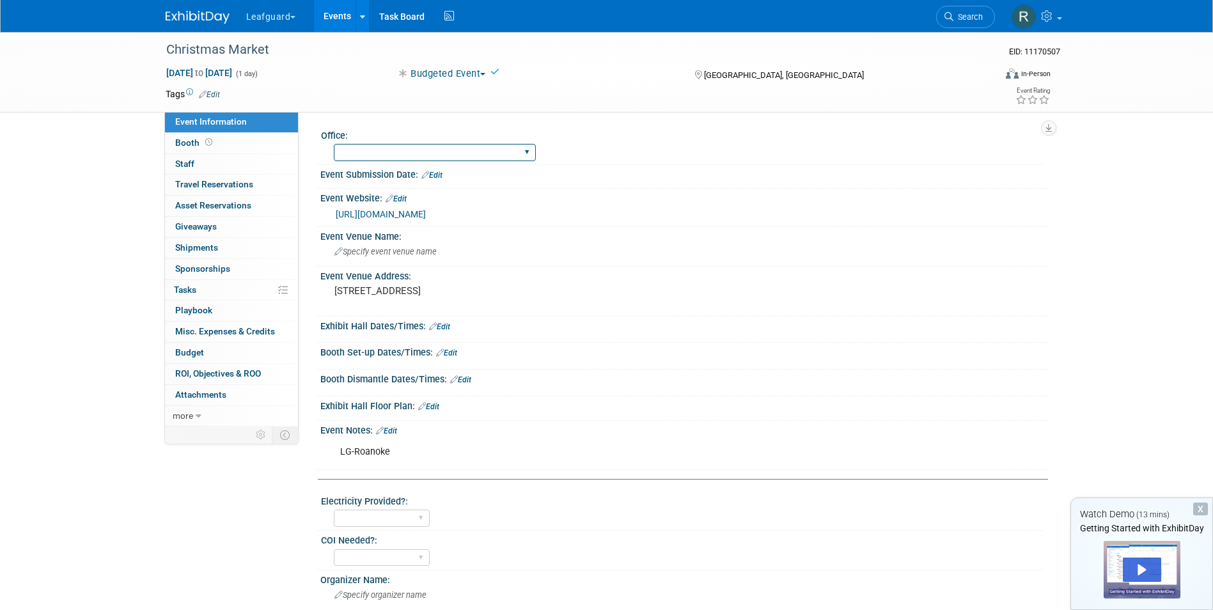
click at [433, 153] on select "[GEOGRAPHIC_DATA] [US_STATE] [GEOGRAPHIC_DATA] [GEOGRAPHIC_DATA] [GEOGRAPHIC_DA…" at bounding box center [435, 152] width 202 height 17
select select "Roanoke"
click at [334, 144] on select "[GEOGRAPHIC_DATA] [US_STATE] [GEOGRAPHIC_DATA] [GEOGRAPHIC_DATA] [GEOGRAPHIC_DA…" at bounding box center [435, 152] width 202 height 17
click at [182, 163] on span "Staff 0" at bounding box center [184, 164] width 19 height 10
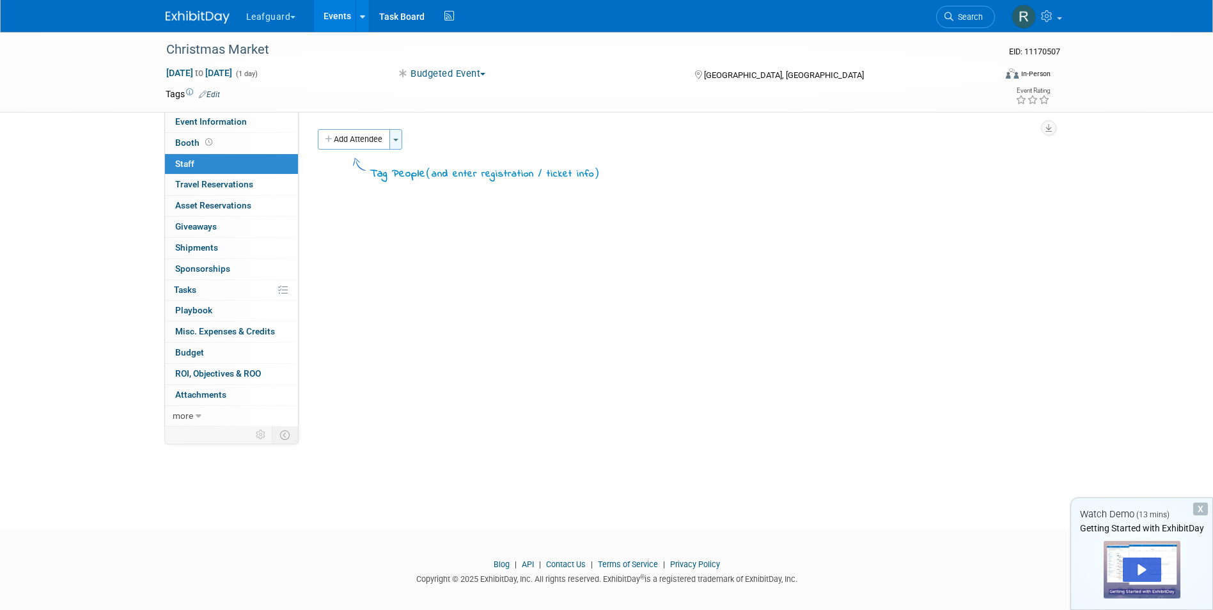
click at [397, 141] on span "button" at bounding box center [395, 140] width 5 height 3
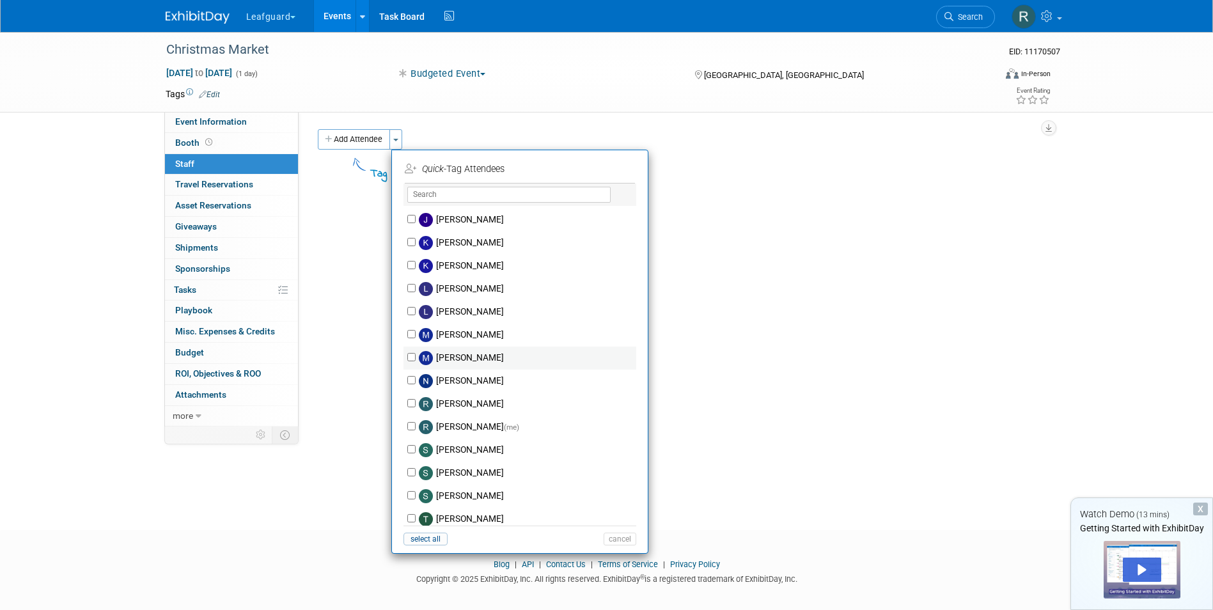
scroll to position [171, 0]
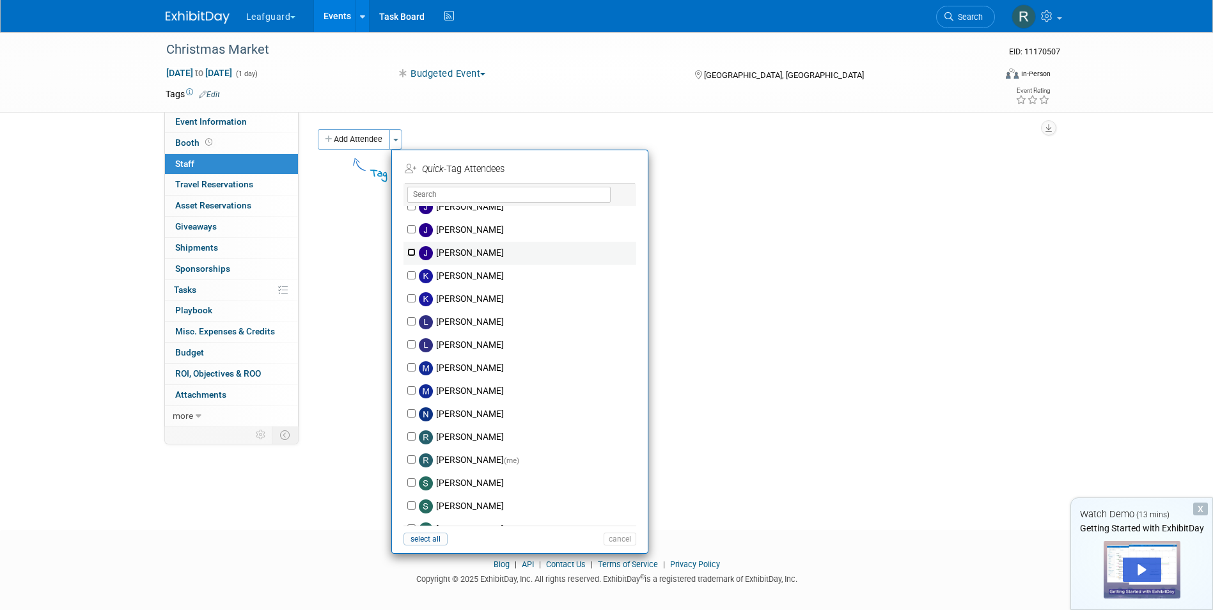
click at [409, 253] on input "[PERSON_NAME]" at bounding box center [411, 252] width 8 height 8
checkbox input "true"
click at [411, 460] on input "[PERSON_NAME] (me)" at bounding box center [411, 459] width 8 height 8
checkbox input "true"
click at [607, 168] on button "Apply" at bounding box center [615, 169] width 39 height 19
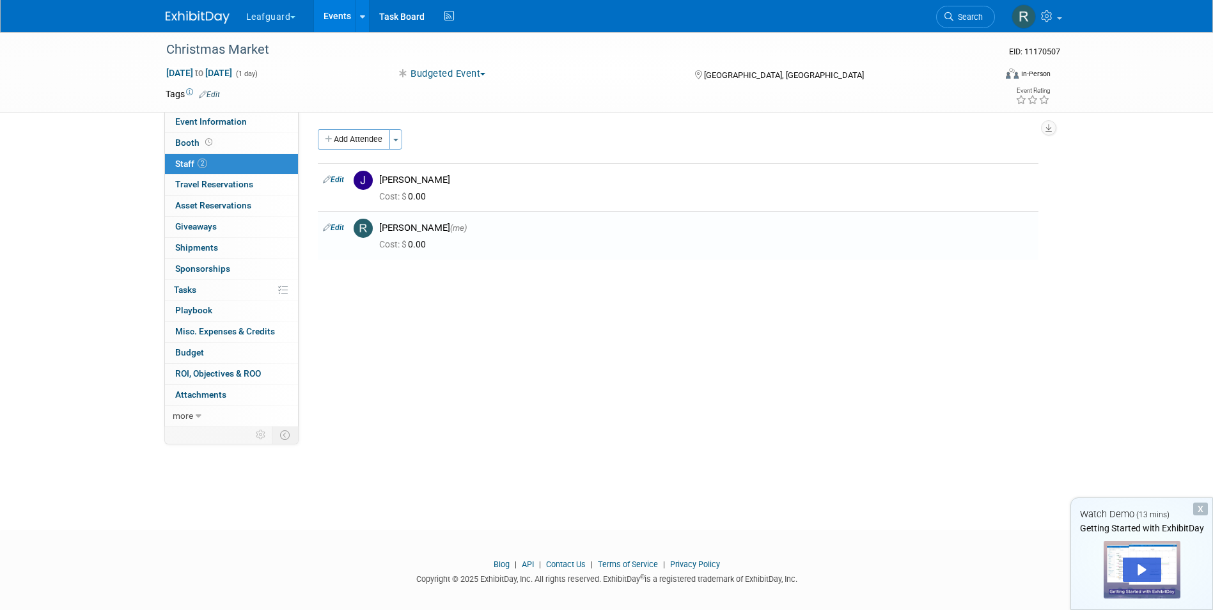
click at [336, 12] on link "Events" at bounding box center [337, 16] width 47 height 32
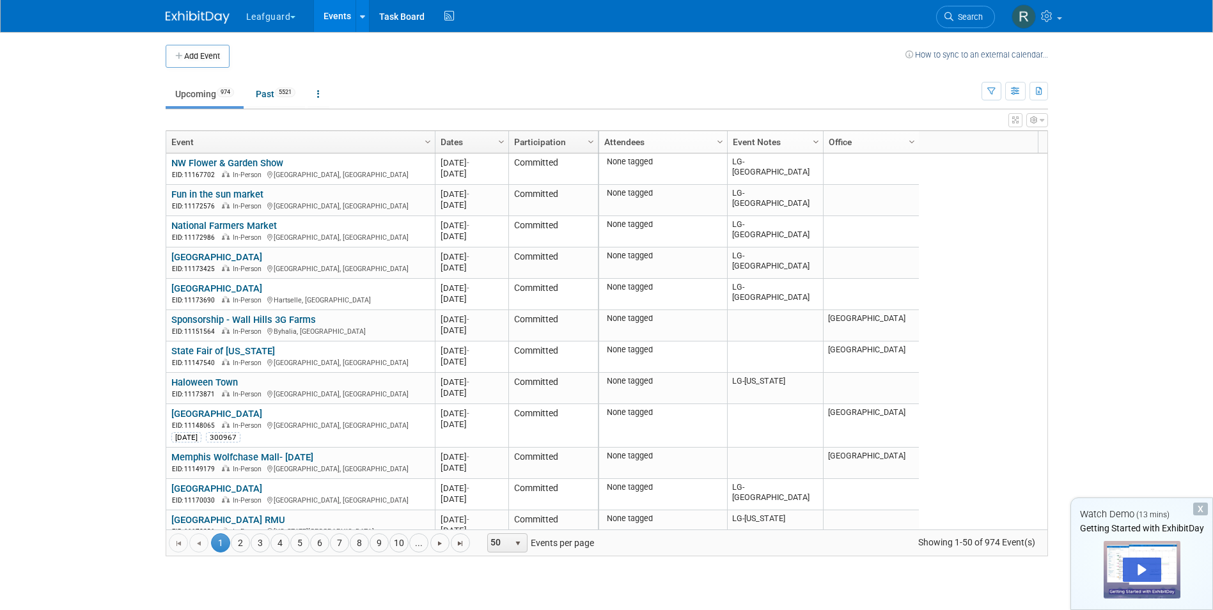
click at [811, 139] on span "Column Settings" at bounding box center [816, 142] width 10 height 10
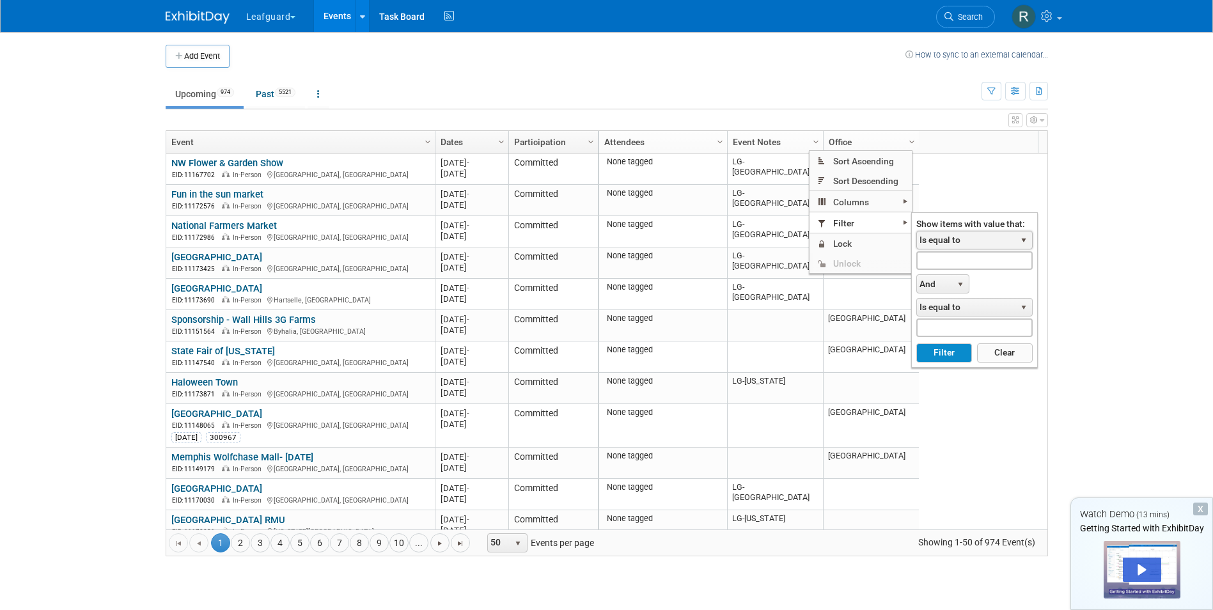
click at [1025, 233] on span "select" at bounding box center [1024, 241] width 17 height 18
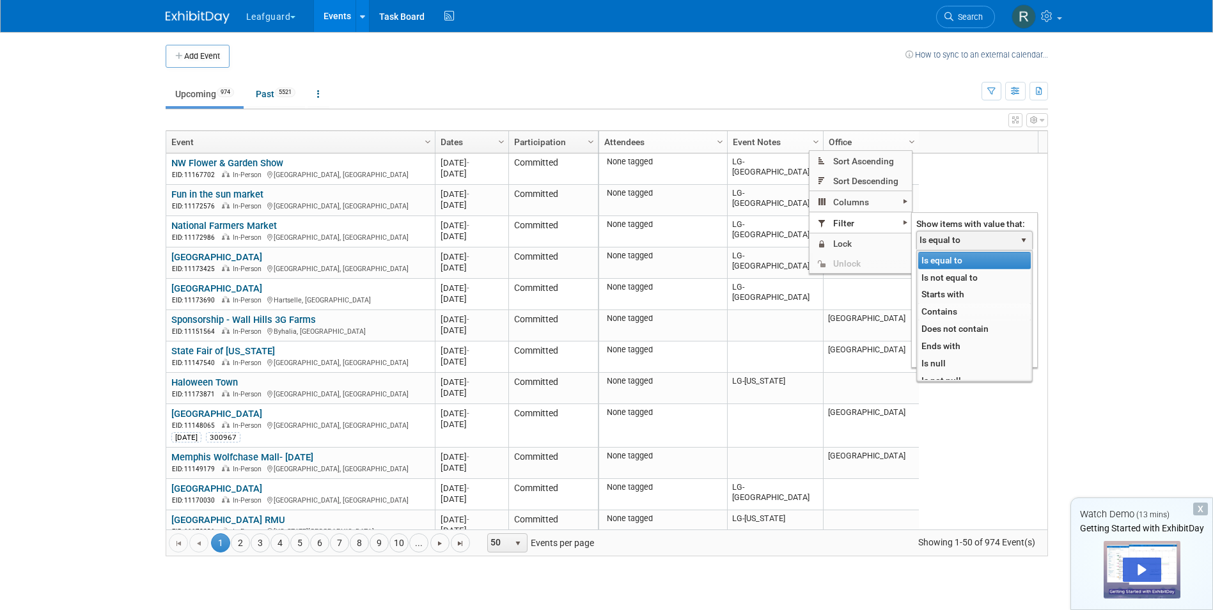
click at [949, 310] on li "Contains" at bounding box center [974, 311] width 113 height 17
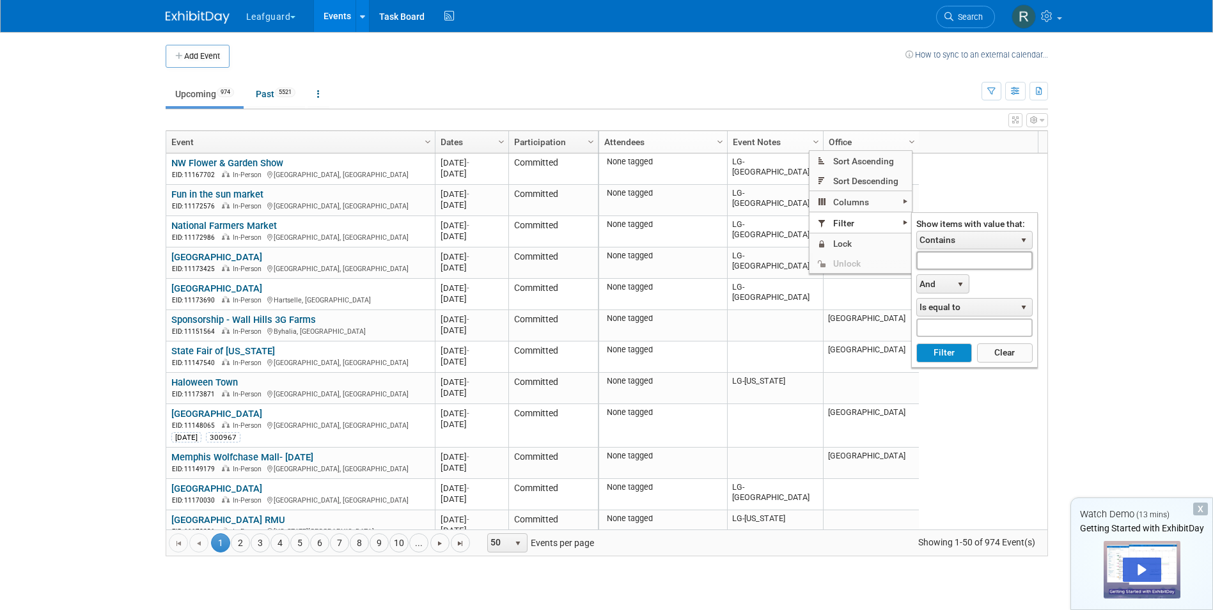
click at [946, 262] on input "text" at bounding box center [974, 260] width 116 height 19
click at [942, 355] on button "Filter" at bounding box center [944, 352] width 56 height 19
type input "LG-Roanoke"
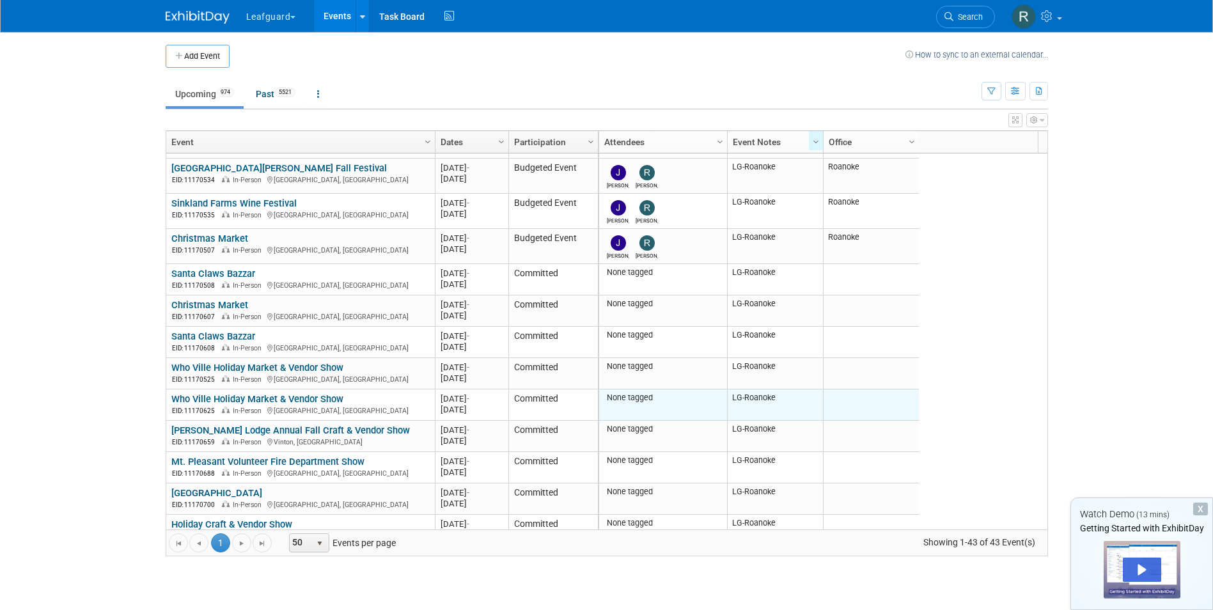
scroll to position [767, 0]
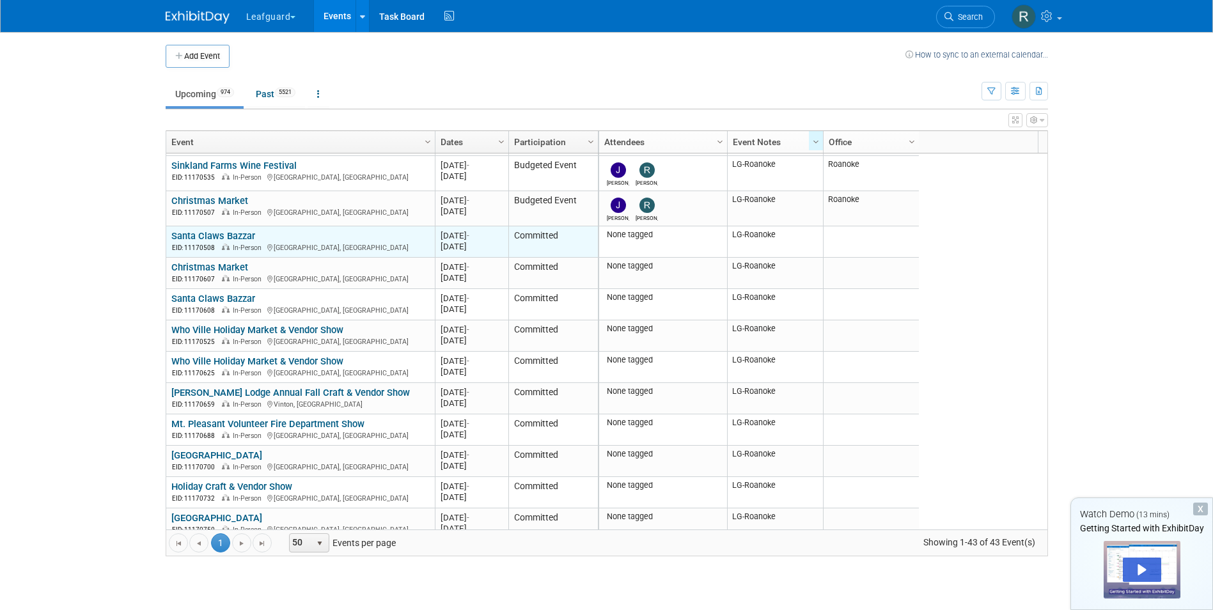
click at [195, 230] on link "Santa Claws Bazzar" at bounding box center [213, 236] width 84 height 12
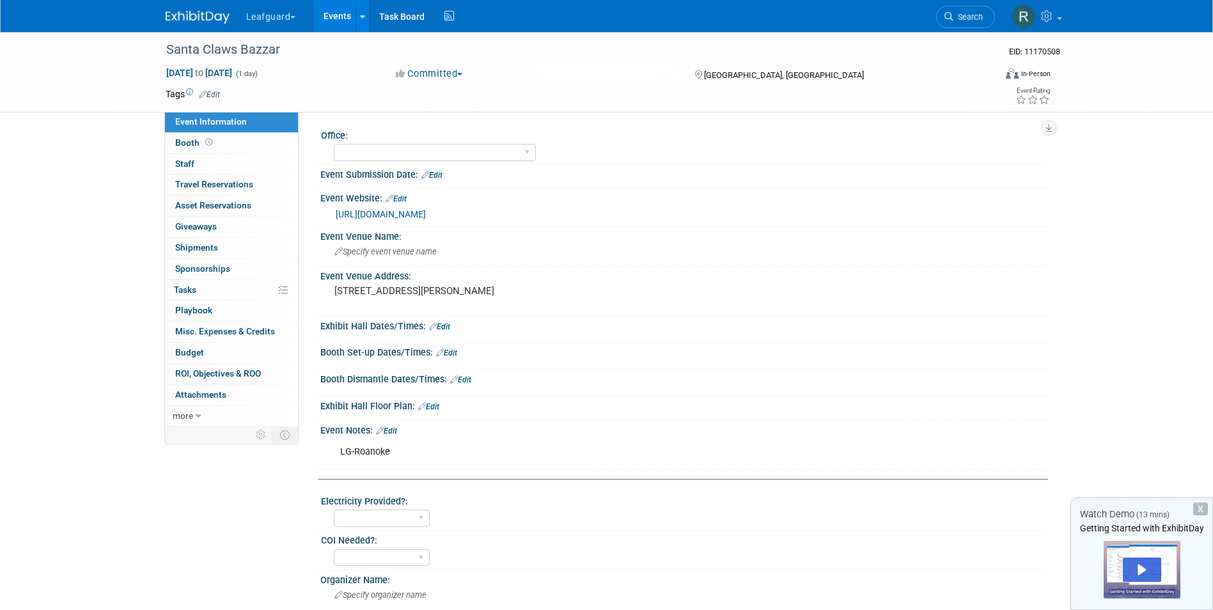
click at [460, 74] on button "Committed" at bounding box center [429, 73] width 76 height 13
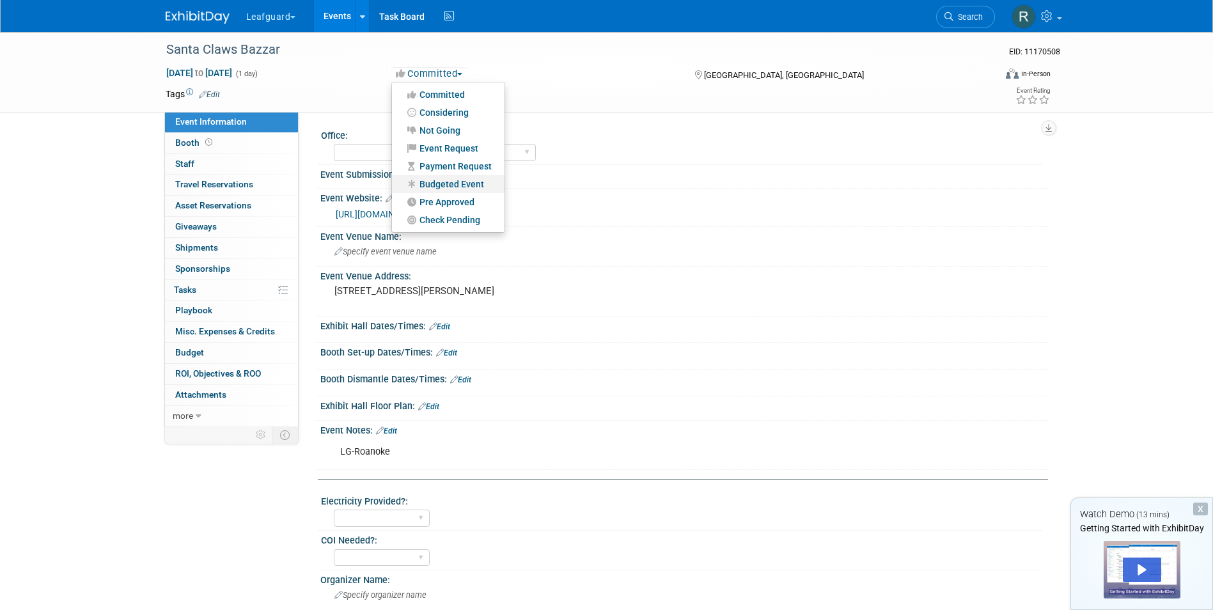
click at [449, 185] on link "Budgeted Event" at bounding box center [448, 184] width 113 height 18
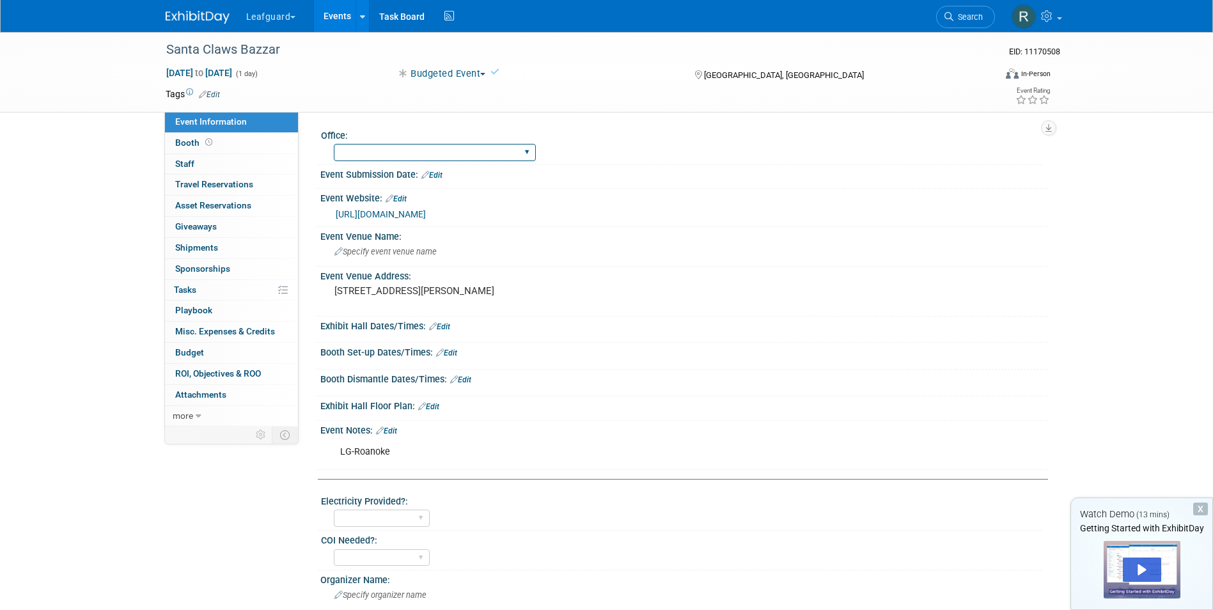
click at [431, 153] on select "[GEOGRAPHIC_DATA] [US_STATE] [GEOGRAPHIC_DATA] [GEOGRAPHIC_DATA] [GEOGRAPHIC_DA…" at bounding box center [435, 152] width 202 height 17
select select "Roanoke"
click at [334, 144] on select "[GEOGRAPHIC_DATA] [US_STATE] [GEOGRAPHIC_DATA] [GEOGRAPHIC_DATA] [GEOGRAPHIC_DA…" at bounding box center [435, 152] width 202 height 17
click at [192, 161] on span "Staff 0" at bounding box center [184, 164] width 19 height 10
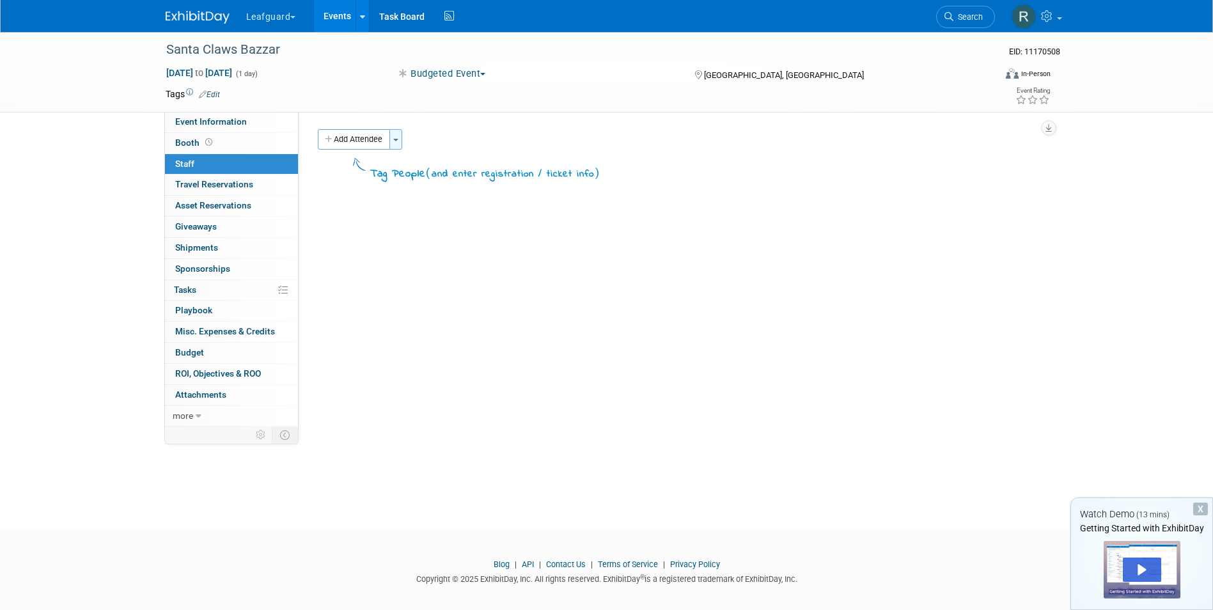
click at [398, 143] on button "Toggle Dropdown" at bounding box center [395, 139] width 13 height 20
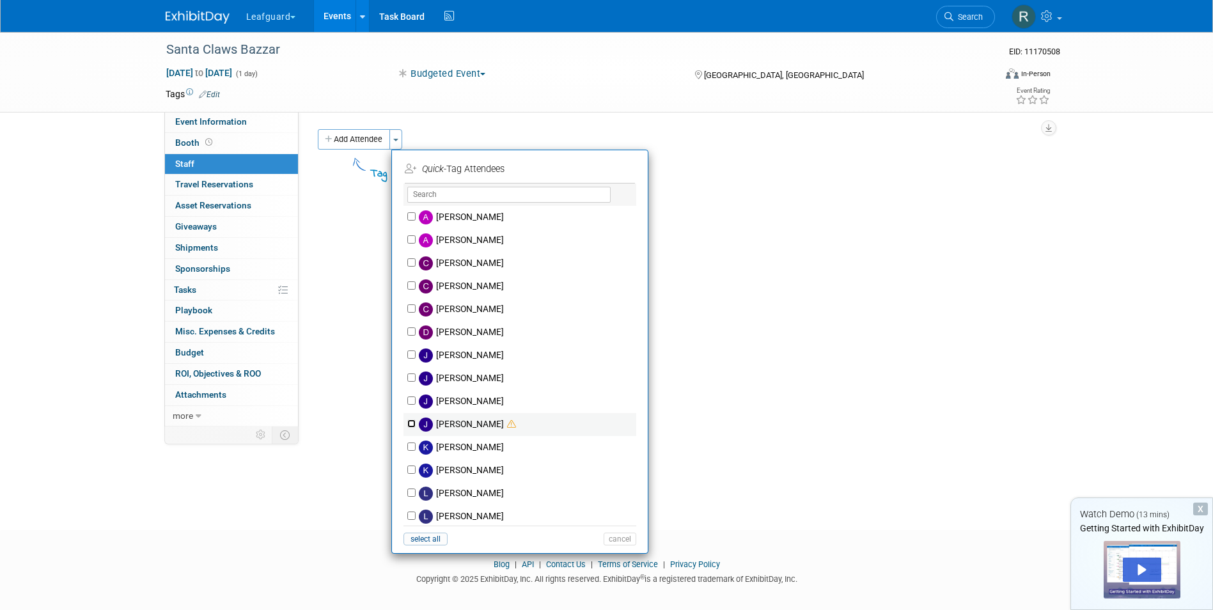
click at [414, 423] on input "[PERSON_NAME]" at bounding box center [411, 424] width 8 height 8
checkbox input "true"
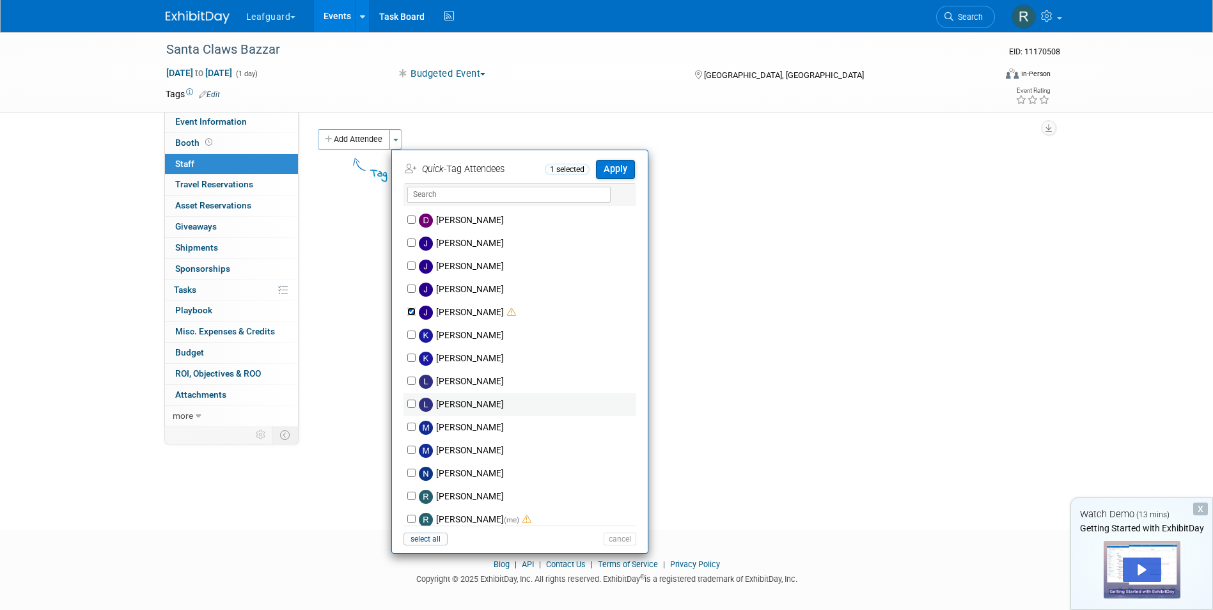
scroll to position [128, 0]
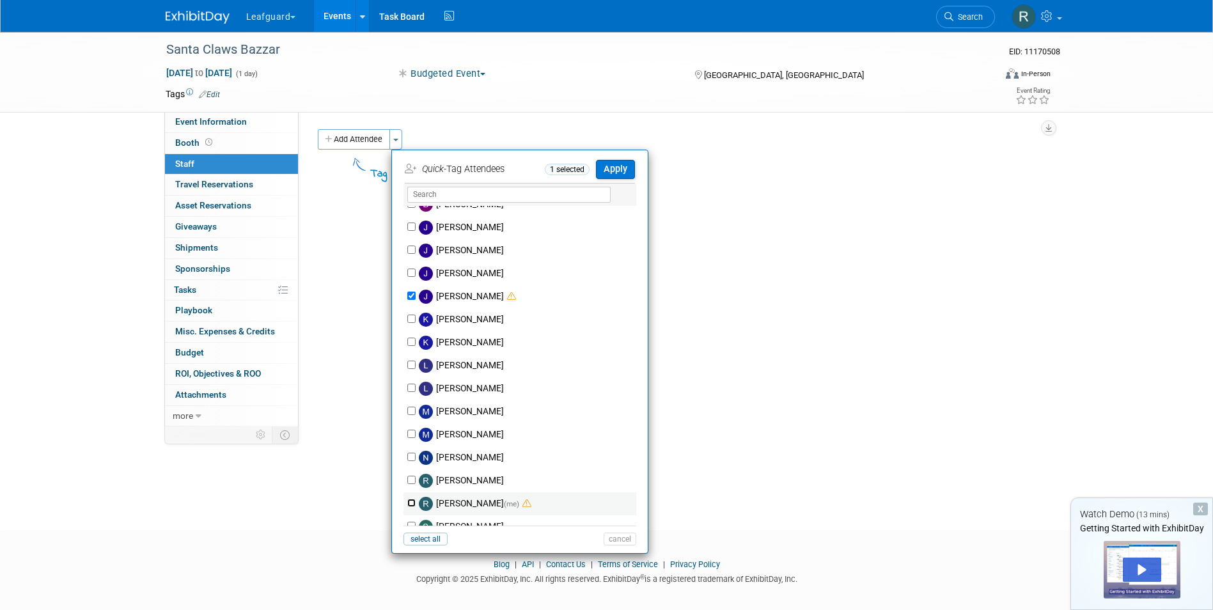
click at [409, 499] on input "[PERSON_NAME] (me)" at bounding box center [411, 503] width 8 height 8
checkbox input "true"
click at [611, 164] on button "Apply" at bounding box center [615, 169] width 39 height 19
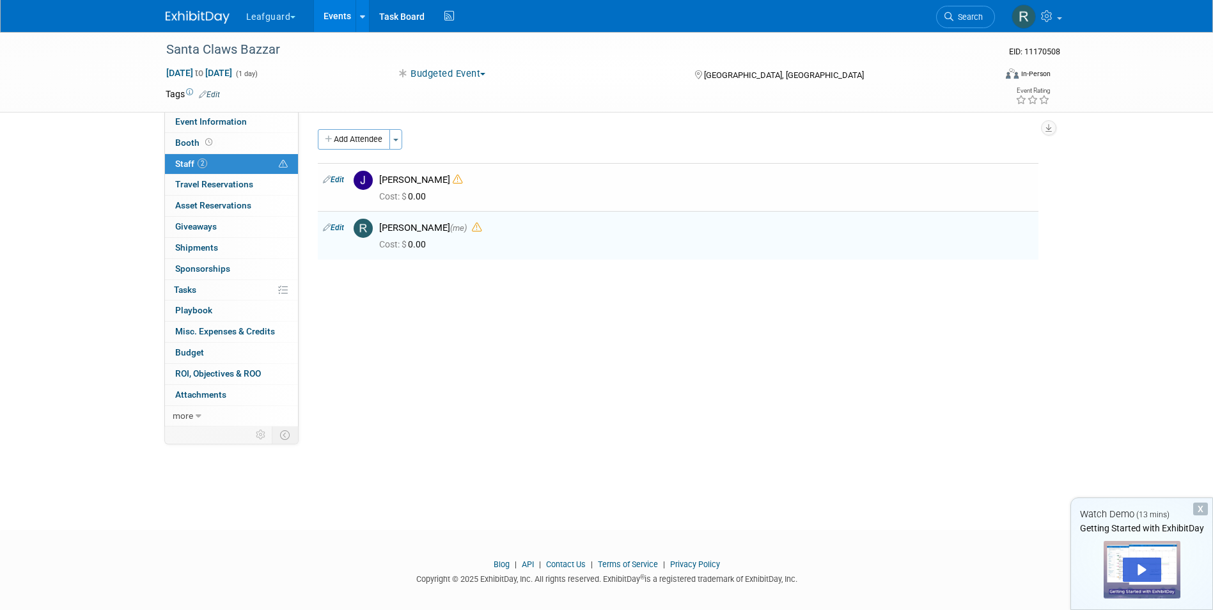
click at [344, 10] on link "Events" at bounding box center [337, 16] width 47 height 32
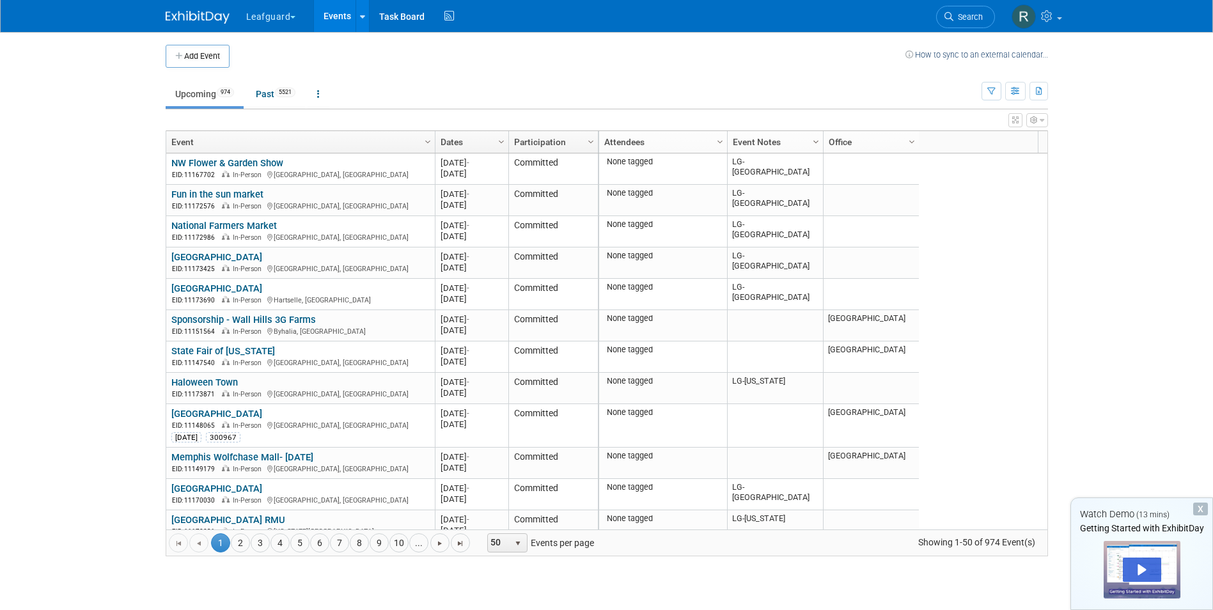
click at [815, 142] on span "Column Settings" at bounding box center [816, 142] width 10 height 10
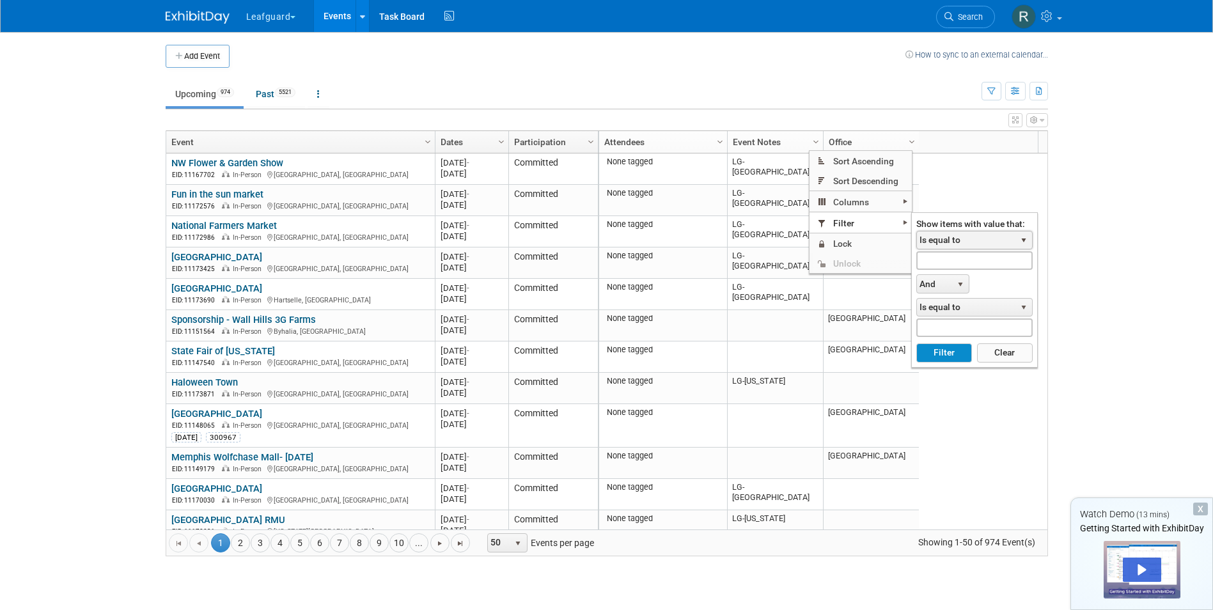
click at [1028, 236] on span "select" at bounding box center [1024, 240] width 10 height 10
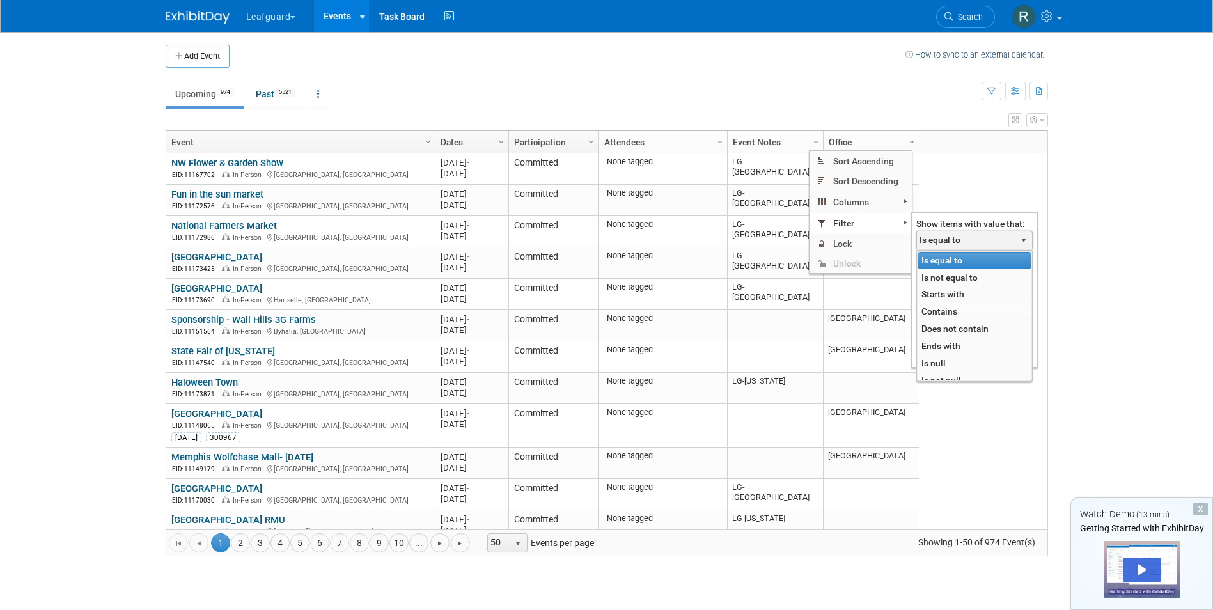
click at [954, 311] on li "Contains" at bounding box center [974, 311] width 113 height 17
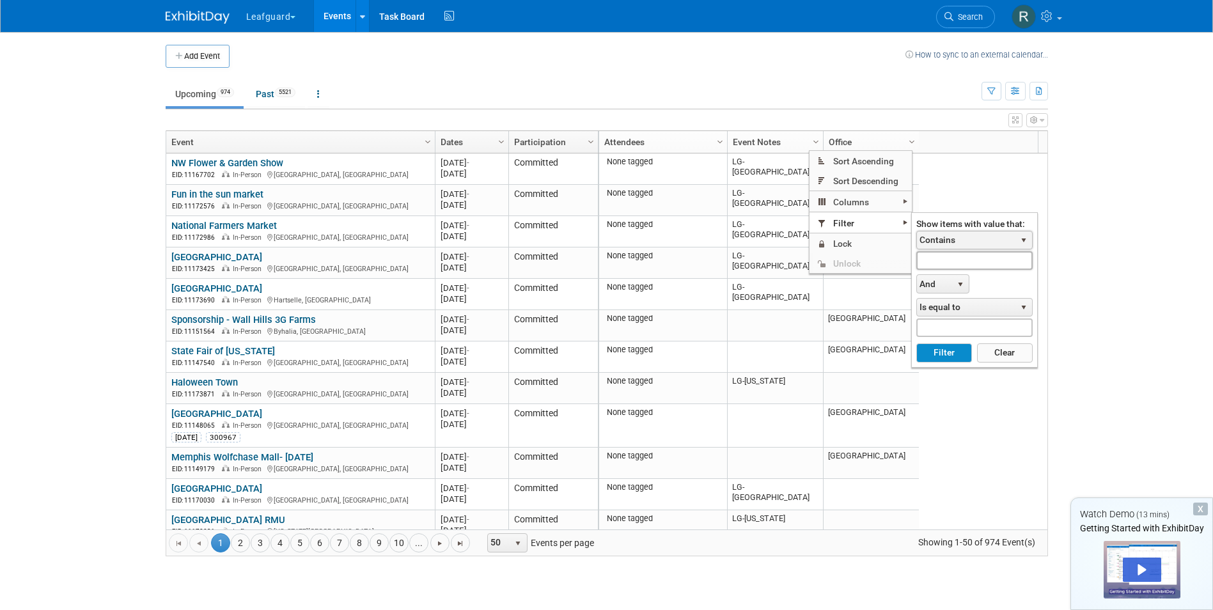
click at [959, 255] on input "text" at bounding box center [974, 260] width 116 height 19
click at [948, 359] on button "Filter" at bounding box center [944, 352] width 56 height 19
type input "LG-Roanoke"
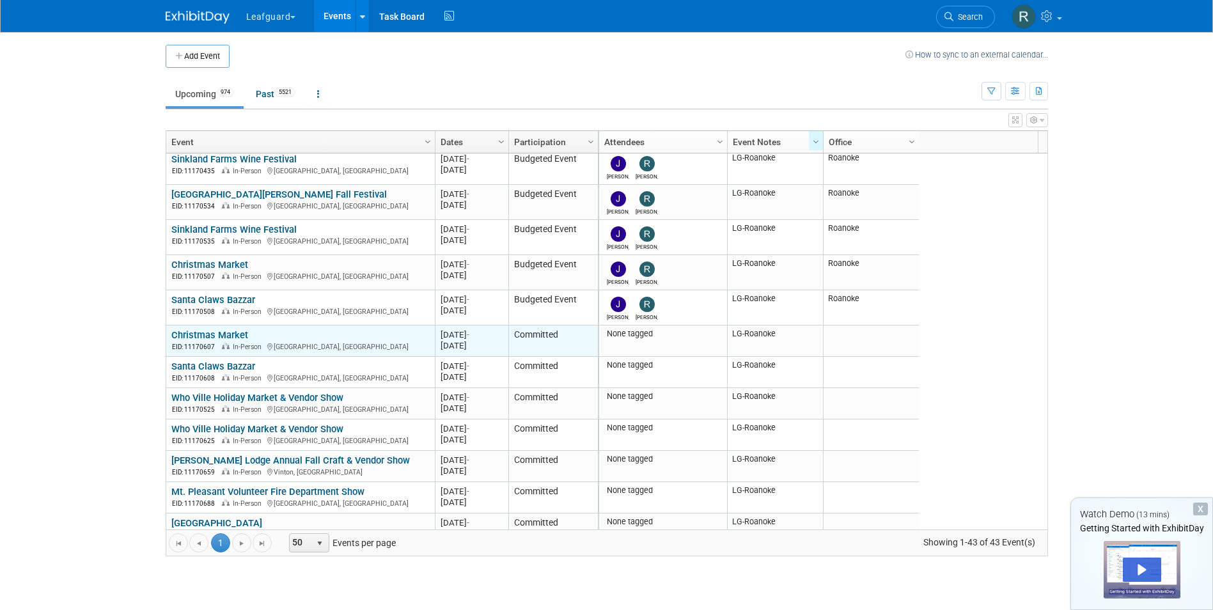
click at [228, 331] on link "Christmas Market" at bounding box center [209, 335] width 77 height 12
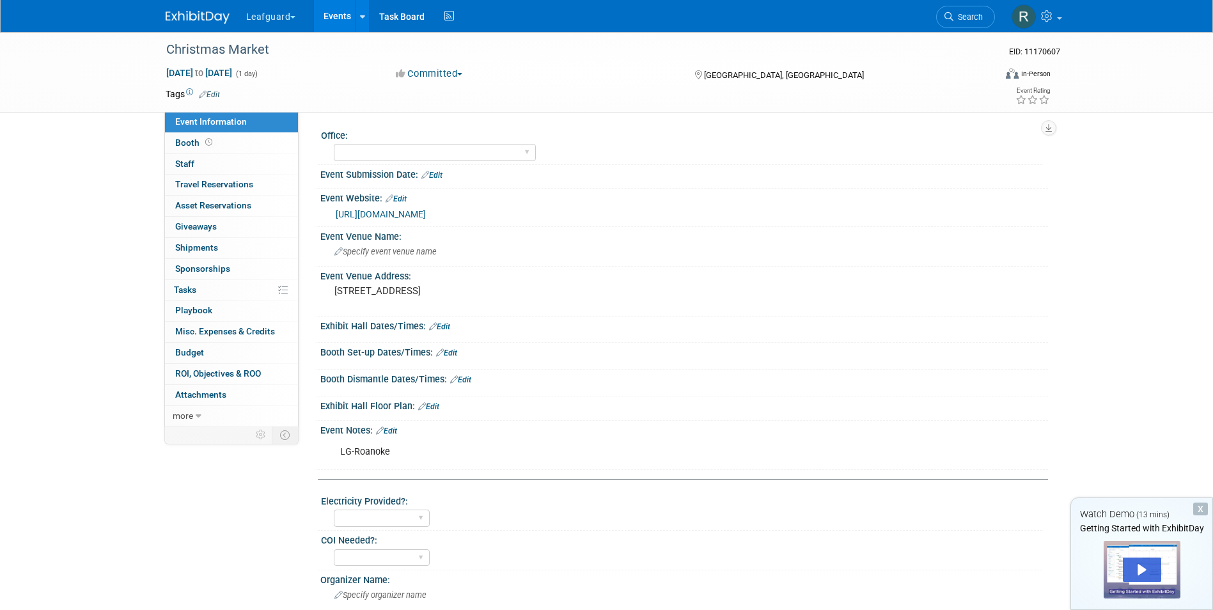
click at [338, 13] on link "Events" at bounding box center [337, 16] width 47 height 32
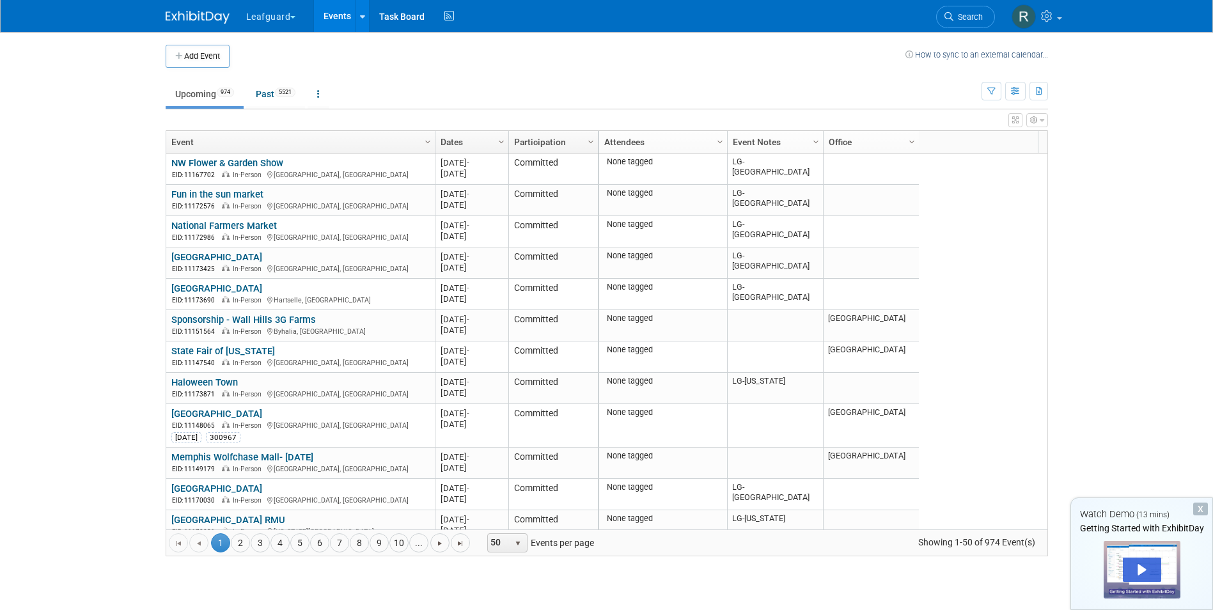
click at [809, 136] on link "Column Settings" at bounding box center [816, 140] width 14 height 19
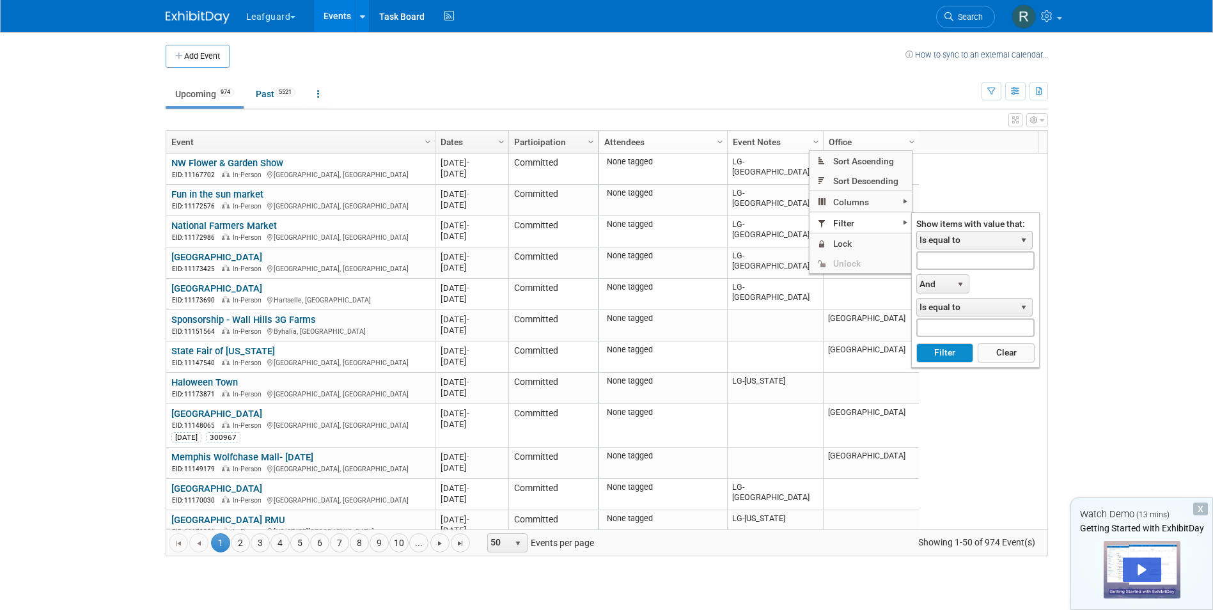
click at [1025, 235] on span "select" at bounding box center [1024, 240] width 10 height 10
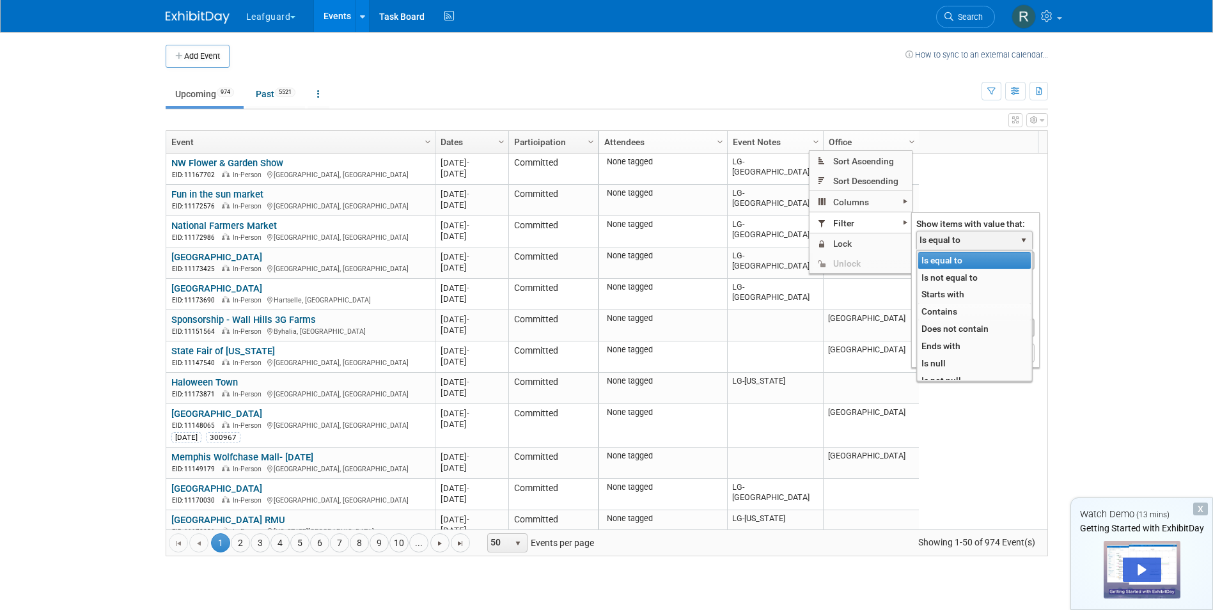
click at [937, 310] on li "Contains" at bounding box center [974, 311] width 113 height 17
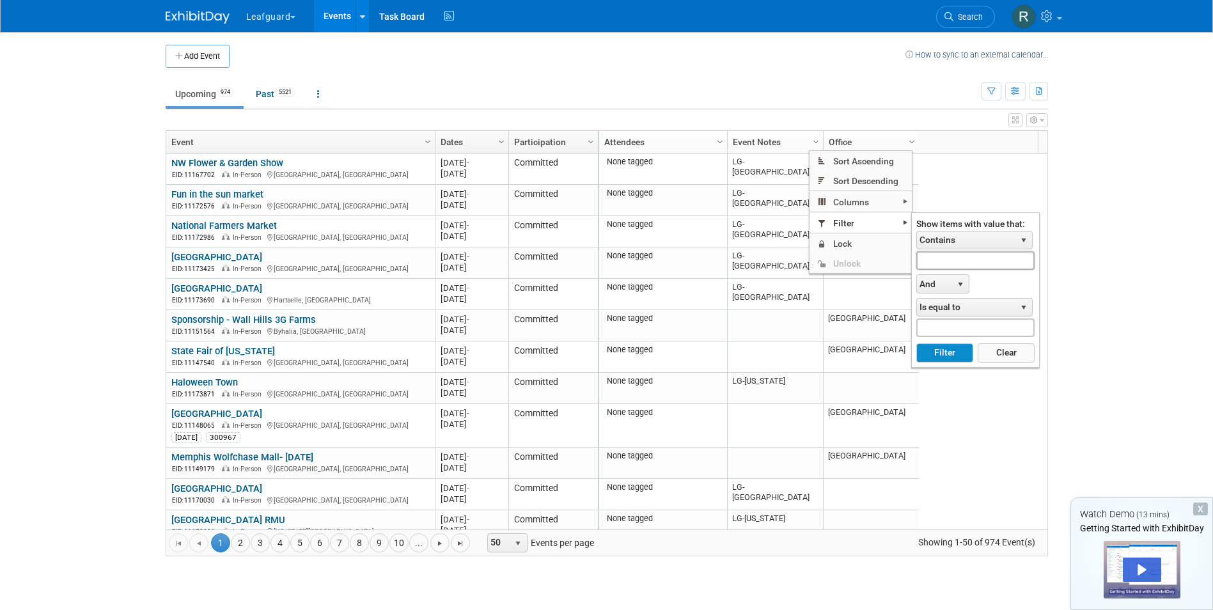
click at [934, 256] on input "text" at bounding box center [975, 260] width 118 height 19
click at [943, 350] on button "Filter" at bounding box center [944, 352] width 57 height 19
type input "LG-Roanoke"
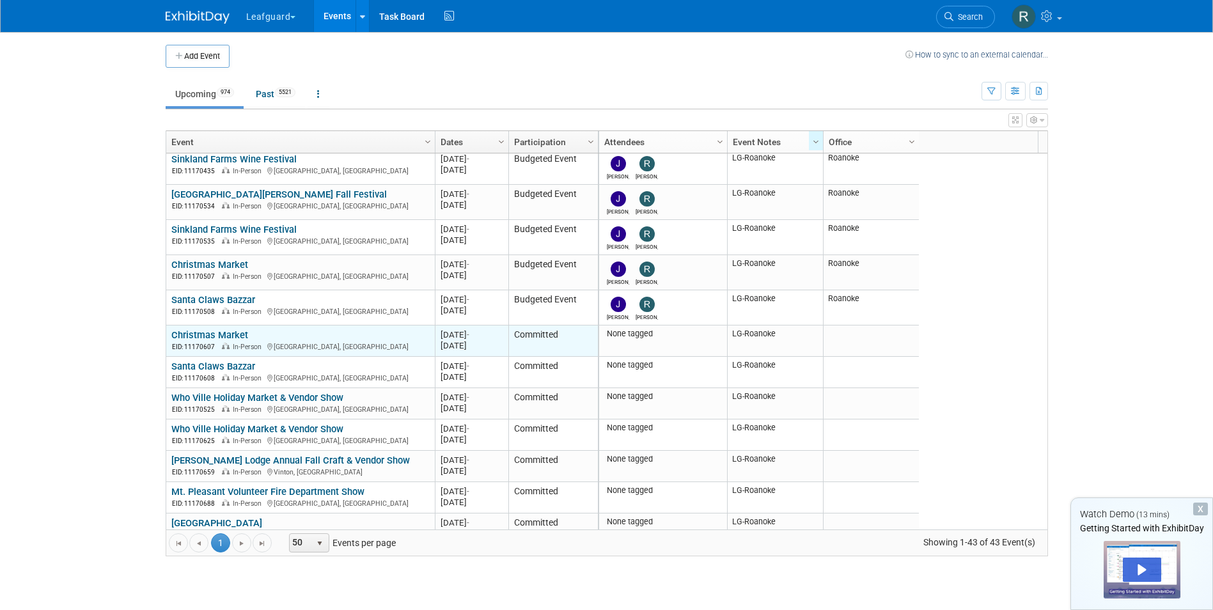
click at [203, 333] on link "Christmas Market" at bounding box center [209, 335] width 77 height 12
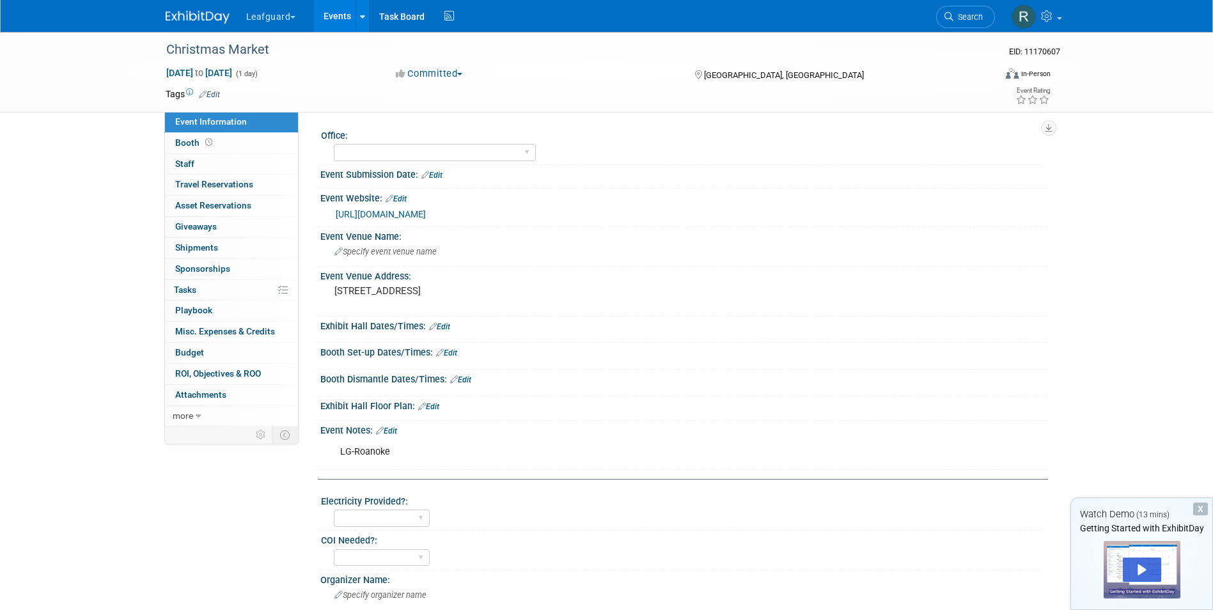
click at [462, 71] on button "Committed" at bounding box center [429, 73] width 76 height 13
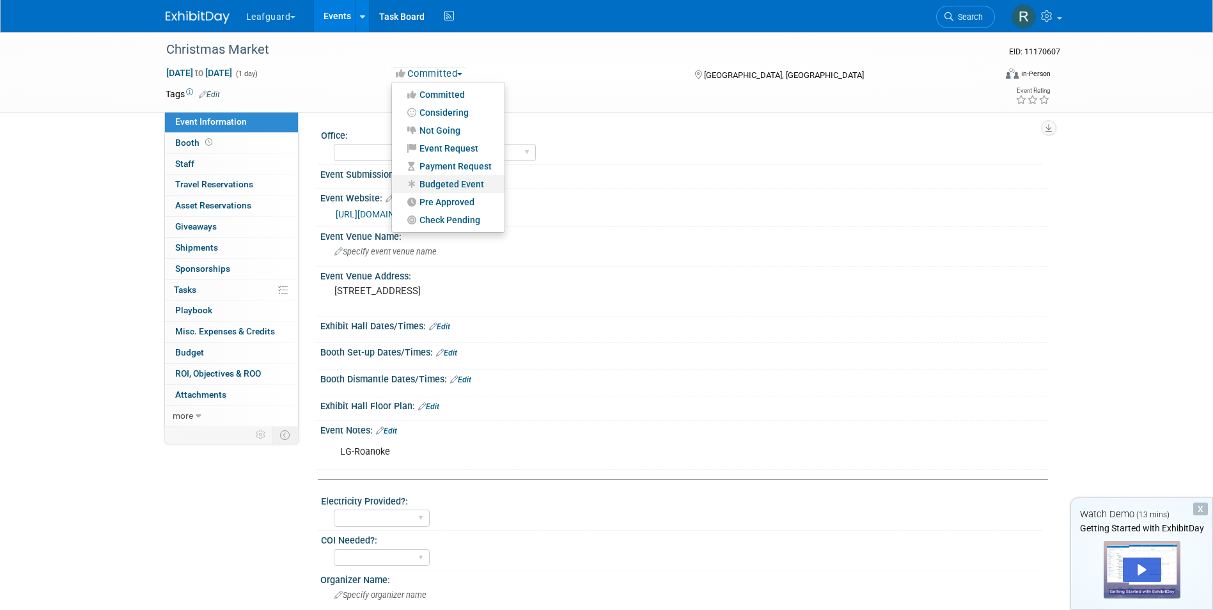
click at [450, 177] on link "Budgeted Event" at bounding box center [448, 184] width 113 height 18
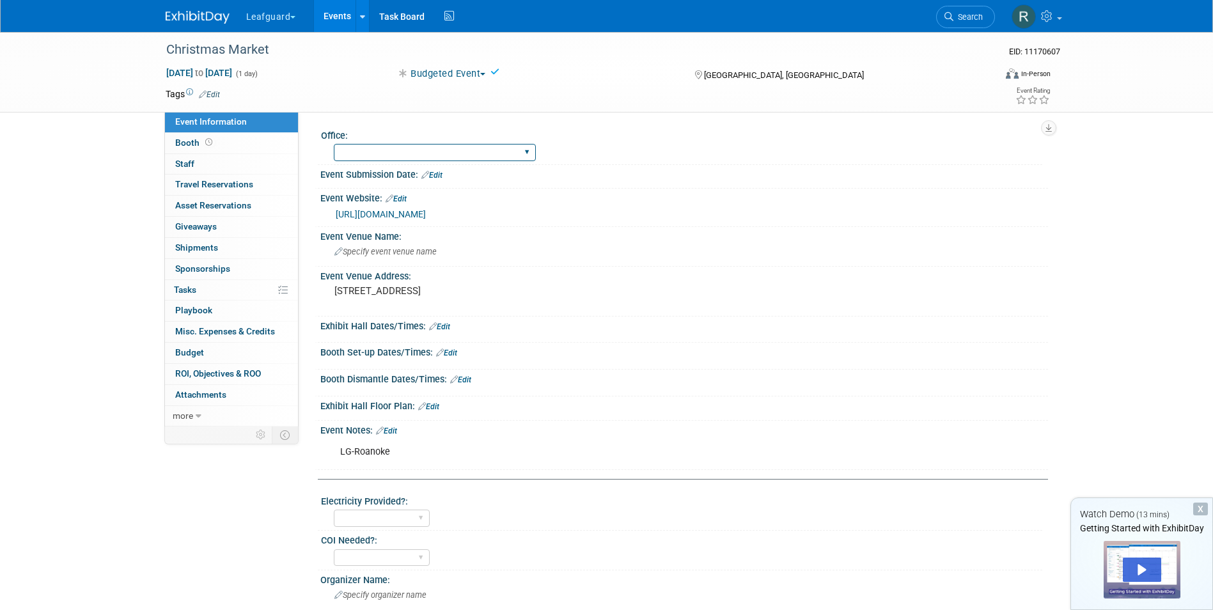
click at [433, 152] on select "[GEOGRAPHIC_DATA] [US_STATE] [GEOGRAPHIC_DATA] [GEOGRAPHIC_DATA] [GEOGRAPHIC_DA…" at bounding box center [435, 152] width 202 height 17
select select "Roanoke"
click at [334, 144] on select "[GEOGRAPHIC_DATA] [US_STATE] [GEOGRAPHIC_DATA] [GEOGRAPHIC_DATA] [GEOGRAPHIC_DA…" at bounding box center [435, 152] width 202 height 17
click at [207, 159] on link "0 Staff 0" at bounding box center [231, 164] width 133 height 20
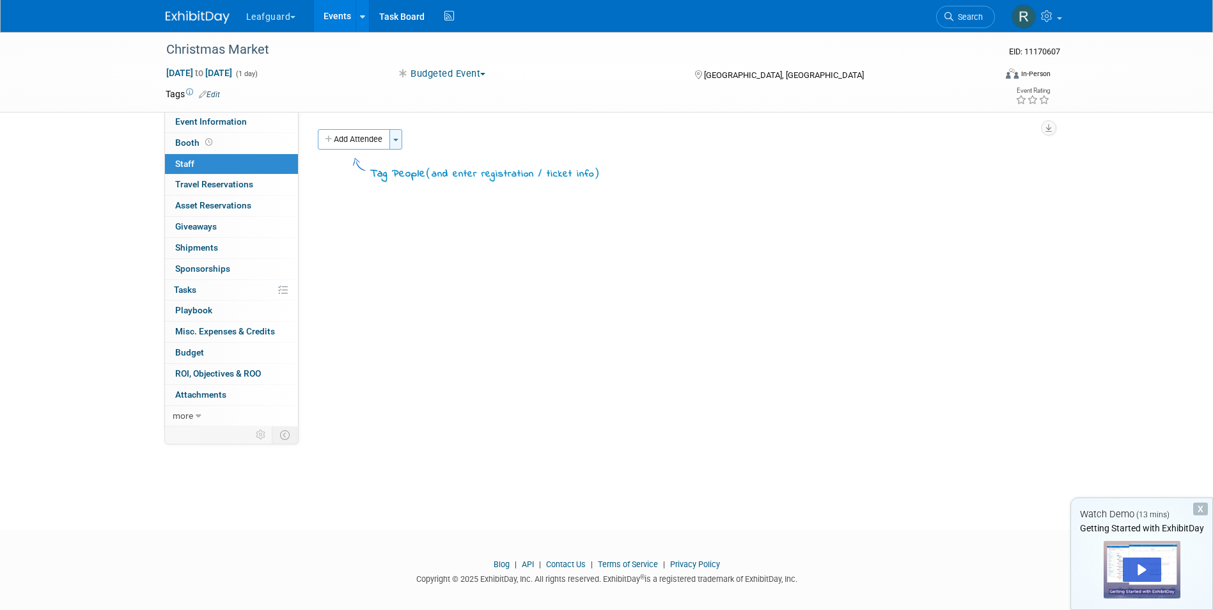
click at [397, 141] on button "Toggle Dropdown" at bounding box center [395, 139] width 13 height 20
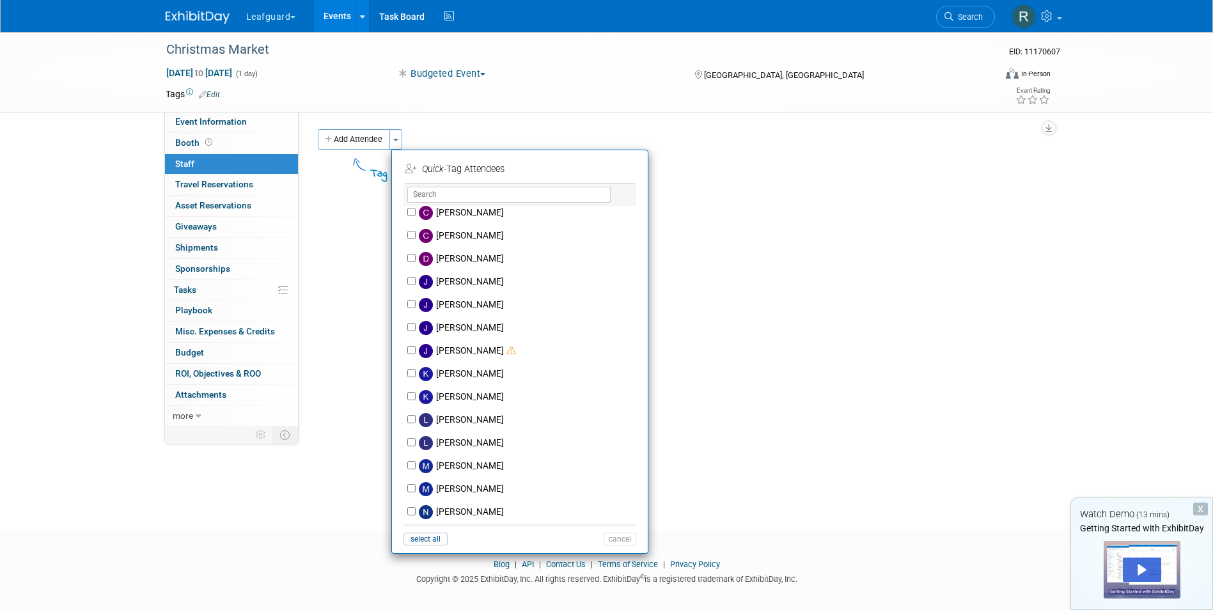
scroll to position [235, 0]
click at [408, 373] on input "[PERSON_NAME]" at bounding box center [411, 372] width 8 height 8
checkbox input "true"
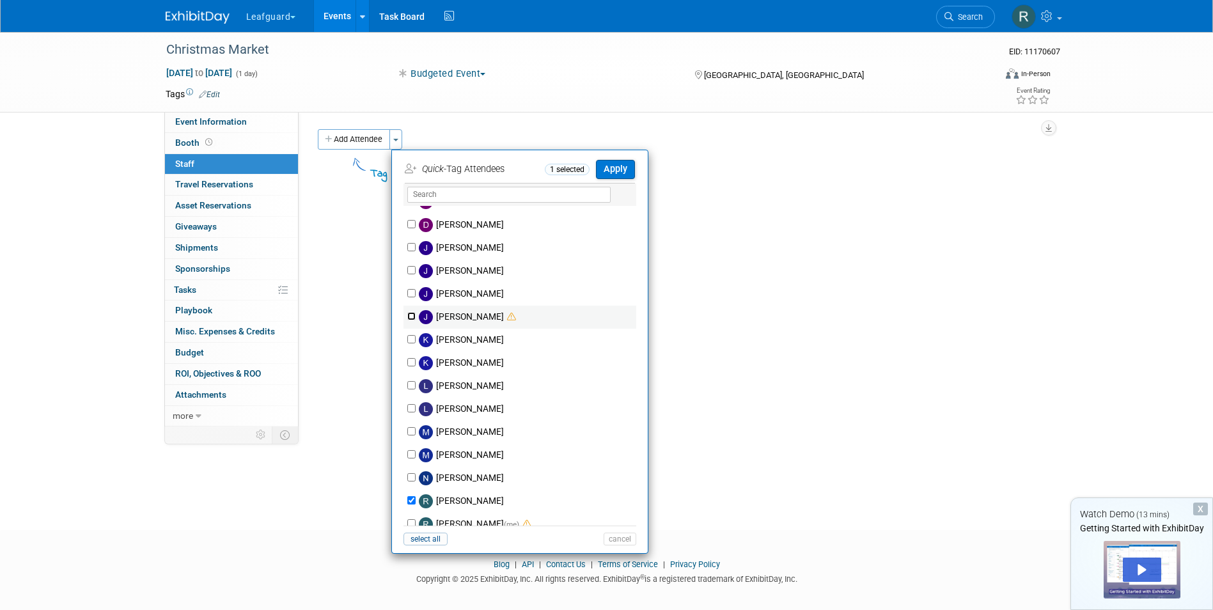
click at [411, 315] on input "[PERSON_NAME]" at bounding box center [411, 316] width 8 height 8
checkbox input "true"
click at [611, 171] on button "Apply" at bounding box center [615, 169] width 39 height 19
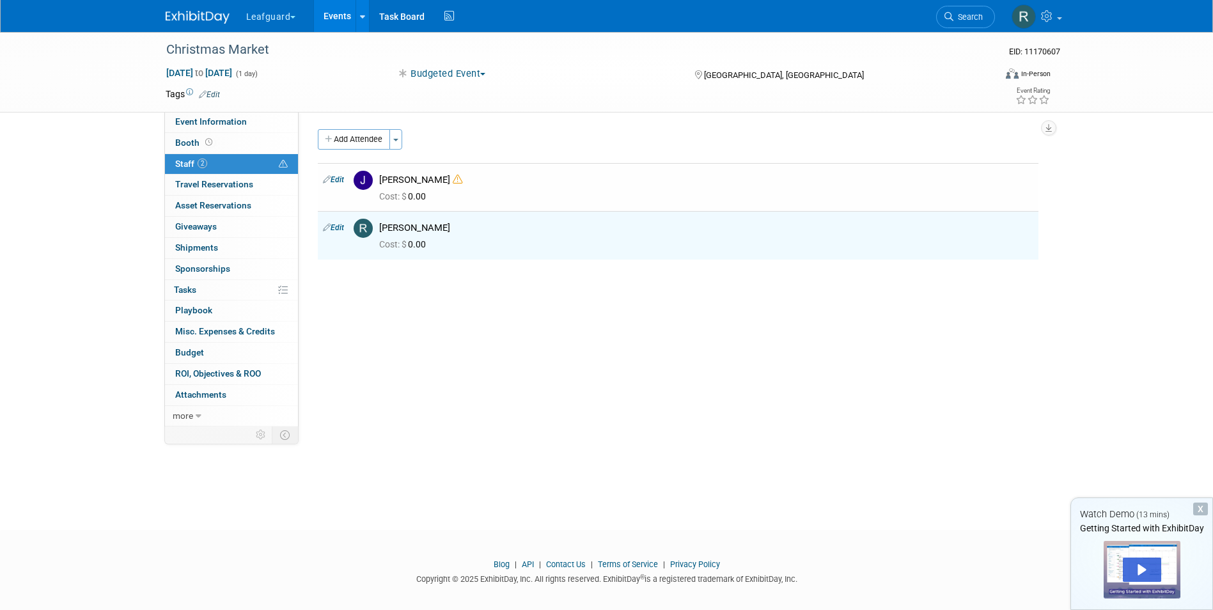
click at [337, 11] on link "Events" at bounding box center [337, 16] width 47 height 32
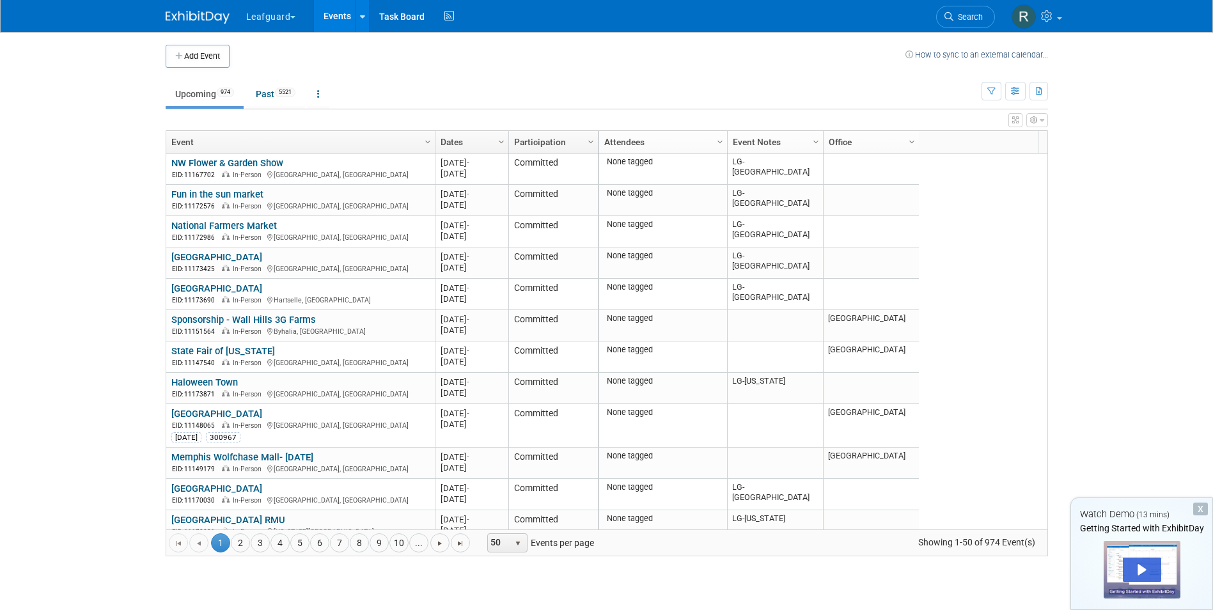
click at [810, 141] on link "Column Settings" at bounding box center [816, 140] width 14 height 19
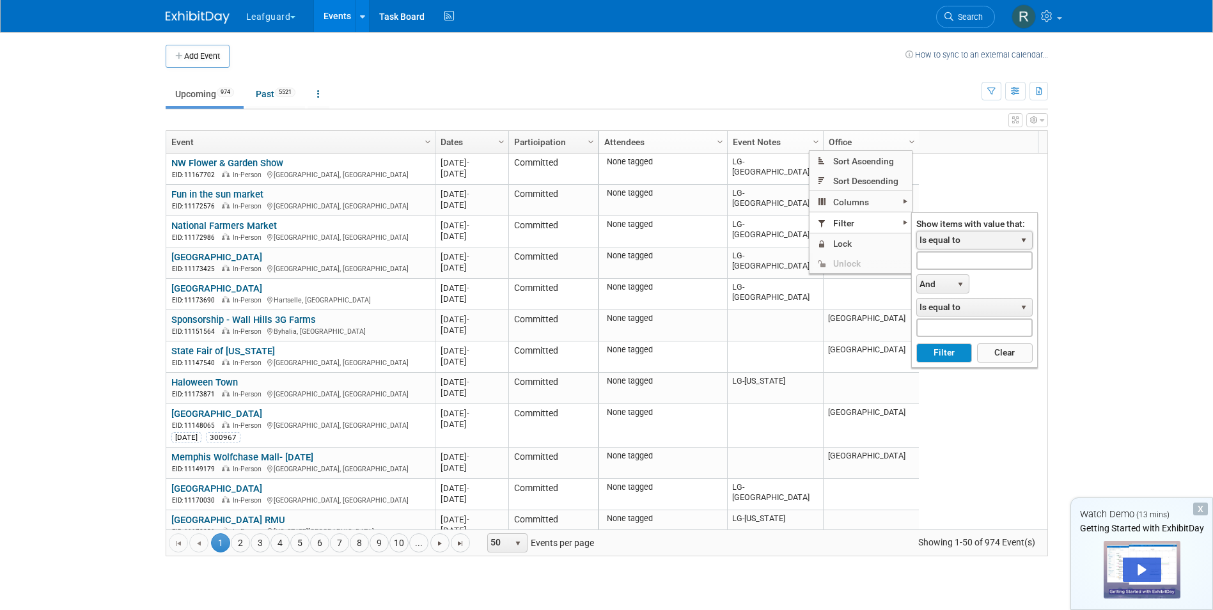
click at [1018, 237] on span "select" at bounding box center [1024, 241] width 17 height 18
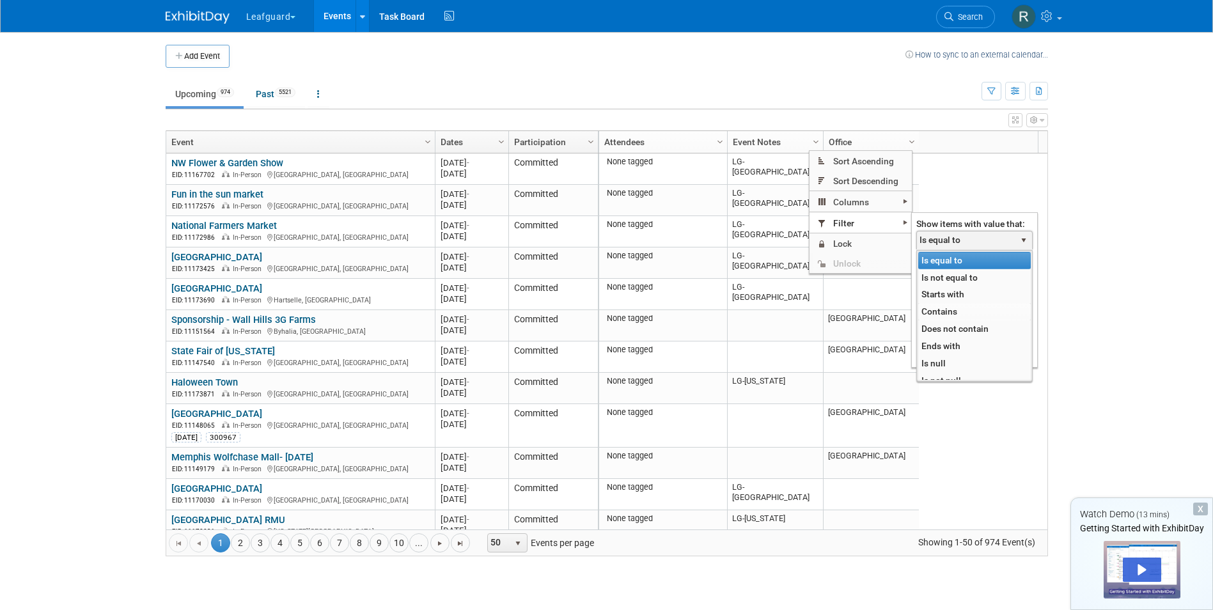
click at [938, 308] on li "Contains" at bounding box center [974, 311] width 113 height 17
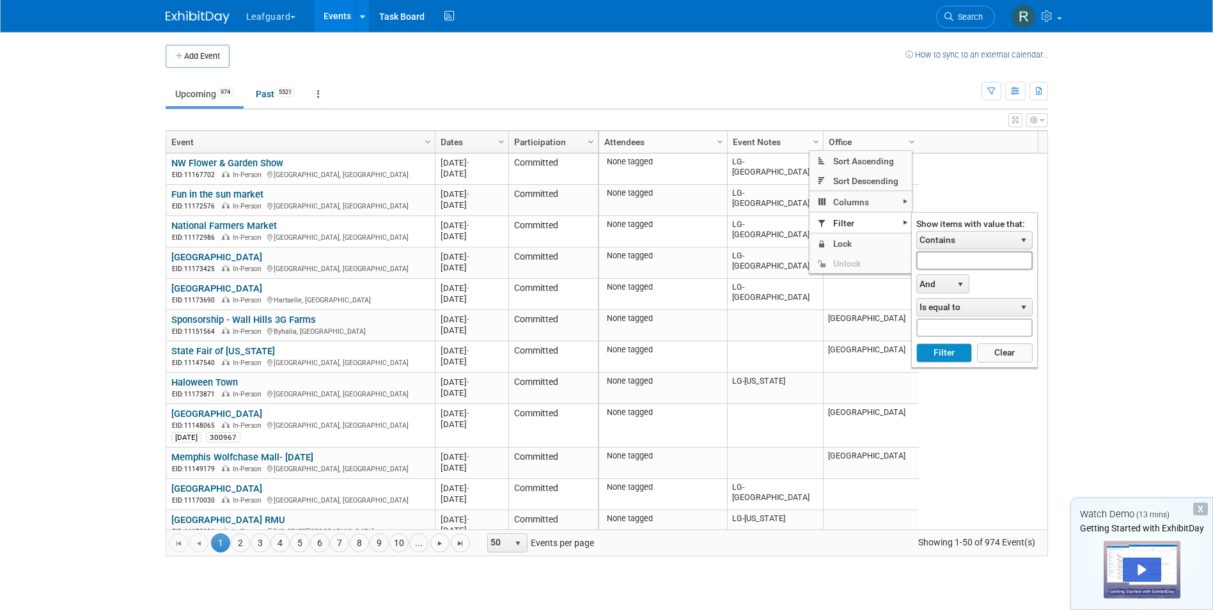
click at [951, 262] on input "text" at bounding box center [974, 260] width 116 height 19
click at [959, 352] on button "Filter" at bounding box center [944, 352] width 56 height 19
type input "LG-Market"
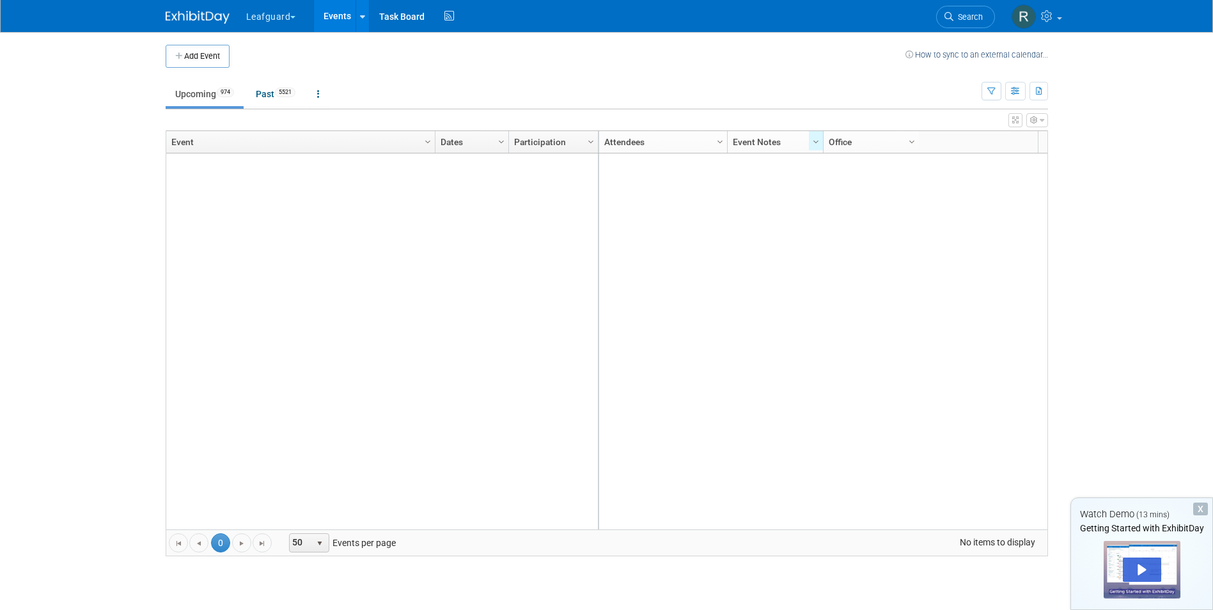
click at [325, 17] on link "Events" at bounding box center [337, 16] width 47 height 32
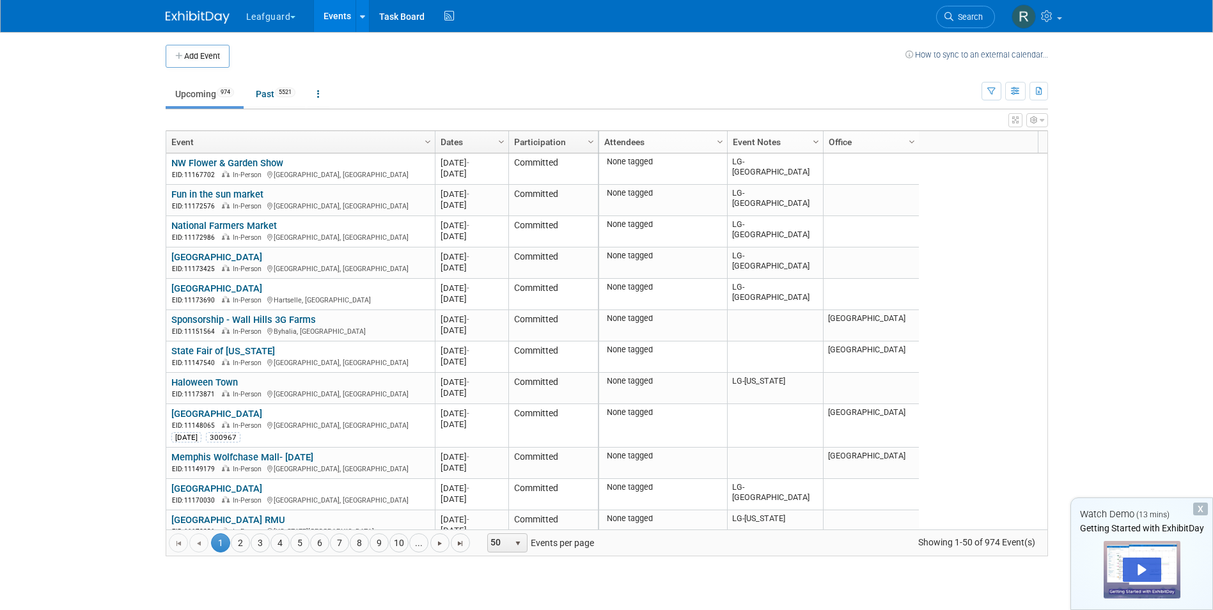
click at [815, 140] on span "Column Settings" at bounding box center [816, 142] width 10 height 10
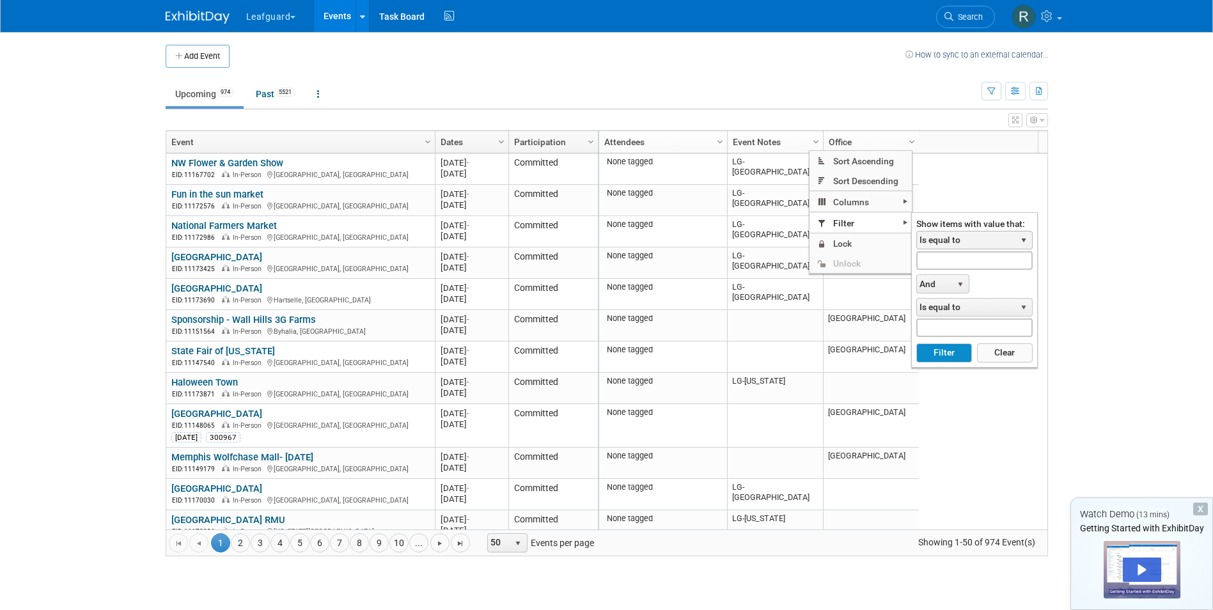
click at [1023, 242] on span "select" at bounding box center [1024, 240] width 10 height 10
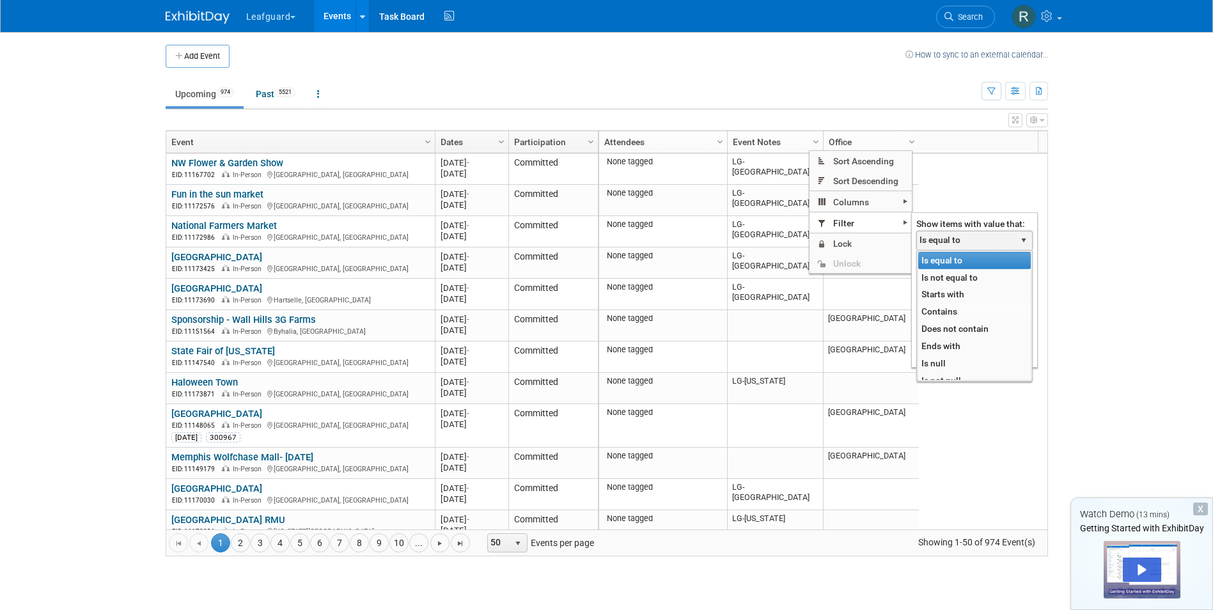
click at [942, 309] on li "Contains" at bounding box center [974, 311] width 113 height 17
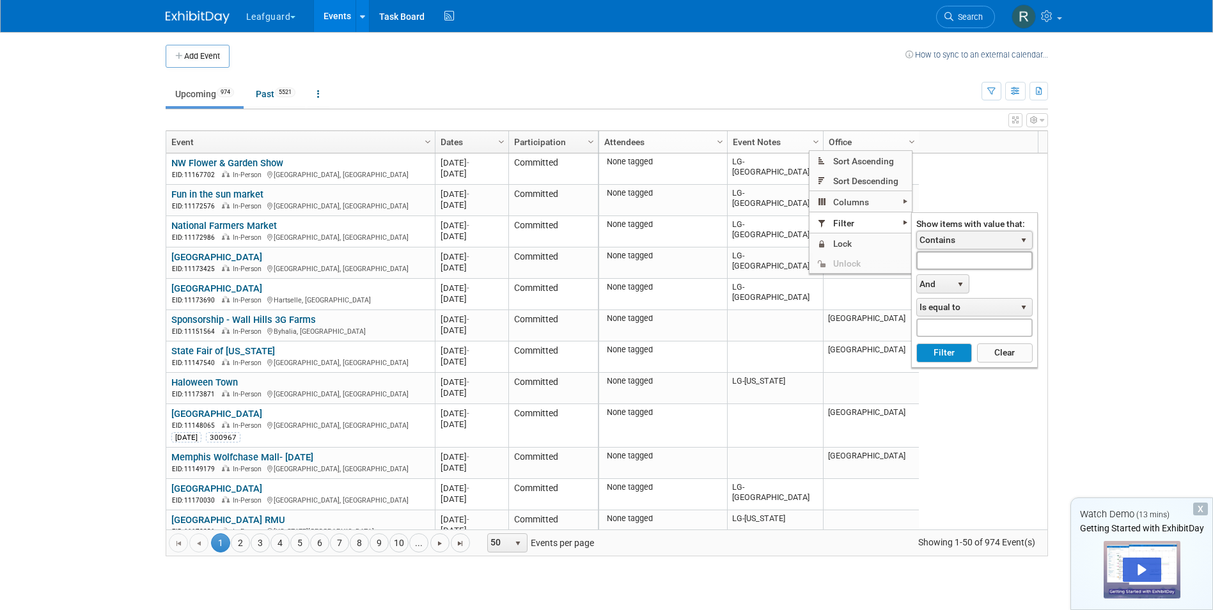
click at [934, 259] on input "text" at bounding box center [974, 260] width 116 height 19
click at [943, 350] on button "Filter" at bounding box center [944, 352] width 56 height 19
type input "LG-Roanoke"
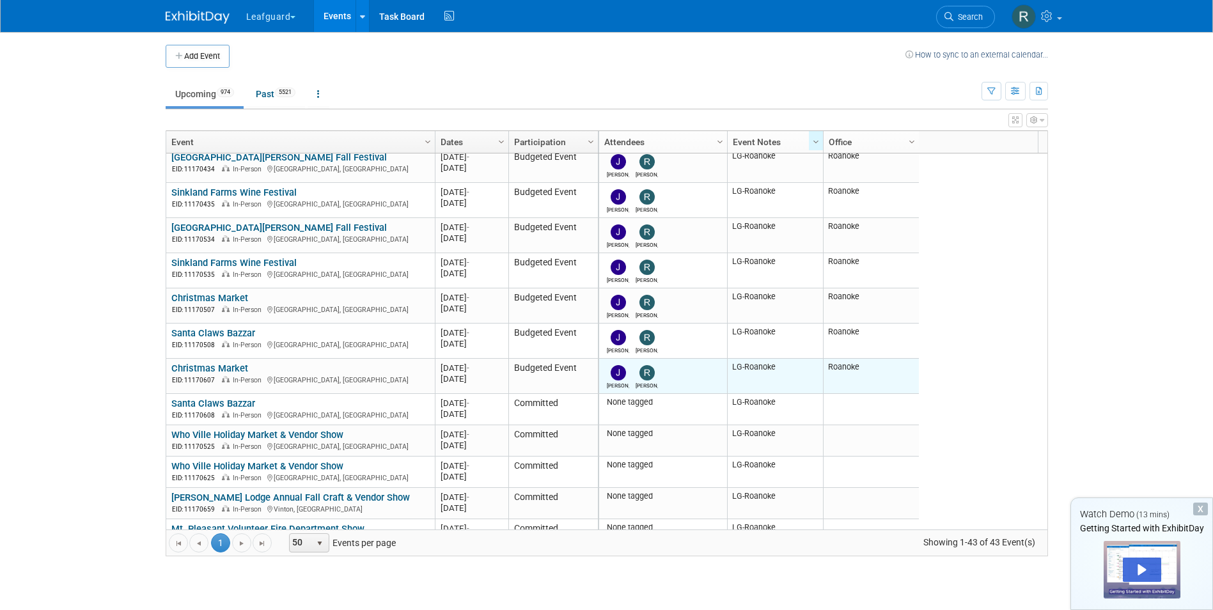
scroll to position [703, 0]
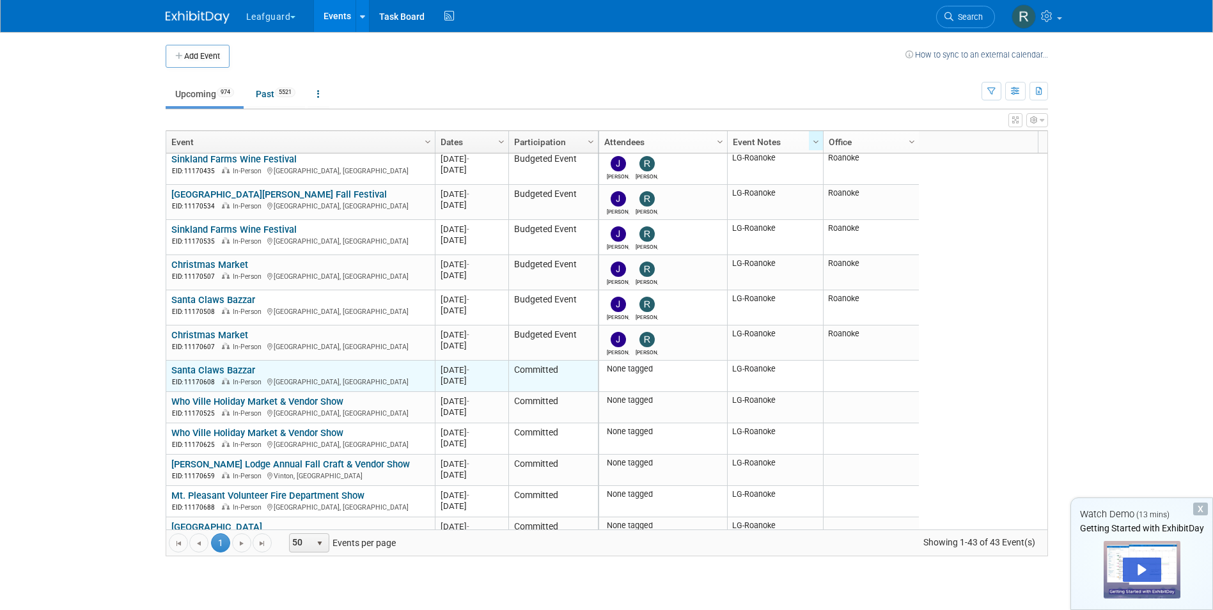
click at [194, 370] on link "Santa Claws Bazzar" at bounding box center [213, 371] width 84 height 12
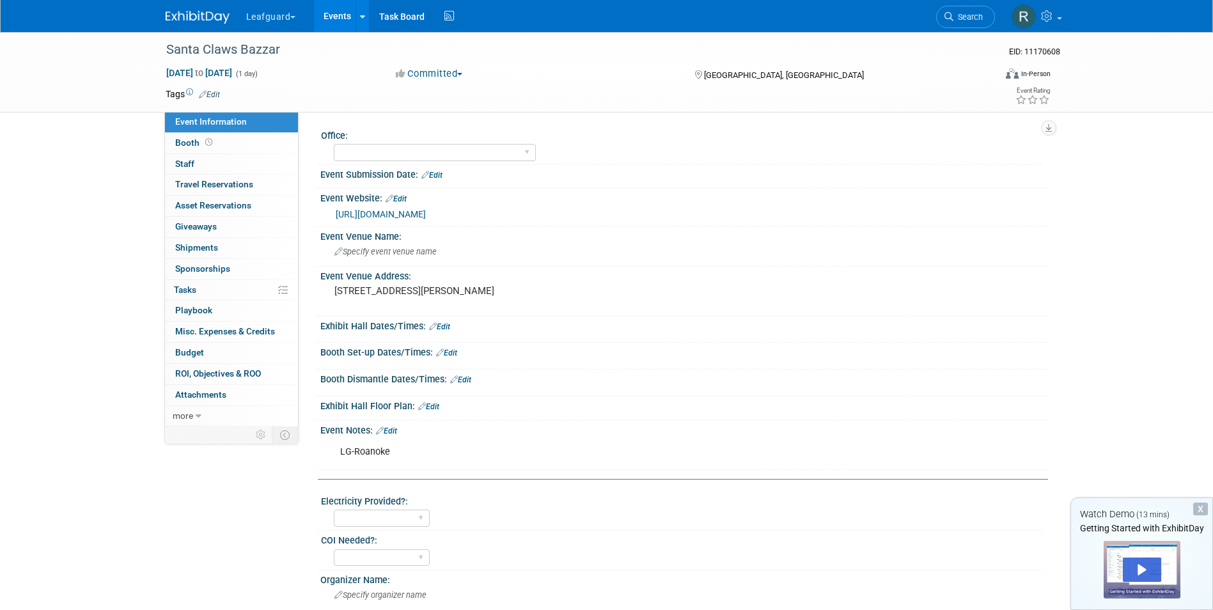
click at [460, 72] on button "Committed" at bounding box center [429, 73] width 76 height 13
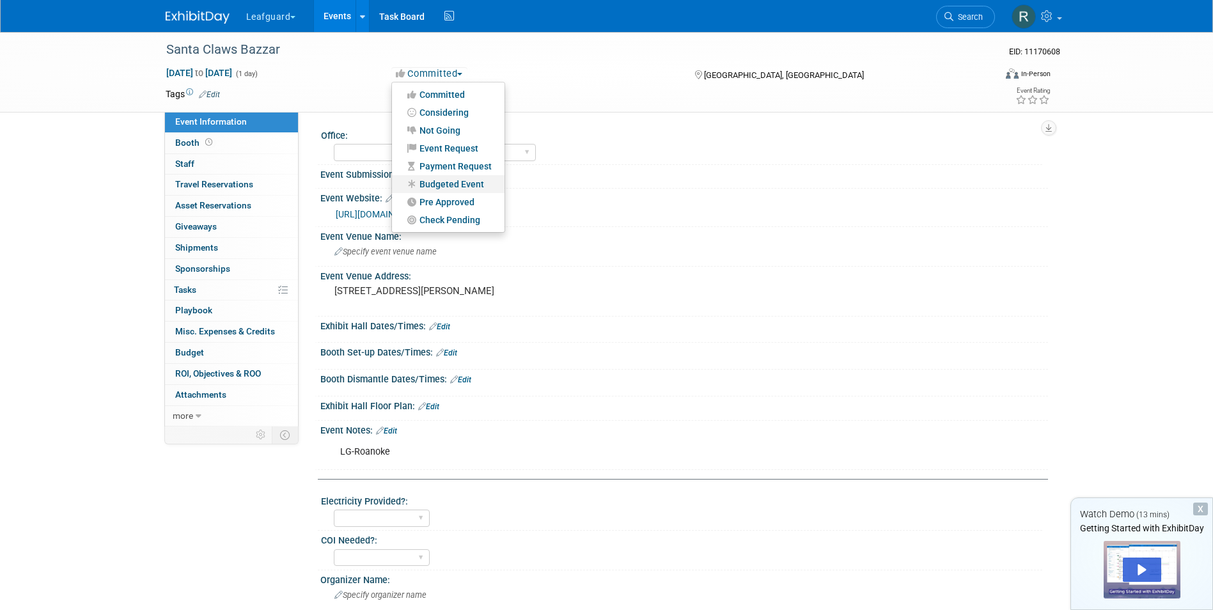
click at [460, 180] on link "Budgeted Event" at bounding box center [448, 184] width 113 height 18
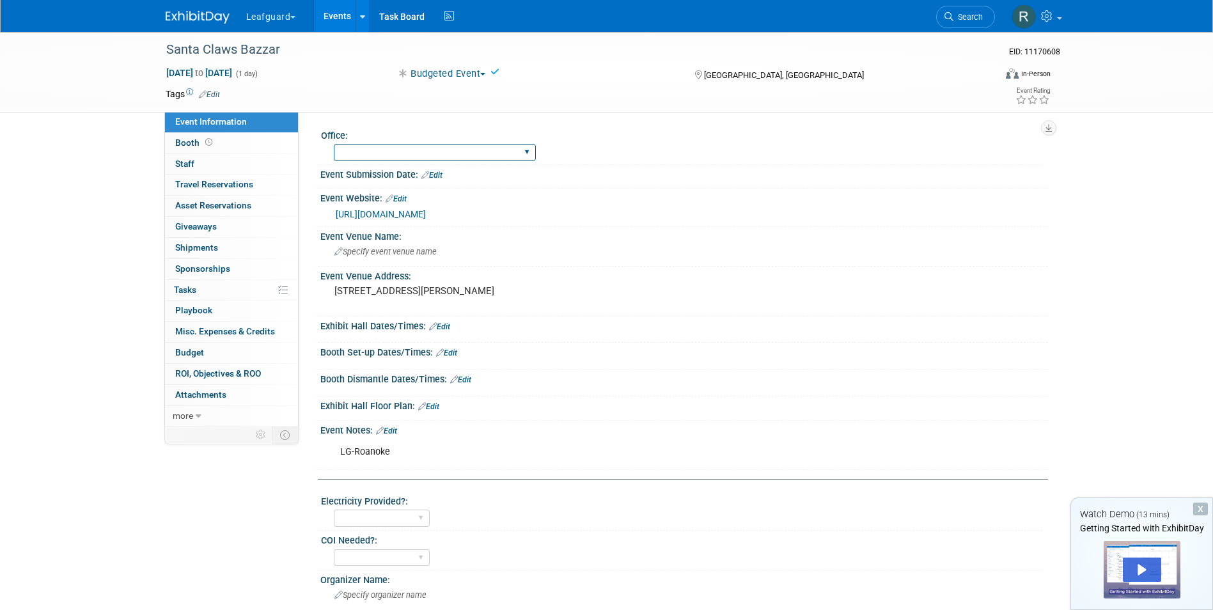
click at [436, 146] on select "Albany Arkansas Austin Birmingham Charlotte Chicago Cleveland Colorado Columbia…" at bounding box center [435, 152] width 202 height 17
click at [434, 150] on select "Albany Arkansas Austin Birmingham Charlotte Chicago Cleveland Colorado Columbia…" at bounding box center [435, 152] width 202 height 17
select select "Roanoke"
click at [334, 144] on select "Albany Arkansas Austin Birmingham Charlotte Chicago Cleveland Colorado Columbia…" at bounding box center [435, 152] width 202 height 17
click at [194, 159] on link "0 Staff 0" at bounding box center [231, 164] width 133 height 20
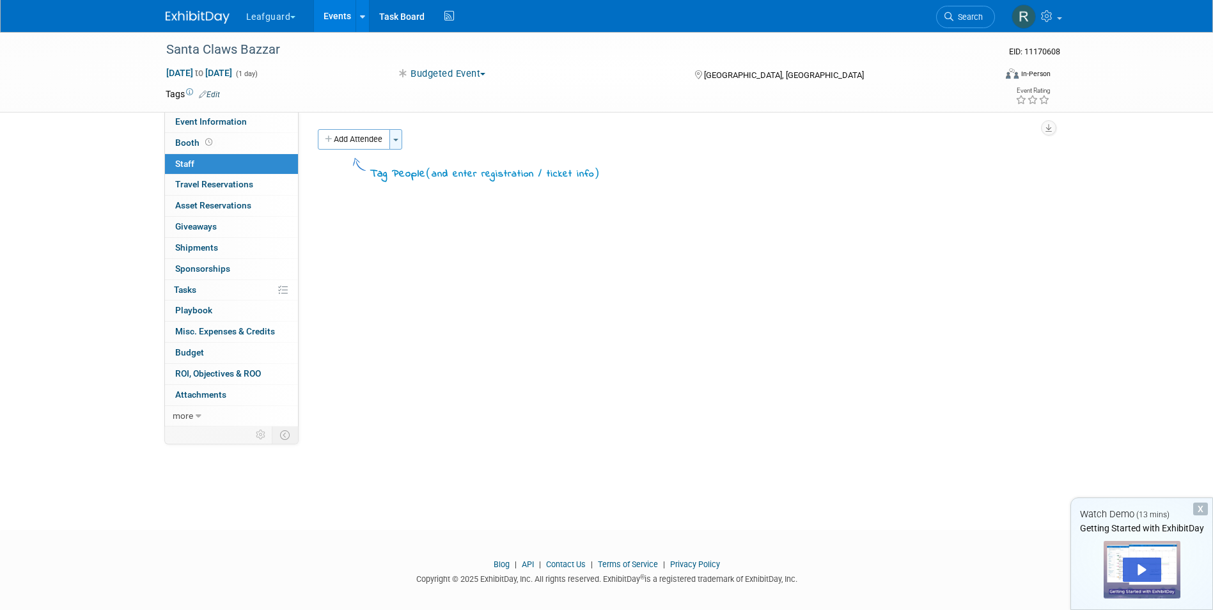
click at [401, 143] on button "Toggle Dropdown" at bounding box center [395, 139] width 13 height 20
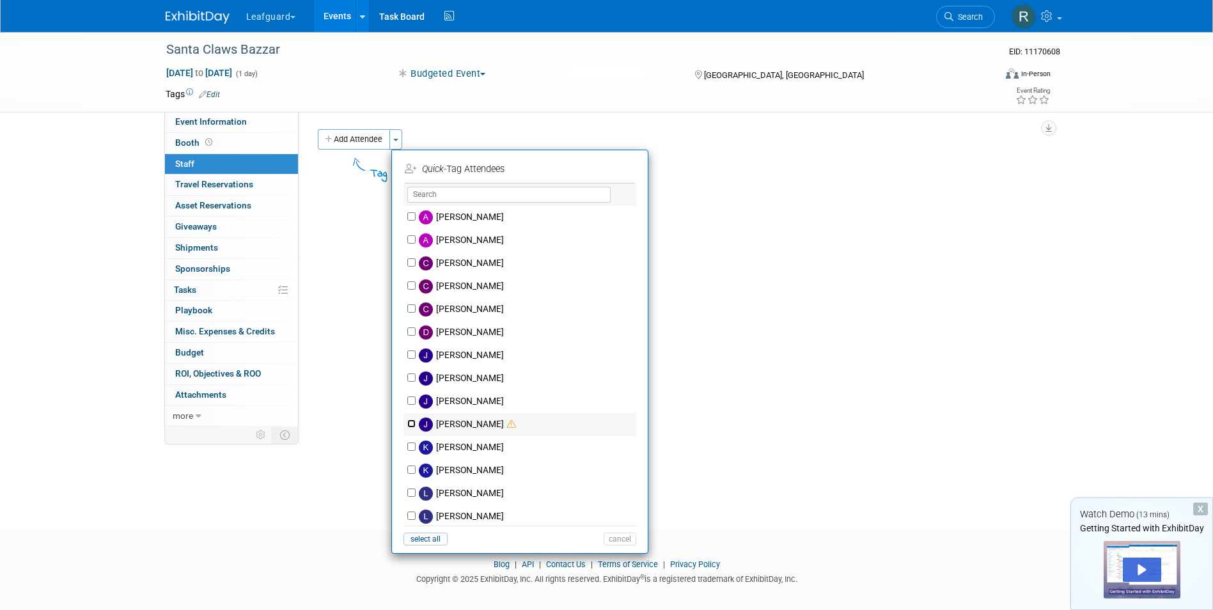
click at [410, 423] on input "[PERSON_NAME]" at bounding box center [411, 424] width 8 height 8
checkbox input "true"
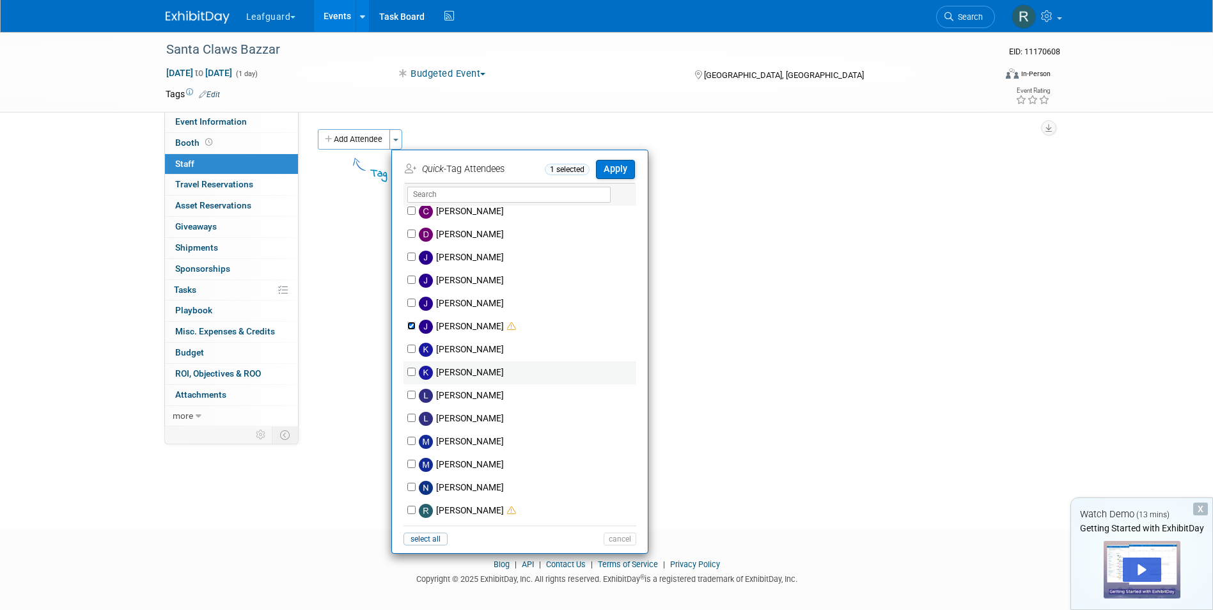
scroll to position [128, 0]
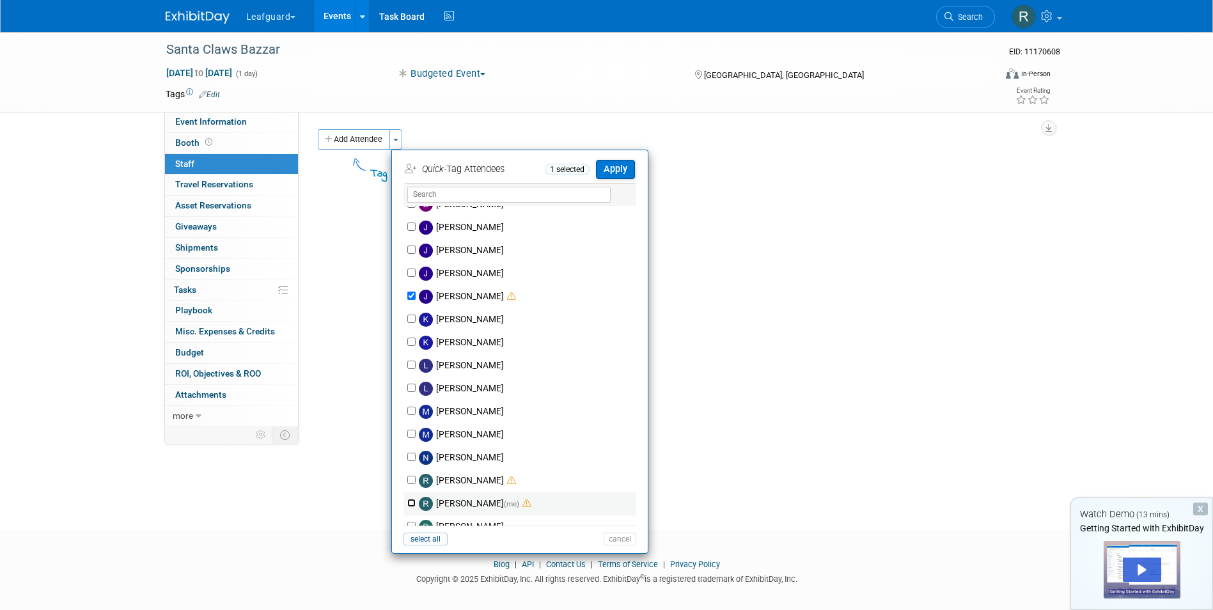
click at [413, 503] on input "[PERSON_NAME] (me)" at bounding box center [411, 503] width 8 height 8
checkbox input "true"
click at [629, 159] on li "Quick -Tag Attendees 2 selected Apply" at bounding box center [520, 168] width 256 height 30
click at [618, 165] on button "Apply" at bounding box center [615, 169] width 39 height 19
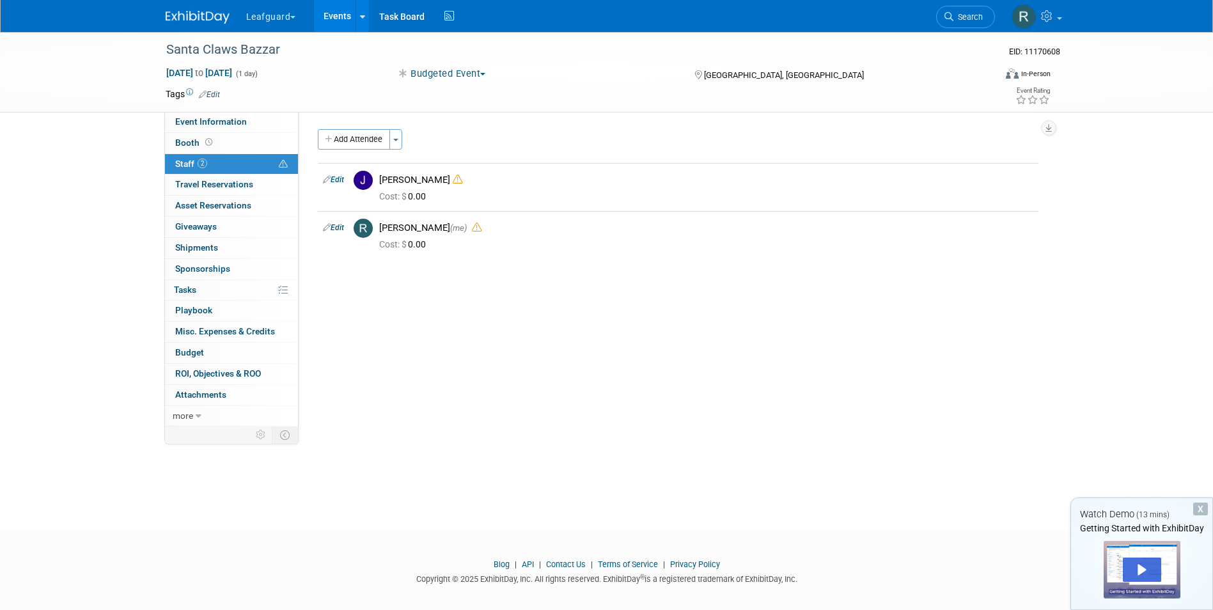
click at [334, 14] on link "Events" at bounding box center [337, 16] width 47 height 32
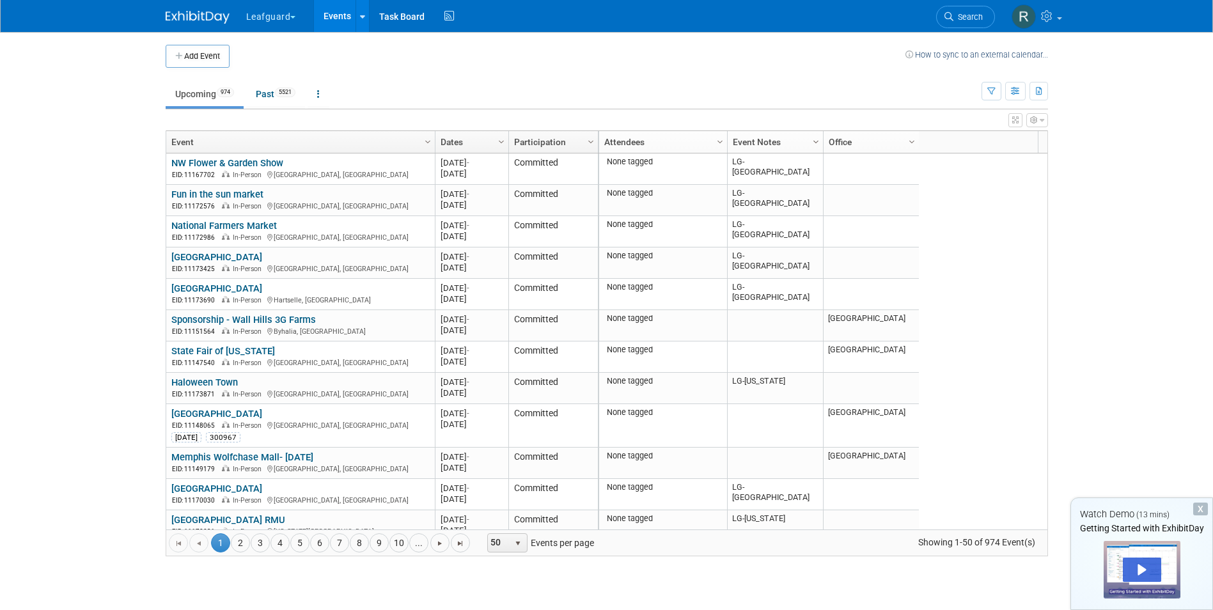
click at [813, 144] on span "Column Settings" at bounding box center [816, 142] width 10 height 10
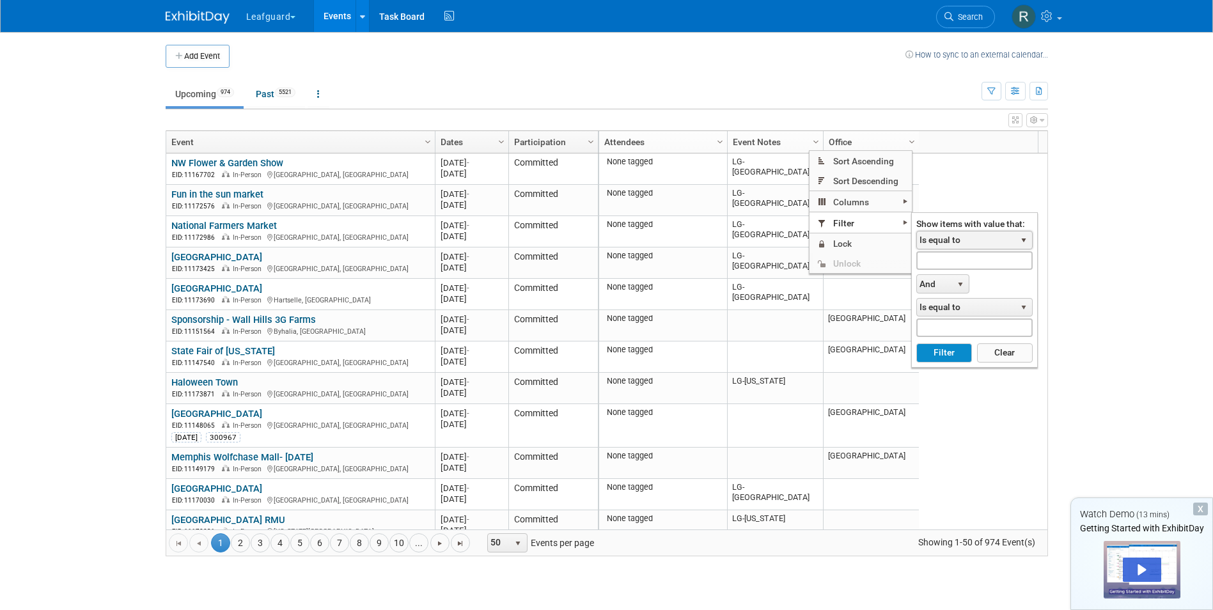
click at [1029, 239] on span "select" at bounding box center [1024, 241] width 17 height 18
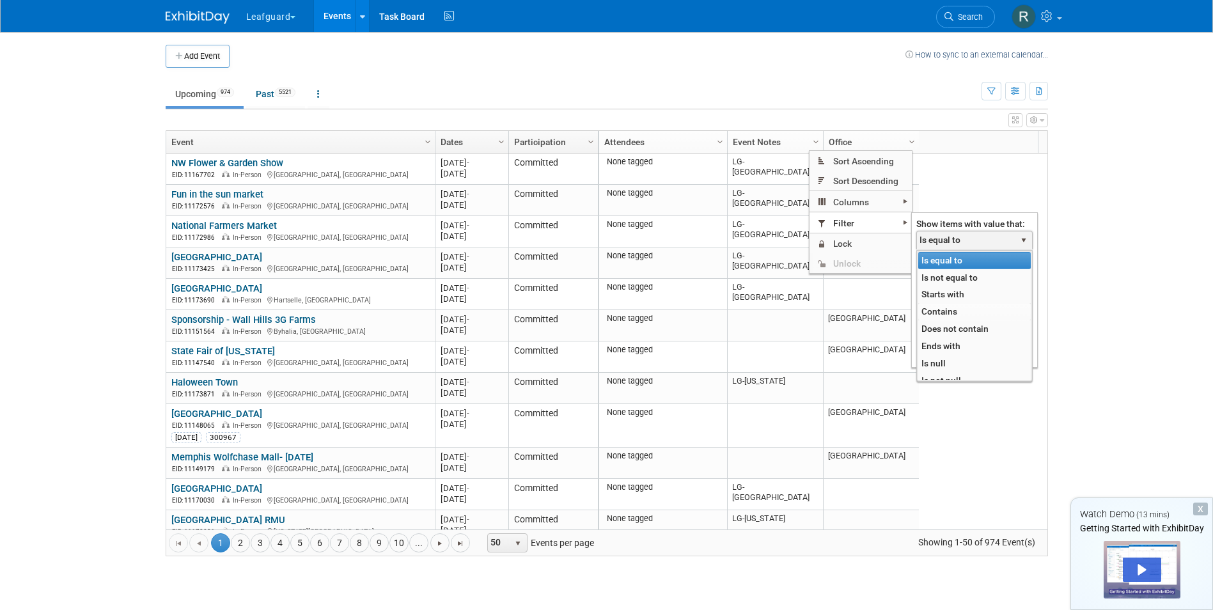
click at [962, 309] on li "Contains" at bounding box center [974, 311] width 113 height 17
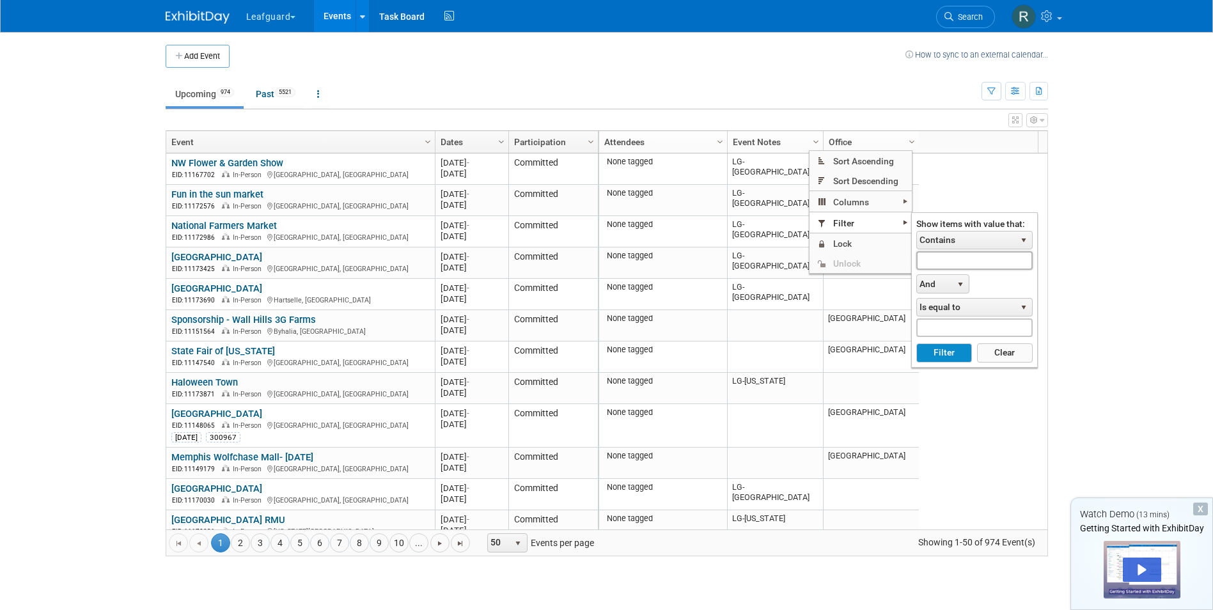
click at [957, 263] on input "text" at bounding box center [974, 260] width 116 height 19
click at [939, 347] on button "Filter" at bounding box center [944, 352] width 56 height 19
type input "LG-Roanoke"
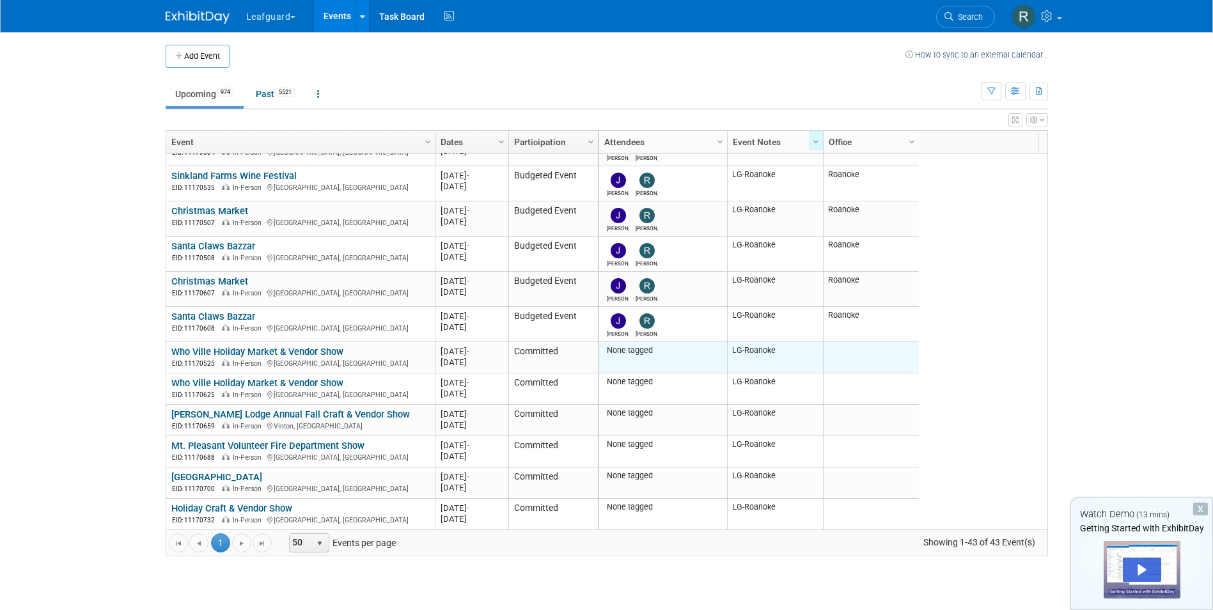
scroll to position [767, 0]
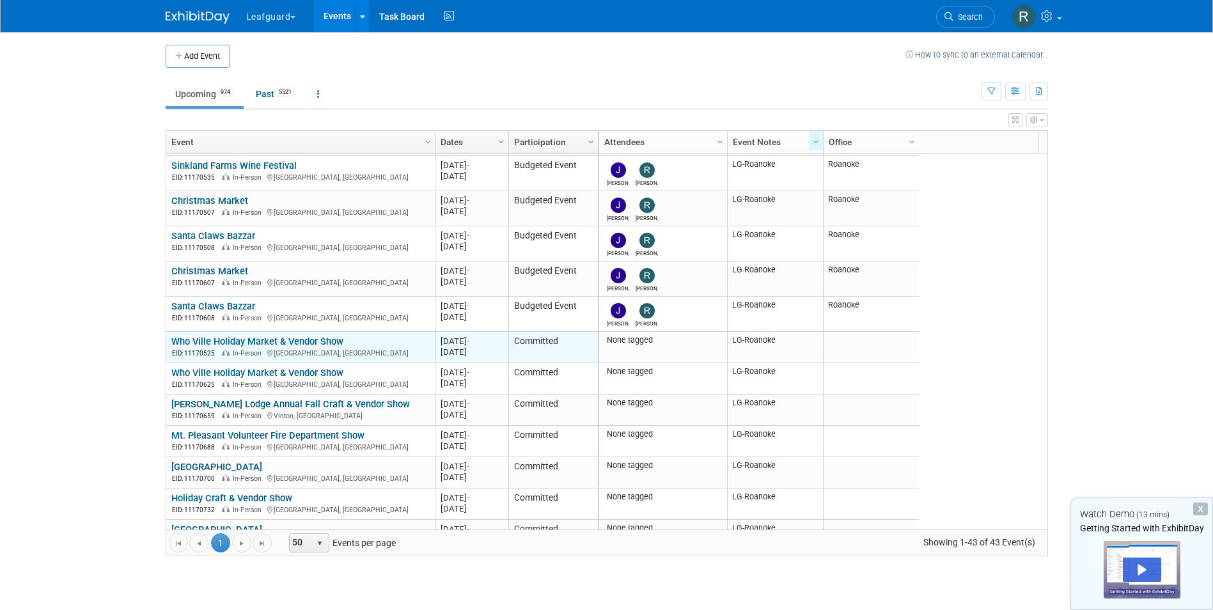
click at [283, 337] on link "Who Ville Holiday Market & Vendor Show" at bounding box center [257, 342] width 172 height 12
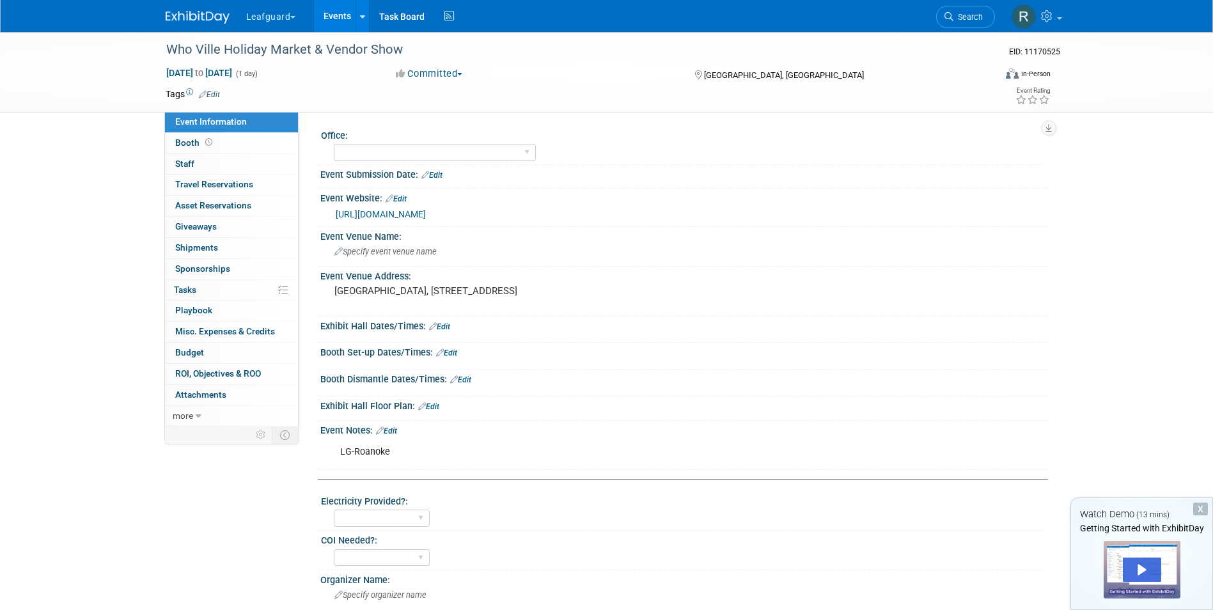
click at [462, 75] on button "Committed" at bounding box center [429, 73] width 76 height 13
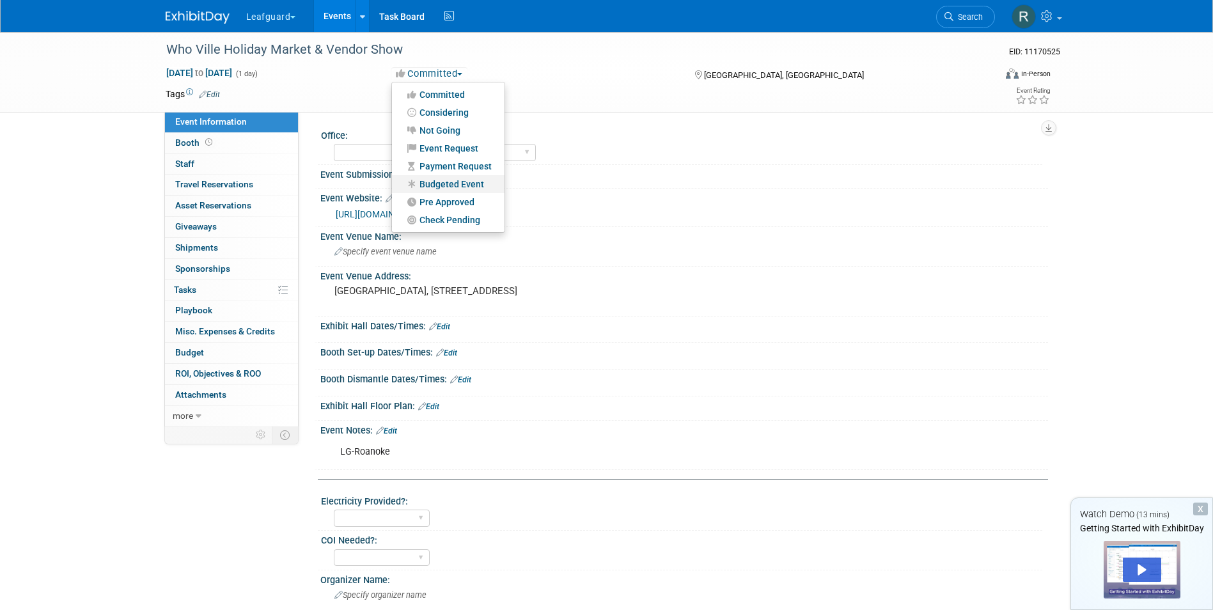
click at [436, 180] on link "Budgeted Event" at bounding box center [448, 184] width 113 height 18
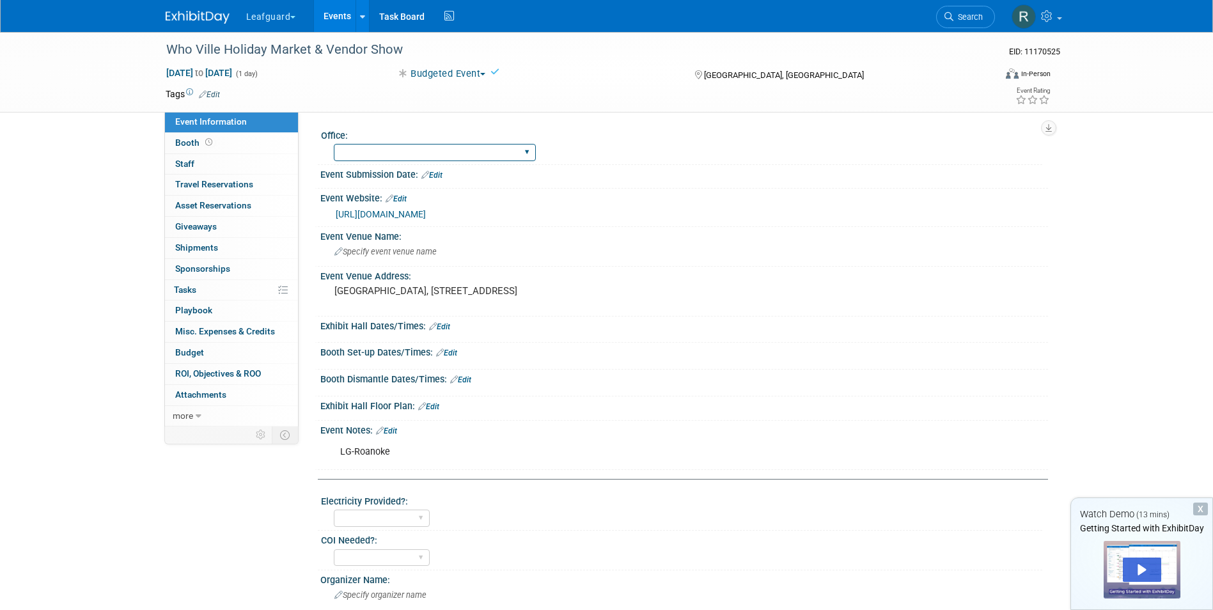
click at [430, 154] on select "[GEOGRAPHIC_DATA] [US_STATE] [GEOGRAPHIC_DATA] [GEOGRAPHIC_DATA] [GEOGRAPHIC_DA…" at bounding box center [435, 152] width 202 height 17
select select "Roanoke"
click at [334, 144] on select "[GEOGRAPHIC_DATA] [US_STATE] [GEOGRAPHIC_DATA] [GEOGRAPHIC_DATA] [GEOGRAPHIC_DA…" at bounding box center [435, 152] width 202 height 17
click at [185, 159] on span "Staff 0" at bounding box center [184, 164] width 19 height 10
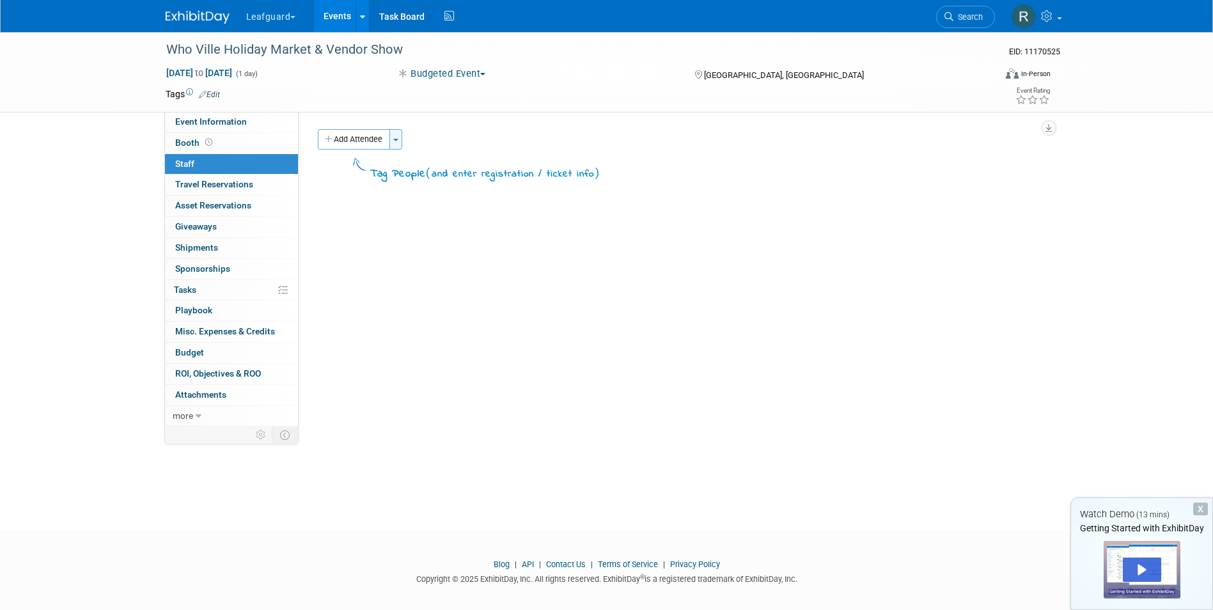
click at [396, 141] on span "button" at bounding box center [395, 140] width 5 height 3
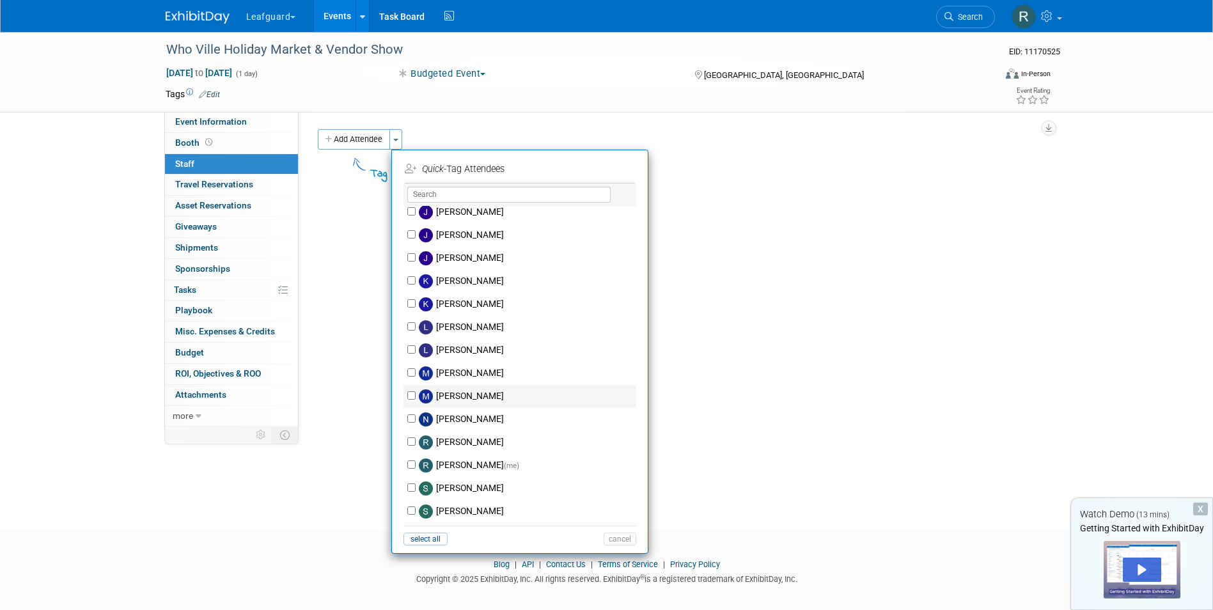
scroll to position [192, 0]
click at [413, 233] on input "[PERSON_NAME]" at bounding box center [411, 232] width 8 height 8
checkbox input "true"
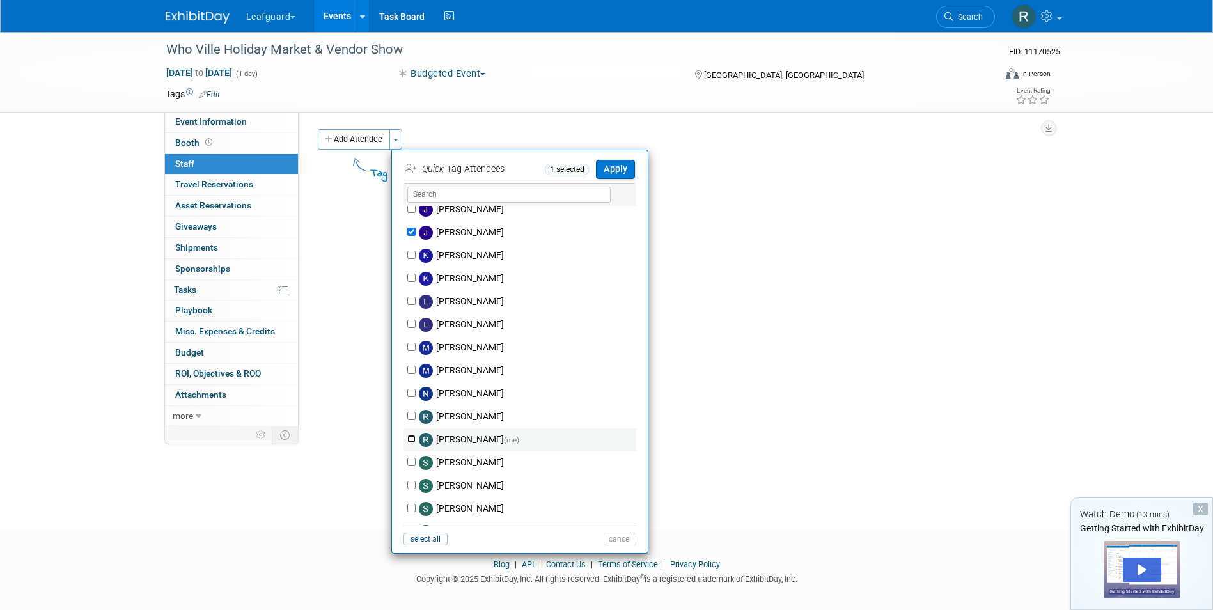
click at [411, 439] on input "[PERSON_NAME] (me)" at bounding box center [411, 439] width 8 height 8
checkbox input "true"
click at [612, 169] on button "Apply" at bounding box center [615, 169] width 39 height 19
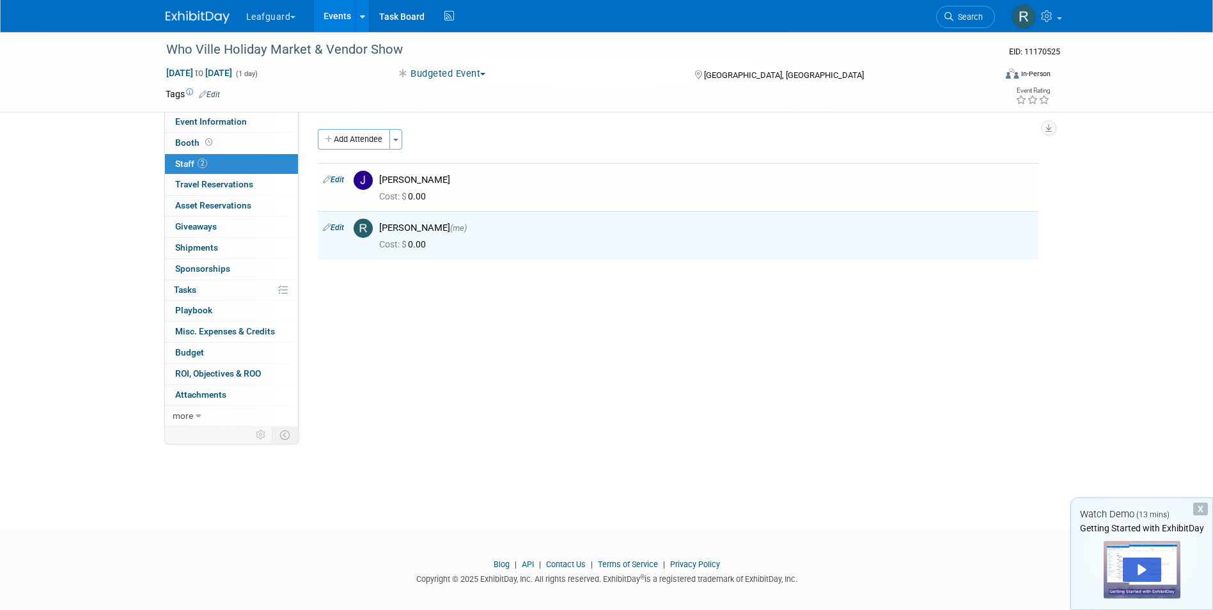
click at [343, 12] on link "Events" at bounding box center [337, 16] width 47 height 32
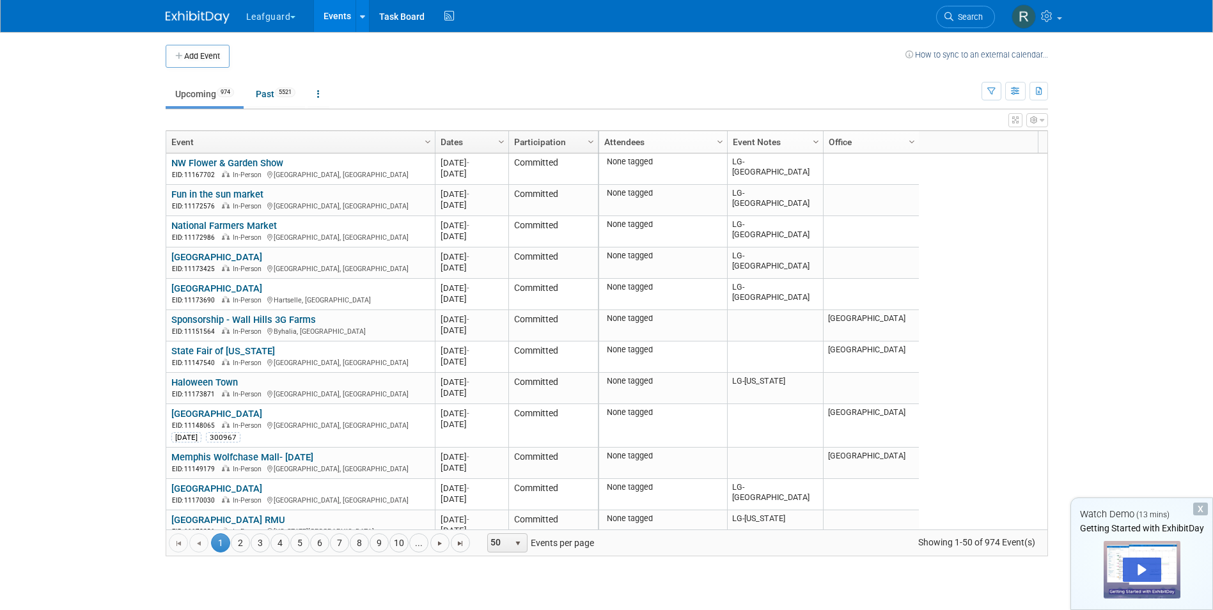
click at [817, 139] on span "Column Settings" at bounding box center [816, 142] width 10 height 10
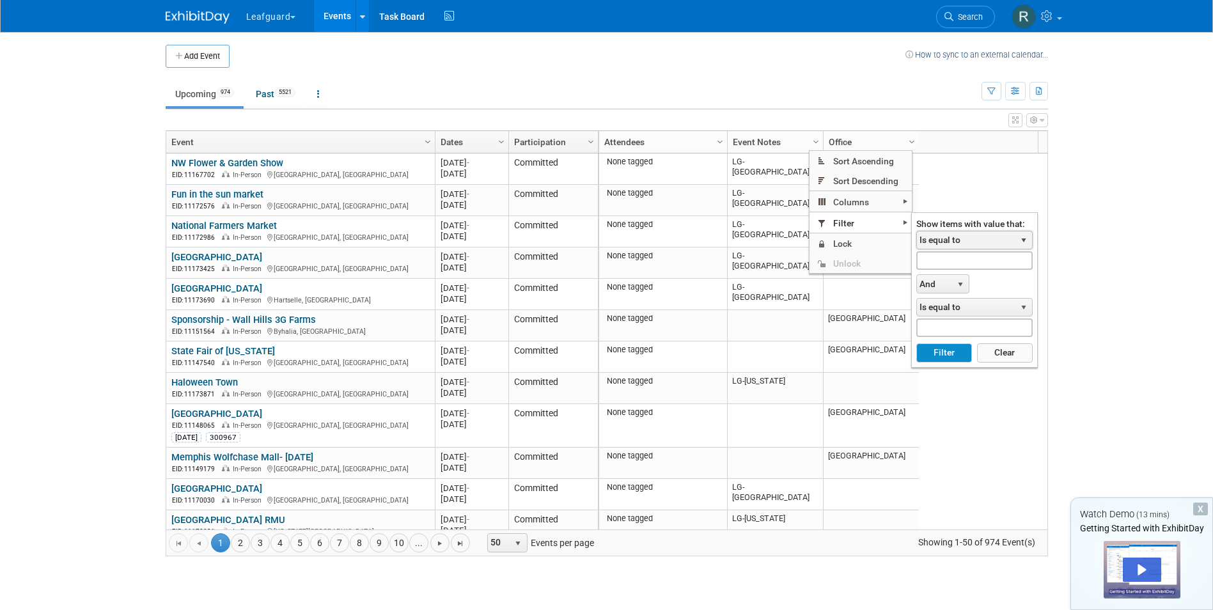
click at [1021, 239] on span "select" at bounding box center [1024, 240] width 10 height 10
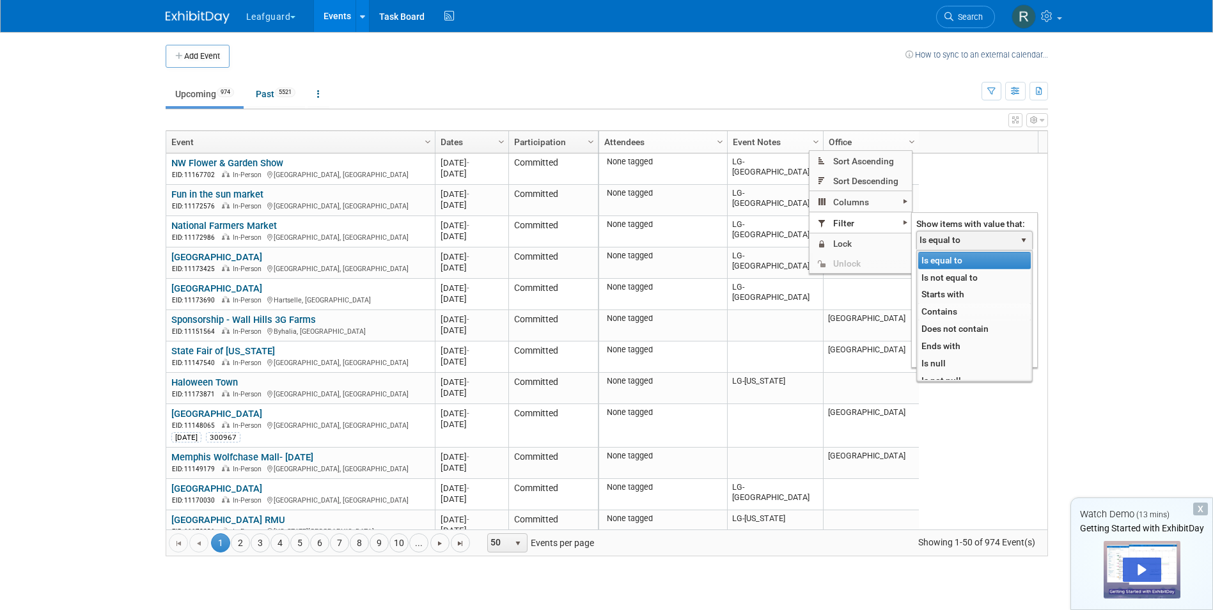
click at [945, 313] on li "Contains" at bounding box center [974, 311] width 113 height 17
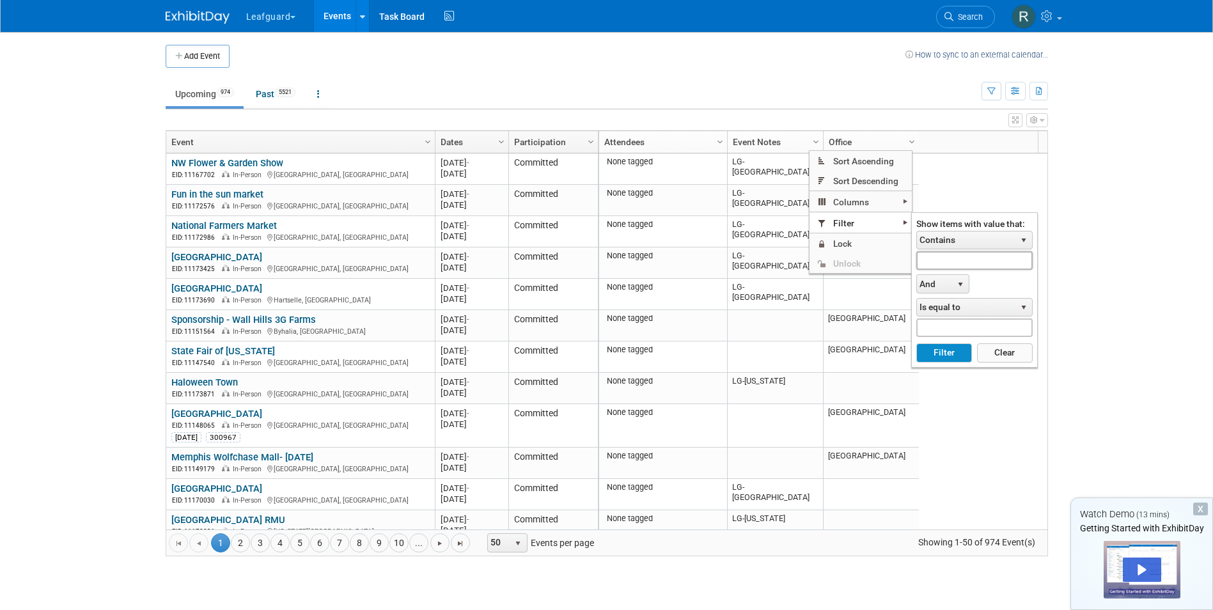
click at [971, 260] on input "text" at bounding box center [974, 260] width 116 height 19
click at [949, 345] on button "Filter" at bounding box center [944, 352] width 56 height 19
type input "LG-Roanoke"
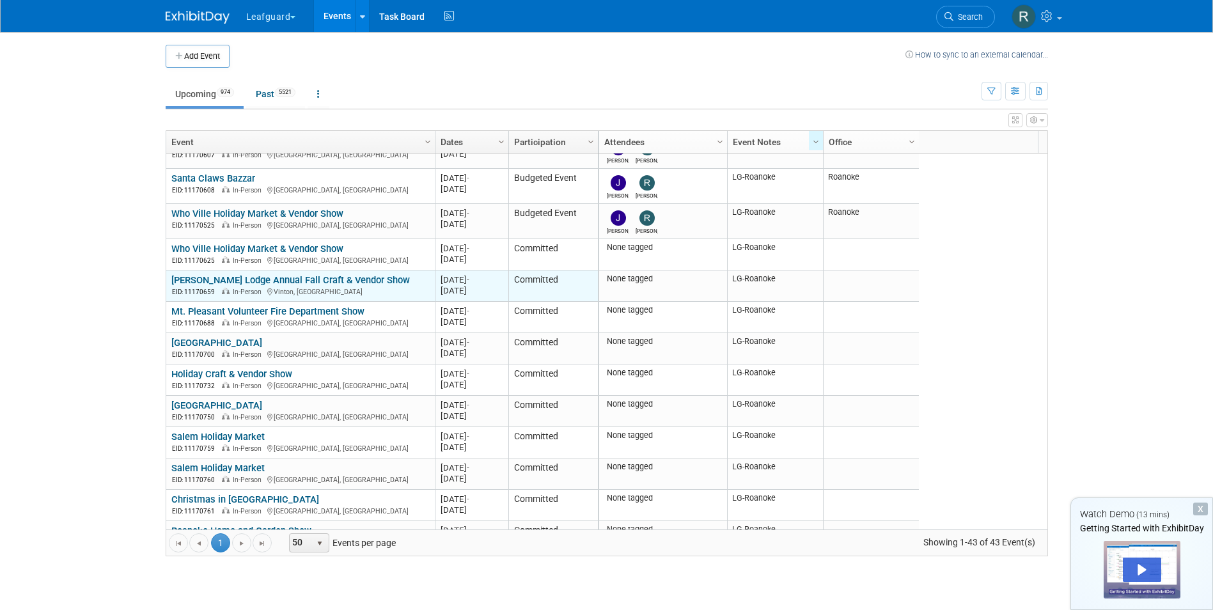
click at [257, 278] on link "[PERSON_NAME] Lodge Annual Fall Craft & Vendor Show" at bounding box center [290, 280] width 239 height 12
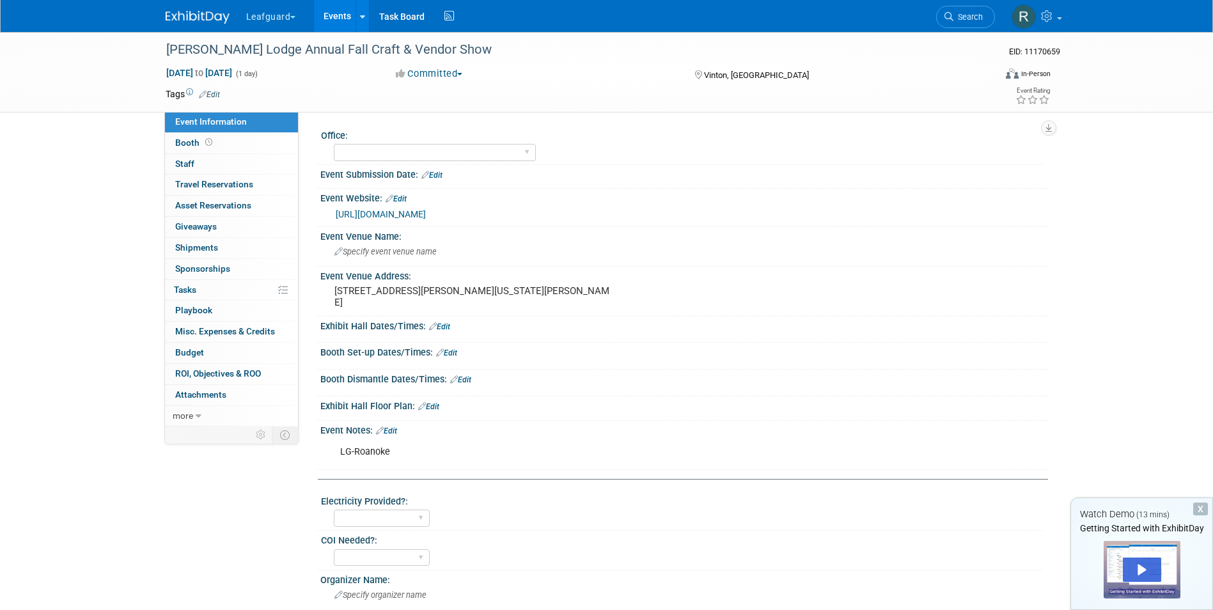
click at [467, 71] on button "Committed" at bounding box center [429, 73] width 76 height 13
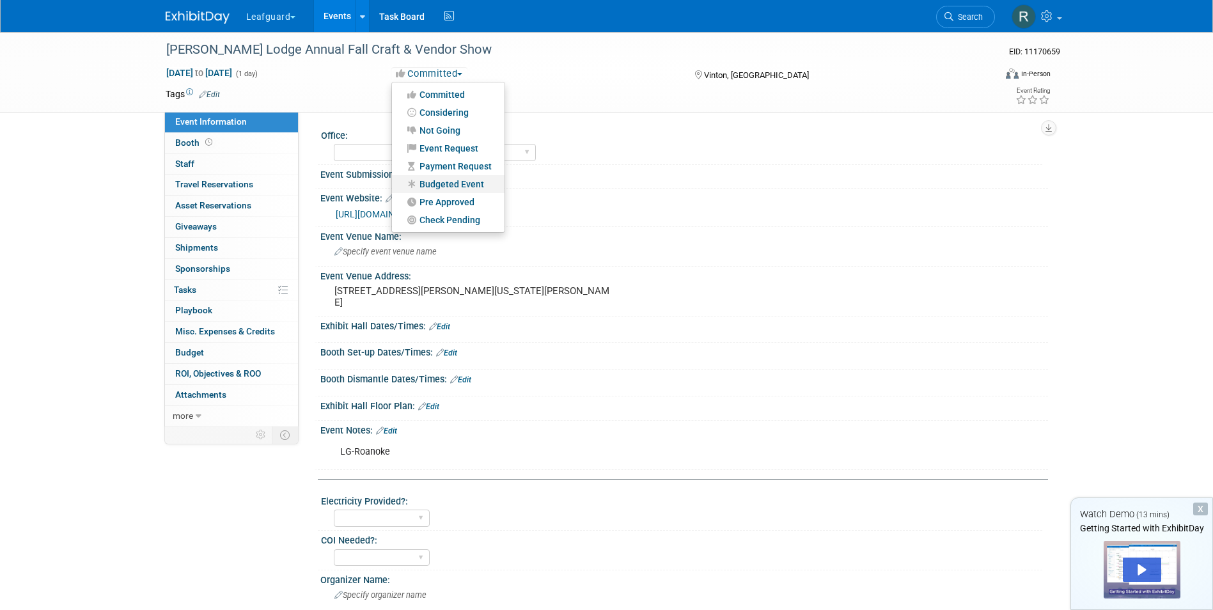
click at [463, 180] on link "Budgeted Event" at bounding box center [448, 184] width 113 height 18
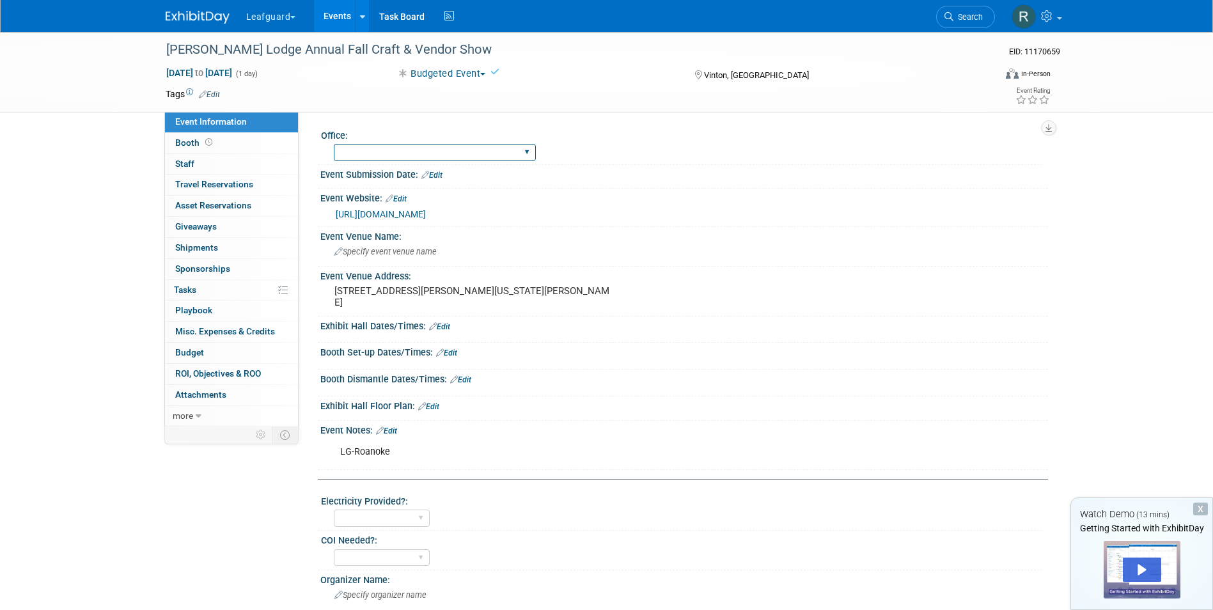
click at [436, 150] on select "[GEOGRAPHIC_DATA] [US_STATE] [GEOGRAPHIC_DATA] [GEOGRAPHIC_DATA] [GEOGRAPHIC_DA…" at bounding box center [435, 152] width 202 height 17
select select "Roanoke"
click at [334, 144] on select "[GEOGRAPHIC_DATA] [US_STATE] [GEOGRAPHIC_DATA] [GEOGRAPHIC_DATA] [GEOGRAPHIC_DA…" at bounding box center [435, 152] width 202 height 17
click at [191, 157] on link "0 Staff 0" at bounding box center [231, 164] width 133 height 20
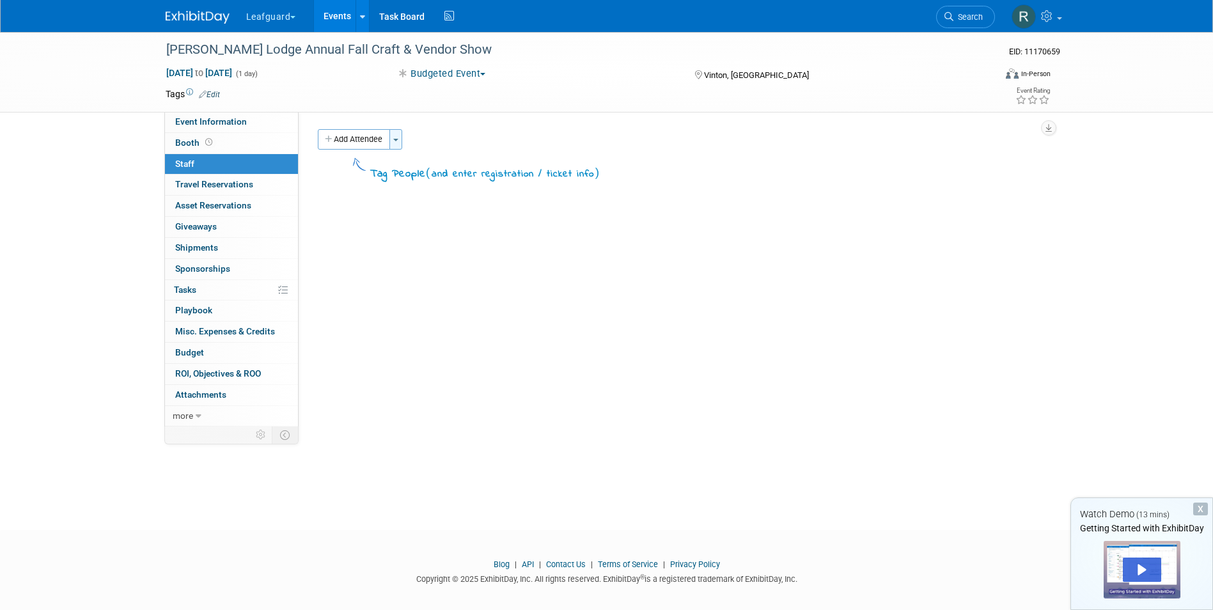
click at [396, 141] on span "button" at bounding box center [395, 140] width 5 height 3
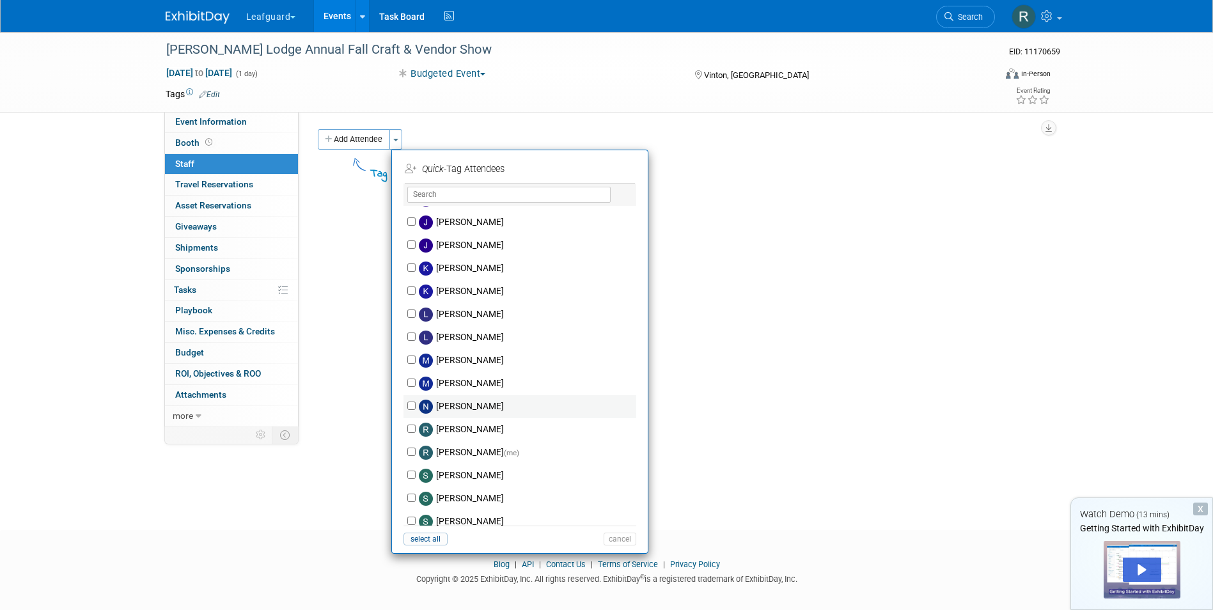
scroll to position [192, 0]
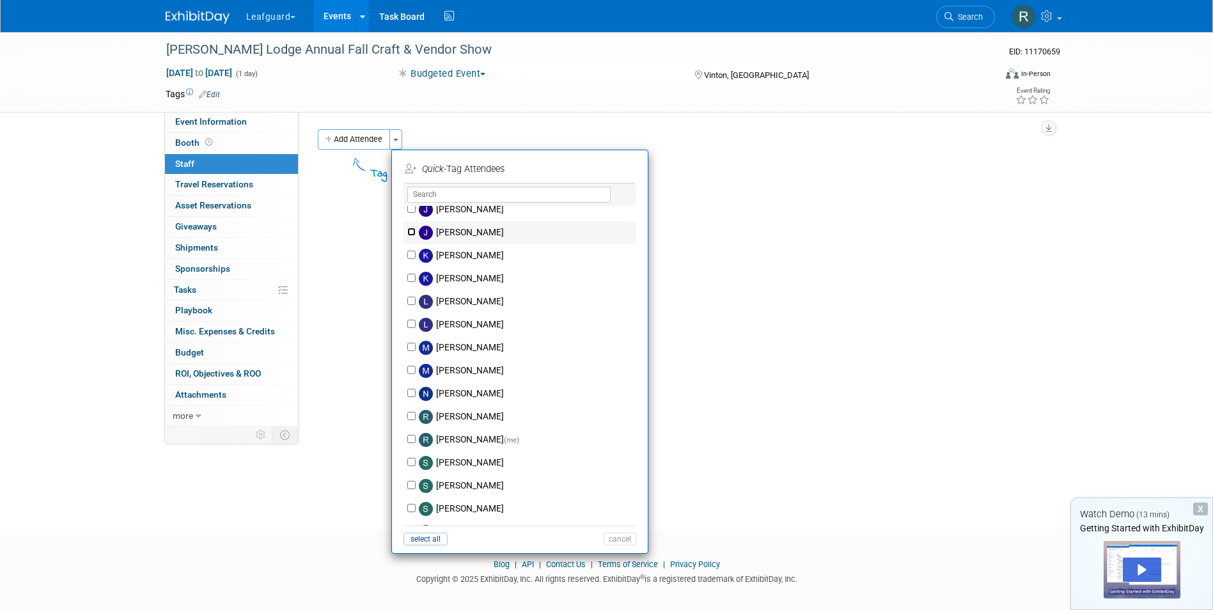
click at [414, 232] on input "Josh Smith" at bounding box center [411, 232] width 8 height 8
checkbox input "true"
click at [409, 441] on input "Robert Howard (me)" at bounding box center [411, 439] width 8 height 8
checkbox input "true"
click at [612, 167] on button "Apply" at bounding box center [615, 169] width 39 height 19
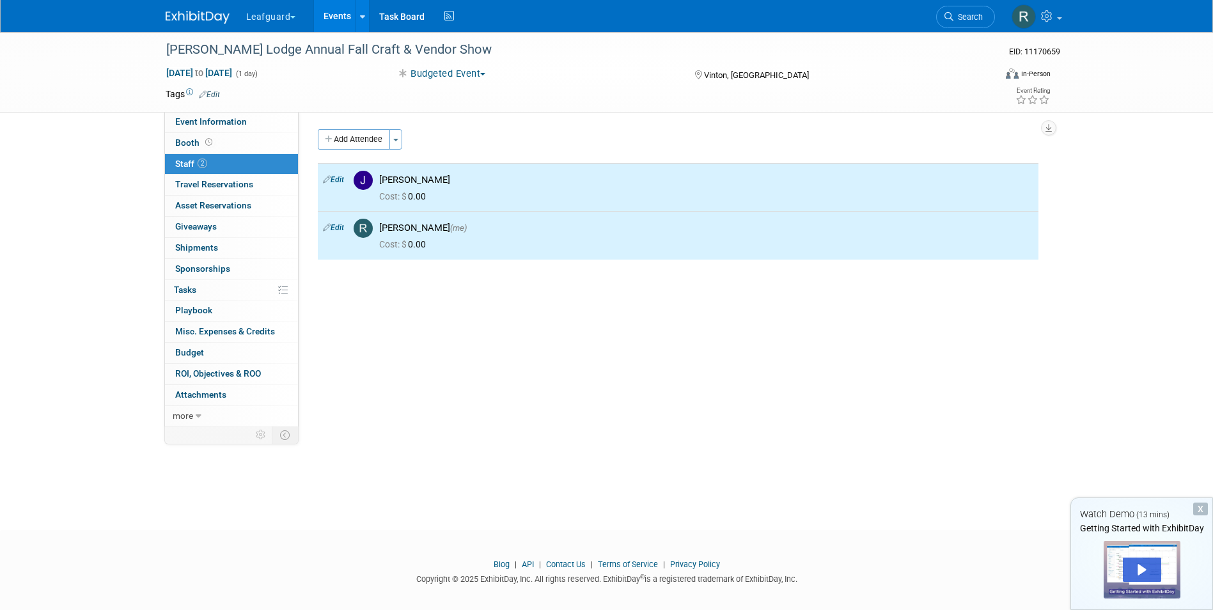
click at [335, 13] on link "Events" at bounding box center [337, 16] width 47 height 32
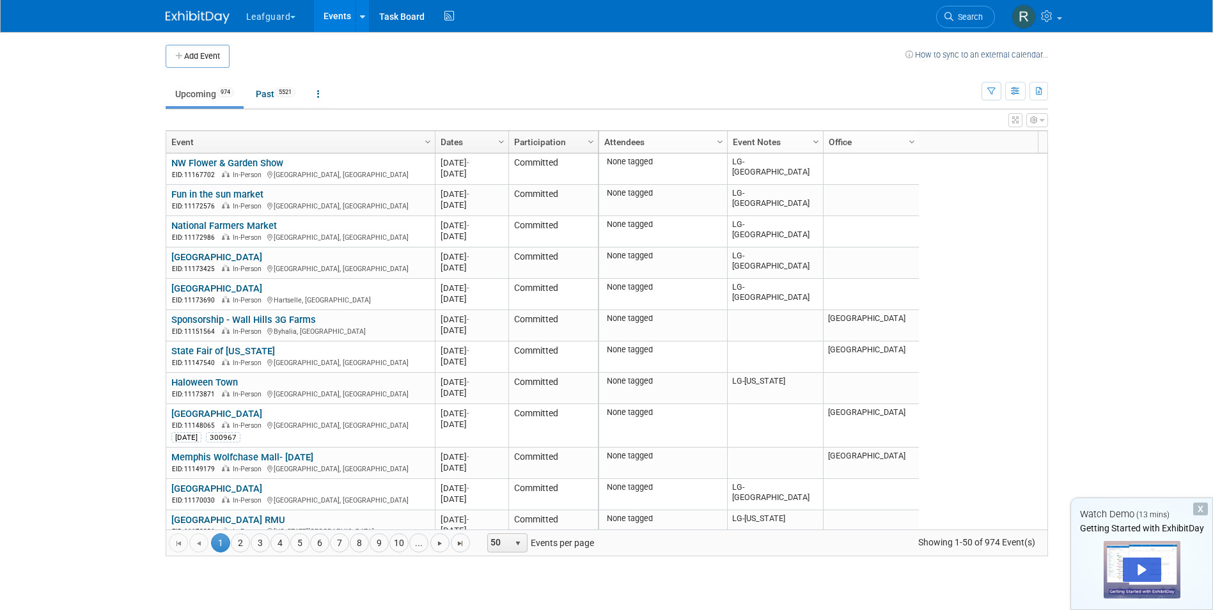
click at [815, 139] on span "Column Settings" at bounding box center [816, 142] width 10 height 10
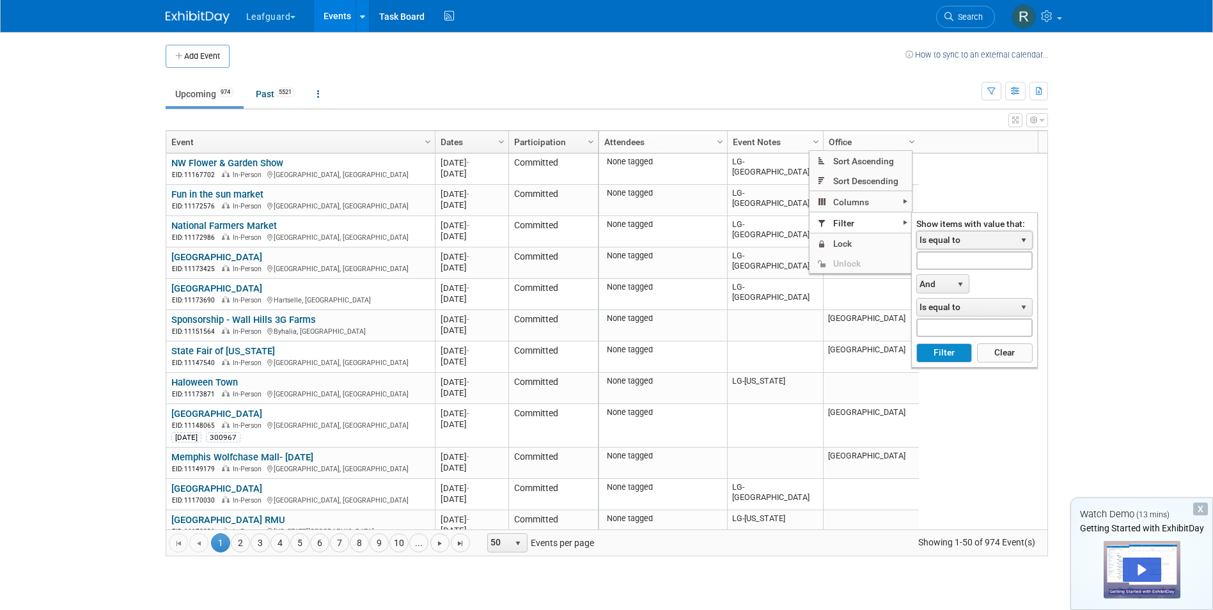
click at [1020, 238] on span "select" at bounding box center [1024, 240] width 10 height 10
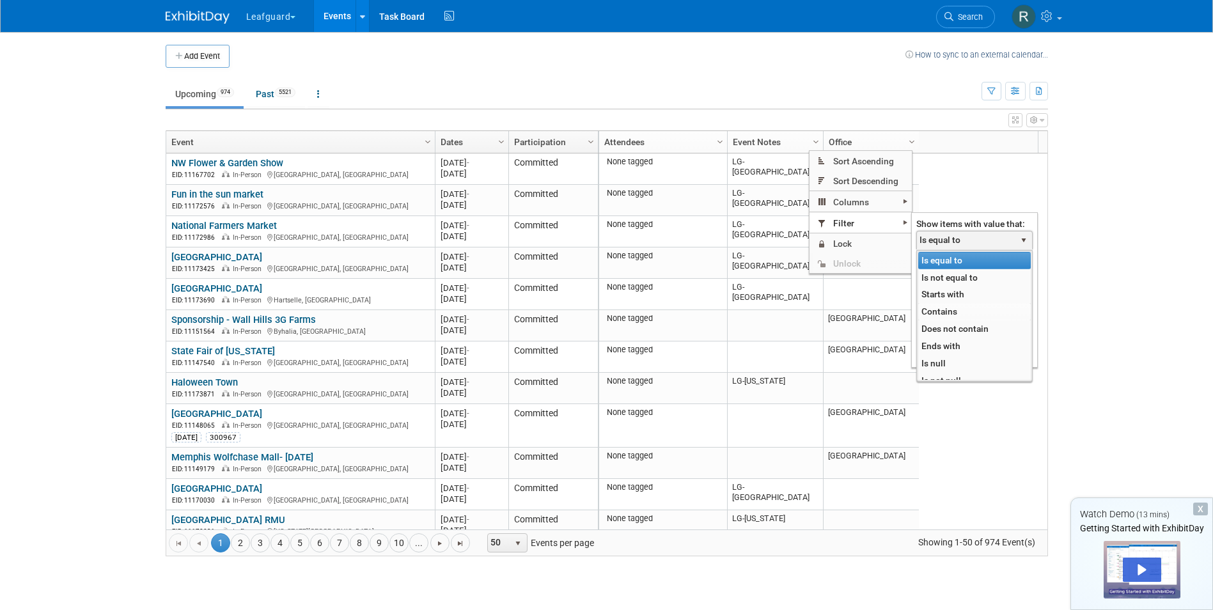
click at [938, 309] on li "Contains" at bounding box center [974, 311] width 113 height 17
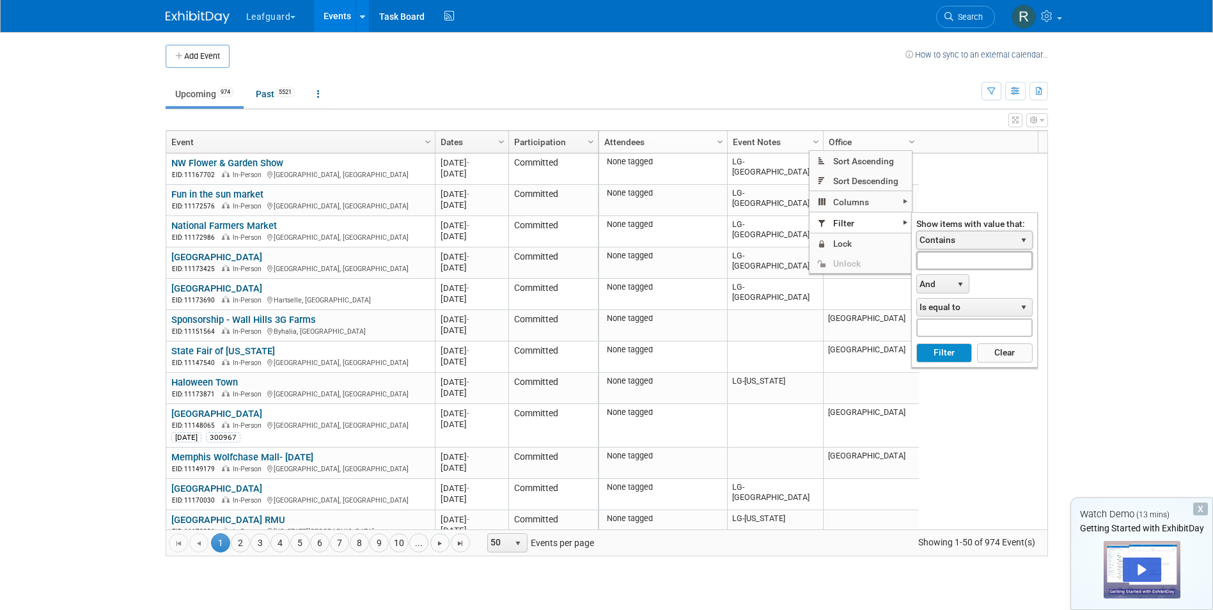
click at [994, 264] on input "text" at bounding box center [974, 260] width 116 height 19
click at [934, 352] on button "Filter" at bounding box center [944, 352] width 56 height 19
type input "LG-Roanoke"
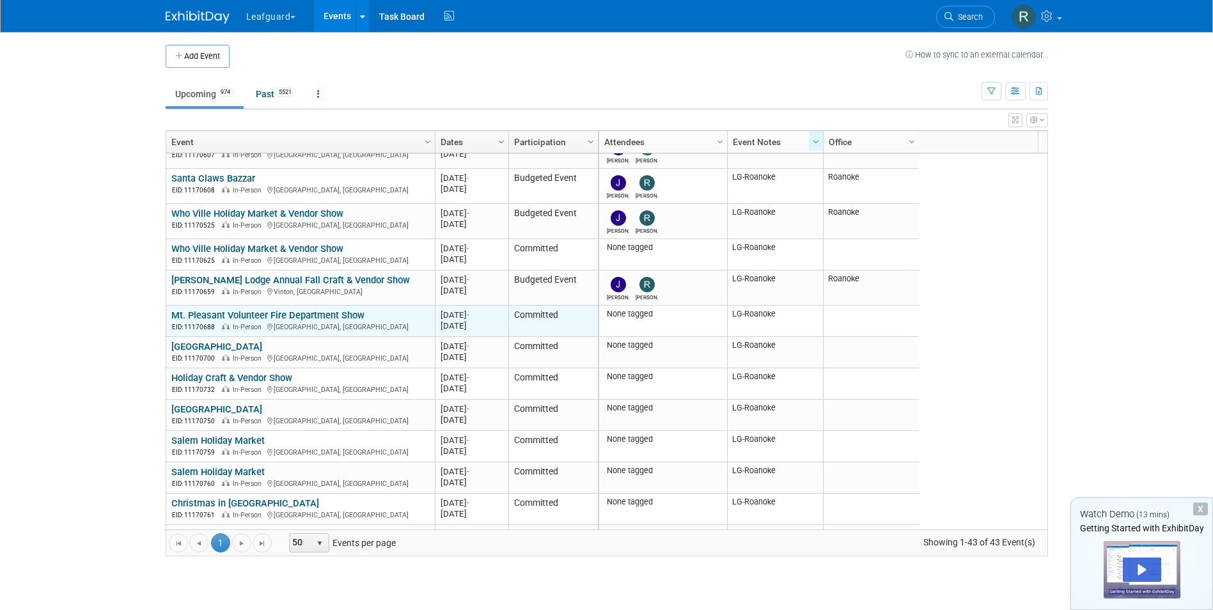
click at [267, 313] on link "Mt. Pleasant Volunteer Fire Department Show" at bounding box center [267, 316] width 193 height 12
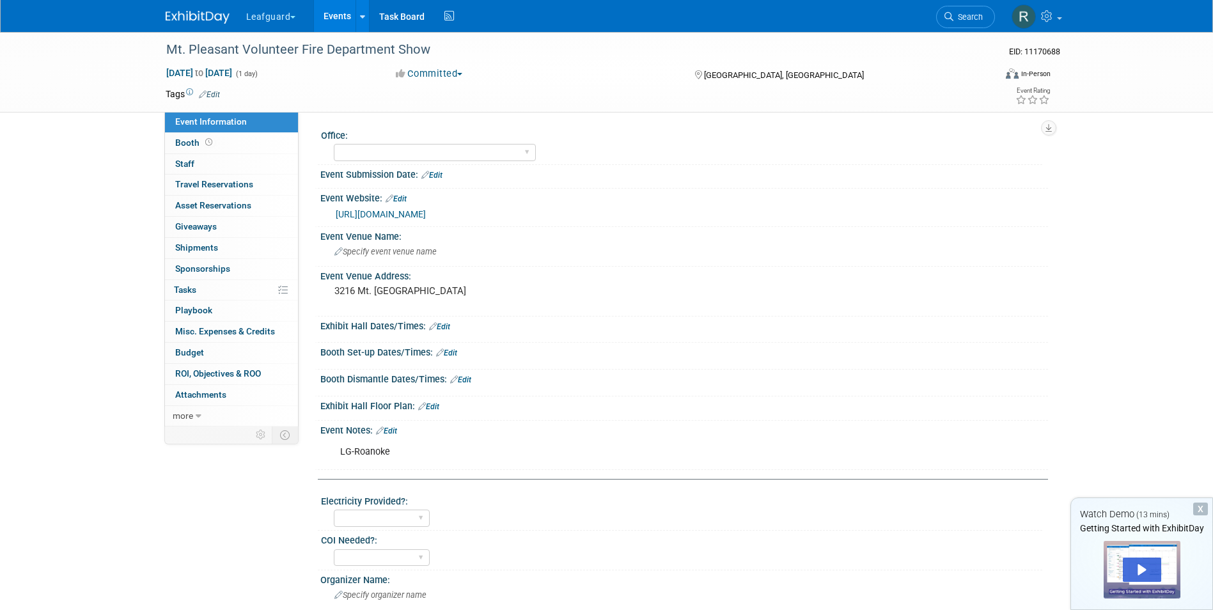
click at [460, 71] on button "Committed" at bounding box center [429, 73] width 76 height 13
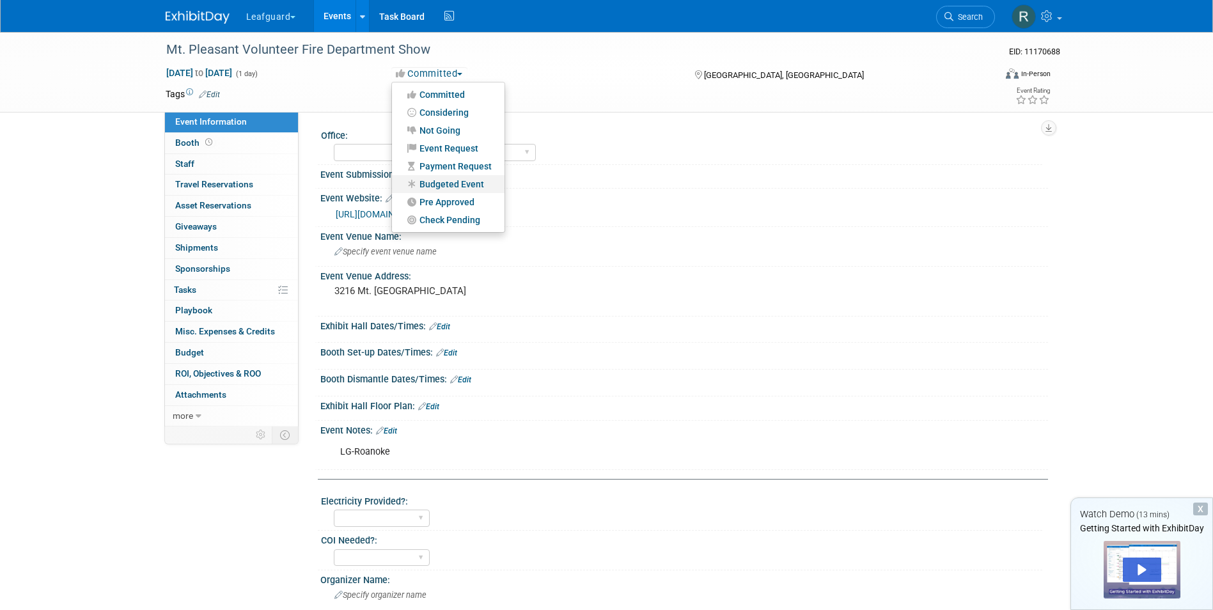
click at [443, 187] on link "Budgeted Event" at bounding box center [448, 184] width 113 height 18
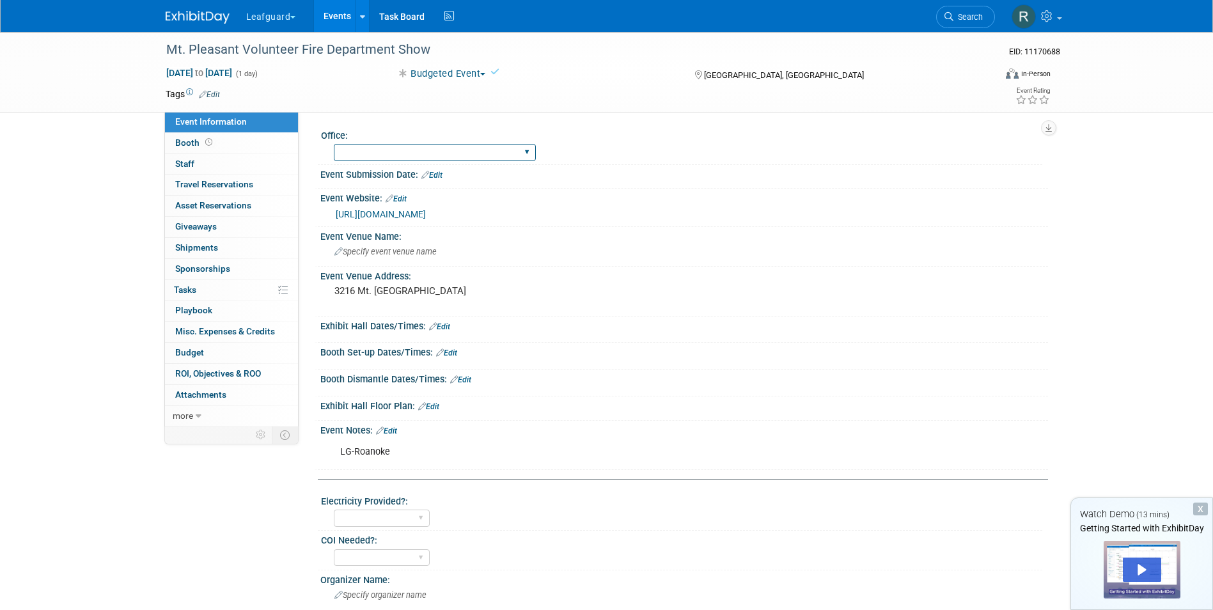
click at [432, 153] on select "Albany Arkansas Austin Birmingham Charlotte Chicago Cleveland Colorado Columbia…" at bounding box center [435, 152] width 202 height 17
select select "Roanoke"
click at [334, 144] on select "Albany Arkansas Austin Birmingham Charlotte Chicago Cleveland Colorado Columbia…" at bounding box center [435, 152] width 202 height 17
click at [187, 163] on span "Staff 0" at bounding box center [184, 164] width 19 height 10
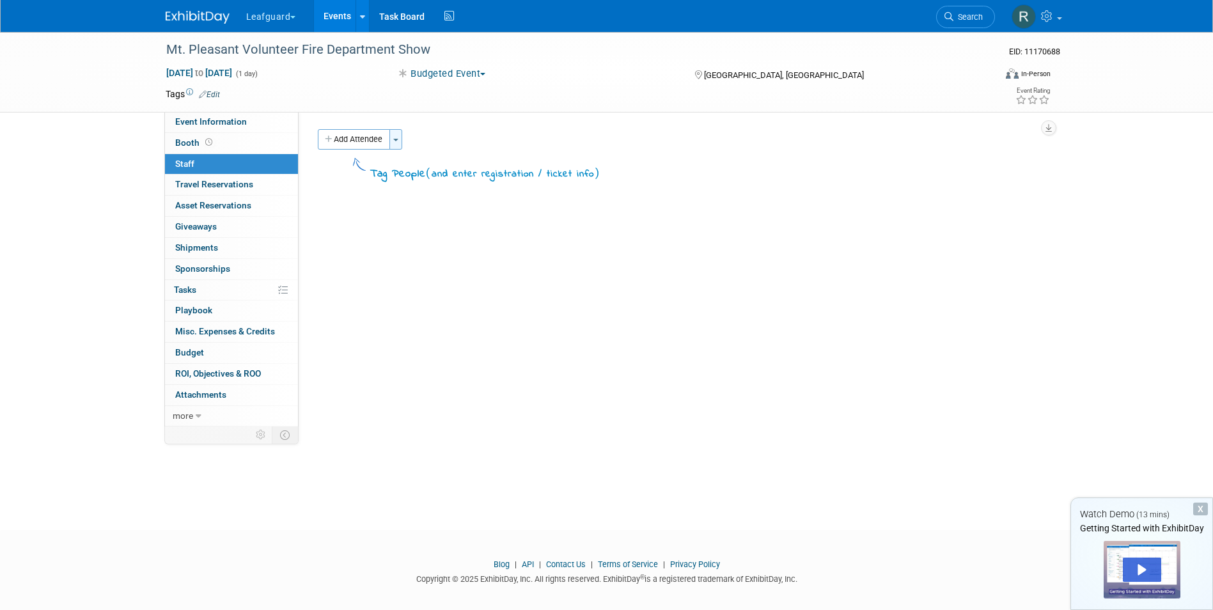
click at [397, 141] on button "Toggle Dropdown" at bounding box center [395, 139] width 13 height 20
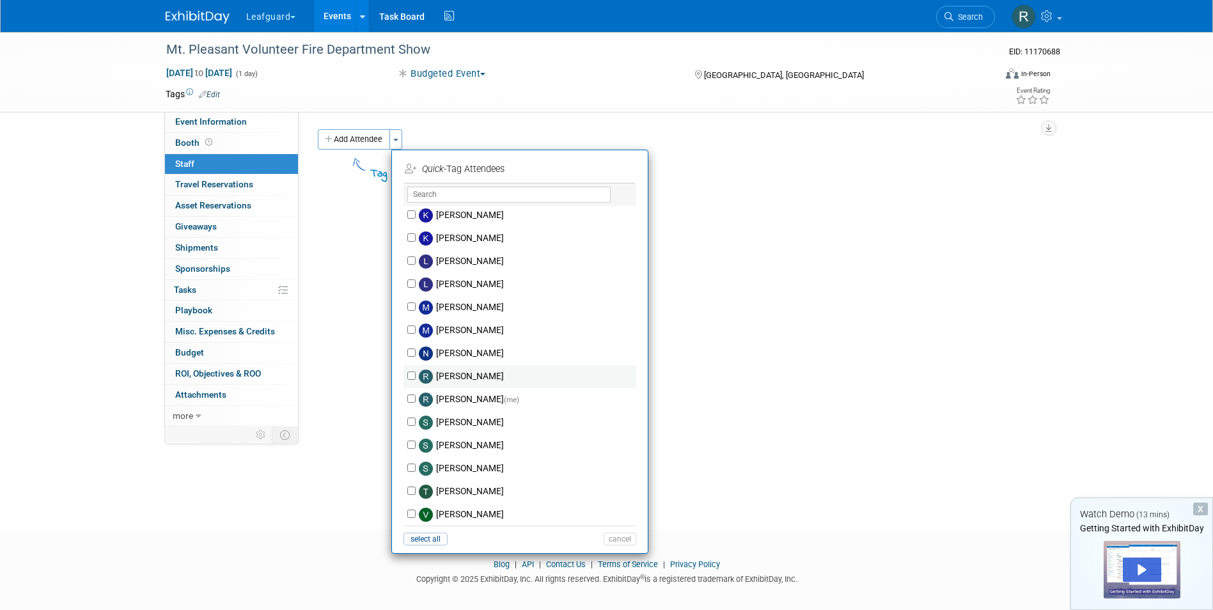
scroll to position [235, 0]
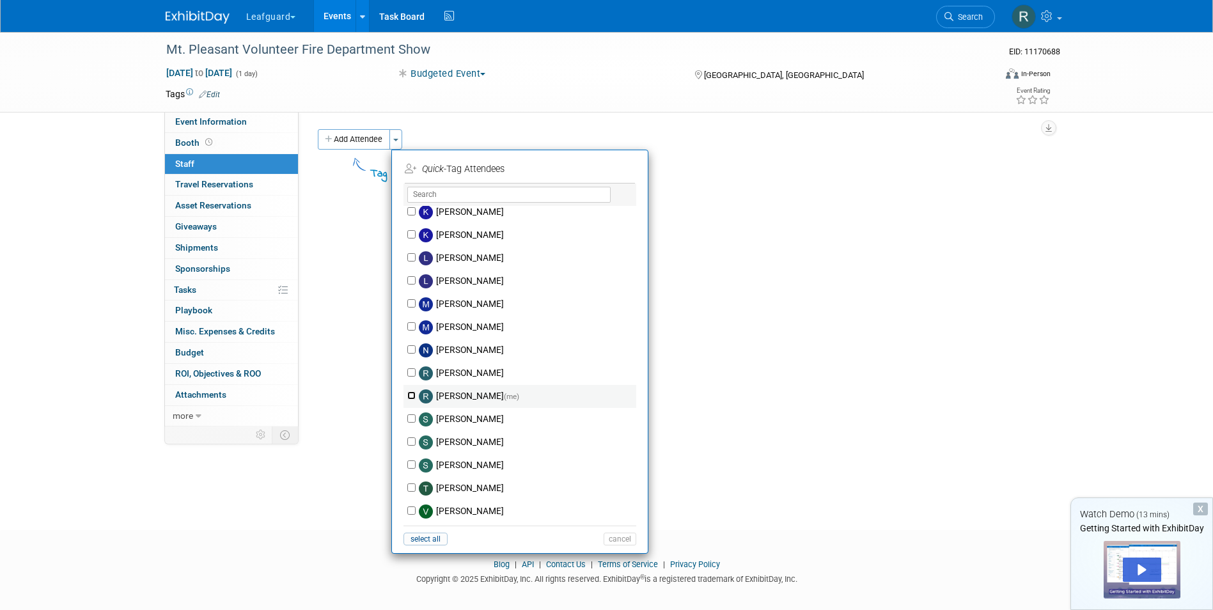
click at [409, 395] on input "[PERSON_NAME] (me)" at bounding box center [411, 395] width 8 height 8
checkbox input "true"
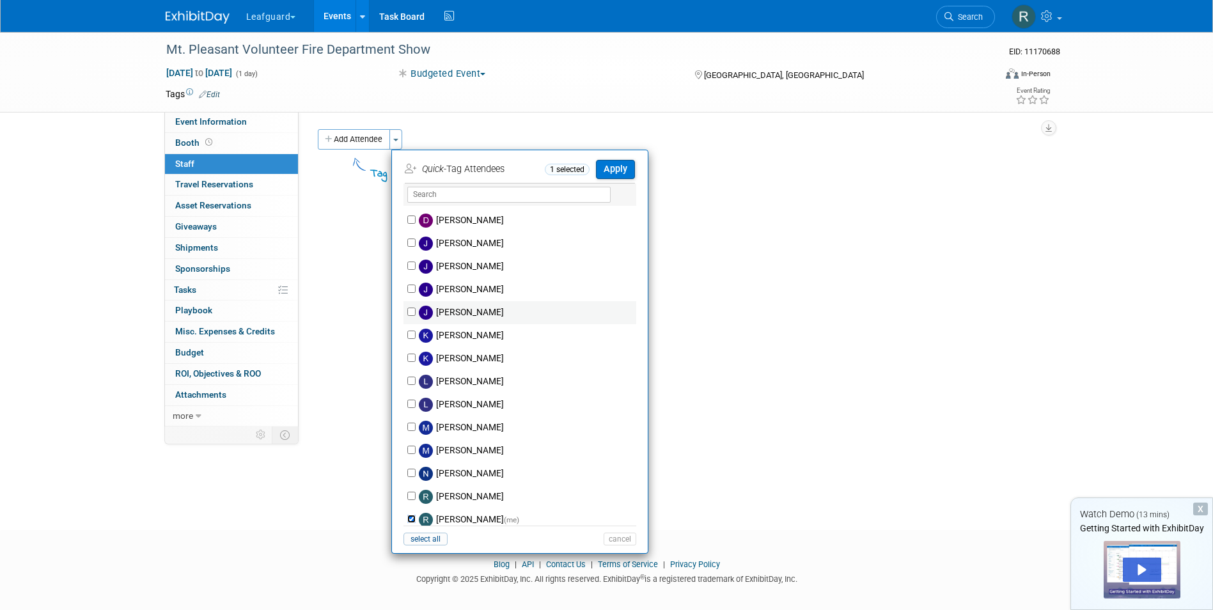
scroll to position [107, 0]
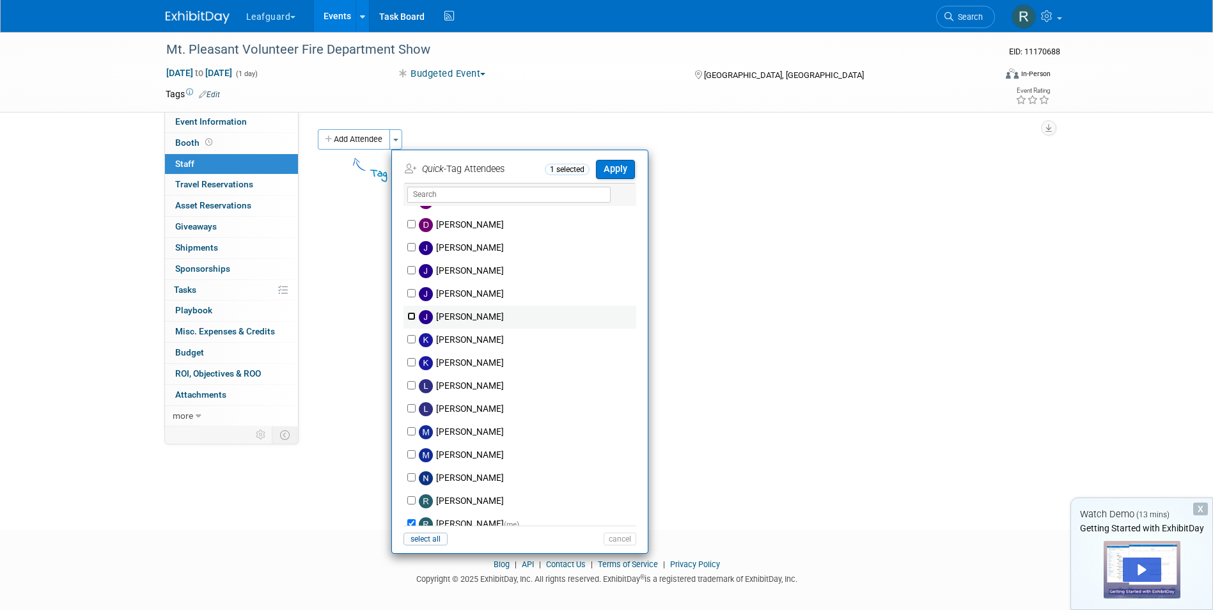
click at [411, 318] on input "Josh Smith" at bounding box center [411, 316] width 8 height 8
checkbox input "true"
click at [625, 169] on button "Apply" at bounding box center [615, 169] width 39 height 19
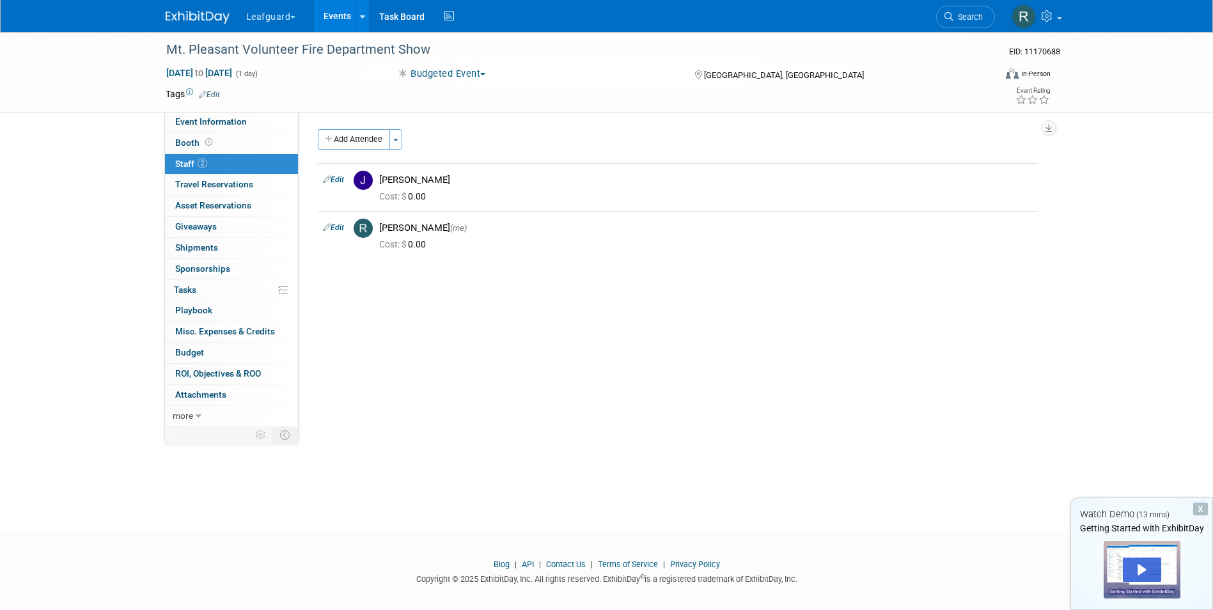
click at [336, 13] on link "Events" at bounding box center [337, 16] width 47 height 32
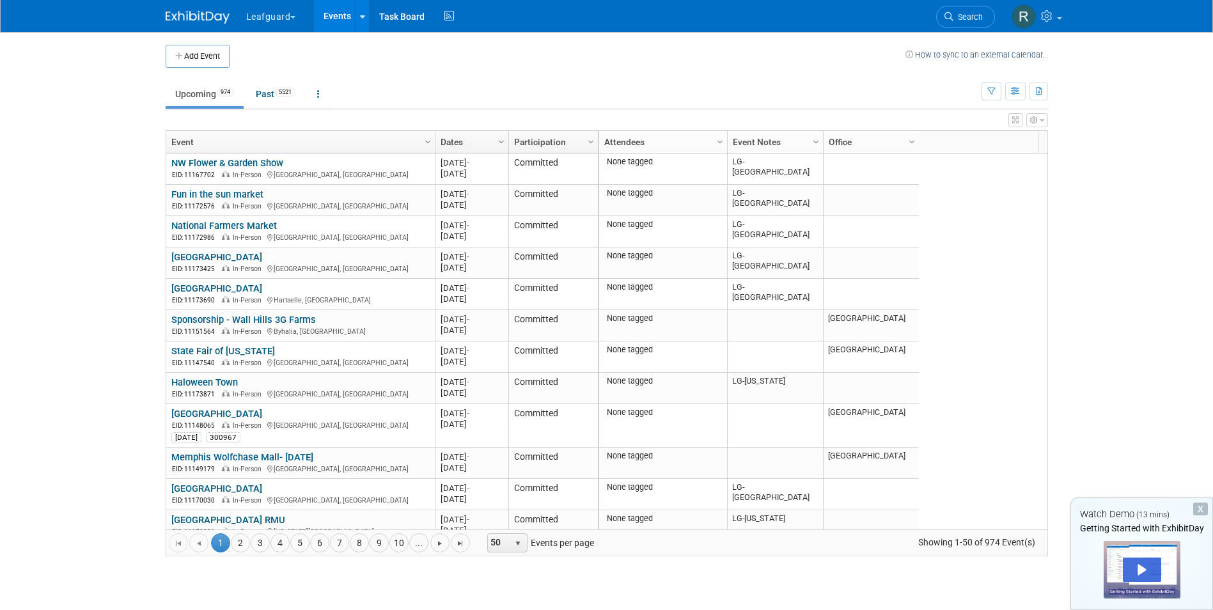
click at [813, 139] on span "Column Settings" at bounding box center [816, 142] width 10 height 10
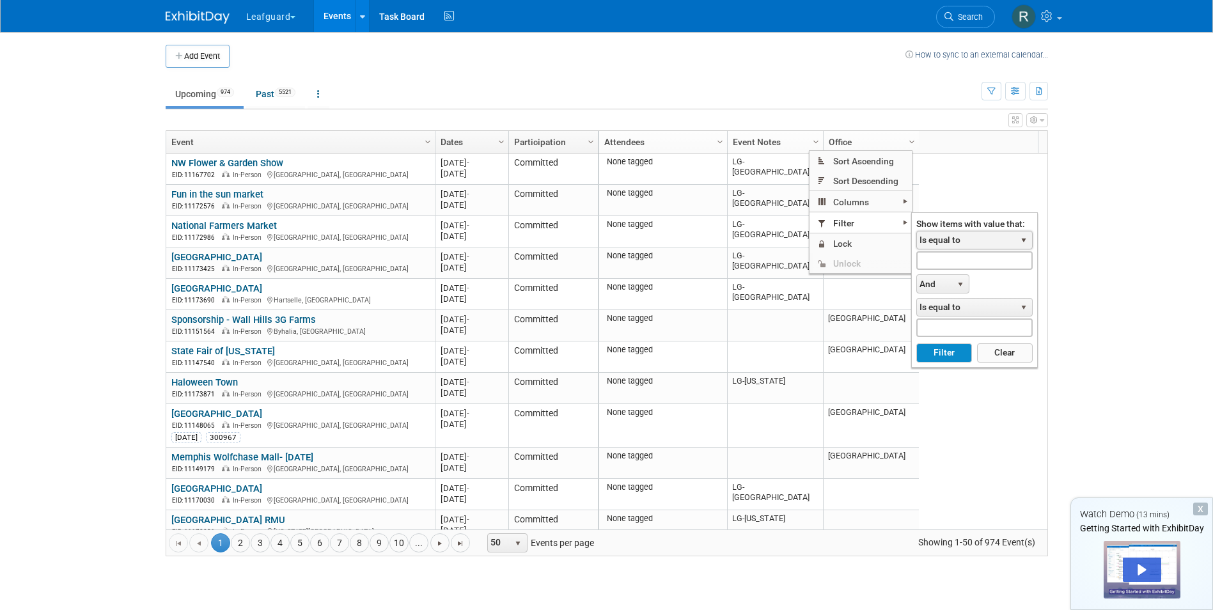
click at [1025, 234] on span "select" at bounding box center [1024, 241] width 17 height 18
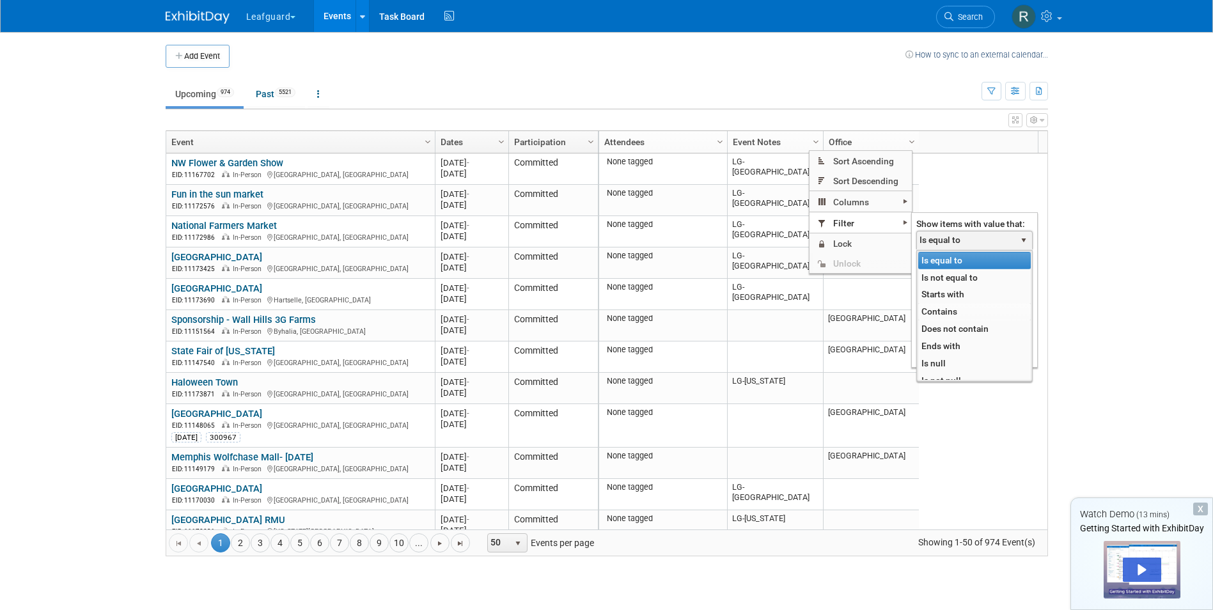
click at [936, 308] on li "Contains" at bounding box center [974, 311] width 113 height 17
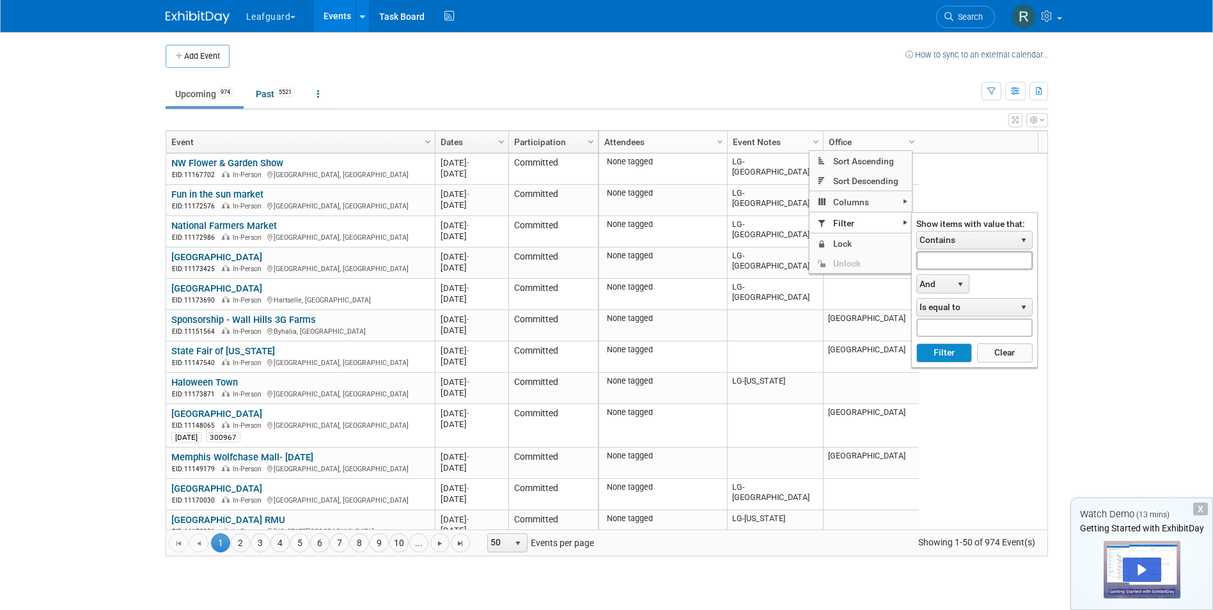
click at [1017, 264] on input "text" at bounding box center [974, 260] width 116 height 19
click at [934, 343] on button "Filter" at bounding box center [944, 352] width 56 height 19
type input "LG-Roanoke"
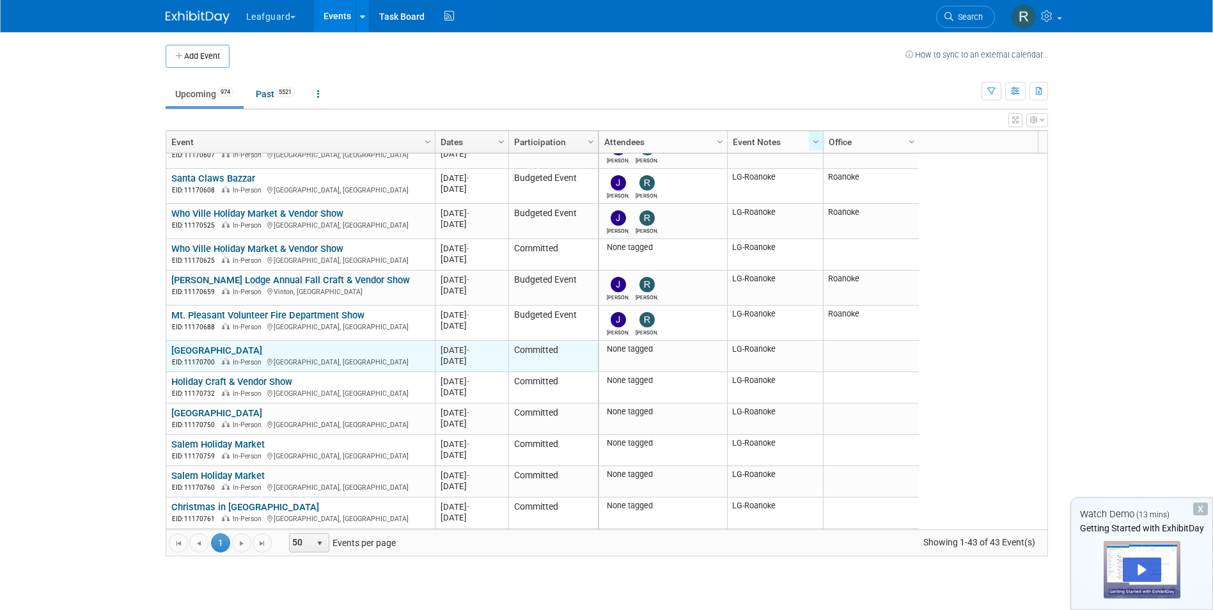
click at [201, 347] on link "[GEOGRAPHIC_DATA]" at bounding box center [216, 351] width 91 height 12
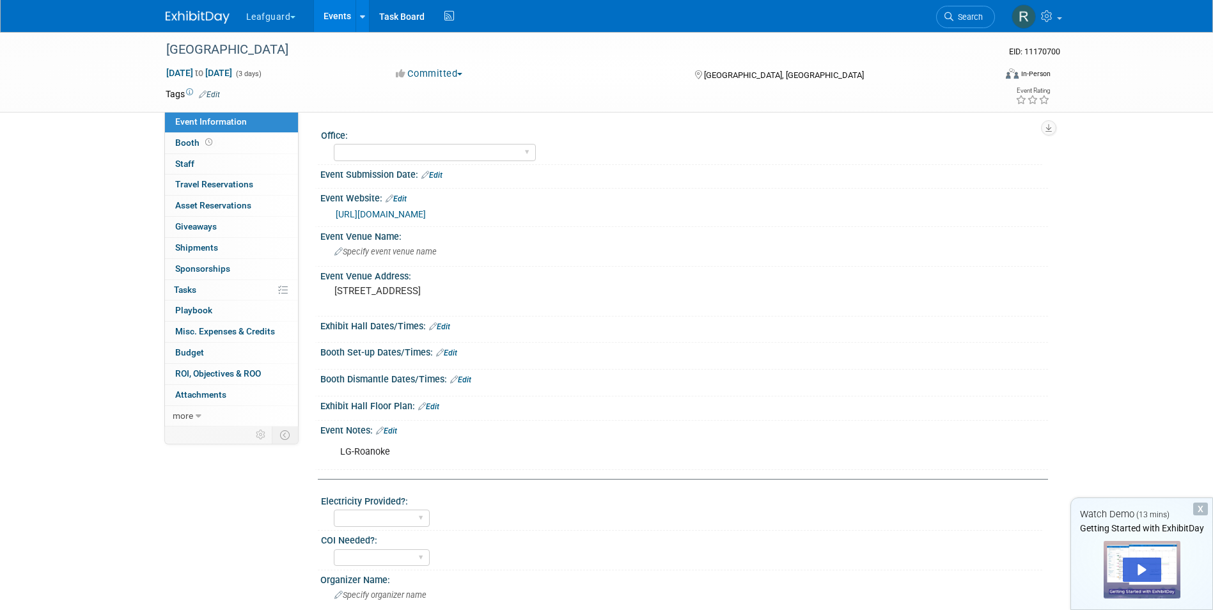
click at [464, 70] on button "Committed" at bounding box center [429, 73] width 76 height 13
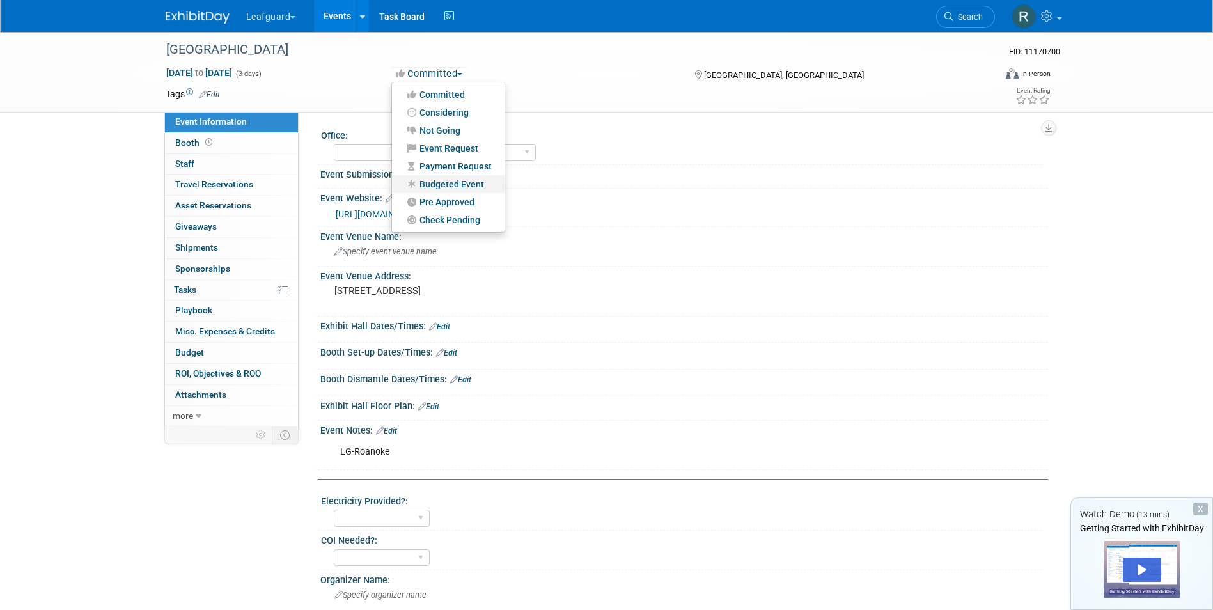
click at [458, 184] on link "Budgeted Event" at bounding box center [448, 184] width 113 height 18
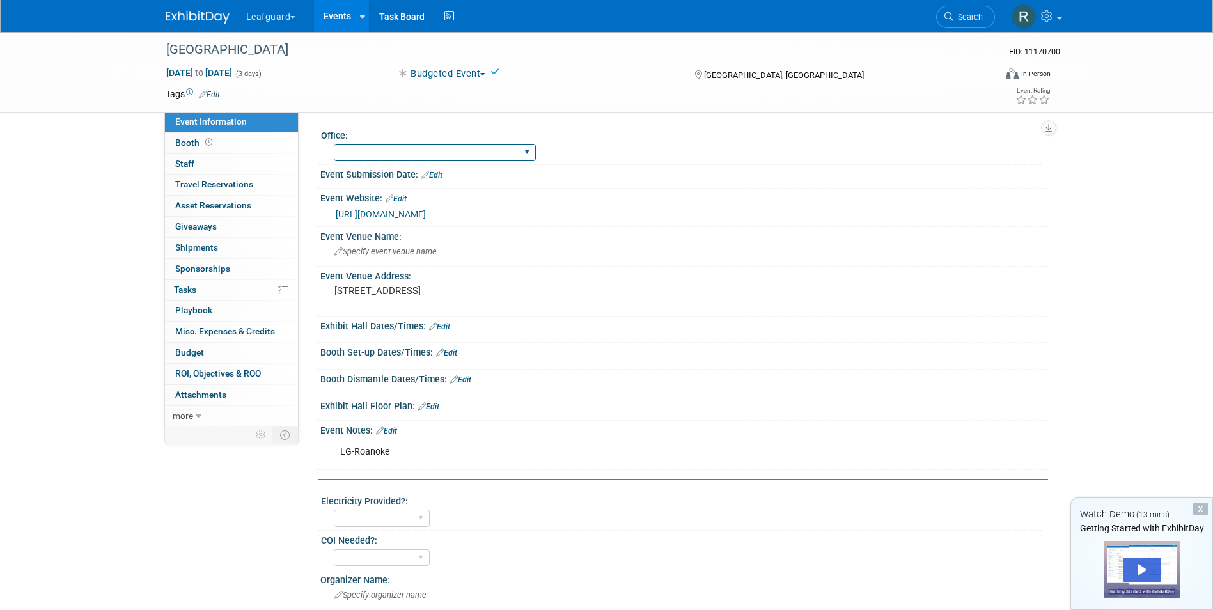
click at [434, 150] on select "[GEOGRAPHIC_DATA] [US_STATE] [GEOGRAPHIC_DATA] [GEOGRAPHIC_DATA] [GEOGRAPHIC_DA…" at bounding box center [435, 152] width 202 height 17
select select "Roanoke"
click at [334, 144] on select "Albany Arkansas Austin Birmingham Charlotte Chicago Cleveland Colorado Columbia…" at bounding box center [435, 152] width 202 height 17
click at [194, 159] on span "Staff 0" at bounding box center [184, 164] width 19 height 10
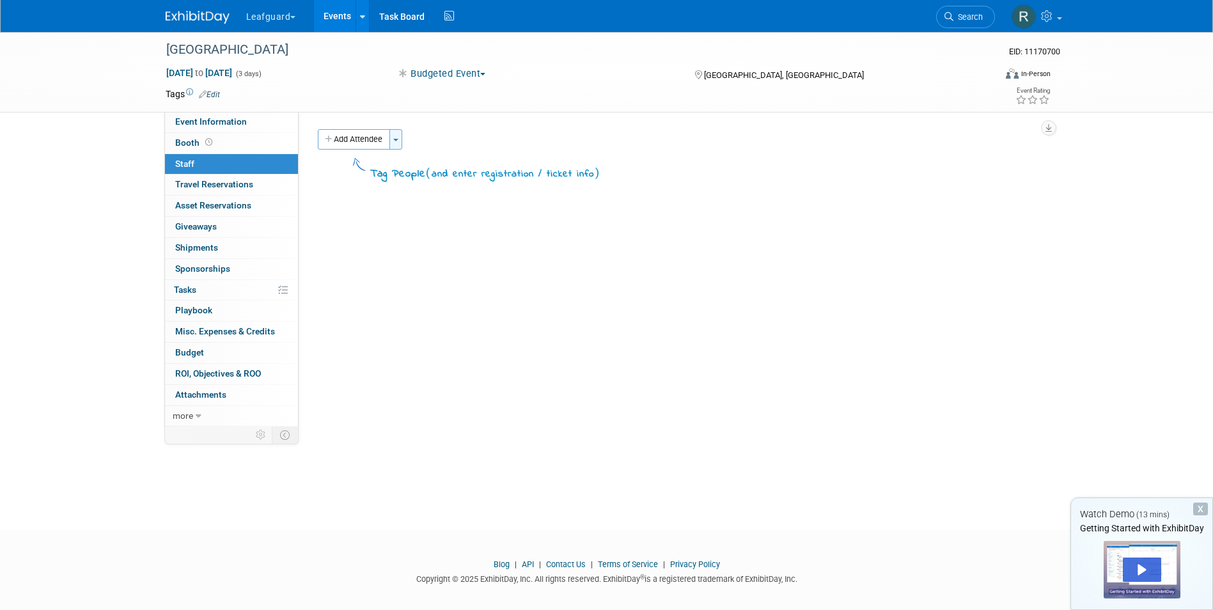
click at [402, 137] on button "Toggle Dropdown" at bounding box center [395, 139] width 13 height 20
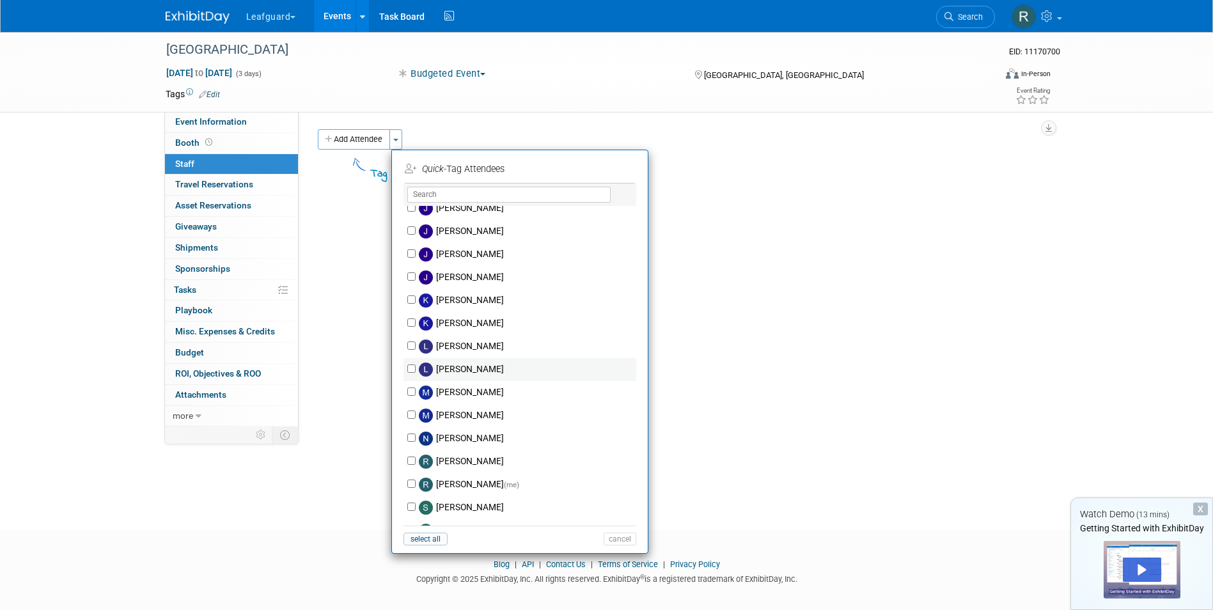
scroll to position [192, 0]
click at [411, 235] on input "Josh Smith" at bounding box center [411, 232] width 8 height 8
checkbox input "true"
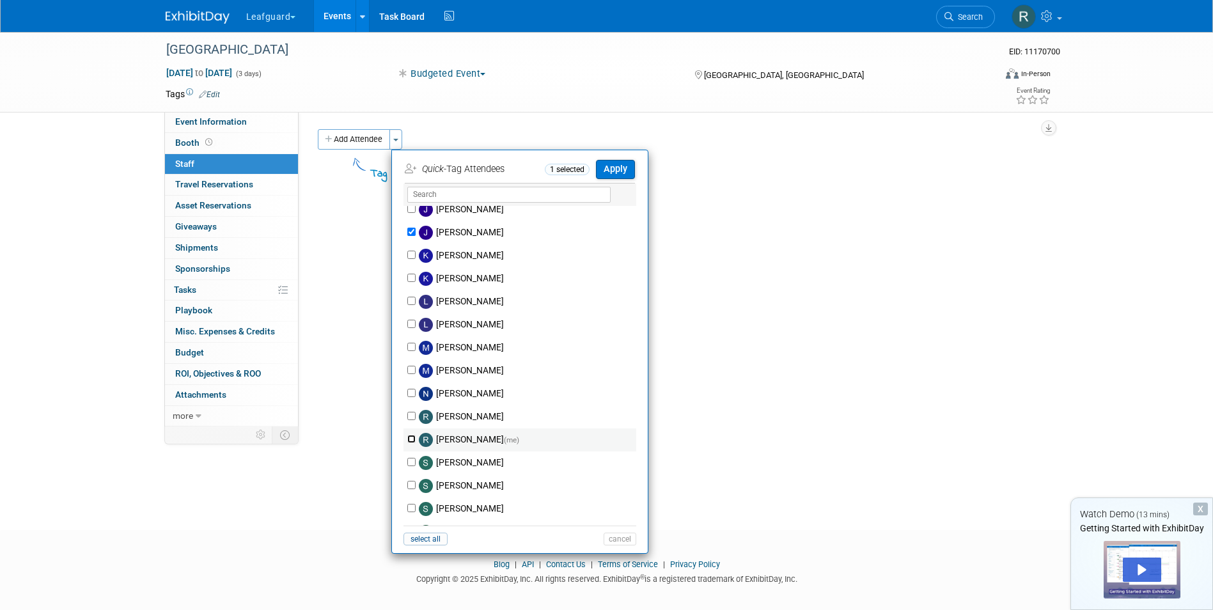
click at [410, 440] on input "Robert Howard (me)" at bounding box center [411, 439] width 8 height 8
checkbox input "true"
click at [611, 165] on button "Apply" at bounding box center [615, 169] width 39 height 19
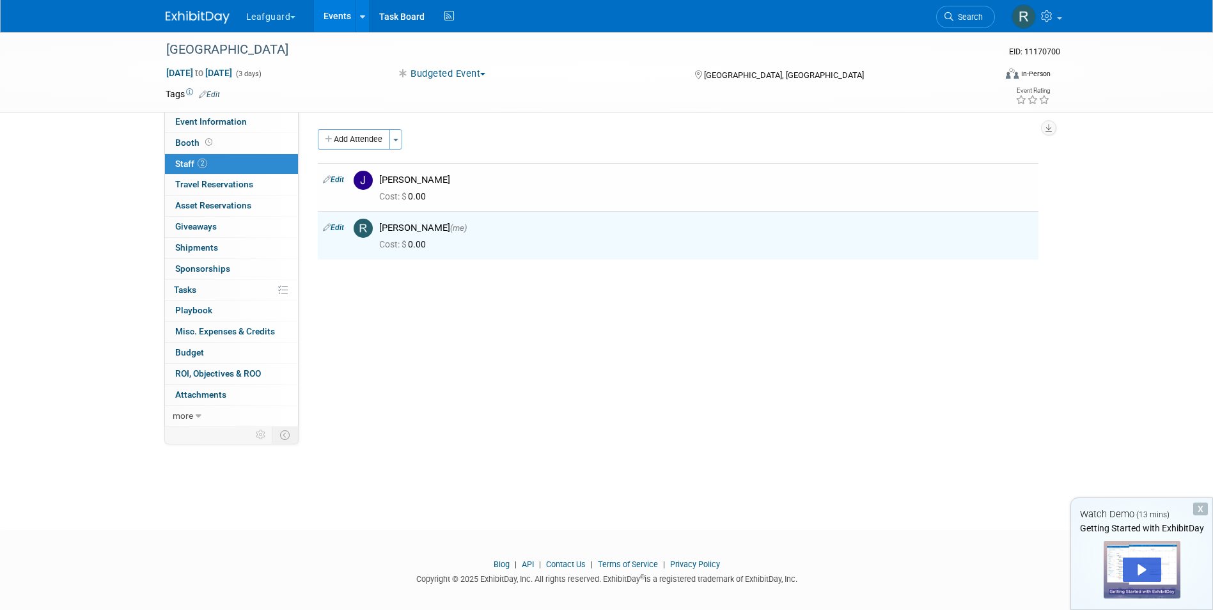
click at [340, 13] on link "Events" at bounding box center [337, 16] width 47 height 32
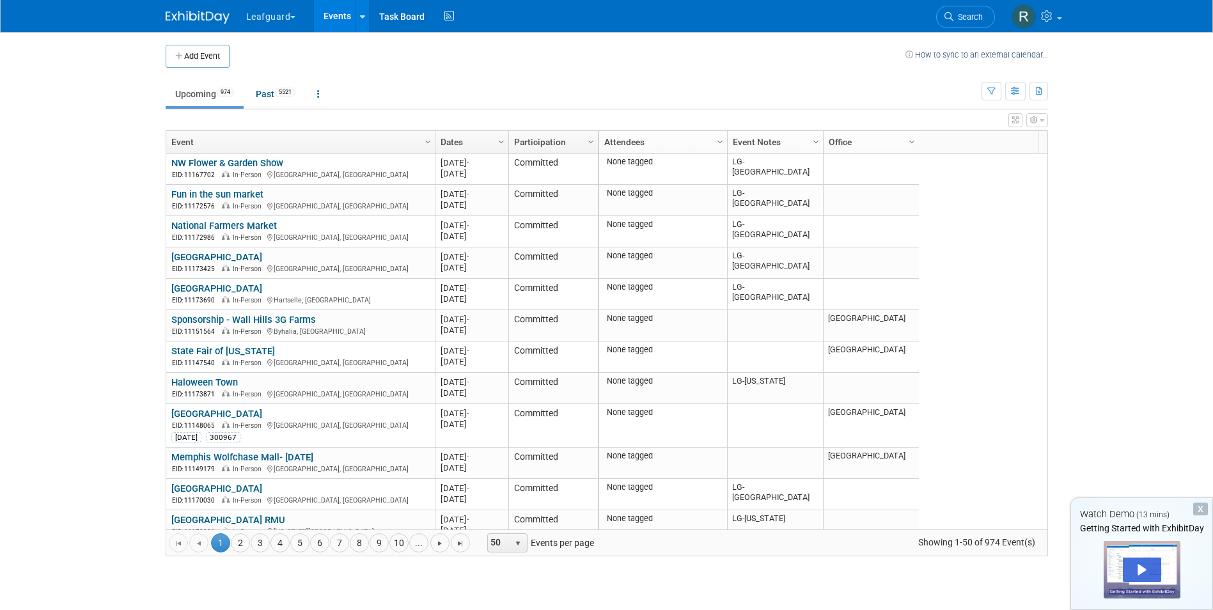
click at [815, 141] on span "Column Settings" at bounding box center [816, 142] width 10 height 10
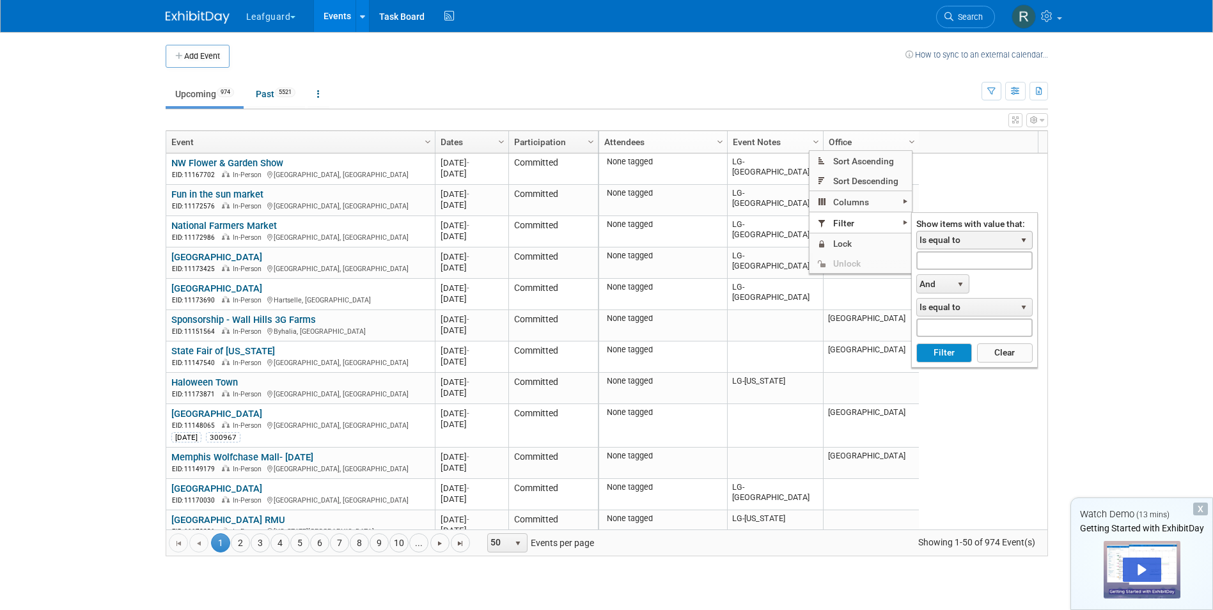
click at [1025, 239] on span "select" at bounding box center [1024, 240] width 10 height 10
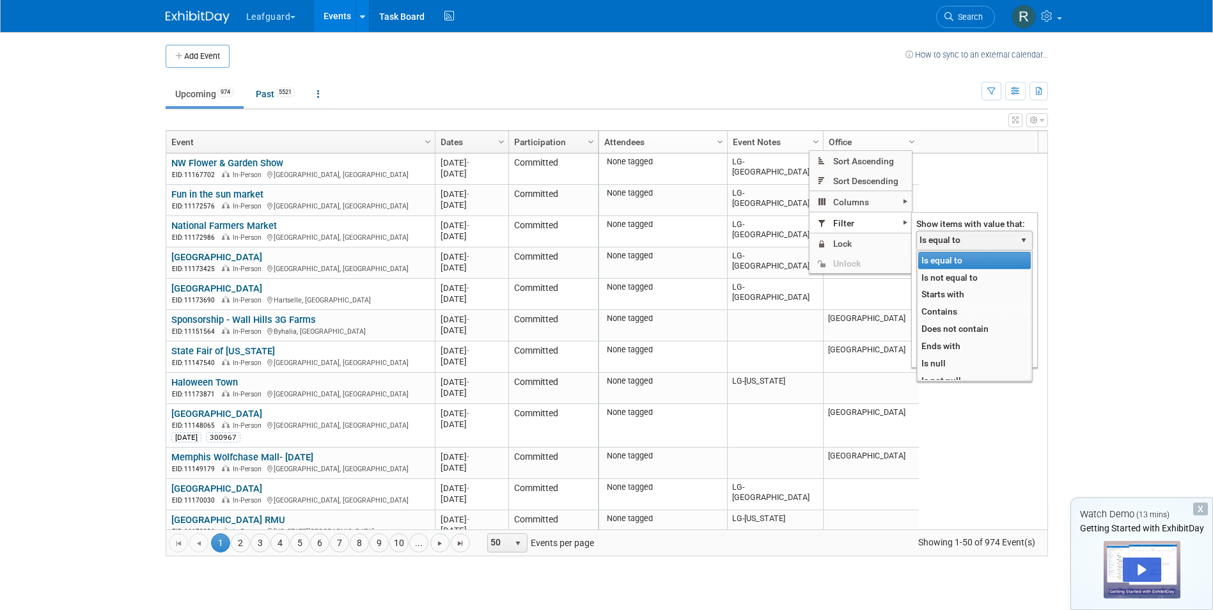
click at [945, 311] on li "Contains" at bounding box center [974, 311] width 113 height 17
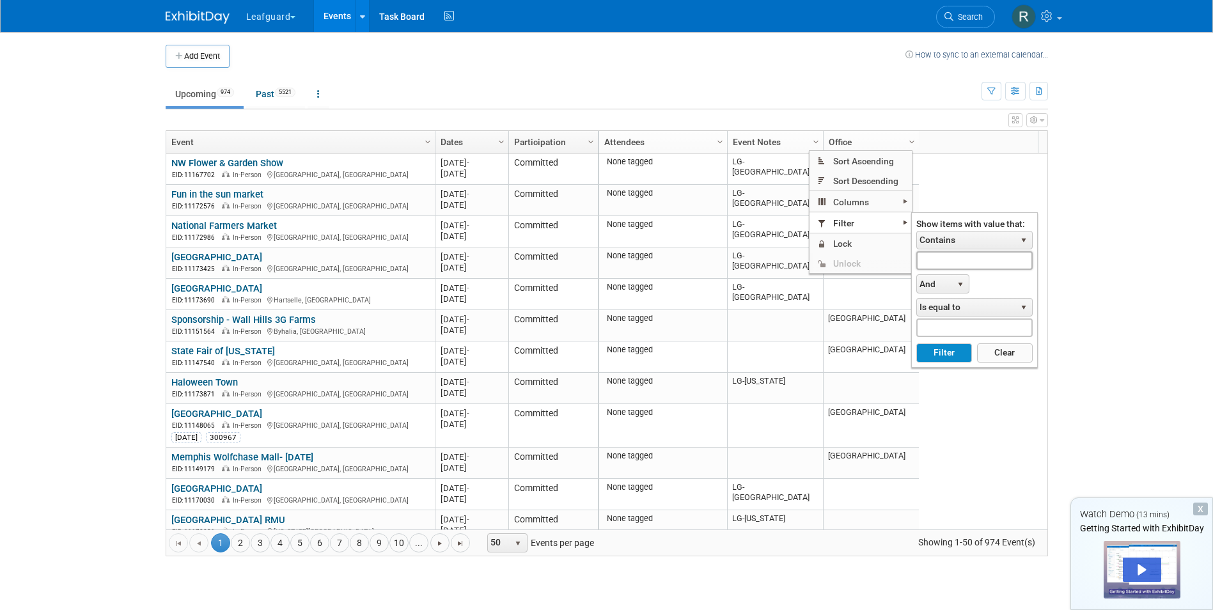
click at [995, 265] on input "text" at bounding box center [974, 260] width 116 height 19
click at [927, 350] on button "Filter" at bounding box center [944, 352] width 56 height 19
type input "LG-Roanoke"
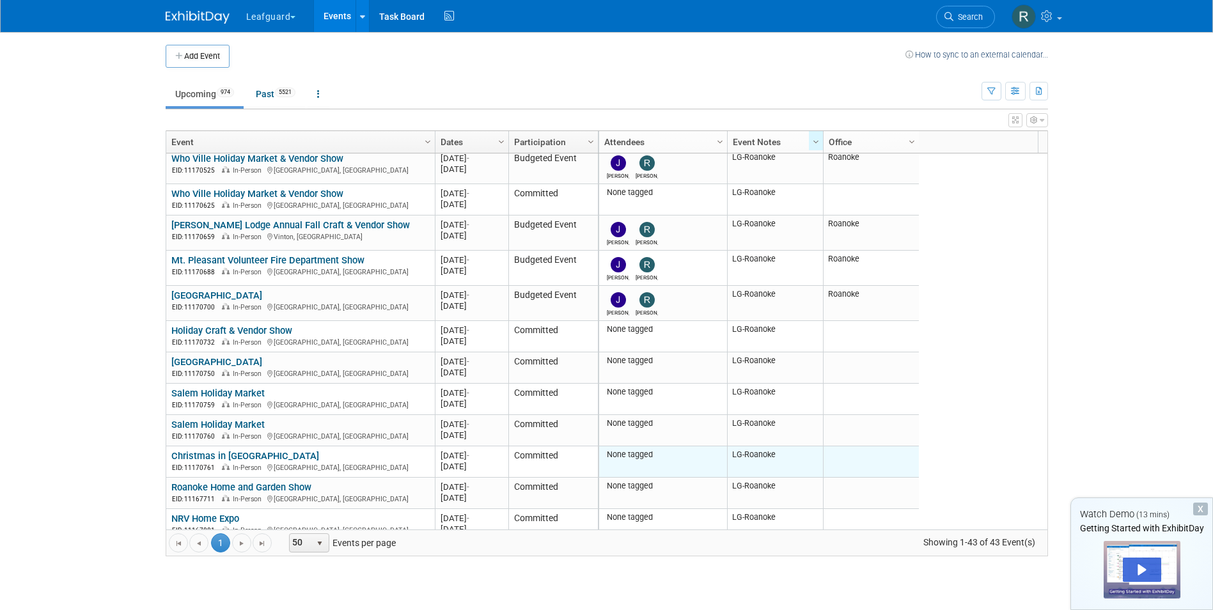
scroll to position [1023, 0]
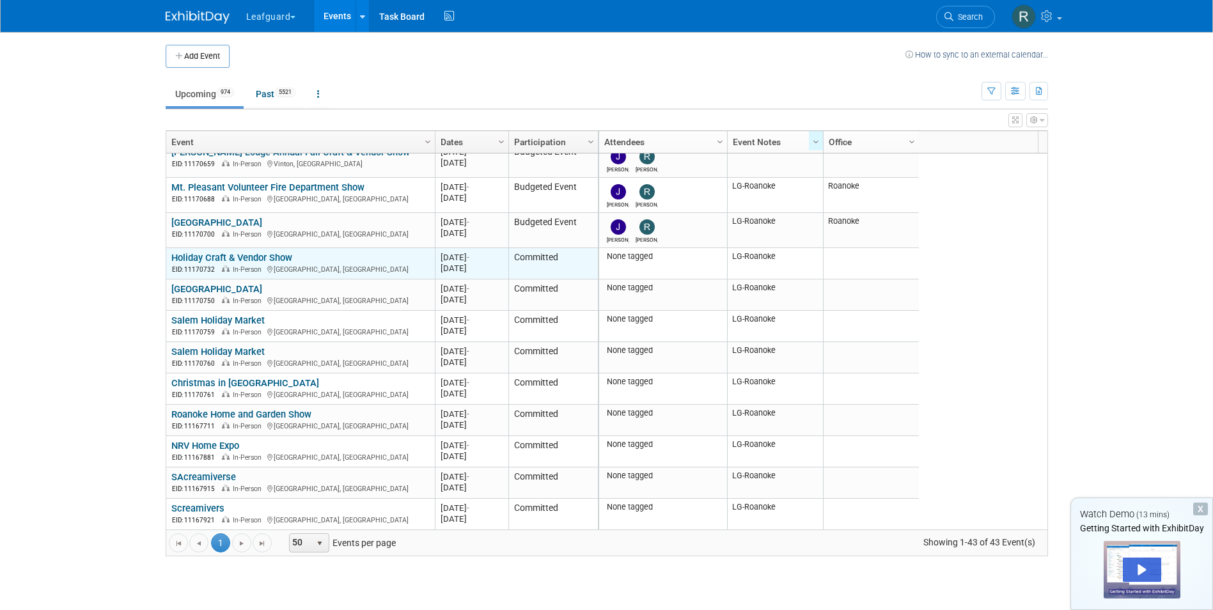
click at [218, 253] on link "Holiday Craft & Vendor Show" at bounding box center [231, 258] width 121 height 12
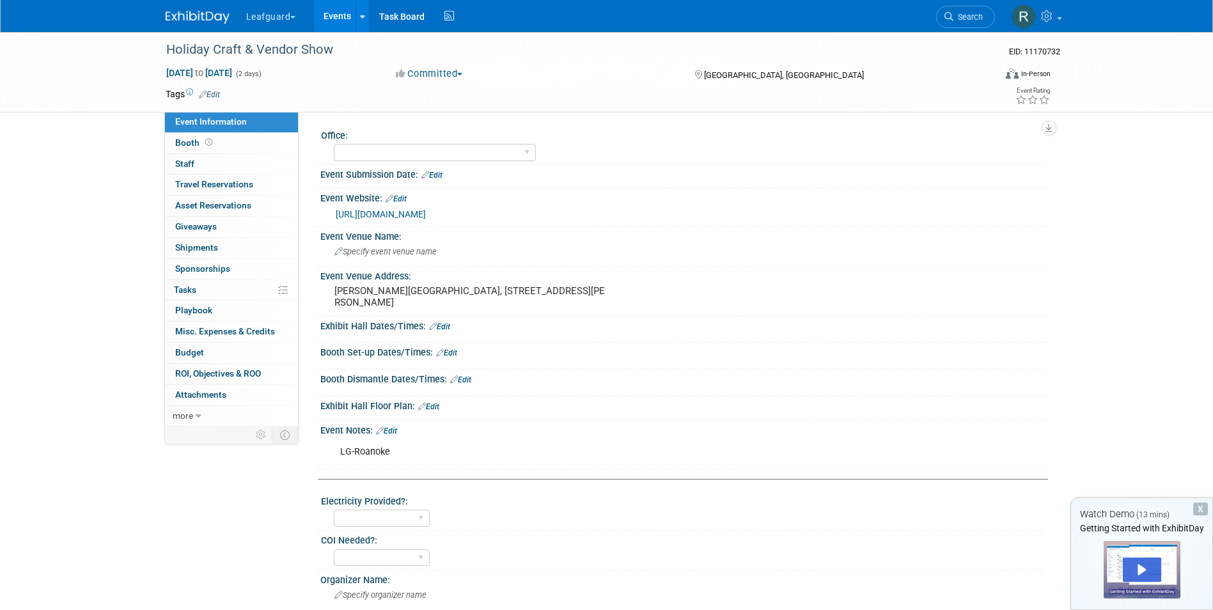
click at [461, 76] on button "Committed" at bounding box center [429, 73] width 76 height 13
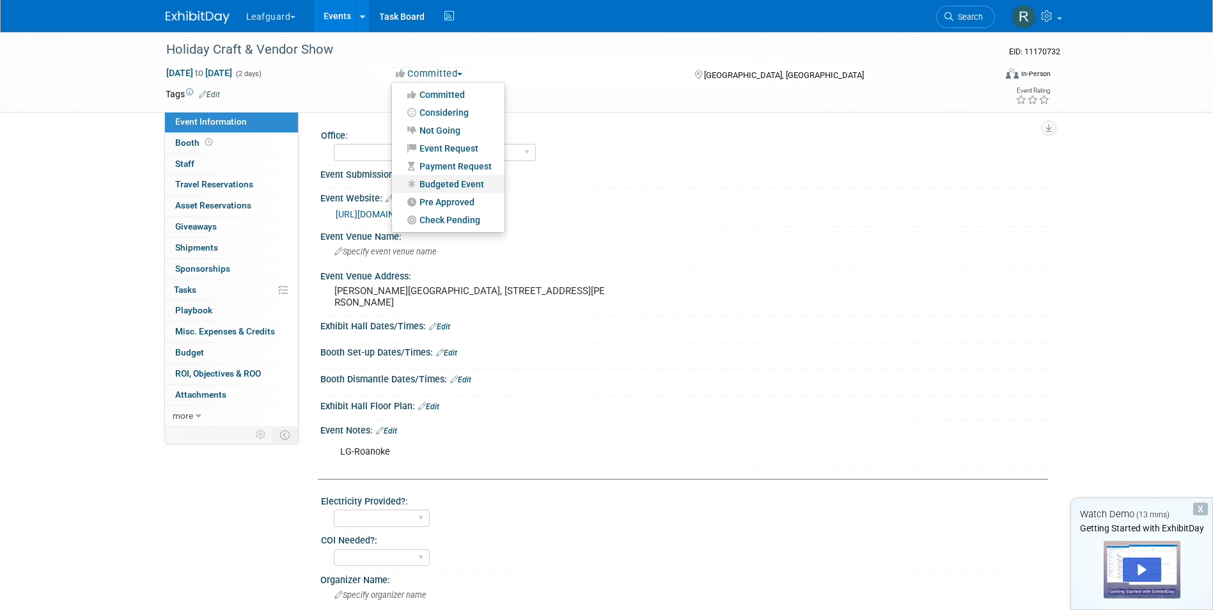
click at [448, 178] on link "Budgeted Event" at bounding box center [448, 184] width 113 height 18
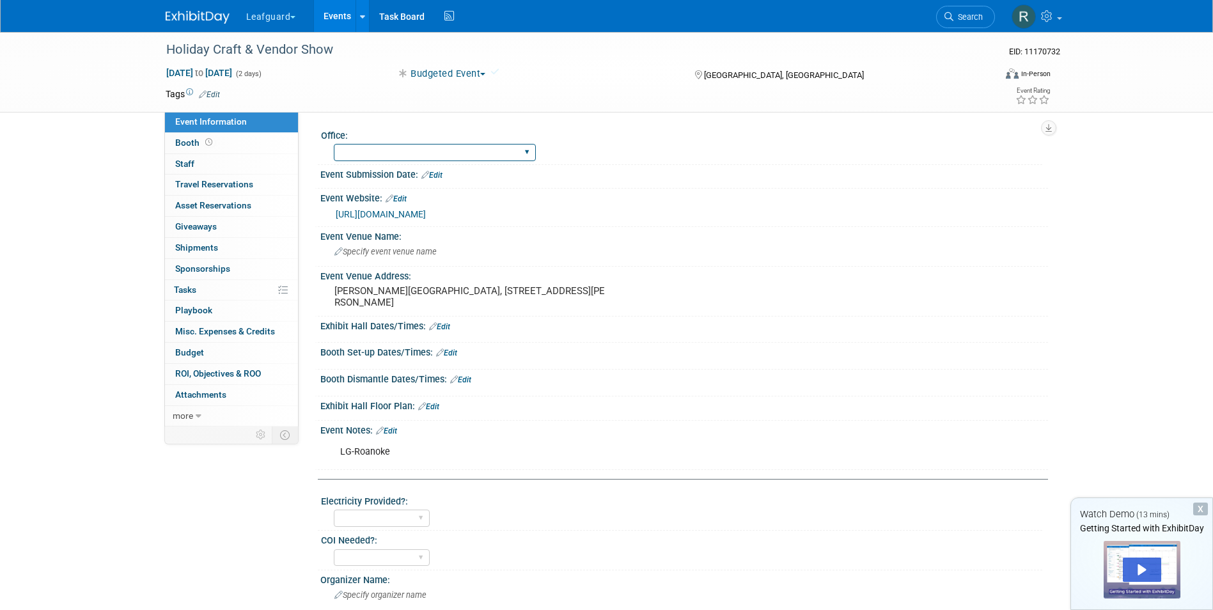
click at [431, 150] on select "Albany Arkansas Austin Birmingham Charlotte Chicago Cleveland Colorado Columbia…" at bounding box center [435, 152] width 202 height 17
select select "Roanoke"
click at [334, 144] on select "Albany Arkansas Austin Birmingham Charlotte Chicago Cleveland Colorado Columbia…" at bounding box center [435, 152] width 202 height 17
click at [194, 164] on span "Staff 0" at bounding box center [184, 164] width 19 height 10
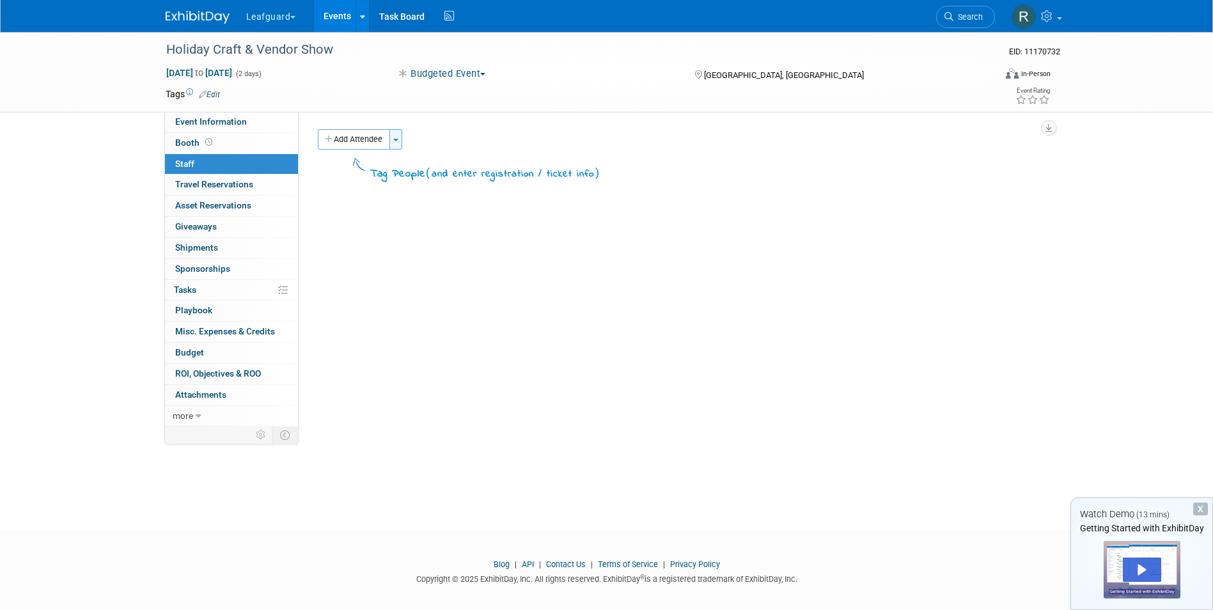
click at [402, 145] on button "Toggle Dropdown" at bounding box center [395, 139] width 13 height 20
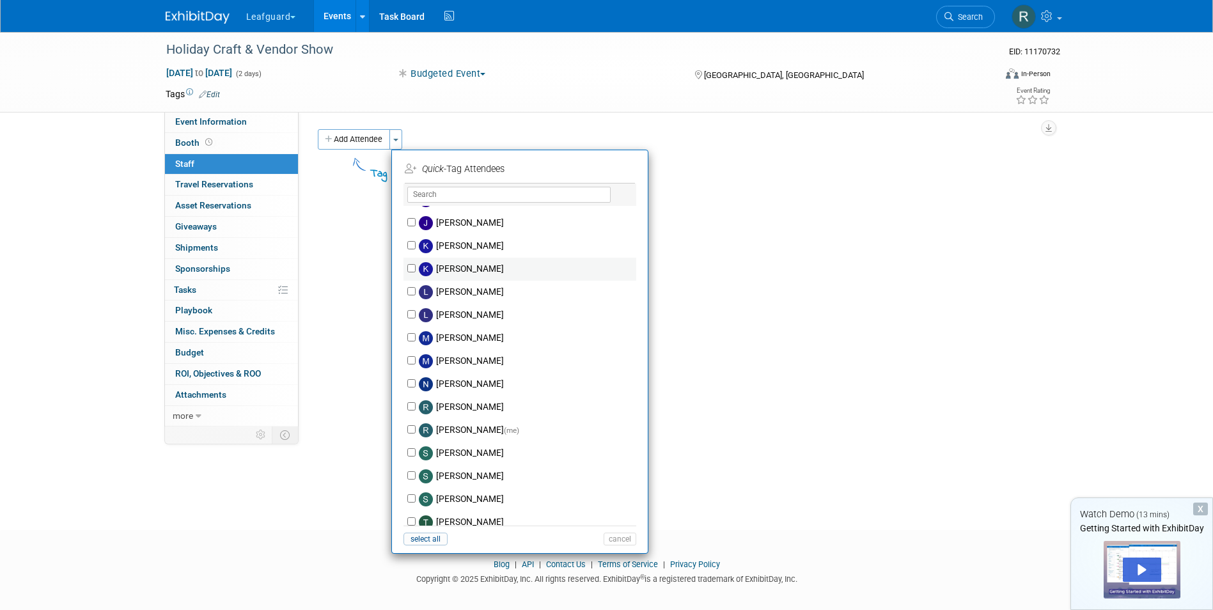
scroll to position [171, 0]
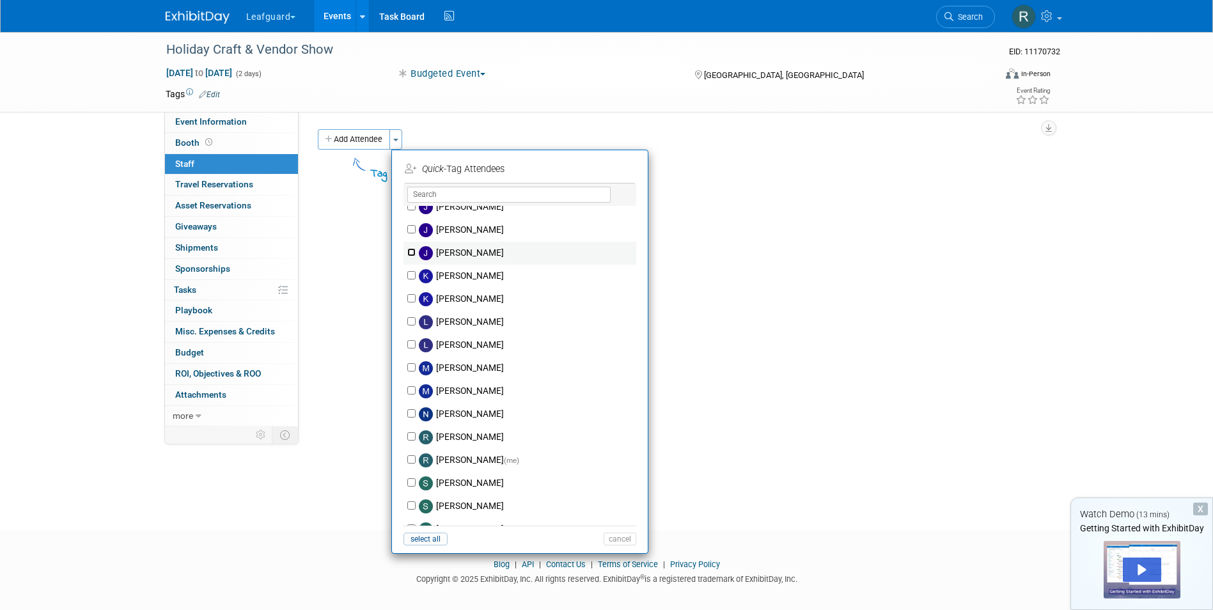
click at [411, 251] on input "Josh Smith" at bounding box center [411, 252] width 8 height 8
checkbox input "true"
click at [416, 457] on label "Robert Howard (me)" at bounding box center [528, 460] width 225 height 23
click at [416, 457] on input "[PERSON_NAME] (me)" at bounding box center [411, 459] width 8 height 8
checkbox input "true"
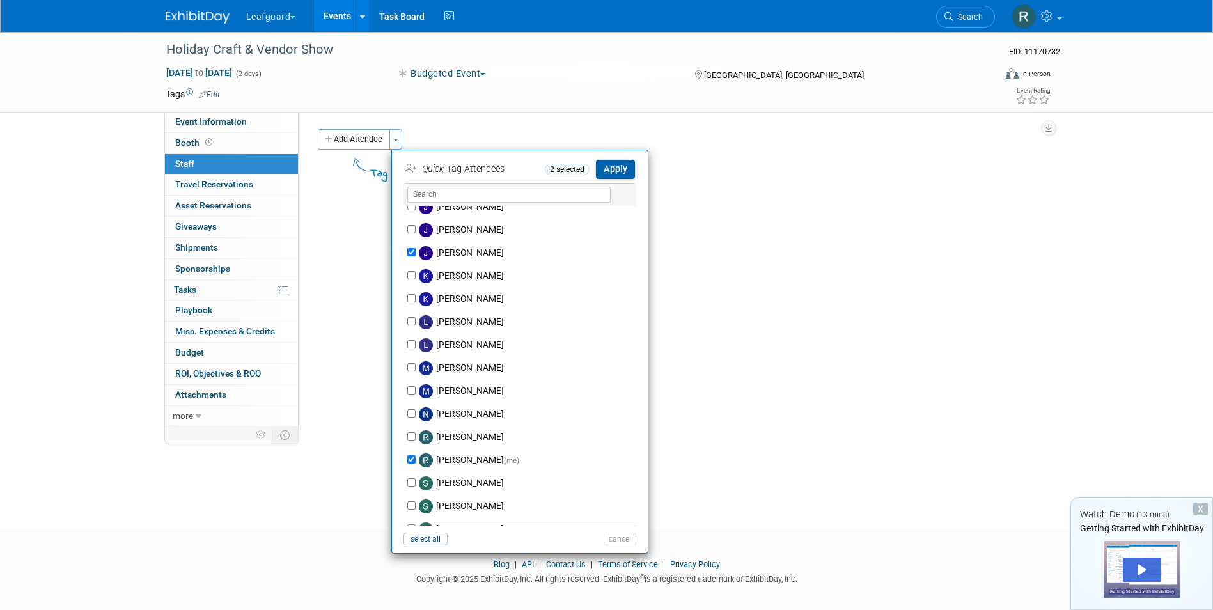
click at [614, 163] on button "Apply" at bounding box center [615, 169] width 39 height 19
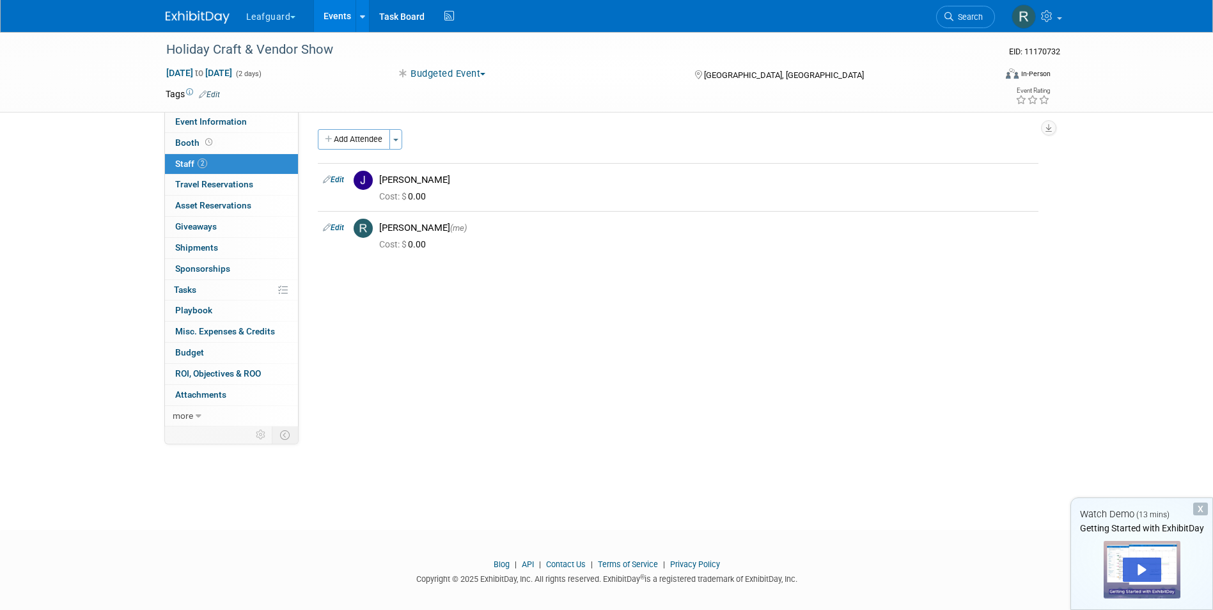
click at [340, 10] on link "Events" at bounding box center [337, 16] width 47 height 32
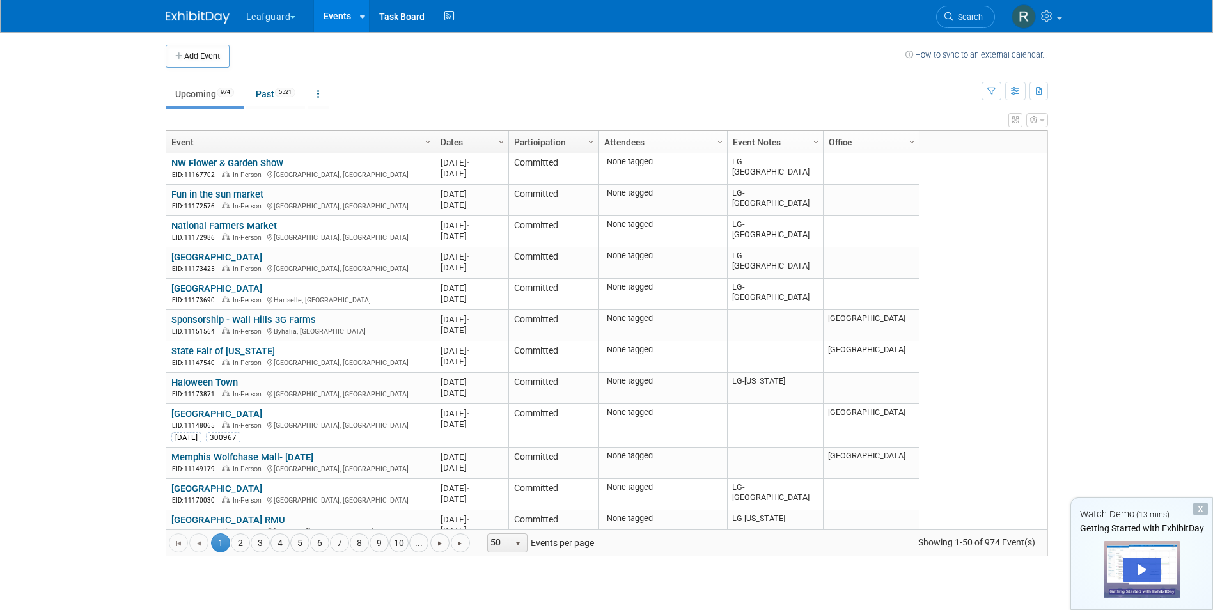
click at [811, 140] on span "Column Settings" at bounding box center [816, 142] width 10 height 10
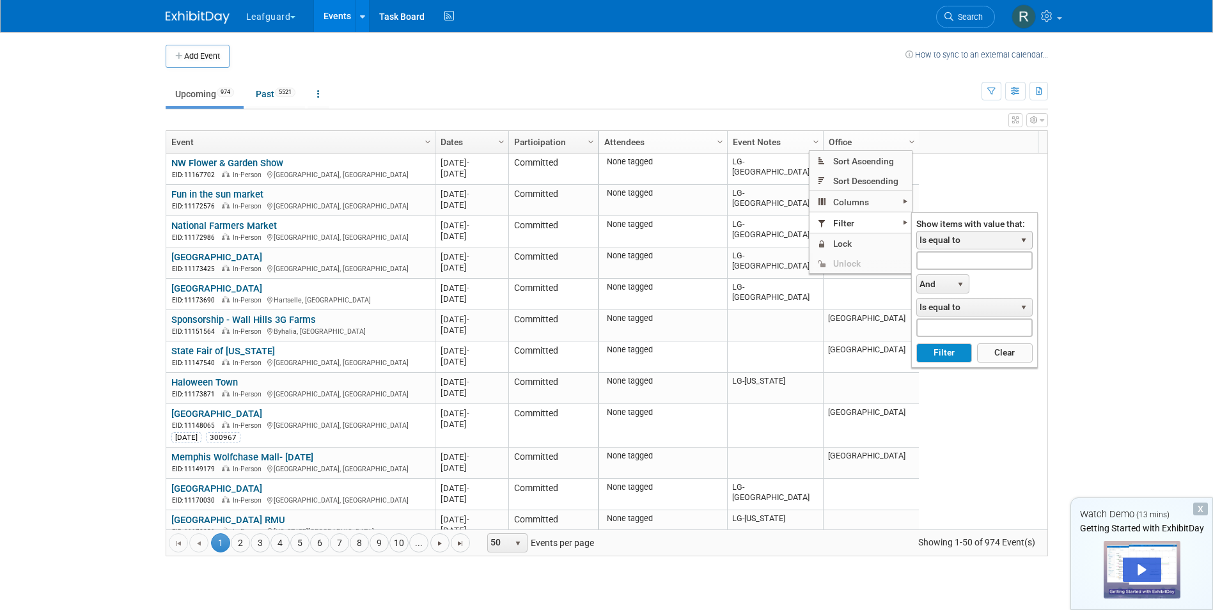
click at [1023, 240] on span "select" at bounding box center [1024, 240] width 10 height 10
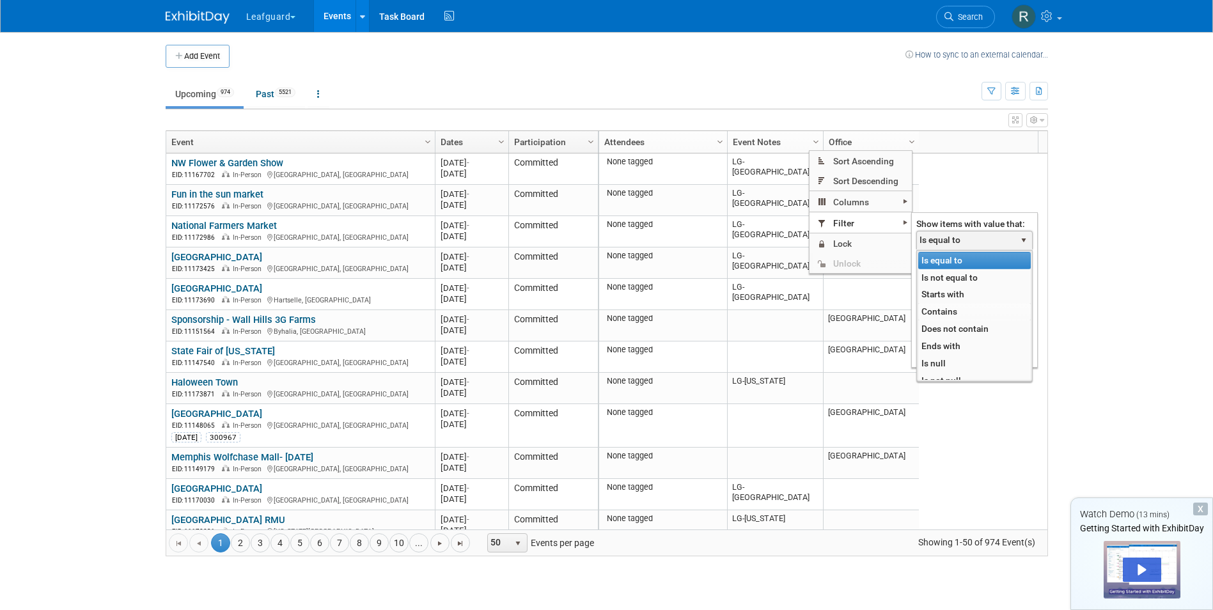
click at [943, 306] on li "Contains" at bounding box center [974, 311] width 113 height 17
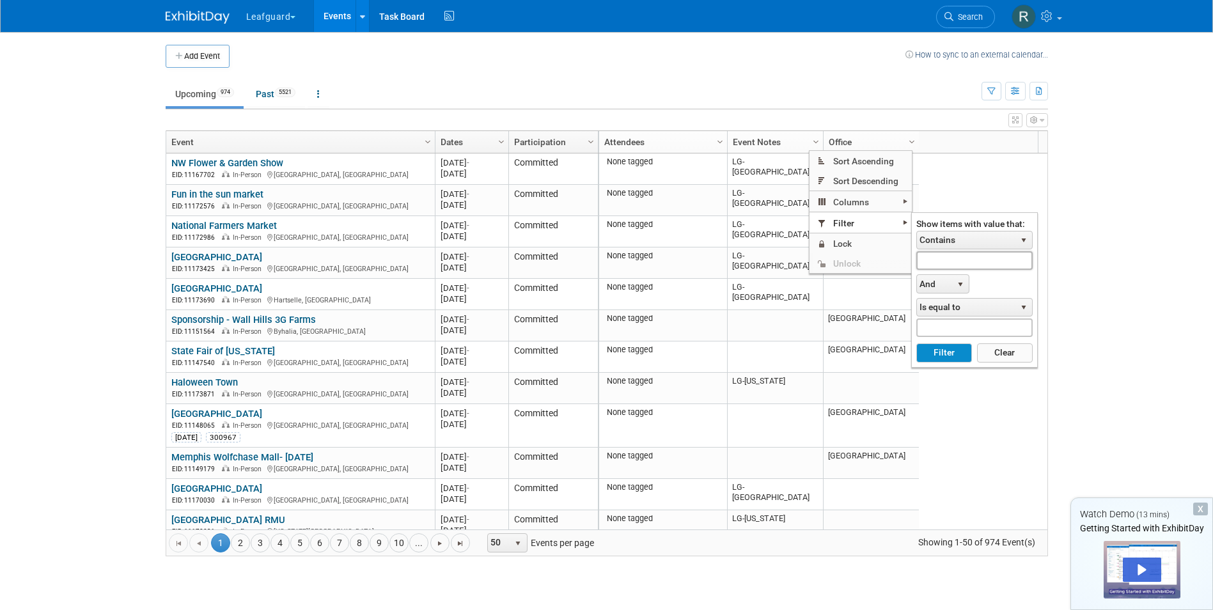
click at [942, 260] on input "text" at bounding box center [974, 260] width 116 height 19
click at [936, 346] on button "Filter" at bounding box center [944, 352] width 56 height 19
type input "LG-Roanoke"
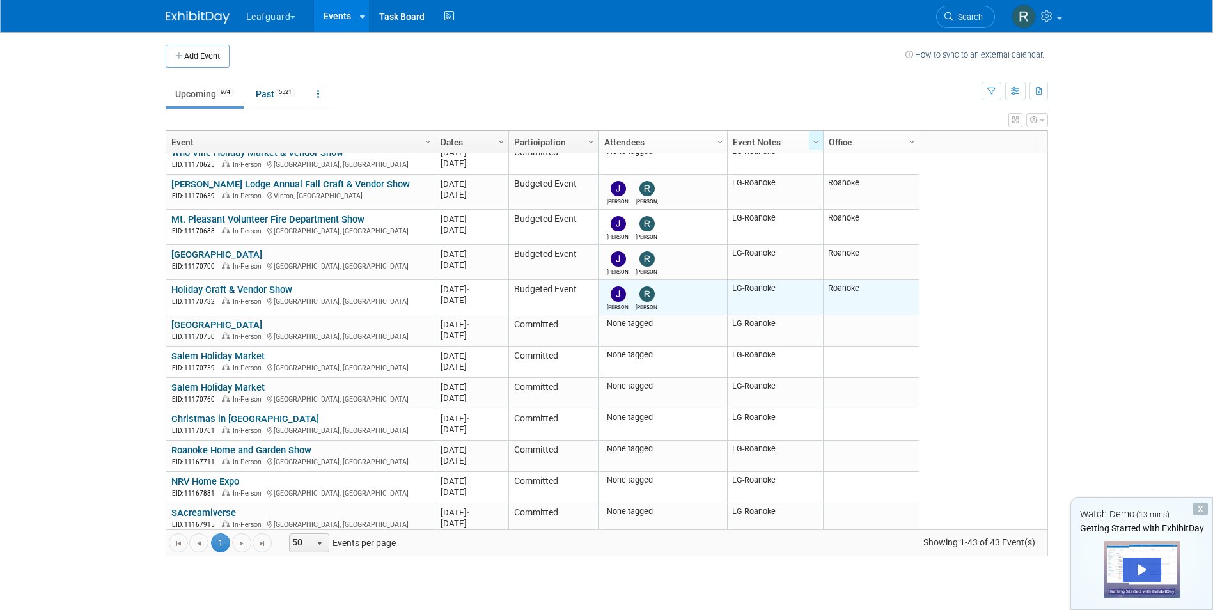
scroll to position [962, 0]
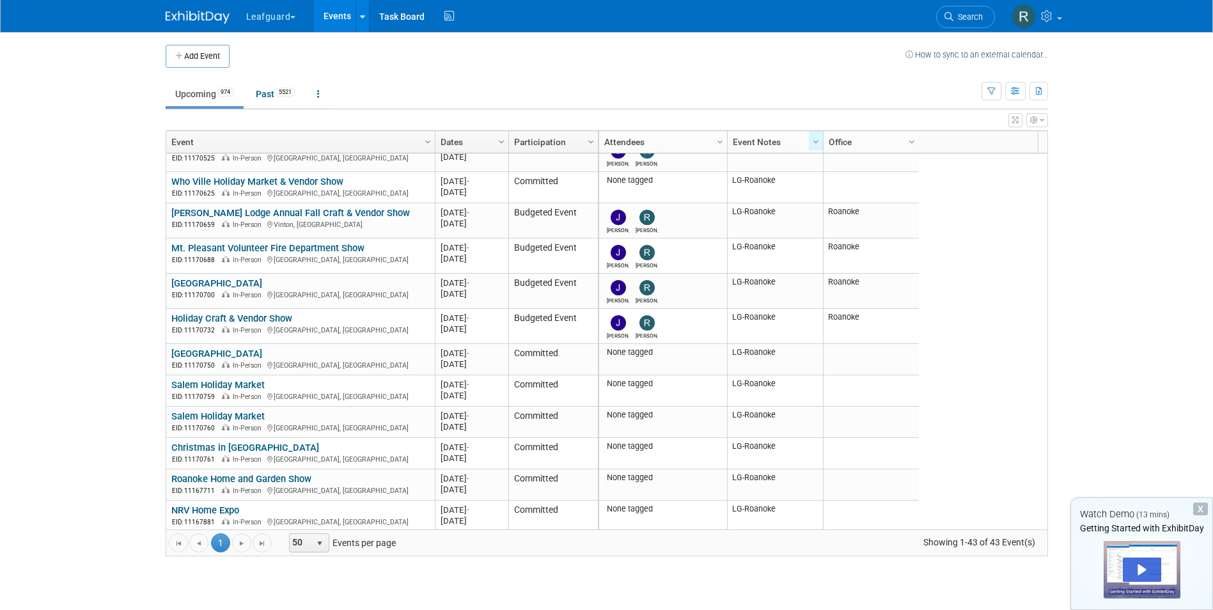
click at [201, 350] on link "[GEOGRAPHIC_DATA]" at bounding box center [216, 354] width 91 height 12
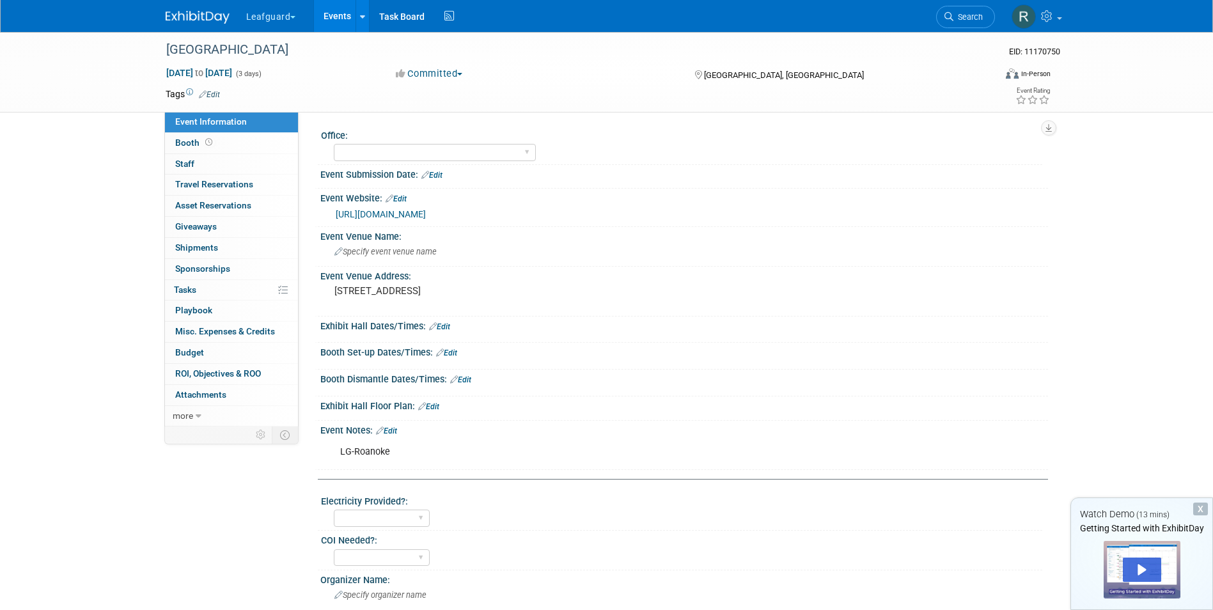
click at [464, 72] on button "Committed" at bounding box center [429, 73] width 76 height 13
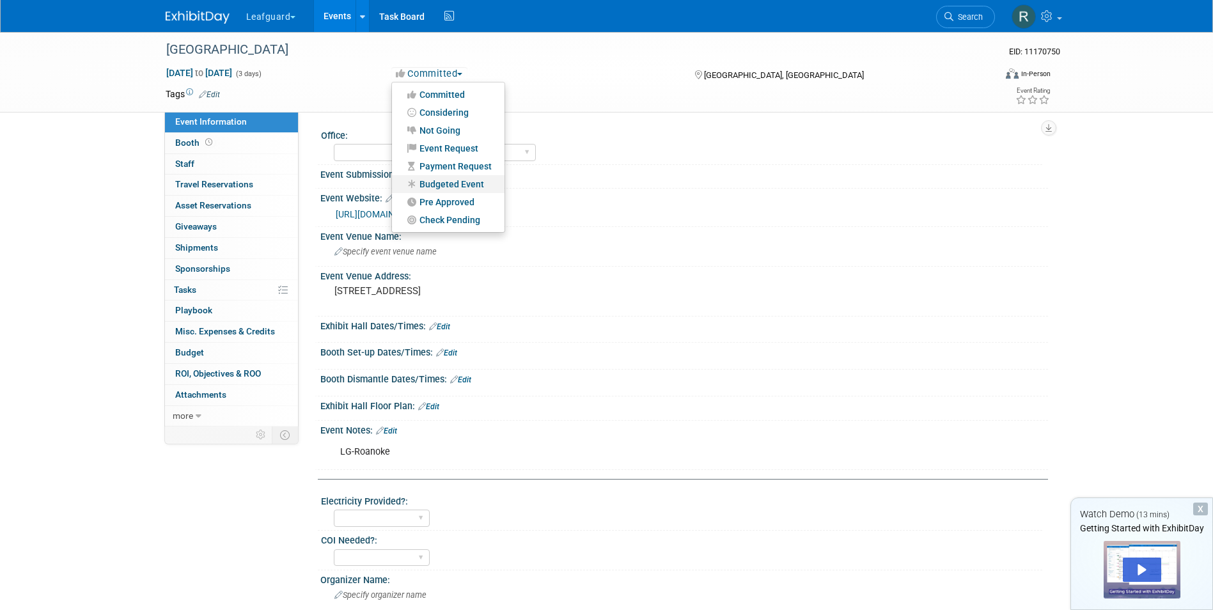
click at [458, 183] on link "Budgeted Event" at bounding box center [448, 184] width 113 height 18
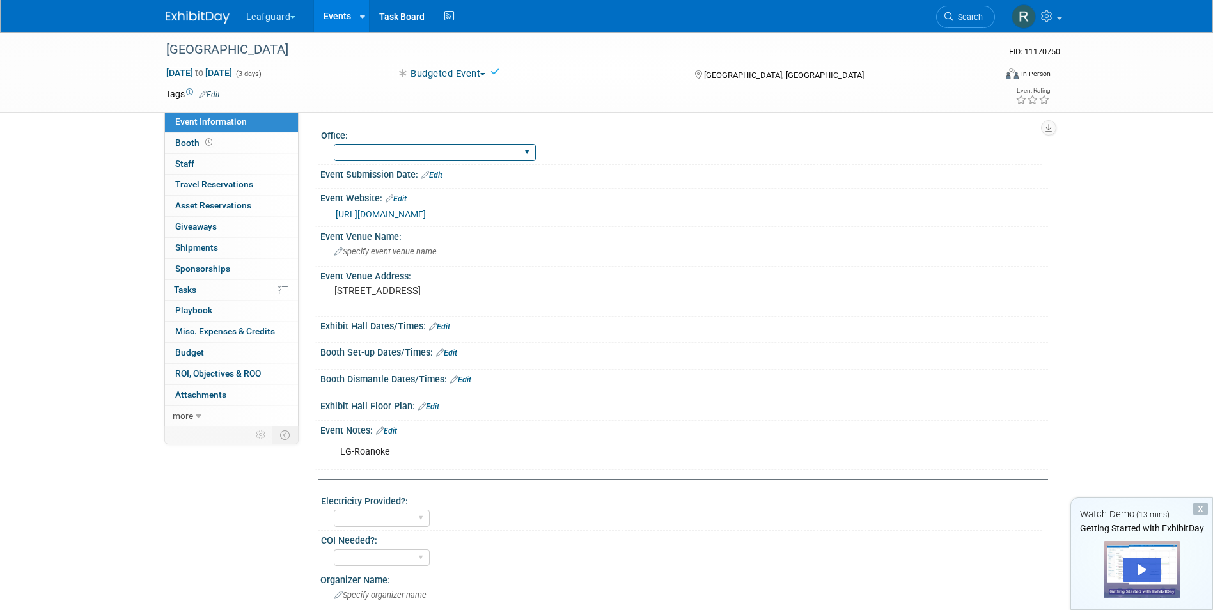
click at [432, 154] on select "Albany Arkansas Austin Birmingham Charlotte Chicago Cleveland Colorado Columbia…" at bounding box center [435, 152] width 202 height 17
select select "Roanoke"
click at [334, 144] on select "Albany Arkansas Austin Birmingham Charlotte Chicago Cleveland Colorado Columbia…" at bounding box center [435, 152] width 202 height 17
click at [182, 159] on span "Staff 0" at bounding box center [184, 164] width 19 height 10
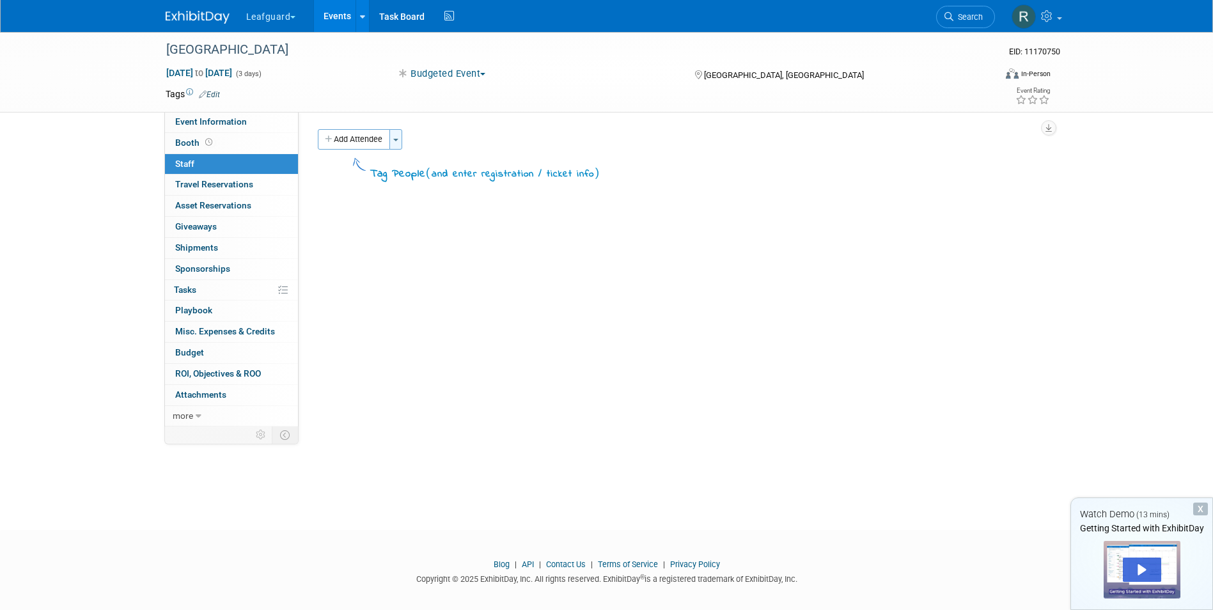
click at [398, 139] on span "button" at bounding box center [395, 140] width 5 height 3
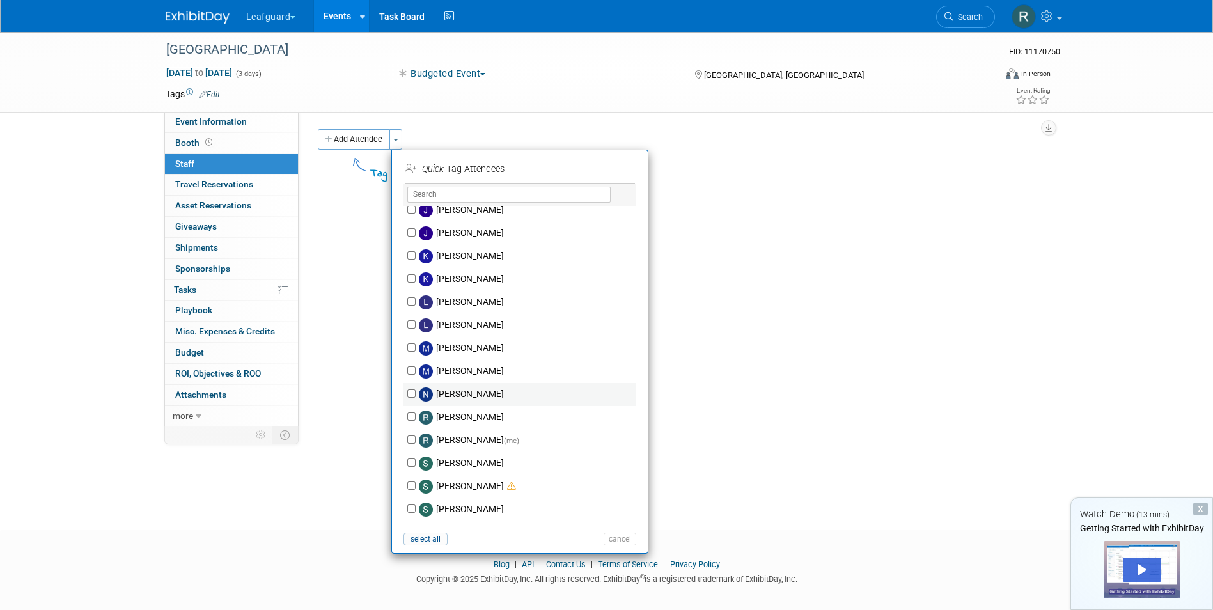
scroll to position [192, 0]
click at [414, 232] on input "[PERSON_NAME]" at bounding box center [411, 232] width 8 height 8
checkbox input "true"
click at [412, 441] on input "[PERSON_NAME] (me)" at bounding box center [411, 439] width 8 height 8
checkbox input "true"
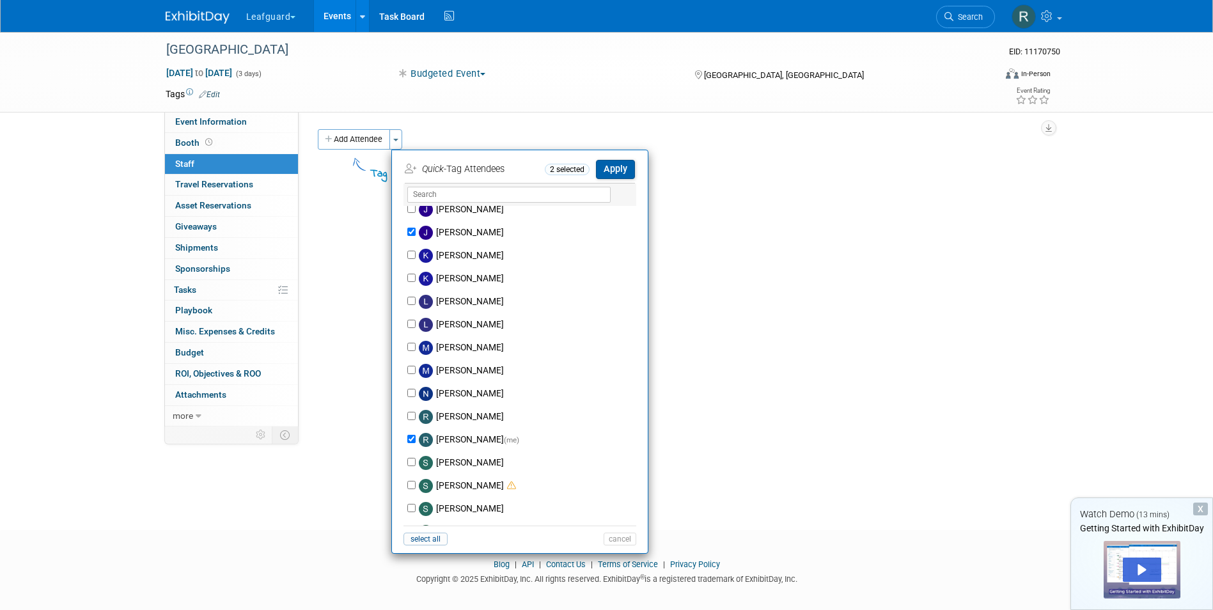
click at [608, 168] on button "Apply" at bounding box center [615, 169] width 39 height 19
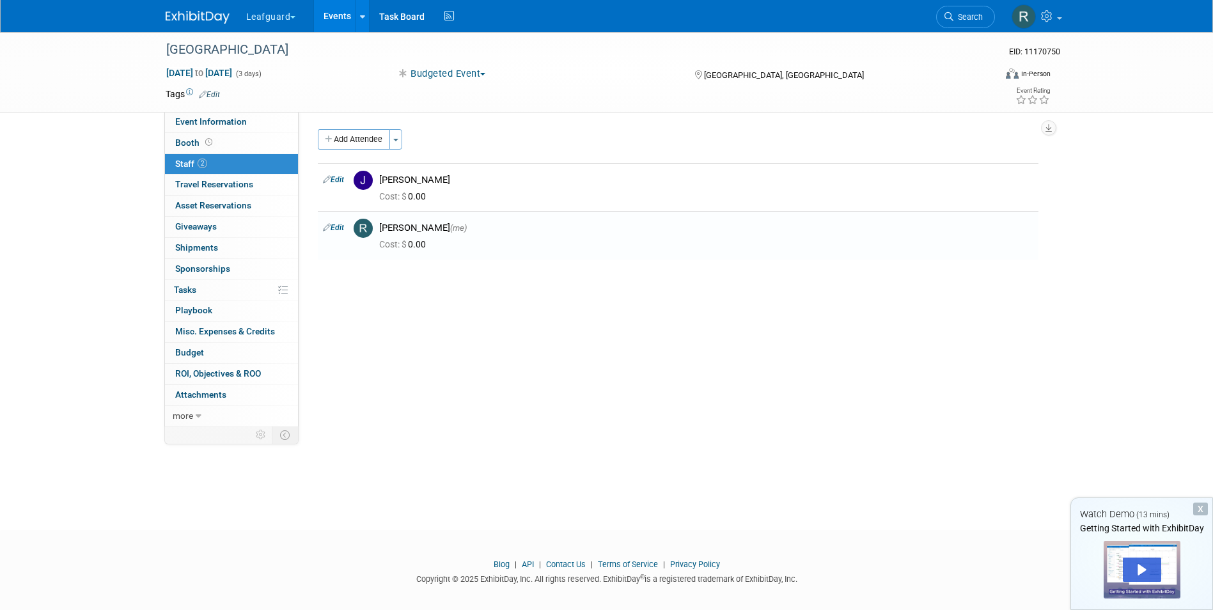
click at [326, 11] on link "Events" at bounding box center [337, 16] width 47 height 32
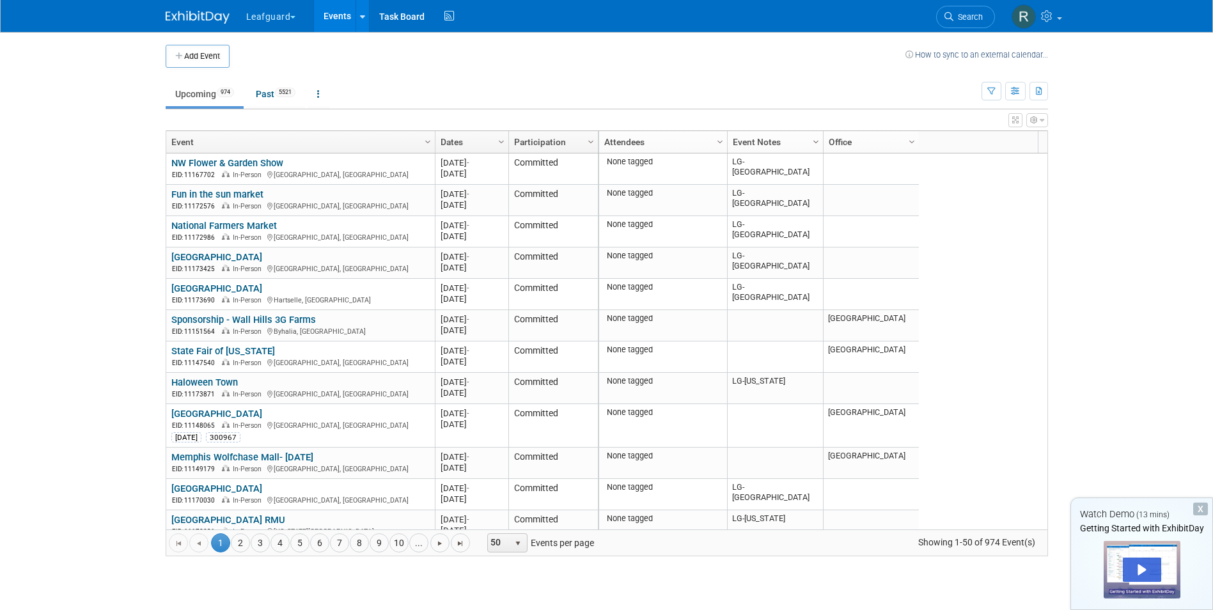
click at [818, 141] on span "Column Settings" at bounding box center [816, 142] width 10 height 10
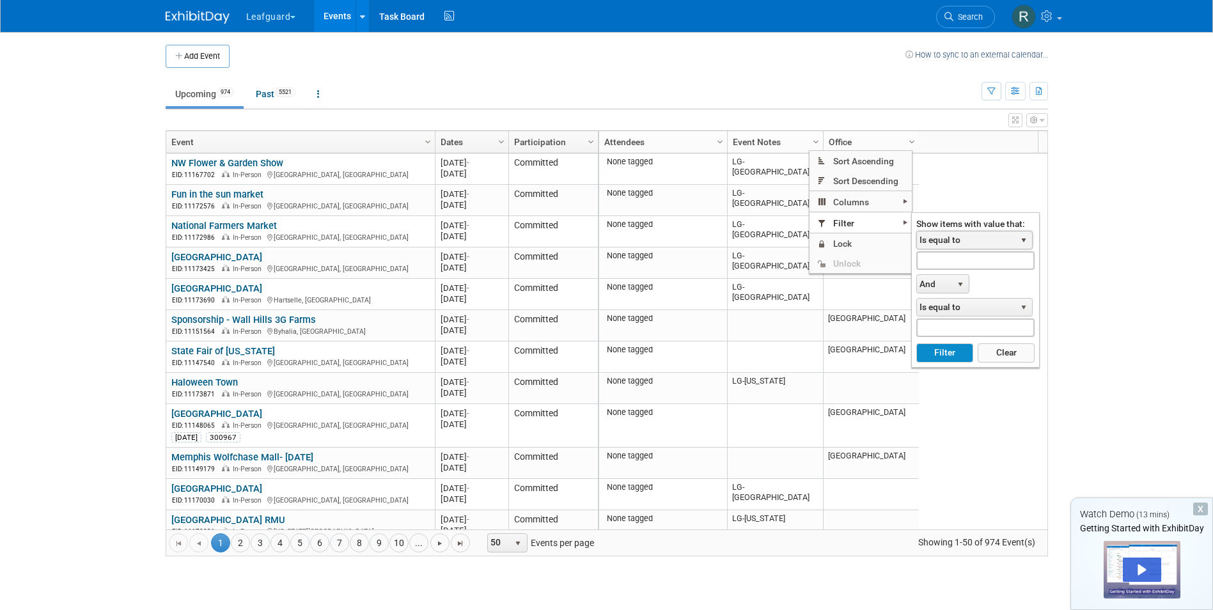
click at [1023, 237] on span "select" at bounding box center [1024, 240] width 10 height 10
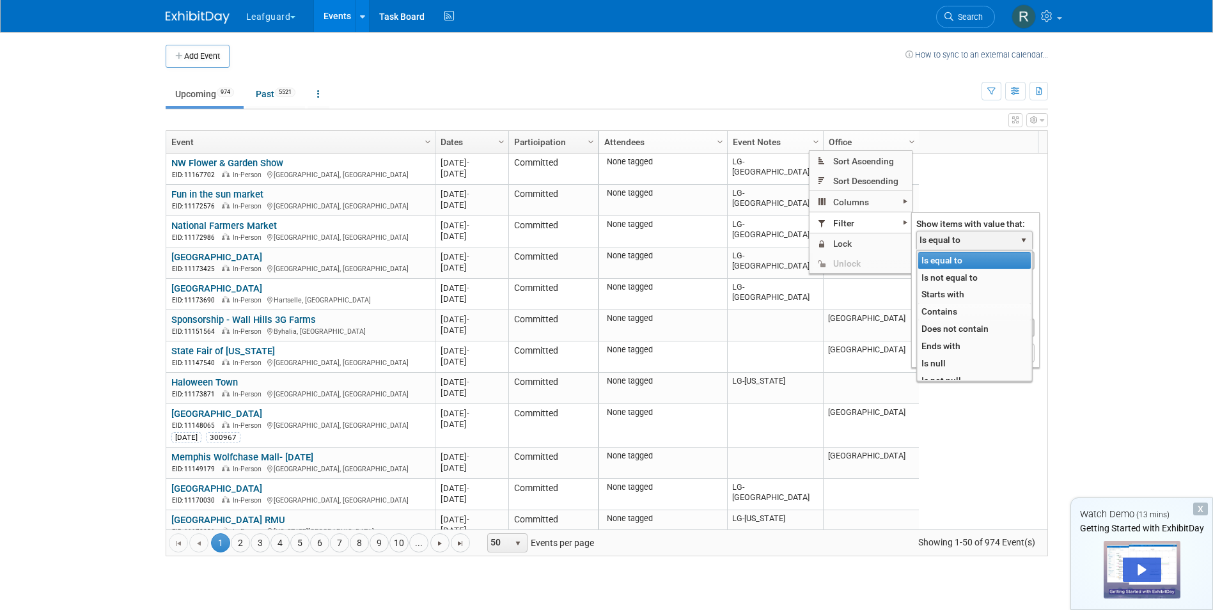
click at [937, 306] on li "Contains" at bounding box center [974, 311] width 113 height 17
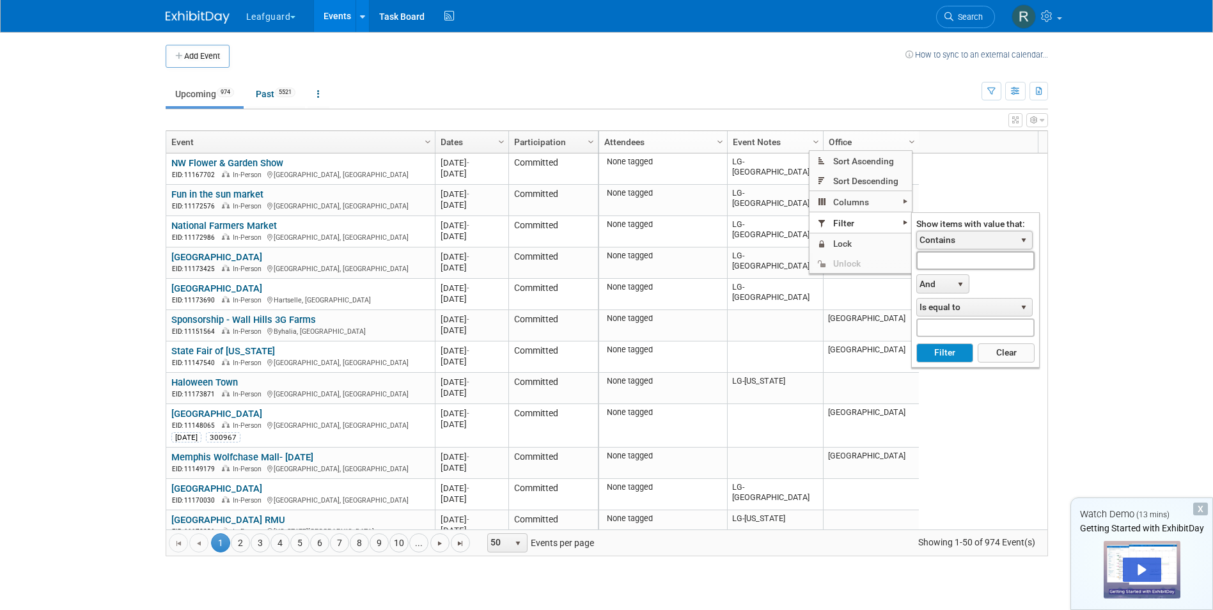
click at [959, 260] on input "text" at bounding box center [975, 260] width 118 height 19
click at [948, 348] on button "Filter" at bounding box center [944, 352] width 57 height 19
type input "LG-Roanoke"
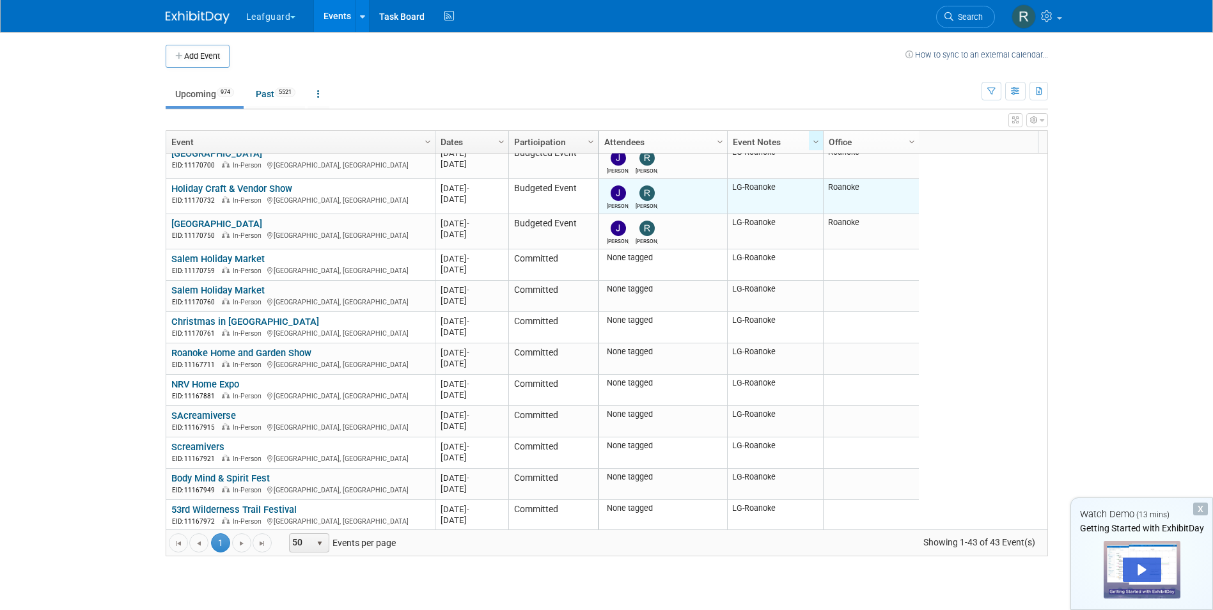
scroll to position [1094, 0]
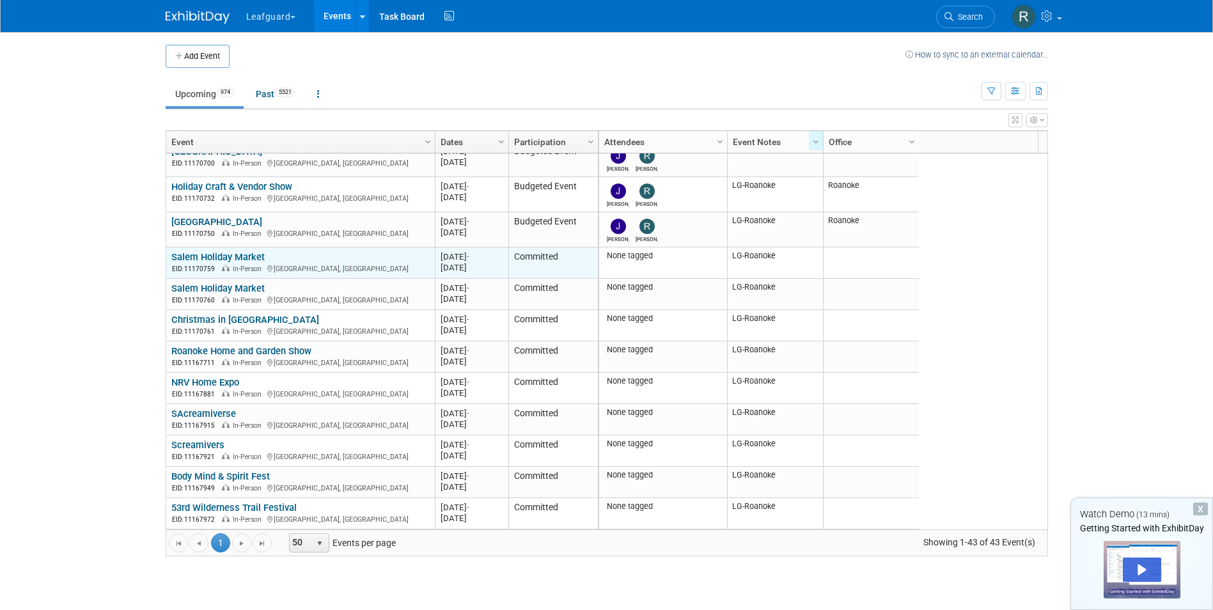
click at [236, 255] on link "Salem Holiday Market" at bounding box center [217, 257] width 93 height 12
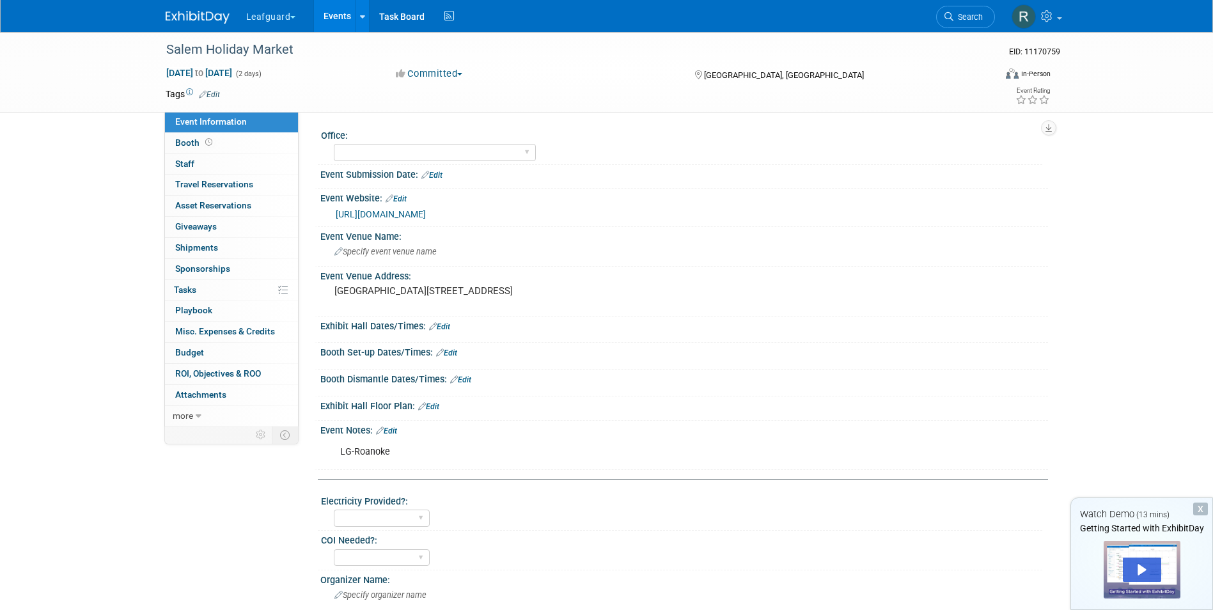
click at [457, 75] on button "Committed" at bounding box center [429, 73] width 76 height 13
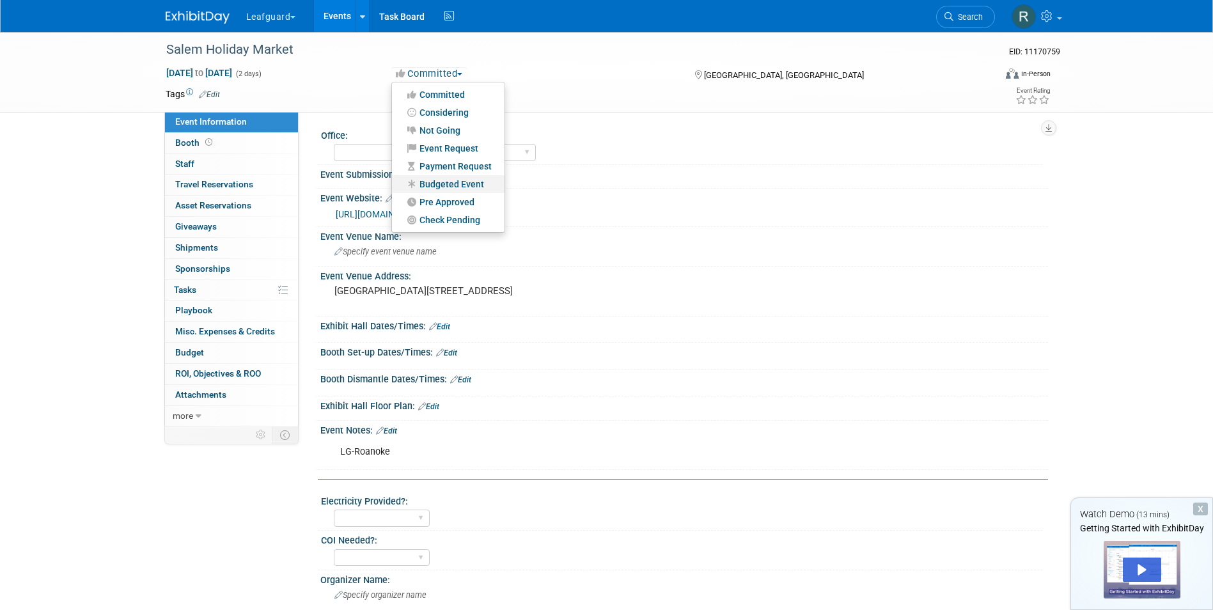
drag, startPoint x: 437, startPoint y: 183, endPoint x: 429, endPoint y: 172, distance: 13.7
click at [436, 183] on link "Budgeted Event" at bounding box center [448, 184] width 113 height 18
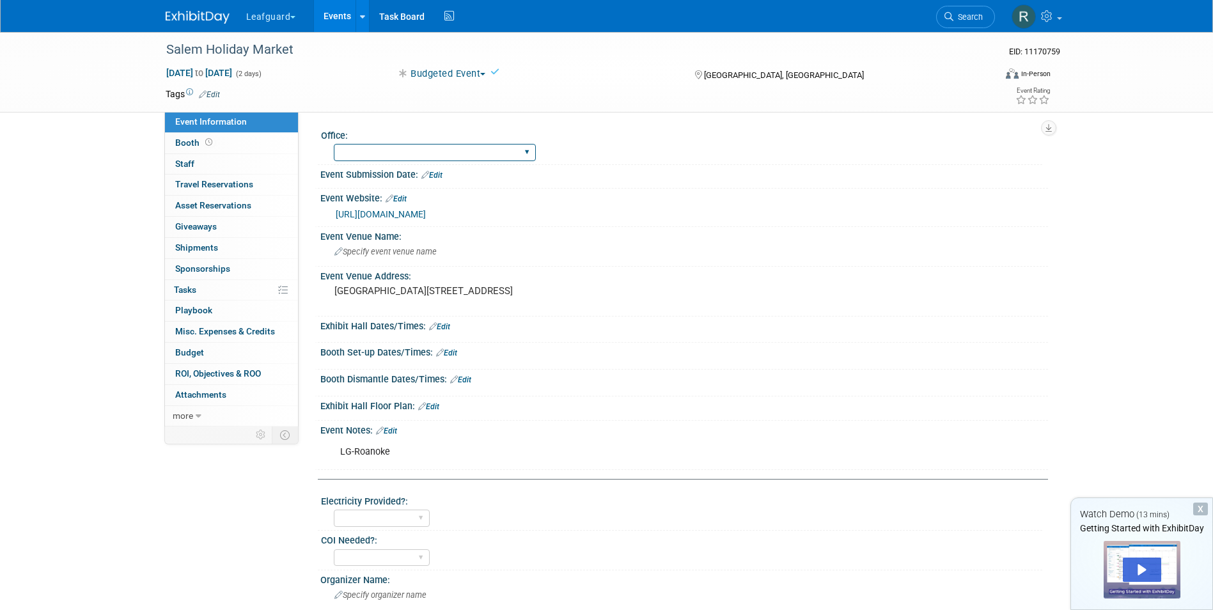
click at [435, 153] on select "[GEOGRAPHIC_DATA] [US_STATE] [GEOGRAPHIC_DATA] [GEOGRAPHIC_DATA] [GEOGRAPHIC_DA…" at bounding box center [435, 152] width 202 height 17
select select "Roanoke"
click at [334, 144] on select "[GEOGRAPHIC_DATA] [US_STATE] [GEOGRAPHIC_DATA] [GEOGRAPHIC_DATA] [GEOGRAPHIC_DA…" at bounding box center [435, 152] width 202 height 17
click at [186, 159] on span "Staff 0" at bounding box center [184, 164] width 19 height 10
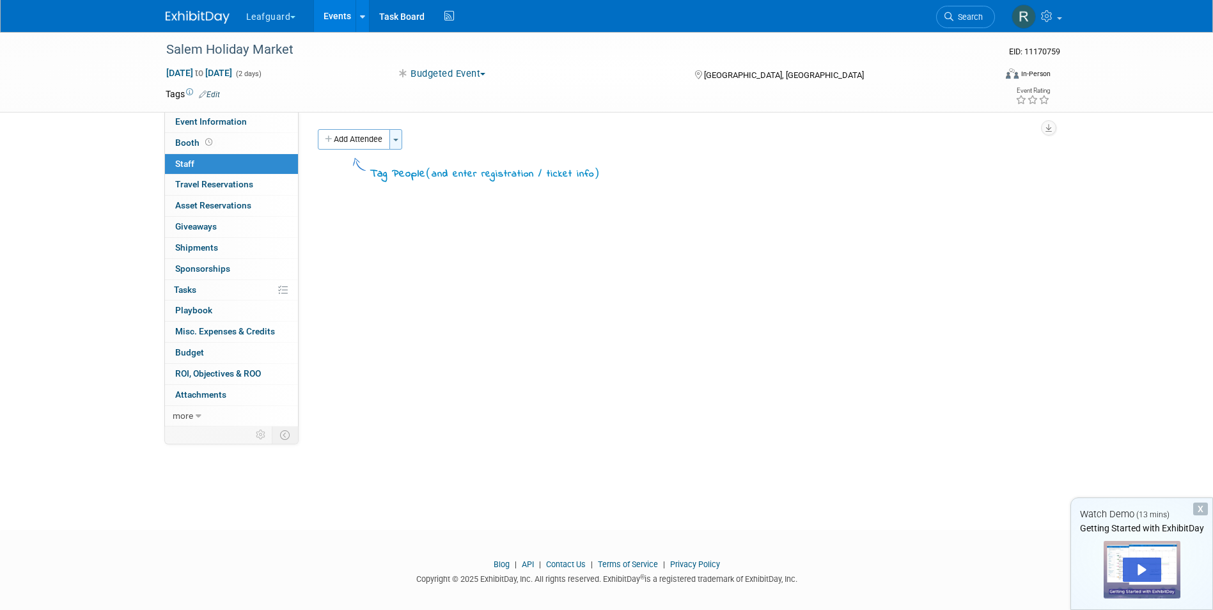
click at [400, 138] on button "Toggle Dropdown" at bounding box center [395, 139] width 13 height 20
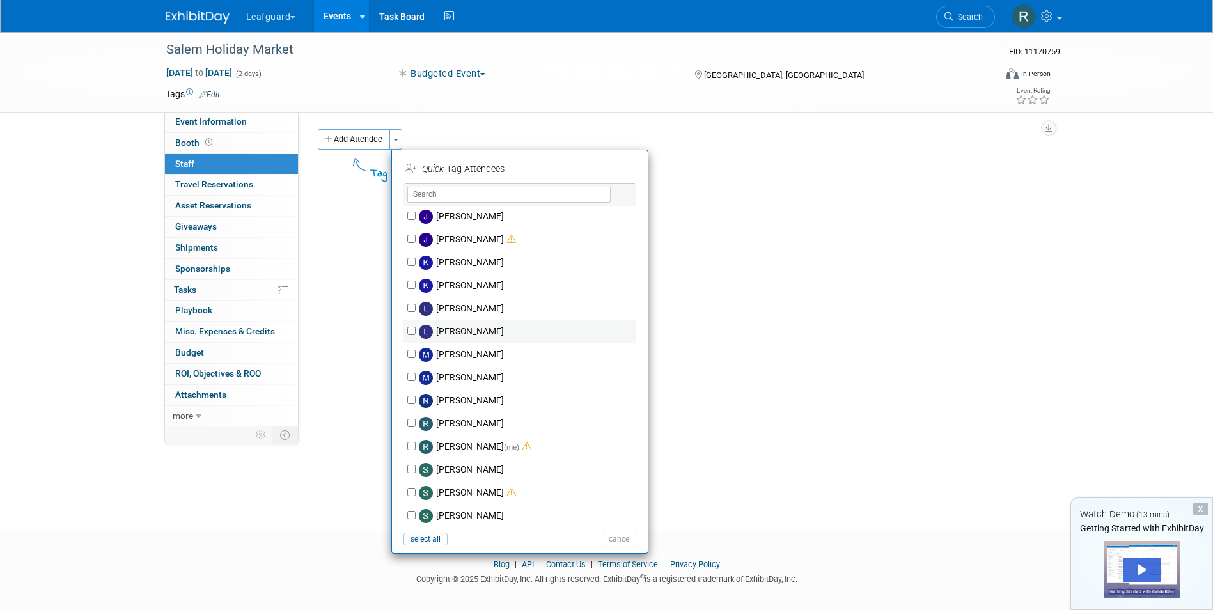
scroll to position [192, 0]
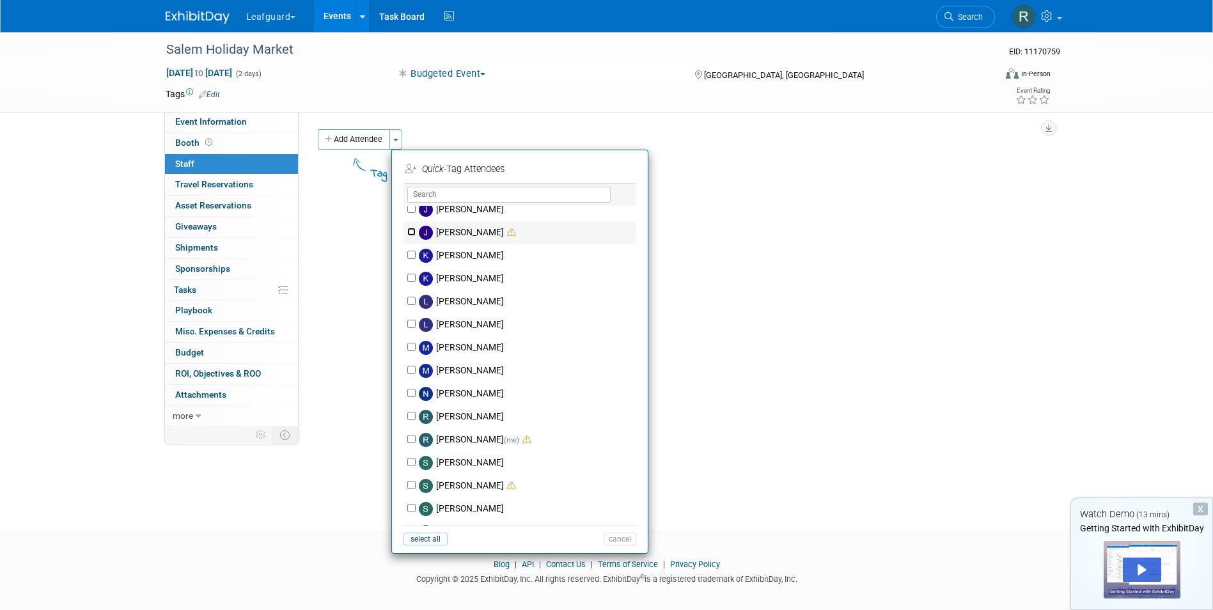
click at [410, 232] on input "[PERSON_NAME]" at bounding box center [411, 232] width 8 height 8
checkbox input "true"
click at [413, 439] on input "Robert Howard (me)" at bounding box center [411, 439] width 8 height 8
checkbox input "true"
click at [612, 173] on button "Apply" at bounding box center [615, 169] width 39 height 19
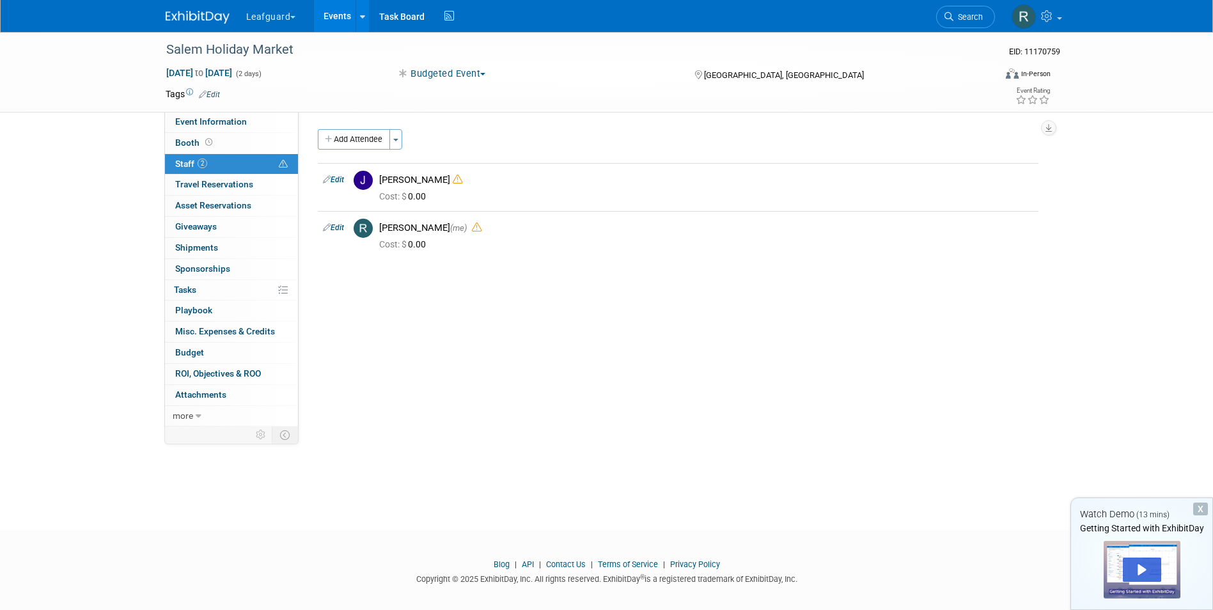
click at [334, 16] on link "Events" at bounding box center [337, 16] width 47 height 32
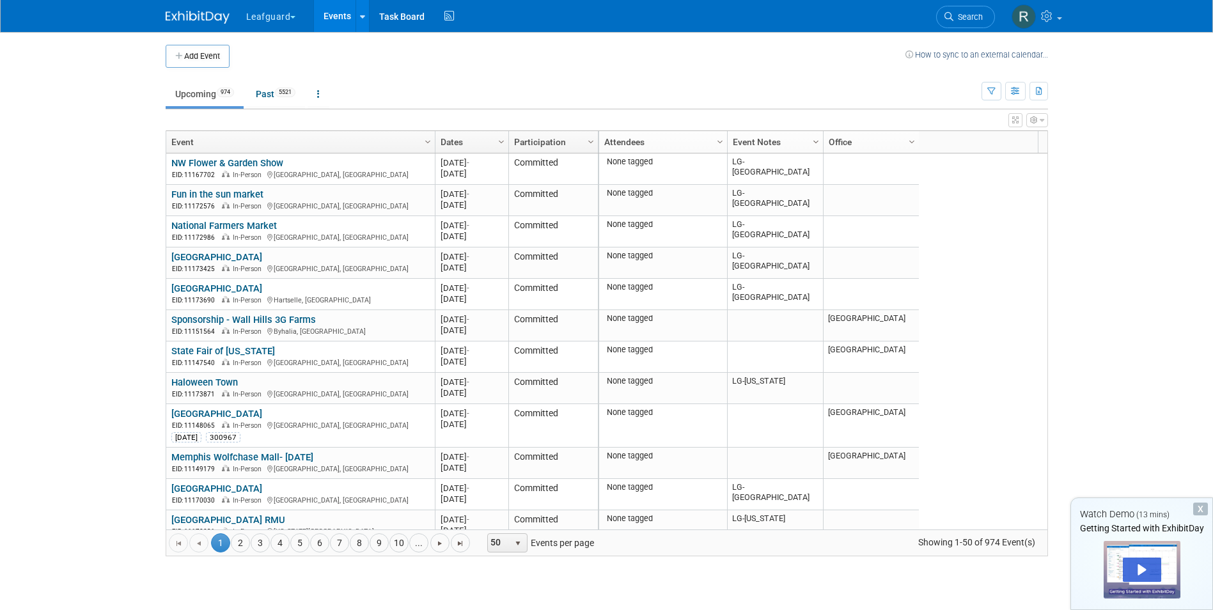
click at [820, 140] on span "Column Settings" at bounding box center [816, 142] width 10 height 10
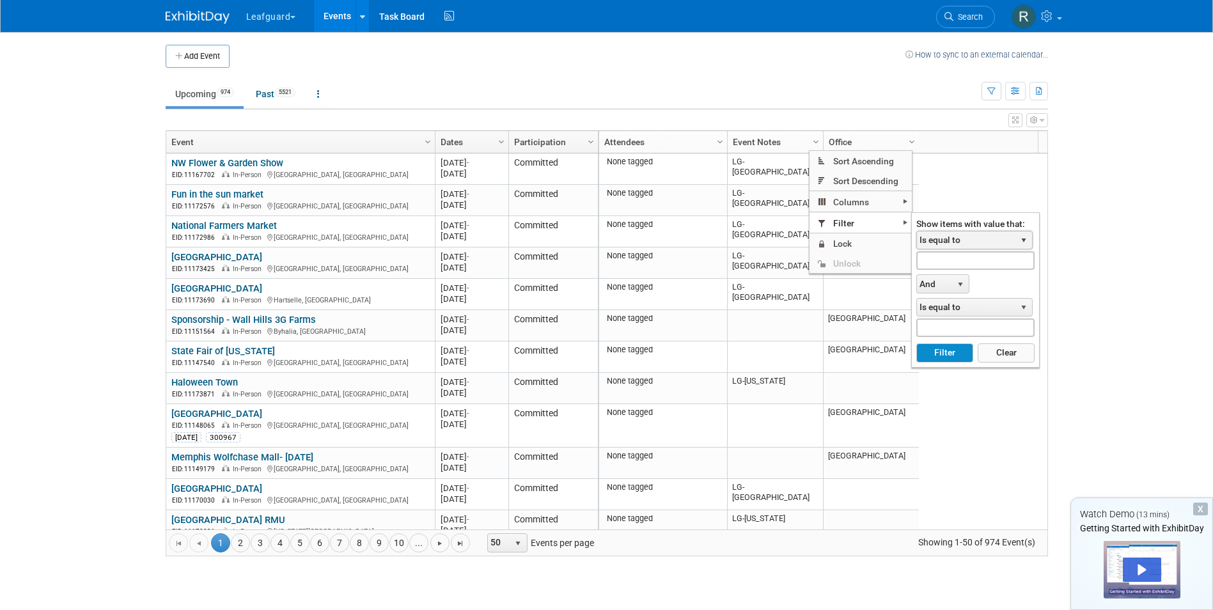
click at [1027, 240] on span "select" at bounding box center [1024, 240] width 10 height 10
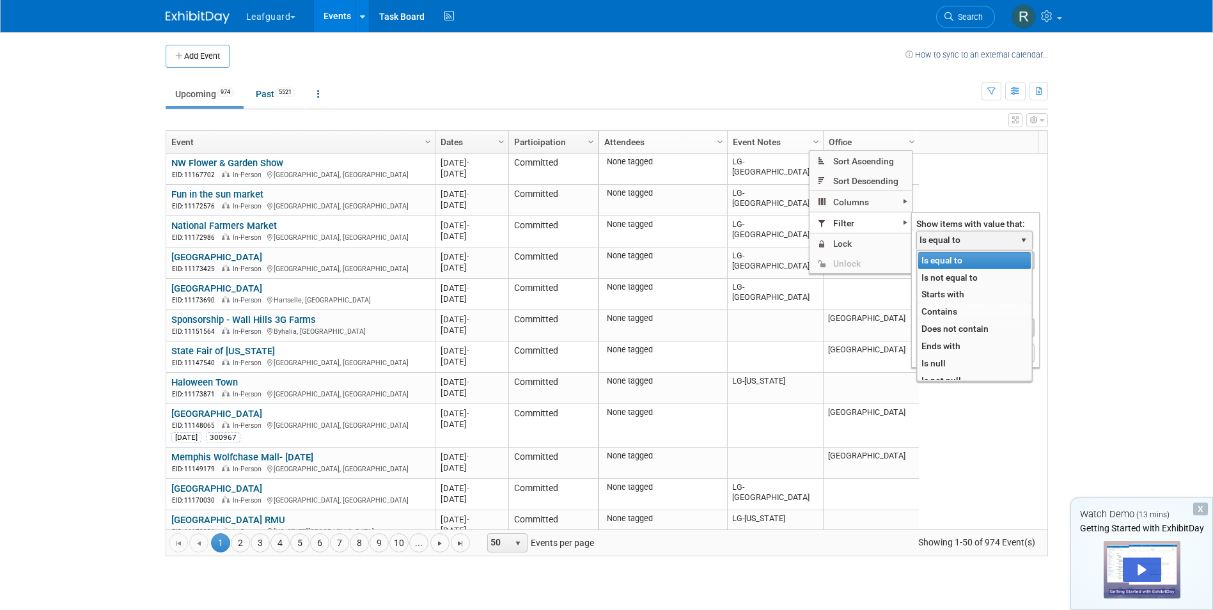
click at [945, 310] on li "Contains" at bounding box center [974, 311] width 113 height 17
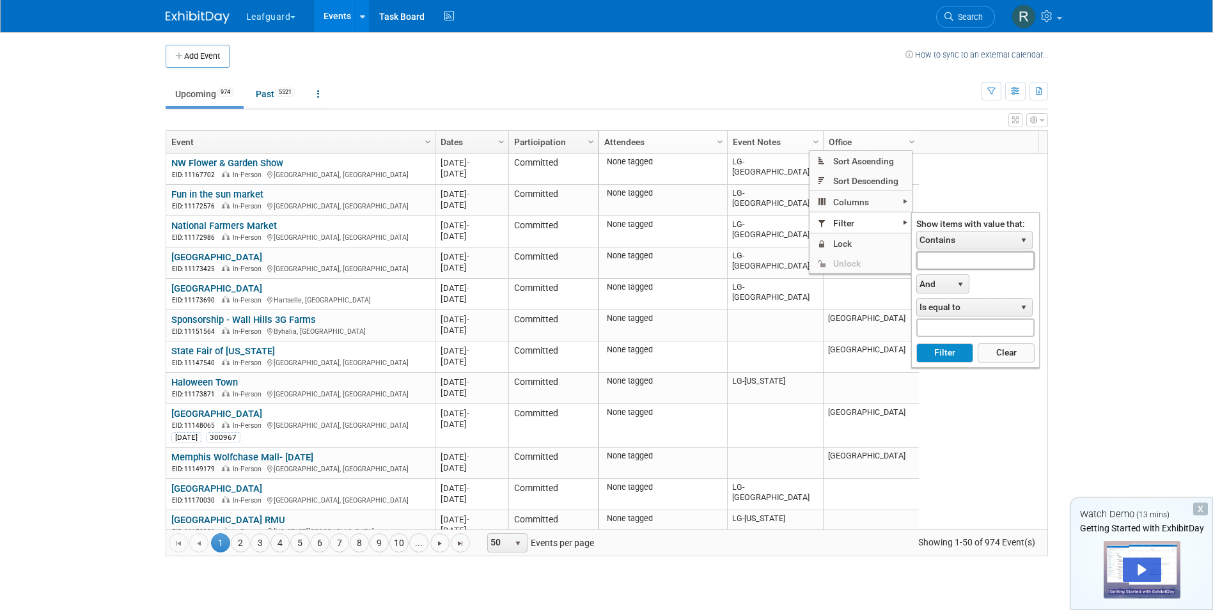
click at [948, 260] on input "text" at bounding box center [975, 260] width 118 height 19
click at [941, 356] on button "Filter" at bounding box center [944, 352] width 57 height 19
type input "LG-Roanoke"
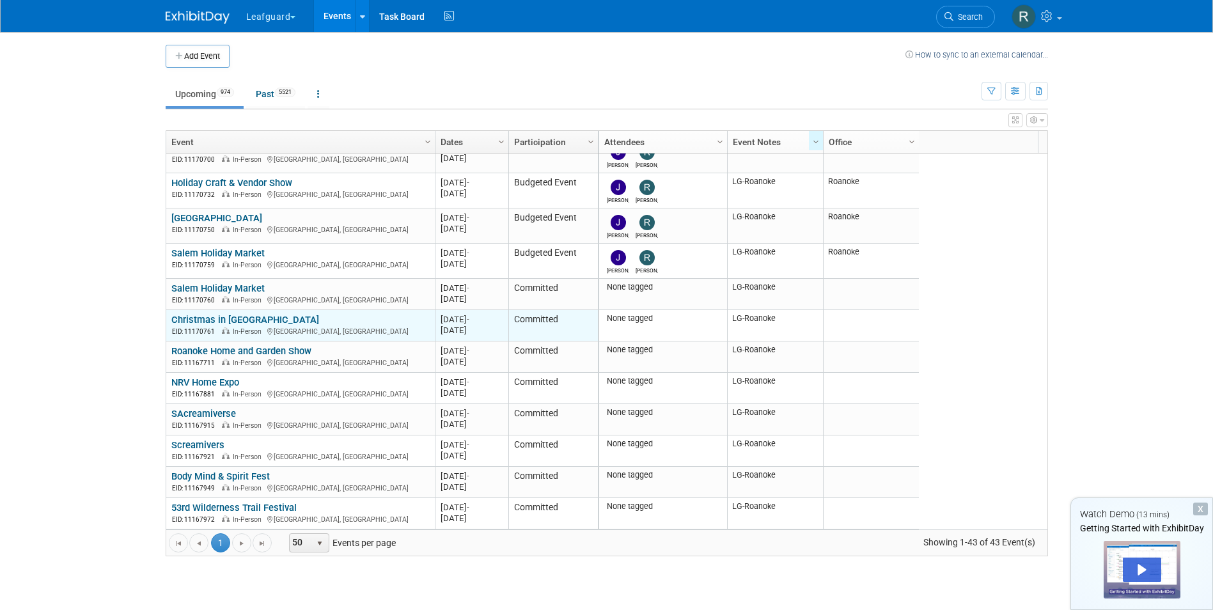
click at [212, 318] on link "Christmas in [GEOGRAPHIC_DATA]" at bounding box center [245, 320] width 148 height 12
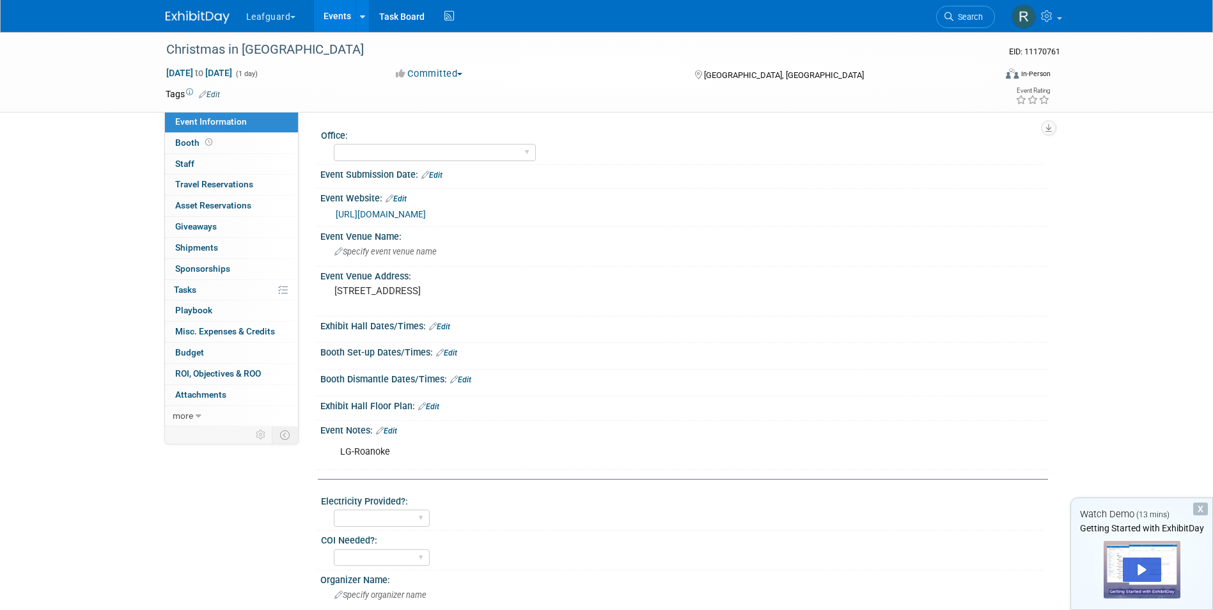
click at [467, 69] on button "Committed" at bounding box center [429, 73] width 76 height 13
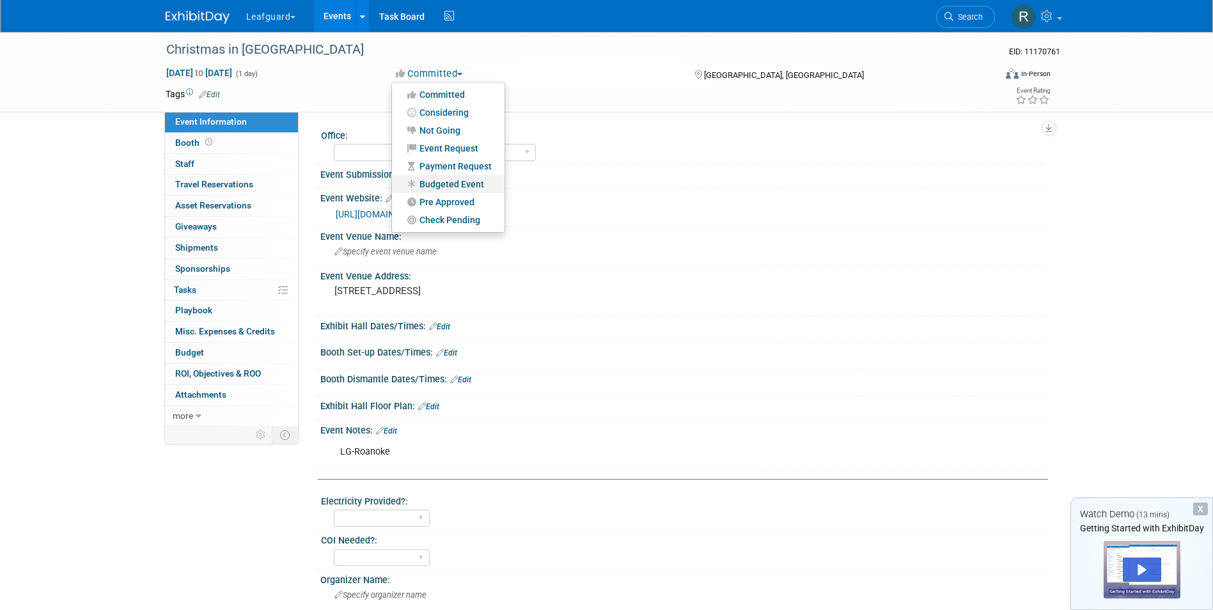
click at [439, 184] on link "Budgeted Event" at bounding box center [448, 184] width 113 height 18
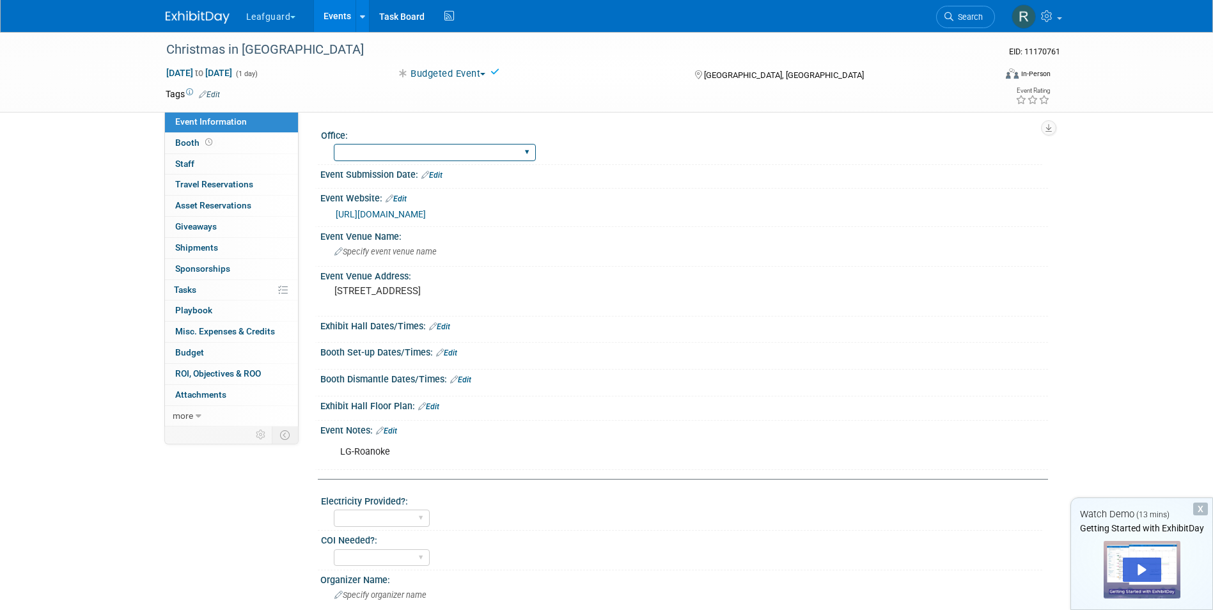
click at [428, 155] on select "Albany Arkansas Austin Birmingham Charlotte Chicago Cleveland Colorado Columbia…" at bounding box center [435, 152] width 202 height 17
select select "Roanoke"
click at [334, 144] on select "Albany Arkansas Austin Birmingham Charlotte Chicago Cleveland Colorado Columbia…" at bounding box center [435, 152] width 202 height 17
click at [196, 162] on link "0 Staff 0" at bounding box center [231, 164] width 133 height 20
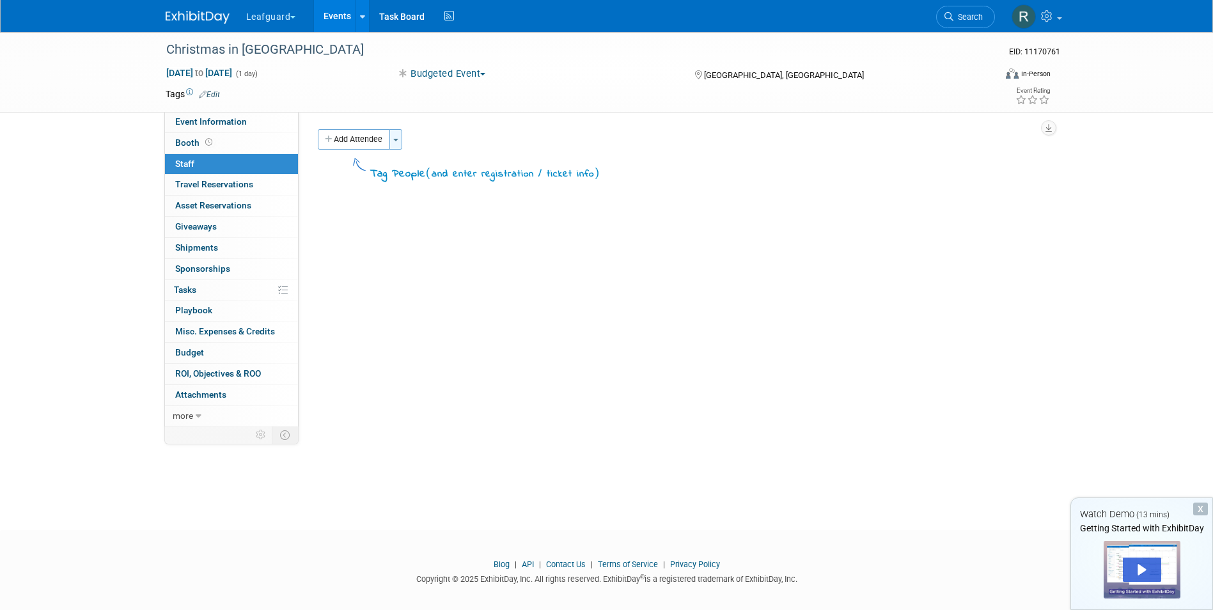
click at [396, 141] on span "button" at bounding box center [395, 140] width 5 height 3
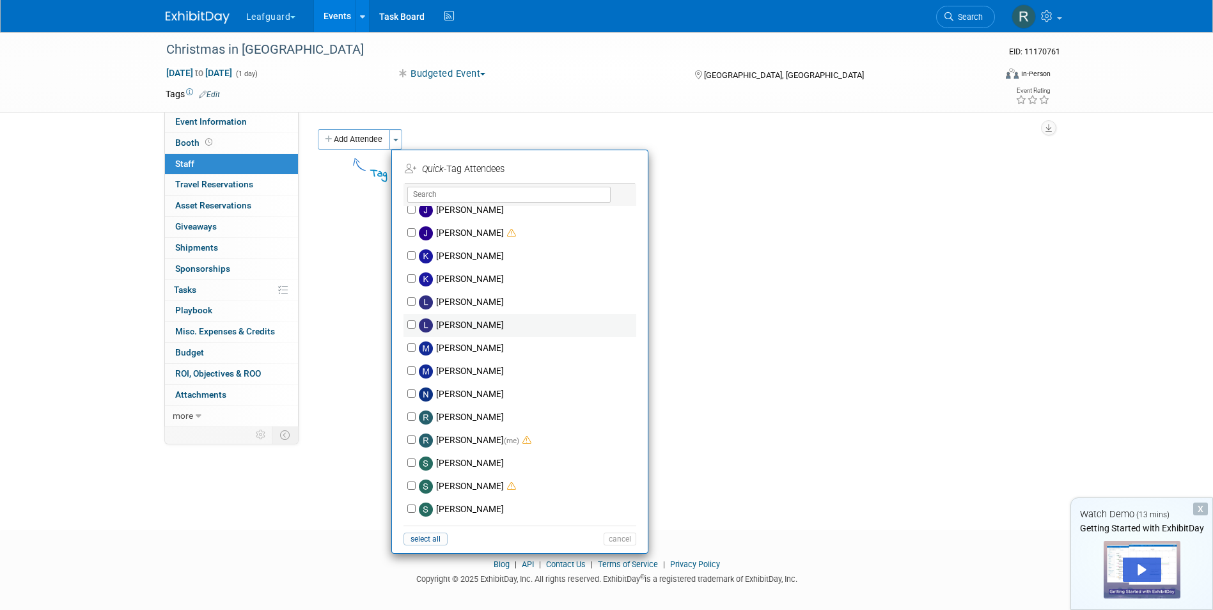
scroll to position [192, 0]
click at [409, 230] on input "Josh Smith" at bounding box center [411, 232] width 8 height 8
checkbox input "true"
click at [417, 437] on label "Robert Howard (me)" at bounding box center [528, 439] width 225 height 23
click at [416, 437] on input "Robert Howard (me)" at bounding box center [411, 439] width 8 height 8
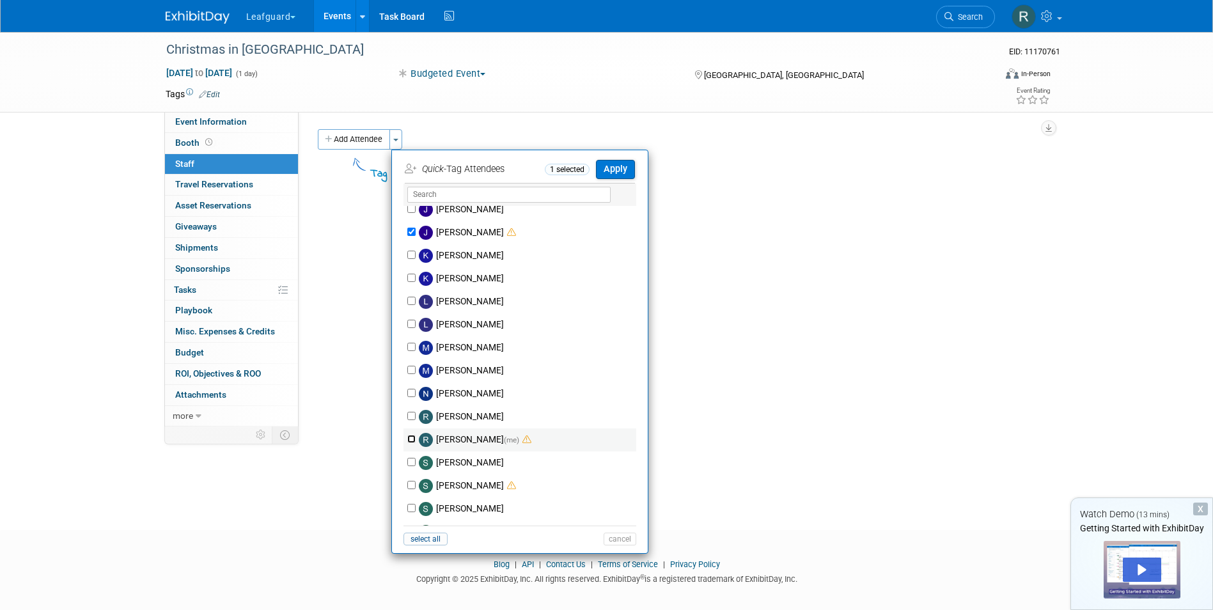
checkbox input "true"
click at [616, 169] on button "Apply" at bounding box center [615, 169] width 39 height 19
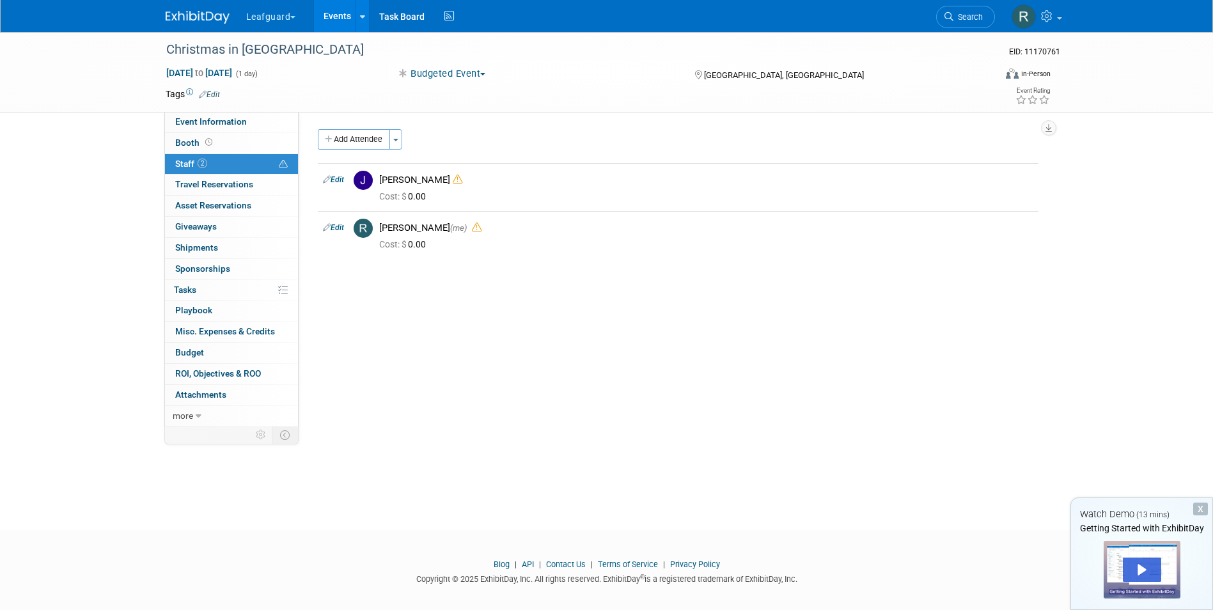
click at [329, 13] on link "Events" at bounding box center [337, 16] width 47 height 32
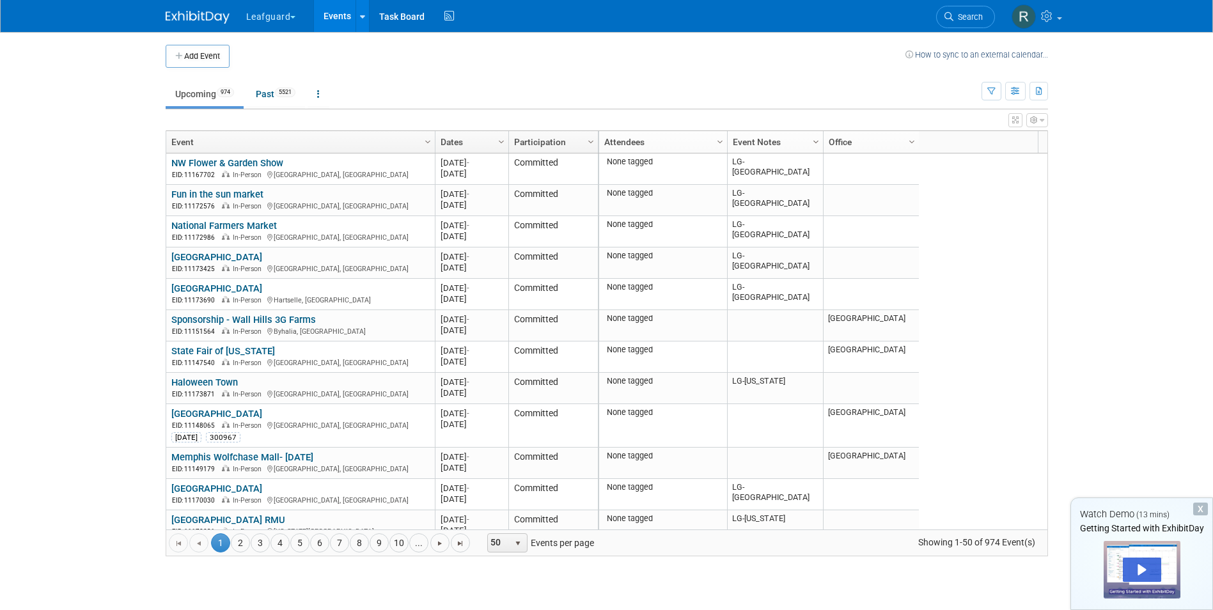
click at [813, 140] on span "Column Settings" at bounding box center [816, 142] width 10 height 10
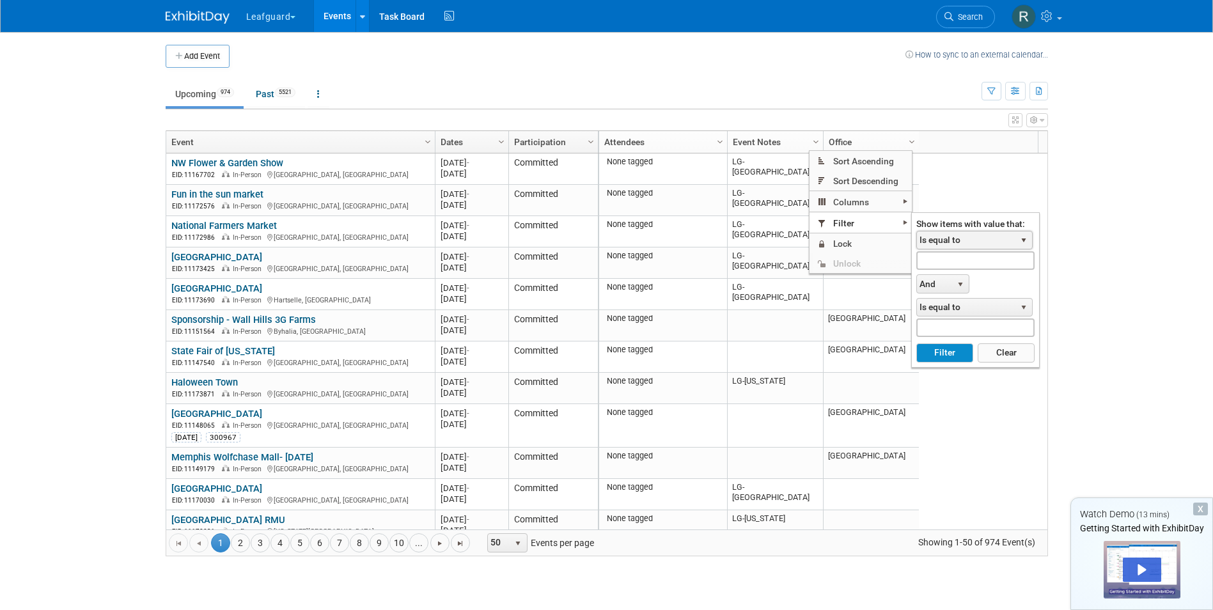
click at [1021, 236] on span "select" at bounding box center [1024, 240] width 10 height 10
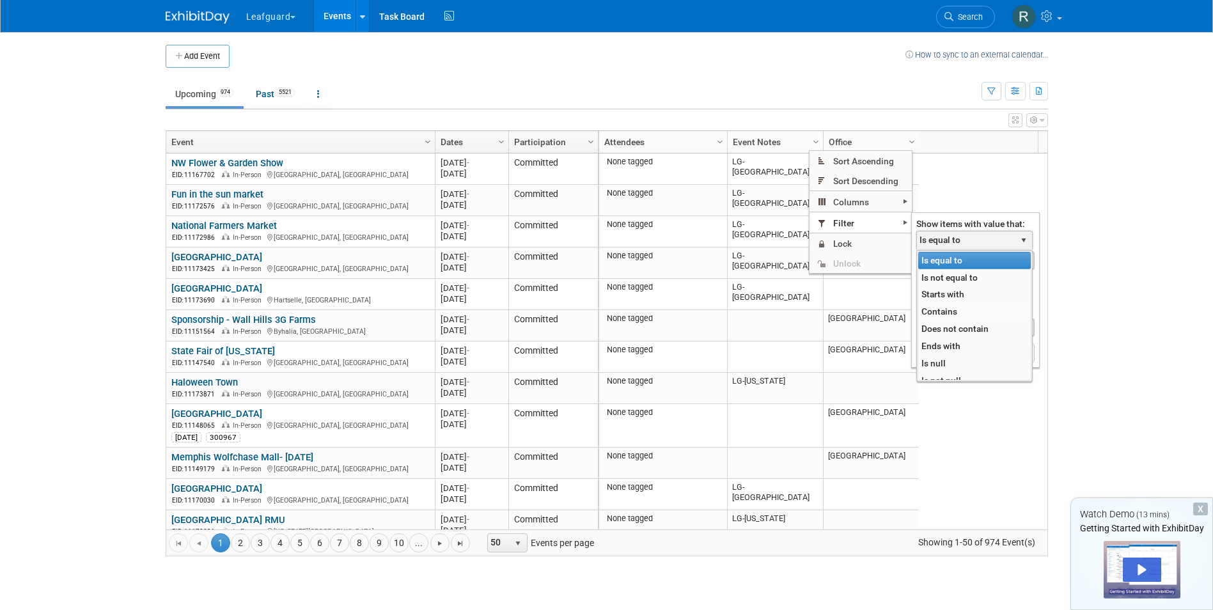
click at [946, 312] on li "Contains" at bounding box center [974, 311] width 113 height 17
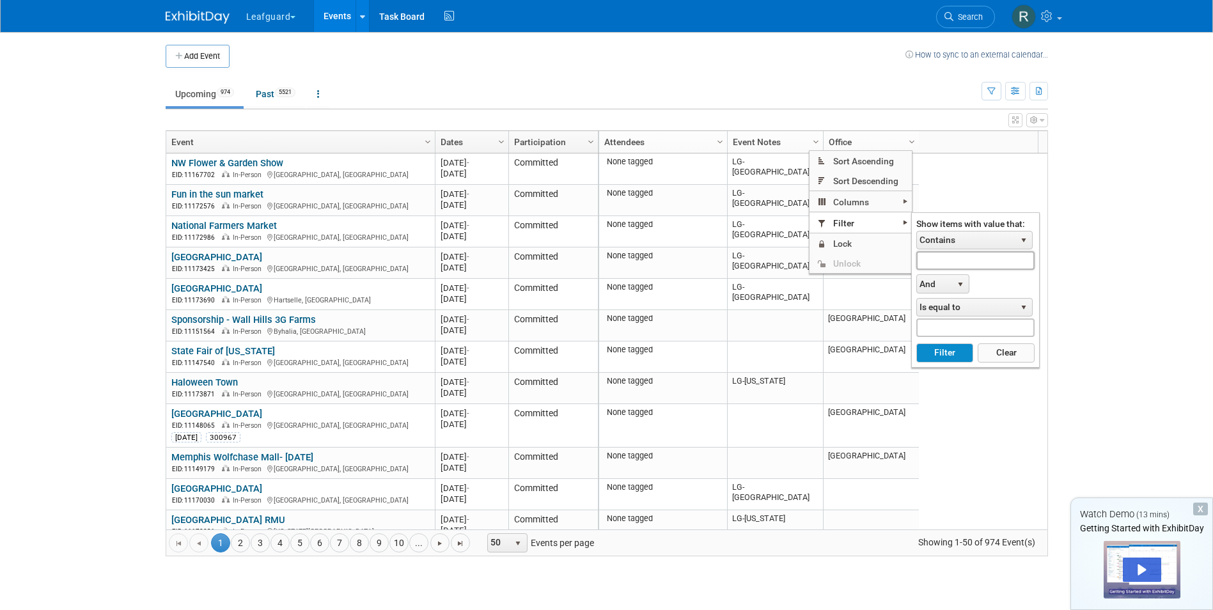
click at [936, 257] on input "text" at bounding box center [975, 260] width 118 height 19
click at [952, 347] on button "Filter" at bounding box center [944, 352] width 57 height 19
type input "LG-Roanoke"
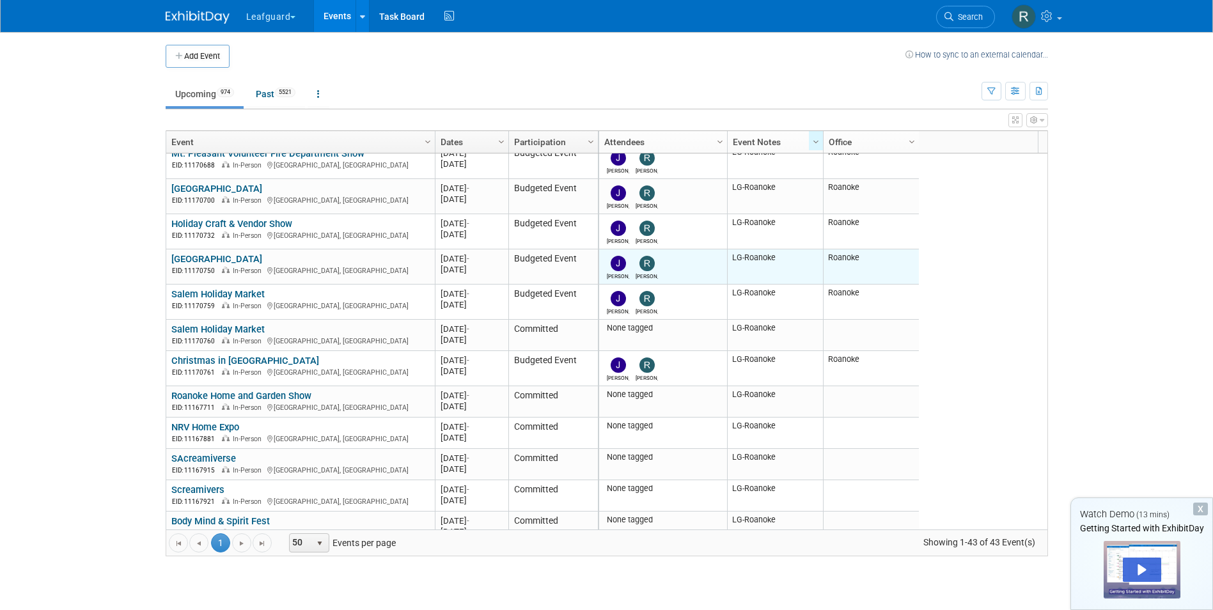
scroll to position [1074, 0]
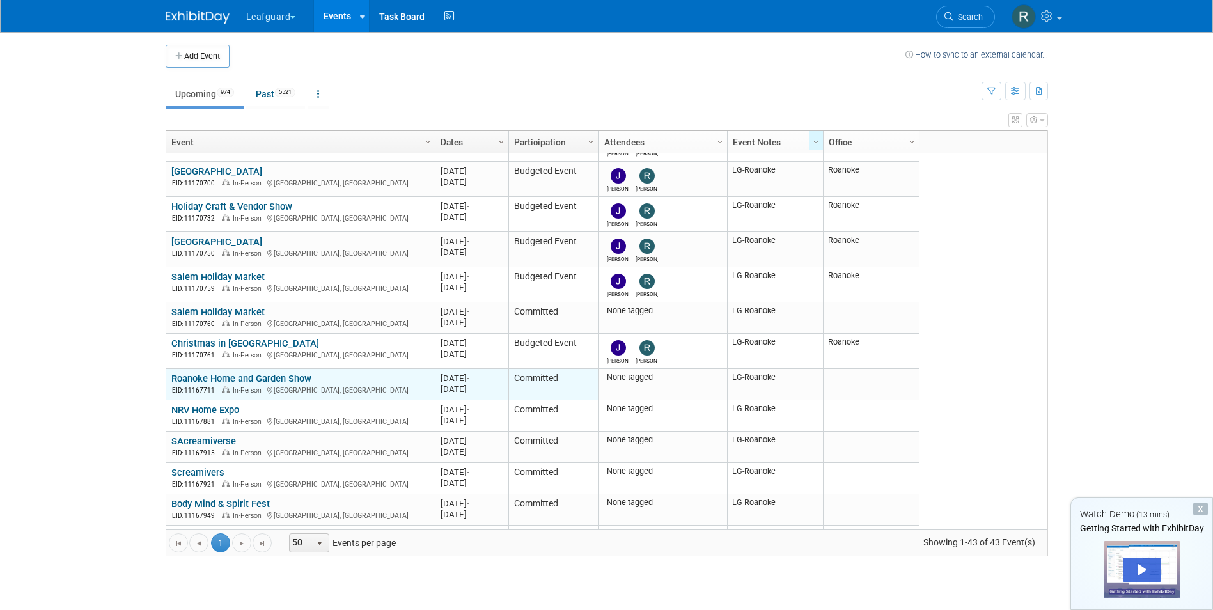
click at [240, 375] on link "Roanoke Home and Garden Show" at bounding box center [241, 379] width 140 height 12
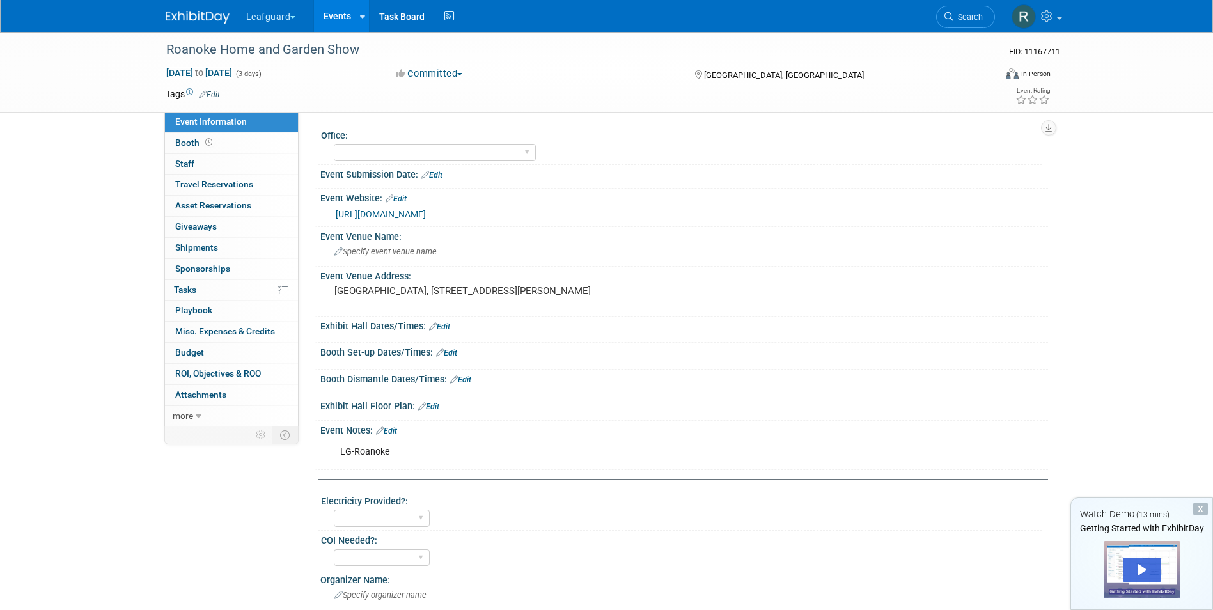
click at [467, 72] on button "Committed" at bounding box center [429, 73] width 76 height 13
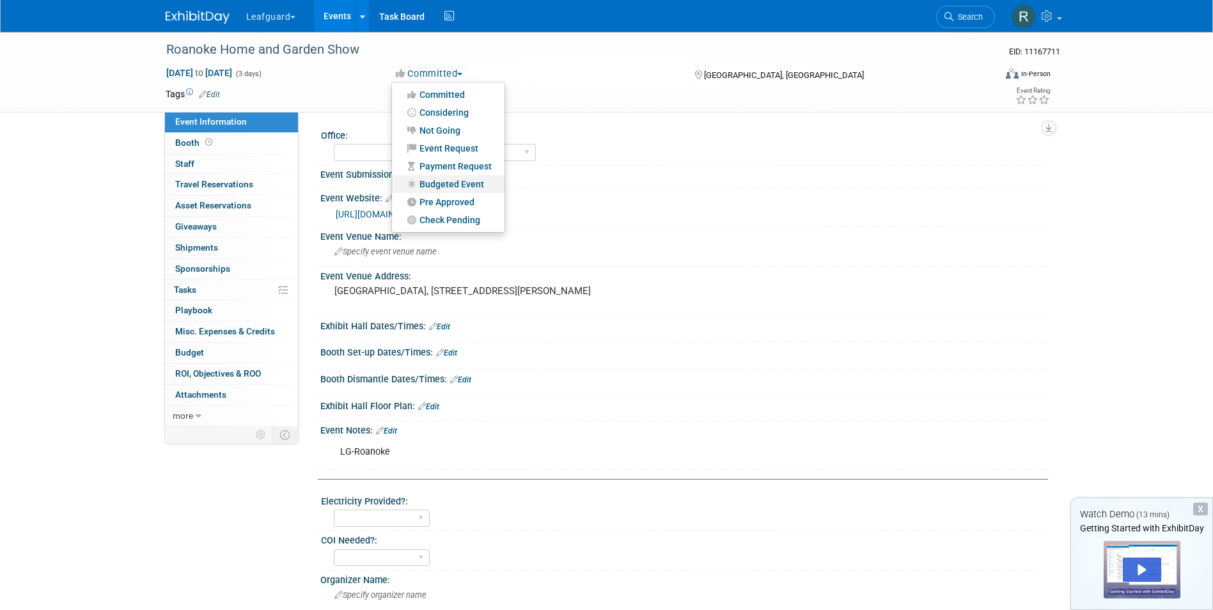
click at [460, 183] on link "Budgeted Event" at bounding box center [448, 184] width 113 height 18
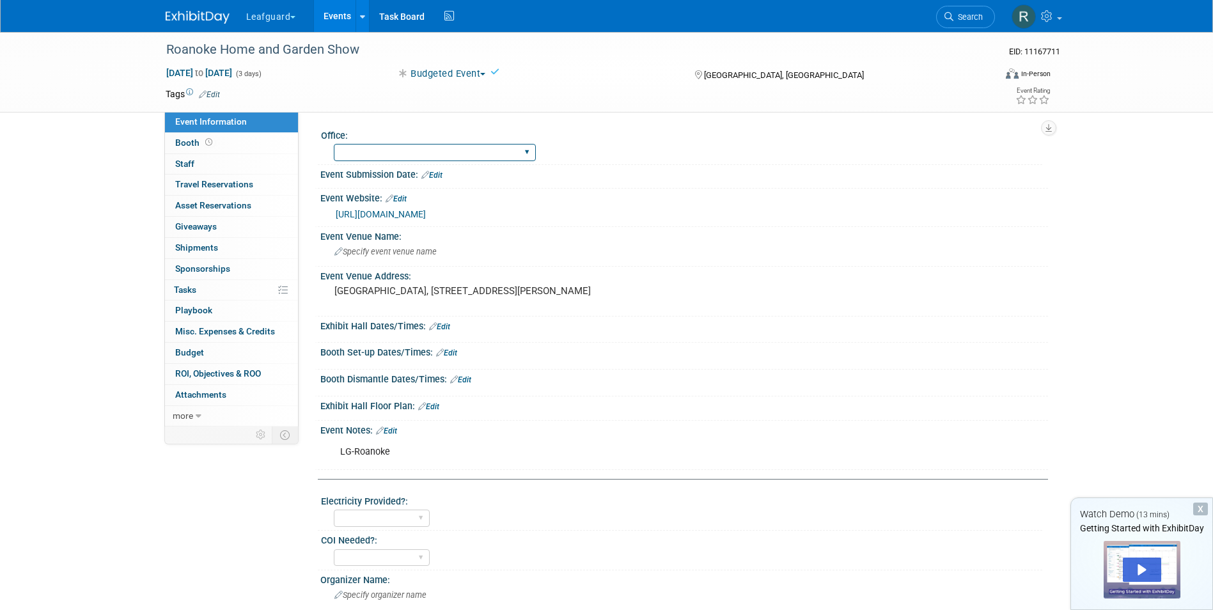
click at [437, 153] on select "Albany Arkansas Austin Birmingham Charlotte Chicago Cleveland Colorado Columbia…" at bounding box center [435, 152] width 202 height 17
select select "Roanoke"
click at [334, 144] on select "Albany Arkansas Austin Birmingham Charlotte Chicago Cleveland Colorado Columbia…" at bounding box center [435, 152] width 202 height 17
click at [193, 157] on link "0 Staff 0" at bounding box center [231, 164] width 133 height 20
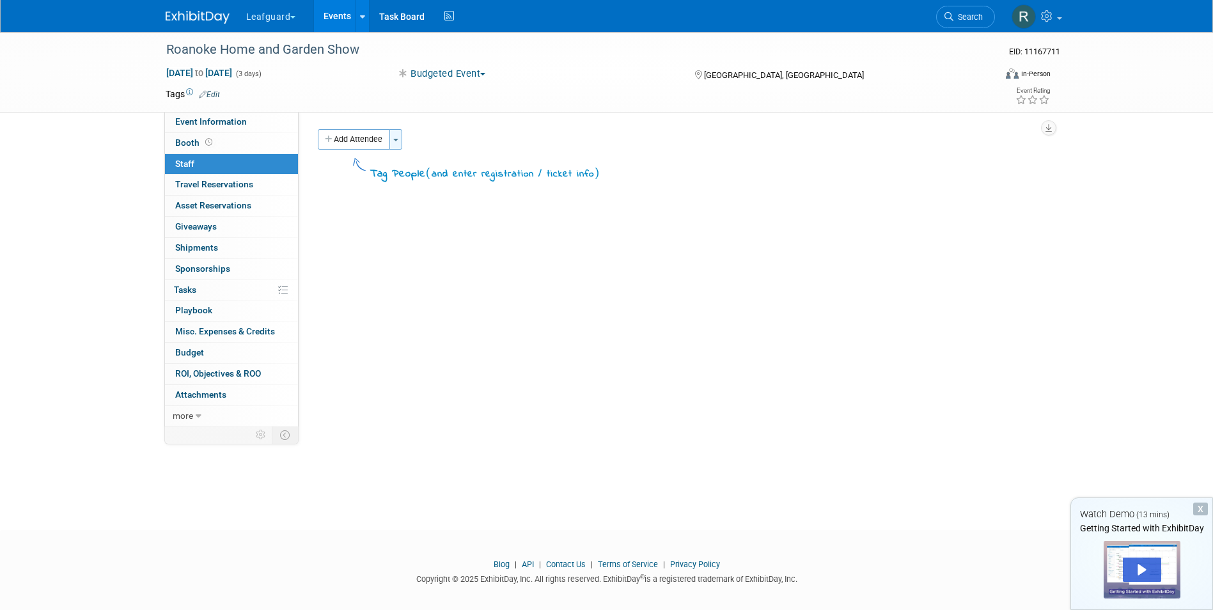
click at [399, 134] on button "Toggle Dropdown" at bounding box center [395, 139] width 13 height 20
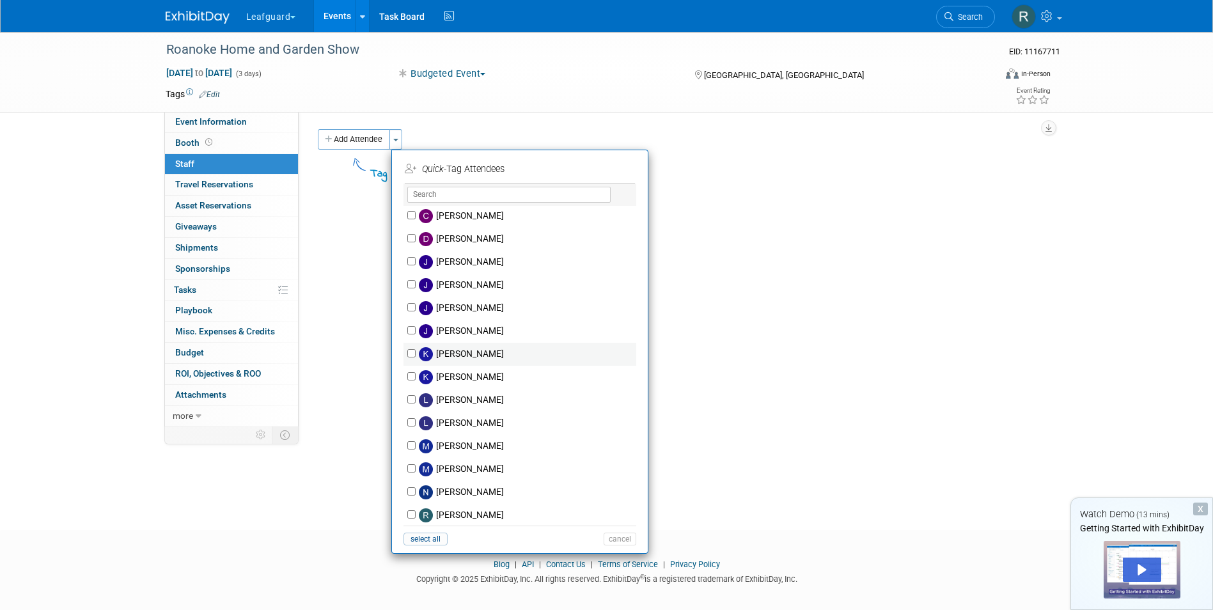
scroll to position [128, 0]
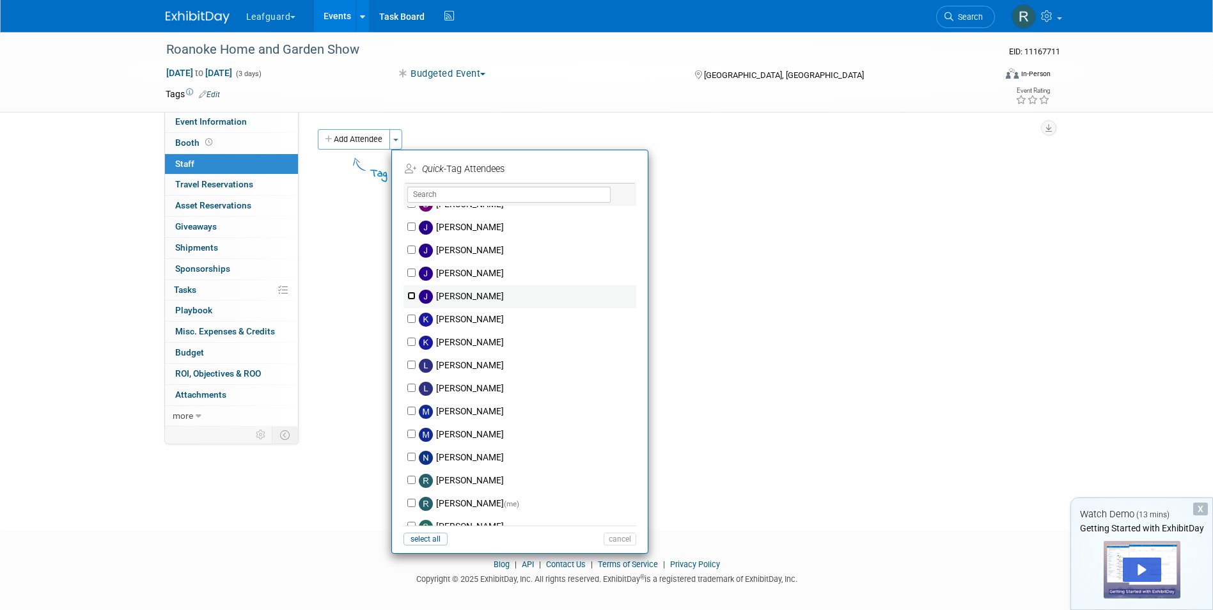
click at [414, 297] on input "Josh Smith" at bounding box center [411, 296] width 8 height 8
checkbox input "true"
click at [410, 501] on input "Robert Howard (me)" at bounding box center [411, 503] width 8 height 8
checkbox input "true"
click at [613, 169] on button "Apply" at bounding box center [615, 169] width 39 height 19
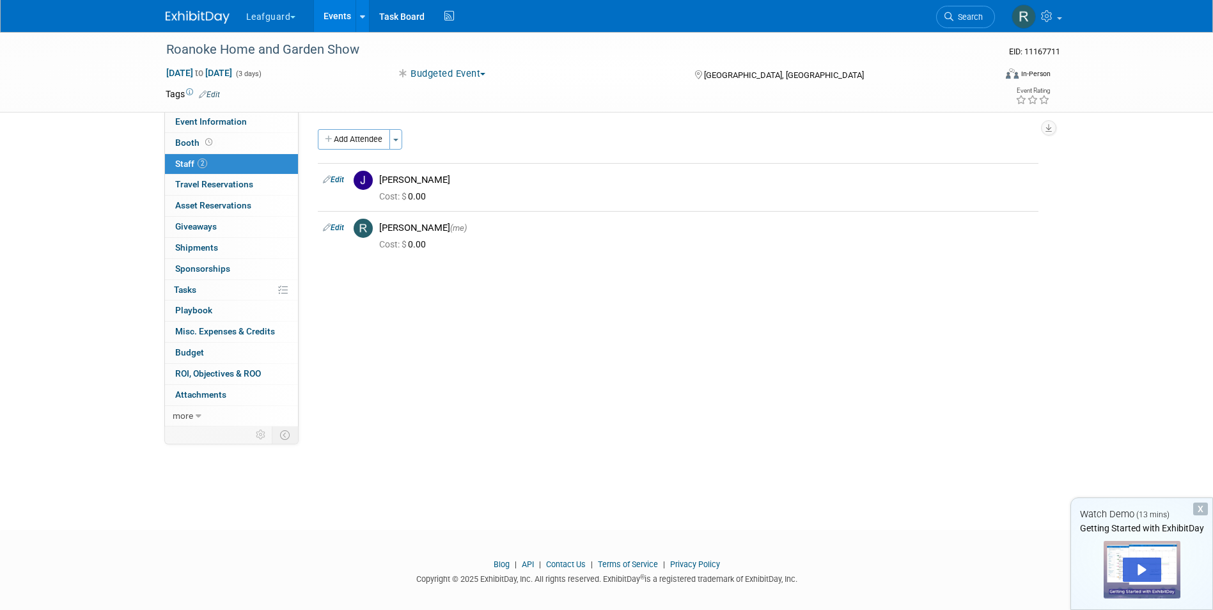
click at [331, 17] on link "Events" at bounding box center [337, 16] width 47 height 32
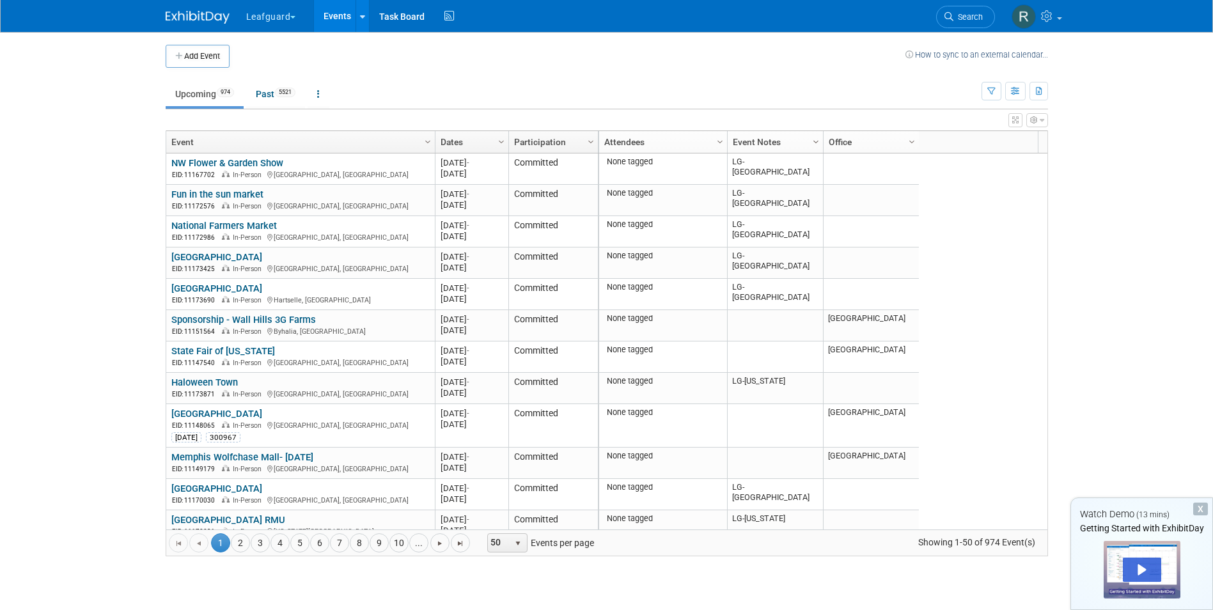
click at [819, 141] on span "Column Settings" at bounding box center [816, 142] width 10 height 10
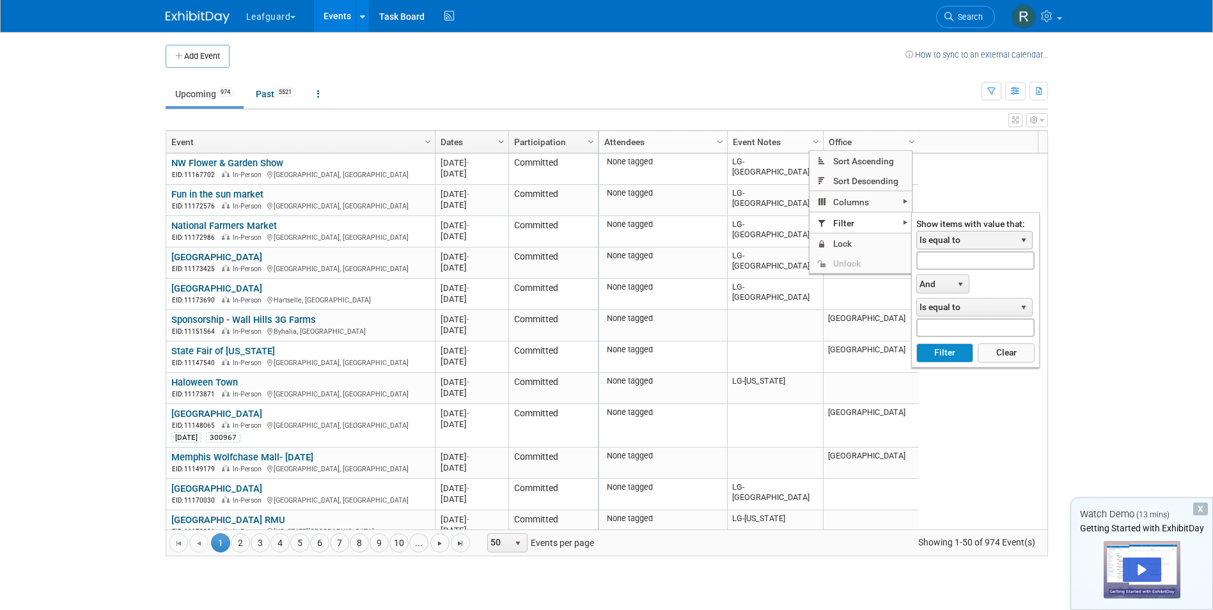
click at [1017, 237] on span "select" at bounding box center [1024, 241] width 17 height 18
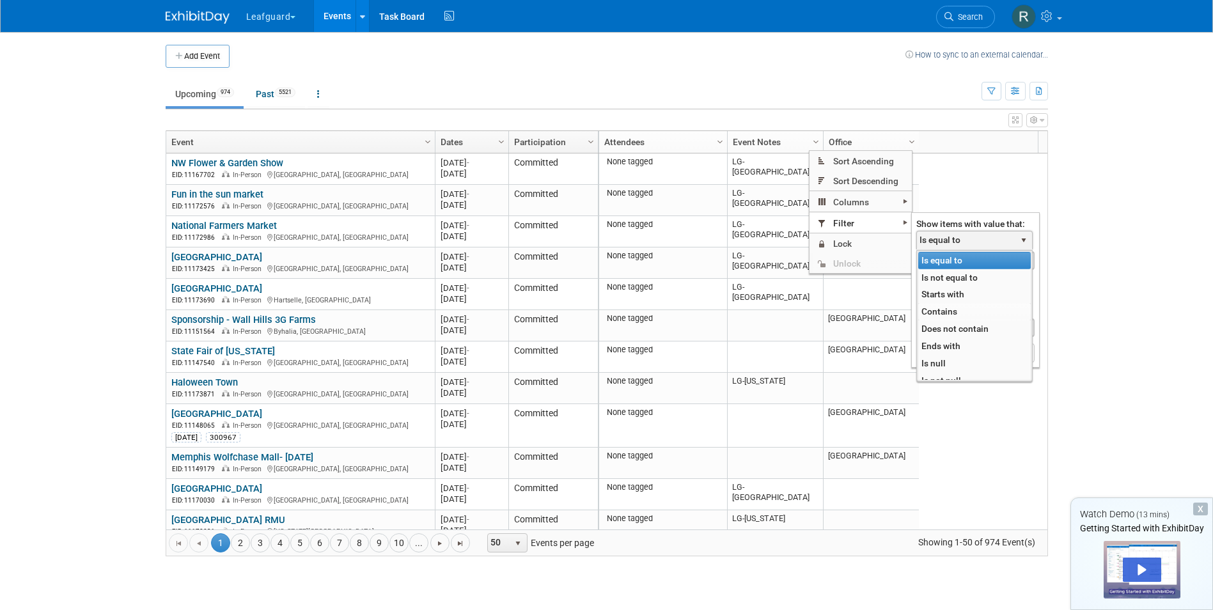
click at [949, 310] on li "Contains" at bounding box center [974, 311] width 113 height 17
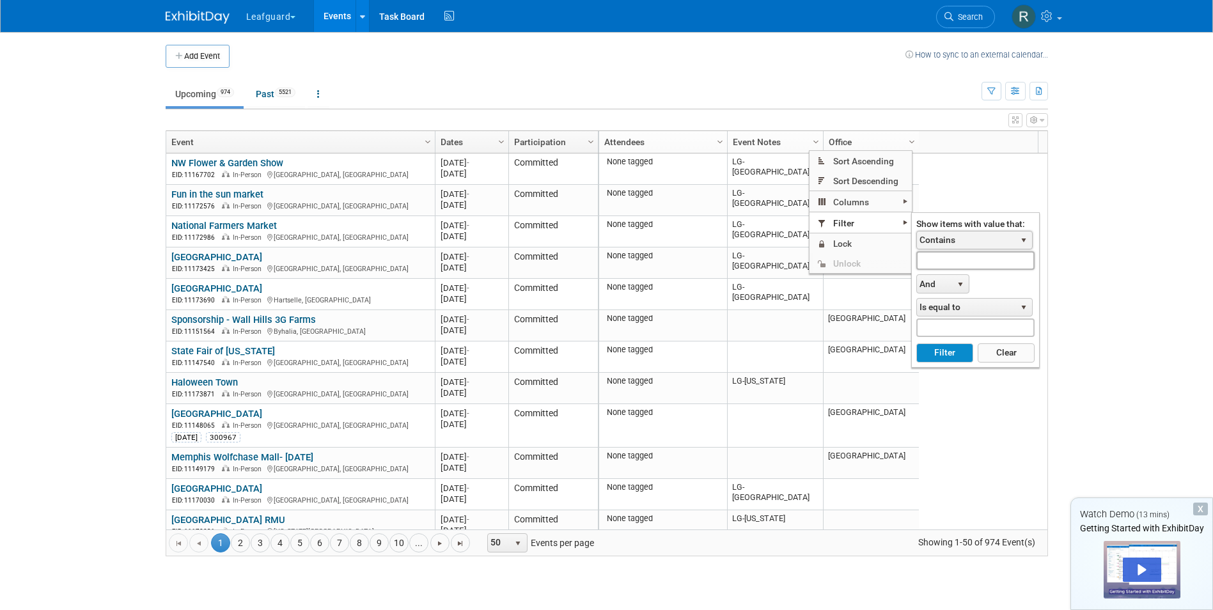
click at [950, 257] on input "text" at bounding box center [975, 260] width 118 height 19
click at [929, 347] on button "Filter" at bounding box center [944, 352] width 57 height 19
type input "LG-Roanoke"
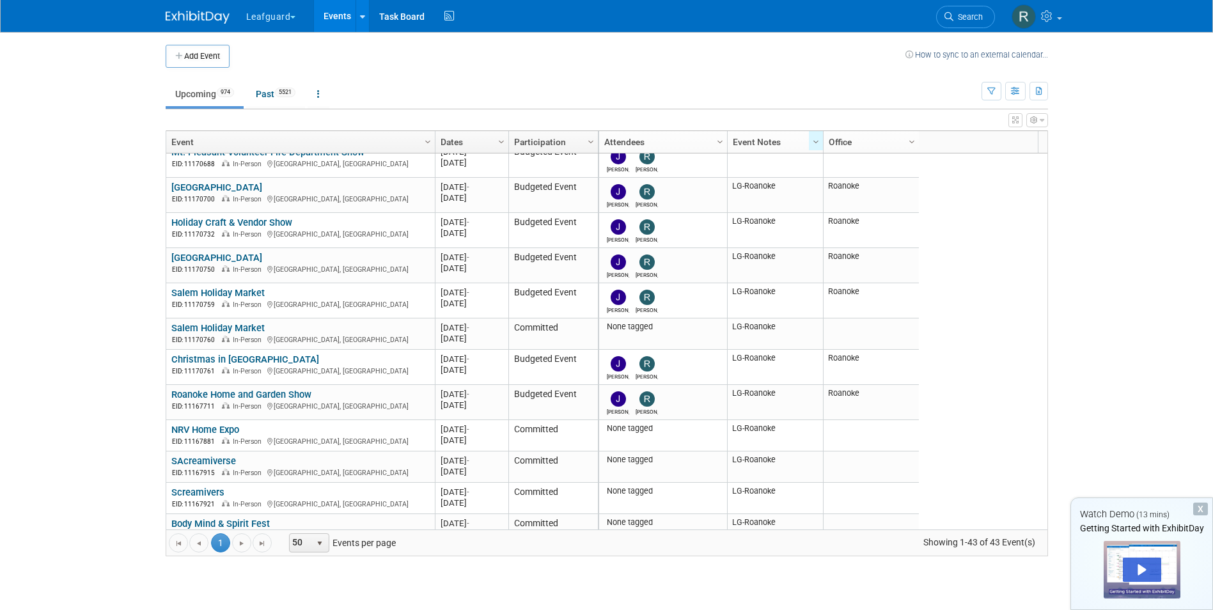
scroll to position [1106, 0]
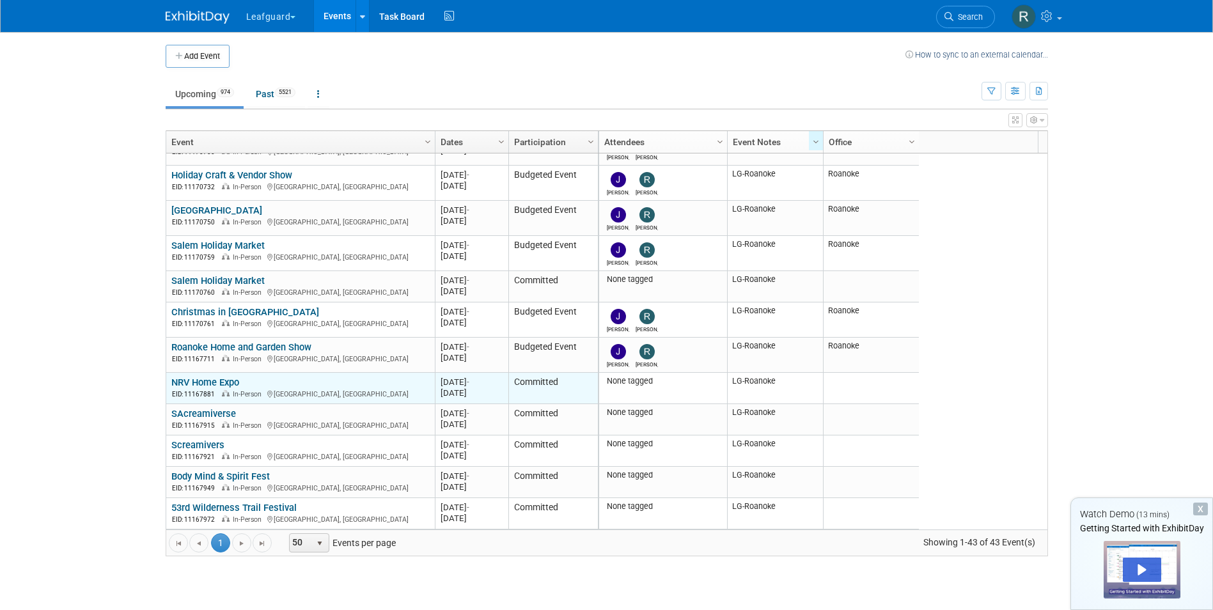
click at [223, 382] on link "NRV Home Expo" at bounding box center [205, 383] width 68 height 12
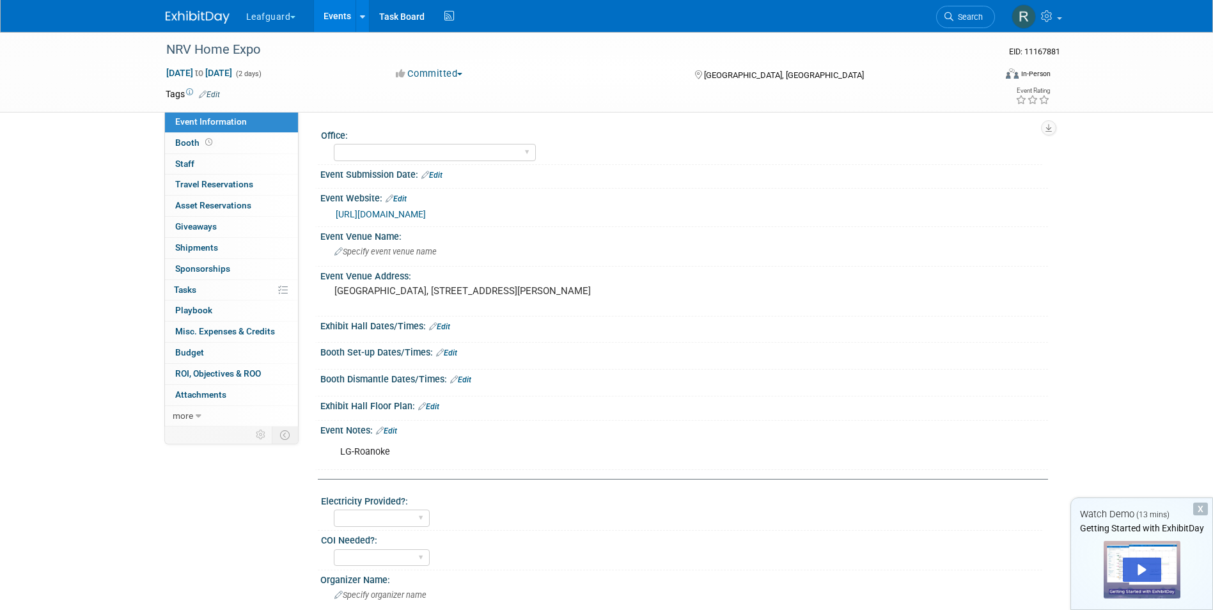
click at [462, 72] on button "Committed" at bounding box center [429, 73] width 76 height 13
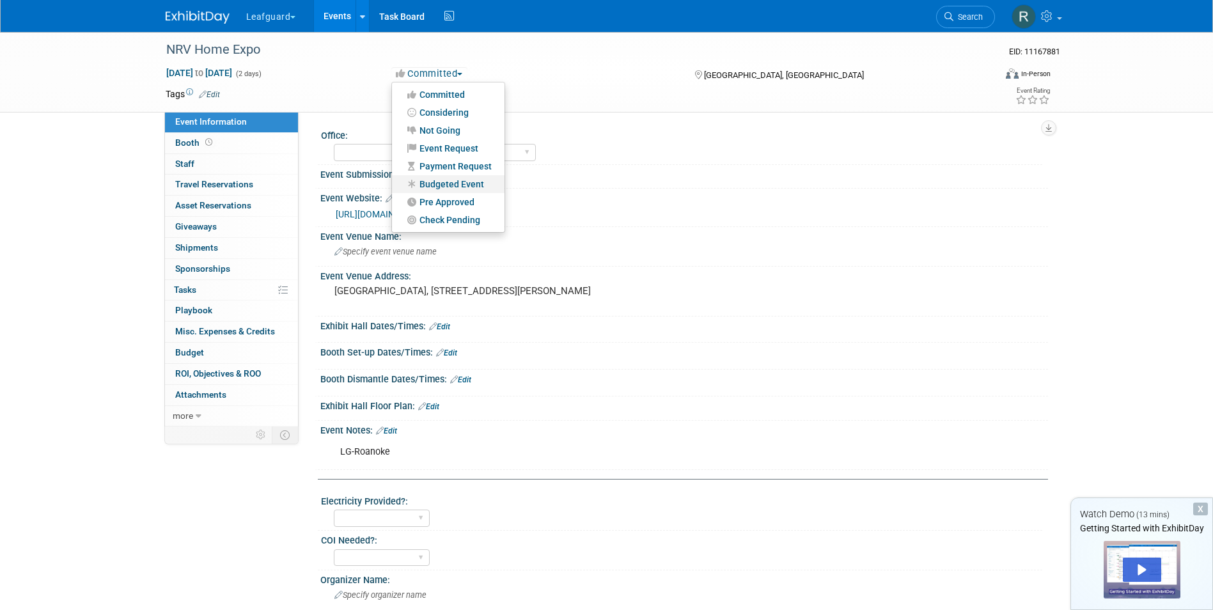
click at [446, 181] on link "Budgeted Event" at bounding box center [448, 184] width 113 height 18
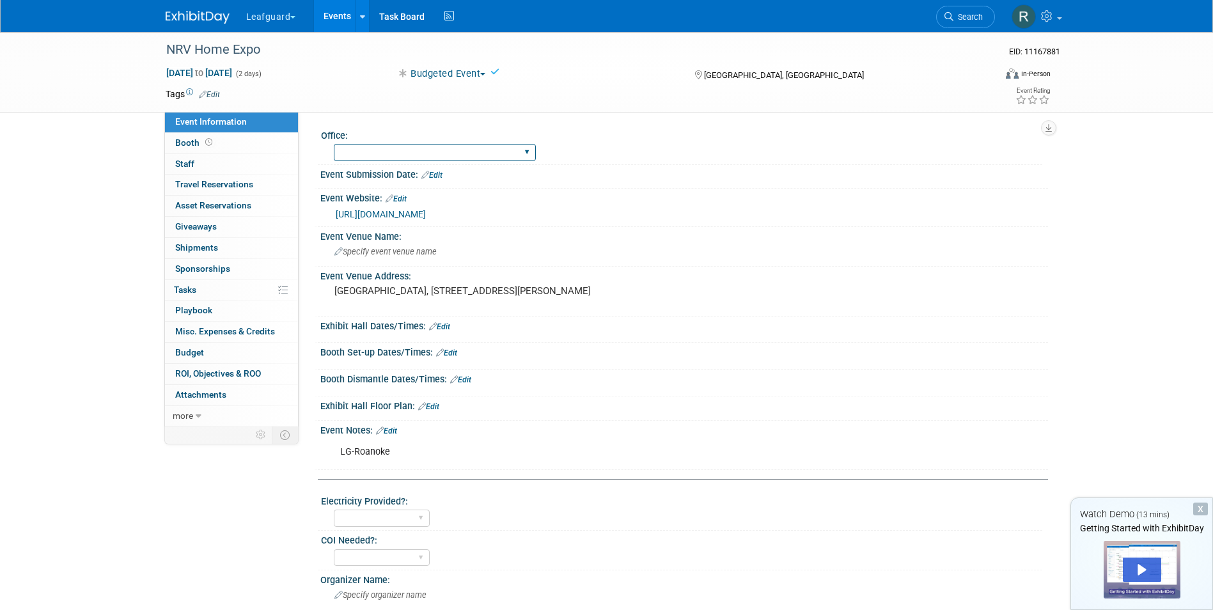
click at [432, 151] on select "[GEOGRAPHIC_DATA] [US_STATE] [GEOGRAPHIC_DATA] [GEOGRAPHIC_DATA] [GEOGRAPHIC_DA…" at bounding box center [435, 152] width 202 height 17
select select "Roanoke"
click at [334, 144] on select "[GEOGRAPHIC_DATA] [US_STATE] [GEOGRAPHIC_DATA] [GEOGRAPHIC_DATA] [GEOGRAPHIC_DA…" at bounding box center [435, 152] width 202 height 17
click at [188, 164] on span "Staff 0" at bounding box center [184, 164] width 19 height 10
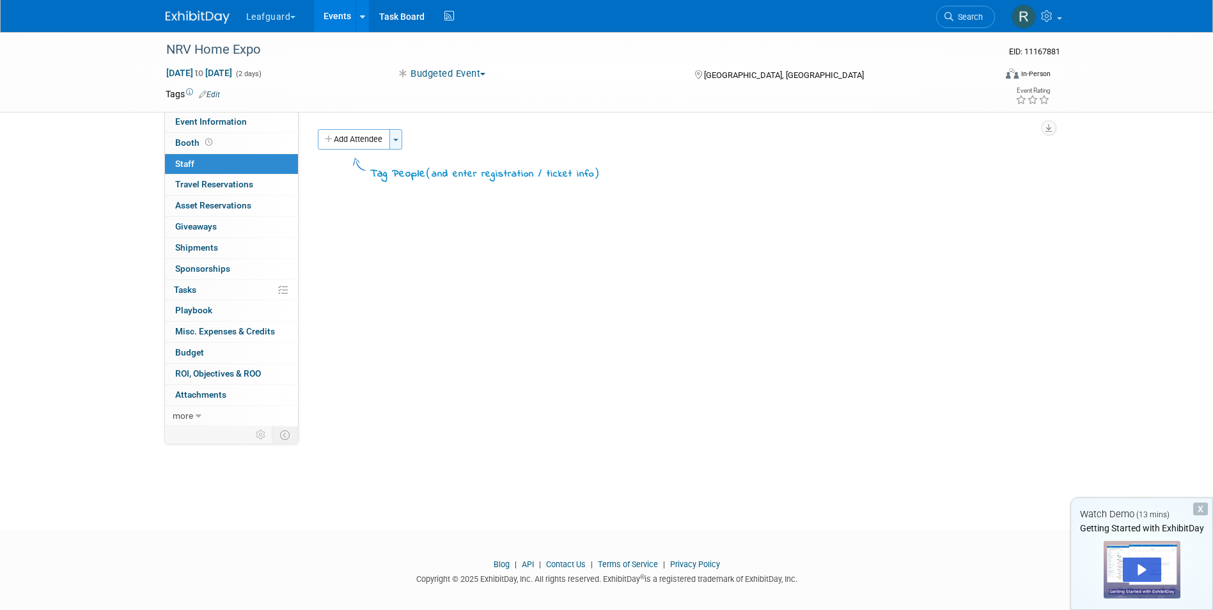
click at [399, 141] on button "Toggle Dropdown" at bounding box center [395, 139] width 13 height 20
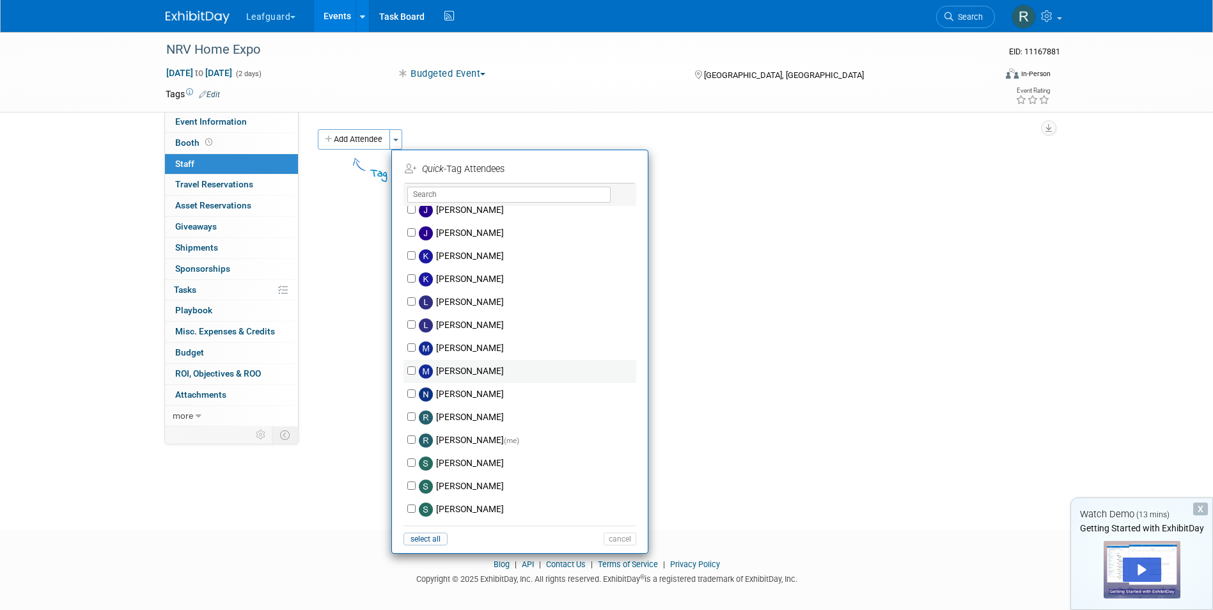
scroll to position [192, 0]
click at [409, 233] on input "[PERSON_NAME]" at bounding box center [411, 232] width 8 height 8
checkbox input "true"
click at [412, 439] on input "[PERSON_NAME] (me)" at bounding box center [411, 439] width 8 height 8
checkbox input "true"
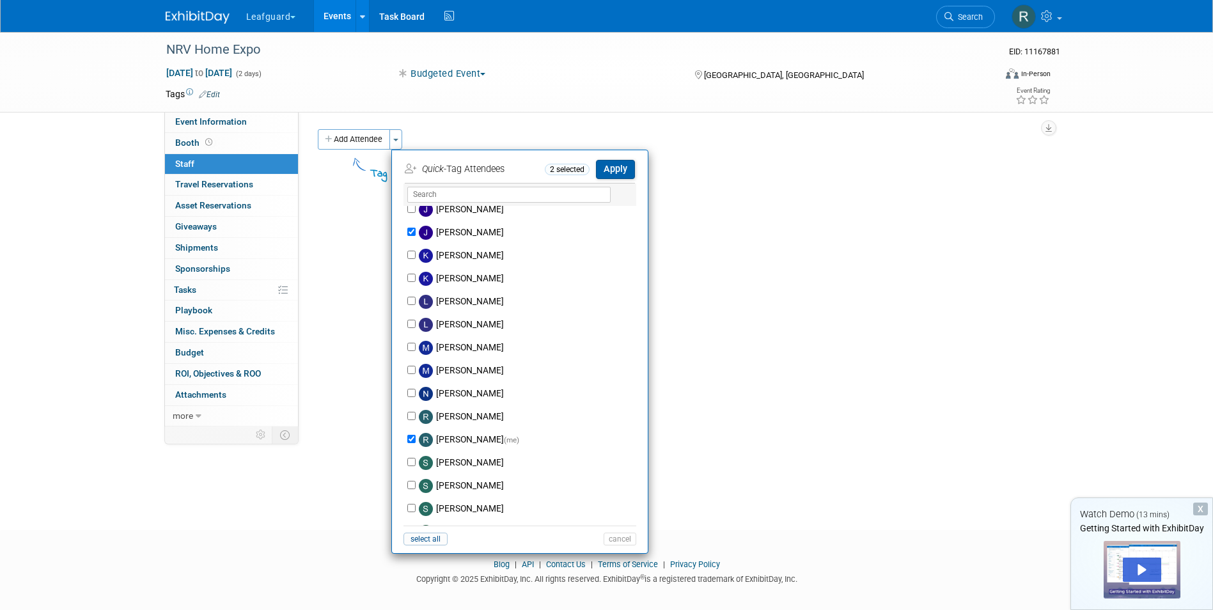
click at [616, 169] on button "Apply" at bounding box center [615, 169] width 39 height 19
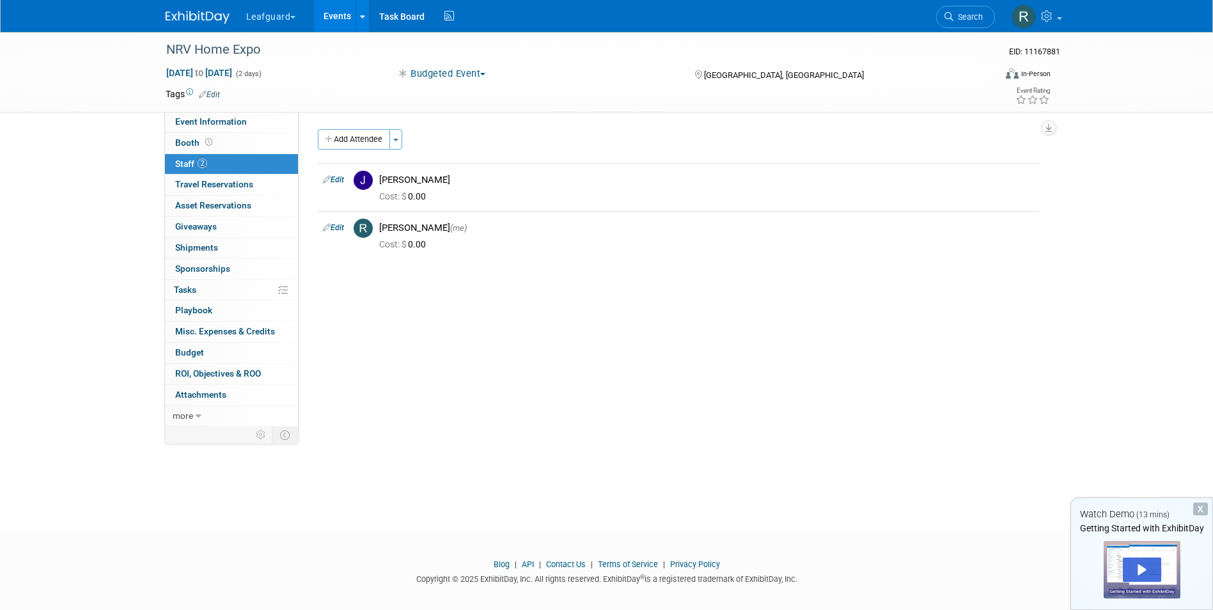
click at [334, 12] on link "Events" at bounding box center [337, 16] width 47 height 32
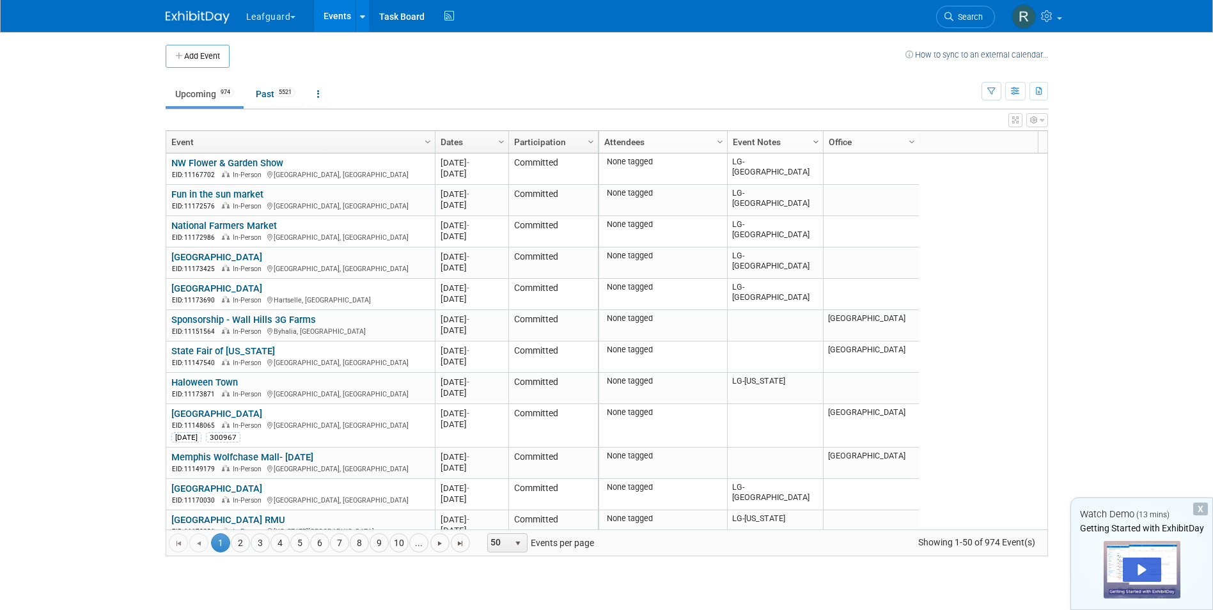
click at [815, 141] on span "Column Settings" at bounding box center [816, 142] width 10 height 10
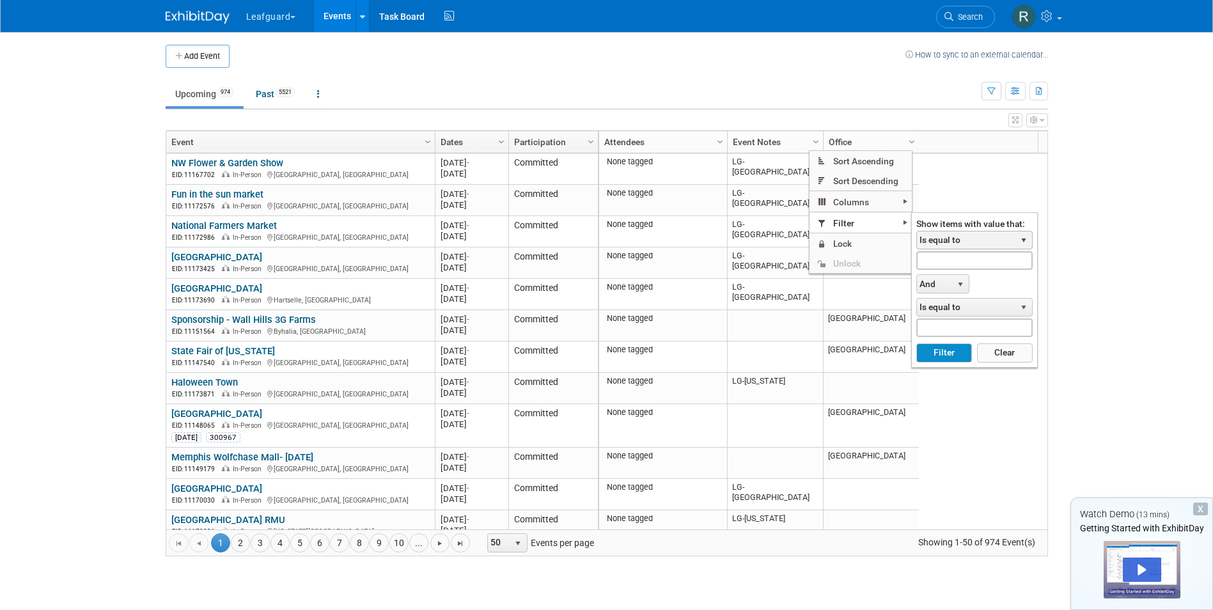
click at [1022, 237] on span "select" at bounding box center [1024, 240] width 10 height 10
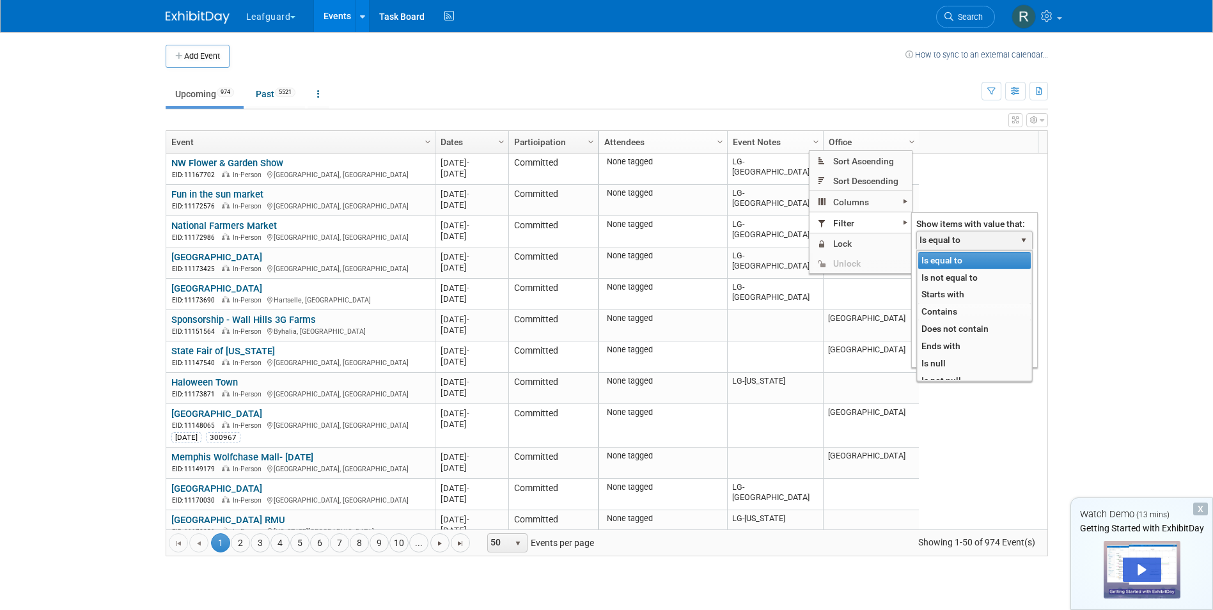
click at [949, 306] on li "Contains" at bounding box center [974, 311] width 113 height 17
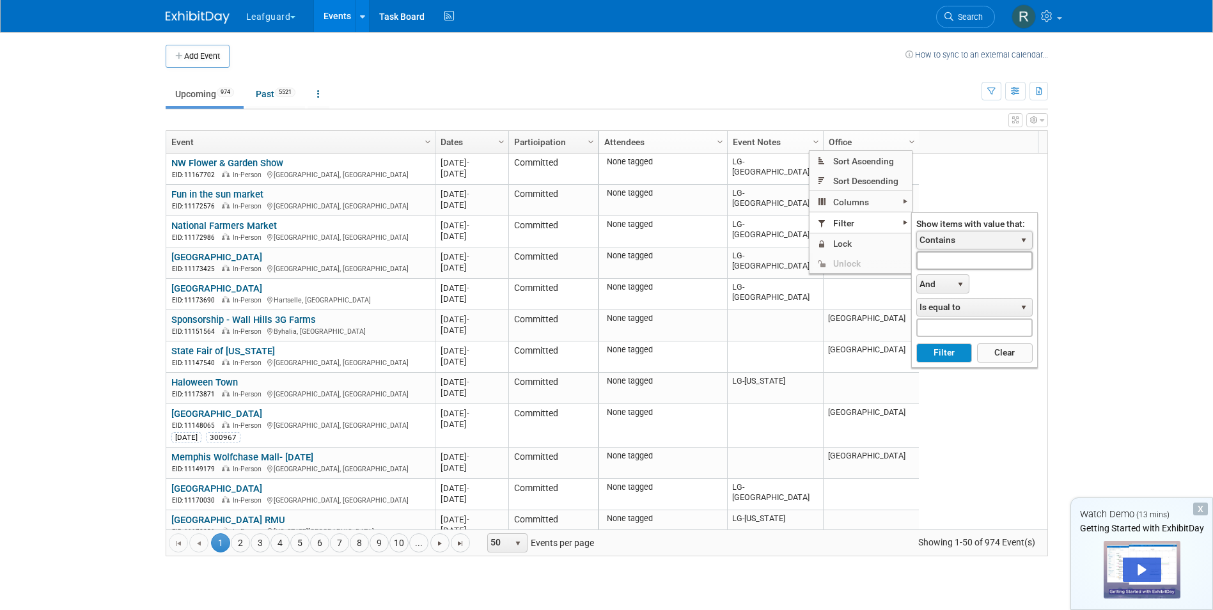
click at [966, 258] on input "text" at bounding box center [974, 260] width 116 height 19
type input "R"
click at [947, 352] on button "Filter" at bounding box center [944, 352] width 56 height 19
type input "Lg-Roanoke"
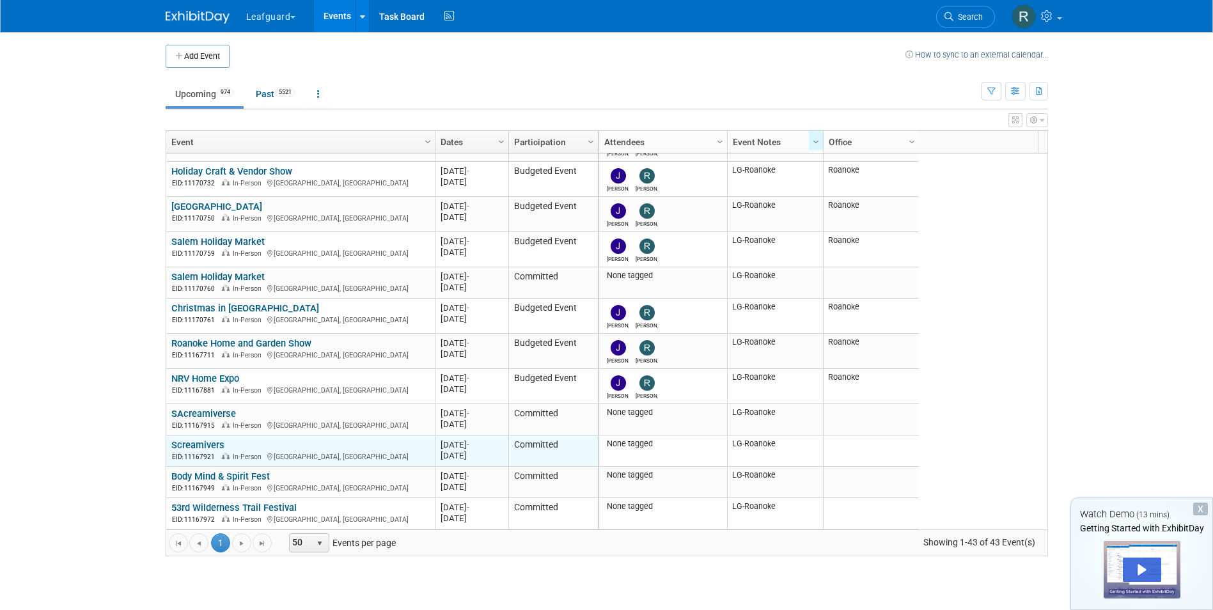
click at [189, 441] on link "Screamivers" at bounding box center [197, 445] width 53 height 12
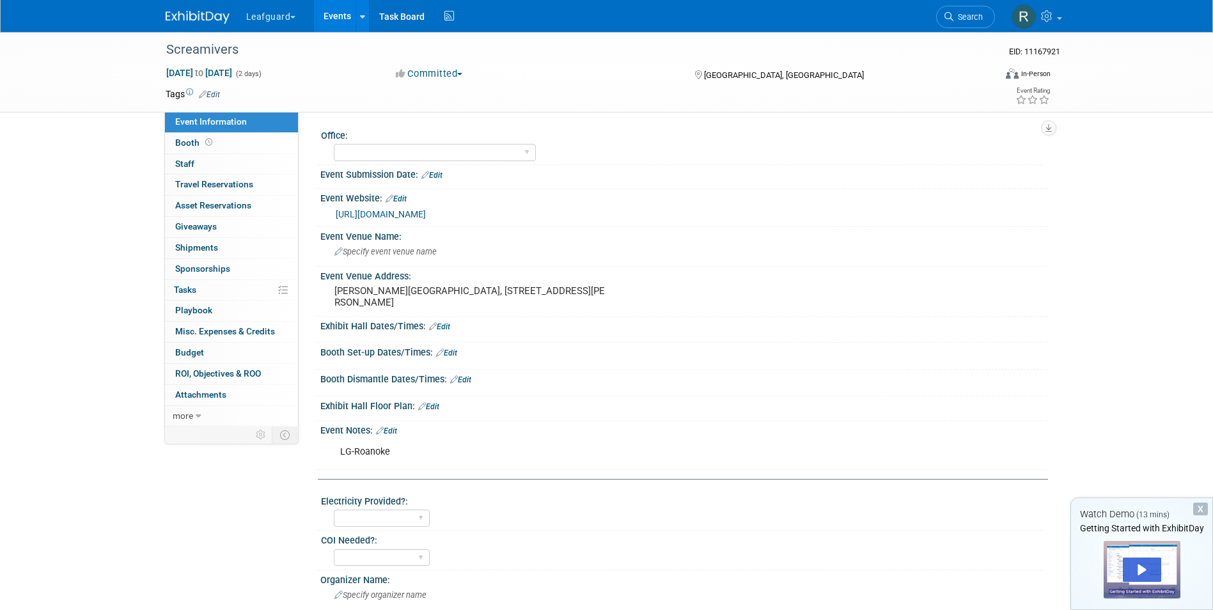
click at [462, 72] on button "Committed" at bounding box center [429, 73] width 76 height 13
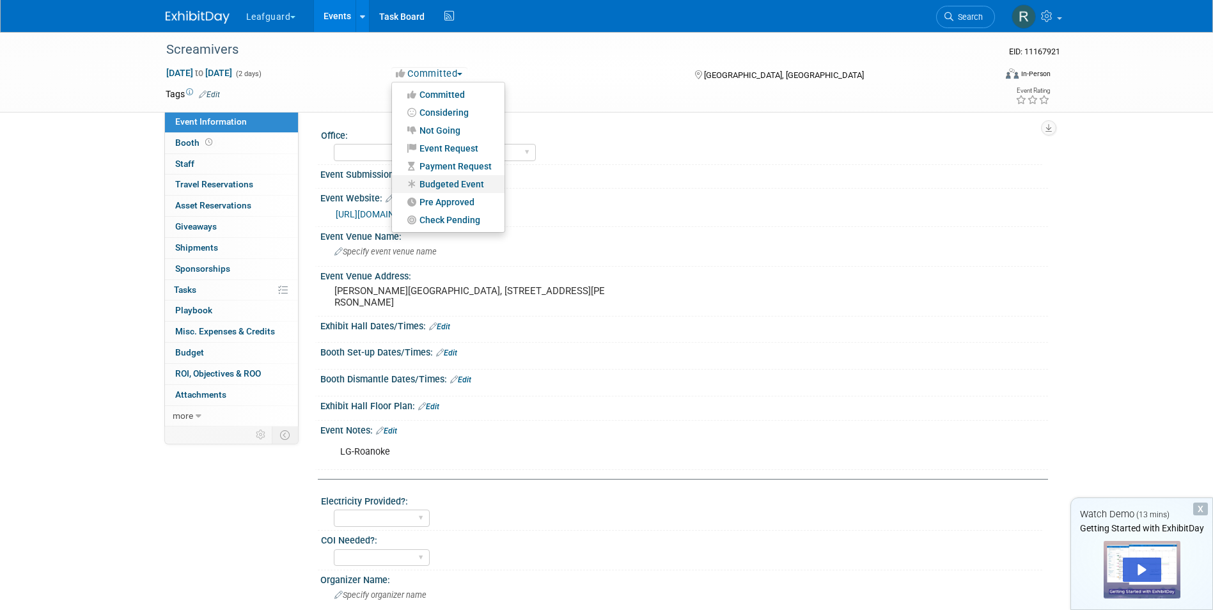
drag, startPoint x: 456, startPoint y: 181, endPoint x: 449, endPoint y: 177, distance: 8.0
click at [455, 181] on link "Budgeted Event" at bounding box center [448, 184] width 113 height 18
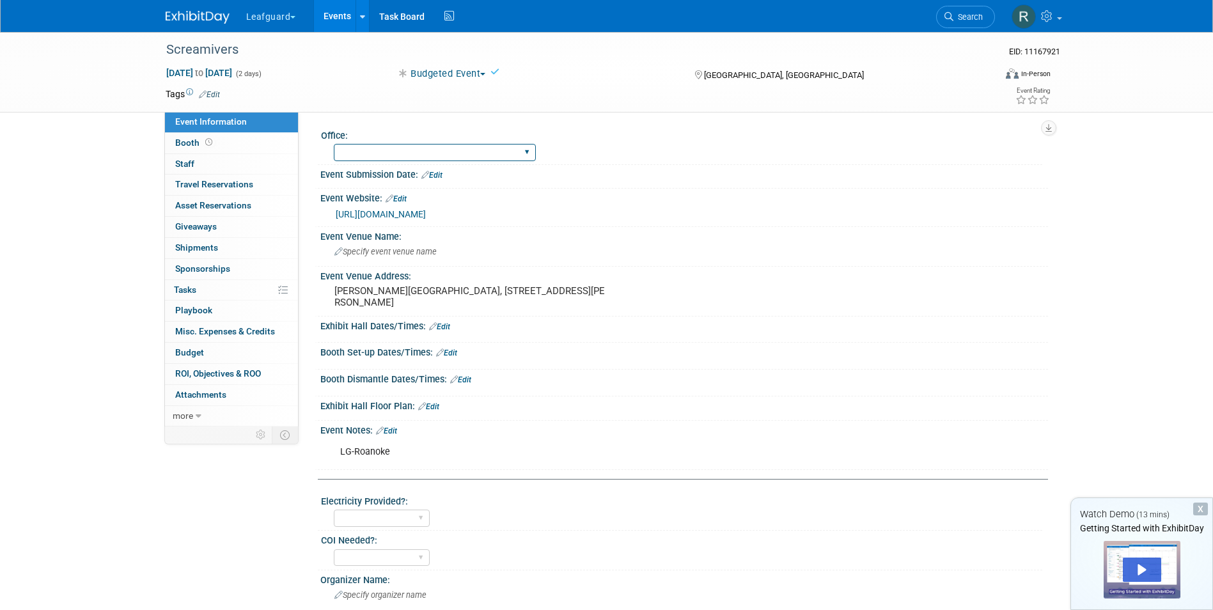
click at [432, 153] on select "Albany Arkansas Austin Birmingham Charlotte Chicago Cleveland Colorado Columbia…" at bounding box center [435, 152] width 202 height 17
select select "Roanoke"
click at [334, 144] on select "Albany Arkansas Austin Birmingham Charlotte Chicago Cleveland Colorado Columbia…" at bounding box center [435, 152] width 202 height 17
click at [178, 162] on span "Staff 0" at bounding box center [184, 164] width 19 height 10
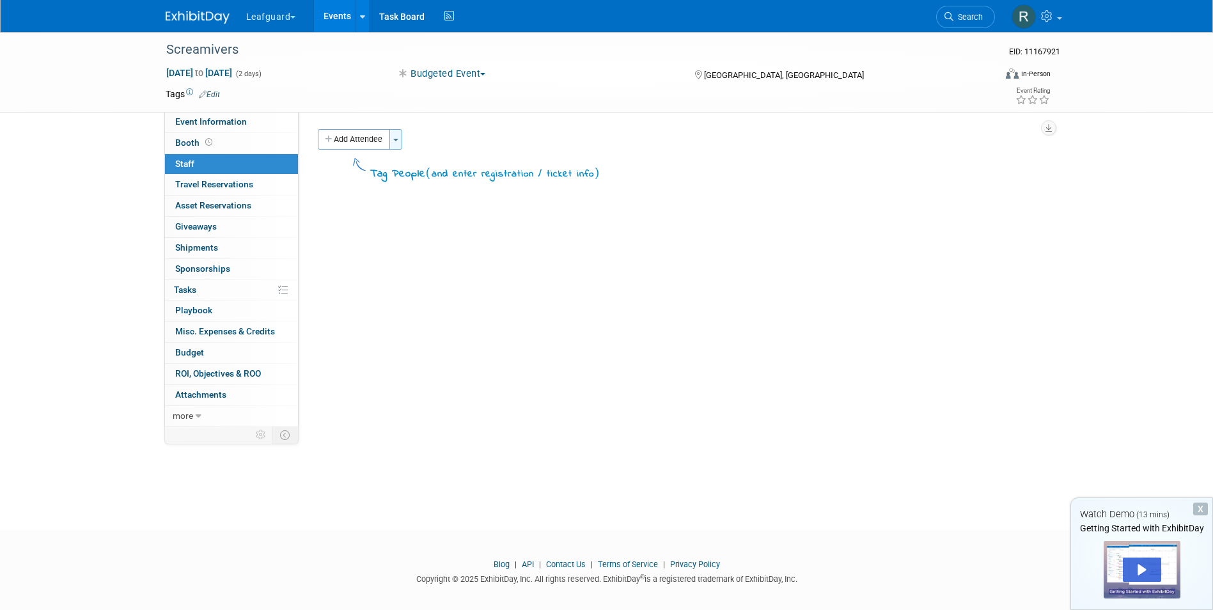
click at [402, 140] on button "Toggle Dropdown" at bounding box center [395, 139] width 13 height 20
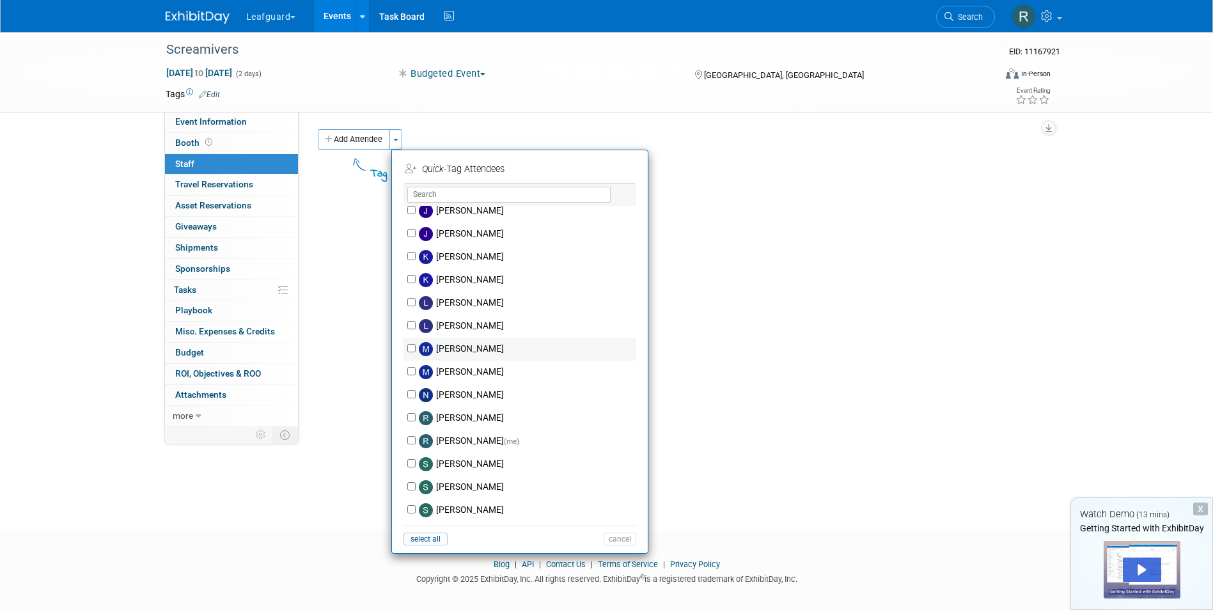
scroll to position [192, 0]
click at [412, 232] on input "Josh Smith" at bounding box center [411, 232] width 8 height 8
checkbox input "true"
click at [411, 443] on input "Robert Howard (me)" at bounding box center [411, 439] width 8 height 8
checkbox input "true"
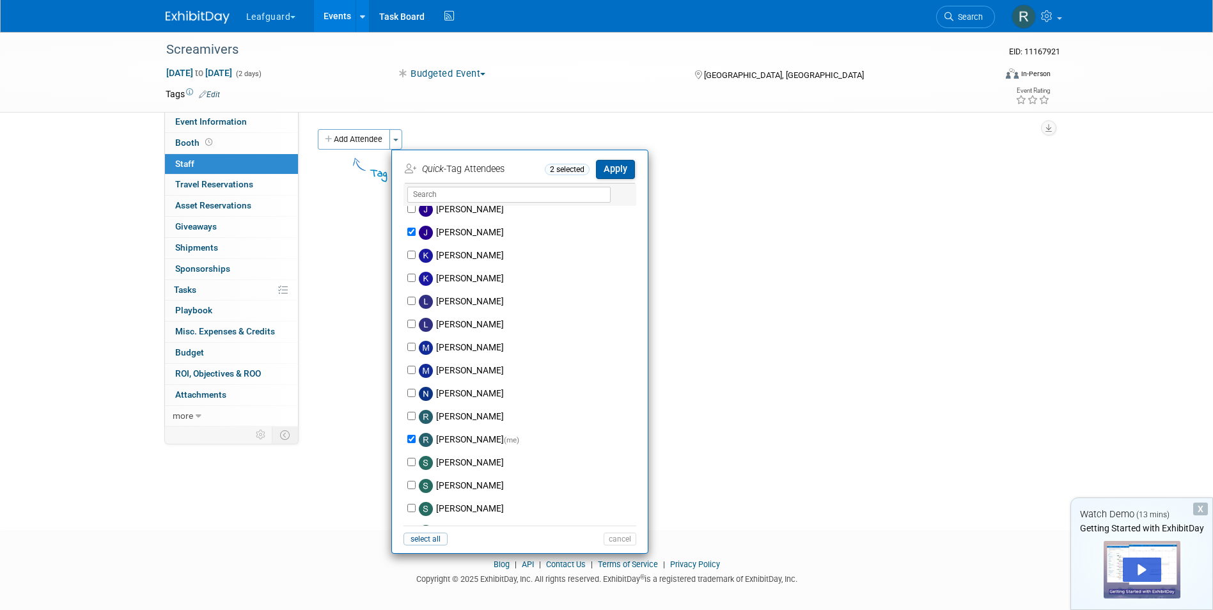
click at [604, 162] on button "Apply" at bounding box center [615, 169] width 39 height 19
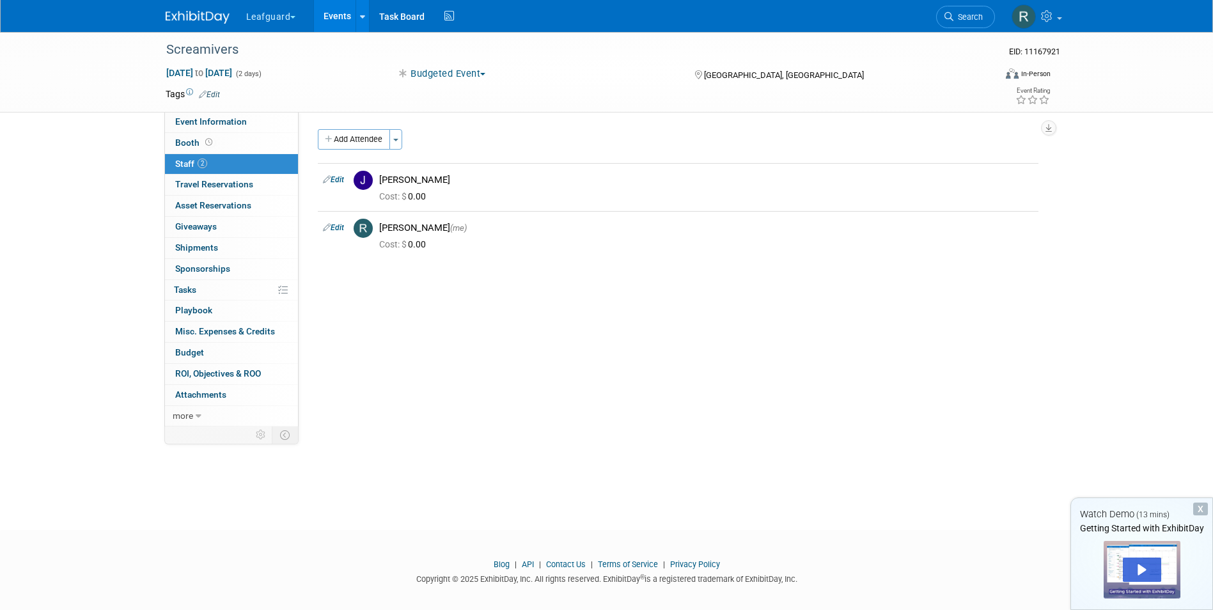
click at [338, 17] on link "Events" at bounding box center [337, 16] width 47 height 32
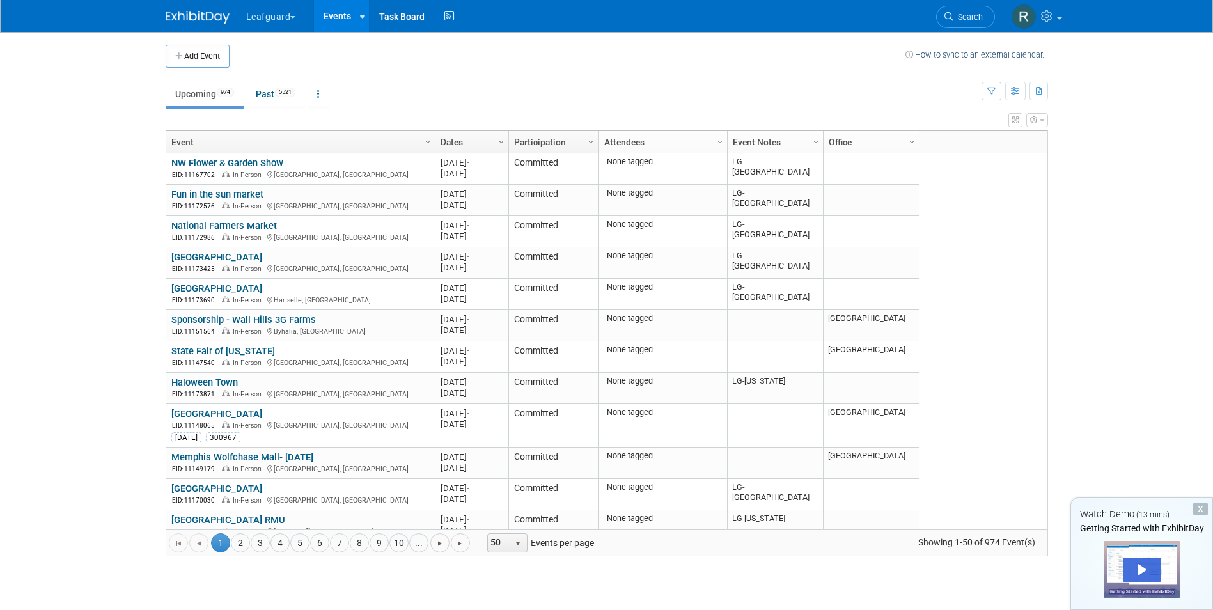
click at [817, 138] on span "Column Settings" at bounding box center [816, 142] width 10 height 10
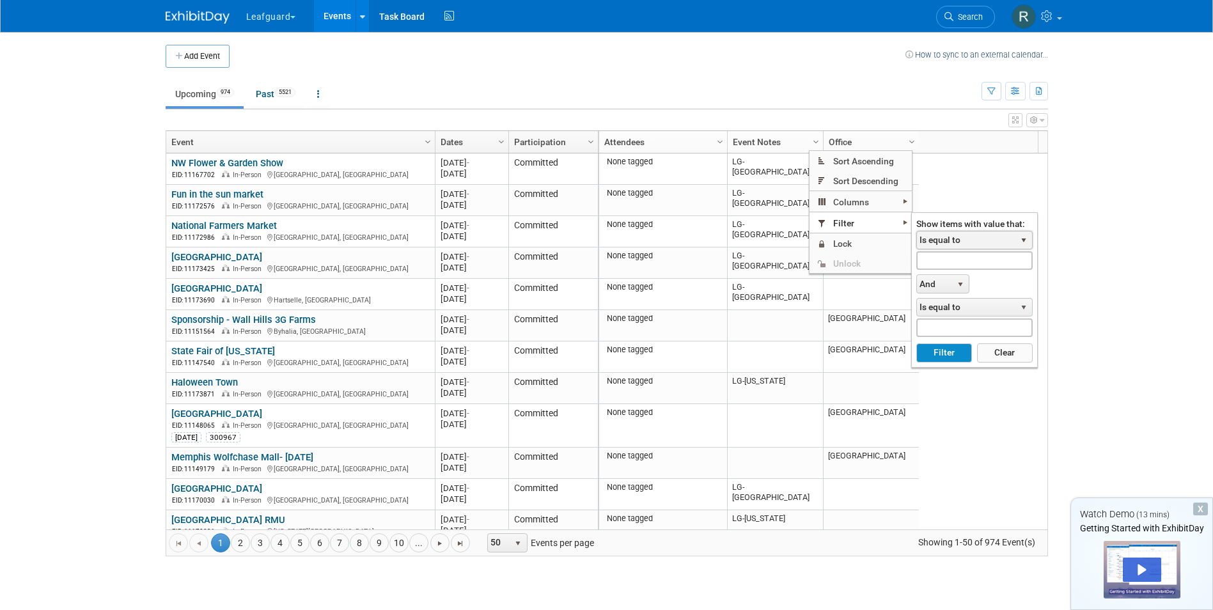
click at [1017, 242] on span "select" at bounding box center [1024, 241] width 17 height 18
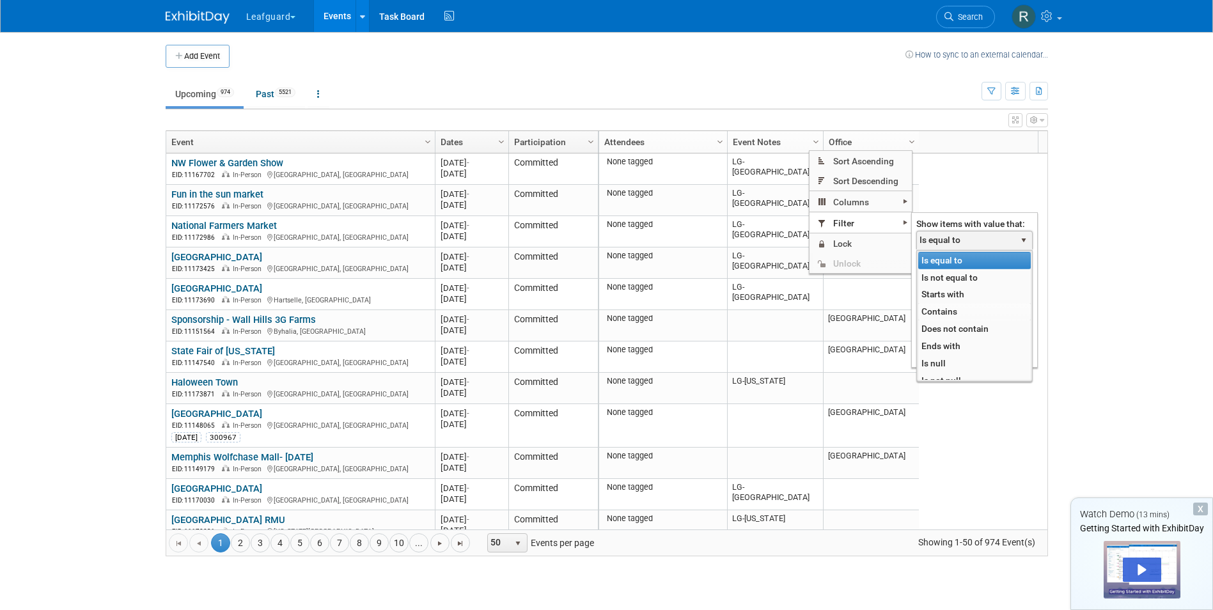
click at [939, 311] on li "Contains" at bounding box center [974, 311] width 113 height 17
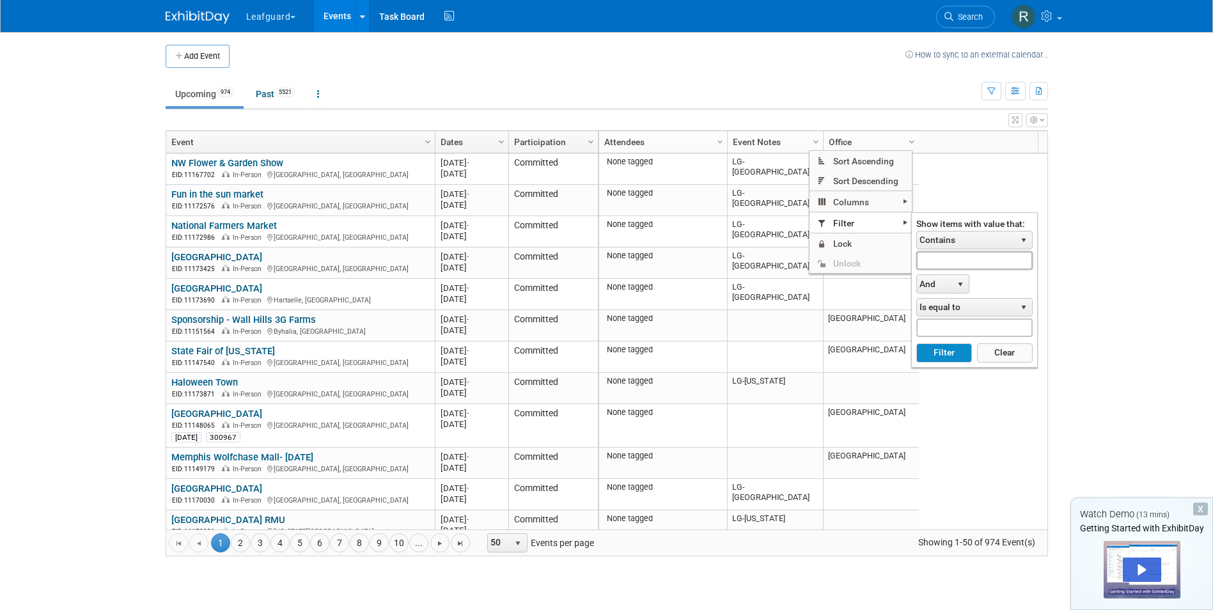
click at [949, 258] on input "text" at bounding box center [974, 260] width 116 height 19
click at [952, 353] on button "Filter" at bounding box center [944, 352] width 56 height 19
type input "LG-Roanoke"
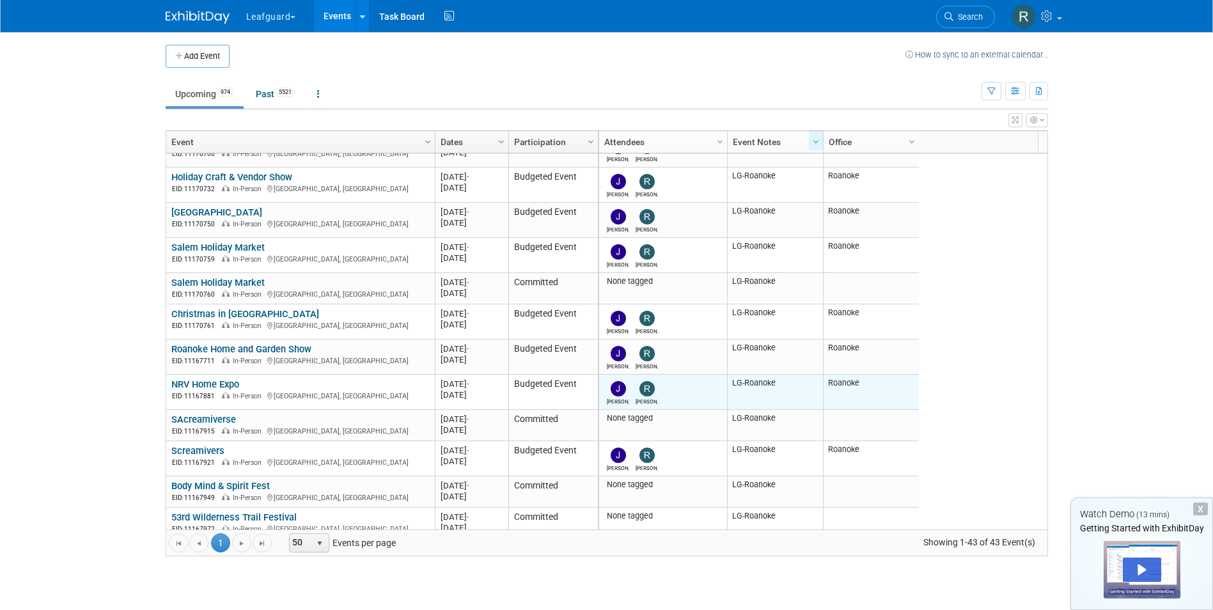
scroll to position [1113, 0]
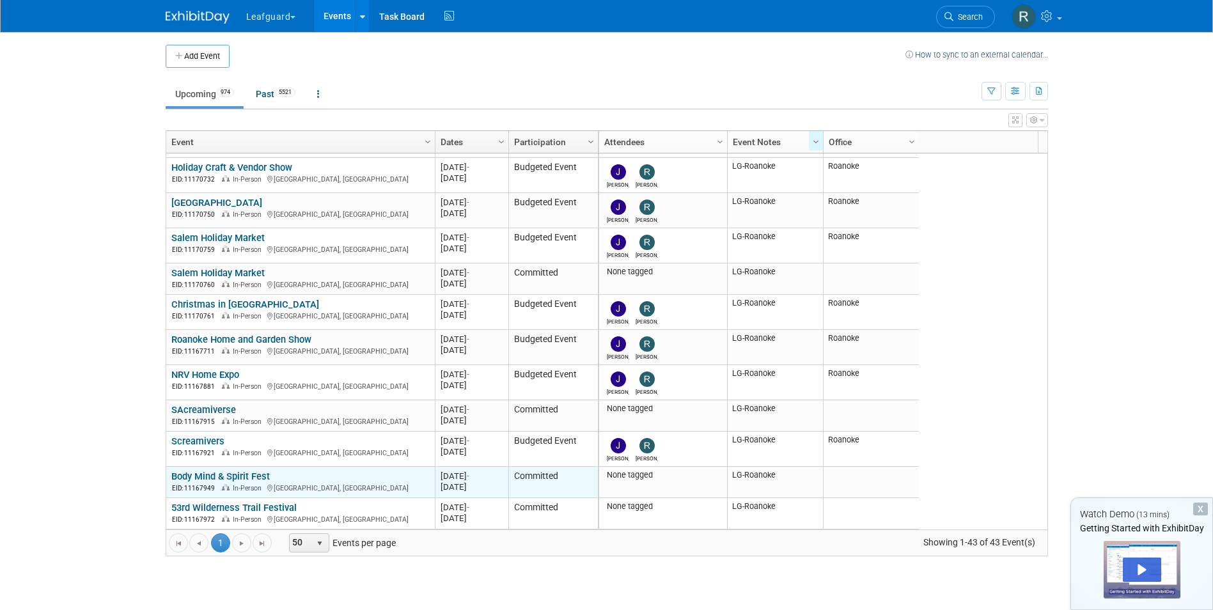
click at [223, 481] on link "Body Mind & Spirit Fest" at bounding box center [220, 477] width 98 height 12
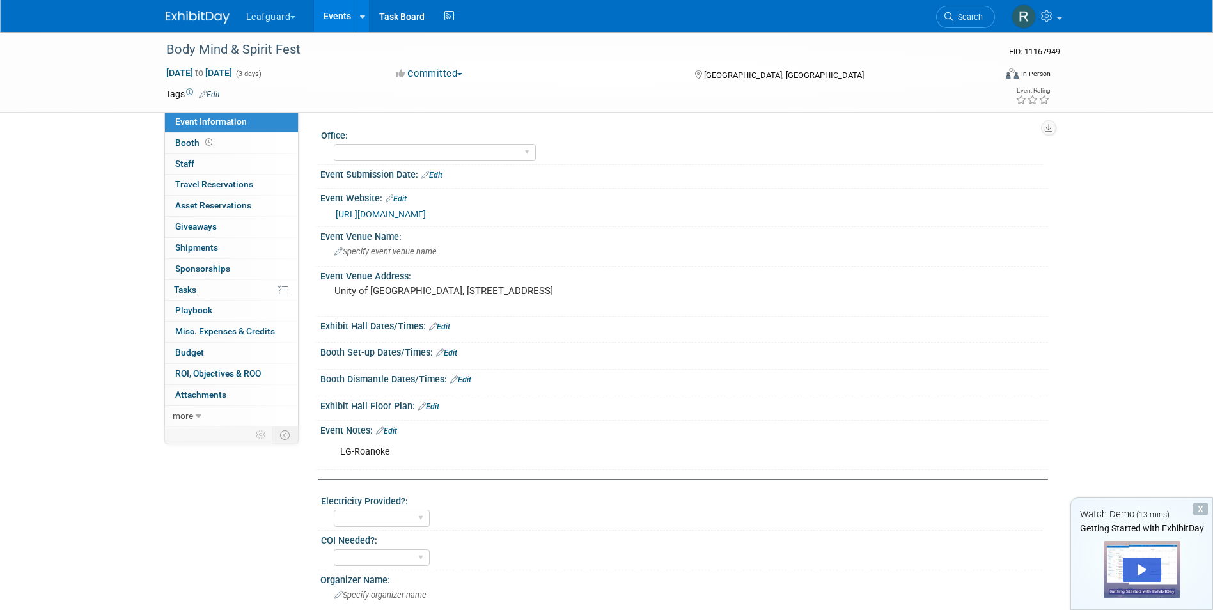
drag, startPoint x: 458, startPoint y: 73, endPoint x: 447, endPoint y: 75, distance: 11.0
click at [456, 73] on button "Committed" at bounding box center [429, 73] width 76 height 13
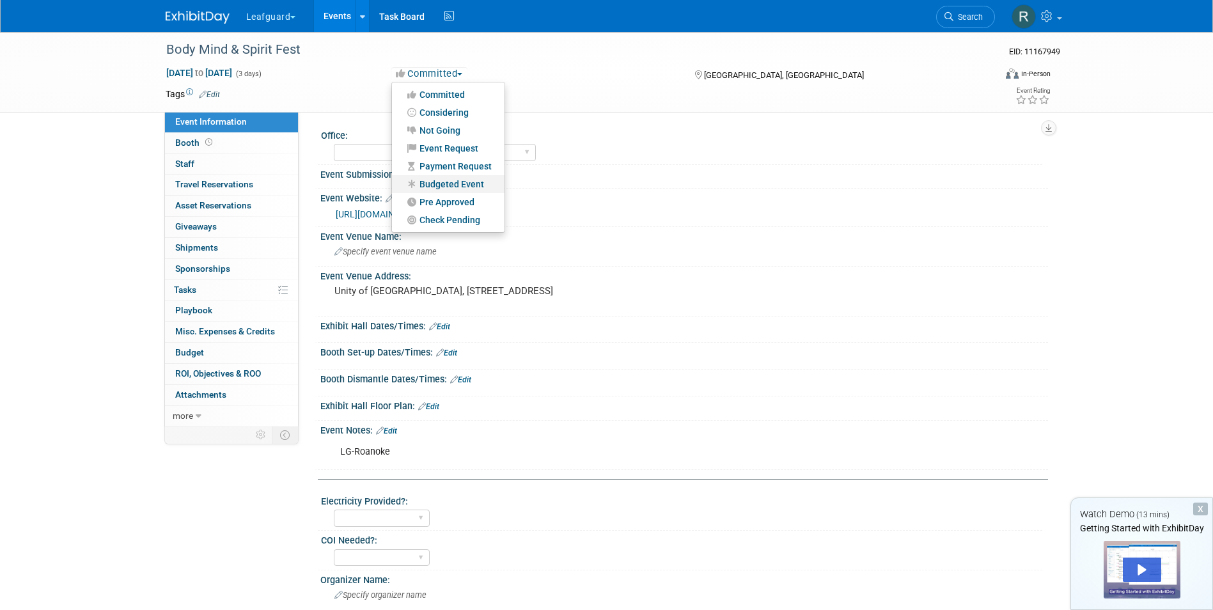
click at [446, 184] on link "Budgeted Event" at bounding box center [448, 184] width 113 height 18
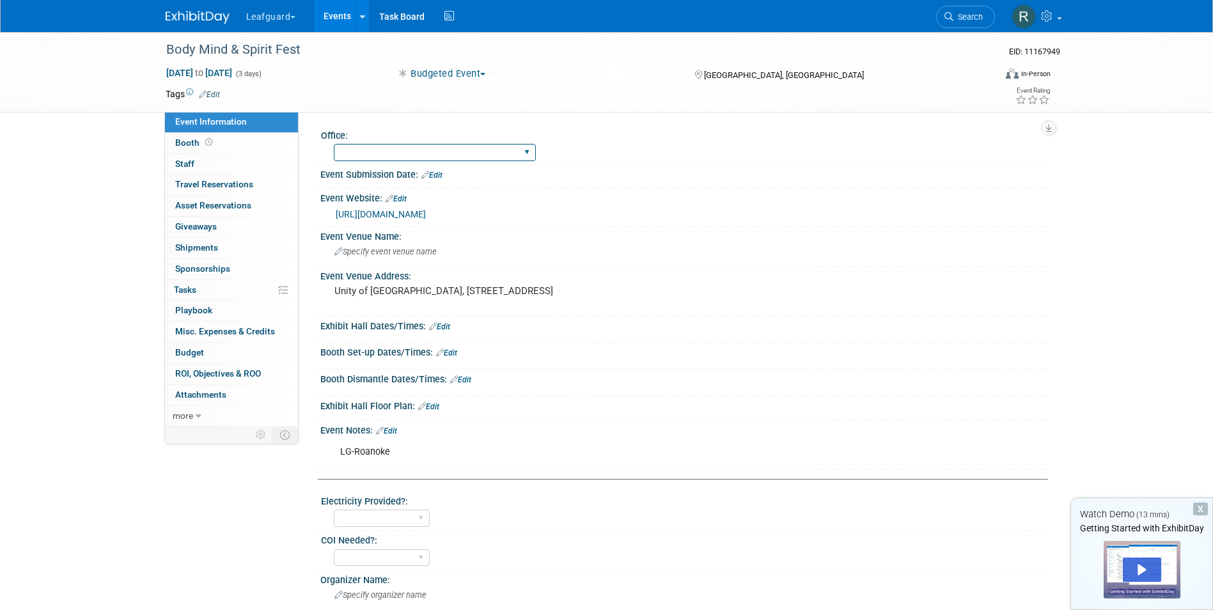
click at [434, 150] on select "[GEOGRAPHIC_DATA] [US_STATE] [GEOGRAPHIC_DATA] [GEOGRAPHIC_DATA] [GEOGRAPHIC_DA…" at bounding box center [435, 152] width 202 height 17
click at [430, 148] on select "[GEOGRAPHIC_DATA] [US_STATE] [GEOGRAPHIC_DATA] [GEOGRAPHIC_DATA] [GEOGRAPHIC_DA…" at bounding box center [435, 152] width 202 height 17
select select "Roanoke"
click at [334, 144] on select "[GEOGRAPHIC_DATA] [US_STATE] [GEOGRAPHIC_DATA] [GEOGRAPHIC_DATA] [GEOGRAPHIC_DA…" at bounding box center [435, 152] width 202 height 17
click at [194, 164] on link "0 Staff 0" at bounding box center [231, 164] width 133 height 20
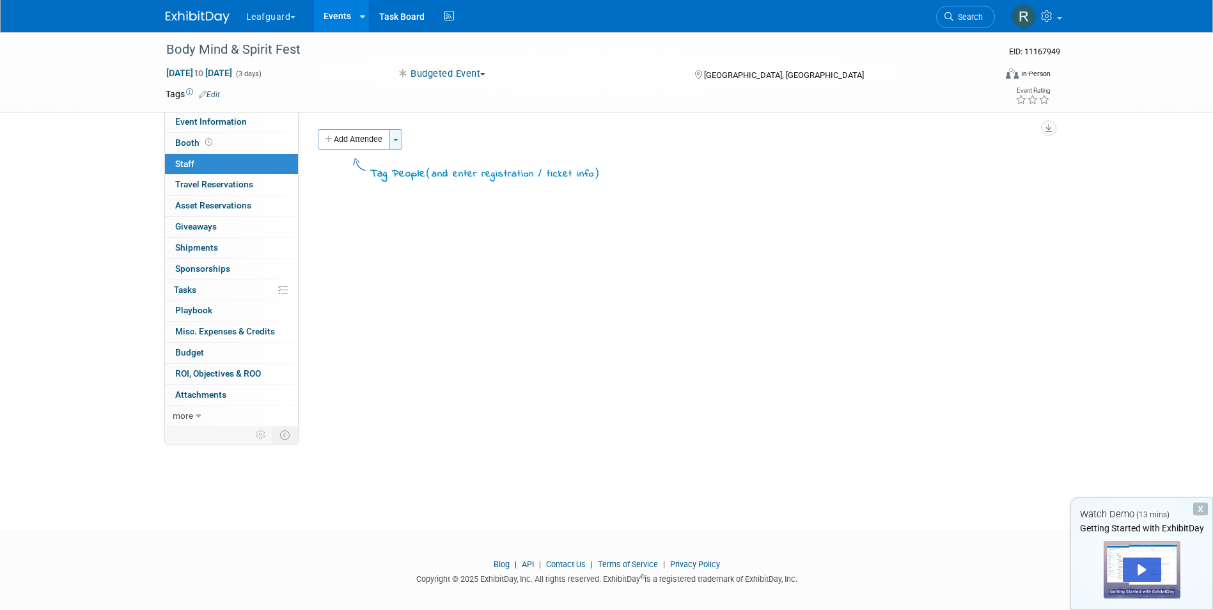
click at [402, 141] on button "Toggle Dropdown" at bounding box center [395, 139] width 13 height 20
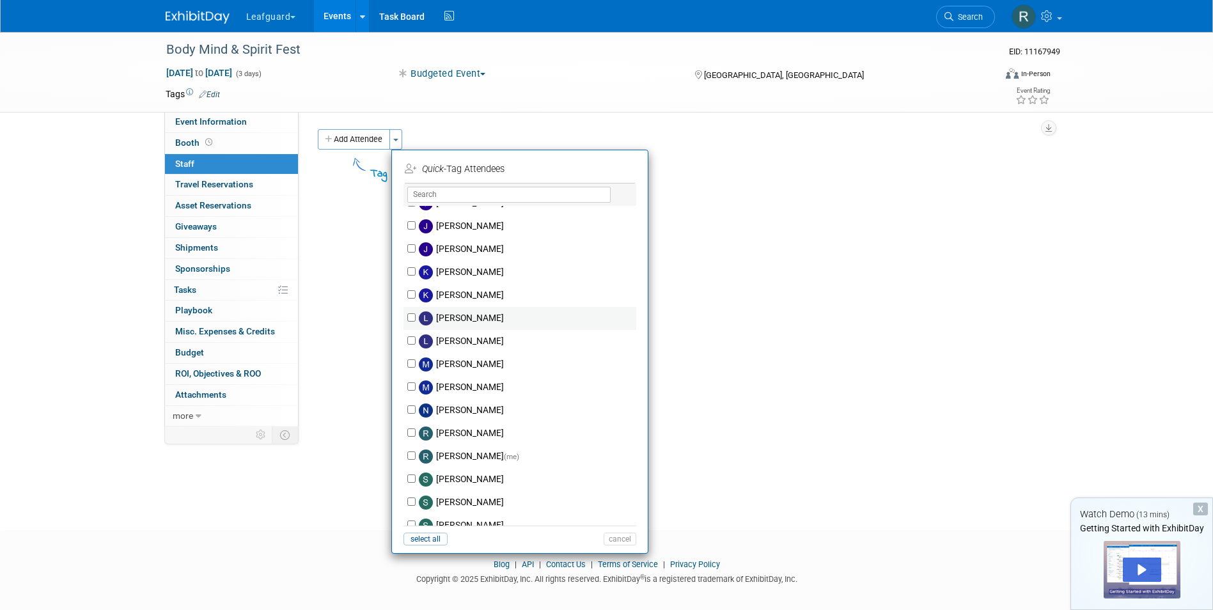
scroll to position [192, 0]
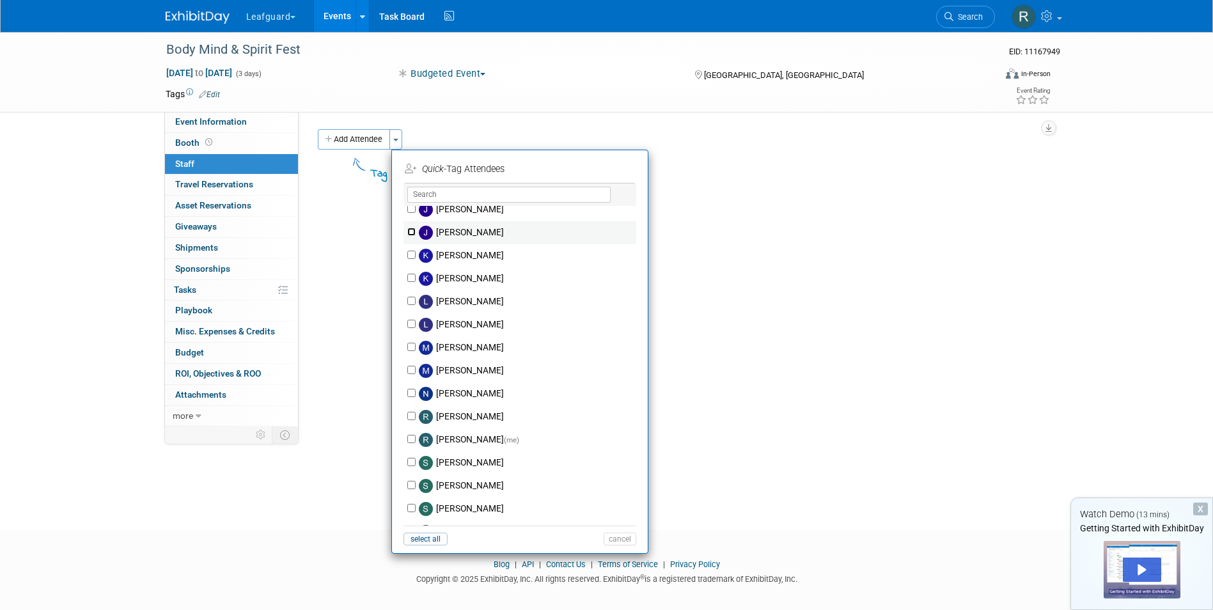
click at [409, 231] on input "[PERSON_NAME]" at bounding box center [411, 232] width 8 height 8
checkbox input "true"
click at [412, 441] on input "[PERSON_NAME] (me)" at bounding box center [411, 439] width 8 height 8
checkbox input "true"
click at [615, 166] on button "Apply" at bounding box center [615, 169] width 39 height 19
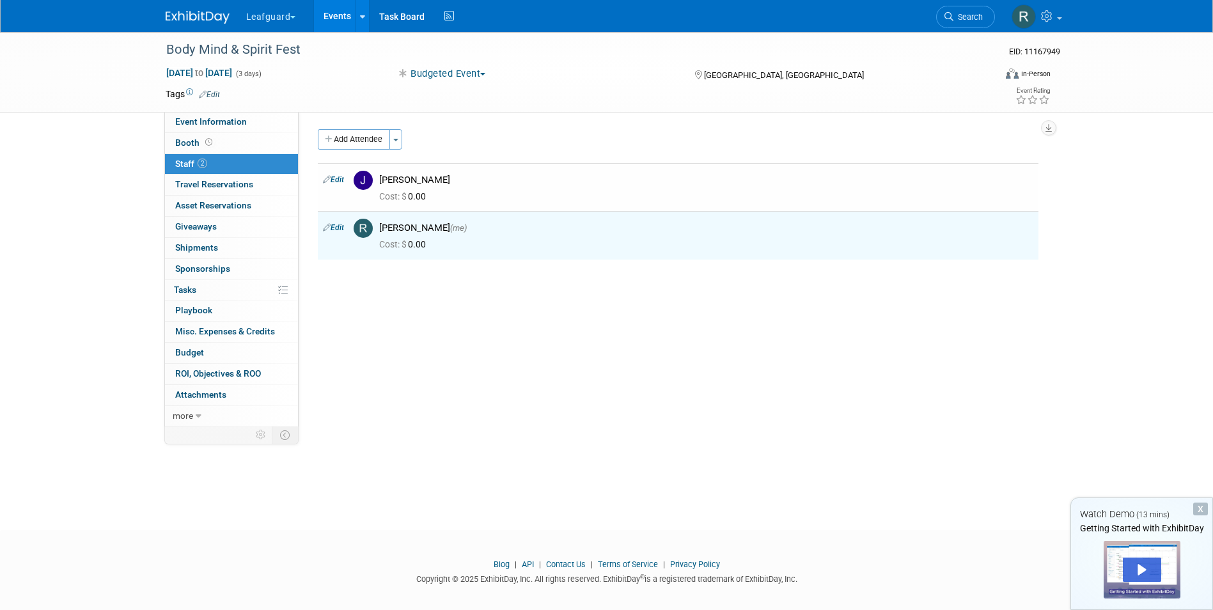
click at [329, 15] on link "Events" at bounding box center [337, 16] width 47 height 32
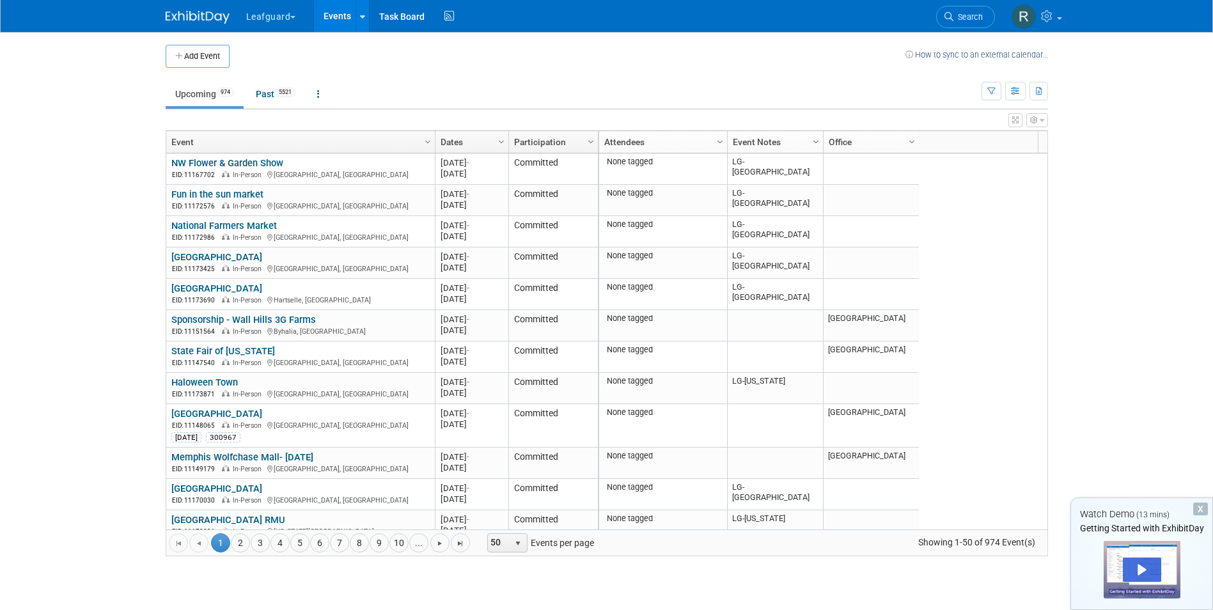
click at [814, 141] on span "Column Settings" at bounding box center [816, 142] width 10 height 10
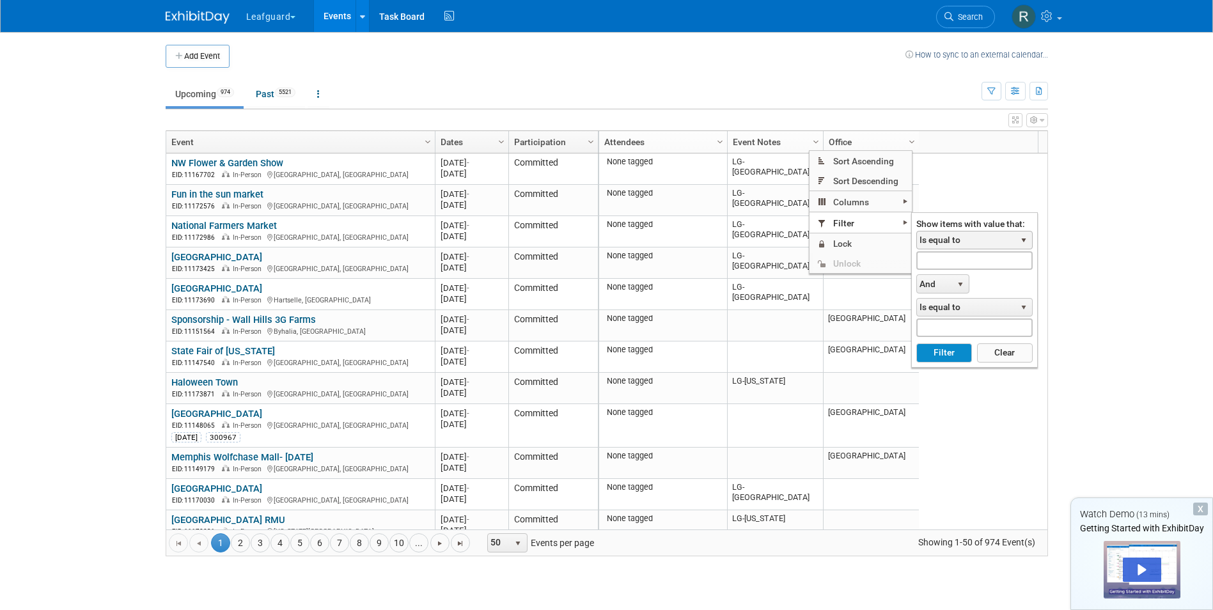
click at [1023, 240] on span "select" at bounding box center [1024, 240] width 10 height 10
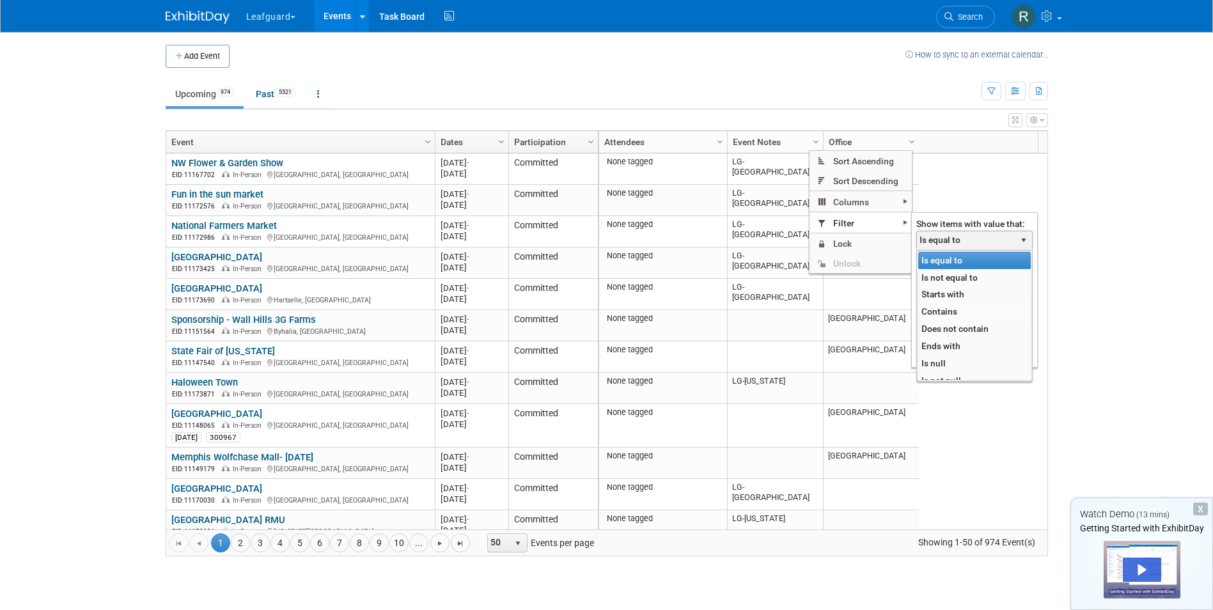
click at [947, 307] on li "Contains" at bounding box center [974, 311] width 113 height 17
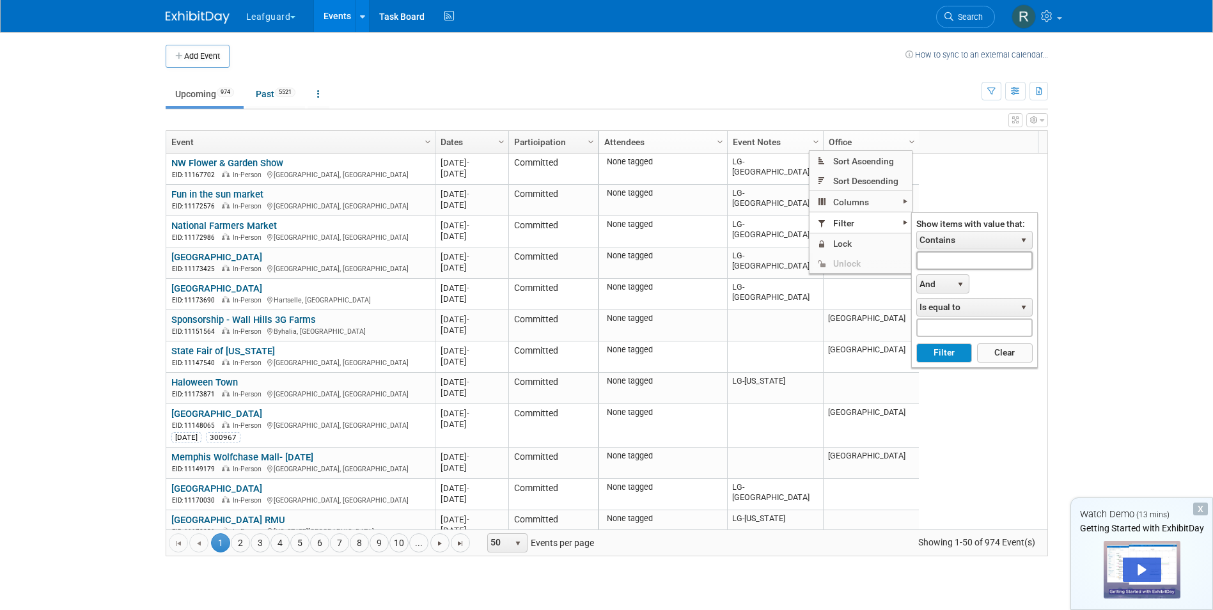
click at [957, 256] on input "text" at bounding box center [974, 260] width 116 height 19
click at [947, 349] on button "Filter" at bounding box center [944, 352] width 56 height 19
type input "LG-Roanoke"
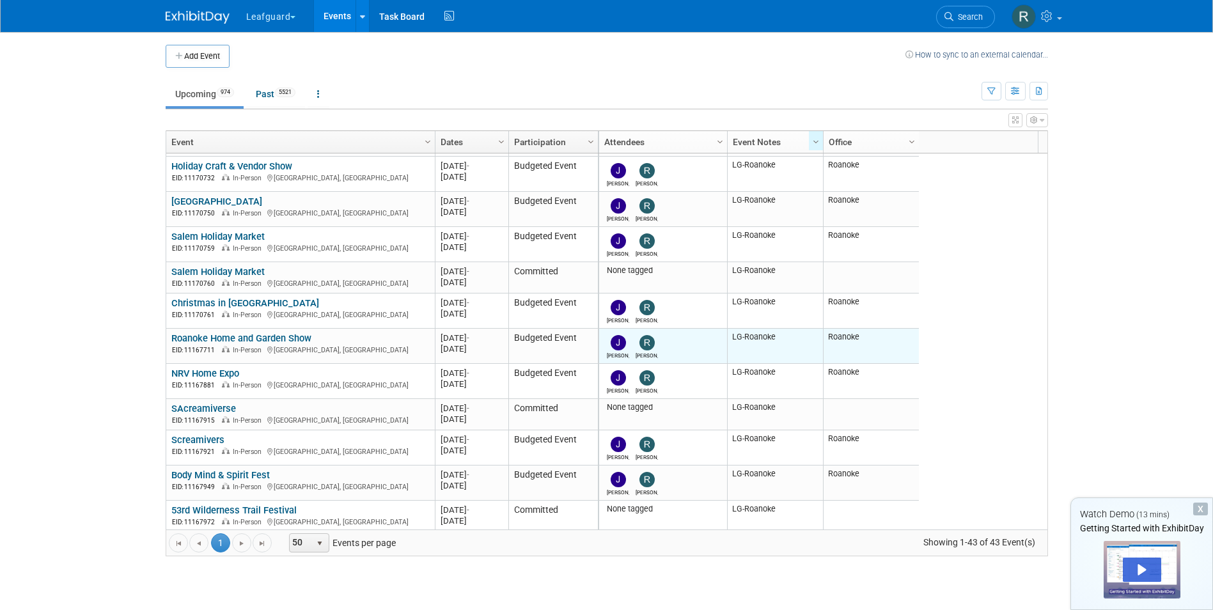
scroll to position [1117, 0]
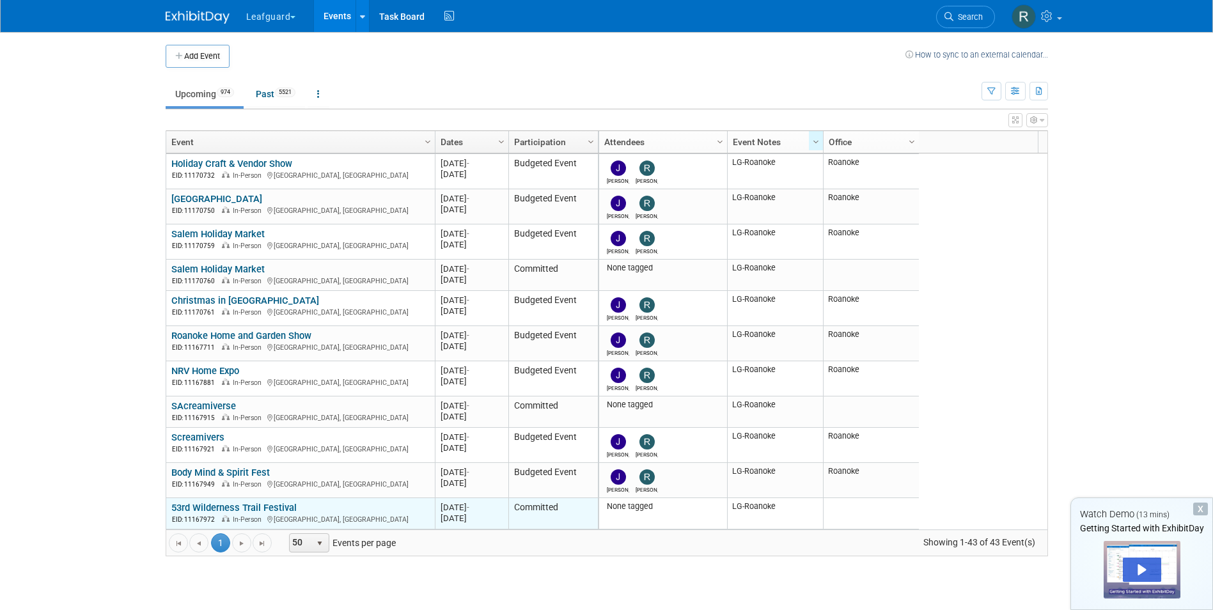
click at [186, 508] on link "53rd Wilderness Trail Festival" at bounding box center [233, 508] width 125 height 12
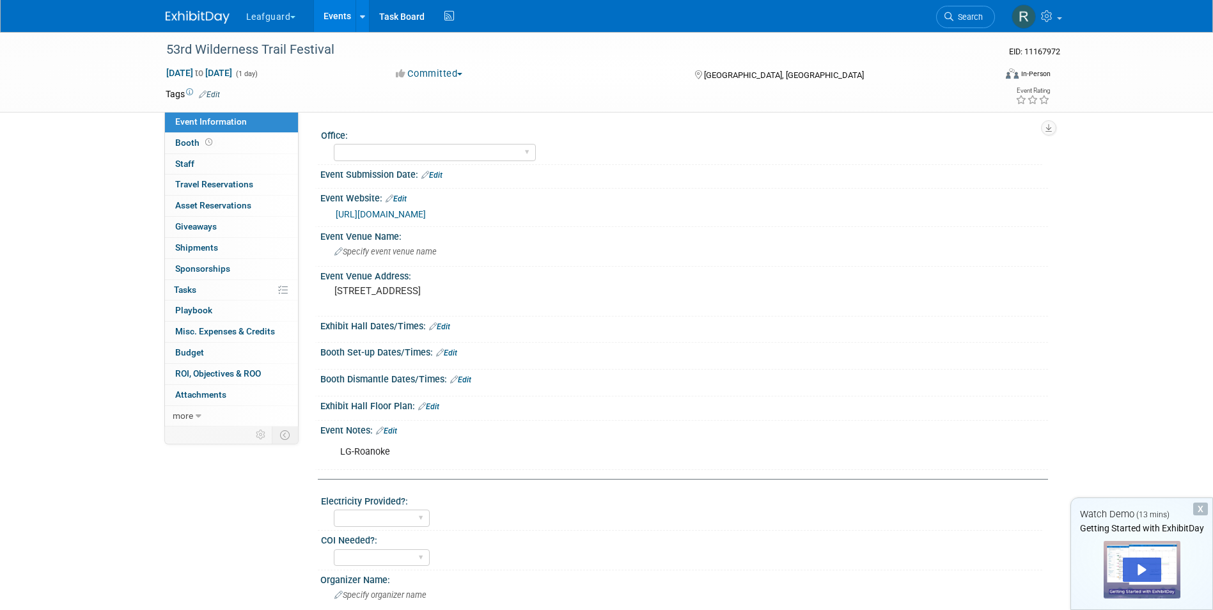
click at [464, 69] on button "Committed" at bounding box center [429, 73] width 76 height 13
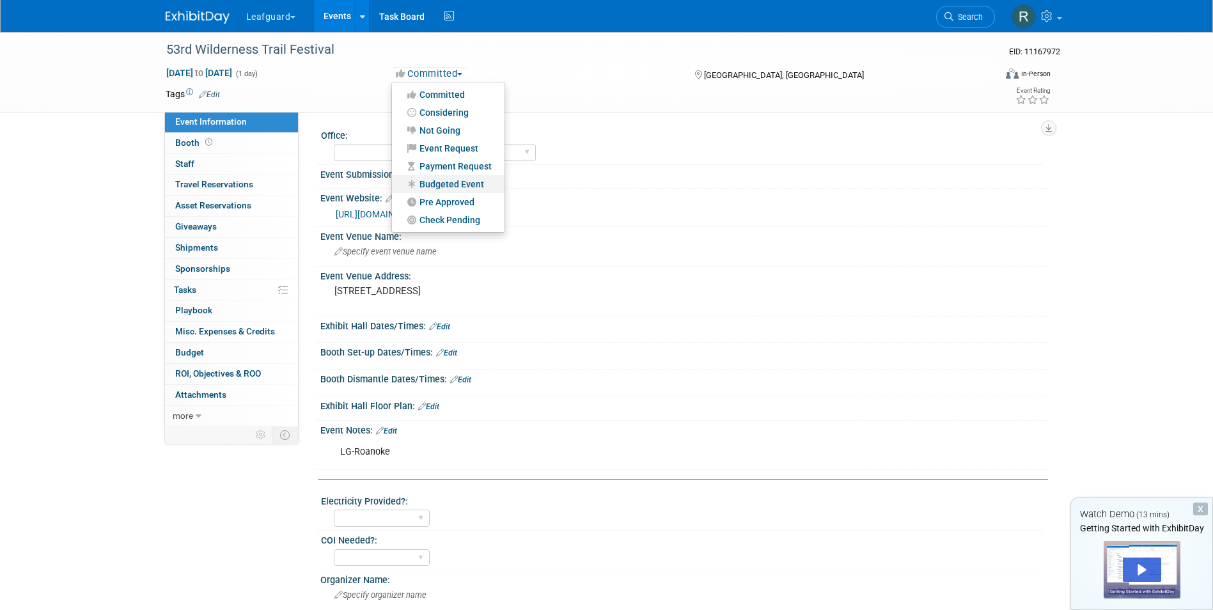
click at [462, 183] on link "Budgeted Event" at bounding box center [448, 184] width 113 height 18
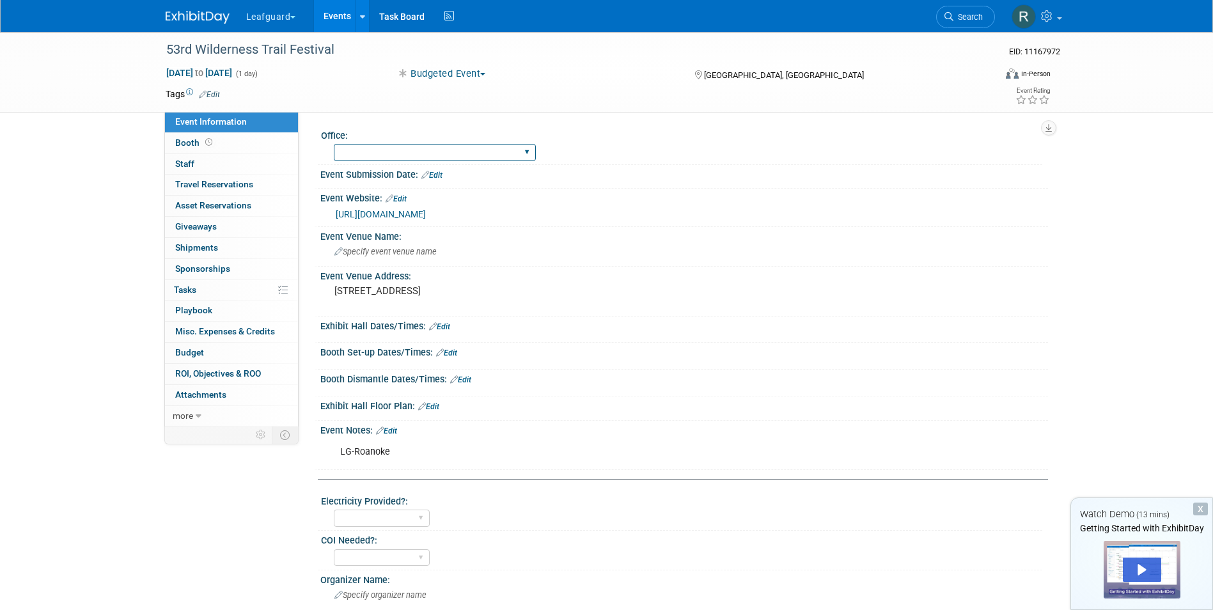
click at [433, 148] on select "[GEOGRAPHIC_DATA] [US_STATE] [GEOGRAPHIC_DATA] [GEOGRAPHIC_DATA] [GEOGRAPHIC_DA…" at bounding box center [435, 152] width 202 height 17
select select "Roanoke"
click at [334, 144] on select "[GEOGRAPHIC_DATA] [US_STATE] [GEOGRAPHIC_DATA] [GEOGRAPHIC_DATA] [GEOGRAPHIC_DA…" at bounding box center [435, 152] width 202 height 17
click at [195, 165] on link "0 Staff 0" at bounding box center [231, 164] width 133 height 20
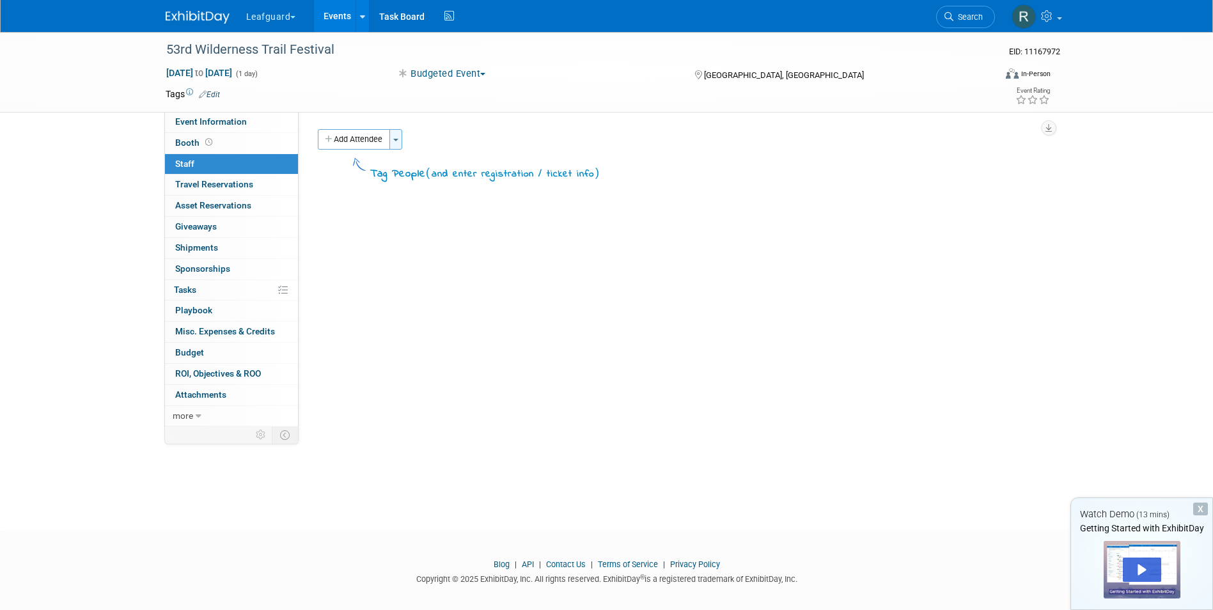
click at [400, 137] on button "Toggle Dropdown" at bounding box center [395, 139] width 13 height 20
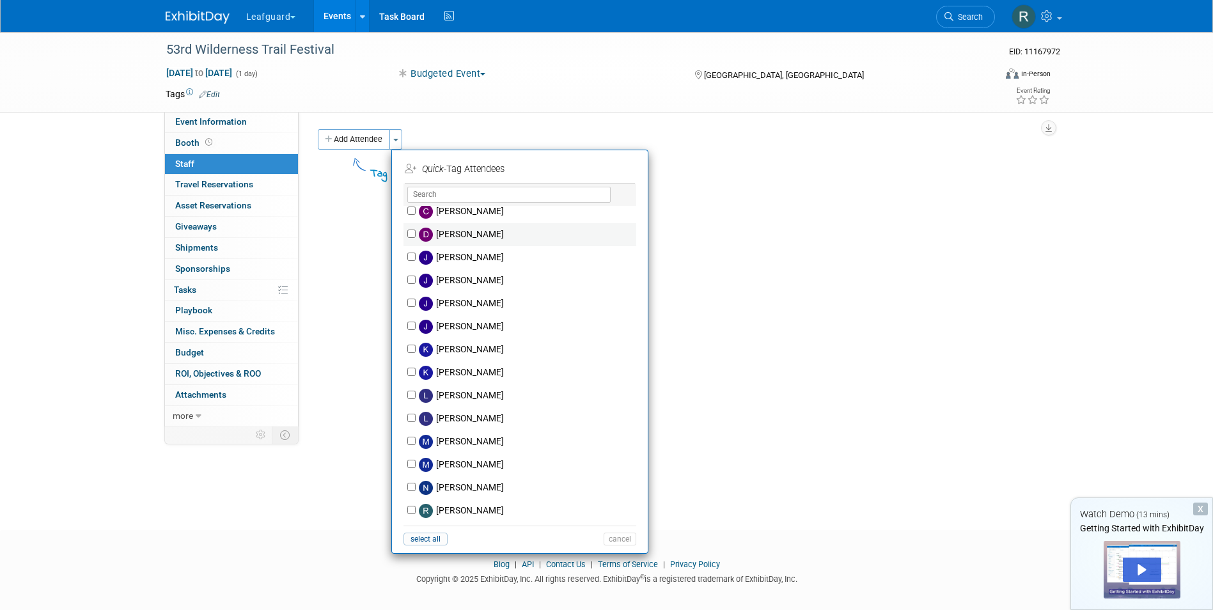
scroll to position [128, 0]
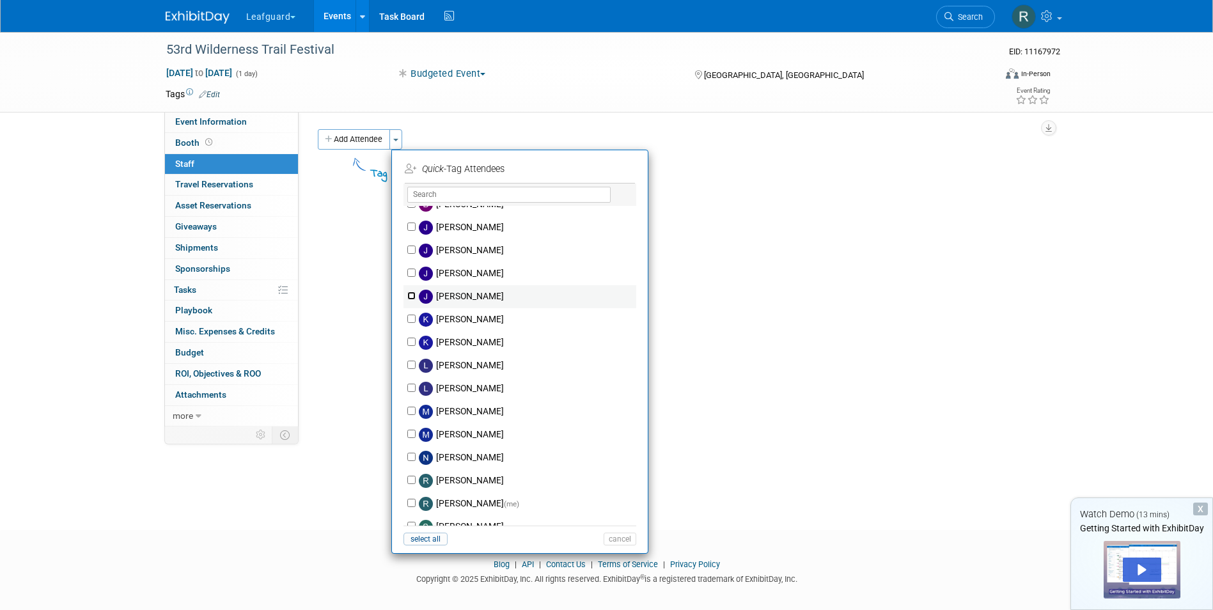
click at [409, 295] on input "[PERSON_NAME]" at bounding box center [411, 296] width 8 height 8
checkbox input "true"
click at [412, 501] on input "[PERSON_NAME] (me)" at bounding box center [411, 503] width 8 height 8
checkbox input "true"
click at [624, 166] on button "Apply" at bounding box center [615, 169] width 39 height 19
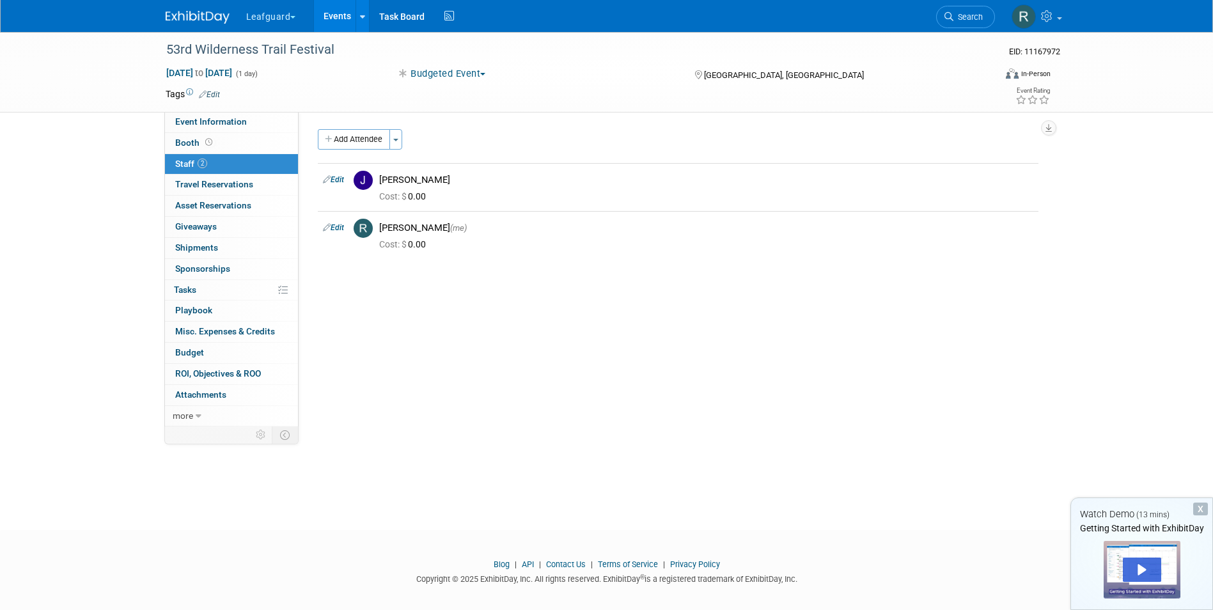
click at [327, 8] on link "Events" at bounding box center [337, 16] width 47 height 32
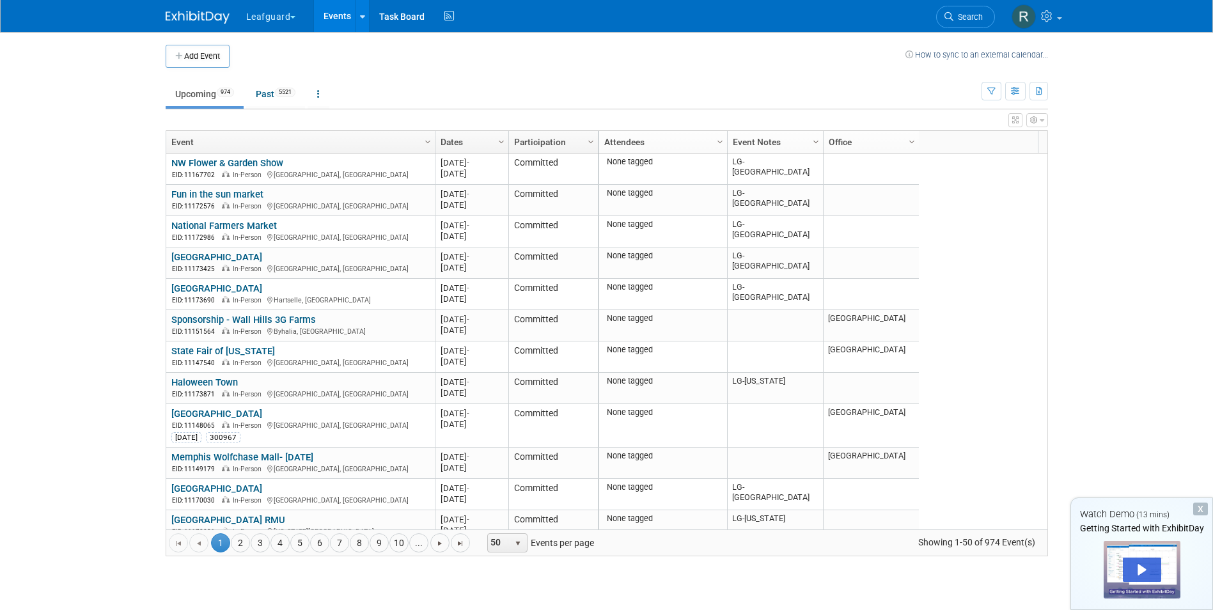
click at [816, 139] on span "Column Settings" at bounding box center [816, 142] width 10 height 10
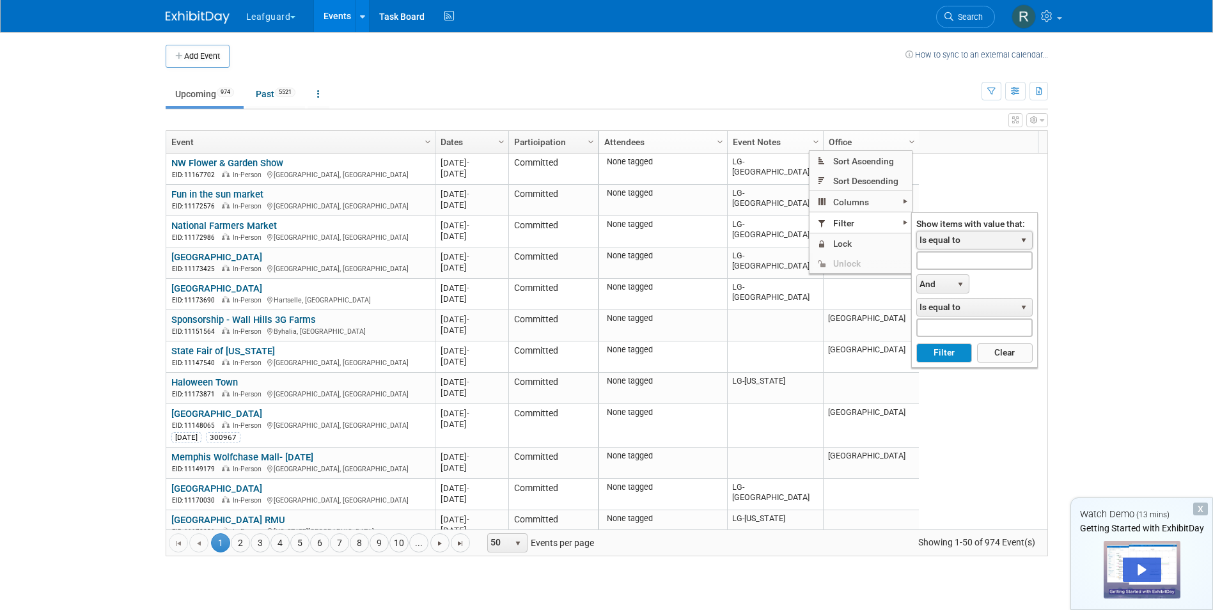
click at [1026, 238] on span "select" at bounding box center [1024, 240] width 10 height 10
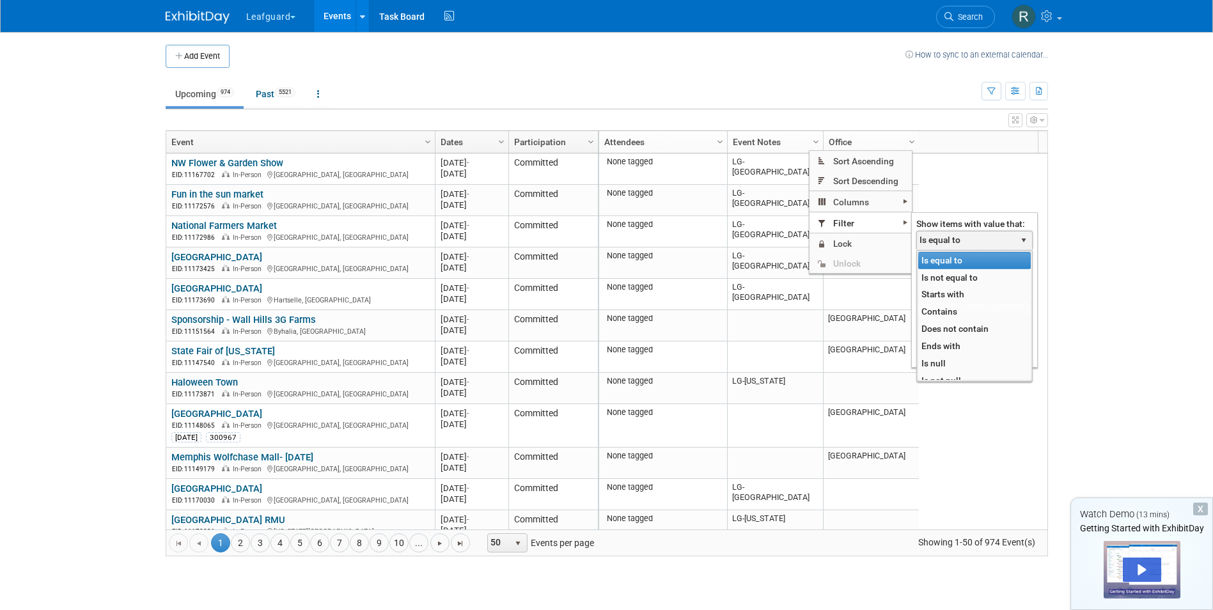
click at [923, 310] on li "Contains" at bounding box center [974, 311] width 113 height 17
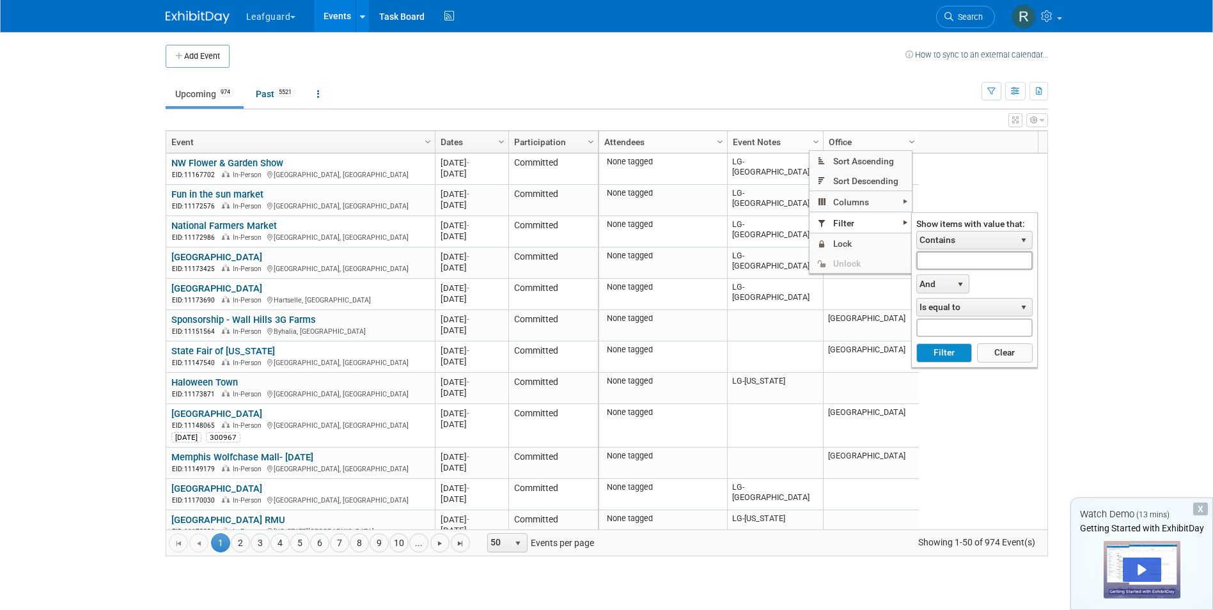
click at [964, 262] on input "text" at bounding box center [974, 260] width 116 height 19
click at [946, 355] on button "Filter" at bounding box center [944, 352] width 56 height 19
type input "LG-Roanoke"
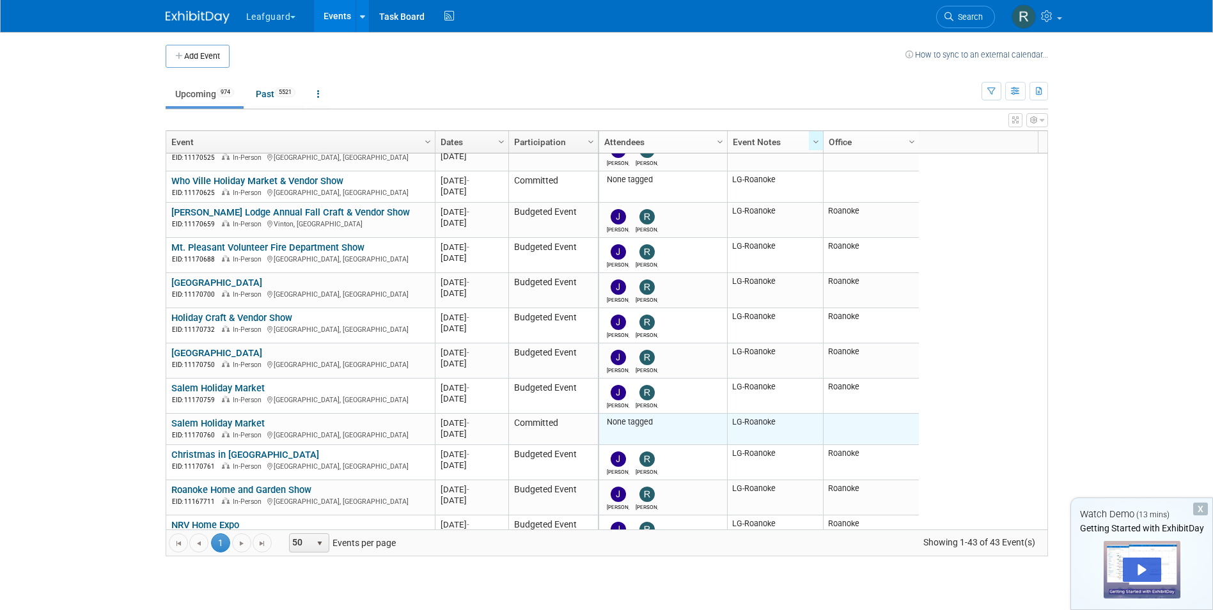
scroll to position [1023, 0]
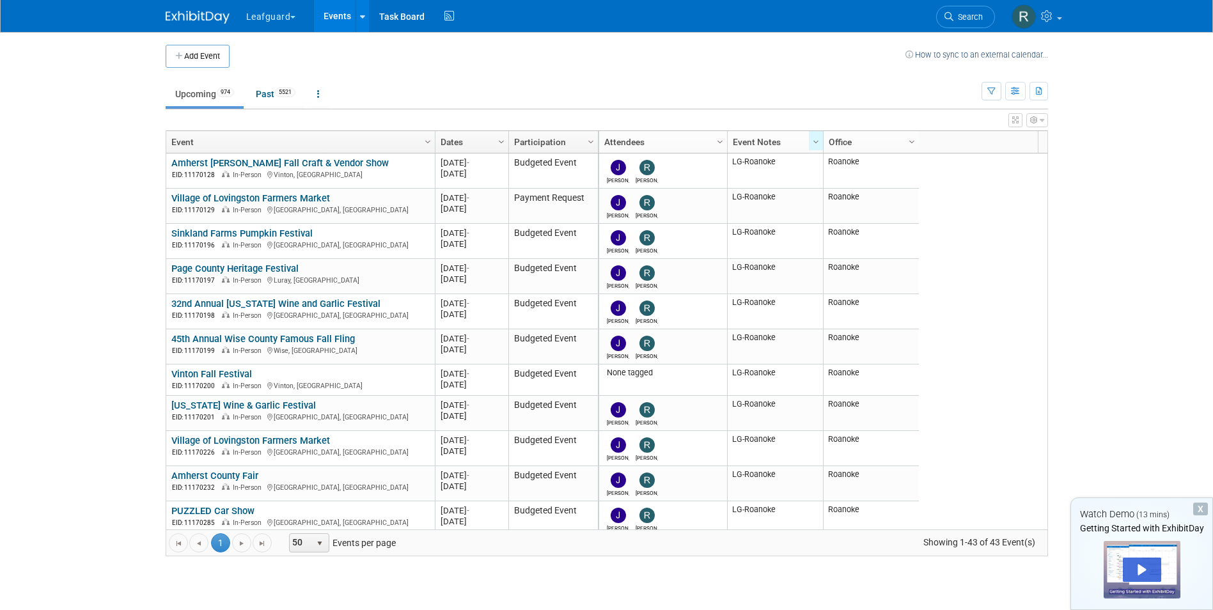
click at [333, 13] on link "Events" at bounding box center [337, 16] width 47 height 32
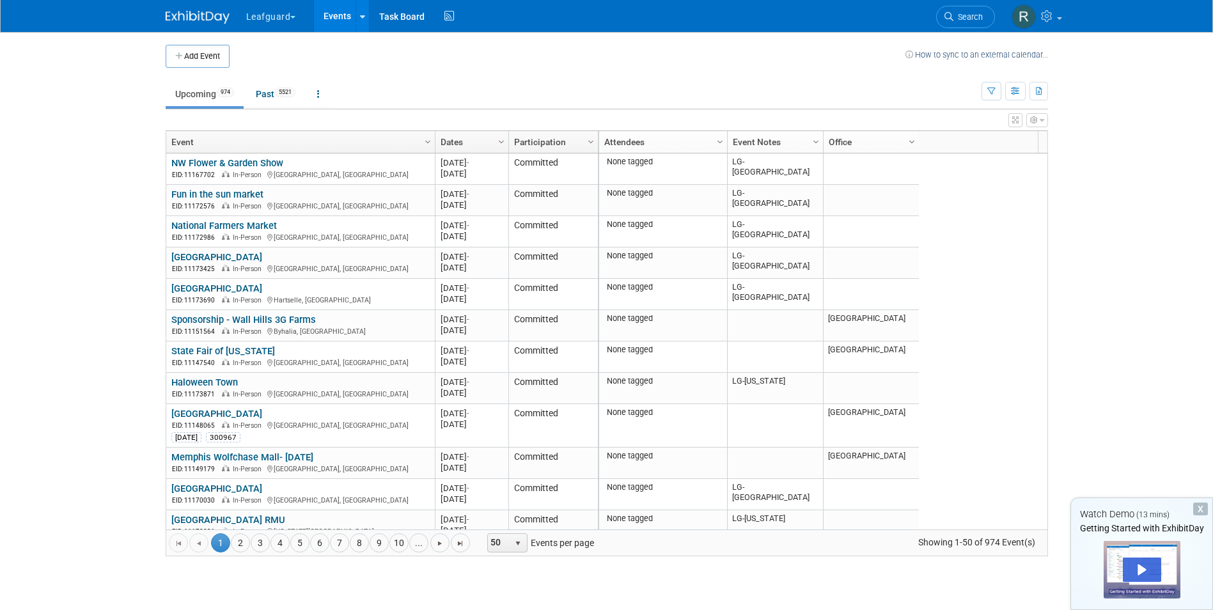
click at [912, 141] on span "Column Settings" at bounding box center [912, 142] width 10 height 10
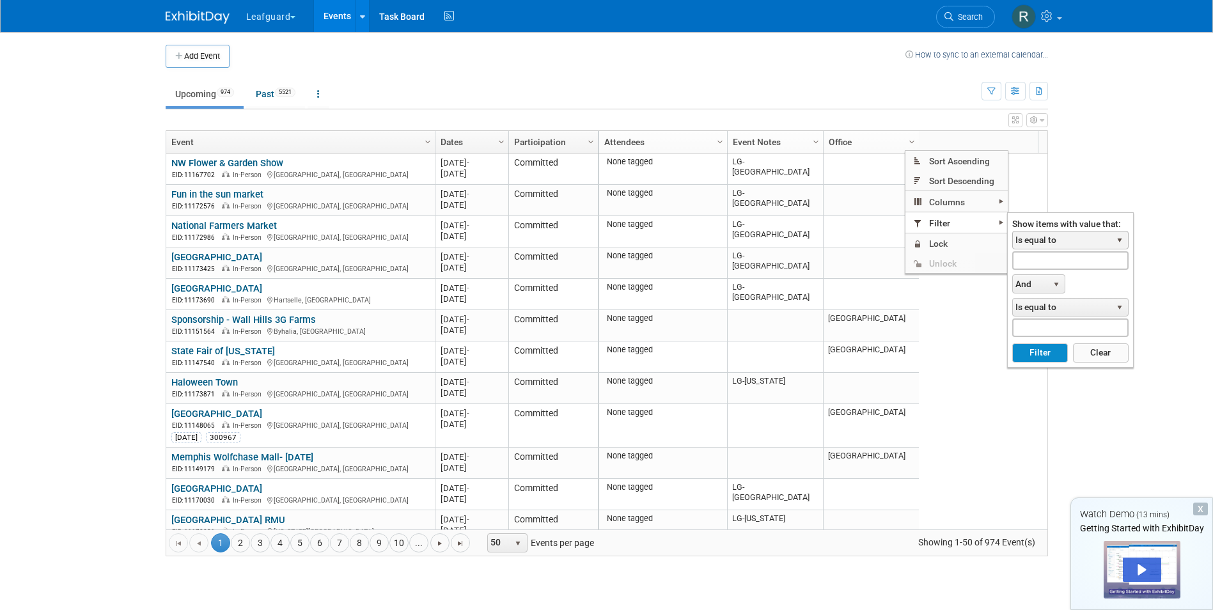
click at [1119, 240] on span "select" at bounding box center [1120, 240] width 10 height 10
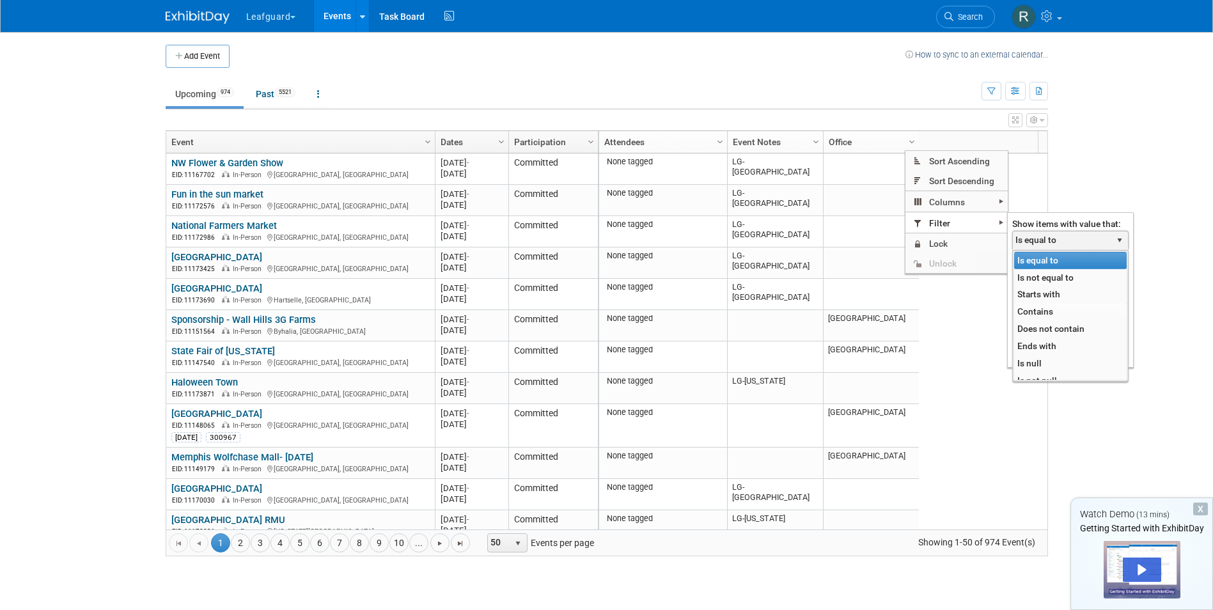
click at [1046, 308] on li "Contains" at bounding box center [1070, 311] width 113 height 17
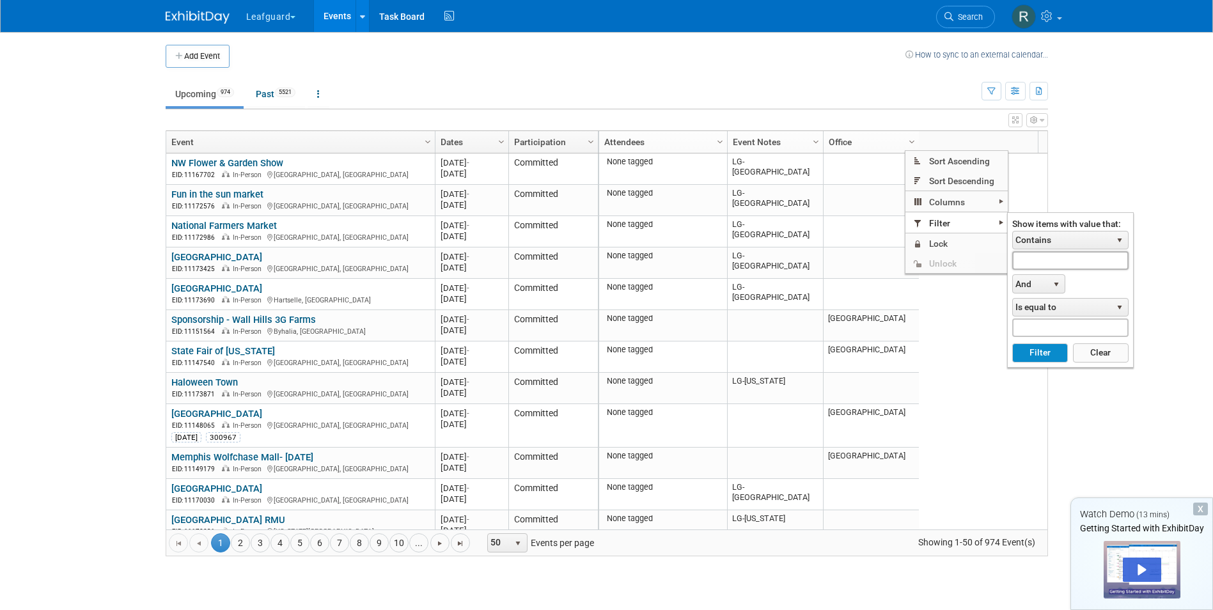
click at [1052, 265] on input "text" at bounding box center [1070, 260] width 116 height 19
click at [1032, 349] on button "Filter" at bounding box center [1040, 352] width 56 height 19
type input "LG-DC"
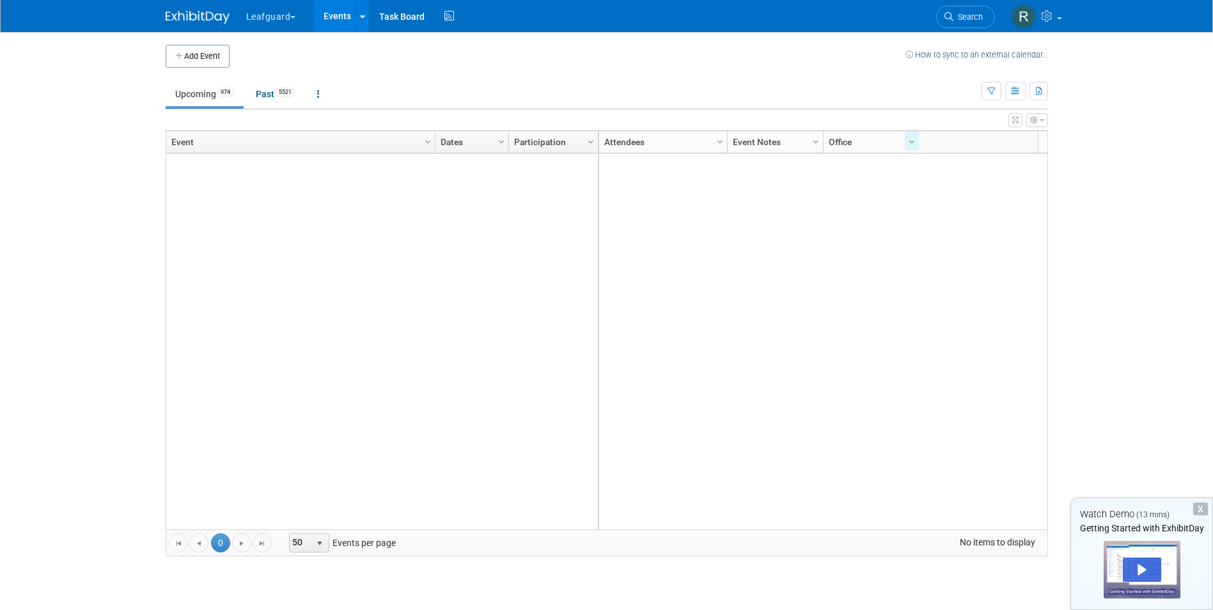
click at [332, 17] on link "Events" at bounding box center [337, 16] width 47 height 32
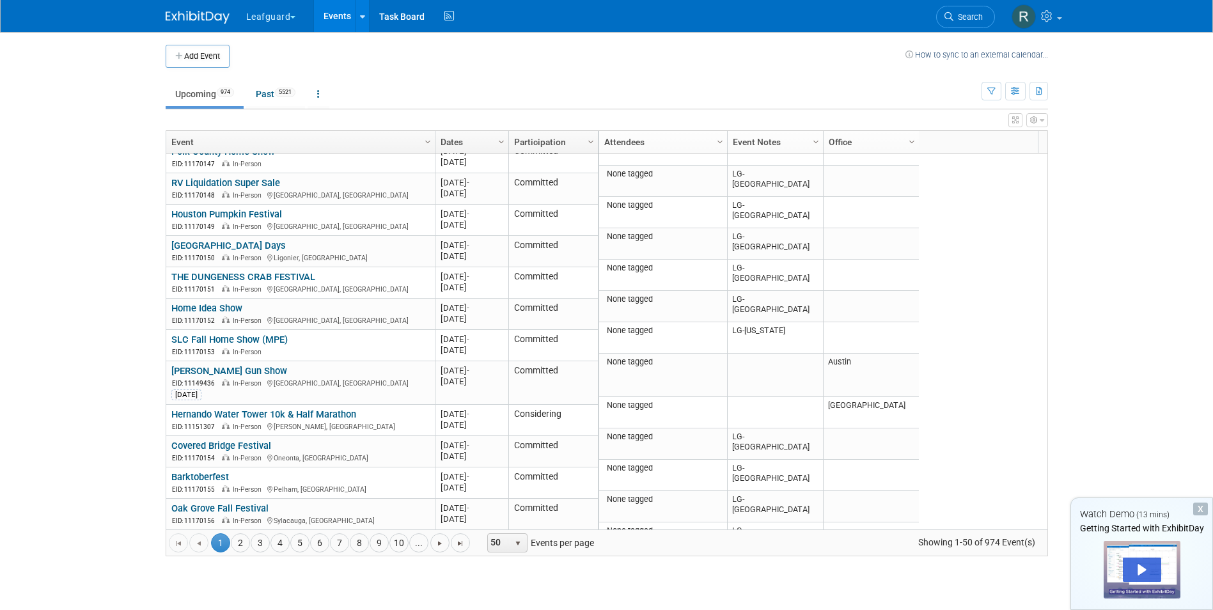
scroll to position [1223, 0]
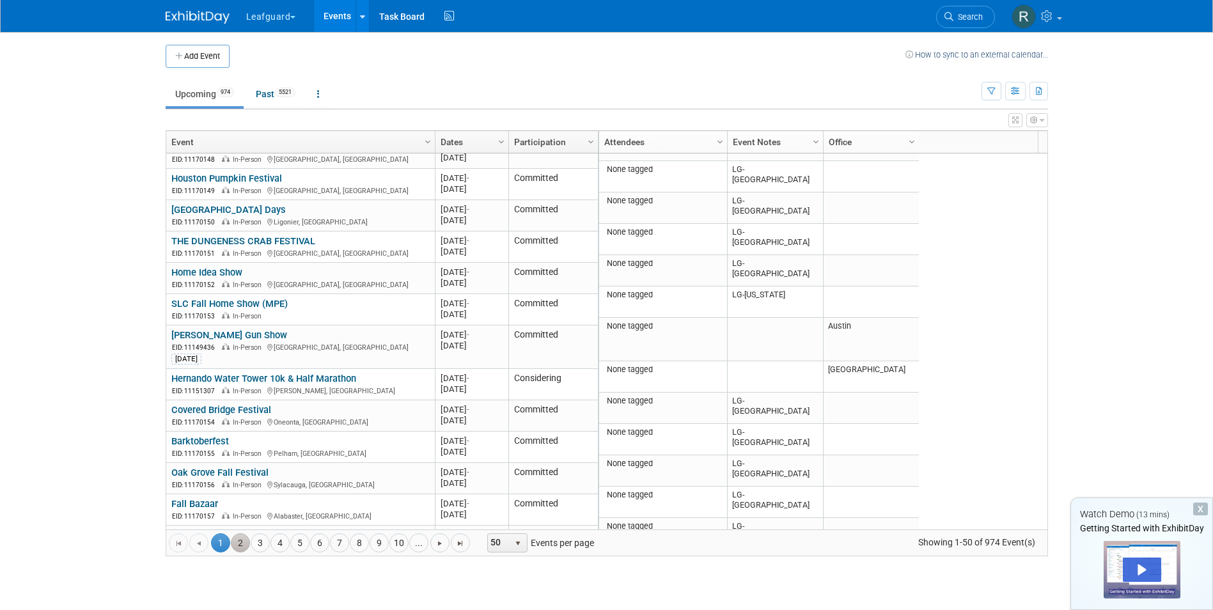
click at [238, 540] on link "2" at bounding box center [240, 542] width 19 height 19
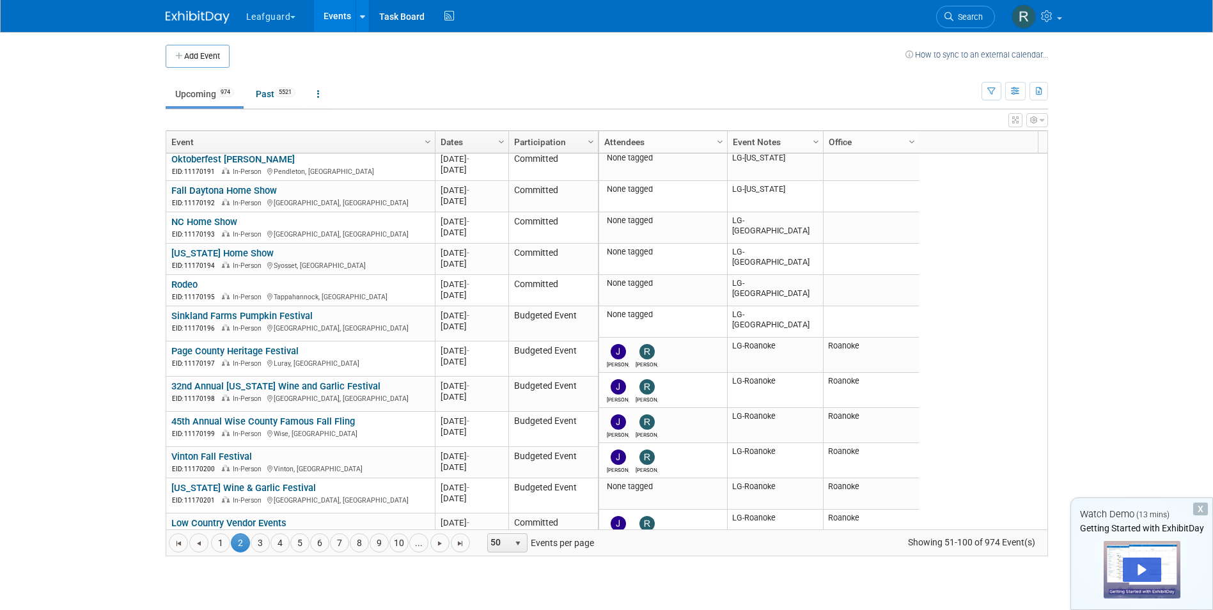
scroll to position [1203, 0]
